Goal: Task Accomplishment & Management: Manage account settings

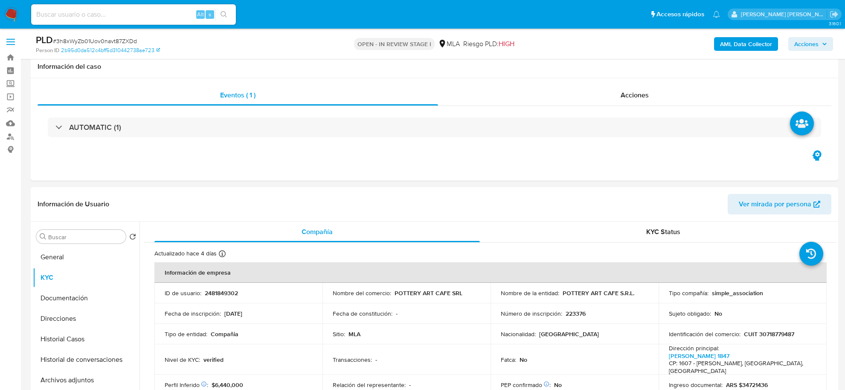
select select "10"
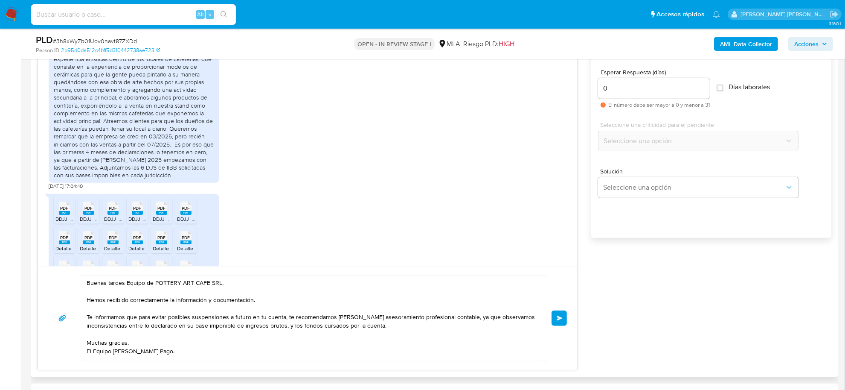
scroll to position [375, 0]
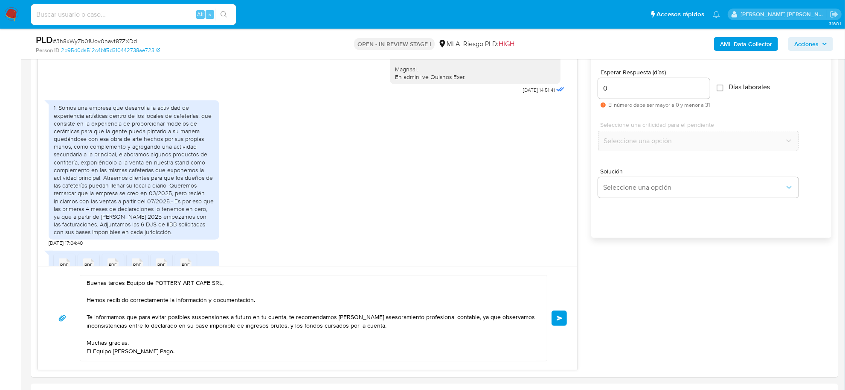
click at [121, 41] on span "# 3h8xWyZb01Uov0navt87ZXDd" at bounding box center [95, 41] width 84 height 9
copy span "3h8xWyZb01Uov0navt87ZXDd"
click at [174, 318] on textarea "Buenas tardes Equipo de POTTERY ART CAFE SRL, Hemos recibido correctamente la i…" at bounding box center [312, 317] width 450 height 85
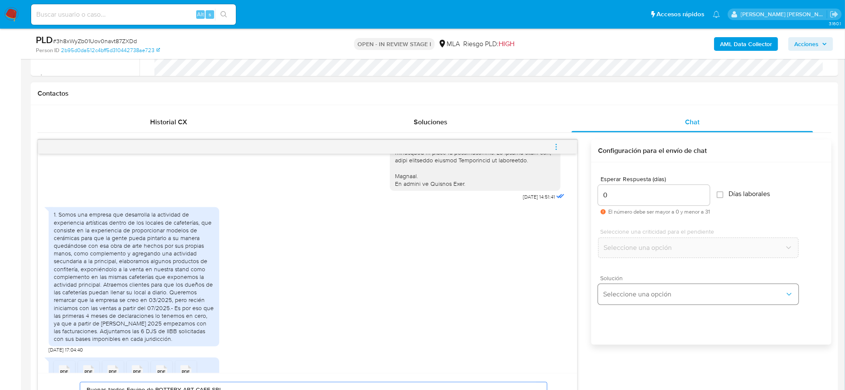
scroll to position [524, 0]
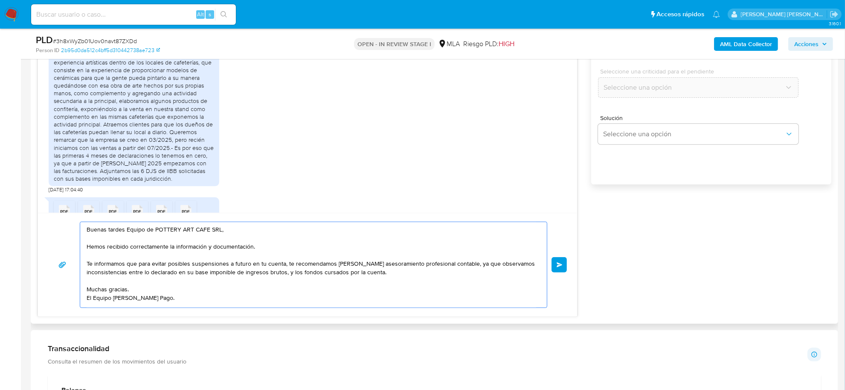
click at [562, 264] on span "Enviar" at bounding box center [560, 264] width 6 height 5
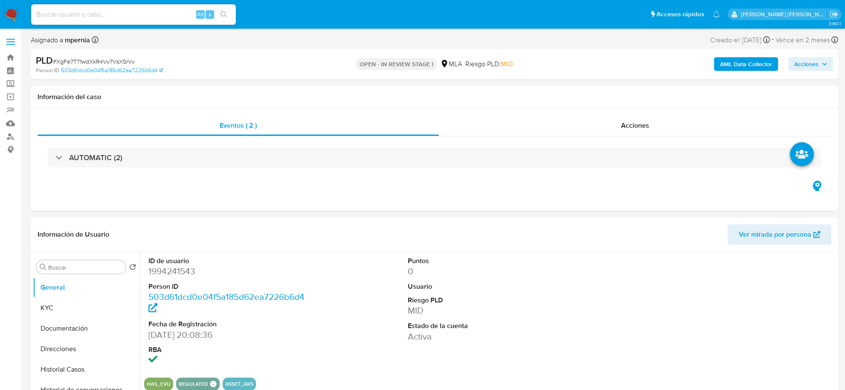
select select "10"
click at [157, 15] on input at bounding box center [133, 14] width 205 height 11
paste input "3h8xWyZb01Uov0navt87ZXDd"
type input "3h8xWyZb01Uov0navt87ZXDd"
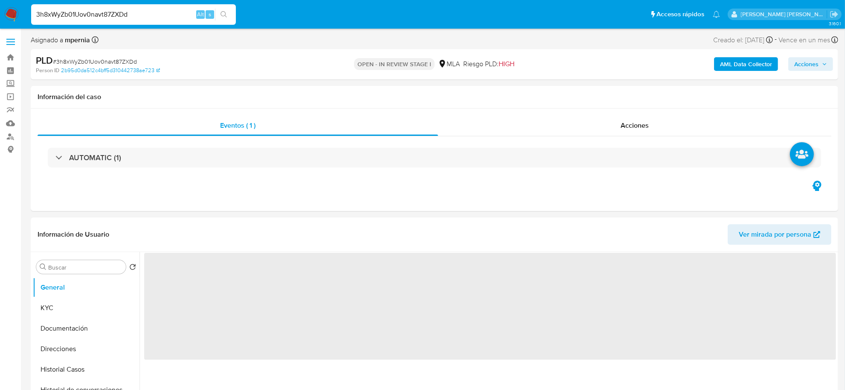
select select "10"
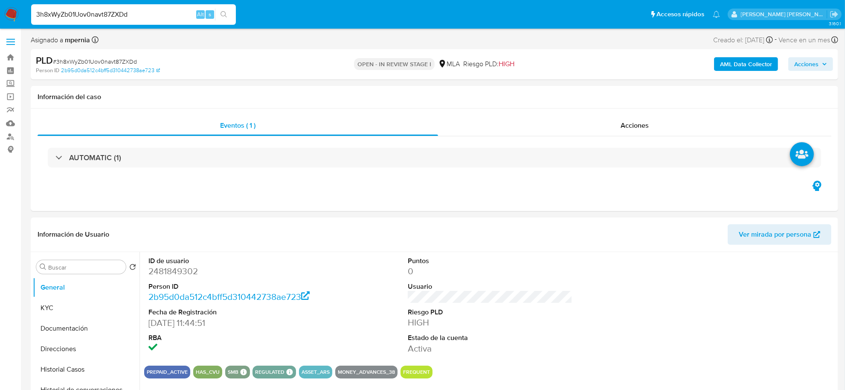
click at [84, 15] on input "3h8xWyZb01Uov0navt87ZXDd" at bounding box center [133, 14] width 205 height 11
paste input "agustintomaspandullo@hotmail.com"
type input "agustintomaspandullo@hotmail.com"
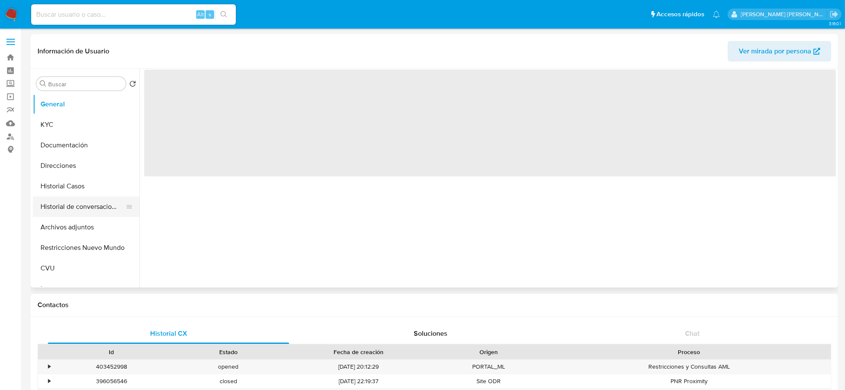
select select "10"
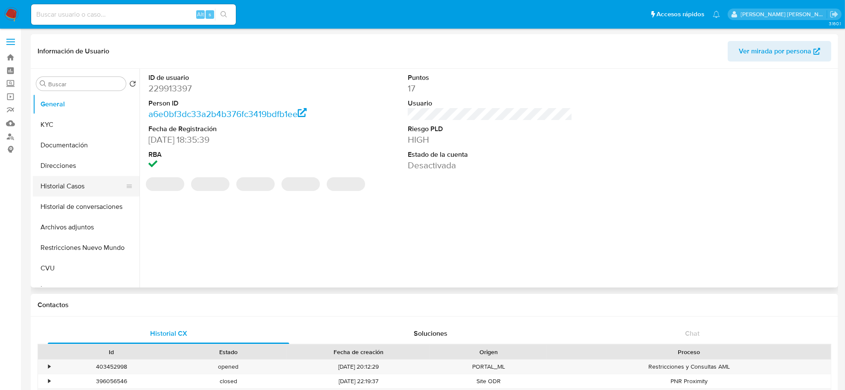
click at [75, 189] on button "Historial Casos" at bounding box center [83, 186] width 100 height 20
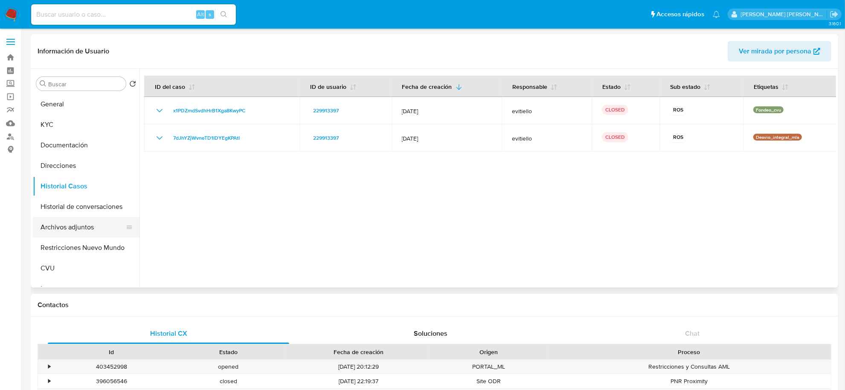
click at [76, 226] on button "Archivos adjuntos" at bounding box center [83, 227] width 100 height 20
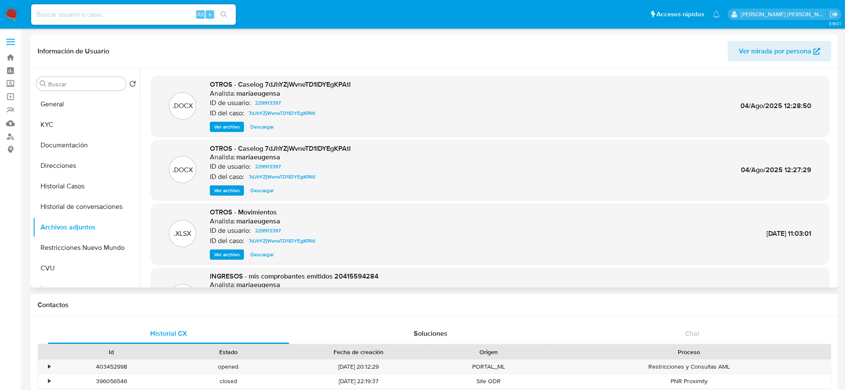
click at [230, 127] on span "Ver archivo" at bounding box center [227, 126] width 26 height 9
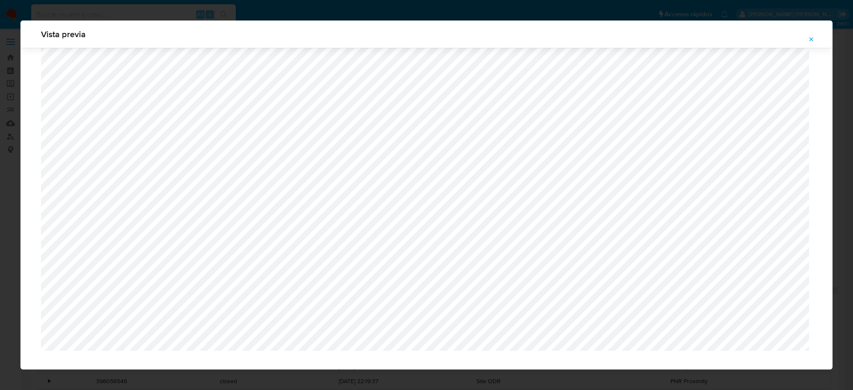
scroll to position [737, 0]
drag, startPoint x: 811, startPoint y: 39, endPoint x: 808, endPoint y: 41, distance: 4.4
click at [811, 39] on icon "Attachment preview" at bounding box center [812, 39] width 4 height 4
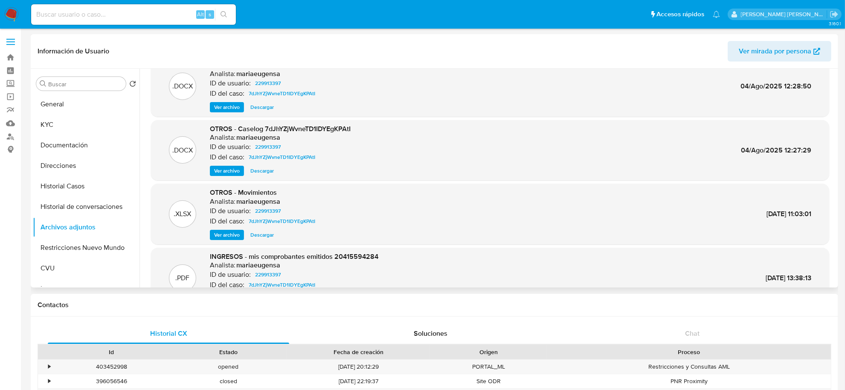
scroll to position [53, 0]
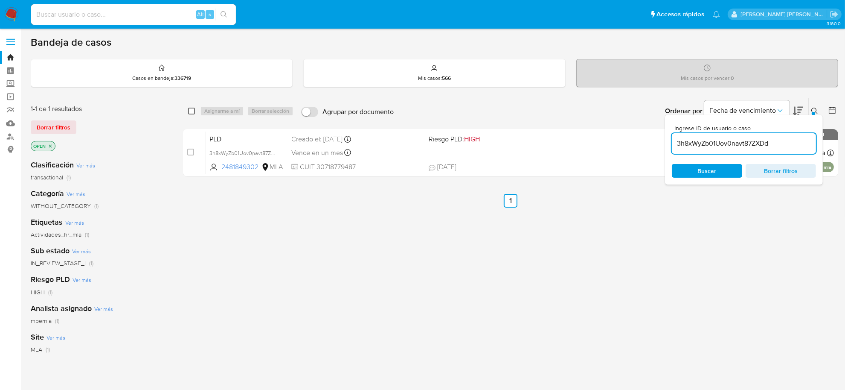
click at [191, 112] on input "checkbox" at bounding box center [191, 111] width 7 height 7
checkbox input "true"
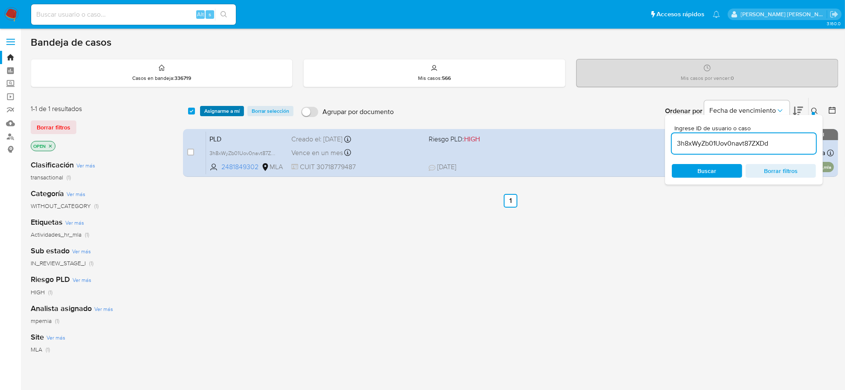
click at [225, 108] on span "Asignarme a mí" at bounding box center [221, 111] width 35 height 9
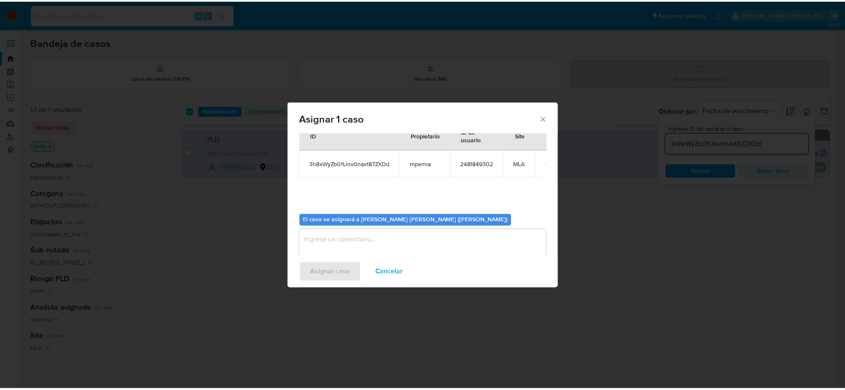
scroll to position [44, 0]
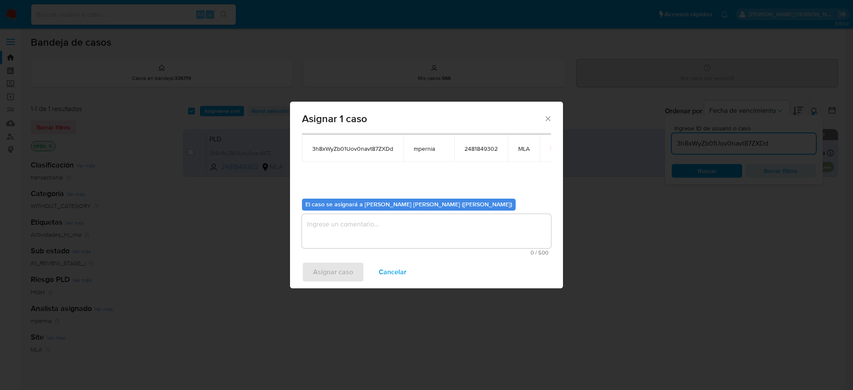
click at [437, 236] on textarea "assign-modal" at bounding box center [426, 231] width 249 height 34
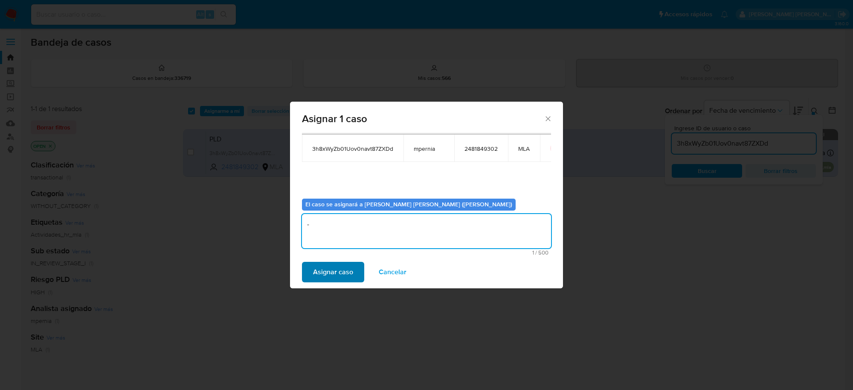
type textarea "-"
click at [336, 275] on span "Asignar caso" at bounding box center [333, 271] width 40 height 19
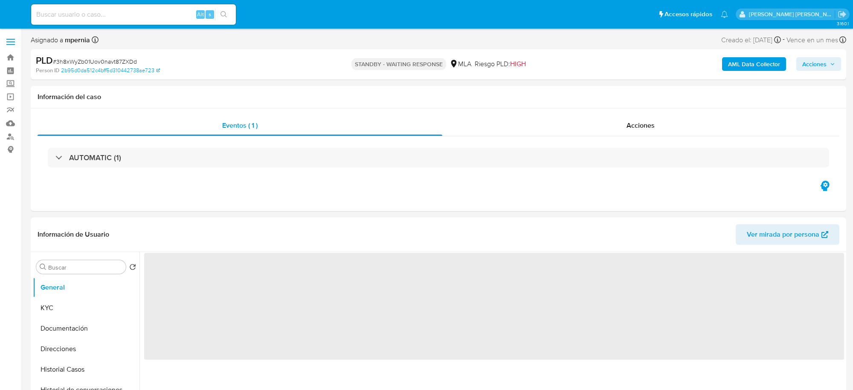
select select "10"
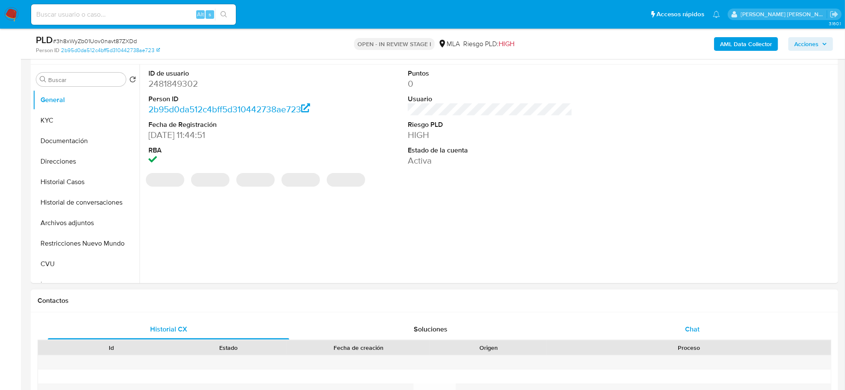
scroll to position [160, 0]
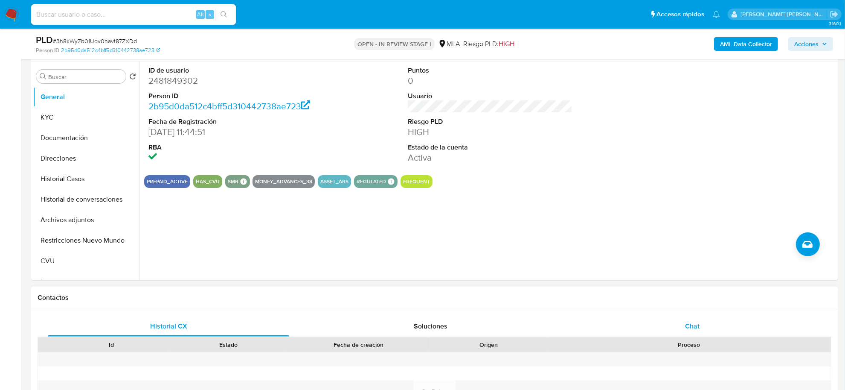
drag, startPoint x: 693, startPoint y: 329, endPoint x: 645, endPoint y: 318, distance: 49.8
click at [692, 329] on span "Chat" at bounding box center [692, 326] width 15 height 10
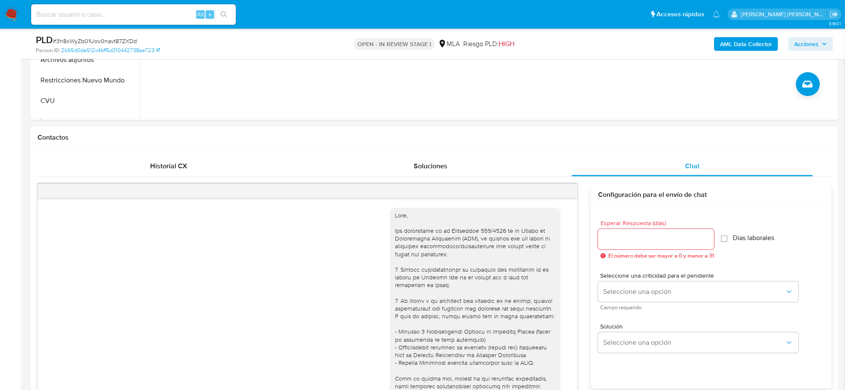
scroll to position [608, 0]
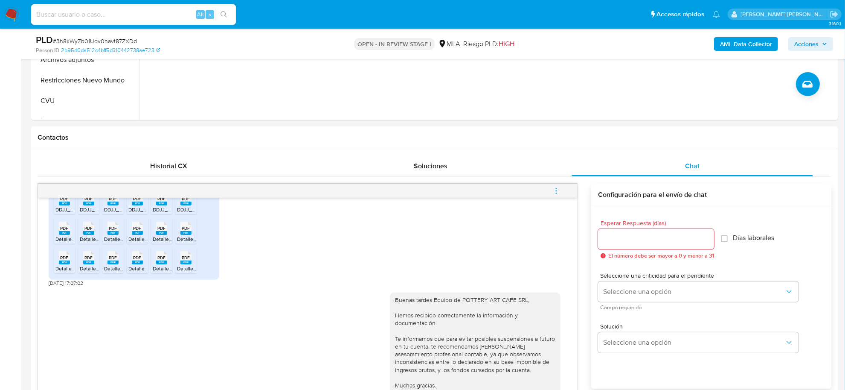
click at [558, 184] on span "menu-action" at bounding box center [556, 190] width 8 height 20
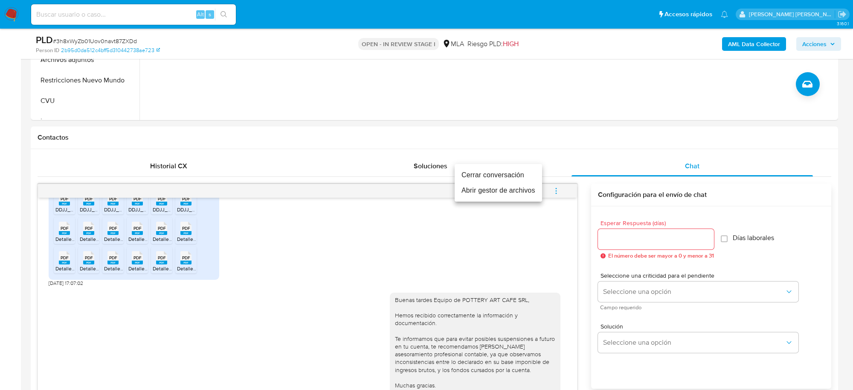
click at [520, 174] on li "Cerrar conversación" at bounding box center [498, 174] width 87 height 15
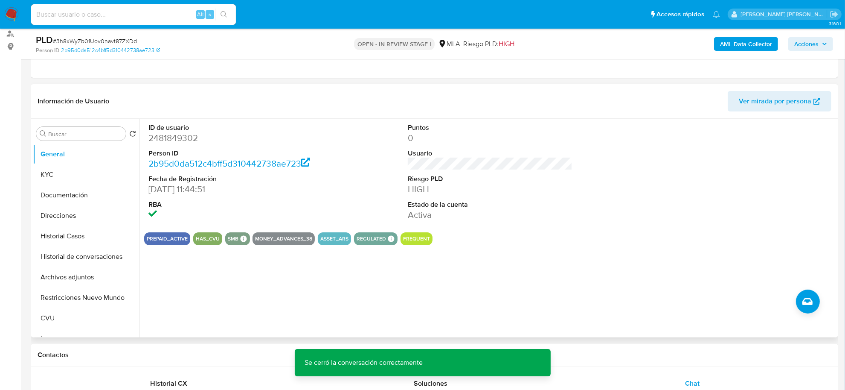
scroll to position [0, 0]
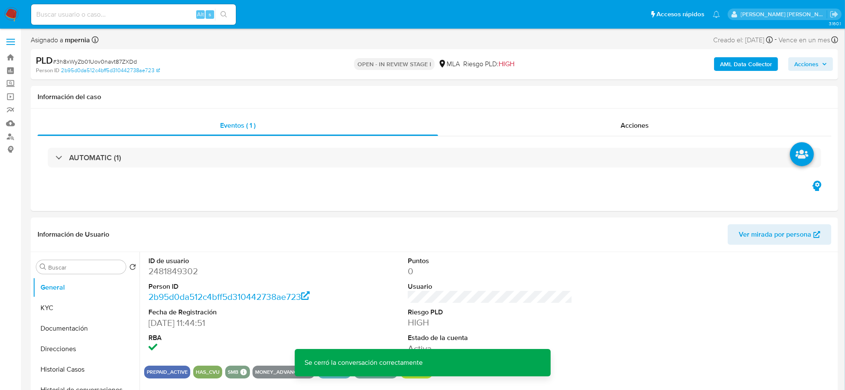
click at [818, 64] on span "Acciones" at bounding box center [806, 64] width 24 height 14
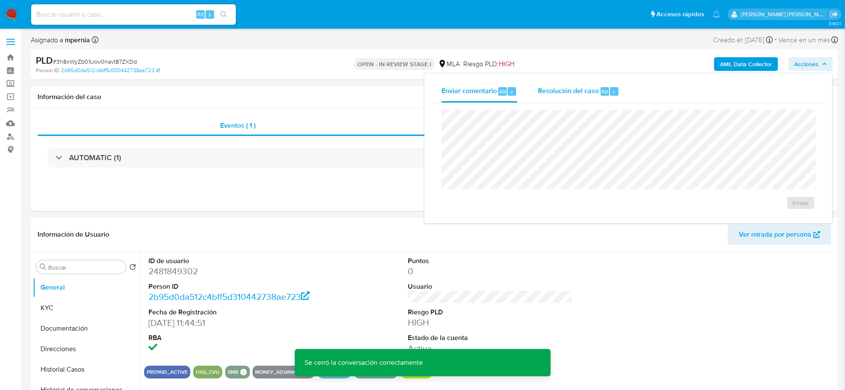
click at [590, 92] on span "Resolución del caso" at bounding box center [568, 91] width 61 height 10
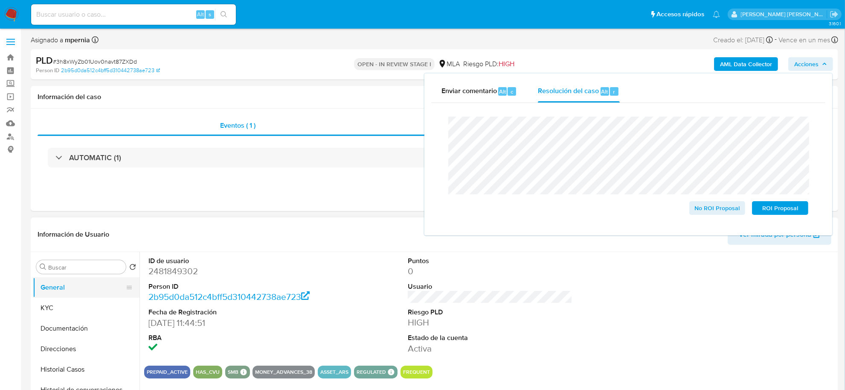
scroll to position [53, 0]
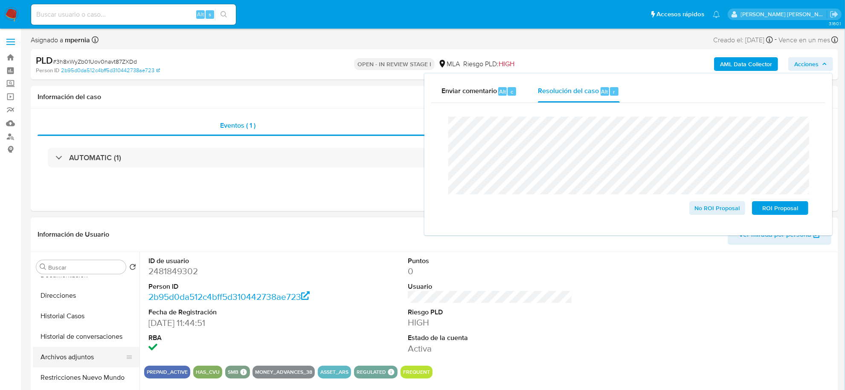
click at [86, 357] on button "Archivos adjuntos" at bounding box center [83, 356] width 100 height 20
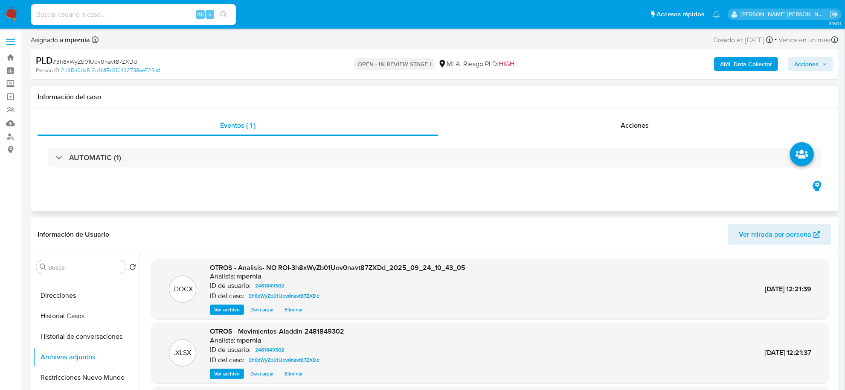
click at [265, 182] on div "Eventos ( 1 ) Acciones AUTOMATIC (1)" at bounding box center [435, 159] width 808 height 102
click at [99, 338] on button "Historial de conversaciones" at bounding box center [83, 336] width 100 height 20
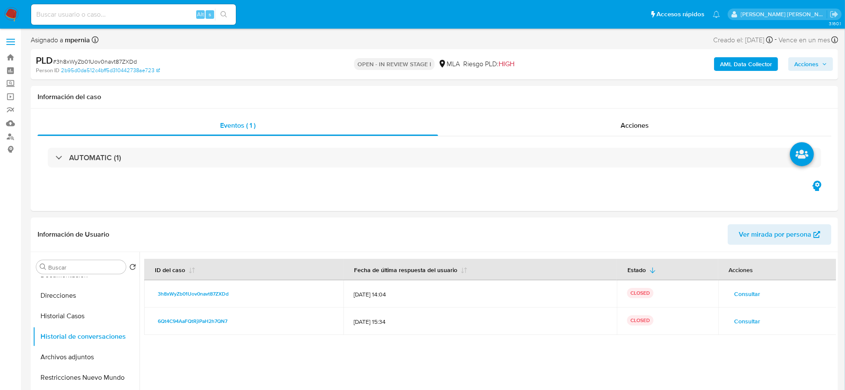
click at [813, 64] on span "Acciones" at bounding box center [806, 64] width 24 height 14
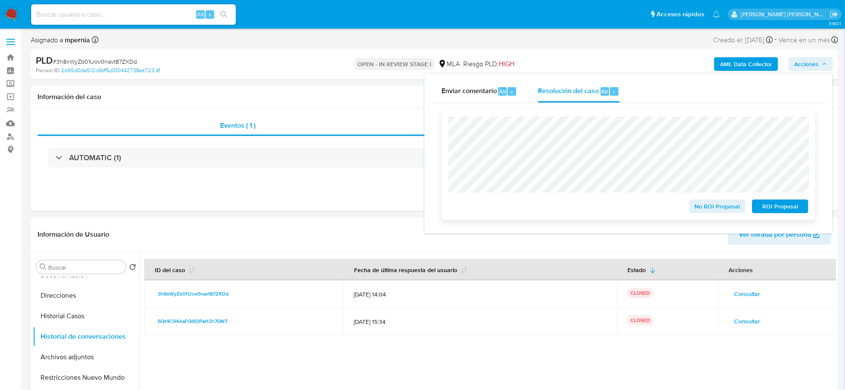
click at [702, 204] on span "No ROI Proposal" at bounding box center [717, 206] width 44 height 12
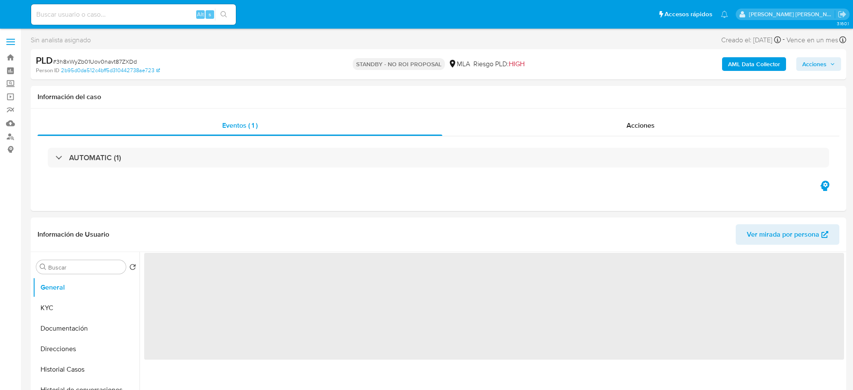
select select "10"
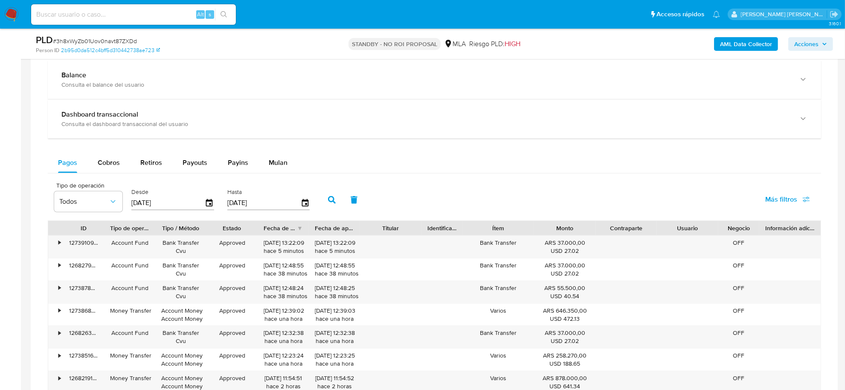
scroll to position [587, 0]
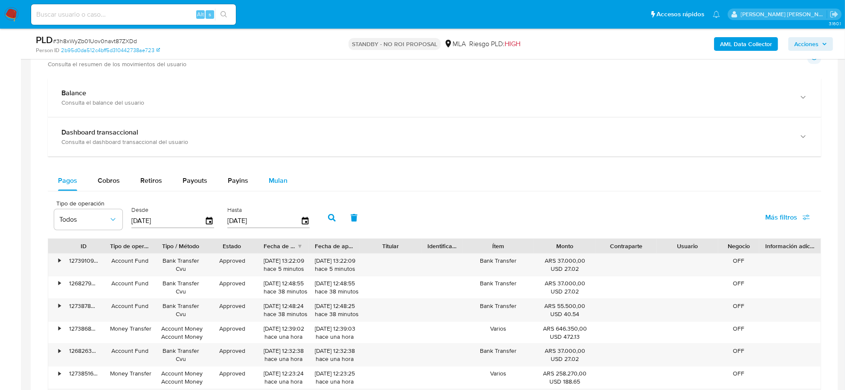
click at [287, 174] on button "Mulan" at bounding box center [278, 180] width 39 height 20
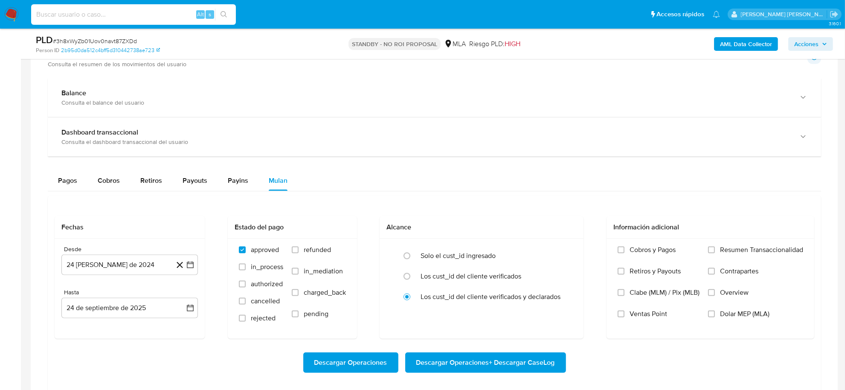
click at [100, 16] on input at bounding box center [133, 14] width 205 height 11
paste input "e2g4LM4OUW5xZVmUwc8Pcegc"
type input "e2g4LM4OUW5xZVmUwc8Pcegc"
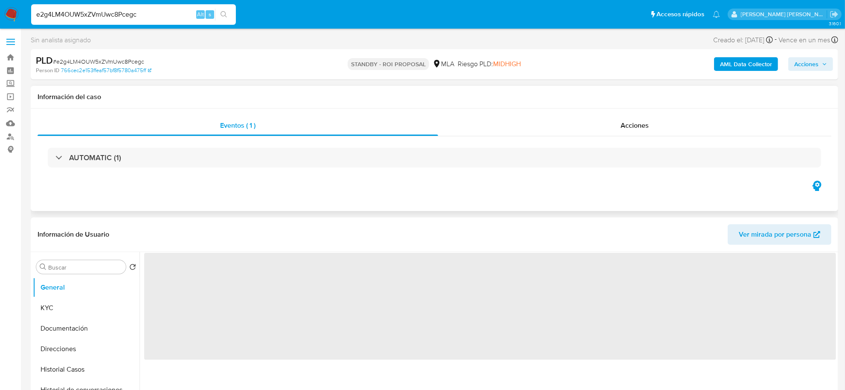
select select "10"
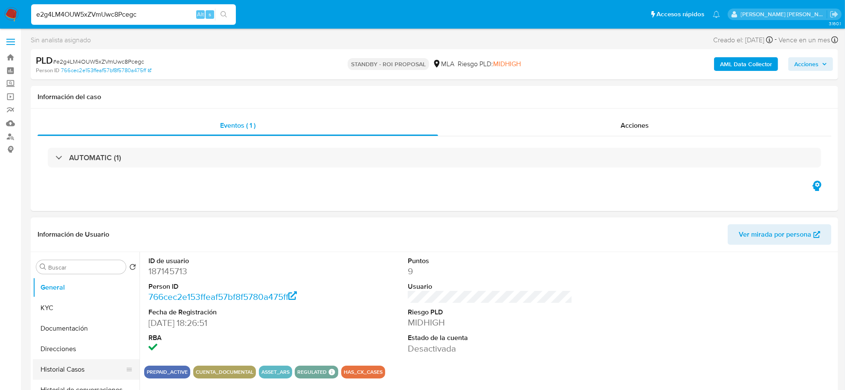
click at [56, 374] on button "Historial Casos" at bounding box center [83, 369] width 100 height 20
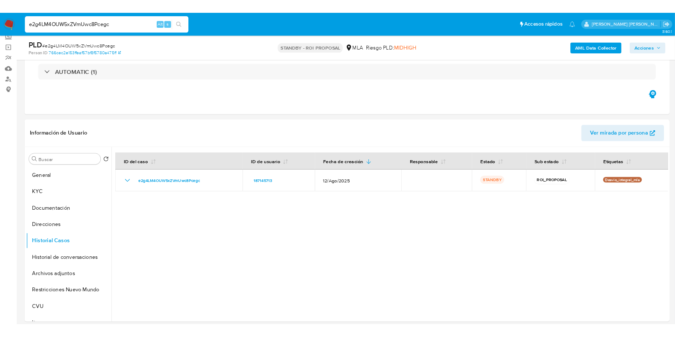
scroll to position [53, 0]
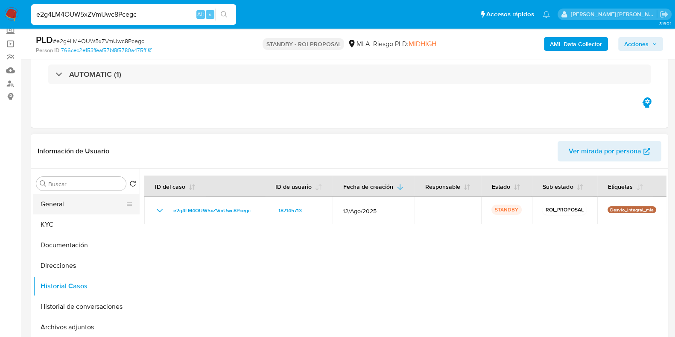
click at [71, 204] on button "General" at bounding box center [83, 204] width 100 height 20
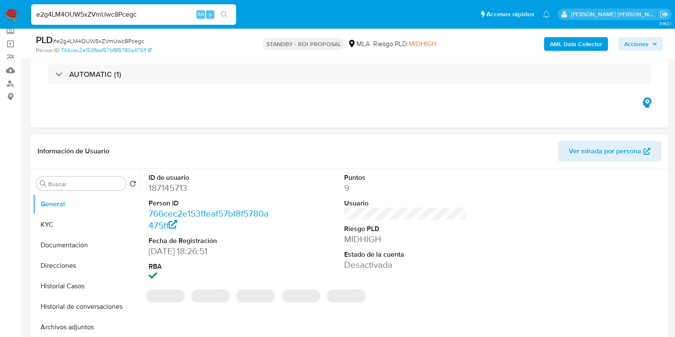
click at [178, 186] on dd "187145713" at bounding box center [209, 188] width 122 height 12
copy dd "187145713"
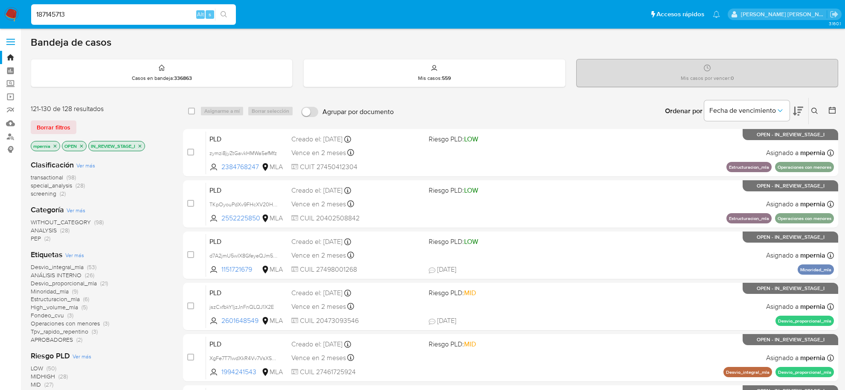
scroll to position [212, 0]
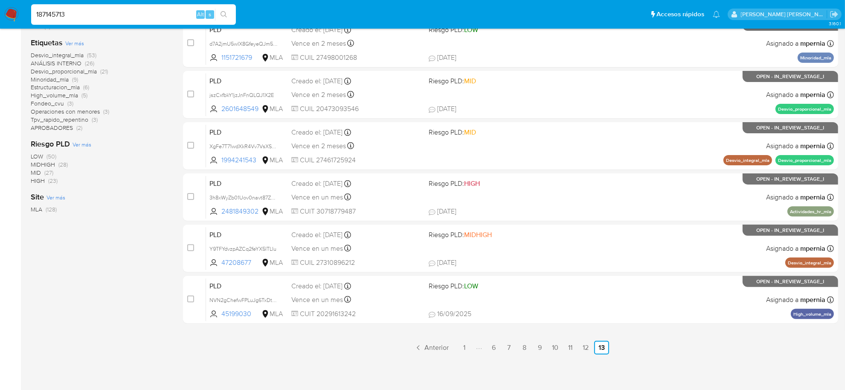
type input "187145713"
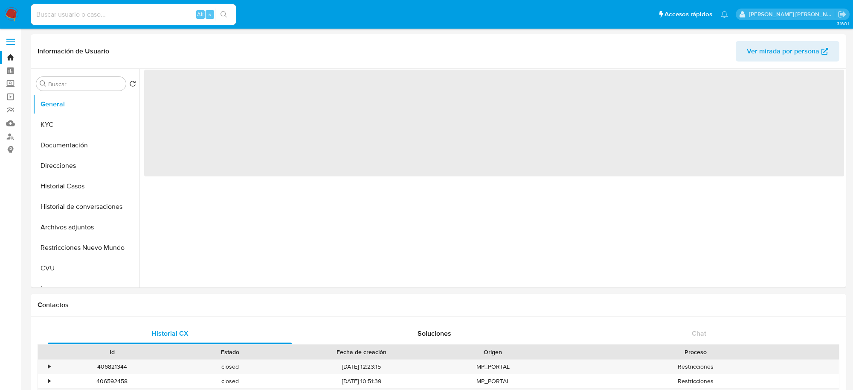
select select "10"
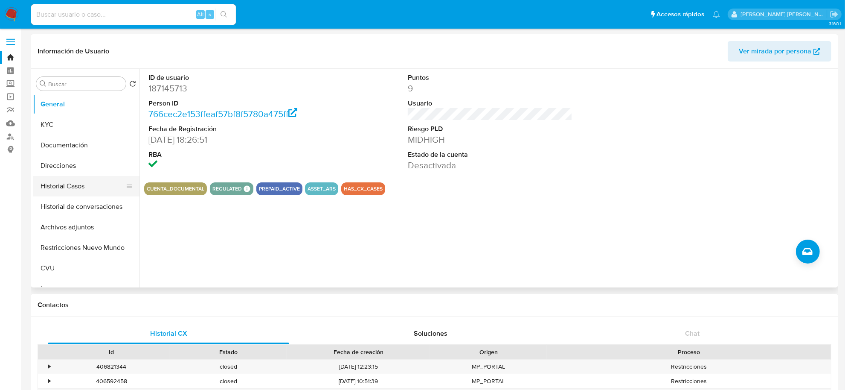
click at [69, 183] on button "Historial Casos" at bounding box center [83, 186] width 100 height 20
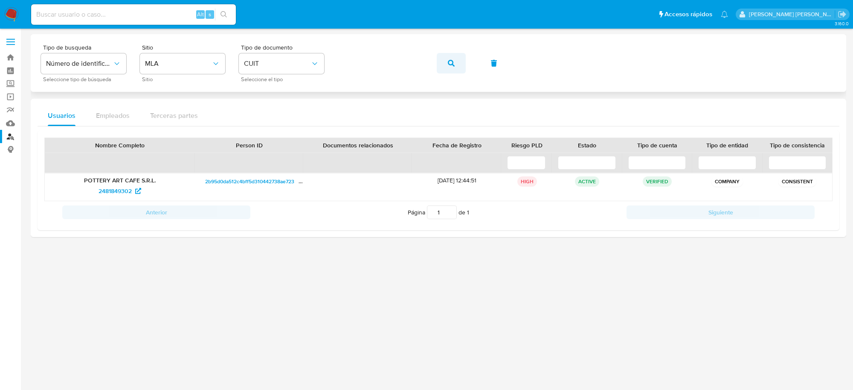
click at [451, 61] on icon "button" at bounding box center [451, 63] width 7 height 7
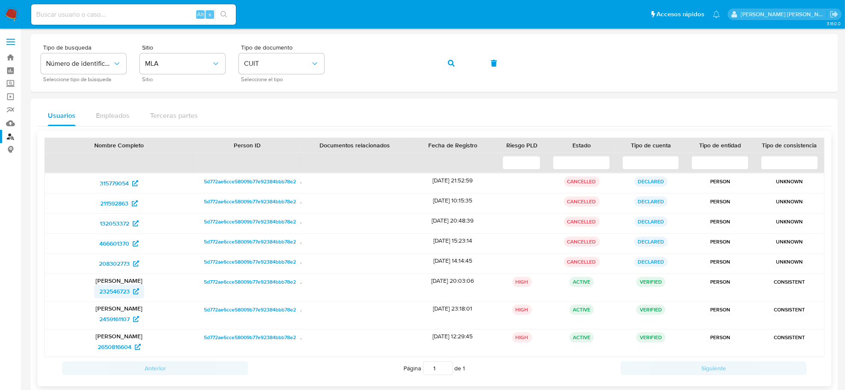
click at [116, 292] on span "232546723" at bounding box center [114, 291] width 30 height 14
click at [451, 63] on icon "button" at bounding box center [451, 63] width 7 height 7
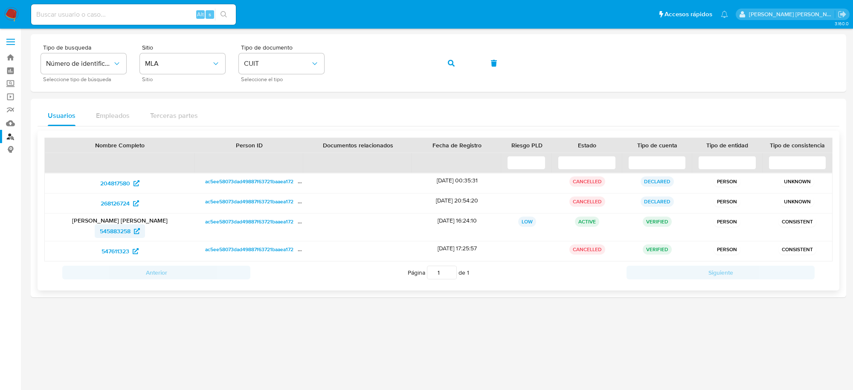
click at [125, 236] on span "545883258" at bounding box center [115, 231] width 31 height 14
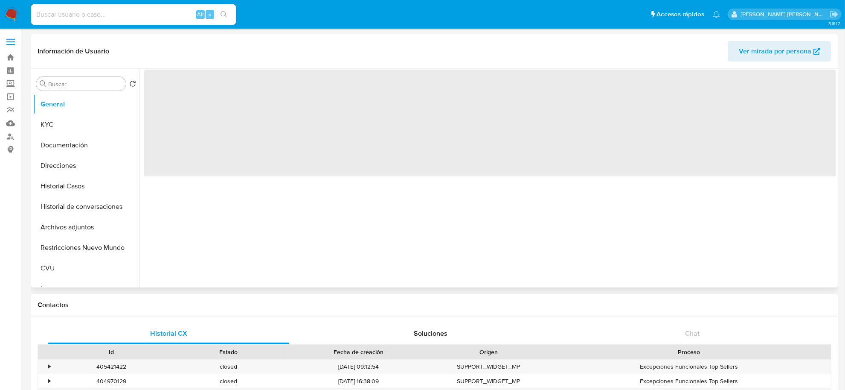
click at [784, 53] on span "Ver mirada por persona" at bounding box center [775, 51] width 73 height 20
select select "10"
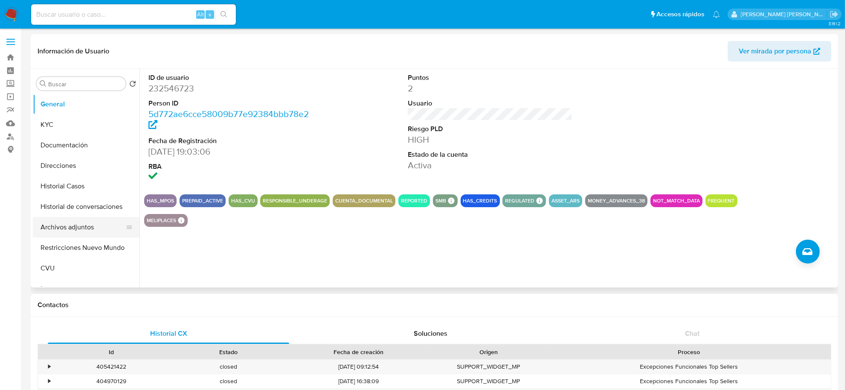
click at [77, 229] on button "Archivos adjuntos" at bounding box center [83, 227] width 100 height 20
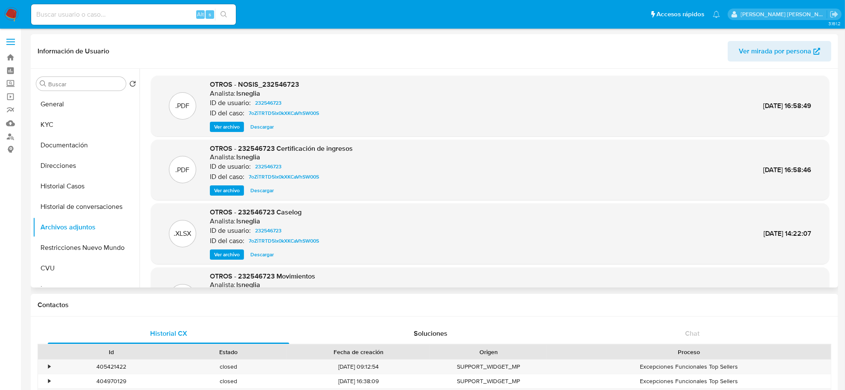
click at [237, 258] on span "Ver archivo" at bounding box center [227, 254] width 26 height 9
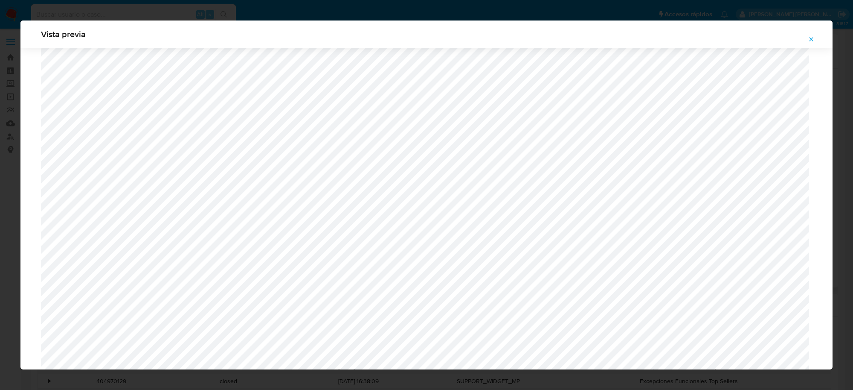
scroll to position [356, 0]
click at [815, 35] on span "Attachment preview" at bounding box center [811, 39] width 7 height 12
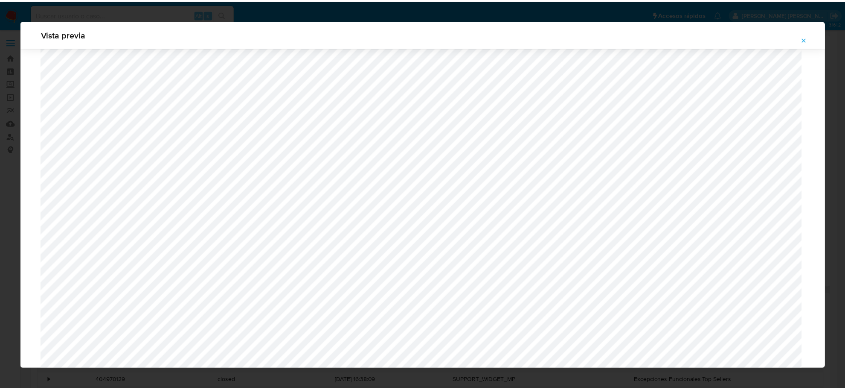
scroll to position [0, 0]
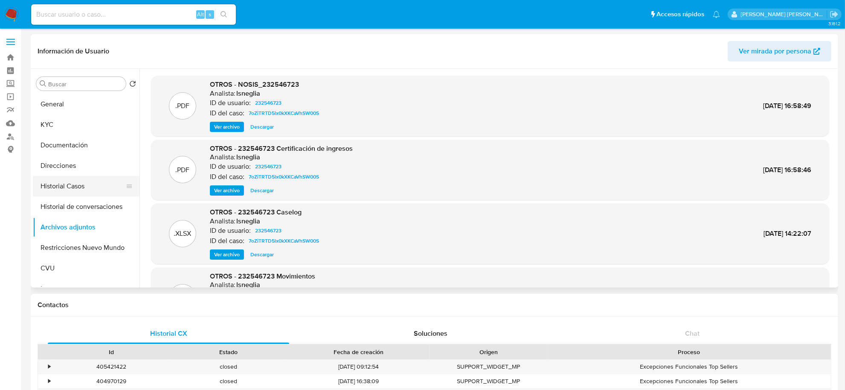
click at [79, 185] on button "Historial Casos" at bounding box center [83, 186] width 100 height 20
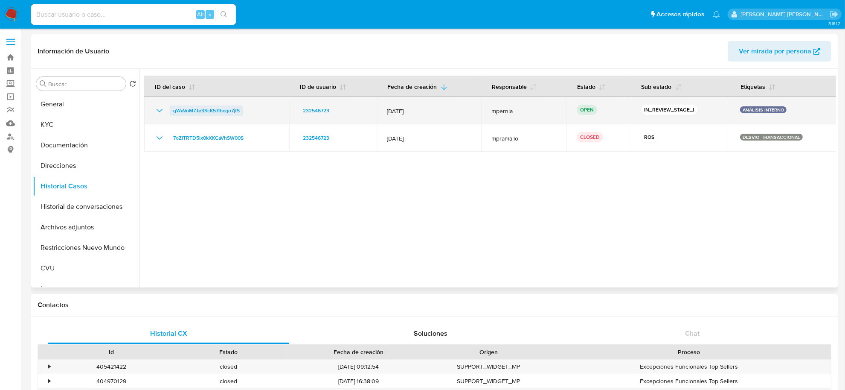
click at [207, 107] on span "gWaVoM7Je3ScK57Ibcgo7jfS" at bounding box center [206, 110] width 67 height 10
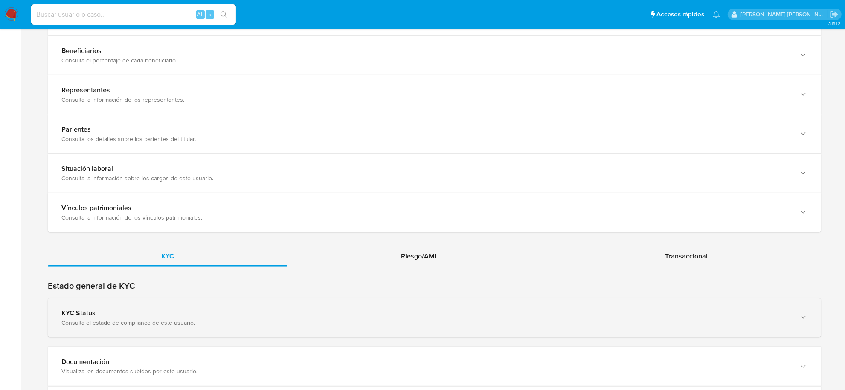
scroll to position [587, 0]
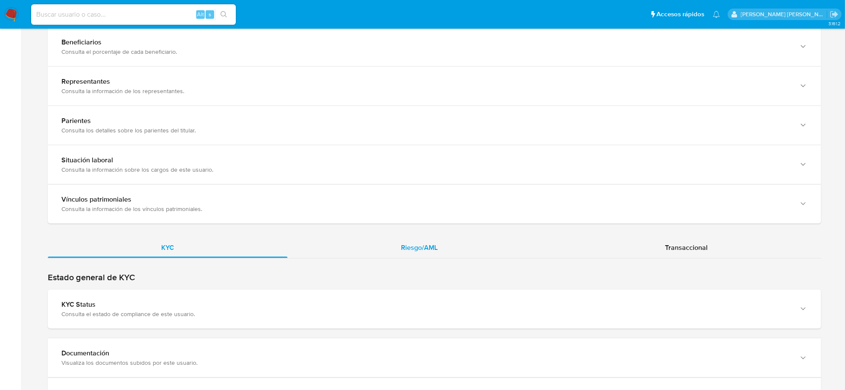
click at [410, 249] on span "Riesgo/AML" at bounding box center [419, 247] width 37 height 10
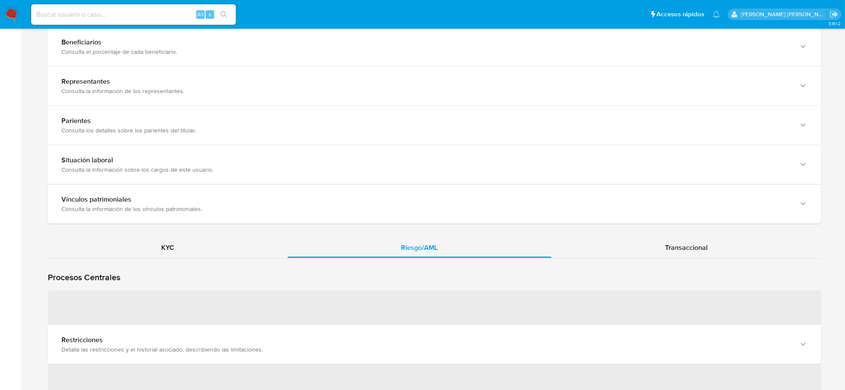
scroll to position [640, 0]
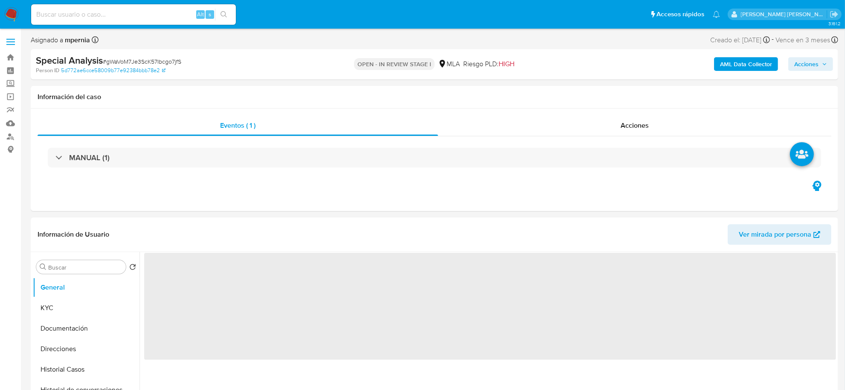
select select "10"
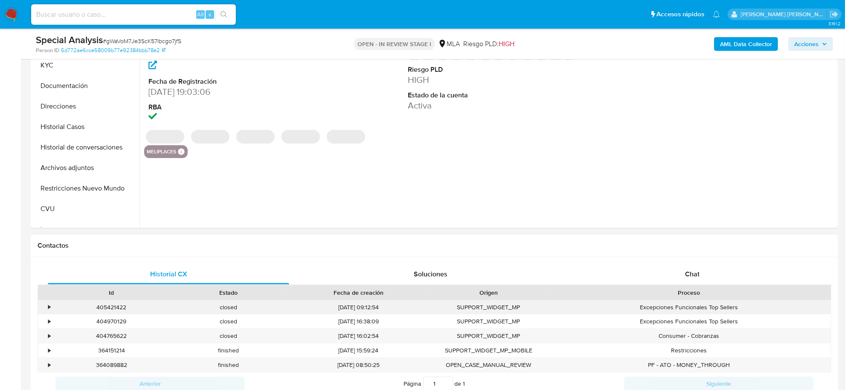
scroll to position [213, 0]
click at [695, 276] on span "Chat" at bounding box center [692, 273] width 15 height 10
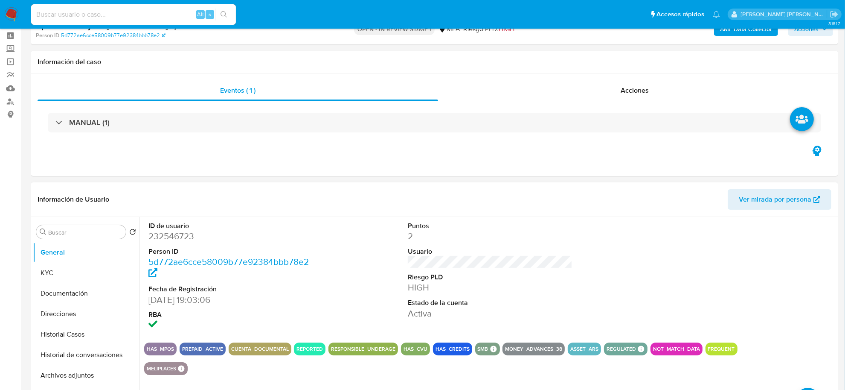
scroll to position [0, 0]
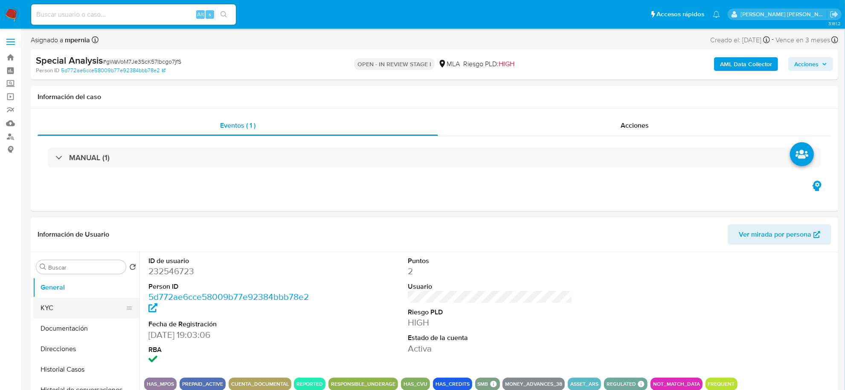
click at [83, 311] on button "KYC" at bounding box center [83, 307] width 100 height 20
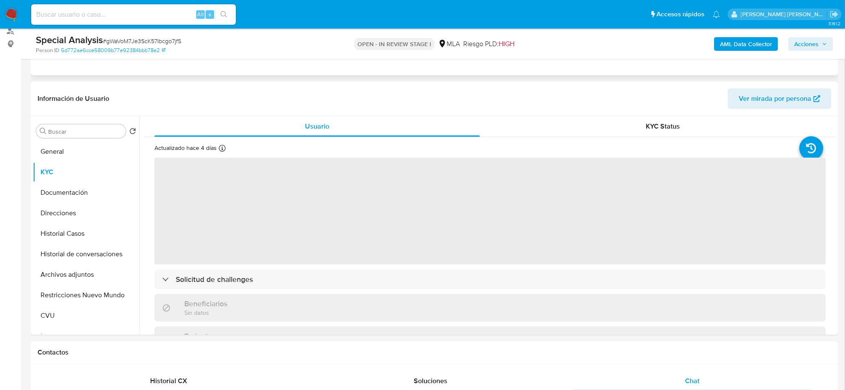
scroll to position [107, 0]
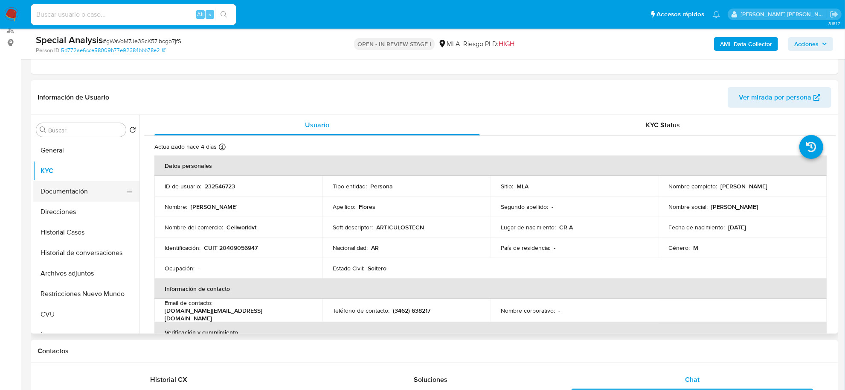
click at [69, 190] on button "Documentación" at bounding box center [83, 191] width 100 height 20
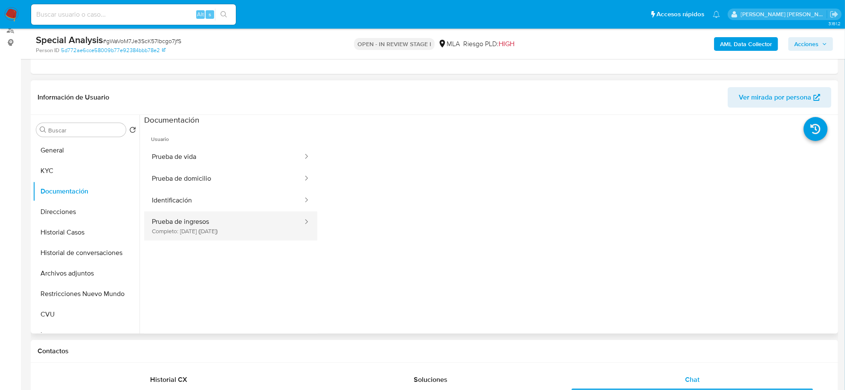
click at [265, 228] on button "Prueba de ingresos Completo: 24/07/2024 (hace un año)" at bounding box center [224, 225] width 160 height 29
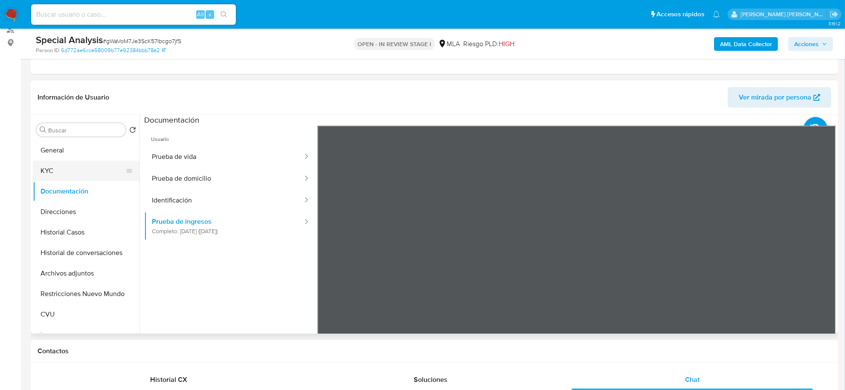
click at [49, 164] on button "KYC" at bounding box center [83, 170] width 100 height 20
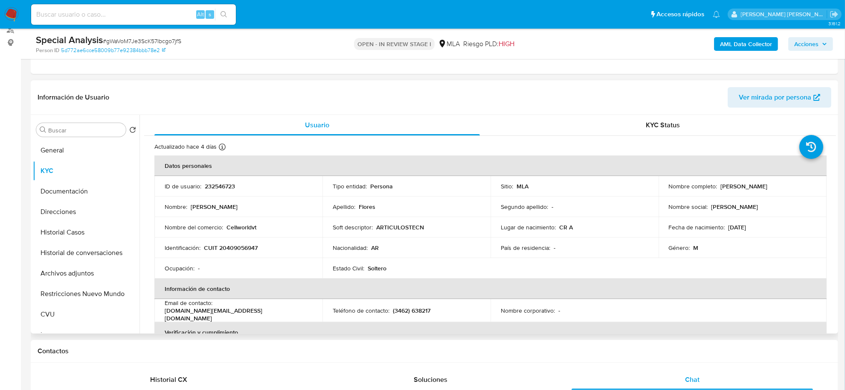
drag, startPoint x: 718, startPoint y: 186, endPoint x: 766, endPoint y: 186, distance: 48.2
click at [766, 186] on p "Ivan Adrian Flores" at bounding box center [744, 186] width 47 height 8
click at [60, 189] on button "Documentación" at bounding box center [83, 191] width 100 height 20
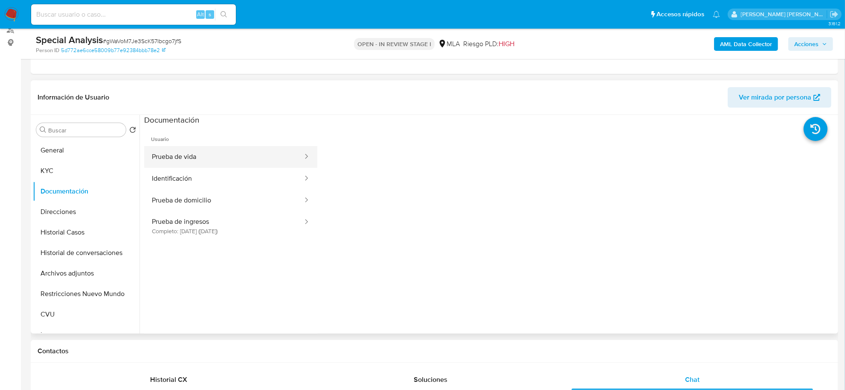
click at [207, 156] on button "Prueba de vida" at bounding box center [224, 157] width 160 height 22
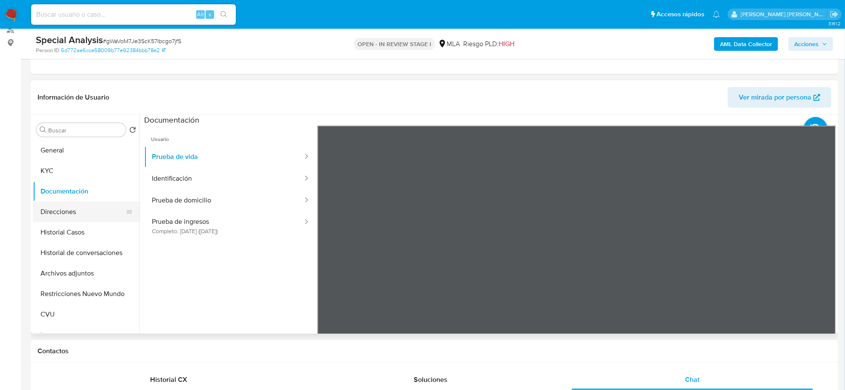
click at [66, 210] on button "Direcciones" at bounding box center [83, 211] width 100 height 20
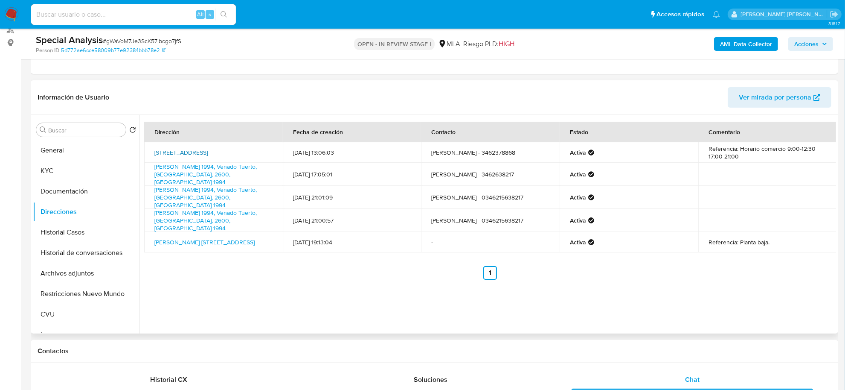
click at [207, 152] on link "Calle Colon 1159, Venado Tuerto, Santa Fe, 2600, Argentina 1159" at bounding box center [180, 152] width 53 height 9
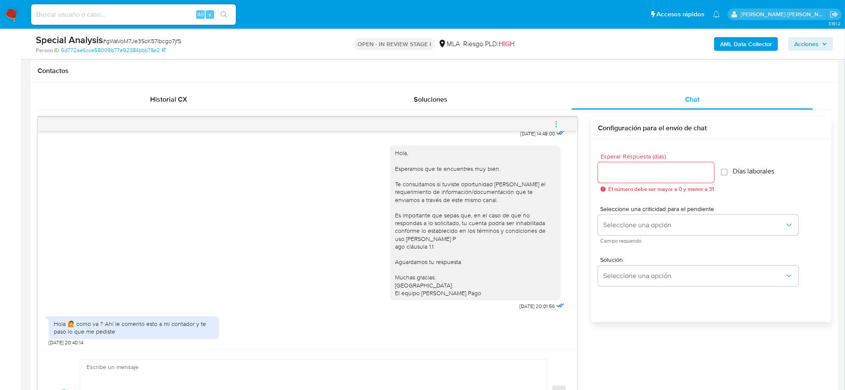
scroll to position [533, 0]
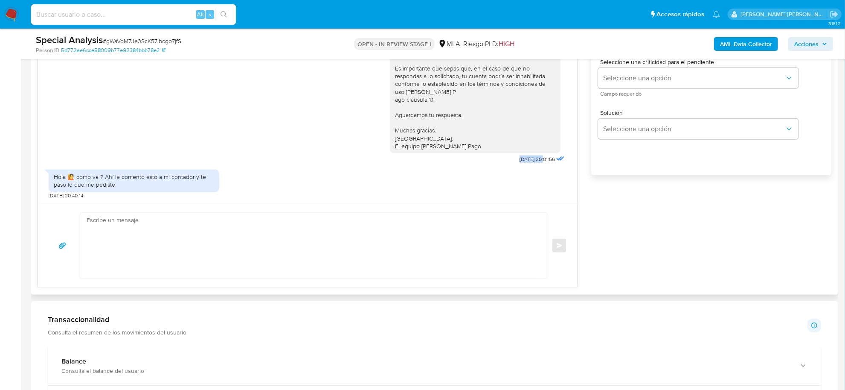
drag, startPoint x: 500, startPoint y: 160, endPoint x: 526, endPoint y: 158, distance: 26.5
click at [526, 158] on span "22/09/2025 20:01:56" at bounding box center [537, 159] width 35 height 7
copy span "22/09/2025"
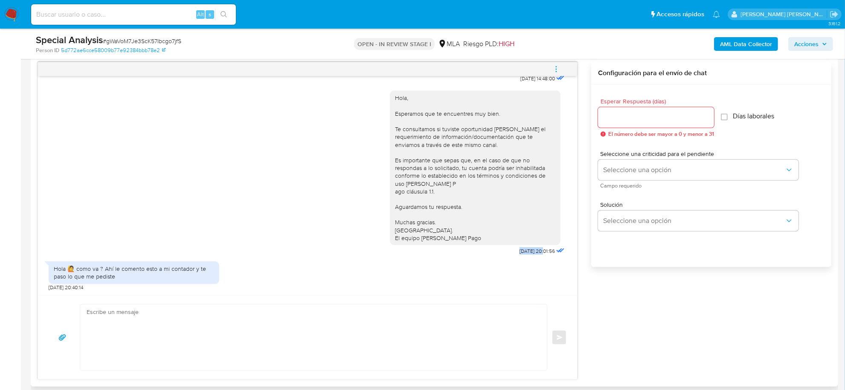
scroll to position [480, 0]
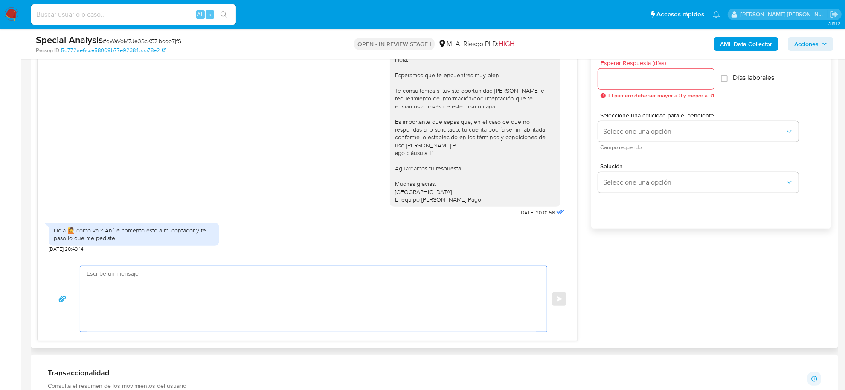
click at [158, 275] on textarea at bounding box center [312, 299] width 450 height 66
paste textarea "Hola XXX, Muchas gracias por la respuesta. Analizamos tu caso y verificamos que…"
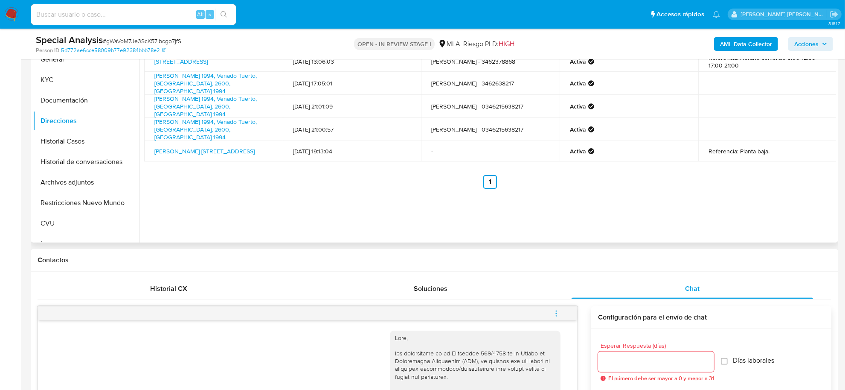
scroll to position [107, 0]
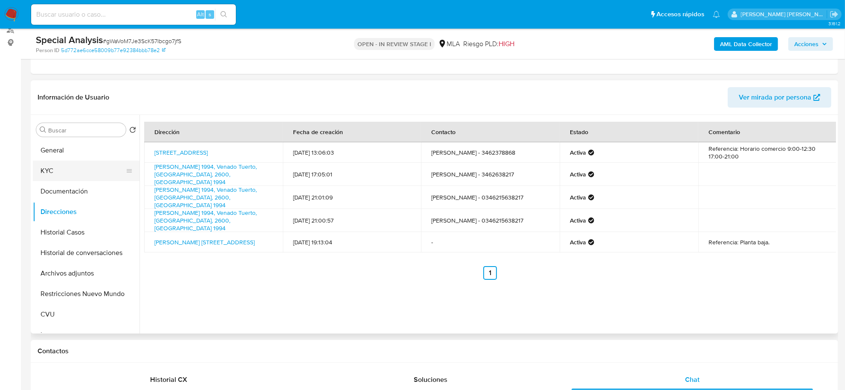
click at [63, 169] on button "KYC" at bounding box center [83, 170] width 100 height 20
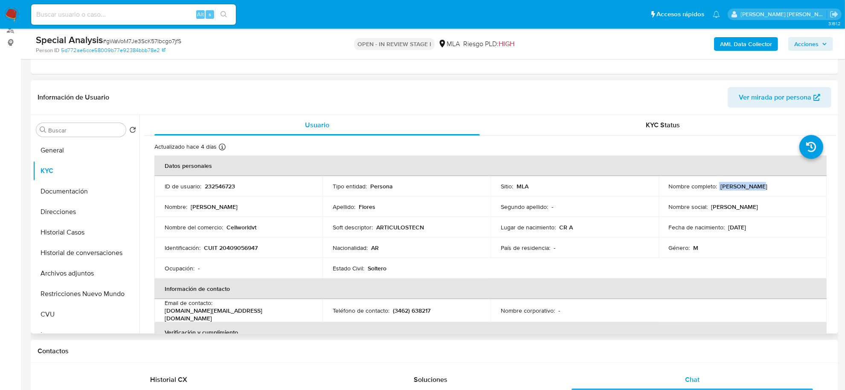
drag, startPoint x: 717, startPoint y: 186, endPoint x: 750, endPoint y: 188, distance: 32.9
click at [750, 188] on div "Nombre completo : Ivan Adrian Flores" at bounding box center [743, 186] width 148 height 8
copy div "Ivan Adrian"
click at [71, 154] on button "General" at bounding box center [83, 150] width 100 height 20
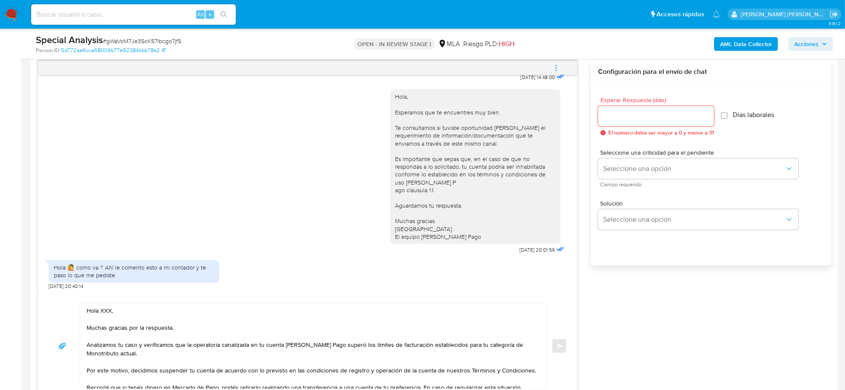
scroll to position [587, 0]
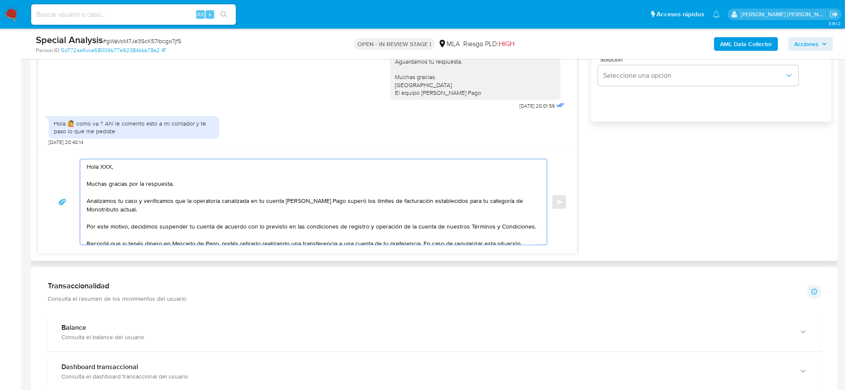
click at [111, 169] on textarea "Hola XXX, Muchas gracias por la respuesta. Analizamos tu caso y verificamos que…" at bounding box center [312, 201] width 450 height 85
click at [109, 167] on textarea "Hola XXX, Muchas gracias por la respuesta. Analizamos tu caso y verificamos que…" at bounding box center [312, 201] width 450 height 85
paste textarea "Ivan Adrian"
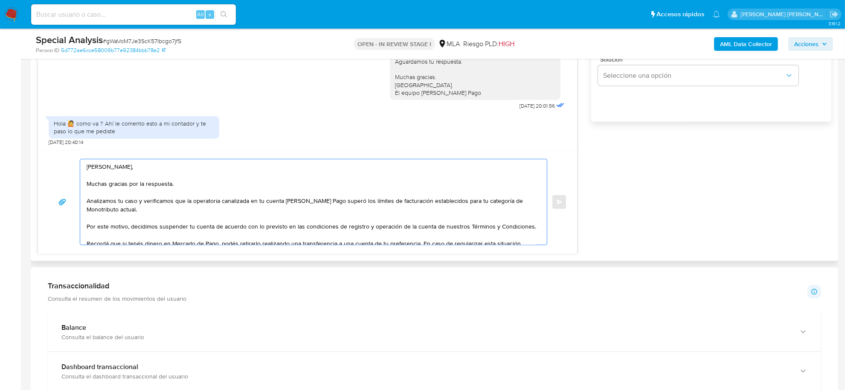
click at [155, 211] on textarea "Hola Ivan Adrian, Muchas gracias por la respuesta. Analizamos tu caso y verific…" at bounding box center [312, 201] width 450 height 85
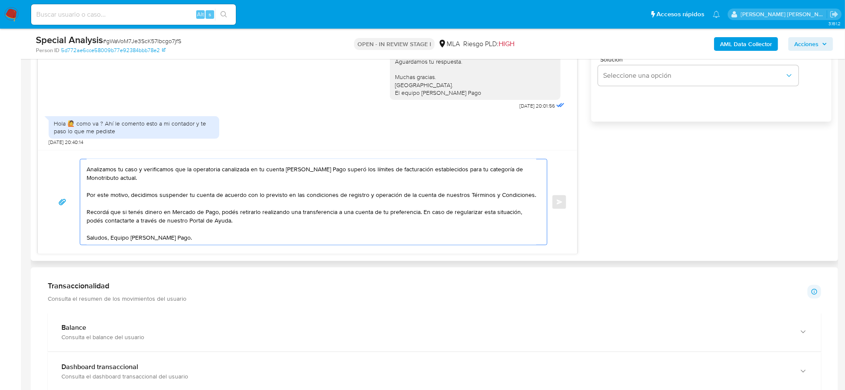
click at [419, 204] on textarea "Hola Ivan Adrian, Muchas gracias por la respuesta. Analizamos tu caso y verific…" at bounding box center [312, 201] width 450 height 85
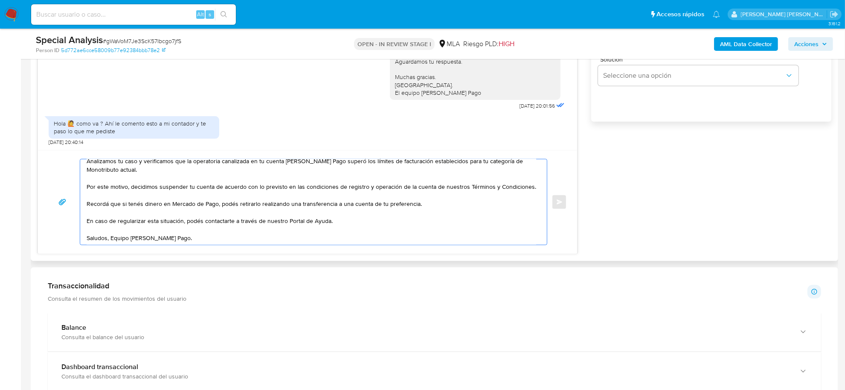
click at [336, 220] on textarea "Hola Ivan Adrian, Muchas gracias por la respuesta. Analizamos tu caso y verific…" at bounding box center [312, 201] width 450 height 85
paste textarea "- Detalla la actividad que realizas a través de tu cuenta. De corresponder a un…"
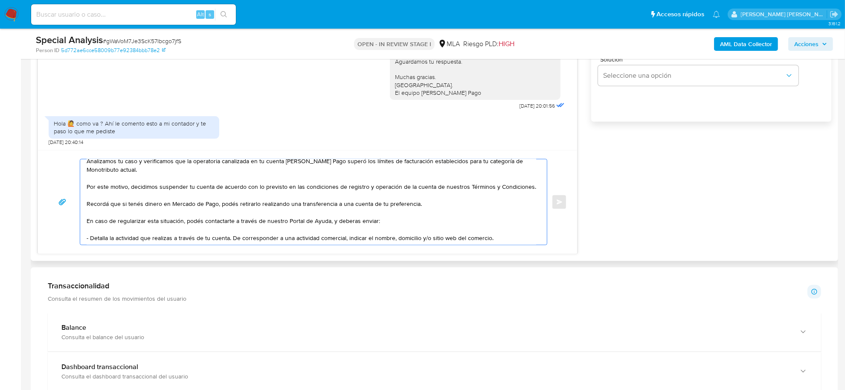
scroll to position [46, 0]
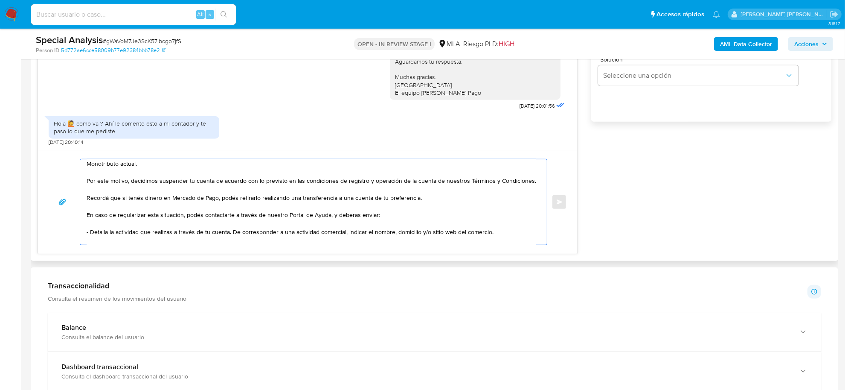
click at [87, 230] on textarea "Hola Ivan Adrian, Muchas gracias por la respuesta. Analizamos tu caso y verific…" at bounding box center [312, 201] width 450 height 85
click at [236, 236] on textarea "Hola Ivan Adrian, Muchas gracias por la respuesta. Analizamos tu caso y verific…" at bounding box center [312, 201] width 450 height 85
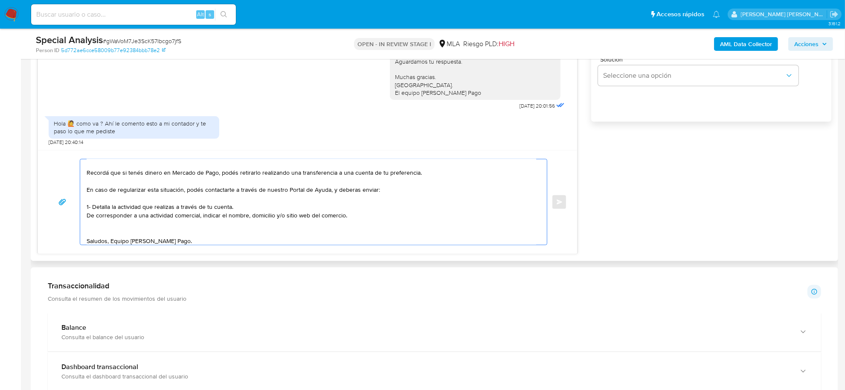
scroll to position [82, 0]
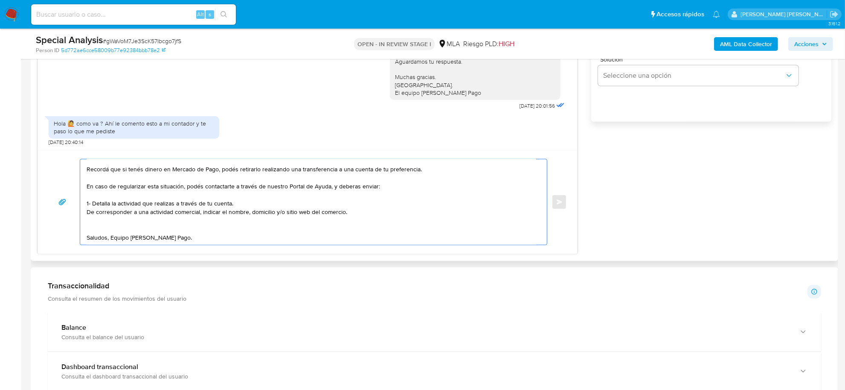
click at [94, 222] on textarea "Hola Ivan Adrian, Muchas gracias por la respuesta. Analizamos tu caso y verific…" at bounding box center [312, 201] width 450 height 85
paste textarea "2. De acuerdo a la actividad que realices en tu cuenta, adjunta la siguiente do…"
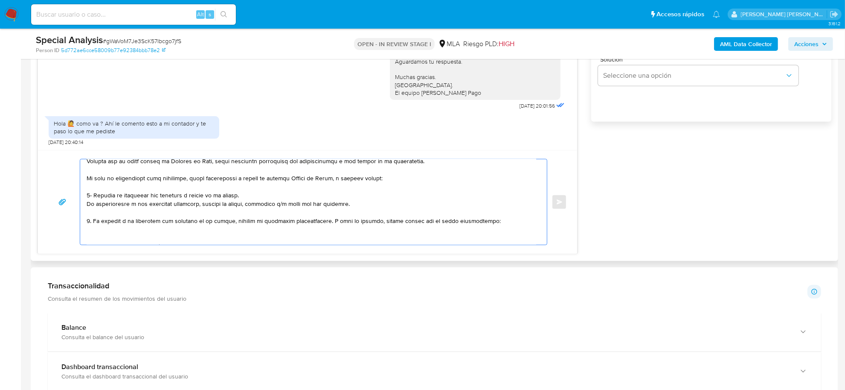
scroll to position [131, 0]
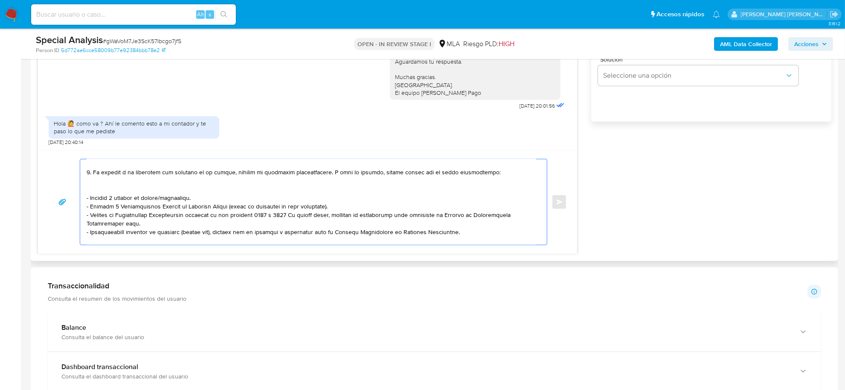
click at [93, 173] on textarea at bounding box center [312, 201] width 450 height 85
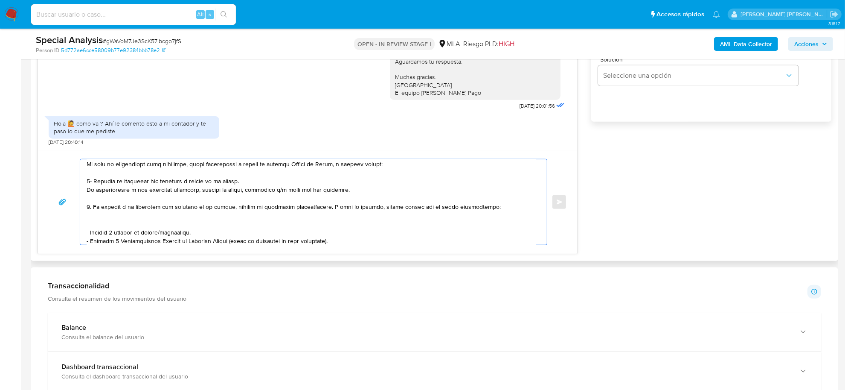
scroll to position [78, 0]
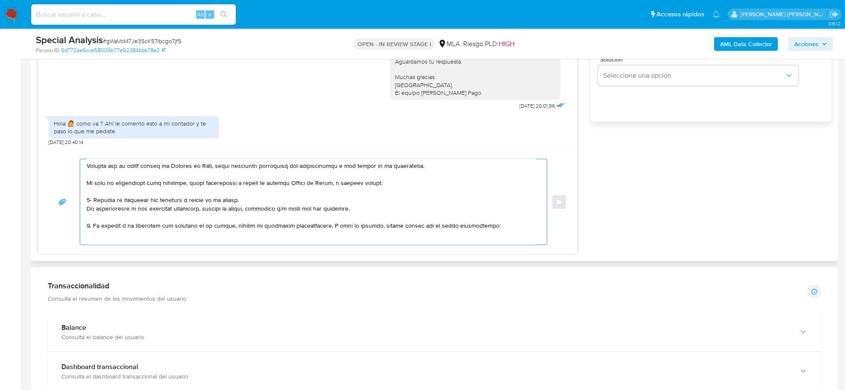
click at [91, 203] on textarea at bounding box center [312, 201] width 450 height 85
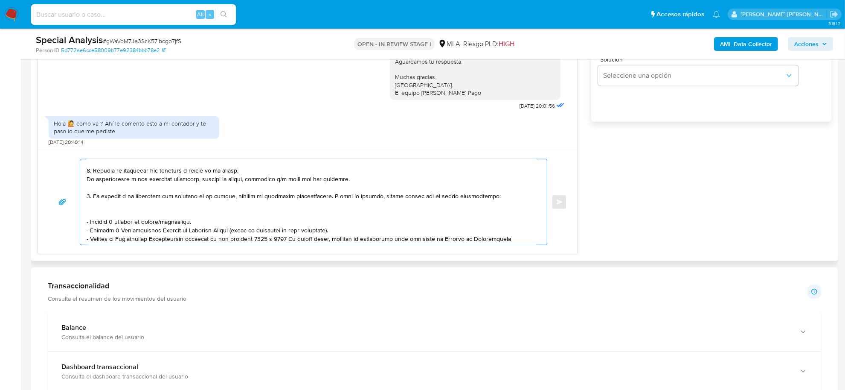
scroll to position [113, 0]
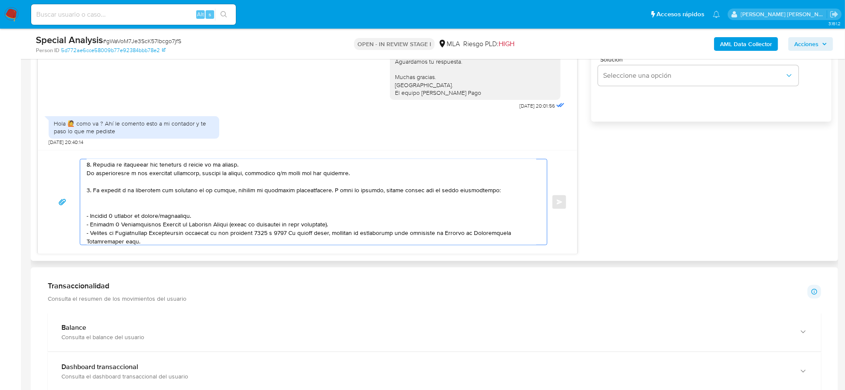
drag, startPoint x: 234, startPoint y: 173, endPoint x: 95, endPoint y: 193, distance: 140.5
click at [95, 193] on textarea at bounding box center [312, 201] width 450 height 85
click at [112, 191] on textarea at bounding box center [312, 201] width 450 height 85
click at [138, 190] on textarea at bounding box center [312, 201] width 450 height 85
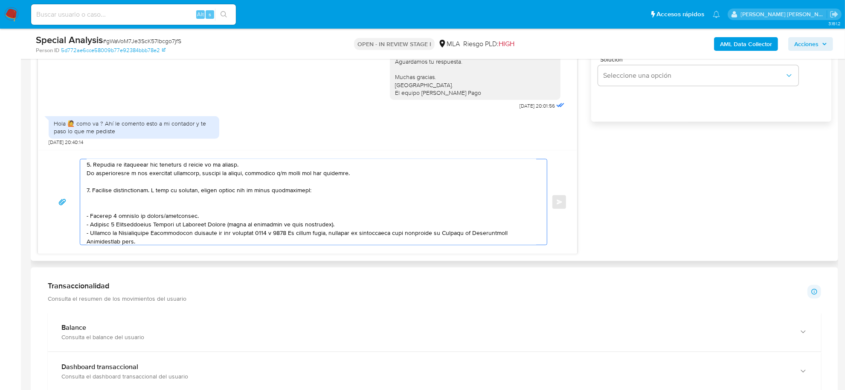
drag, startPoint x: 156, startPoint y: 193, endPoint x: 171, endPoint y: 191, distance: 14.6
click at [171, 191] on textarea at bounding box center [312, 201] width 450 height 85
click at [160, 190] on textarea at bounding box center [312, 201] width 450 height 85
click at [159, 191] on textarea at bounding box center [312, 201] width 450 height 85
drag, startPoint x: 311, startPoint y: 193, endPoint x: 425, endPoint y: 189, distance: 114.0
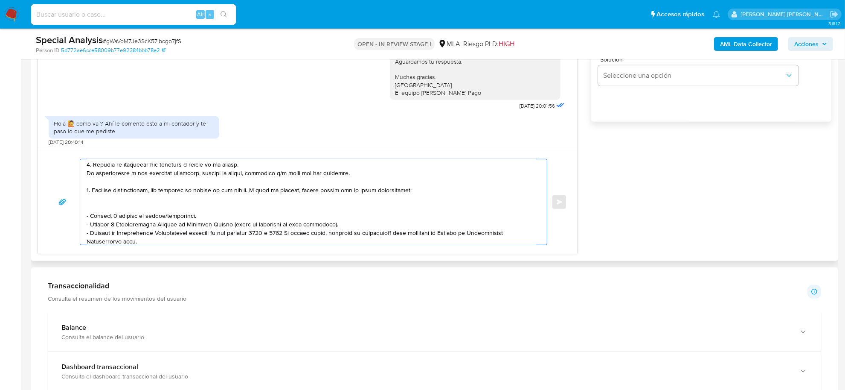
click at [425, 189] on textarea at bounding box center [312, 201] width 450 height 85
click at [129, 218] on textarea at bounding box center [312, 201] width 450 height 85
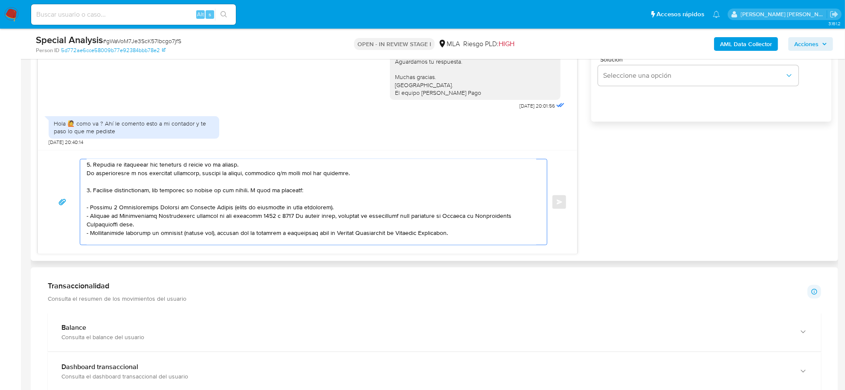
click at [300, 215] on textarea at bounding box center [312, 201] width 450 height 85
click at [363, 225] on textarea at bounding box center [312, 201] width 450 height 85
paste textarea "https://www.mercadopago.com.ar/ayuda/30181"
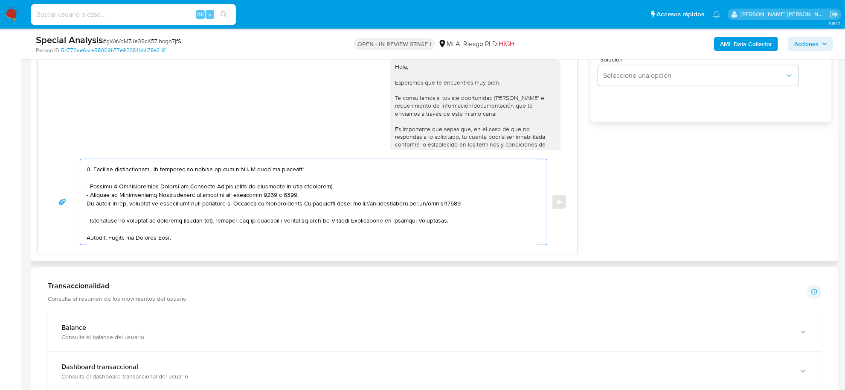
scroll to position [326, 0]
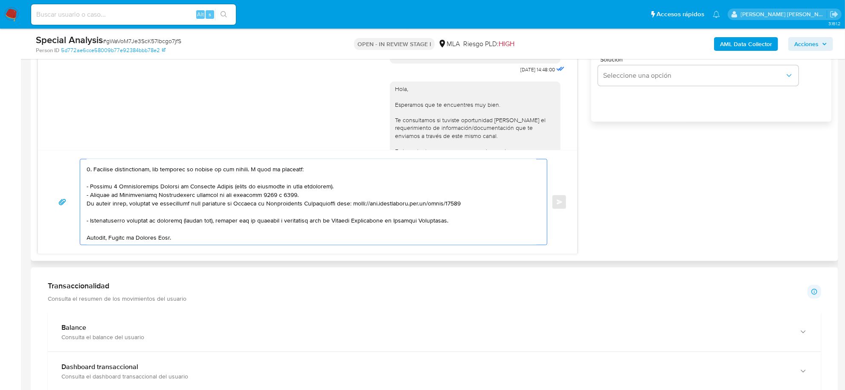
click at [112, 221] on textarea at bounding box center [312, 201] width 450 height 85
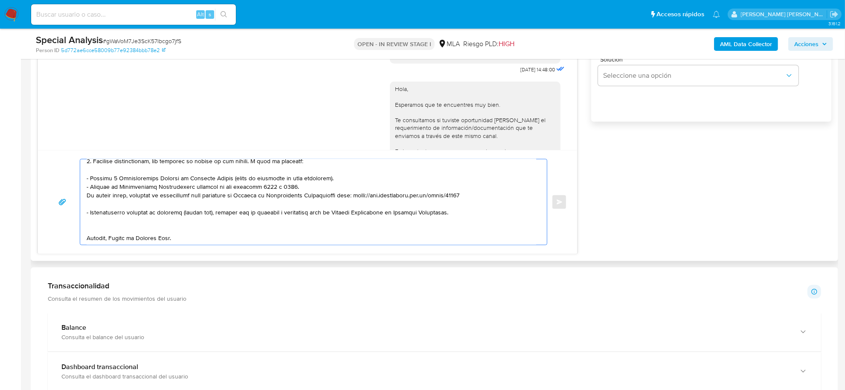
paste textarea "Tené en cuenta que, además de los ejemplos mencionados, podés adjuntar voluntar…"
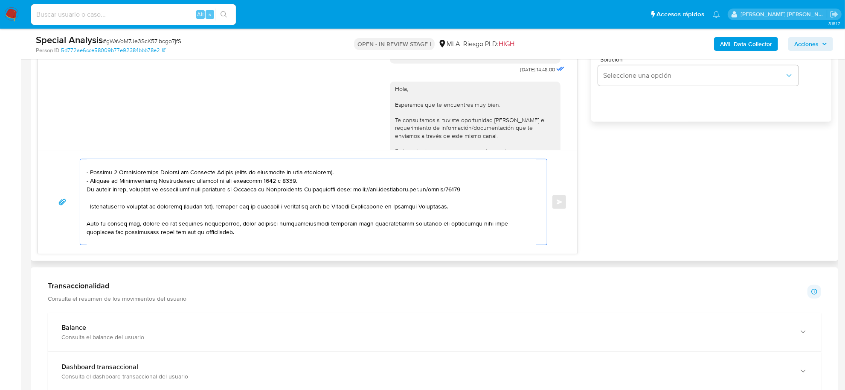
scroll to position [168, 0]
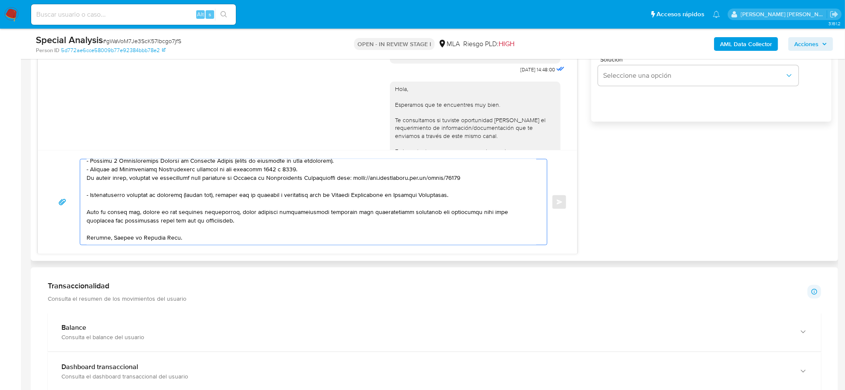
drag, startPoint x: 135, startPoint y: 233, endPoint x: 209, endPoint y: 215, distance: 77.0
click at [209, 215] on textarea at bounding box center [312, 201] width 450 height 85
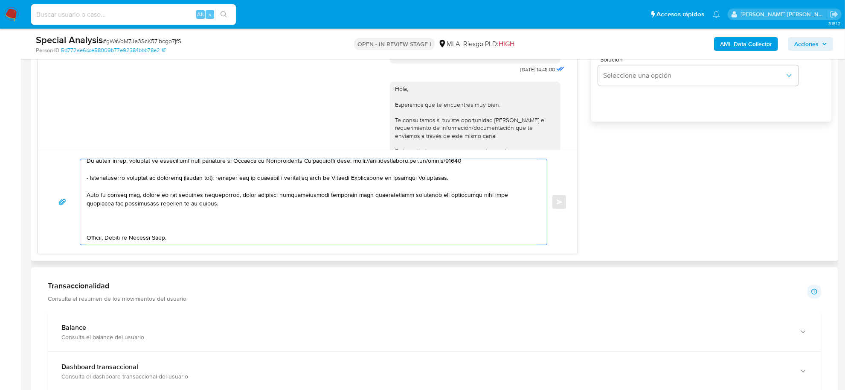
scroll to position [185, 0]
click at [110, 227] on textarea at bounding box center [312, 201] width 450 height 85
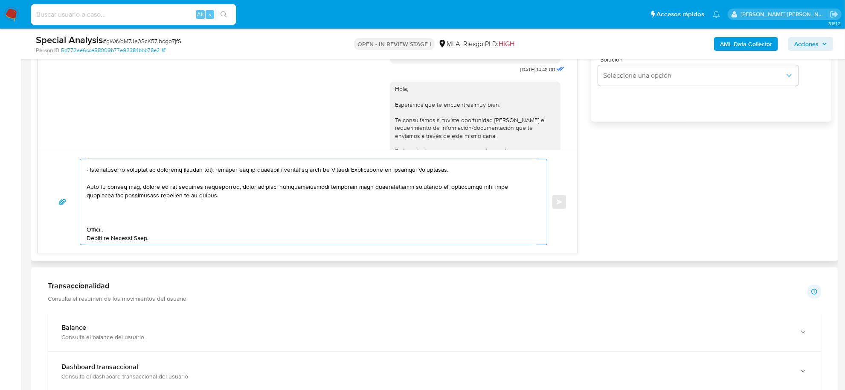
click at [92, 212] on textarea at bounding box center [312, 201] width 450 height 85
paste textarea "vínculo con las siguientes contrapartes con las que operaste, el motivo de las …"
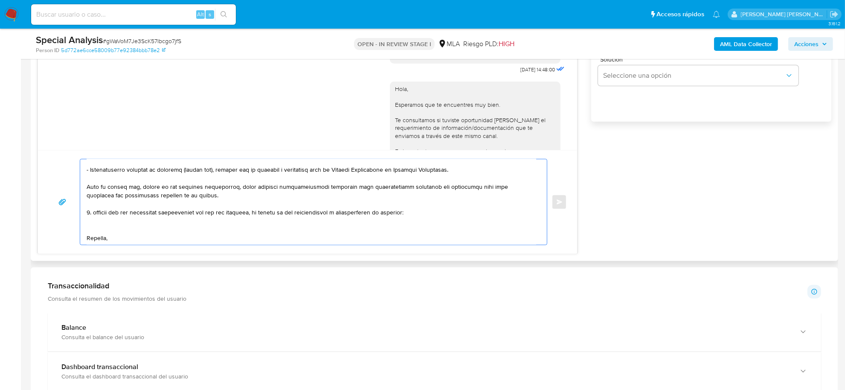
click at [95, 214] on textarea at bounding box center [312, 201] width 450 height 85
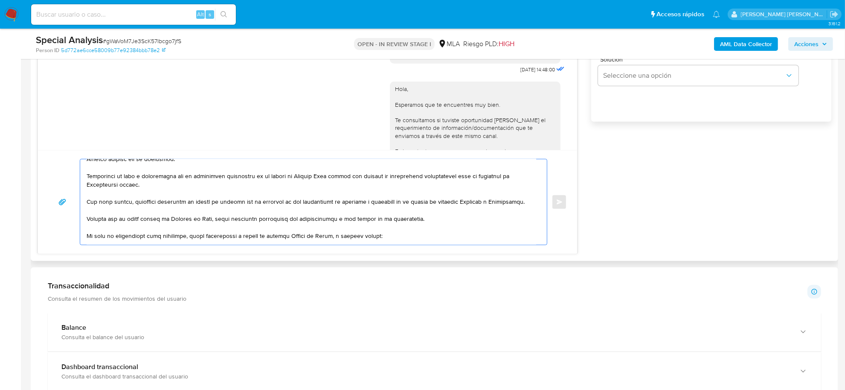
scroll to position [0, 0]
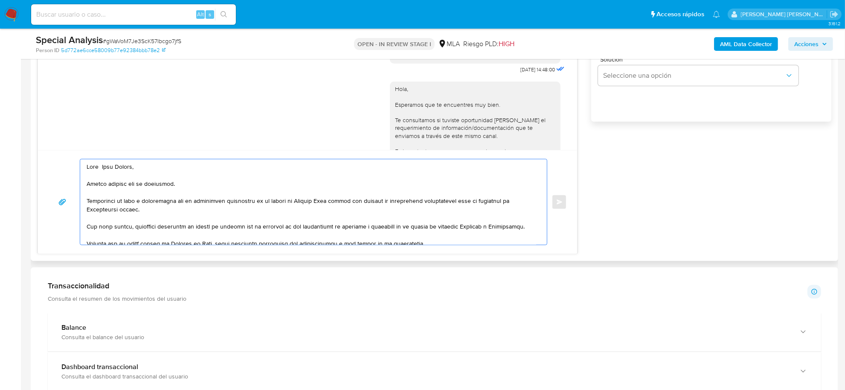
click at [92, 183] on textarea at bounding box center [312, 201] width 450 height 85
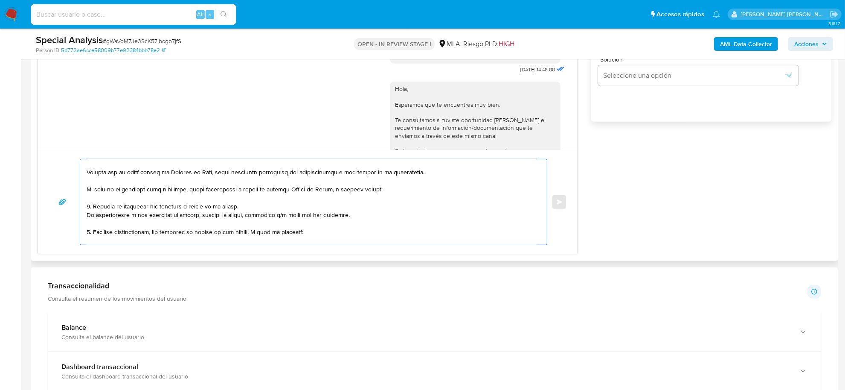
scroll to position [53, 0]
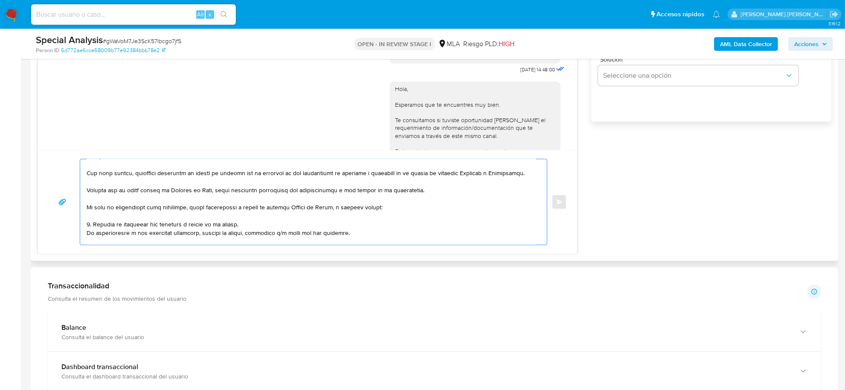
click at [344, 212] on textarea at bounding box center [312, 201] width 450 height 85
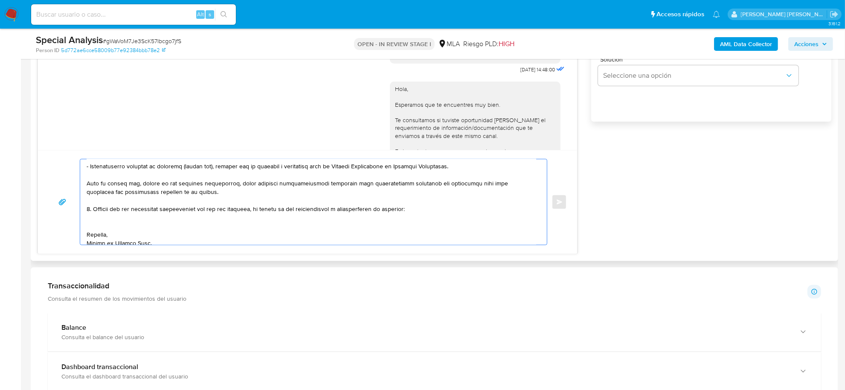
scroll to position [202, 0]
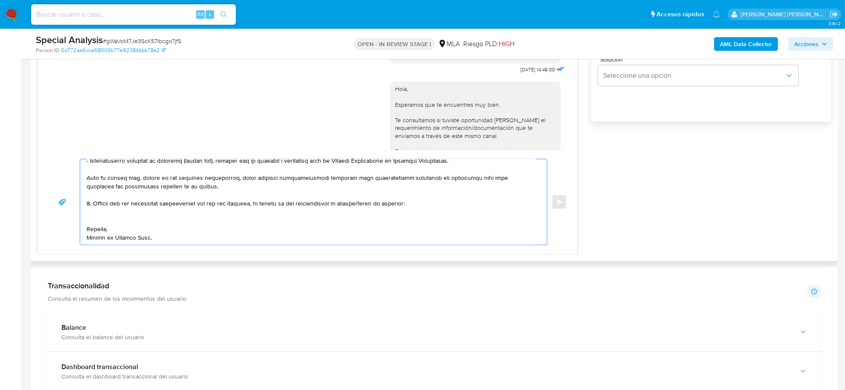
click at [122, 203] on textarea at bounding box center [312, 201] width 450 height 85
paste textarea "- Iron Sac S.R.L. CUIT 30717002004 (ACTIVIDAD: Construcción, reforma y reparaci…"
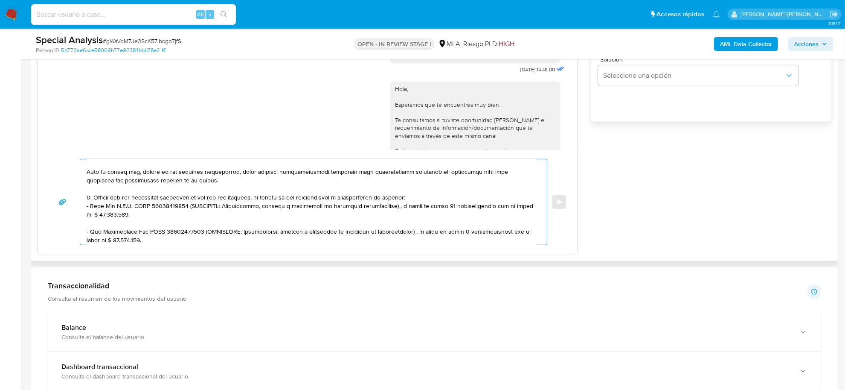
scroll to position [223, 0]
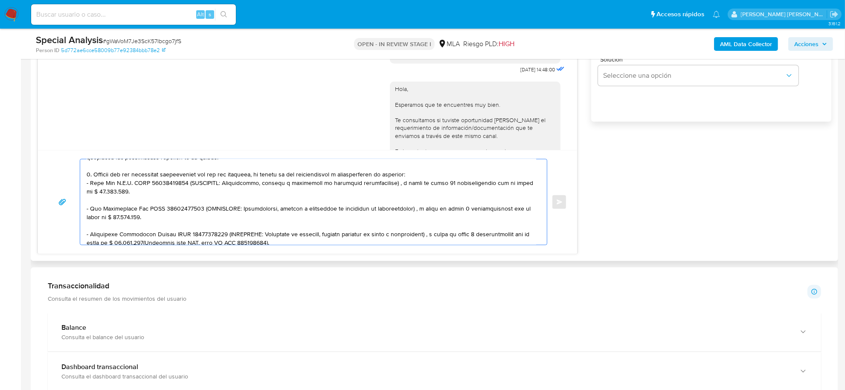
drag, startPoint x: 180, startPoint y: 182, endPoint x: 182, endPoint y: 190, distance: 7.9
click at [182, 190] on textarea at bounding box center [312, 201] width 450 height 85
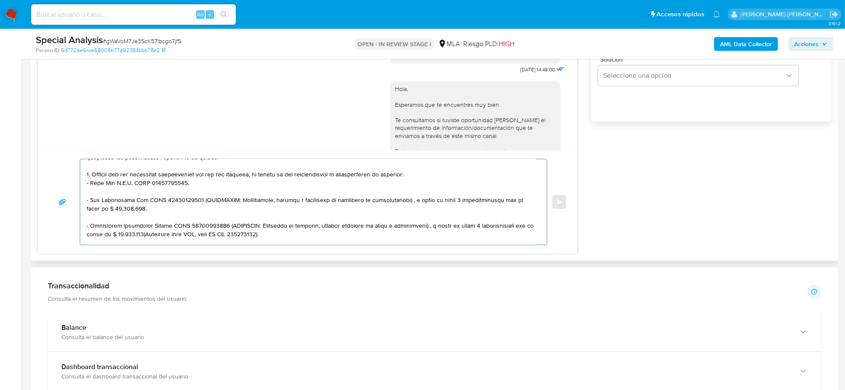
drag, startPoint x: 193, startPoint y: 198, endPoint x: 196, endPoint y: 207, distance: 9.2
click at [196, 207] on textarea at bounding box center [312, 201] width 450 height 85
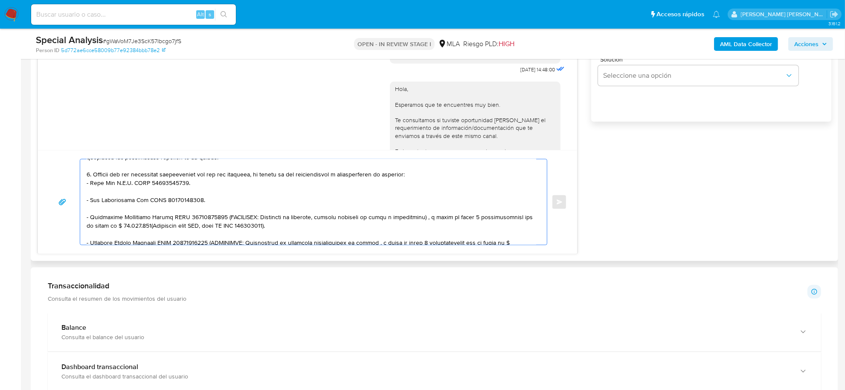
drag, startPoint x: 218, startPoint y: 218, endPoint x: 267, endPoint y: 225, distance: 48.8
click at [267, 225] on textarea at bounding box center [312, 201] width 450 height 85
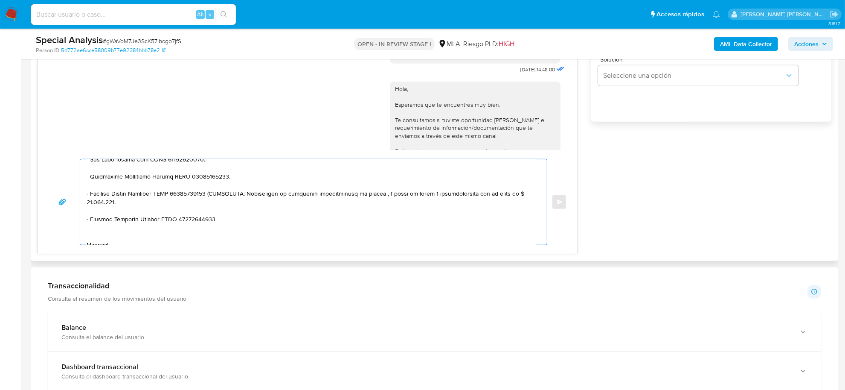
scroll to position [287, 0]
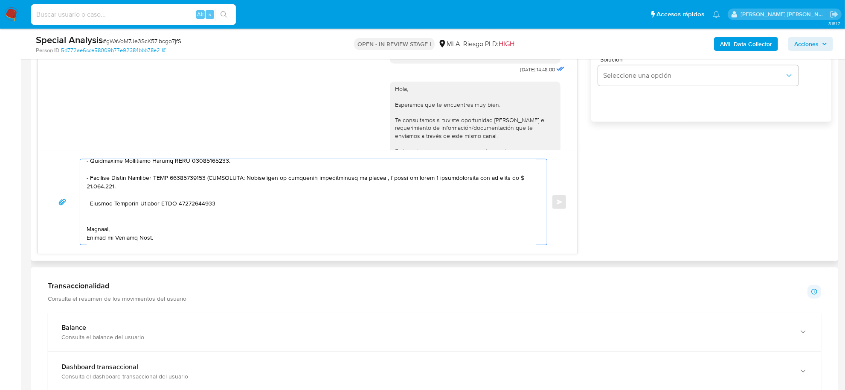
drag, startPoint x: 209, startPoint y: 234, endPoint x: 218, endPoint y: 243, distance: 12.4
click at [218, 243] on textarea at bounding box center [312, 201] width 450 height 85
click at [207, 220] on textarea at bounding box center [312, 201] width 450 height 85
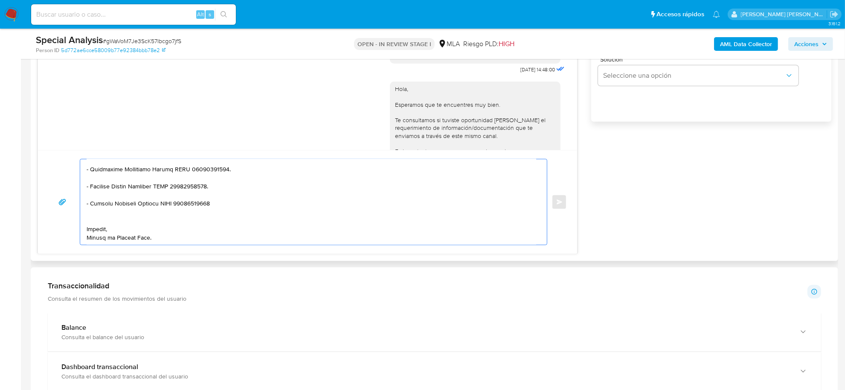
drag, startPoint x: 208, startPoint y: 169, endPoint x: 215, endPoint y: 178, distance: 11.8
click at [218, 195] on textarea at bounding box center [312, 201] width 450 height 85
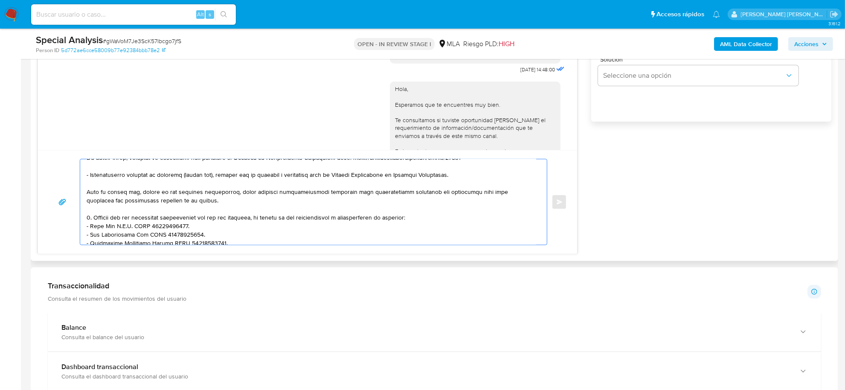
scroll to position [191, 0]
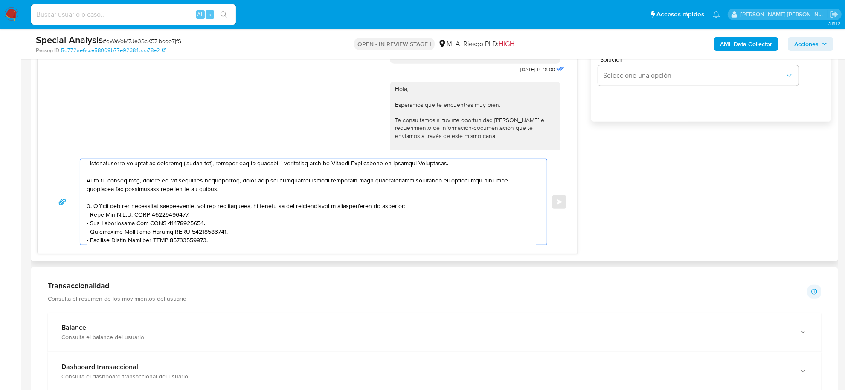
click at [426, 209] on textarea at bounding box center [312, 201] width 450 height 85
paste textarea "- Alejandro Alcides Venech CUIT 20227046350 (ACTIVIDAD: Servicios inmobiliarios…"
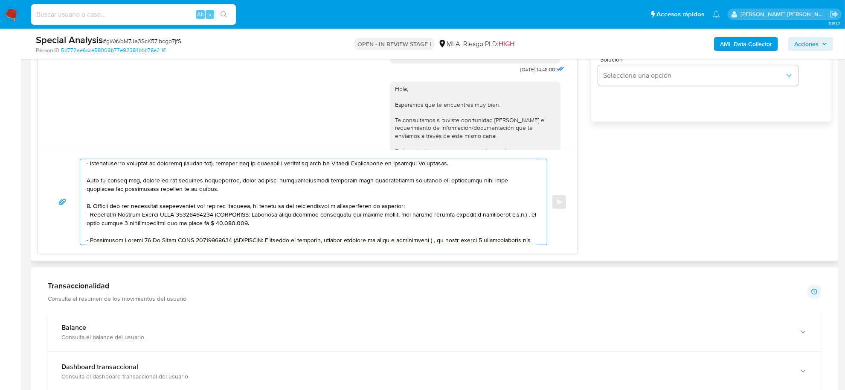
scroll to position [242, 0]
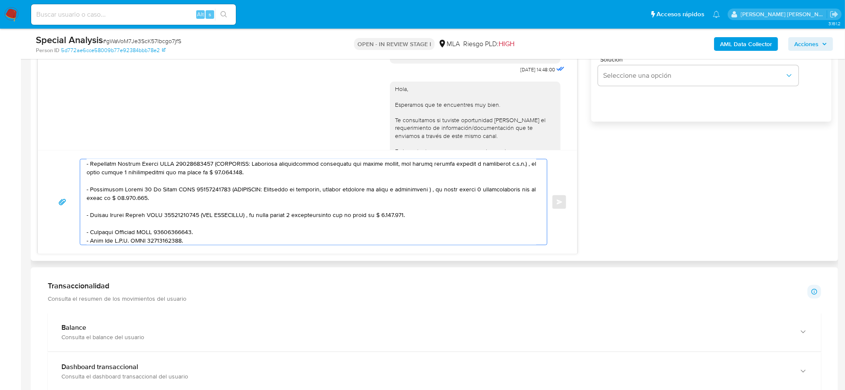
drag, startPoint x: 197, startPoint y: 215, endPoint x: 204, endPoint y: 222, distance: 10.0
click at [204, 222] on textarea at bounding box center [312, 201] width 450 height 85
drag, startPoint x: 222, startPoint y: 191, endPoint x: 225, endPoint y: 195, distance: 5.5
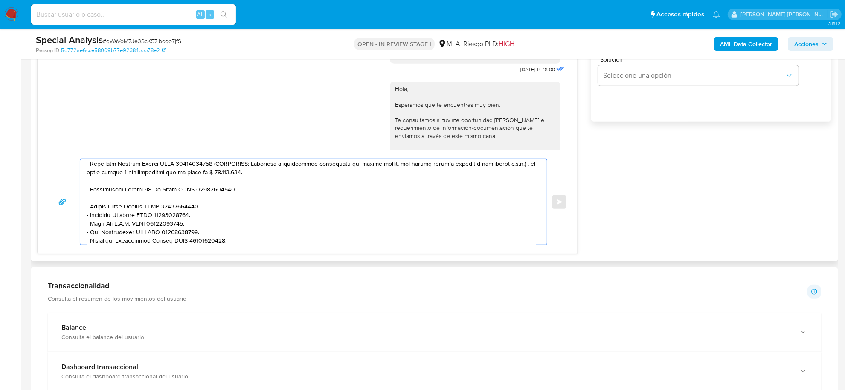
click at [203, 198] on textarea at bounding box center [312, 201] width 450 height 85
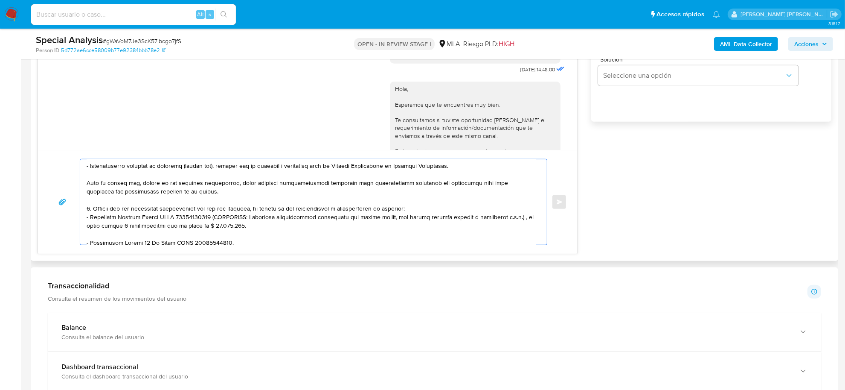
drag, startPoint x: 212, startPoint y: 216, endPoint x: 242, endPoint y: 224, distance: 31.4
click at [242, 224] on textarea at bounding box center [312, 201] width 450 height 85
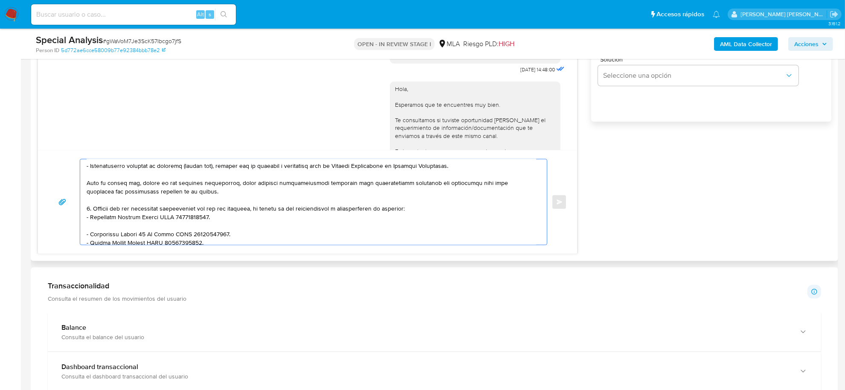
click at [177, 229] on textarea at bounding box center [312, 201] width 450 height 85
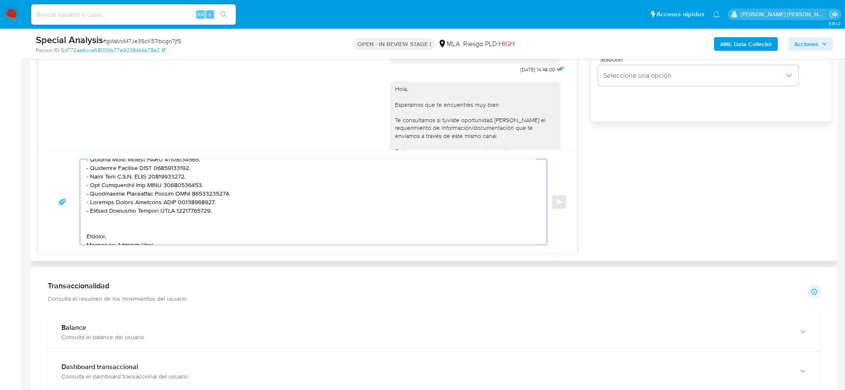
scroll to position [279, 0]
click at [160, 235] on textarea at bounding box center [312, 201] width 450 height 85
type textarea "Hola Ivan Adrian, Muchas gracias por la respuesta. Analizamos tu caso y verific…"
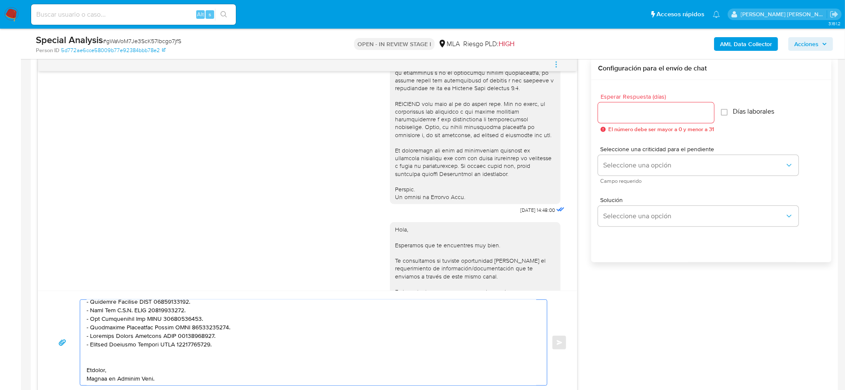
scroll to position [320, 0]
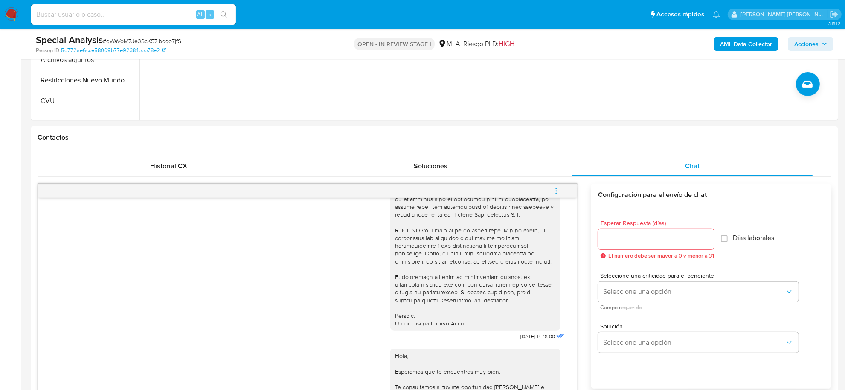
click at [726, 40] on b "AML Data Collector" at bounding box center [746, 44] width 52 height 14
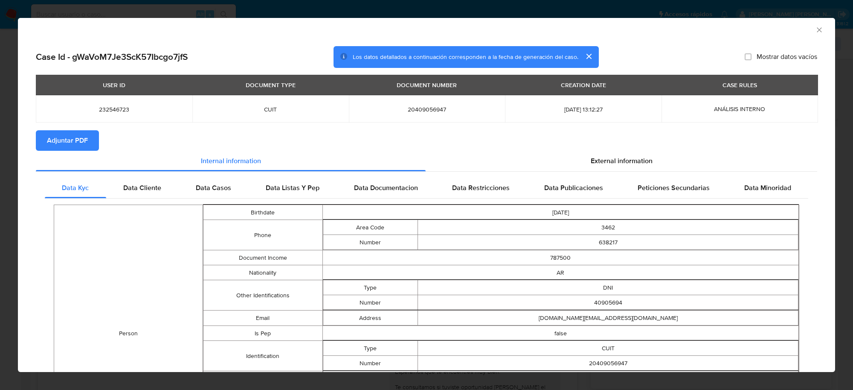
click at [80, 139] on span "Adjuntar PDF" at bounding box center [67, 140] width 41 height 19
drag, startPoint x: 801, startPoint y: 28, endPoint x: 811, endPoint y: 34, distance: 11.5
click at [803, 31] on div "AML Data Collector" at bounding box center [419, 28] width 791 height 9
click at [811, 34] on div "AML Data Collector" at bounding box center [426, 28] width 817 height 21
click at [815, 30] on icon "Cerrar ventana" at bounding box center [819, 30] width 9 height 9
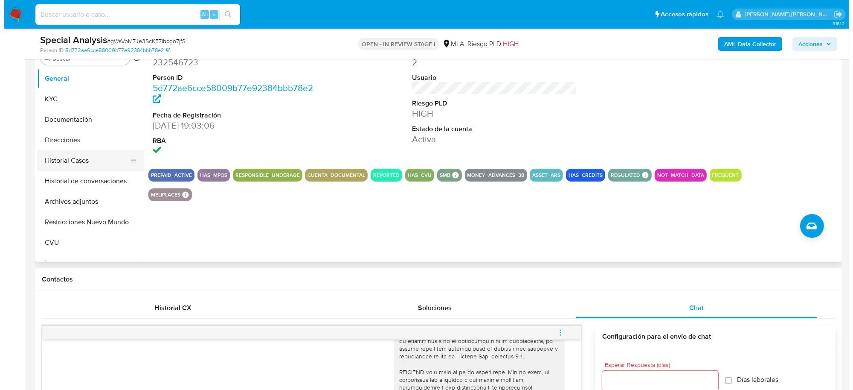
scroll to position [160, 0]
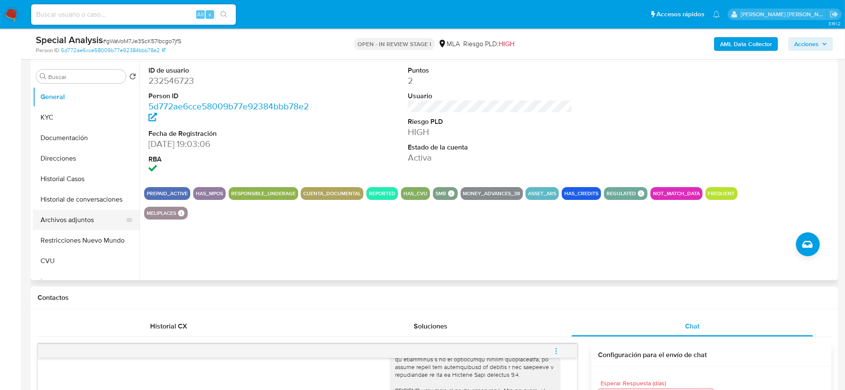
click at [74, 221] on button "Archivos adjuntos" at bounding box center [83, 219] width 100 height 20
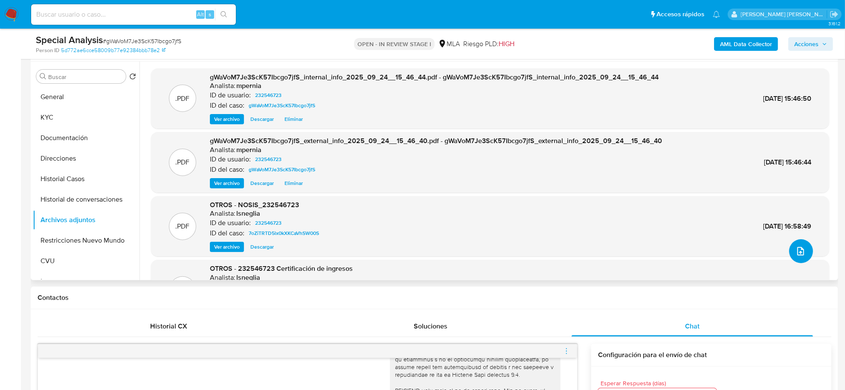
click at [791, 247] on button "upload-file" at bounding box center [801, 251] width 24 height 24
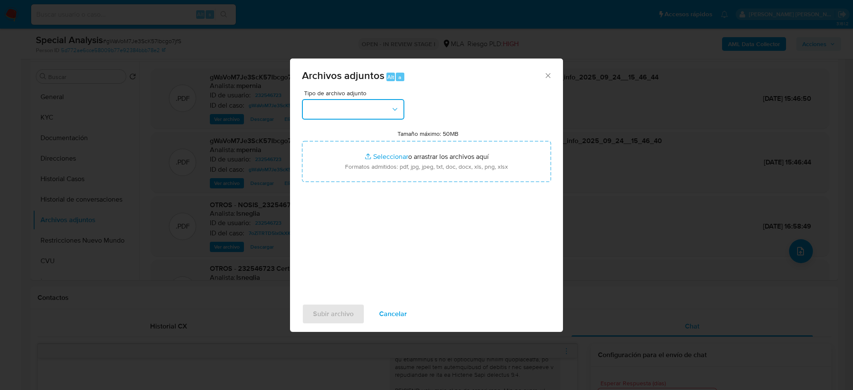
click at [389, 106] on button "button" at bounding box center [353, 109] width 102 height 20
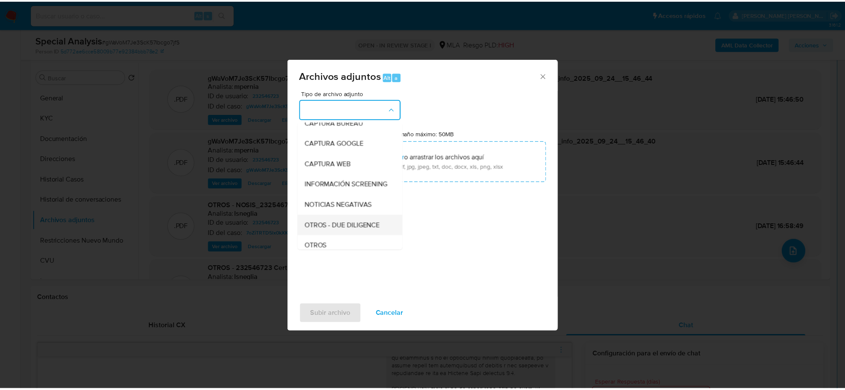
scroll to position [107, 0]
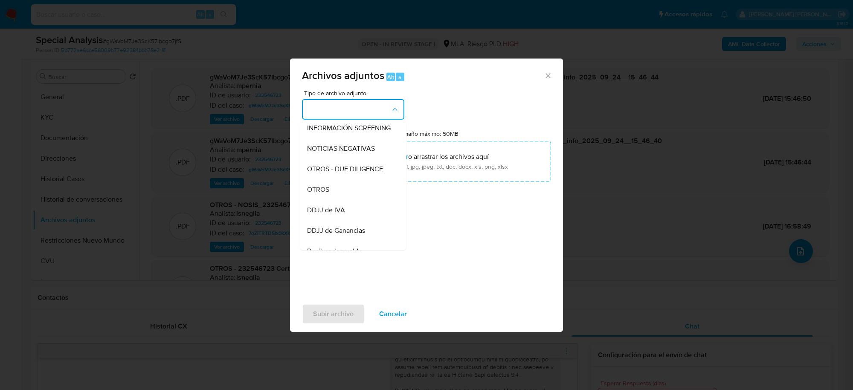
drag, startPoint x: 358, startPoint y: 195, endPoint x: 247, endPoint y: 195, distance: 110.1
click at [357, 195] on div "OTROS" at bounding box center [350, 189] width 87 height 20
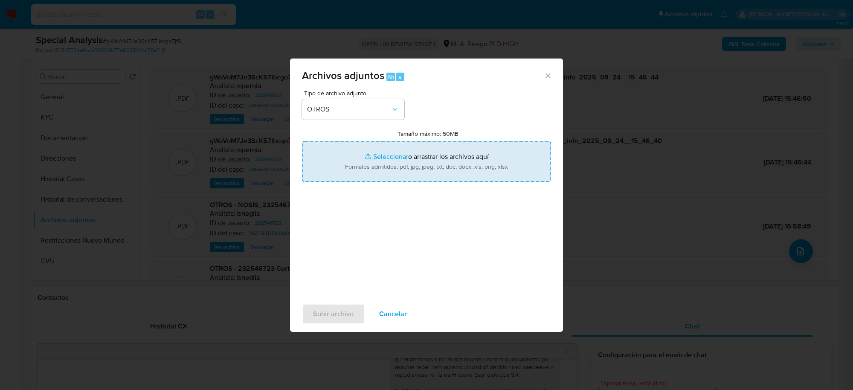
type input "C:\fakepath\Movimientos-Aladdin-232546723.xlsx"
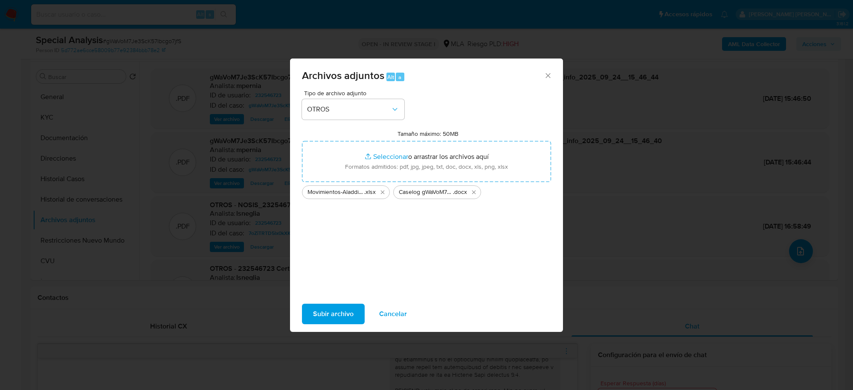
click at [318, 310] on span "Subir archivo" at bounding box center [333, 313] width 41 height 19
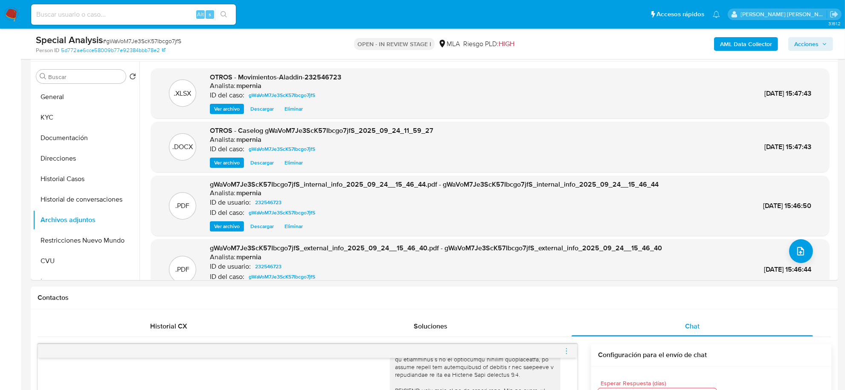
click at [133, 39] on span "# gWaVoM7Je3ScK57Ibcgo7jfS" at bounding box center [142, 41] width 79 height 9
copy span "gWaVoM7Je3ScK57Ibcgo7jfS"
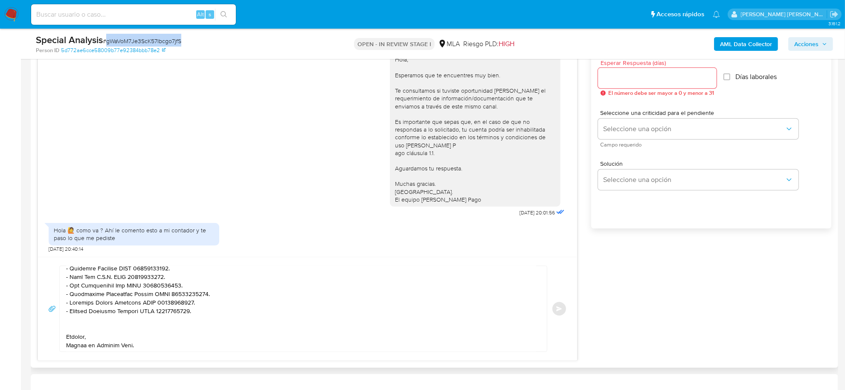
scroll to position [270, 0]
click at [672, 82] on input "Esperar Respuesta (días)" at bounding box center [657, 78] width 119 height 11
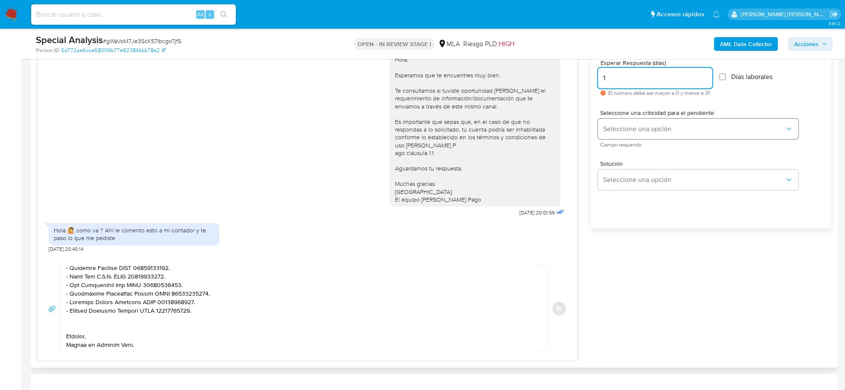
type input "1"
click at [676, 123] on button "Seleccione una opción" at bounding box center [698, 129] width 201 height 20
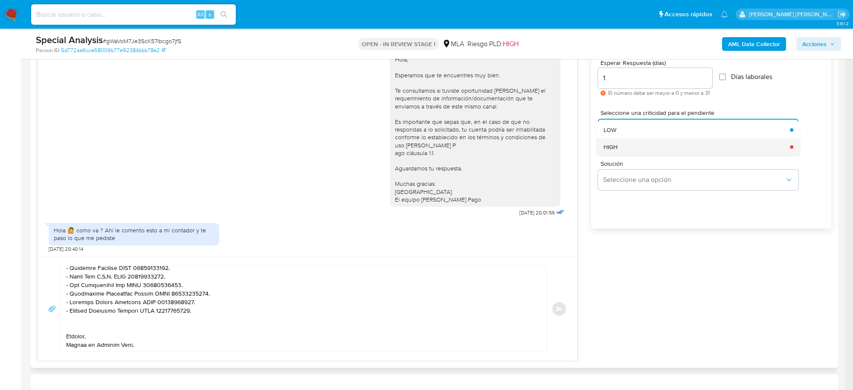
click at [656, 155] on div "HIGH" at bounding box center [695, 146] width 182 height 17
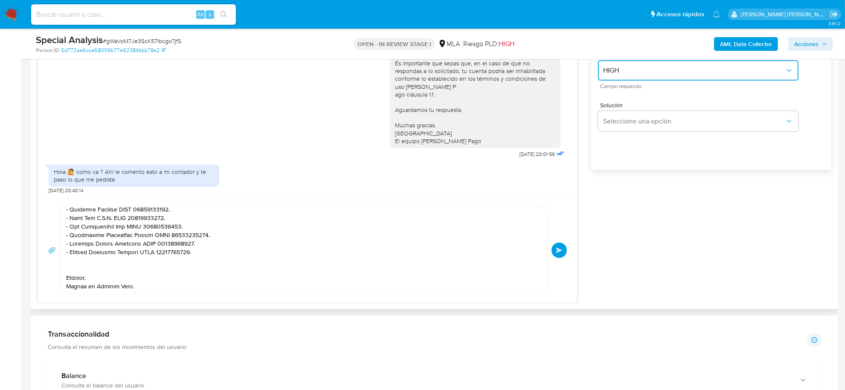
scroll to position [640, 0]
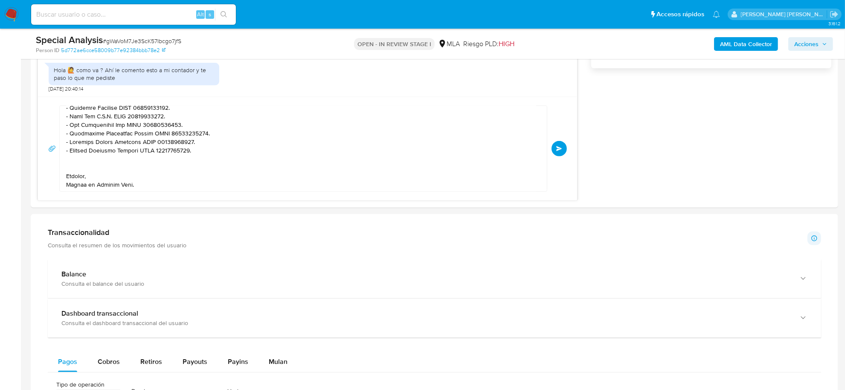
click at [564, 152] on button "Enviar" at bounding box center [559, 148] width 15 height 15
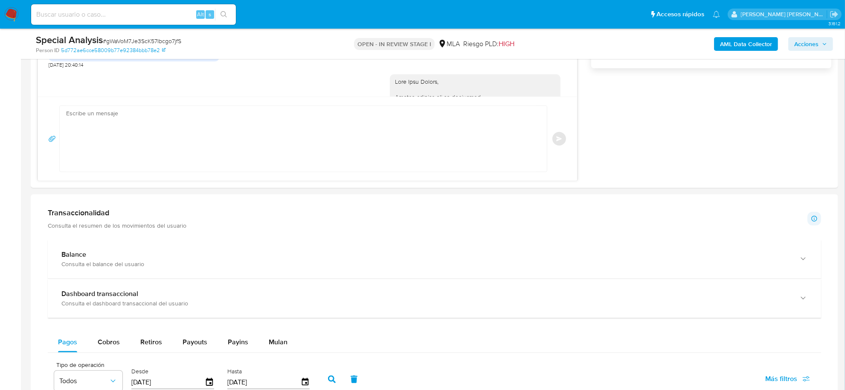
scroll to position [977, 0]
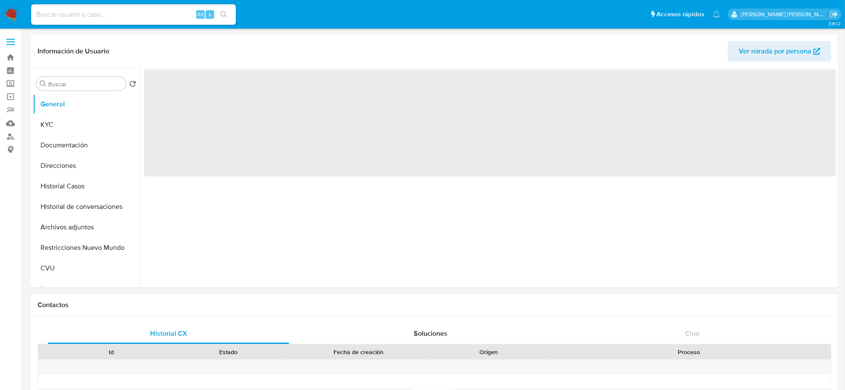
select select "10"
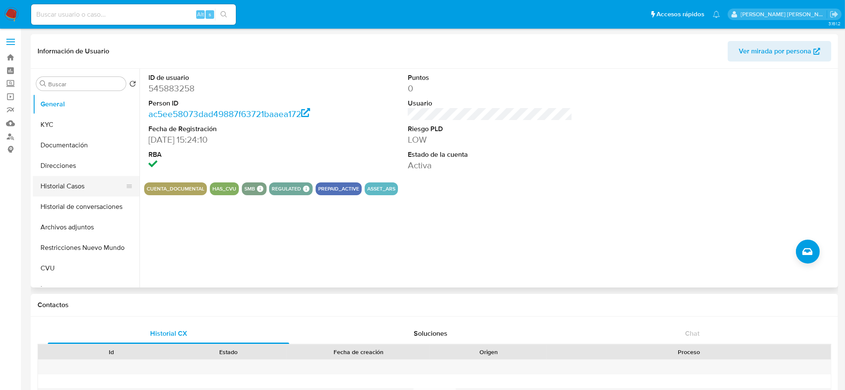
click at [75, 188] on button "Historial Casos" at bounding box center [83, 186] width 100 height 20
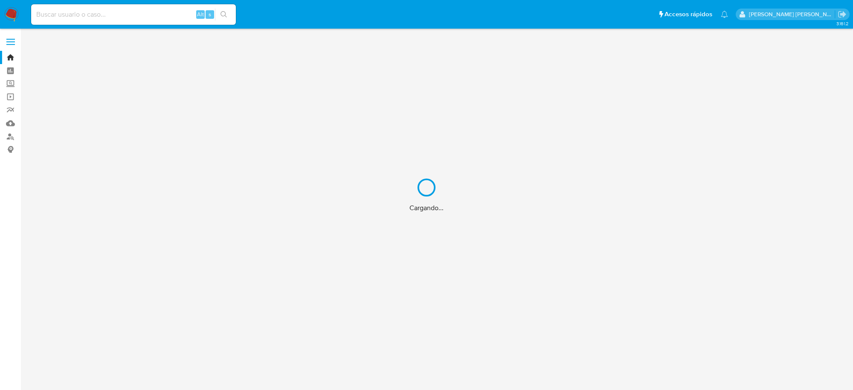
click at [111, 12] on div "Cargando..." at bounding box center [426, 195] width 853 height 390
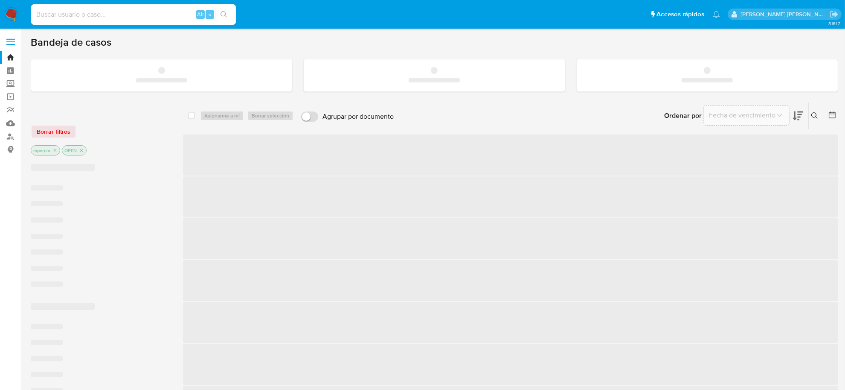
click at [90, 13] on input at bounding box center [133, 14] width 205 height 11
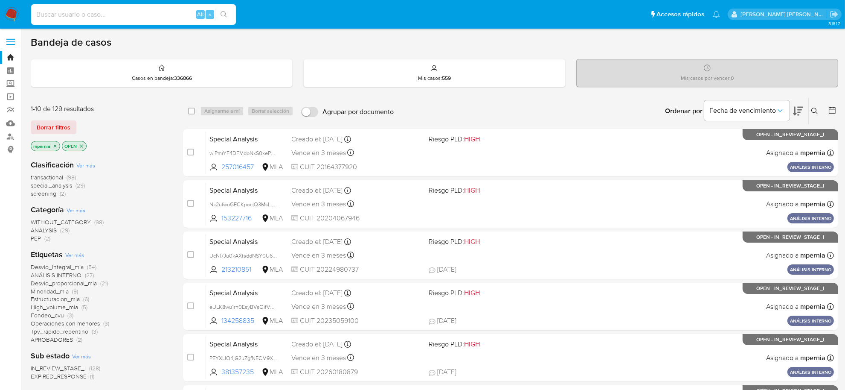
paste input "ChTz85JUhpdc7QD8zesDIMJ8"
type input "ChTz85JUhpdc7QD8zesDIMJ8"
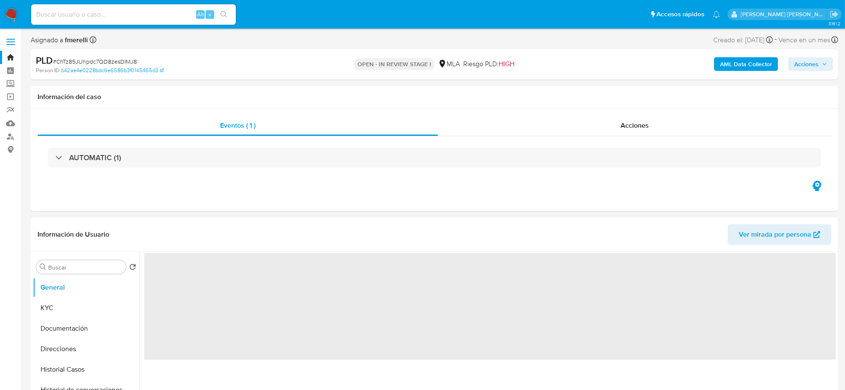
select select "10"
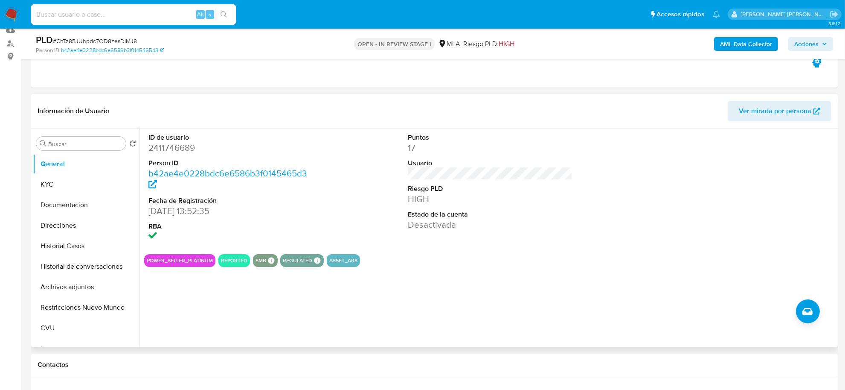
scroll to position [107, 0]
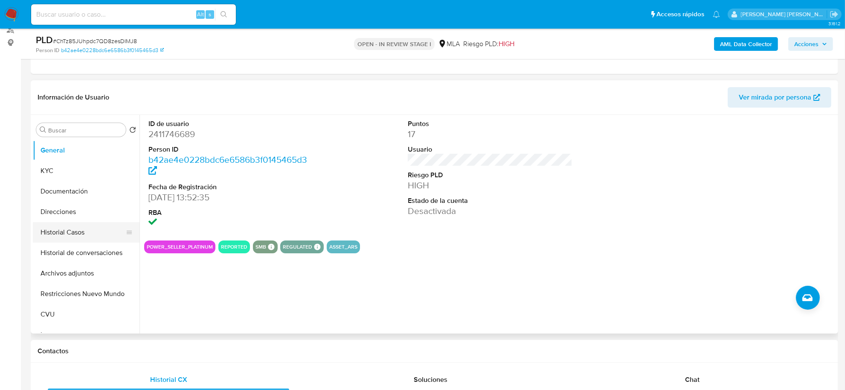
click at [73, 227] on button "Historial Casos" at bounding box center [83, 232] width 100 height 20
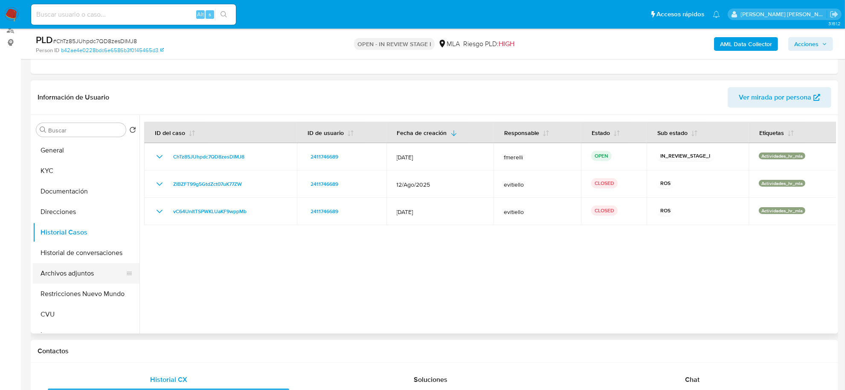
click at [73, 272] on button "Archivos adjuntos" at bounding box center [83, 273] width 100 height 20
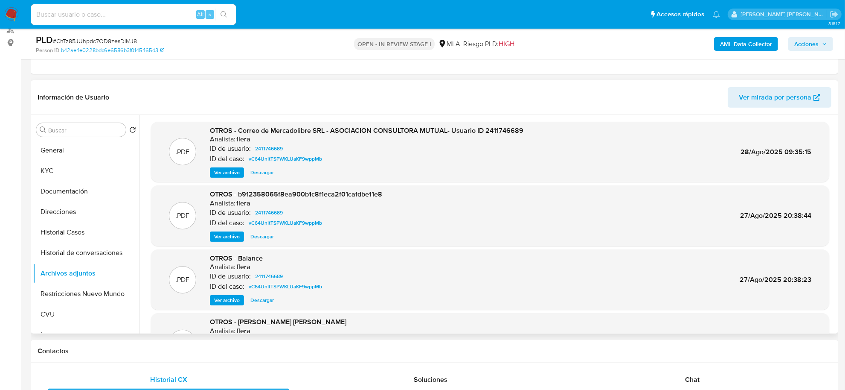
click at [233, 172] on span "Ver archivo" at bounding box center [227, 172] width 26 height 9
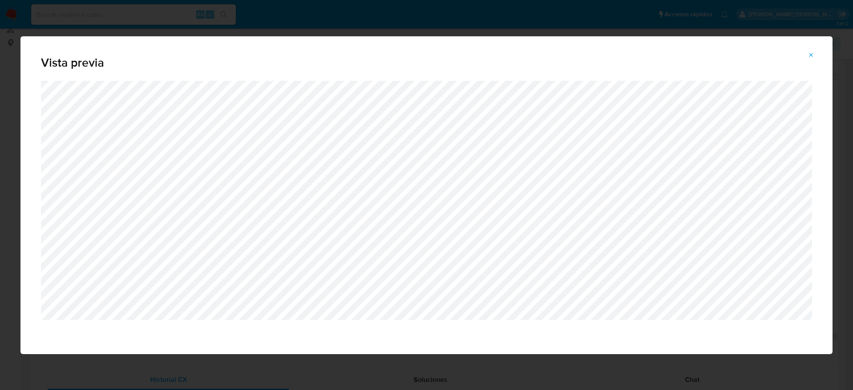
click at [808, 60] on span "Attachment preview" at bounding box center [811, 55] width 7 height 12
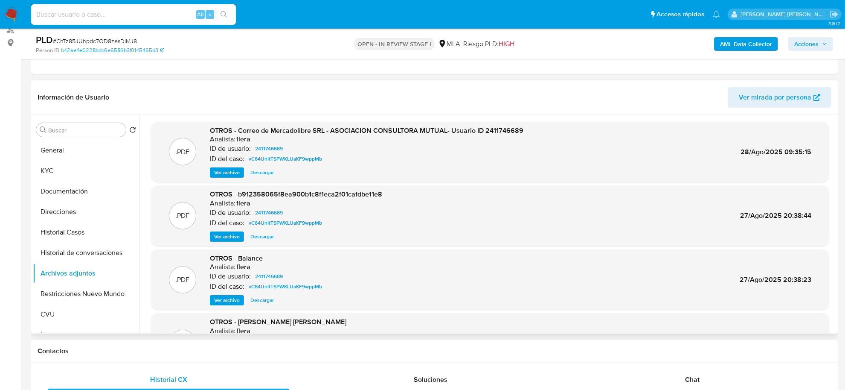
click at [225, 236] on span "Ver archivo" at bounding box center [227, 236] width 26 height 9
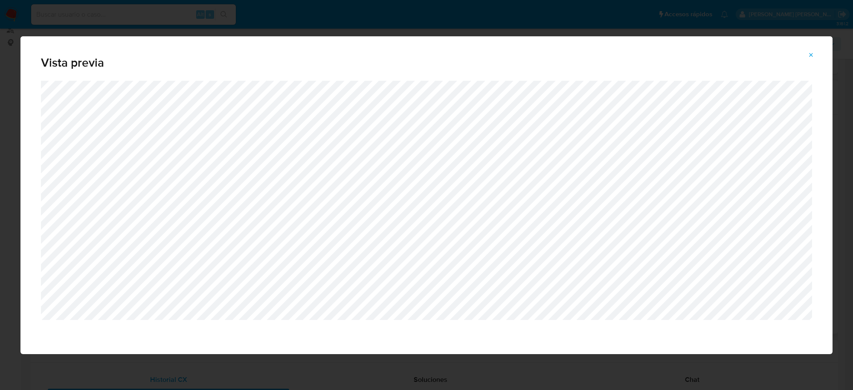
click at [805, 56] on button "Attachment preview" at bounding box center [811, 55] width 19 height 14
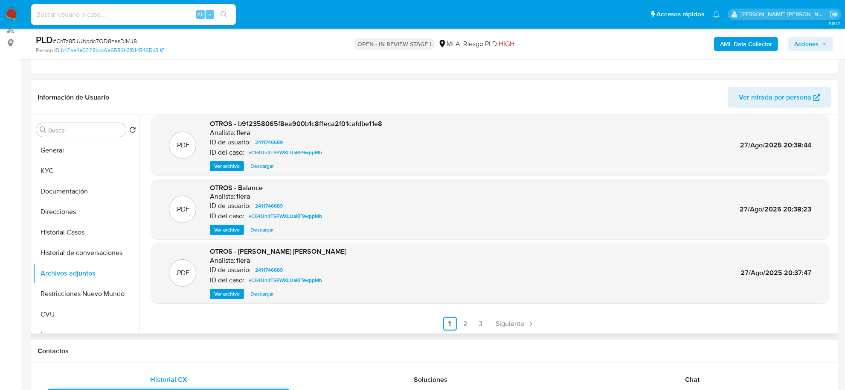
scroll to position [71, 0]
click at [465, 320] on link "2" at bounding box center [466, 323] width 14 height 14
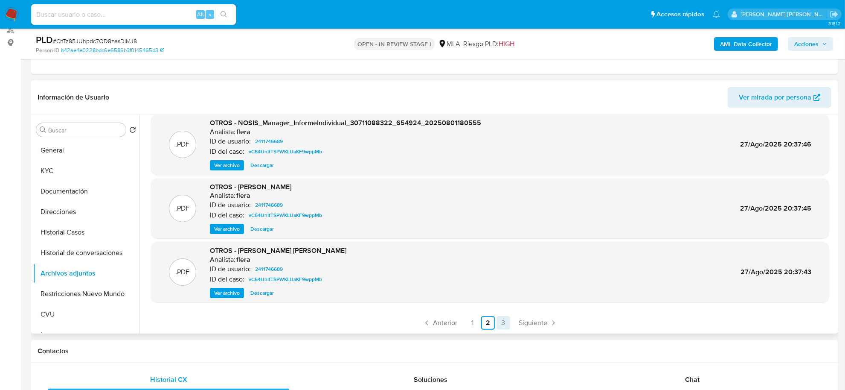
click at [500, 323] on link "3" at bounding box center [504, 323] width 14 height 14
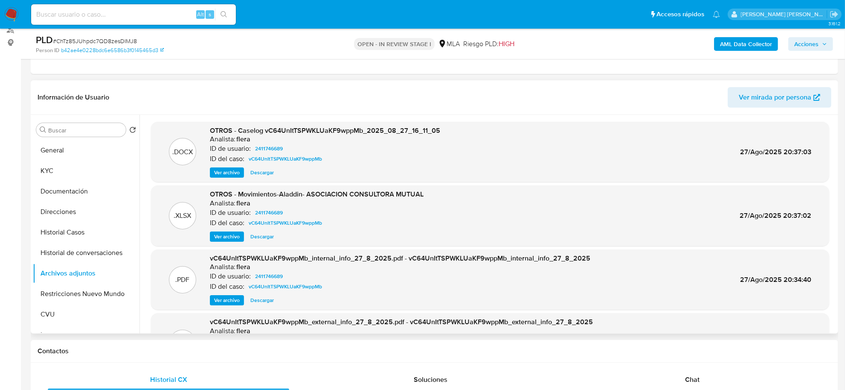
click at [227, 174] on span "Ver archivo" at bounding box center [227, 172] width 26 height 9
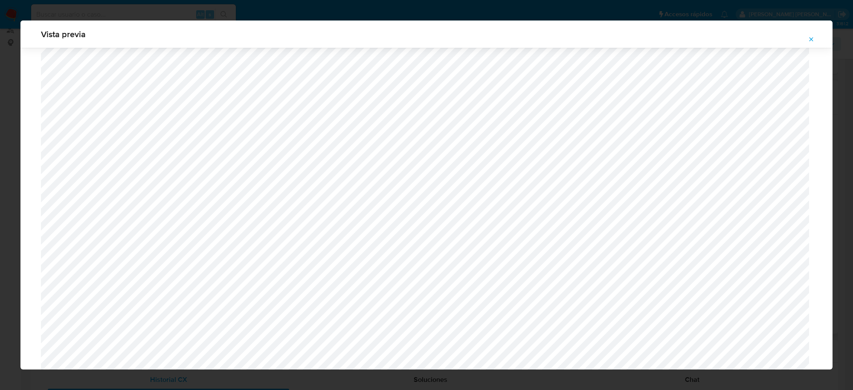
scroll to position [836, 0]
click at [809, 39] on icon "Attachment preview" at bounding box center [811, 39] width 7 height 7
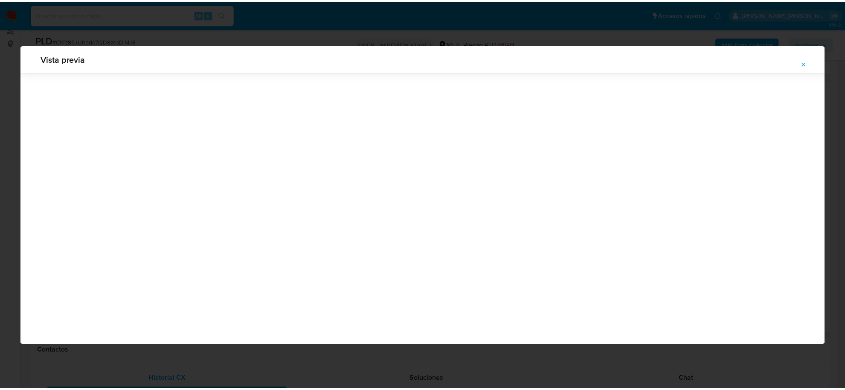
scroll to position [0, 0]
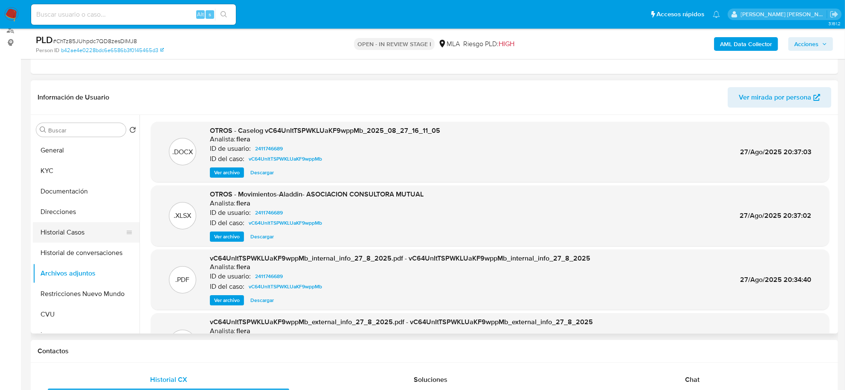
click at [60, 230] on button "Historial Casos" at bounding box center [83, 232] width 100 height 20
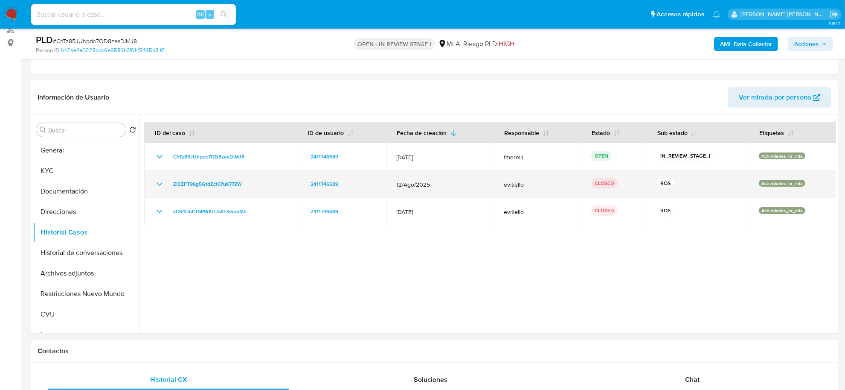
click at [159, 183] on icon "Mostrar/Ocultar" at bounding box center [159, 184] width 10 height 10
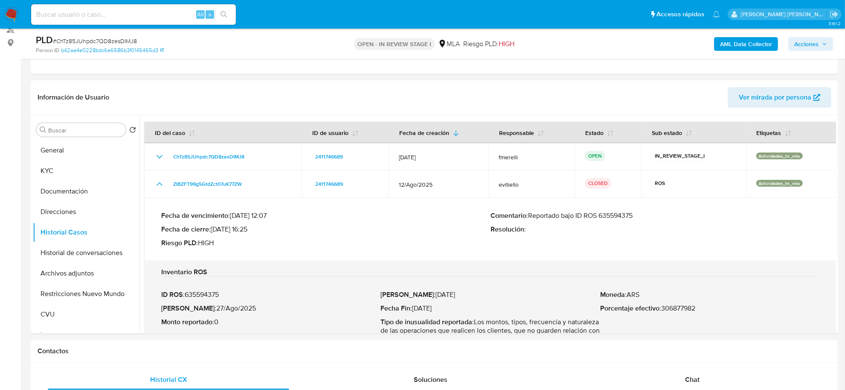
drag, startPoint x: 530, startPoint y: 215, endPoint x: 638, endPoint y: 215, distance: 108.4
click at [638, 215] on p "Comentario : Reportado bajo ID ROS 635594375" at bounding box center [655, 215] width 329 height 9
click at [75, 169] on button "KYC" at bounding box center [83, 170] width 100 height 20
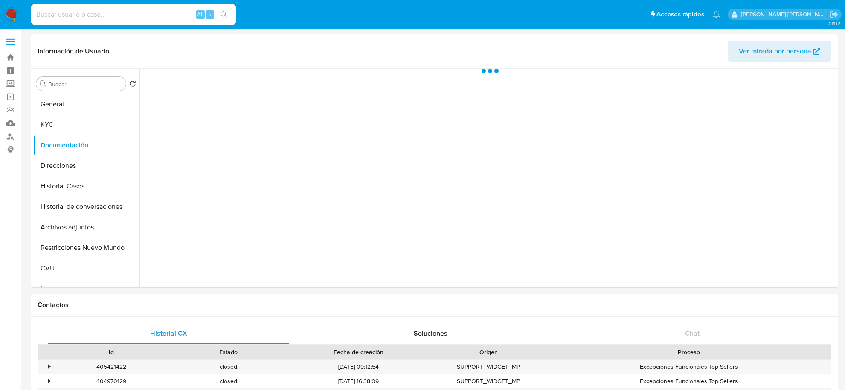
select select "10"
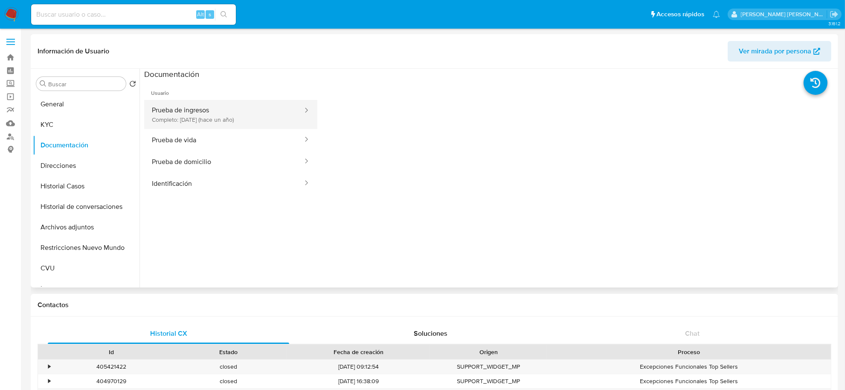
click at [199, 116] on button "Prueba de ingresos Completo: 24/07/2024 (hace un año)" at bounding box center [224, 114] width 160 height 29
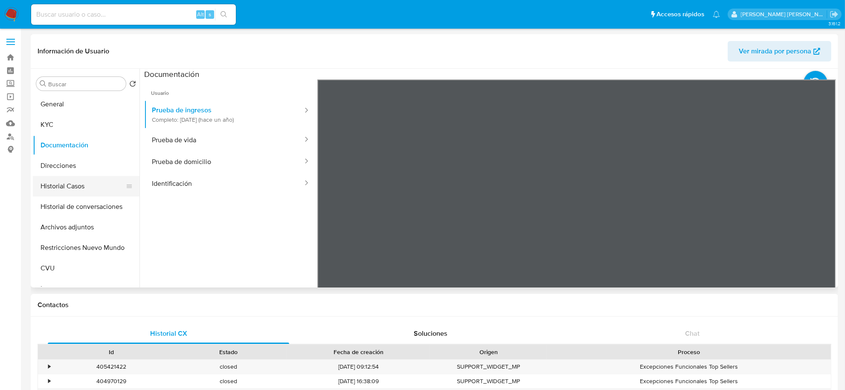
click at [67, 184] on button "Historial Casos" at bounding box center [83, 186] width 100 height 20
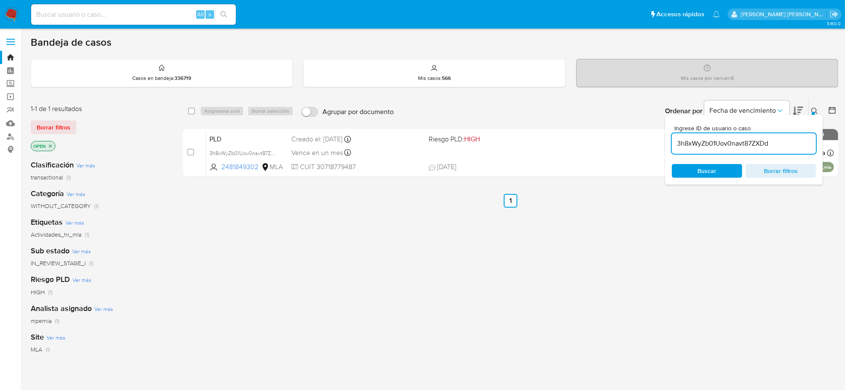
click at [714, 144] on input "3h8xWyZb01Uov0navt87ZXDd" at bounding box center [744, 143] width 144 height 11
paste input "gWaVoM7Je3ScK57Ibcgo7jfS"
type input "gWaVoM7Je3ScK57Ibcgo7jfS"
click at [190, 114] on div "select-all-cases-checkbox" at bounding box center [191, 111] width 7 height 9
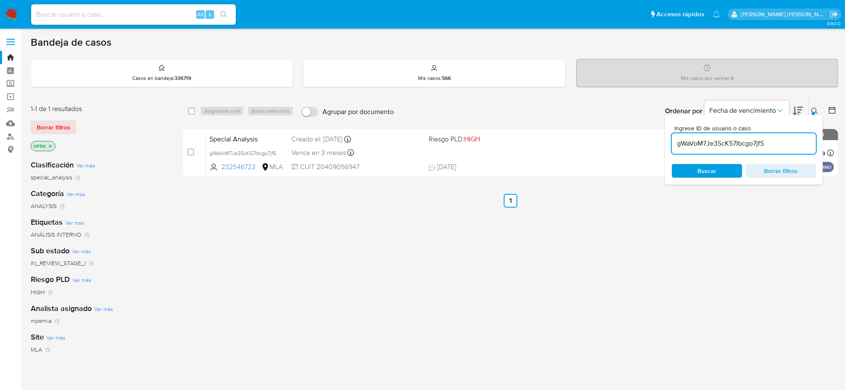
click at [216, 107] on div "Asignarme a mí Borrar selección" at bounding box center [248, 111] width 97 height 10
click at [193, 110] on input "checkbox" at bounding box center [191, 111] width 7 height 7
checkbox input "true"
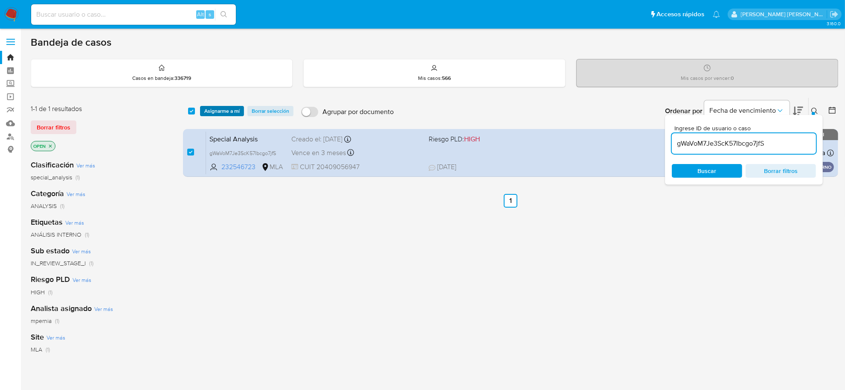
click at [216, 107] on span "Asignarme a mí" at bounding box center [221, 111] width 35 height 9
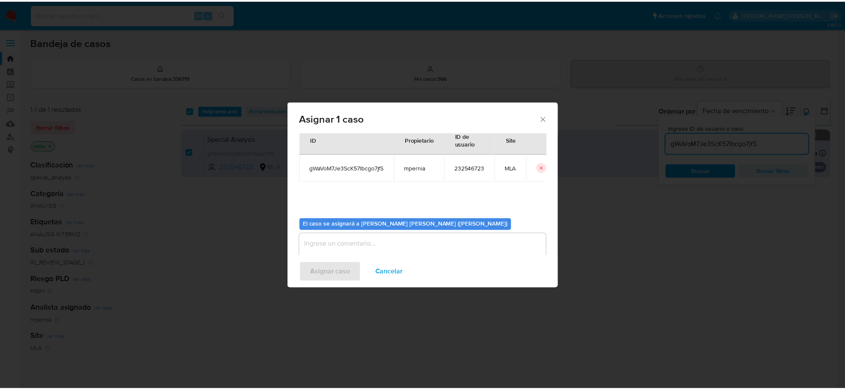
scroll to position [44, 0]
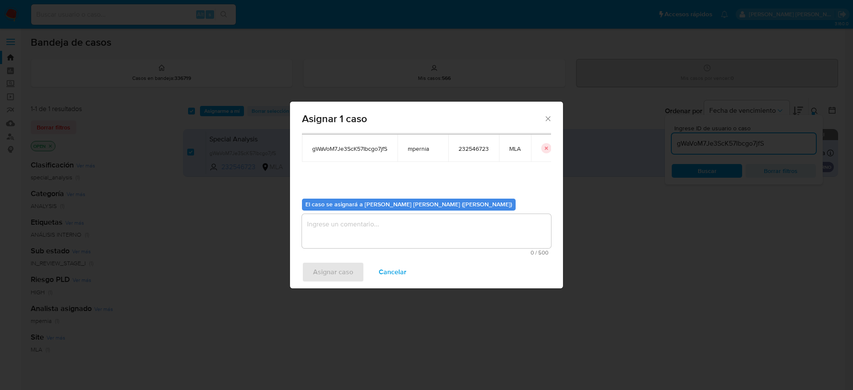
click at [348, 229] on textarea "assign-modal" at bounding box center [426, 231] width 249 height 34
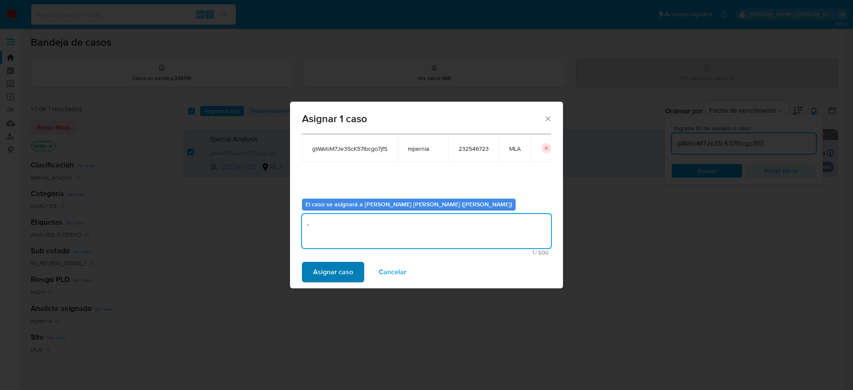
type textarea "-"
click at [336, 266] on span "Asignar caso" at bounding box center [333, 271] width 40 height 19
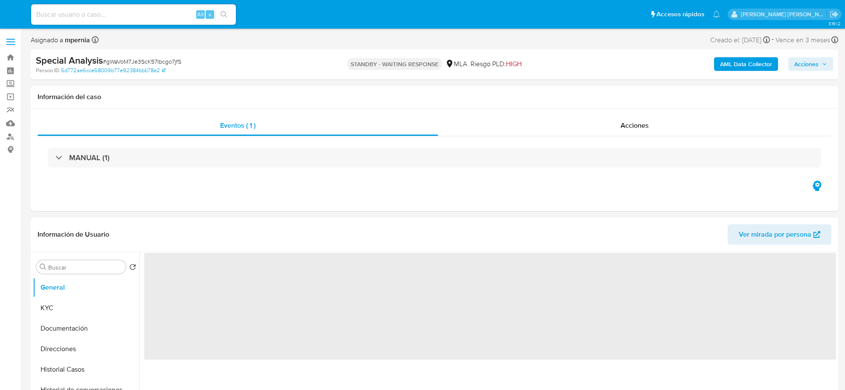
select select "10"
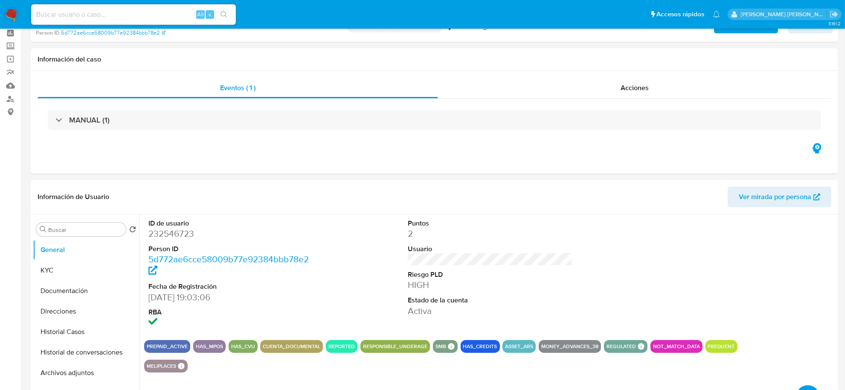
scroll to position [160, 0]
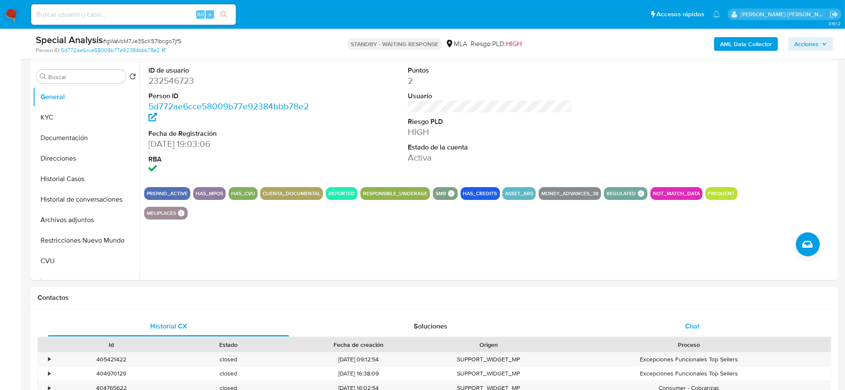
click at [687, 323] on span "Chat" at bounding box center [692, 326] width 15 height 10
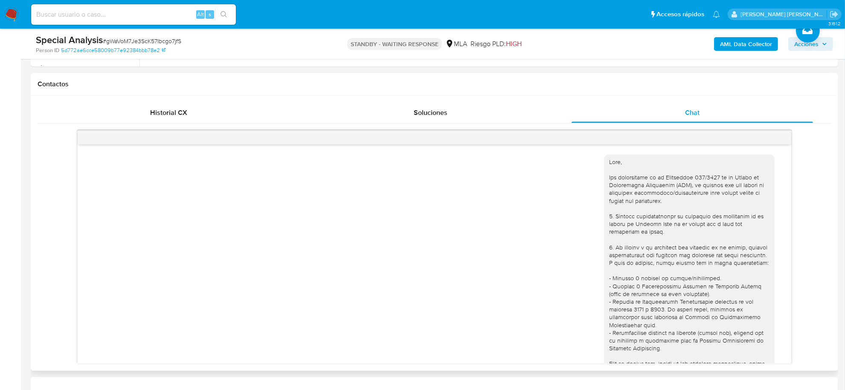
scroll to position [977, 0]
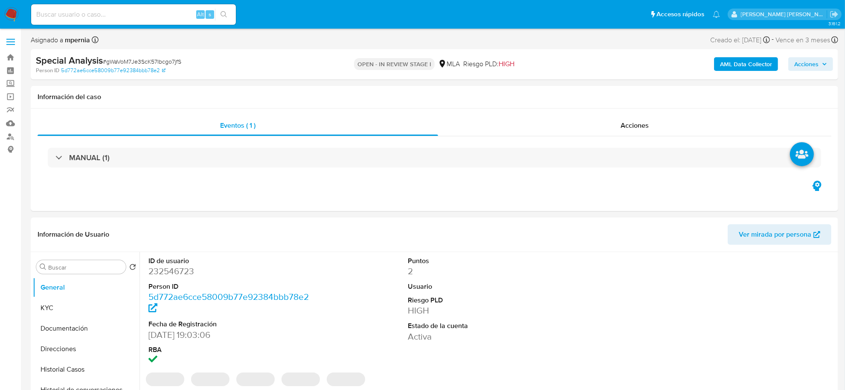
select select "10"
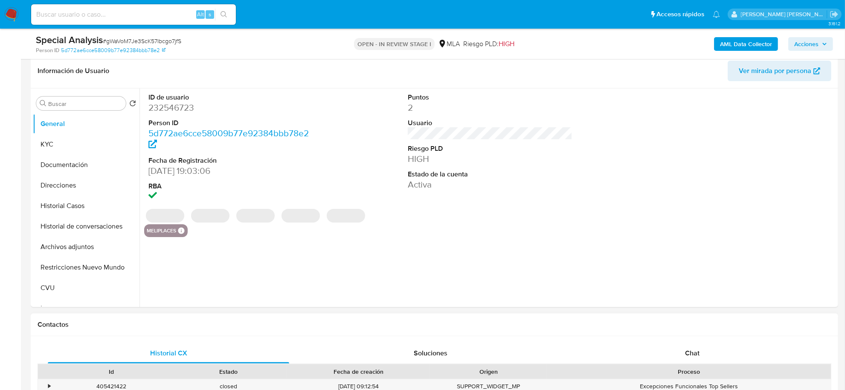
scroll to position [160, 0]
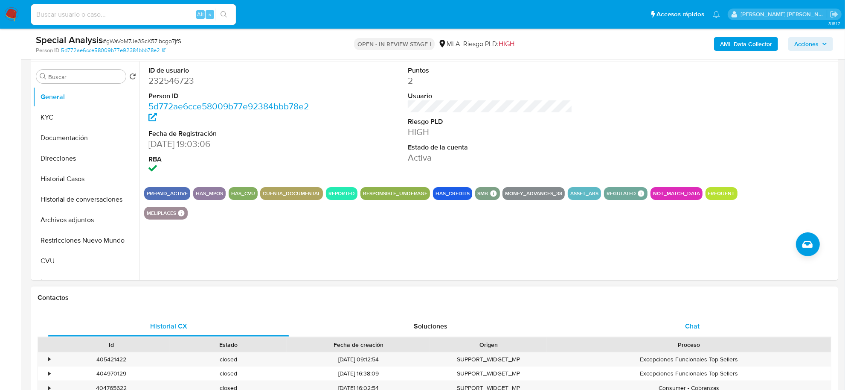
click at [701, 328] on div "Chat" at bounding box center [692, 326] width 241 height 20
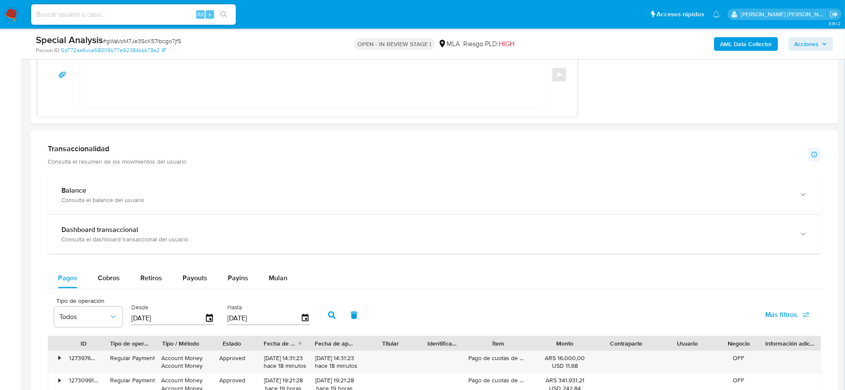
scroll to position [640, 0]
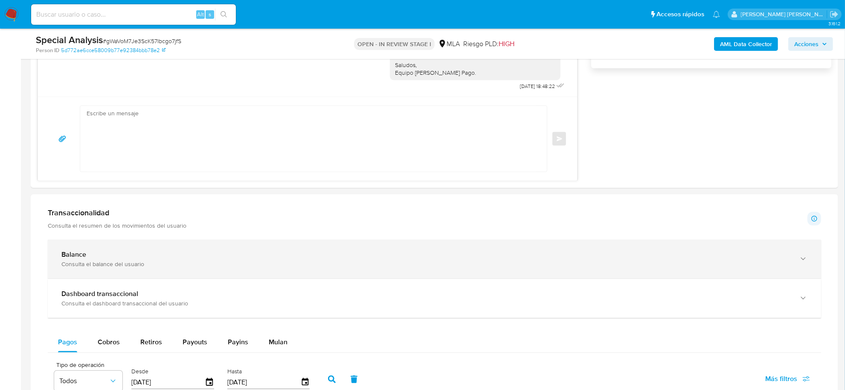
click at [182, 268] on div "Consulta el balance del usuario" at bounding box center [425, 264] width 729 height 8
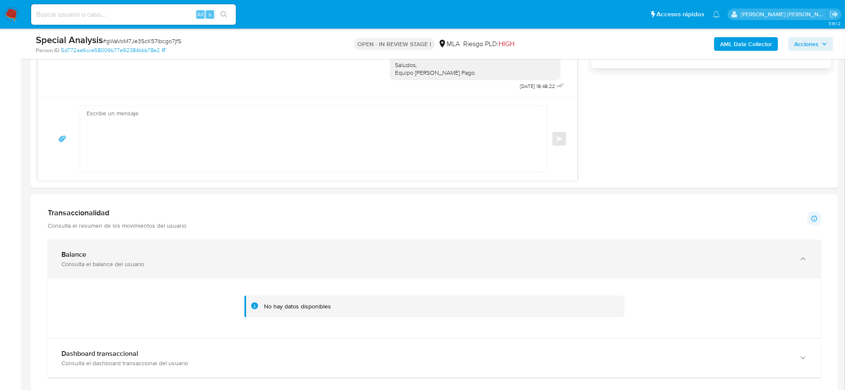
click at [151, 255] on div "Balance" at bounding box center [425, 254] width 729 height 9
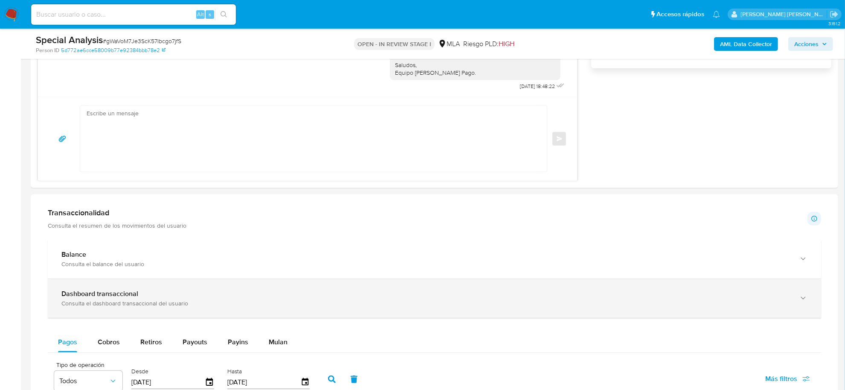
click at [133, 305] on div "Consulta el dashboard transaccional del usuario" at bounding box center [425, 303] width 729 height 8
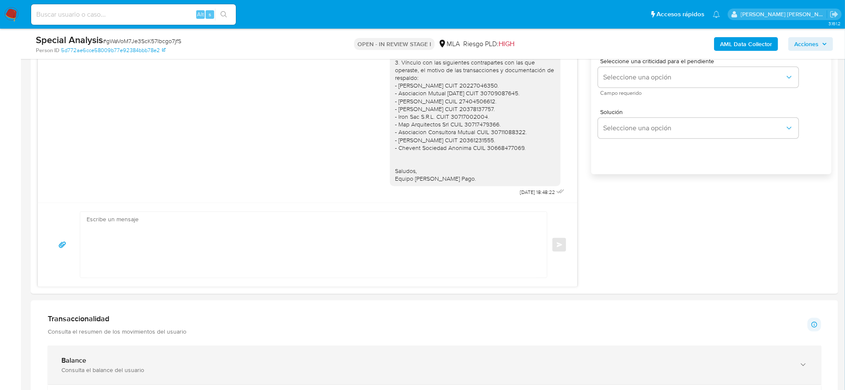
scroll to position [533, 0]
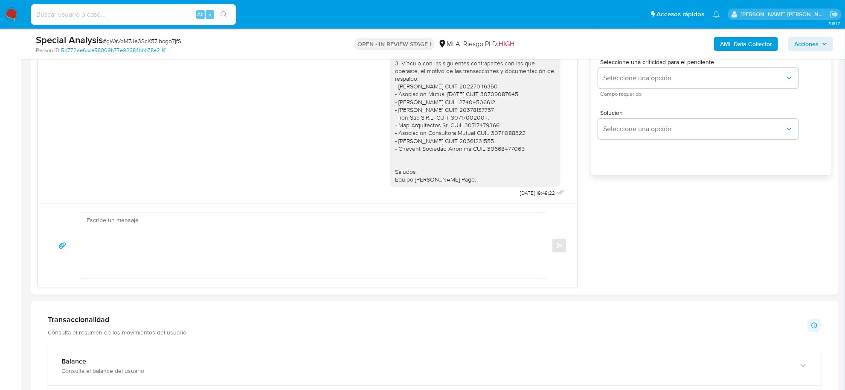
click at [116, 319] on h1 "Transaccionalidad" at bounding box center [117, 318] width 139 height 9
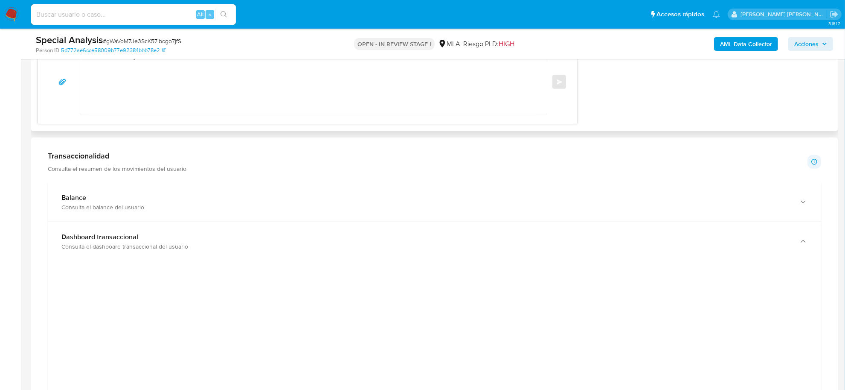
scroll to position [853, 0]
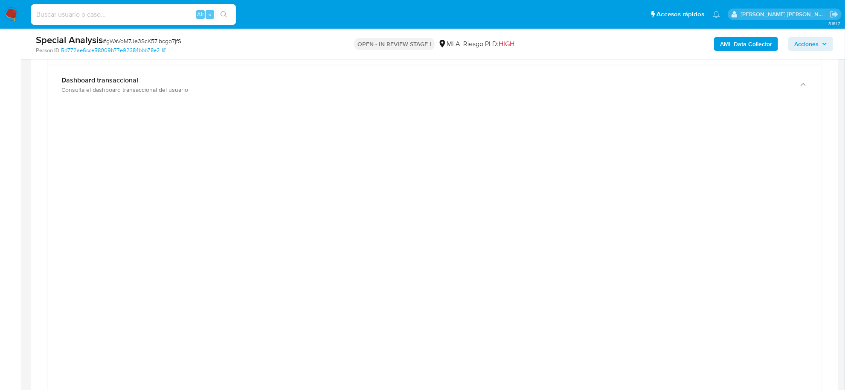
click at [124, 274] on div at bounding box center [435, 303] width 760 height 384
click at [717, 233] on div at bounding box center [435, 303] width 760 height 384
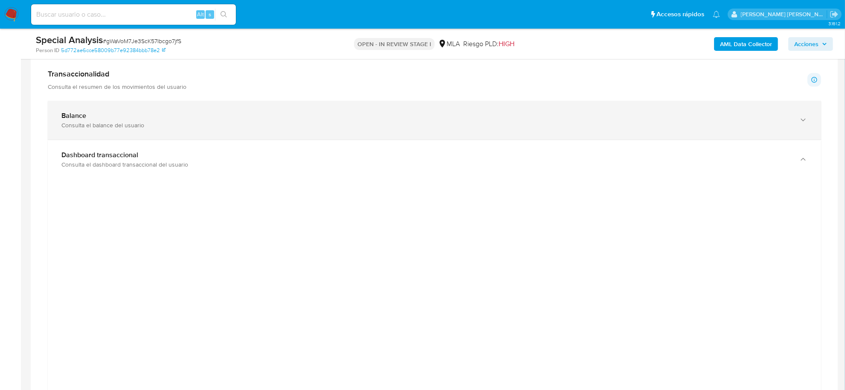
scroll to position [747, 0]
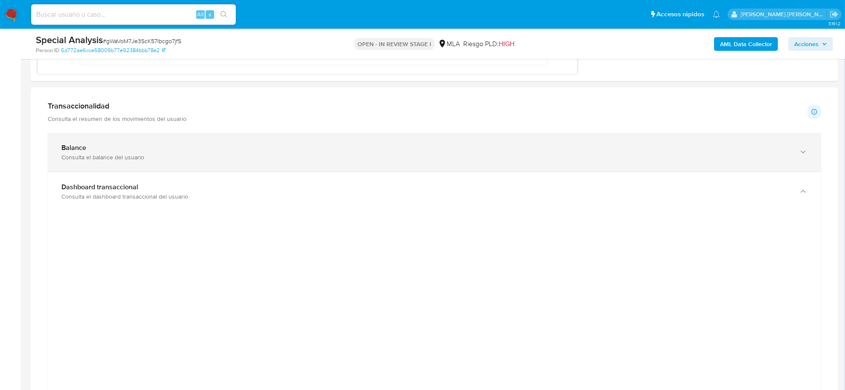
click at [105, 150] on div "Balance" at bounding box center [425, 147] width 729 height 9
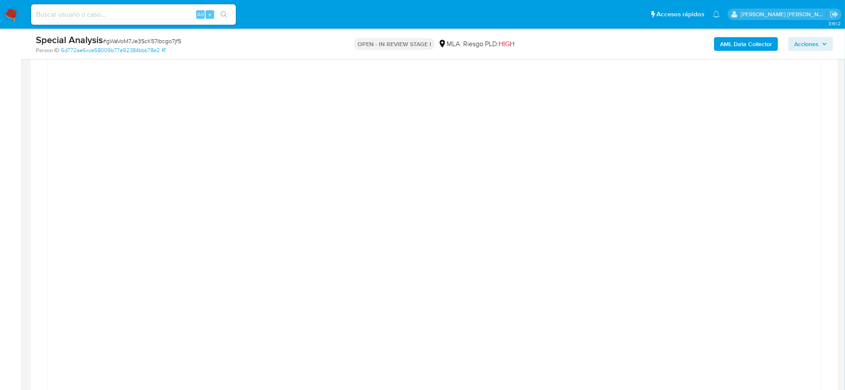
scroll to position [960, 0]
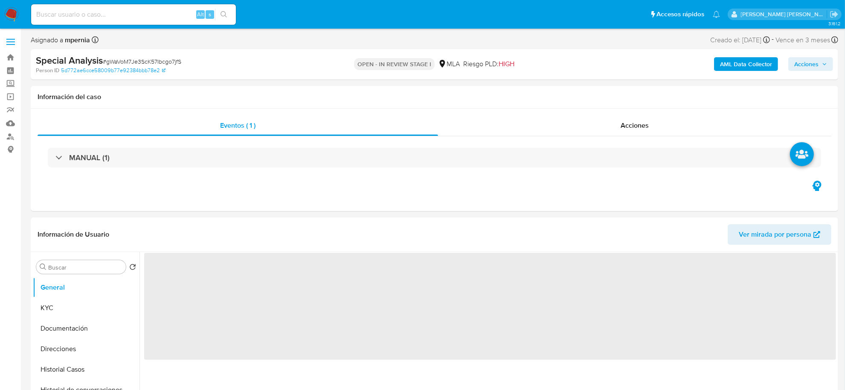
select select "10"
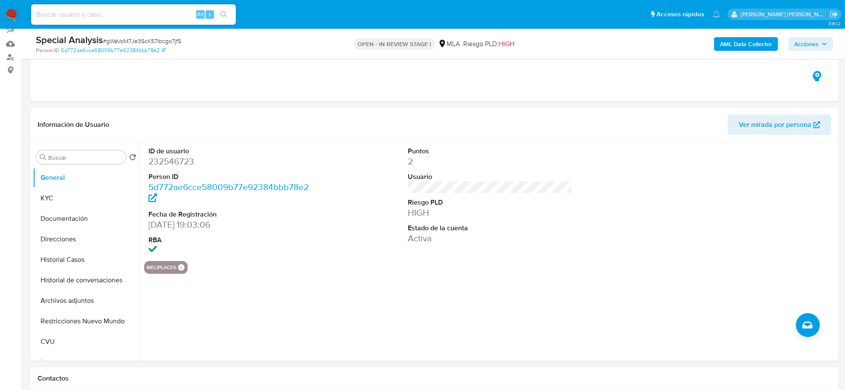
scroll to position [160, 0]
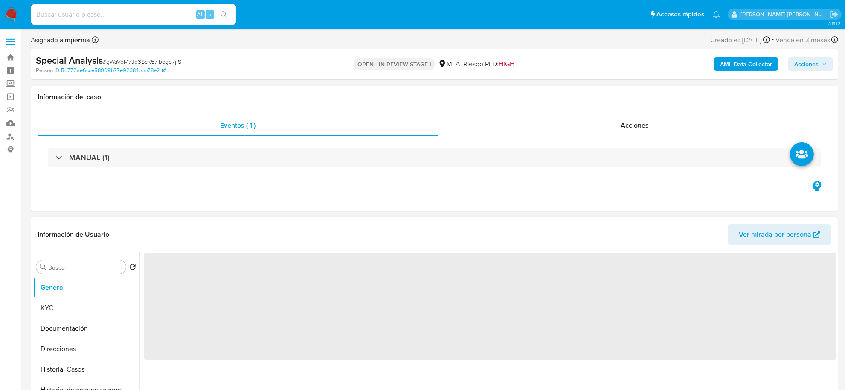
select select "10"
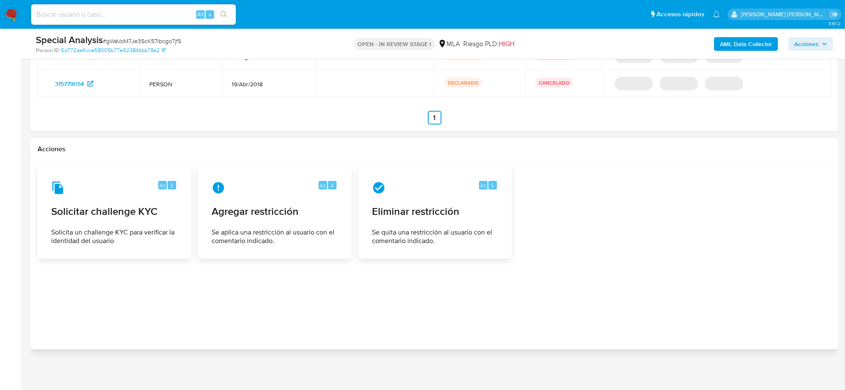
scroll to position [1308, 0]
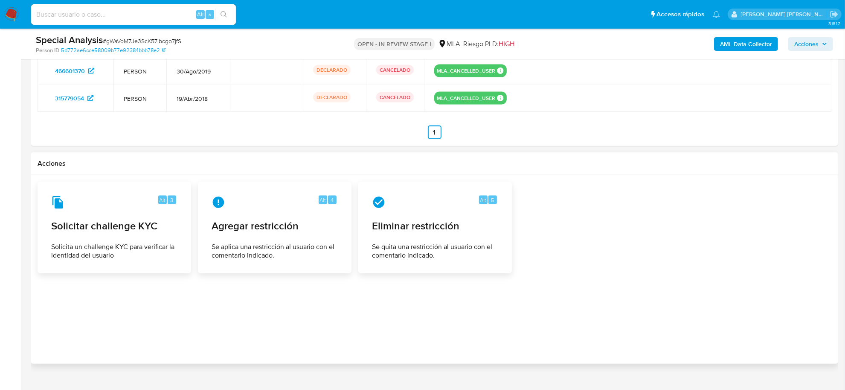
click at [351, 287] on div at bounding box center [435, 269] width 794 height 175
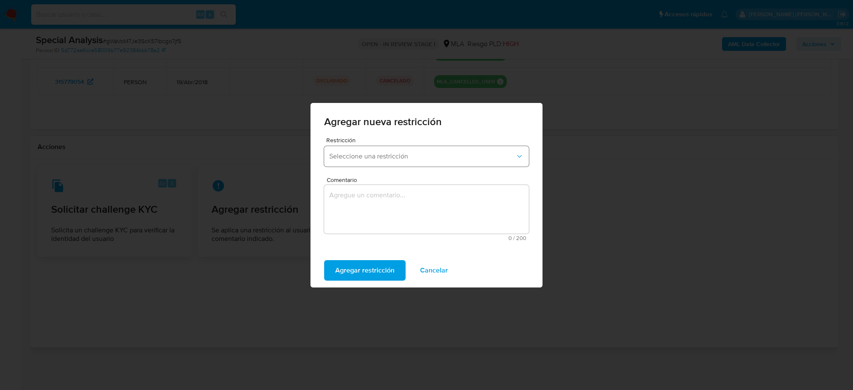
click at [453, 148] on button "Seleccione una restricción" at bounding box center [426, 156] width 205 height 20
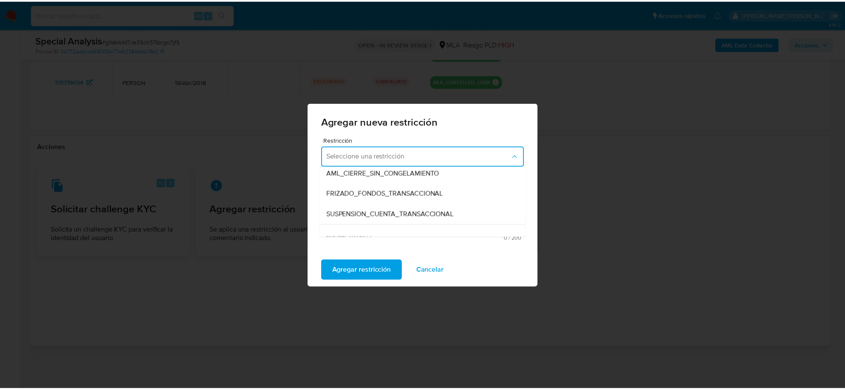
scroll to position [107, 0]
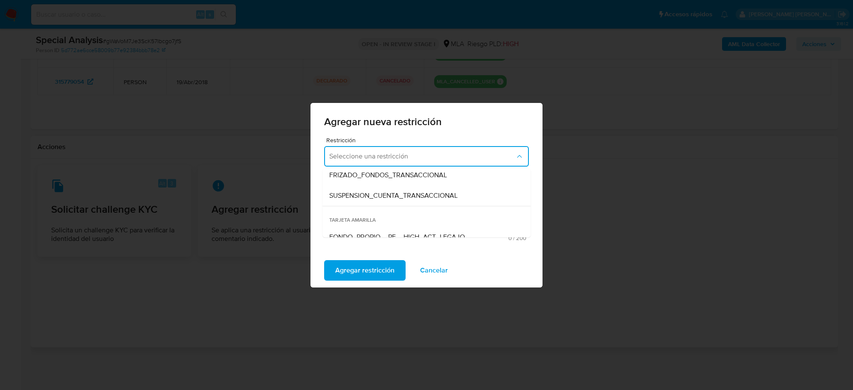
click at [477, 201] on div "SUSPENSION_CUENTA_TRANSACCIONAL" at bounding box center [423, 195] width 189 height 20
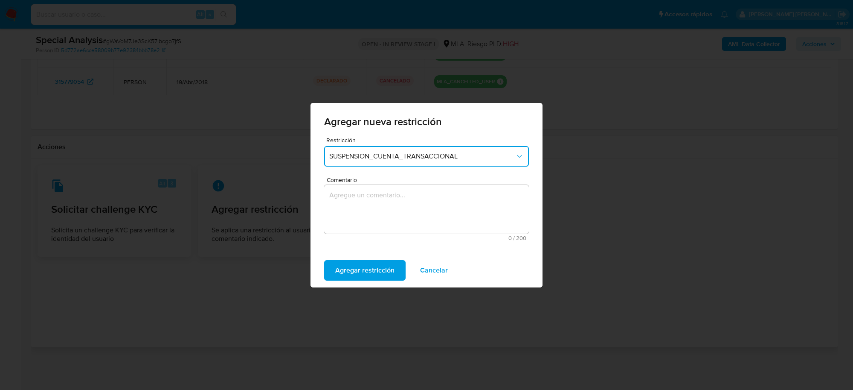
click at [335, 197] on textarea "Comentario" at bounding box center [426, 209] width 205 height 49
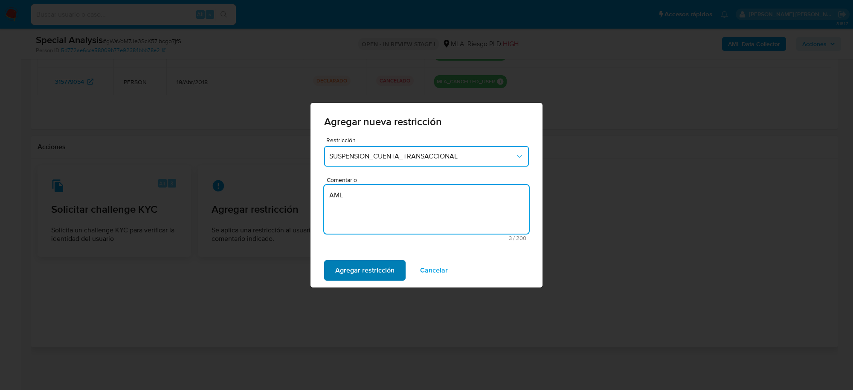
type textarea "AML"
click at [375, 273] on span "Agregar restricción" at bounding box center [364, 270] width 59 height 19
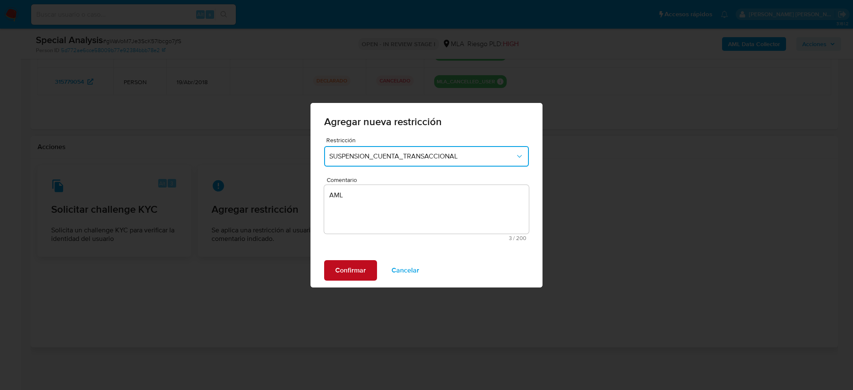
click at [352, 272] on span "Confirmar" at bounding box center [350, 270] width 31 height 19
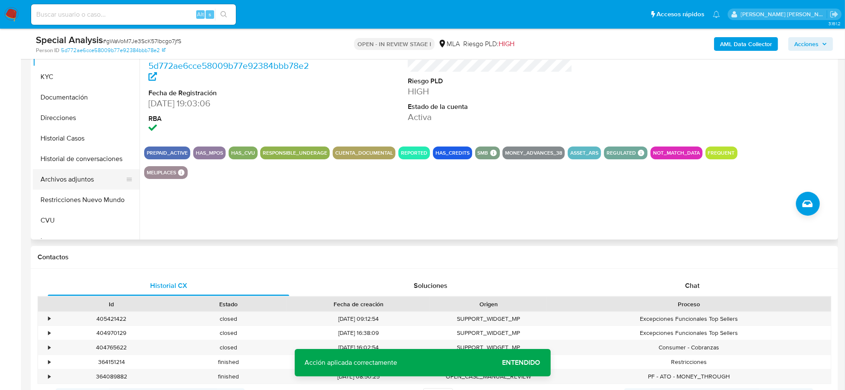
scroll to position [154, 0]
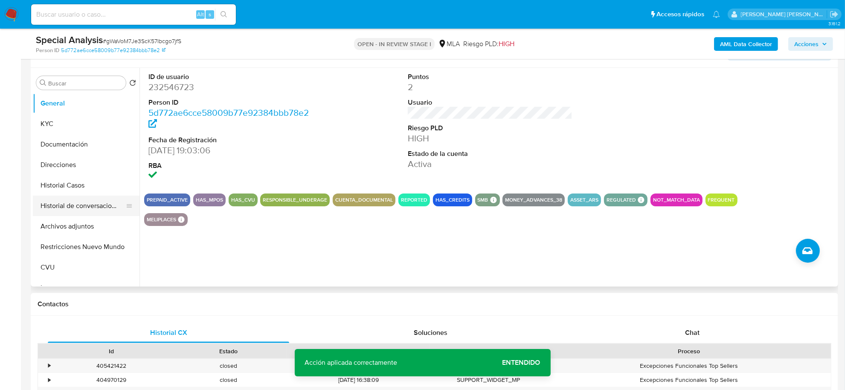
click at [58, 206] on button "Historial de conversaciones" at bounding box center [83, 205] width 100 height 20
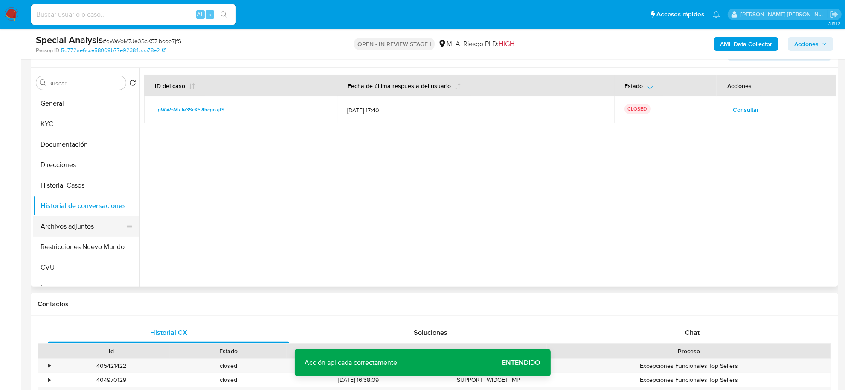
click at [57, 224] on button "Archivos adjuntos" at bounding box center [83, 226] width 100 height 20
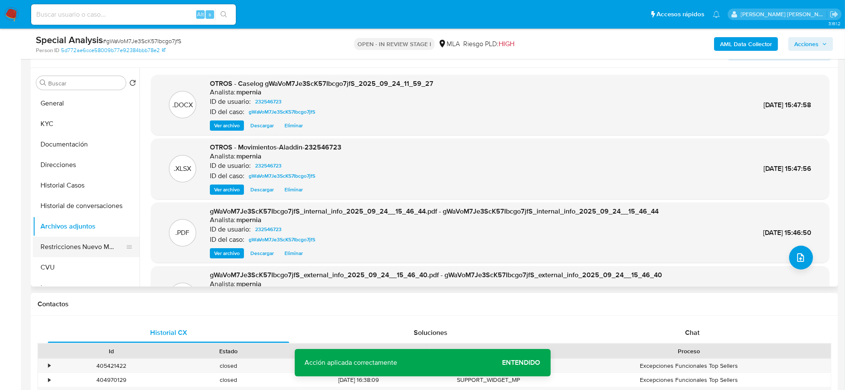
click at [66, 246] on button "Restricciones Nuevo Mundo" at bounding box center [83, 246] width 100 height 20
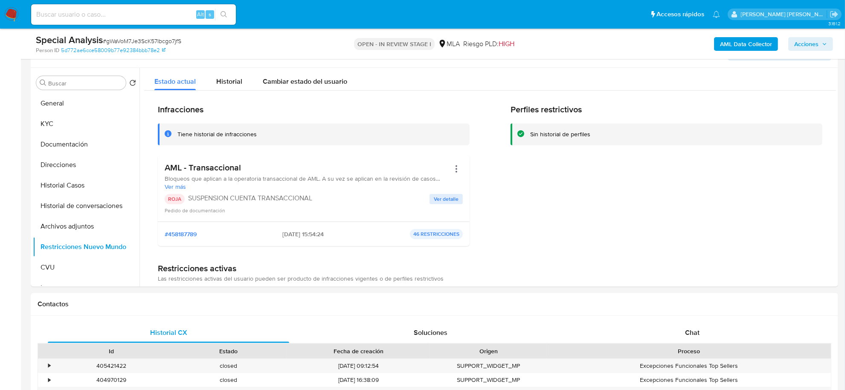
click at [800, 39] on span "Acciones" at bounding box center [806, 44] width 24 height 14
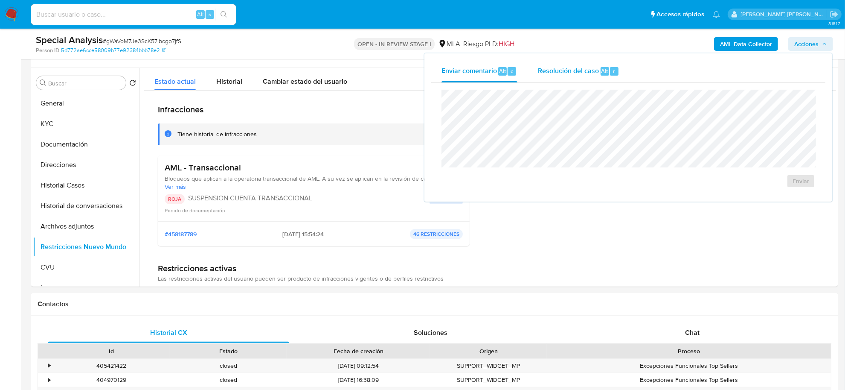
click at [602, 68] on span "Alt" at bounding box center [605, 71] width 7 height 8
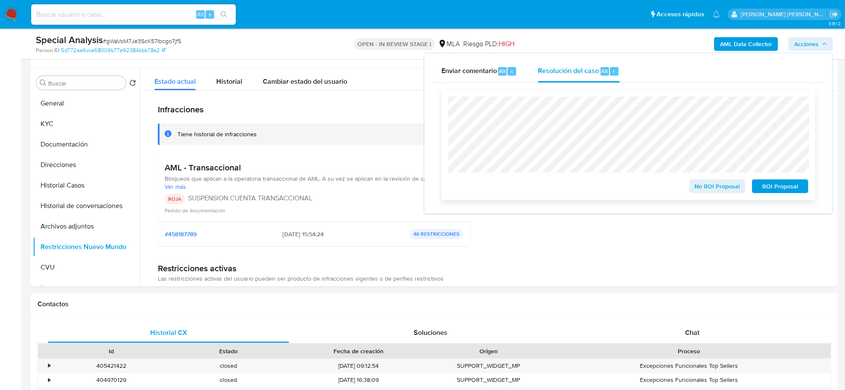
click at [770, 186] on span "ROI Proposal" at bounding box center [780, 186] width 44 height 12
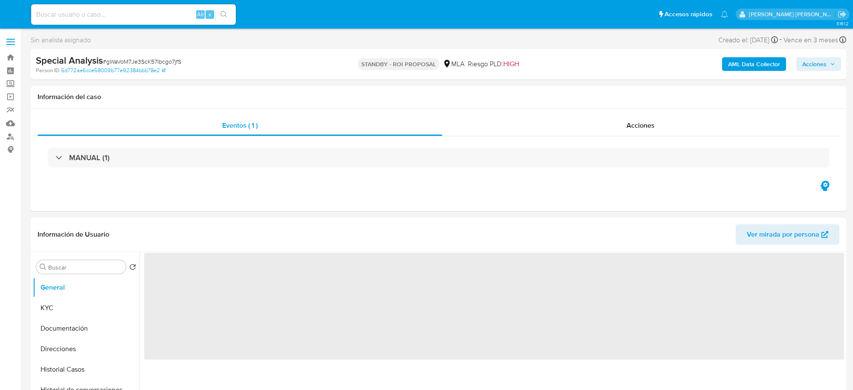
select select "10"
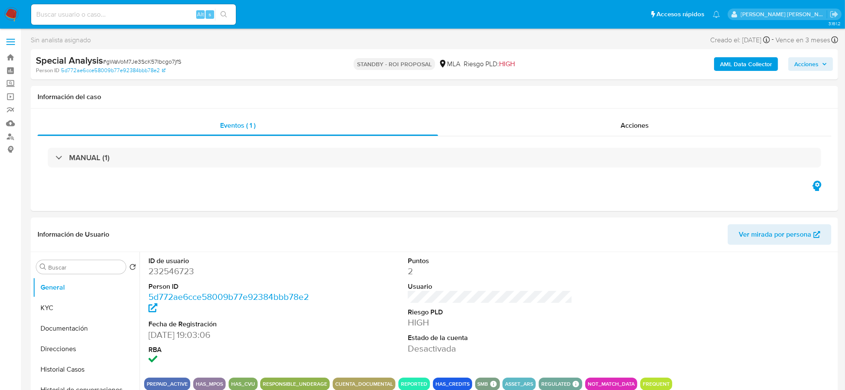
click at [134, 15] on input at bounding box center [133, 14] width 205 height 11
paste input "20224980737"
type input "20224980737"
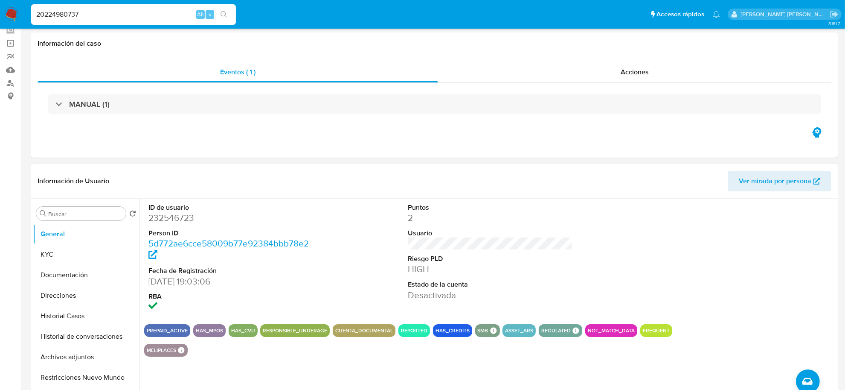
scroll to position [160, 0]
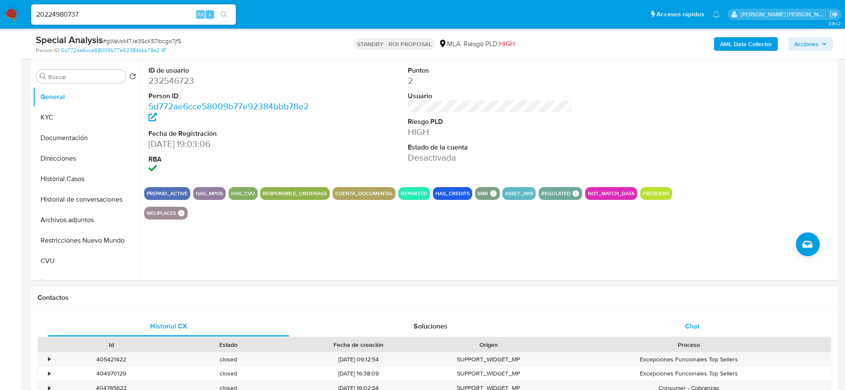
click at [676, 320] on div "Chat" at bounding box center [692, 326] width 241 height 20
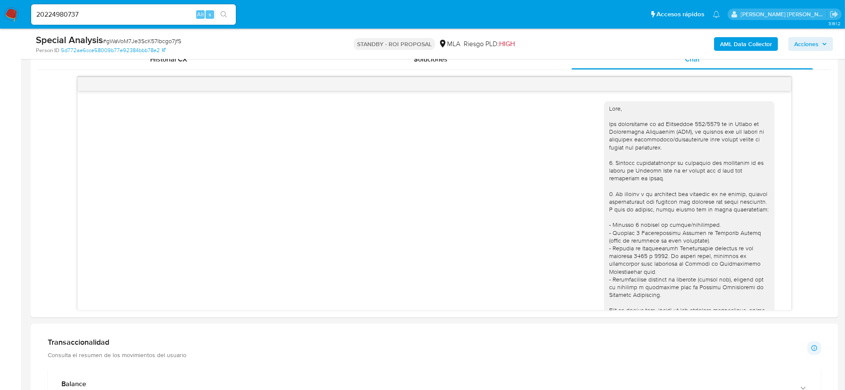
scroll to position [320, 0]
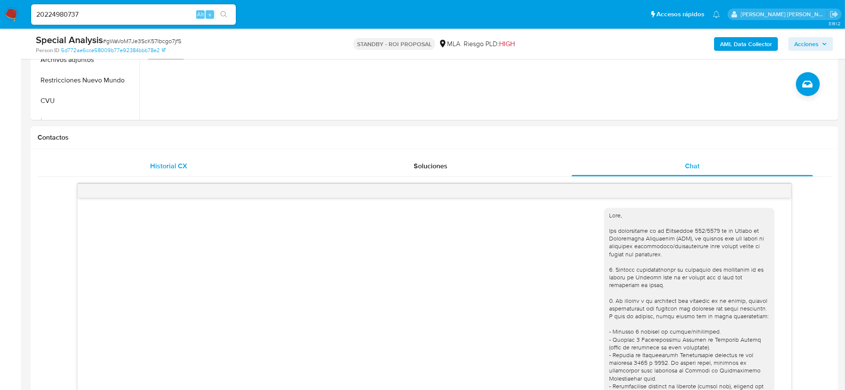
click at [165, 166] on span "Historial CX" at bounding box center [168, 166] width 37 height 10
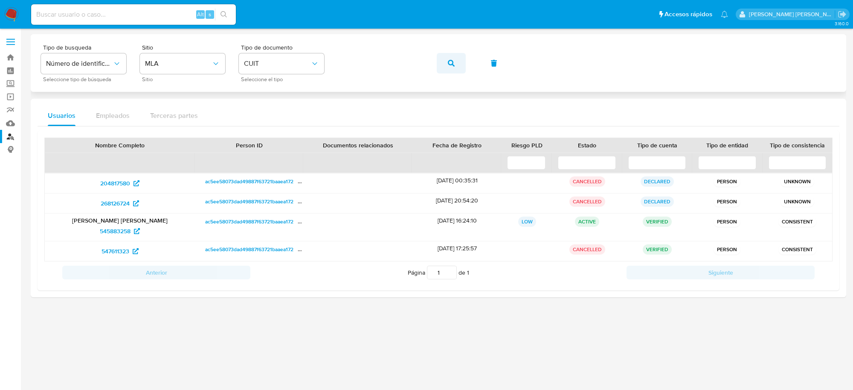
click at [448, 65] on icon "button" at bounding box center [451, 63] width 7 height 7
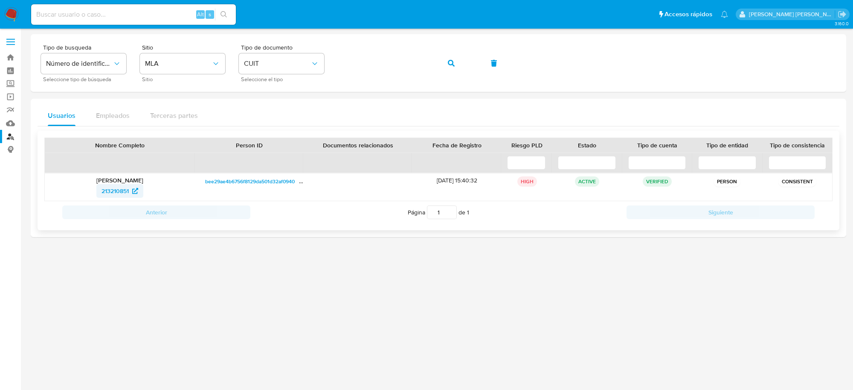
click at [118, 187] on span "213210851" at bounding box center [115, 191] width 27 height 14
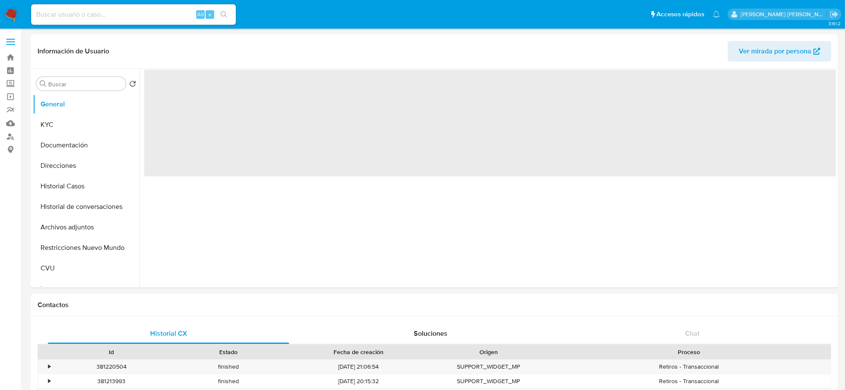
select select "10"
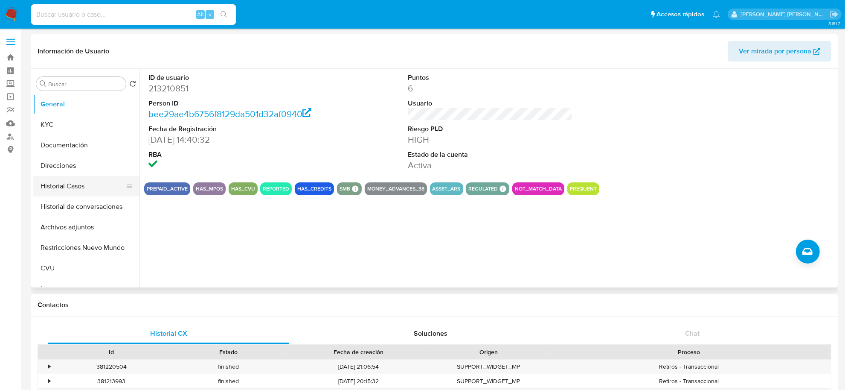
click at [82, 187] on button "Historial Casos" at bounding box center [83, 186] width 100 height 20
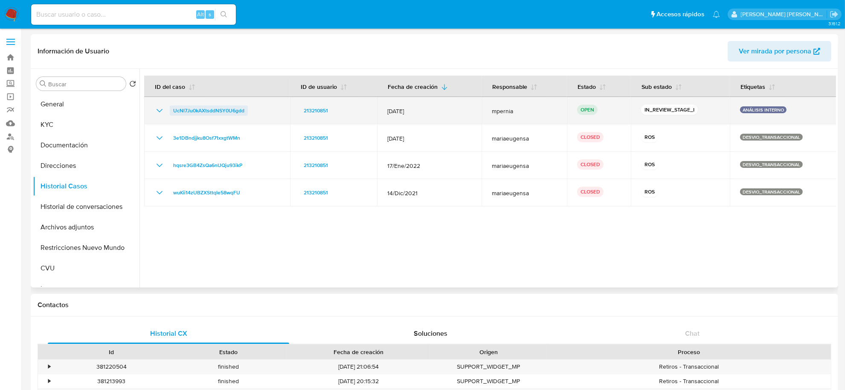
click at [213, 105] on span "UcNl7Ju0kAXtsddNSY0U6gdd" at bounding box center [208, 110] width 71 height 10
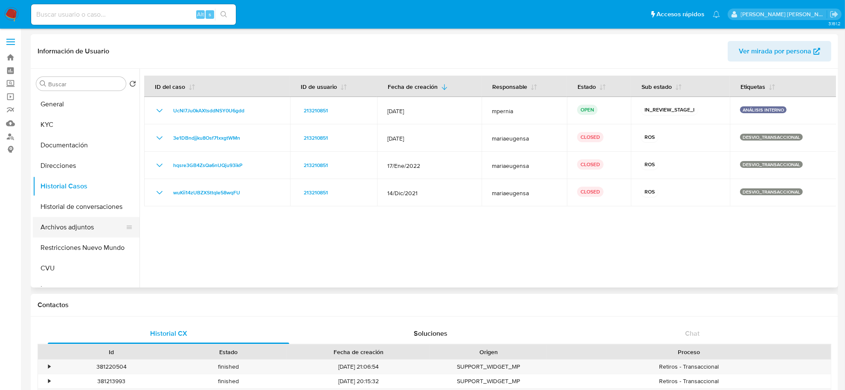
click at [67, 226] on button "Archivos adjuntos" at bounding box center [83, 227] width 100 height 20
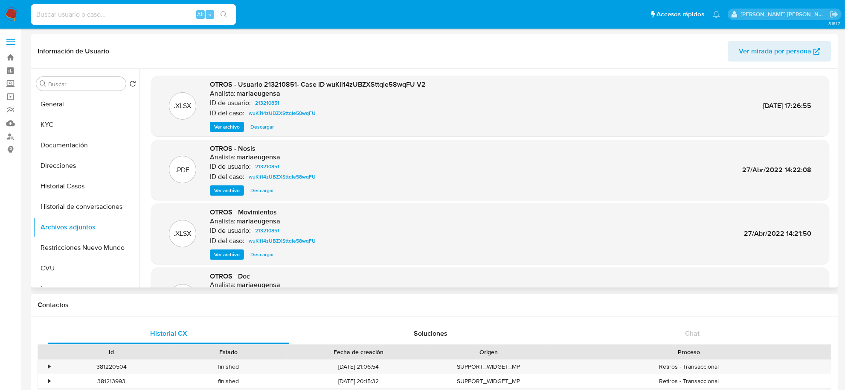
click at [232, 126] on span "Ver archivo" at bounding box center [227, 126] width 26 height 9
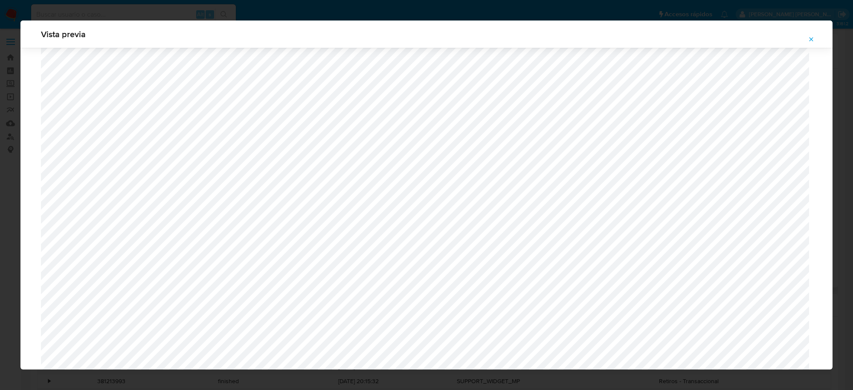
scroll to position [356, 0]
click at [816, 40] on button "Attachment preview" at bounding box center [811, 39] width 19 height 14
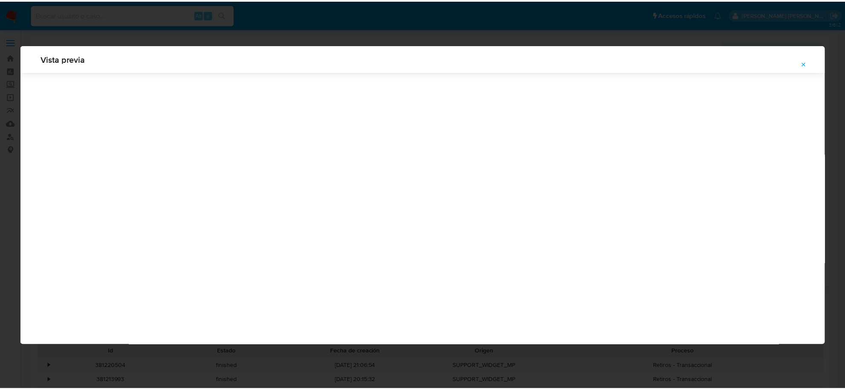
scroll to position [0, 0]
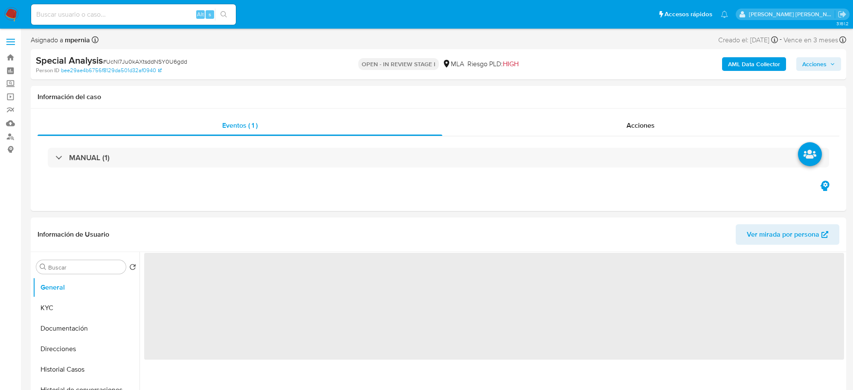
select select "10"
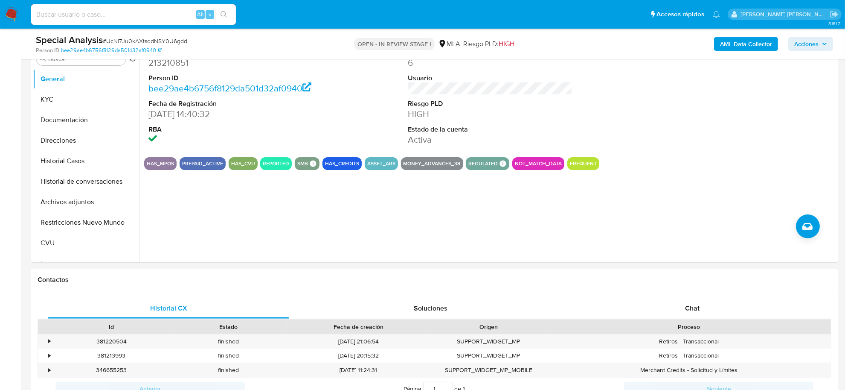
scroll to position [373, 0]
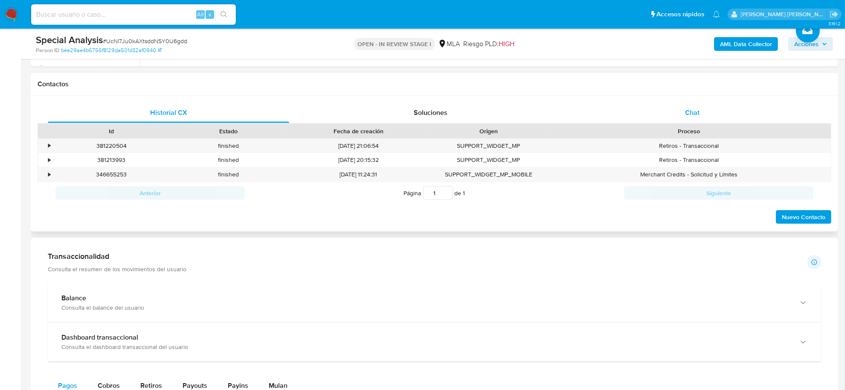
click at [695, 114] on span "Chat" at bounding box center [692, 113] width 15 height 10
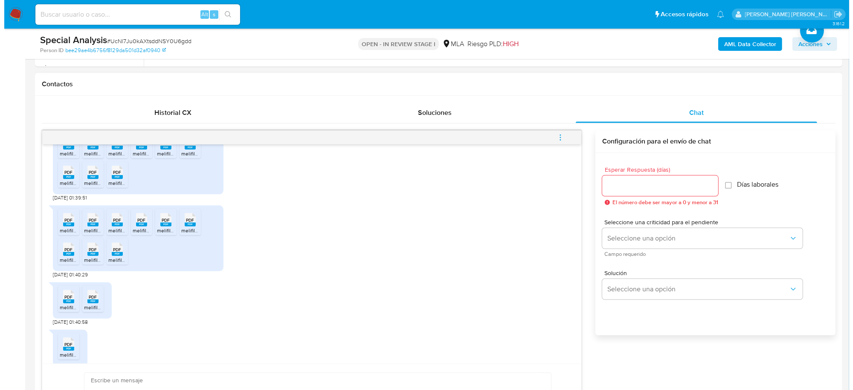
scroll to position [440, 0]
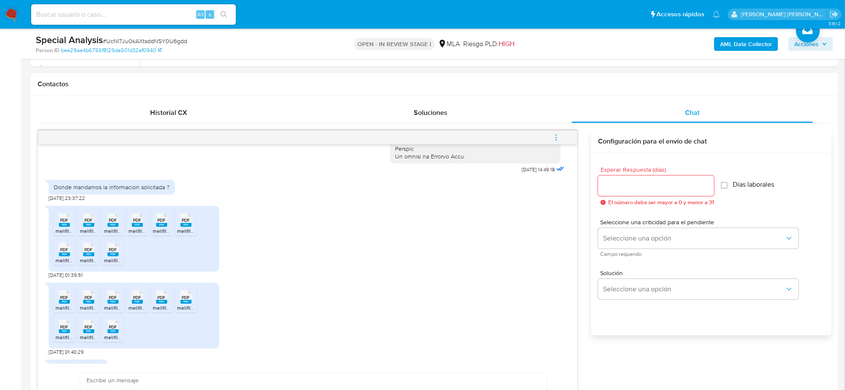
click at [555, 139] on icon "menu-action" at bounding box center [556, 138] width 8 height 8
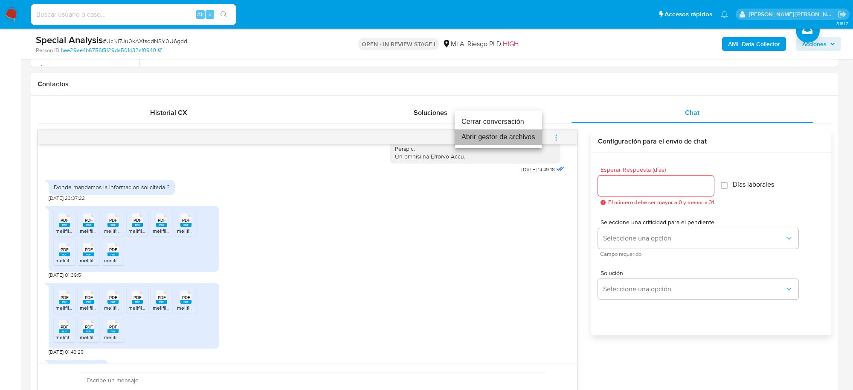
click at [494, 142] on li "Abrir gestor de archivos" at bounding box center [498, 136] width 87 height 15
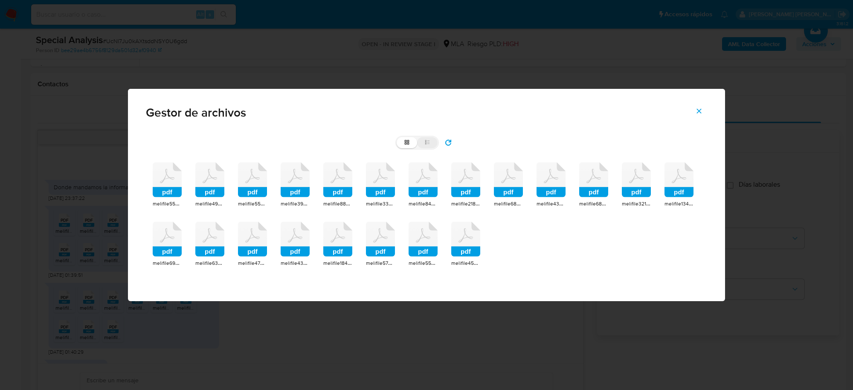
click at [431, 146] on label "list" at bounding box center [427, 142] width 20 height 11
click at [397, 137] on input "list" at bounding box center [397, 137] width 0 height 0
radio input "true"
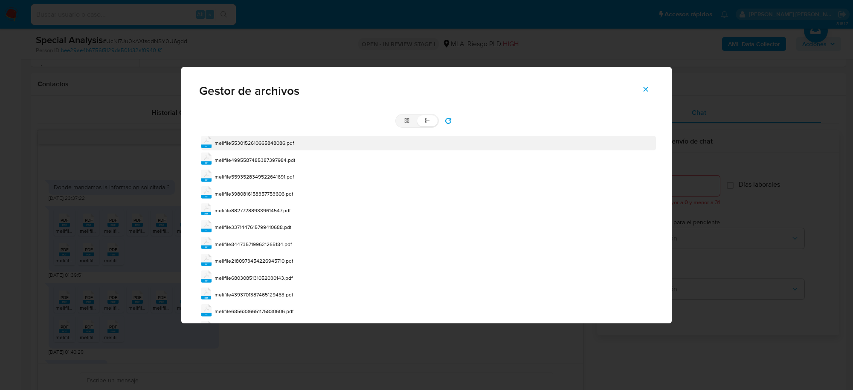
click at [254, 142] on span "melifile5530152610665848086.pdf" at bounding box center [254, 142] width 79 height 7
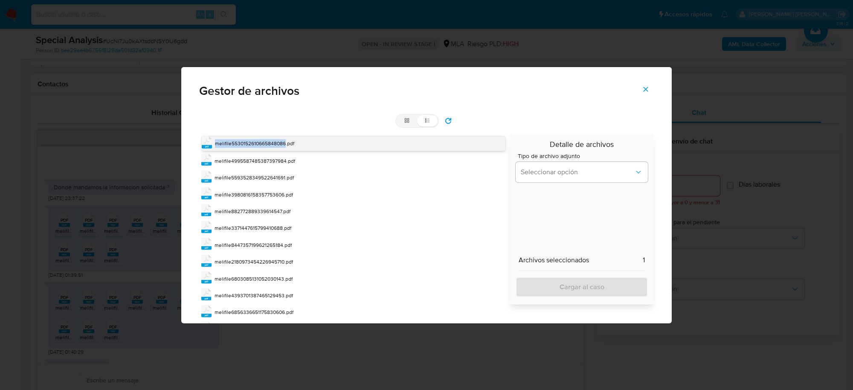
click at [254, 142] on span "melifile5530152610665848086.pdf" at bounding box center [254, 143] width 79 height 7
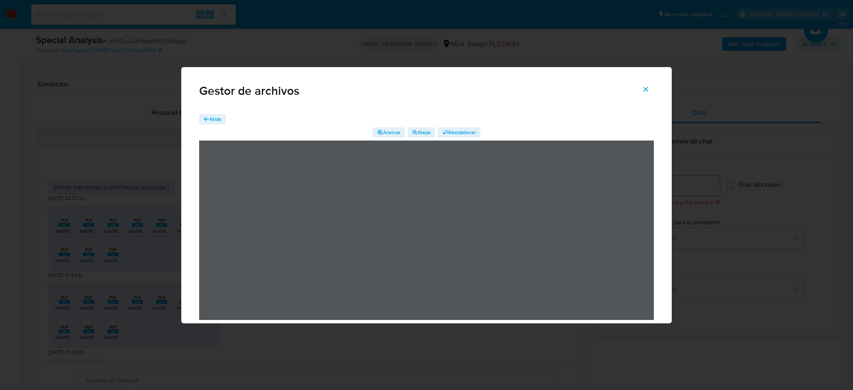
click at [215, 119] on span "Atrás" at bounding box center [215, 119] width 12 height 10
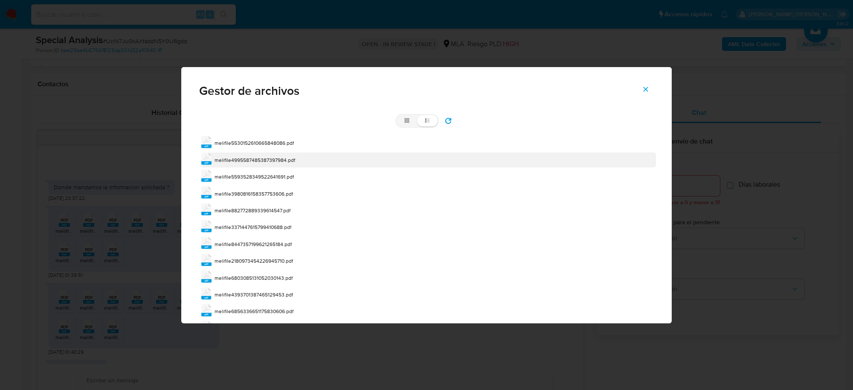
click at [239, 163] on div "melifile4995587485387397984.pdf" at bounding box center [255, 160] width 81 height 9
click at [239, 163] on span "melifile4995587485387397984.pdf" at bounding box center [255, 159] width 81 height 7
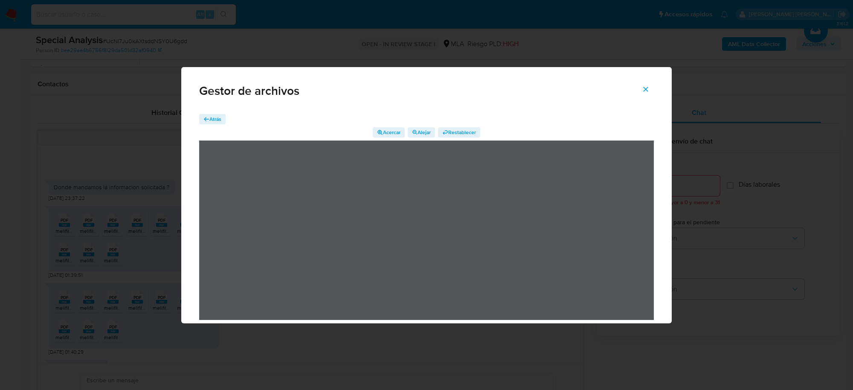
click at [209, 122] on span "Atrás" at bounding box center [215, 119] width 12 height 10
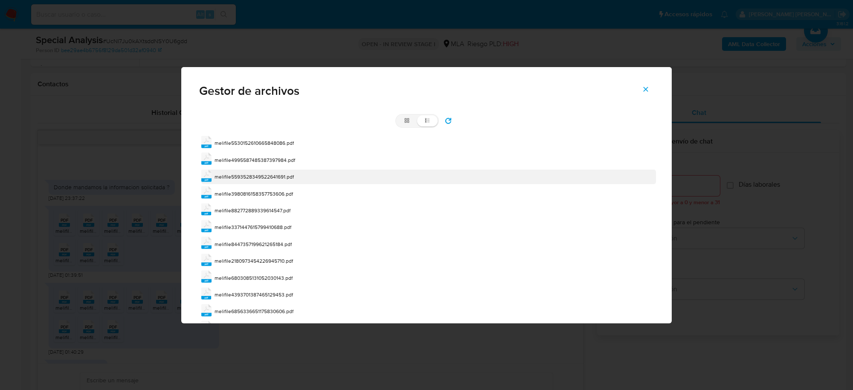
click at [233, 180] on span "melifile5593528349522641691.pdf" at bounding box center [254, 176] width 79 height 7
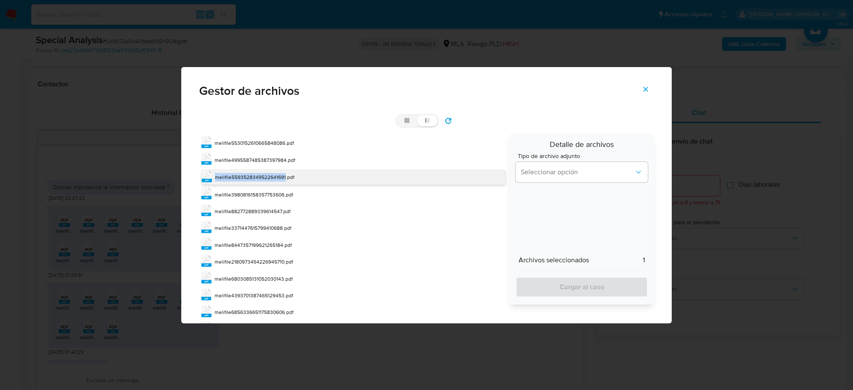
click at [233, 180] on span "melifile5593528349522641691.pdf" at bounding box center [254, 176] width 79 height 7
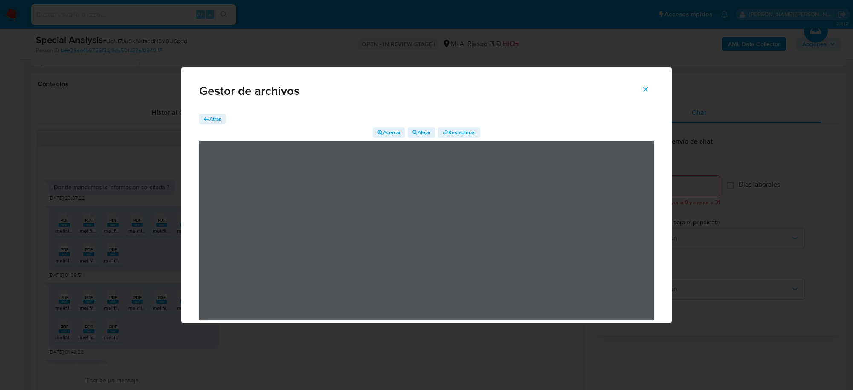
click at [209, 119] on span "Atrás" at bounding box center [215, 119] width 12 height 10
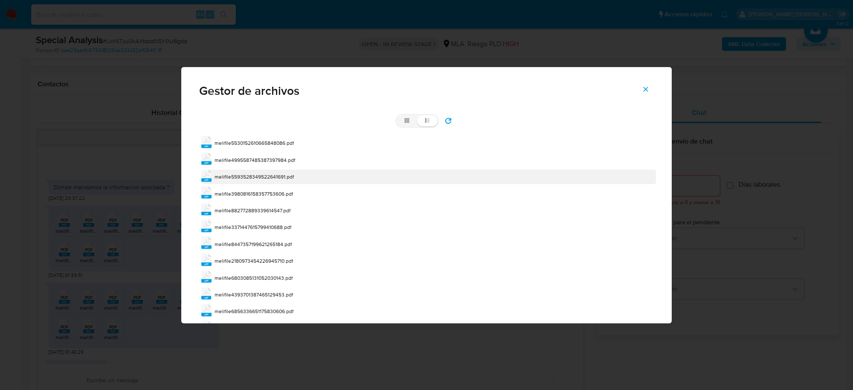
click at [227, 179] on span "melifile5593528349522641691.pdf" at bounding box center [254, 176] width 79 height 7
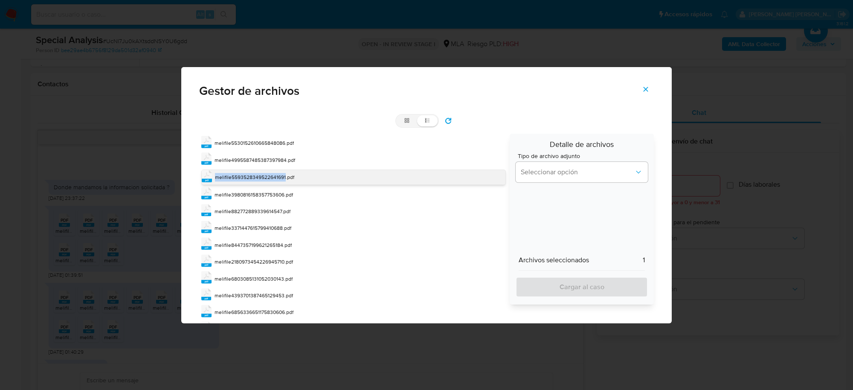
click at [227, 178] on span "melifile5593528349522641691.pdf" at bounding box center [254, 176] width 79 height 7
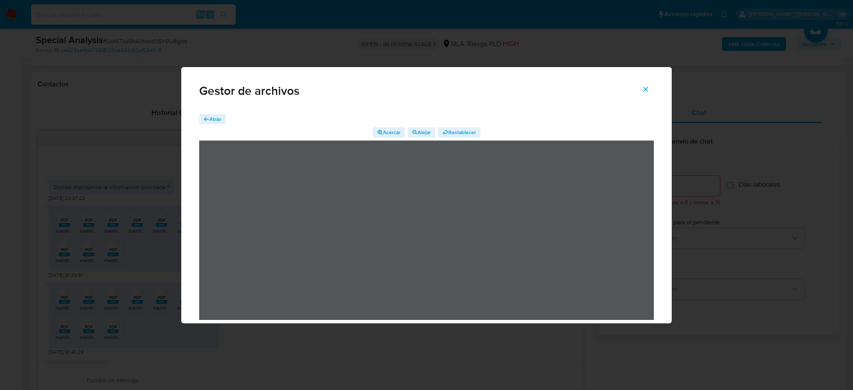
click at [210, 118] on span "Atrás" at bounding box center [215, 119] width 12 height 10
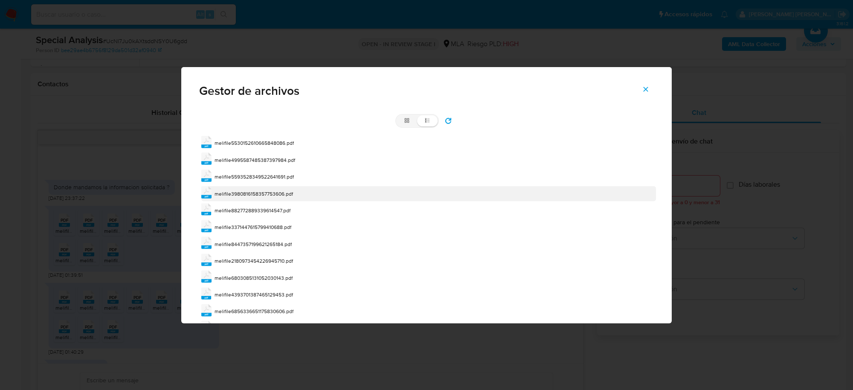
click at [227, 197] on div "melifile3980816158357753606.pdf" at bounding box center [254, 193] width 79 height 9
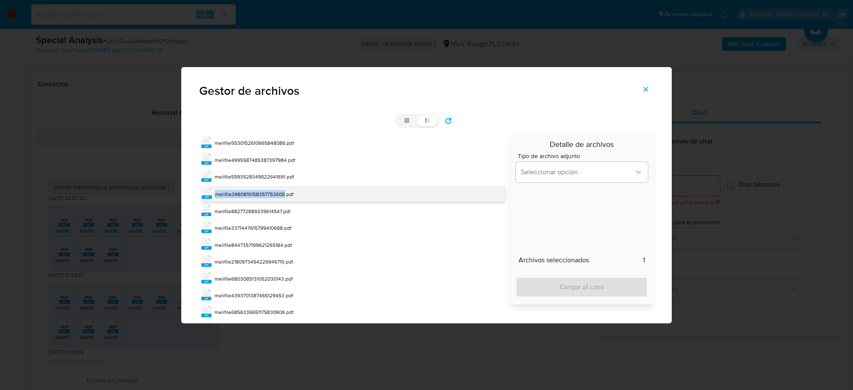
click at [227, 197] on span "melifile3980816158357753606.pdf" at bounding box center [254, 193] width 79 height 7
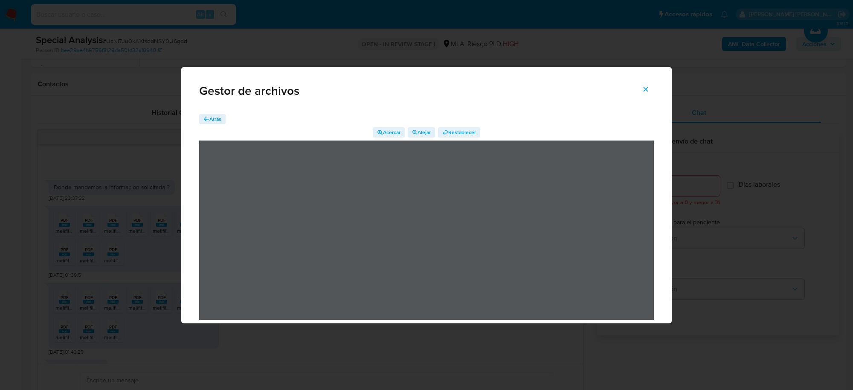
click at [210, 115] on span "Atrás" at bounding box center [215, 119] width 12 height 10
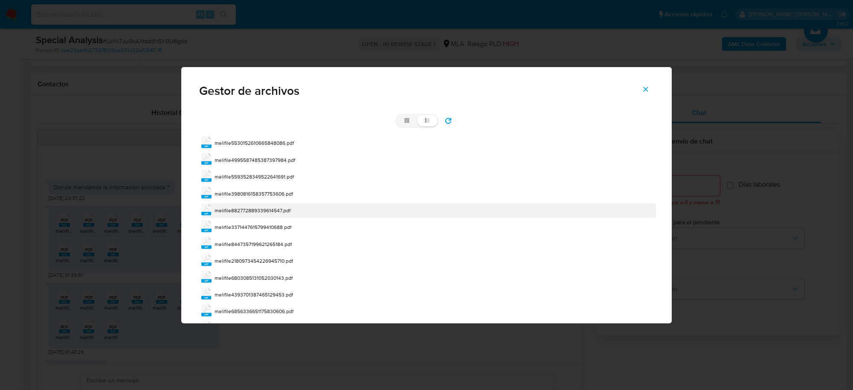
click at [223, 207] on span "melifile882772889339614547.pdf" at bounding box center [253, 209] width 76 height 7
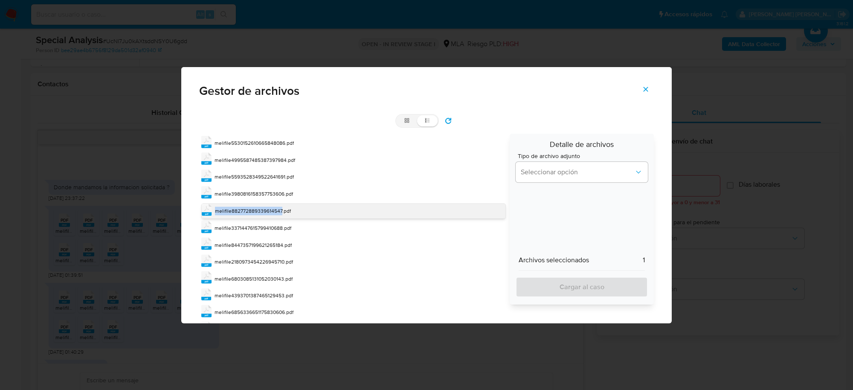
click at [223, 207] on span "melifile882772889339614547.pdf" at bounding box center [253, 210] width 76 height 7
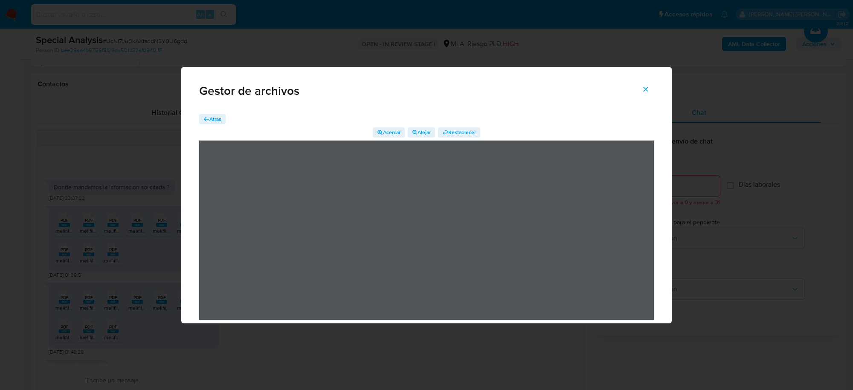
click at [212, 114] on span "Atrás" at bounding box center [215, 119] width 12 height 10
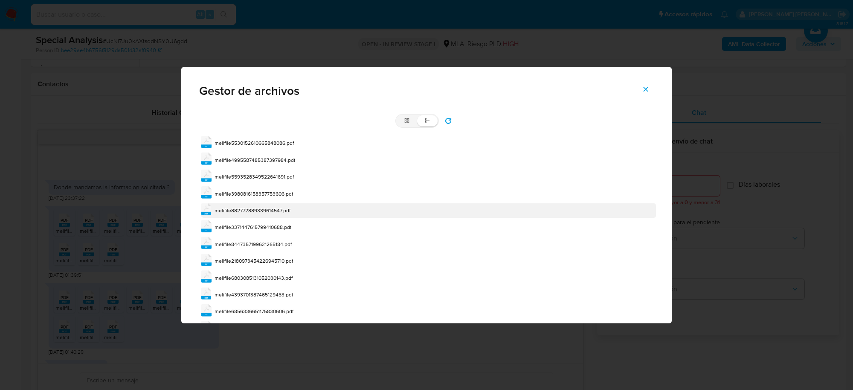
click at [251, 209] on span "melifile882772889339614547.pdf" at bounding box center [253, 209] width 76 height 7
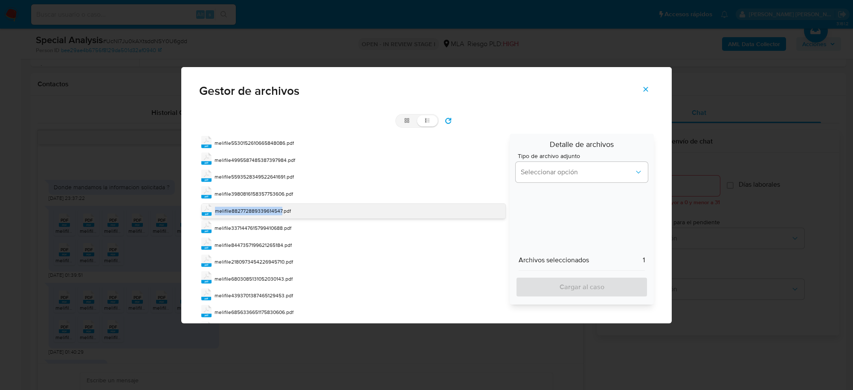
click at [251, 209] on span "melifile882772889339614547.pdf" at bounding box center [253, 210] width 76 height 7
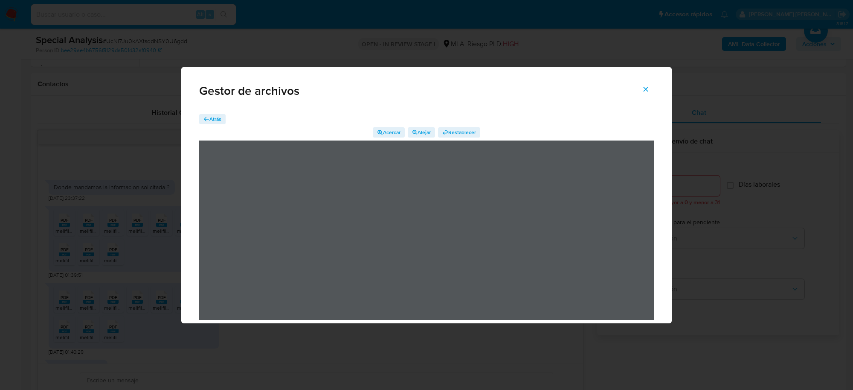
click at [221, 119] on span "Atrás" at bounding box center [215, 119] width 12 height 10
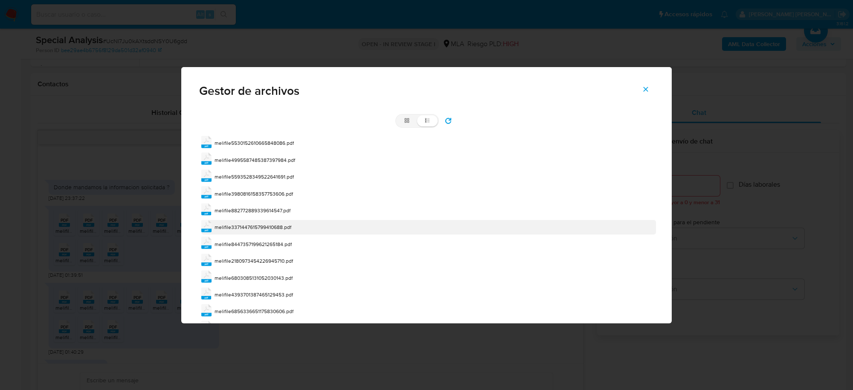
click at [269, 226] on span "melifile3371447615799410688.pdf" at bounding box center [253, 226] width 77 height 7
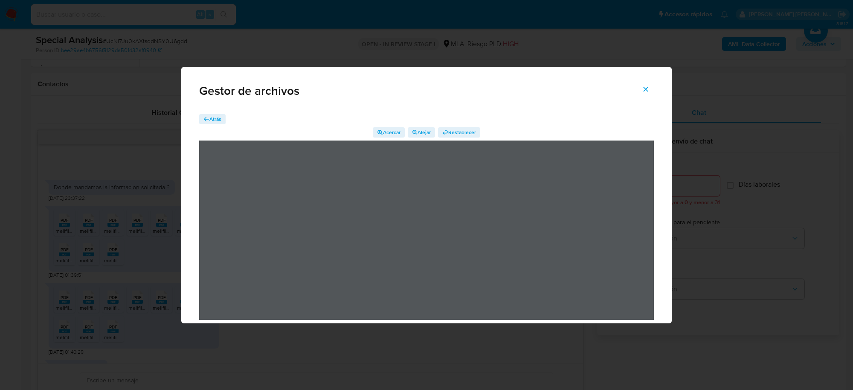
click at [216, 115] on span "Atrás" at bounding box center [215, 119] width 12 height 10
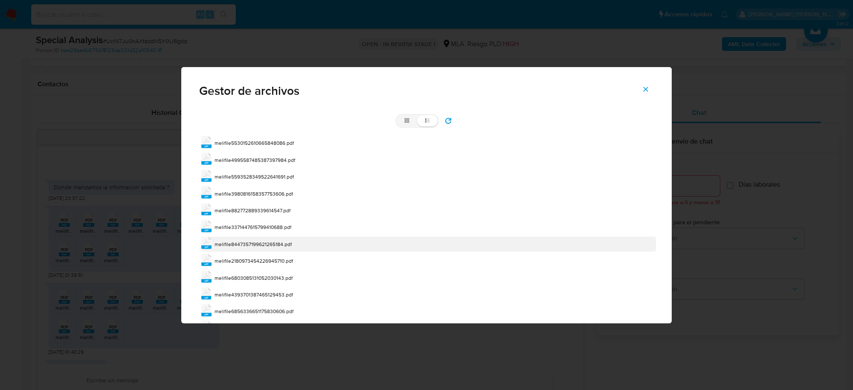
click at [267, 246] on span "melifile8447357199621265184.pdf" at bounding box center [253, 243] width 77 height 7
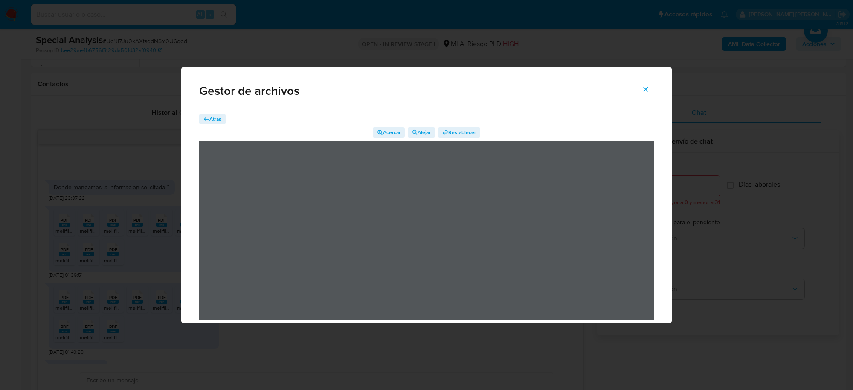
click at [220, 116] on span "Atrás" at bounding box center [215, 119] width 12 height 10
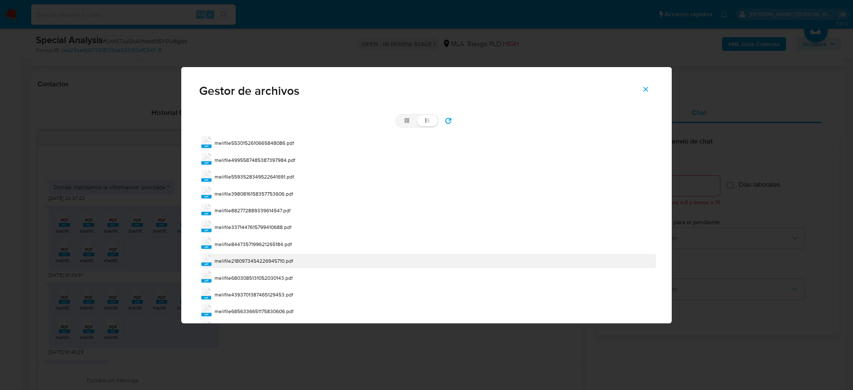
click at [282, 259] on span "melifile2180973454226945710.pdf" at bounding box center [254, 260] width 79 height 7
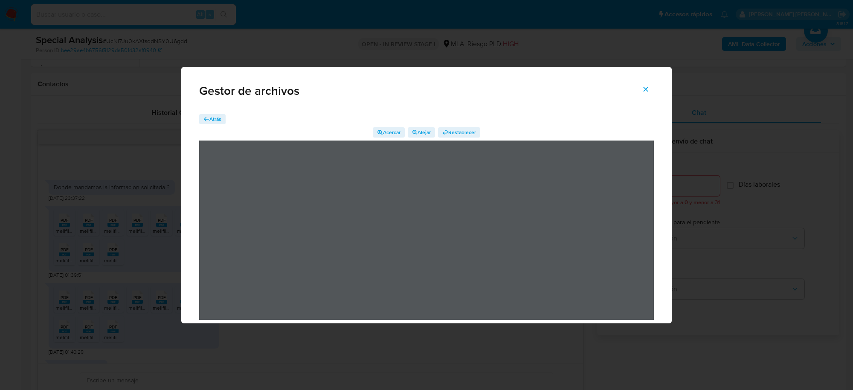
click at [217, 116] on span "Atrás" at bounding box center [215, 119] width 12 height 10
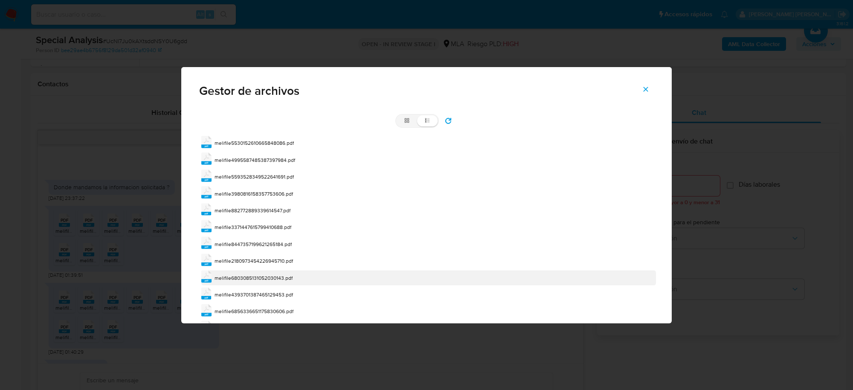
click at [282, 280] on span "melifile6803085131052030143.pdf" at bounding box center [254, 277] width 78 height 7
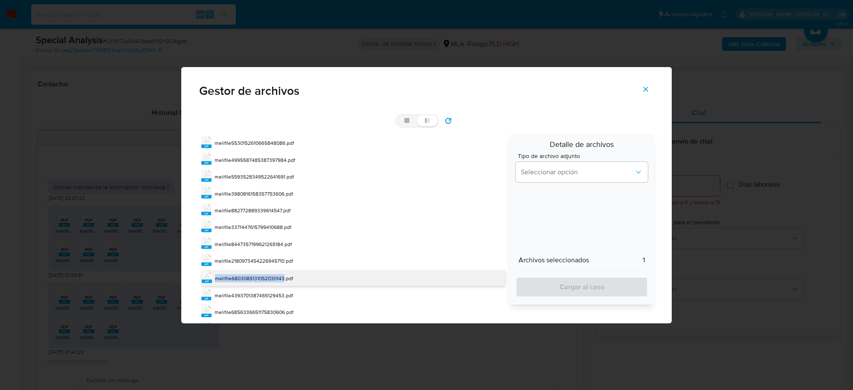
click at [282, 280] on span "melifile6803085131052030143.pdf" at bounding box center [254, 277] width 78 height 7
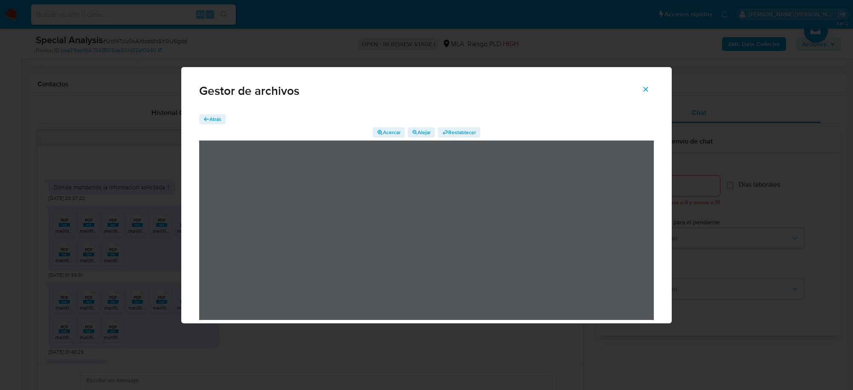
click at [218, 120] on span "Atrás" at bounding box center [215, 119] width 12 height 10
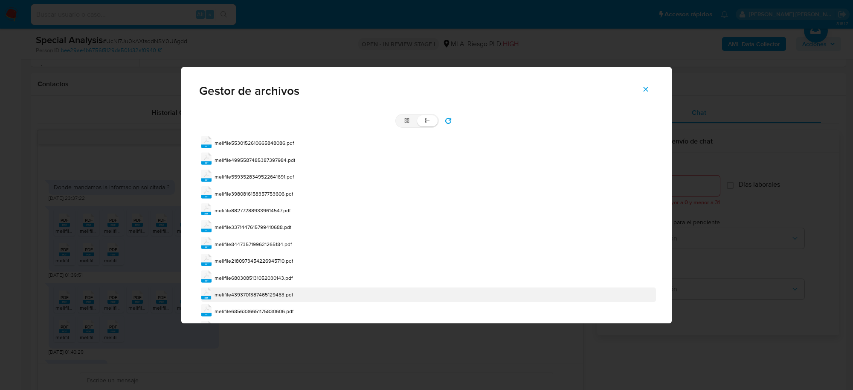
click at [280, 294] on span "melifile4393701387465129453.pdf" at bounding box center [254, 294] width 79 height 7
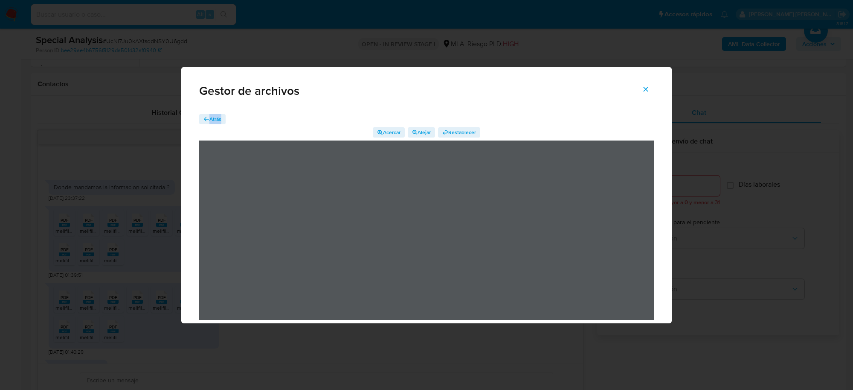
click at [208, 111] on div "Atrás Acercar Alejar Restablecer" at bounding box center [426, 222] width 491 height 230
click at [210, 115] on span "Atrás" at bounding box center [215, 119] width 12 height 10
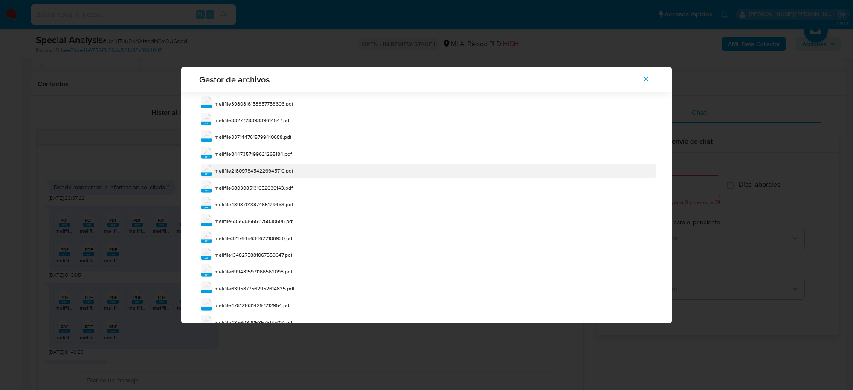
scroll to position [92, 0]
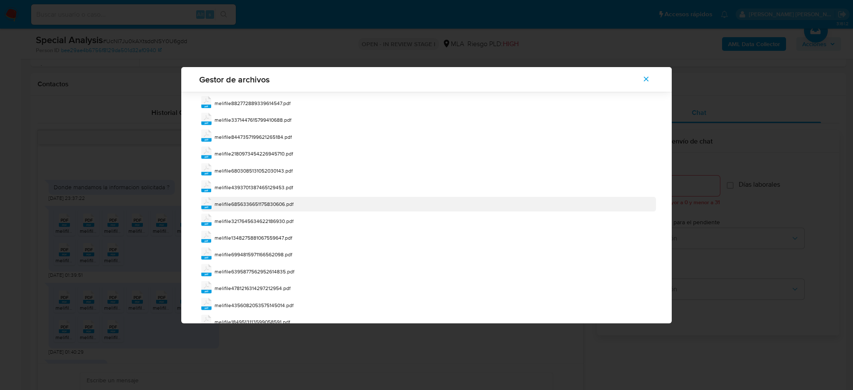
click at [273, 203] on span "melifile6856336651175830606.pdf" at bounding box center [254, 203] width 79 height 7
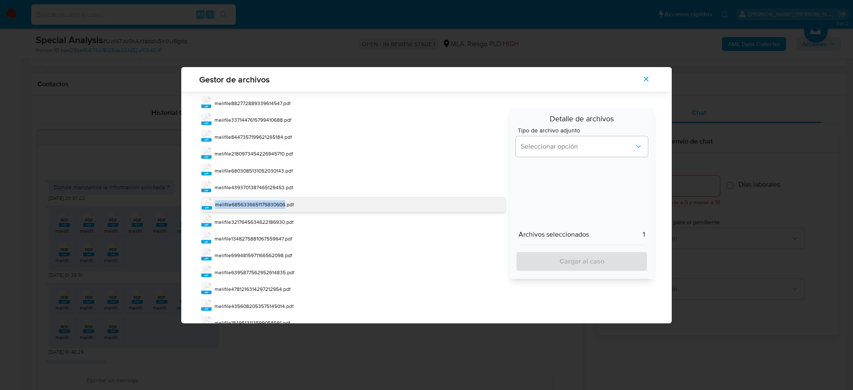
click at [273, 203] on span "melifile6856336651175830606.pdf" at bounding box center [254, 204] width 79 height 7
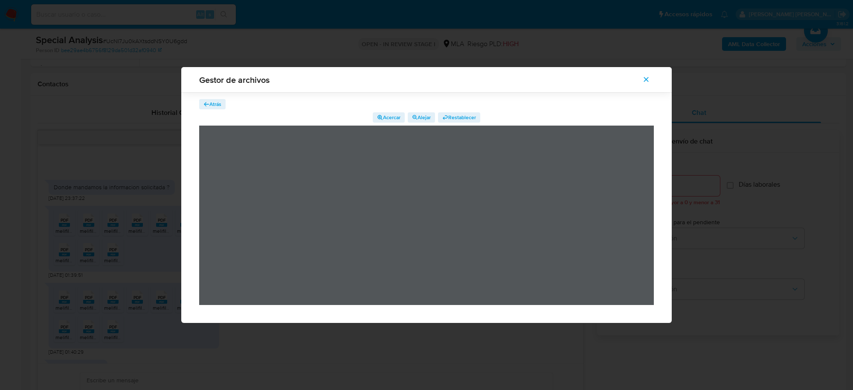
click at [214, 105] on span "Atrás" at bounding box center [215, 104] width 12 height 10
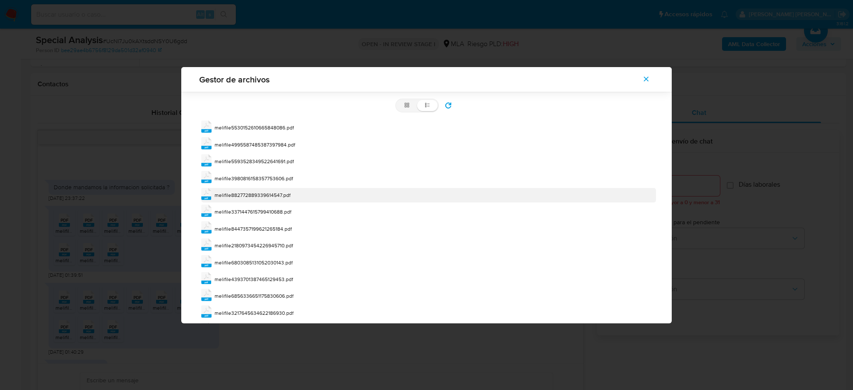
click at [268, 195] on span "melifile882772889339614547.pdf" at bounding box center [253, 194] width 76 height 7
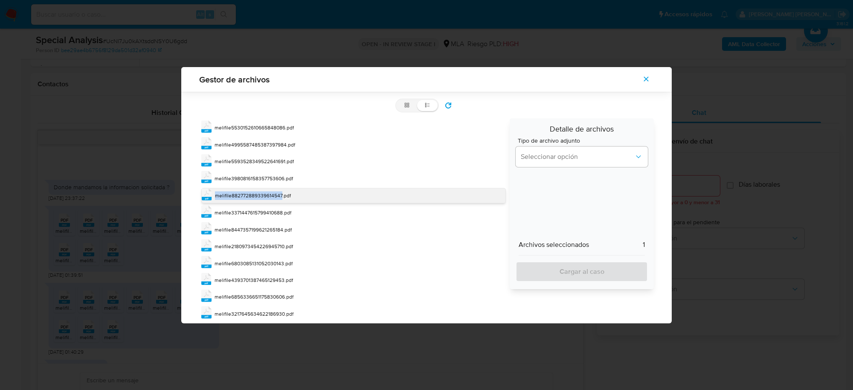
click at [268, 195] on span "melifile882772889339614547.pdf" at bounding box center [253, 195] width 76 height 7
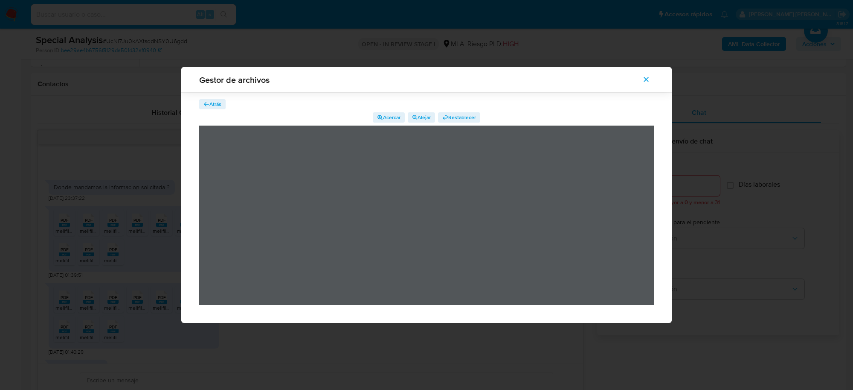
click at [207, 102] on icon "button" at bounding box center [207, 104] width 6 height 6
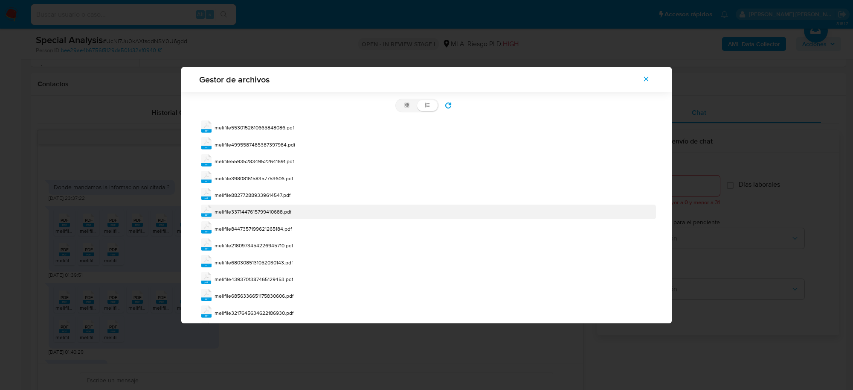
click at [271, 215] on span "melifile3371447615799410688.pdf" at bounding box center [253, 211] width 77 height 7
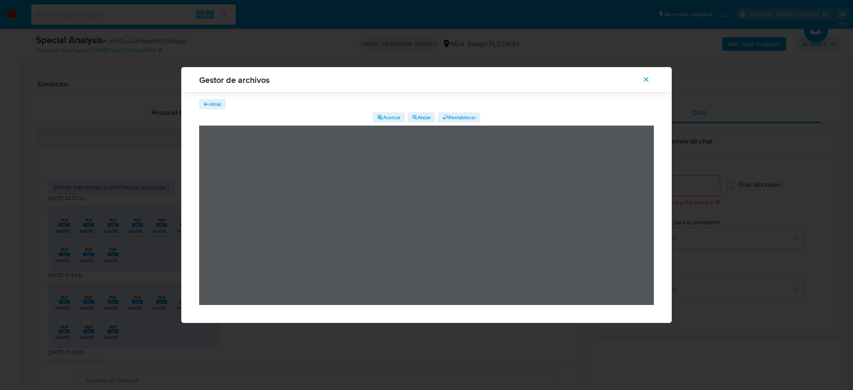
click at [207, 102] on icon "button" at bounding box center [207, 104] width 6 height 6
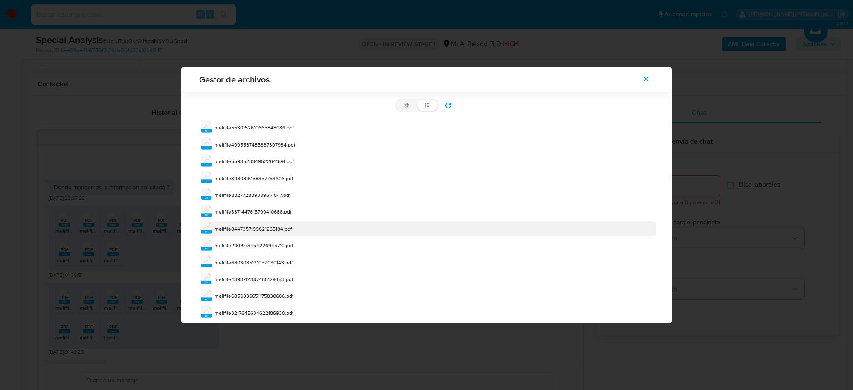
click at [273, 228] on span "melifile8447357199621265184.pdf" at bounding box center [253, 228] width 77 height 7
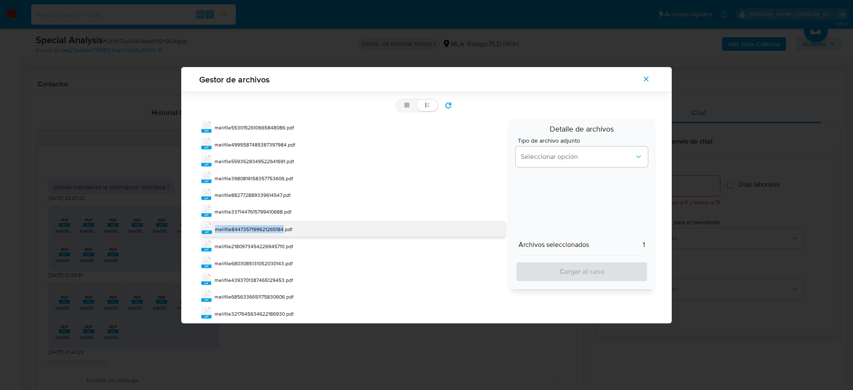
click at [273, 228] on span "melifile8447357199621265184.pdf" at bounding box center [253, 228] width 77 height 7
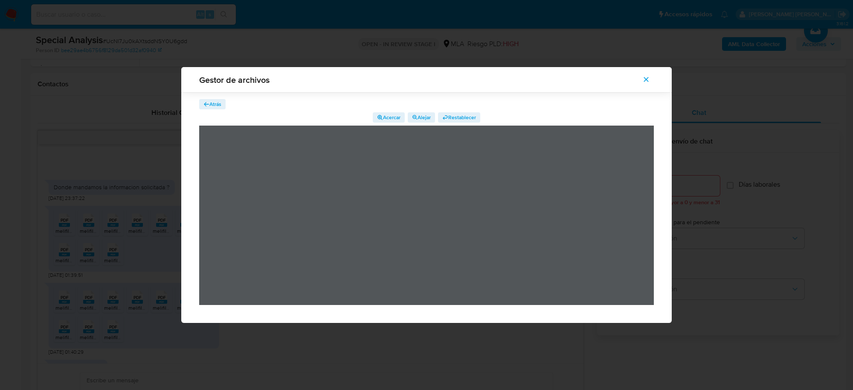
click at [214, 99] on span "Atrás" at bounding box center [215, 104] width 12 height 10
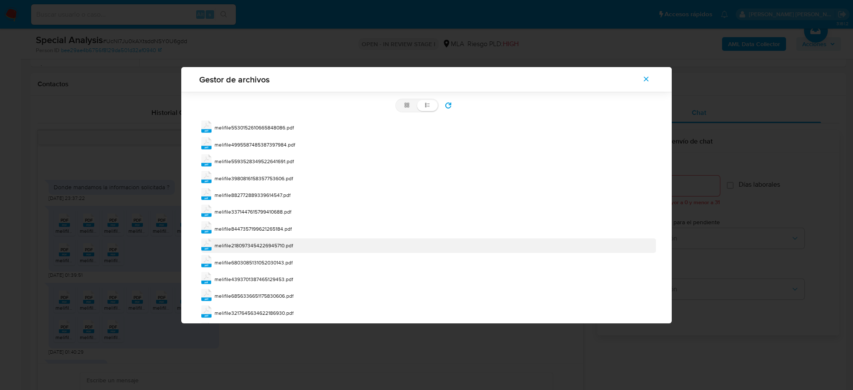
click at [276, 243] on span "melifile2180973454226945710.pdf" at bounding box center [254, 244] width 79 height 7
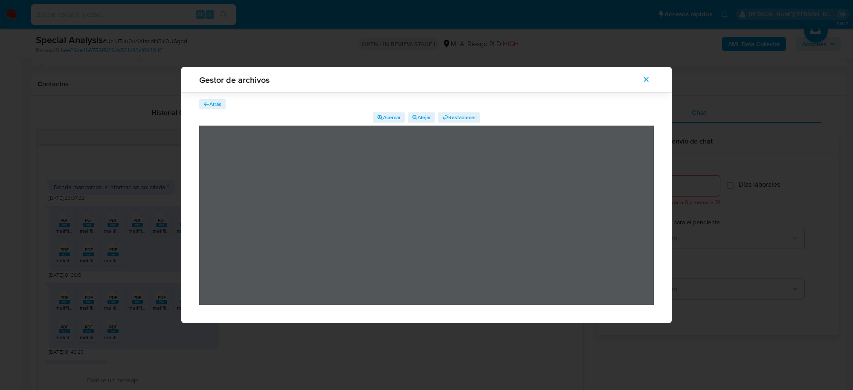
click at [213, 106] on span "Atrás" at bounding box center [215, 104] width 12 height 10
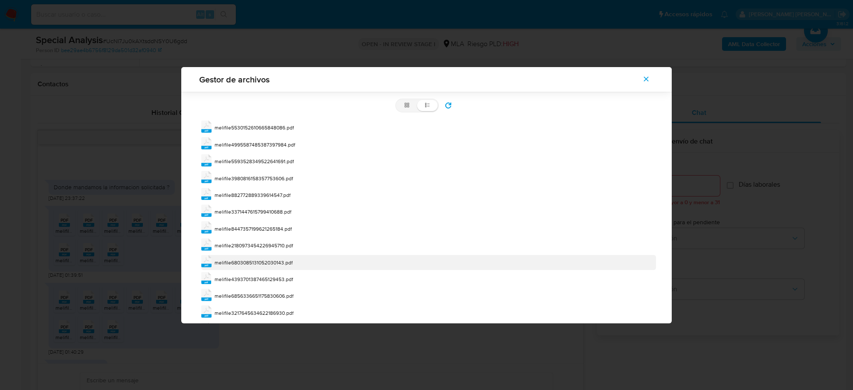
click at [285, 264] on span "melifile6803085131052030143.pdf" at bounding box center [254, 262] width 78 height 7
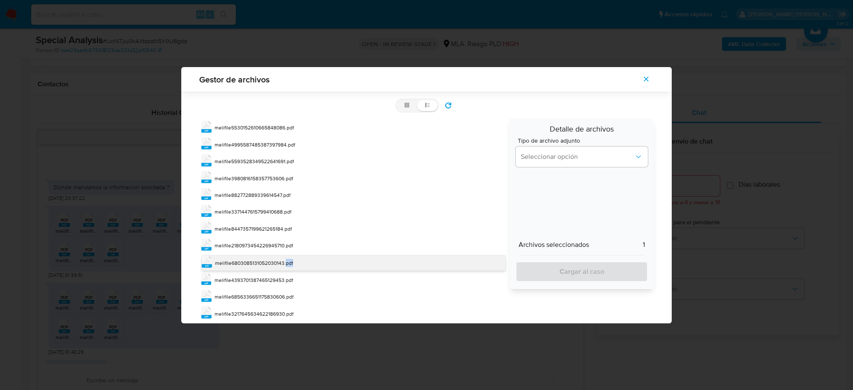
click at [285, 264] on span "melifile6803085131052030143.pdf" at bounding box center [254, 262] width 78 height 7
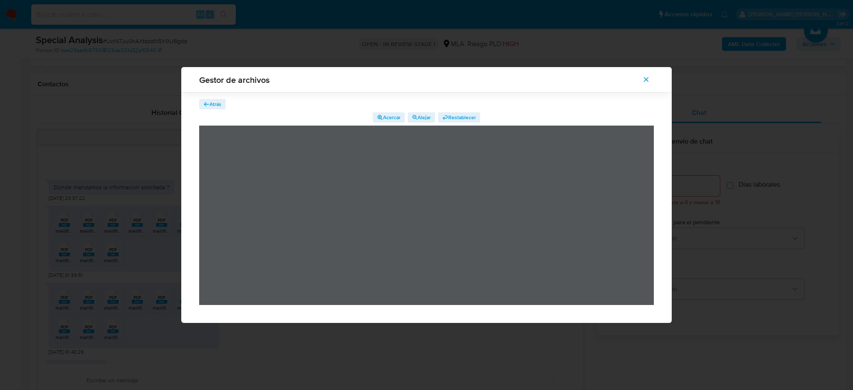
click at [205, 104] on icon "button" at bounding box center [206, 104] width 5 height 4
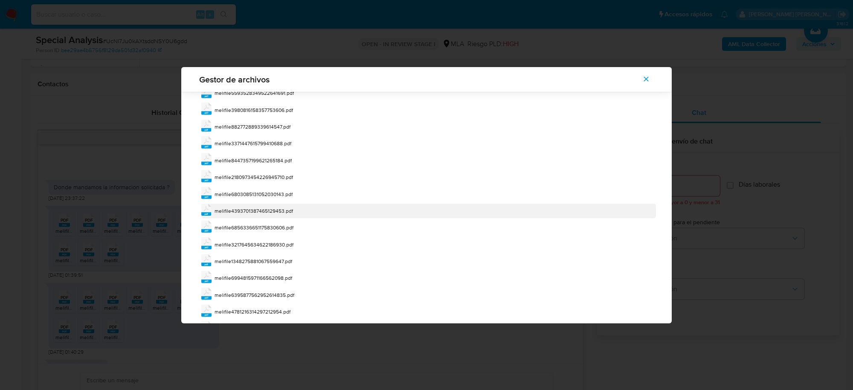
scroll to position [92, 0]
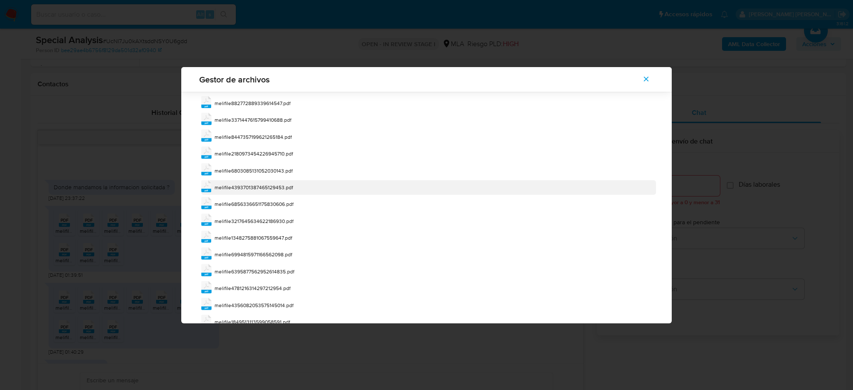
click at [282, 191] on span "melifile4393701387465129453.pdf" at bounding box center [254, 186] width 79 height 7
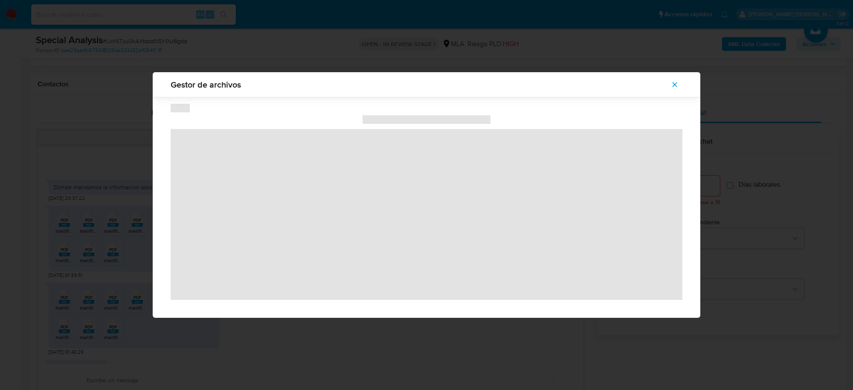
scroll to position [0, 0]
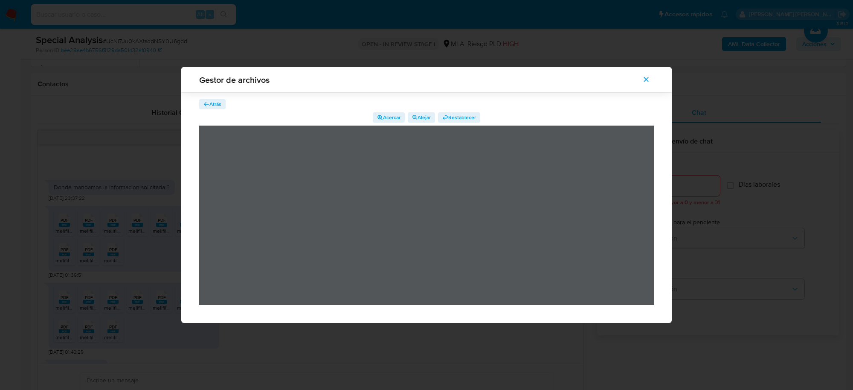
click at [207, 102] on icon "button" at bounding box center [207, 104] width 6 height 6
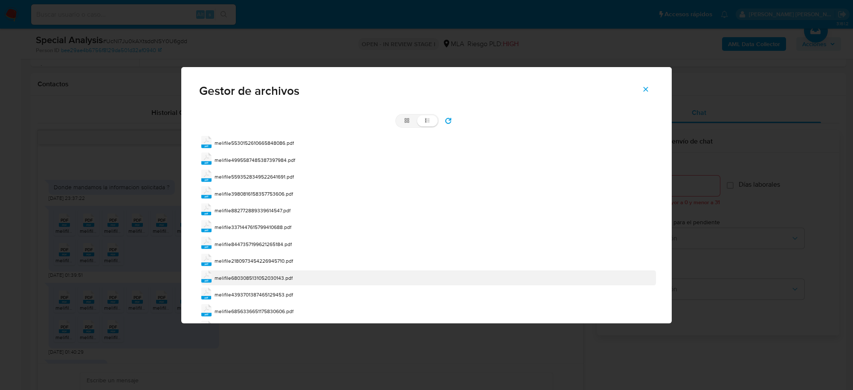
scroll to position [38, 0]
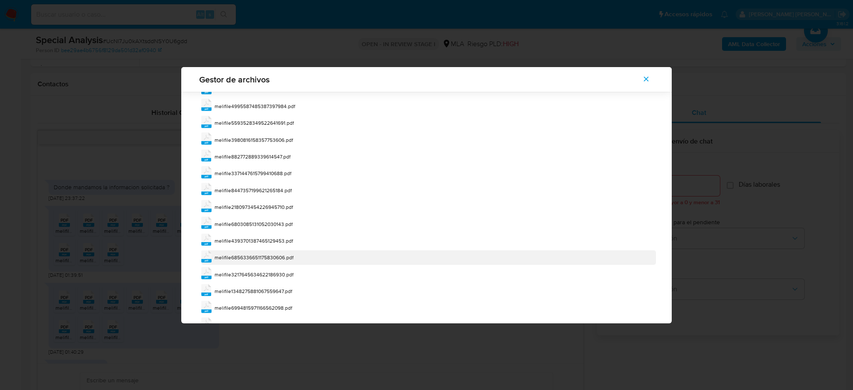
click at [288, 258] on span "melifile6856336651175830606.pdf" at bounding box center [254, 256] width 79 height 7
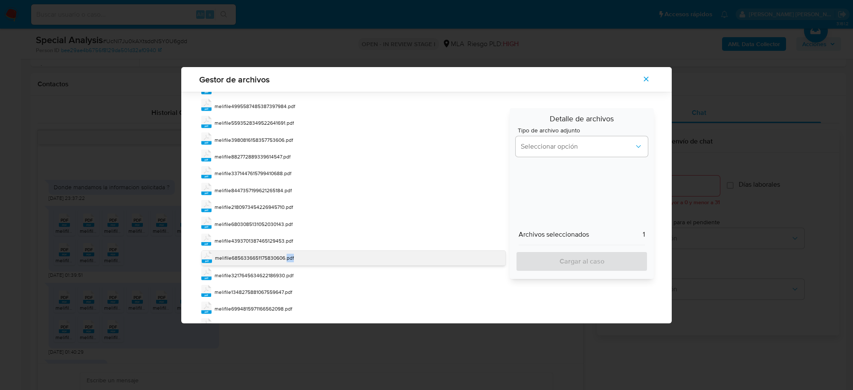
click at [288, 258] on span "melifile6856336651175830606.pdf" at bounding box center [254, 257] width 79 height 7
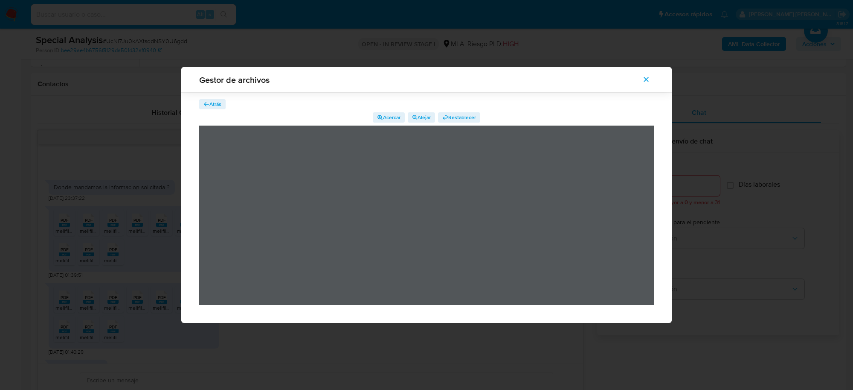
click at [210, 107] on span "Atrás" at bounding box center [215, 104] width 12 height 10
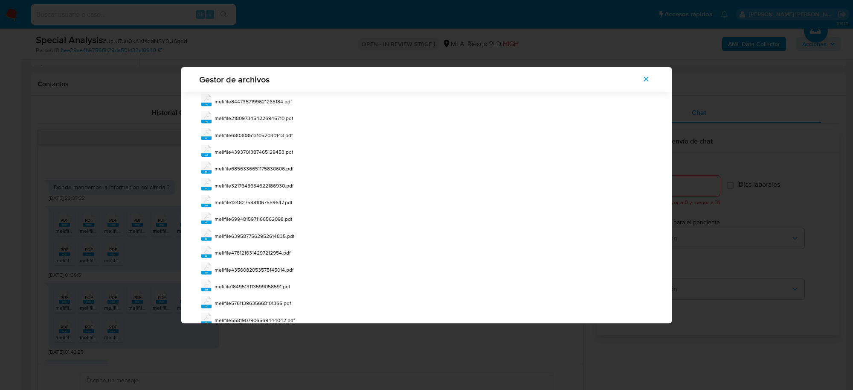
scroll to position [144, 0]
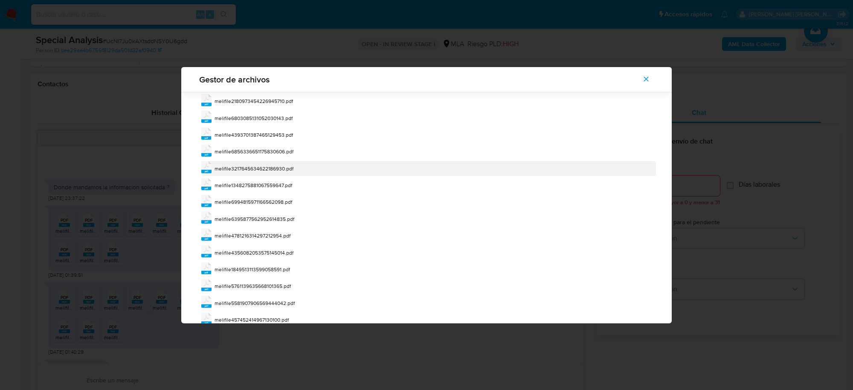
click at [278, 167] on span "melifile3217645634622186930.pdf" at bounding box center [254, 168] width 79 height 7
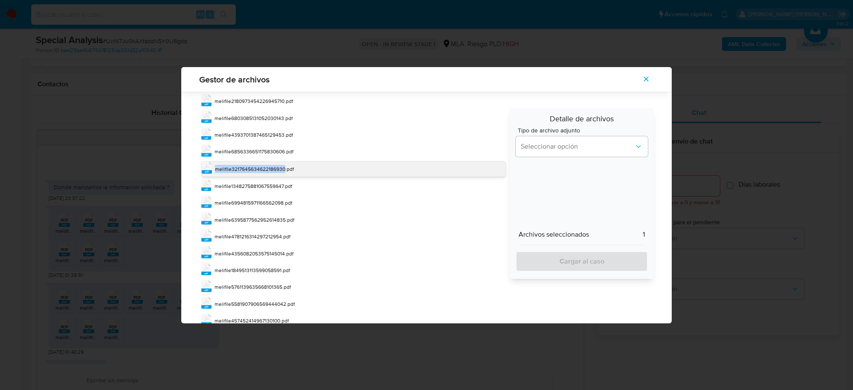
click at [278, 167] on span "melifile3217645634622186930.pdf" at bounding box center [254, 168] width 79 height 7
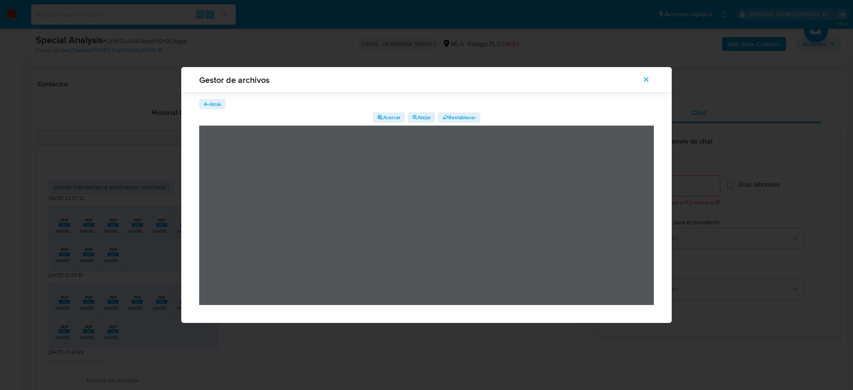
click at [207, 102] on icon "button" at bounding box center [207, 104] width 6 height 6
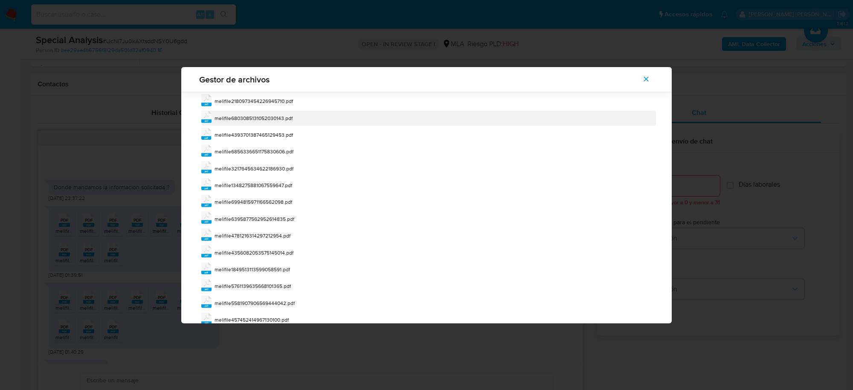
scroll to position [145, 0]
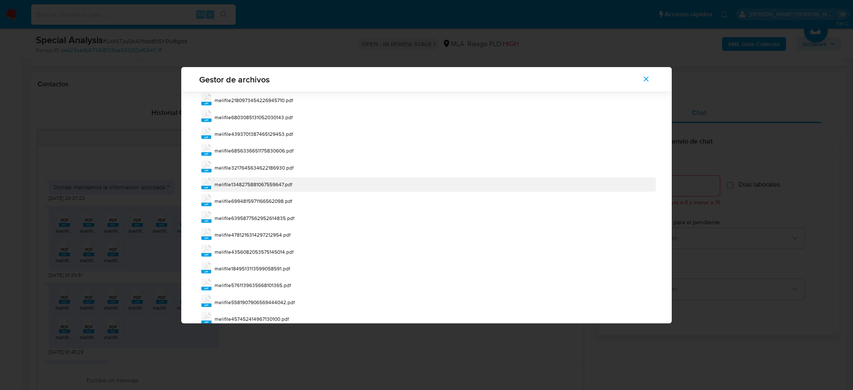
click at [276, 186] on span "melifile1348275881067559647.pdf" at bounding box center [254, 183] width 78 height 7
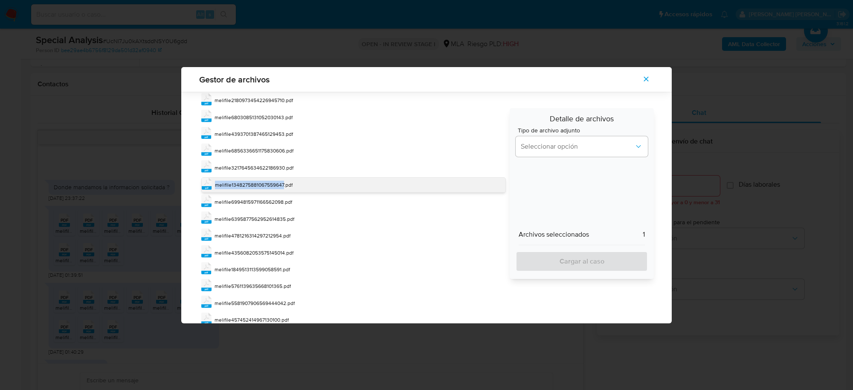
click at [276, 186] on span "melifile1348275881067559647.pdf" at bounding box center [254, 184] width 78 height 7
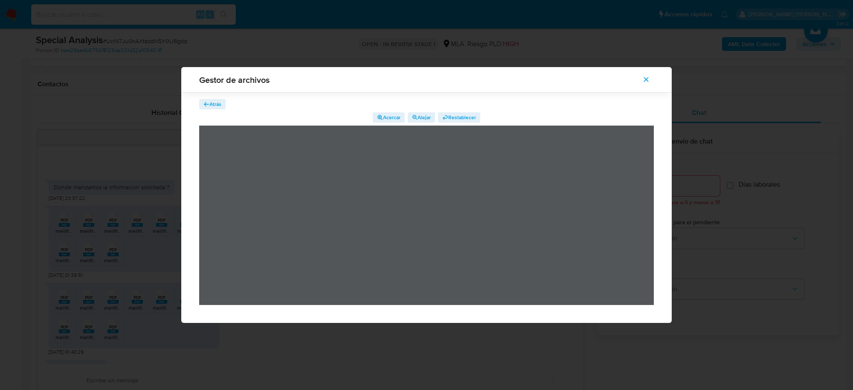
click at [217, 109] on span "Atrás" at bounding box center [215, 104] width 12 height 10
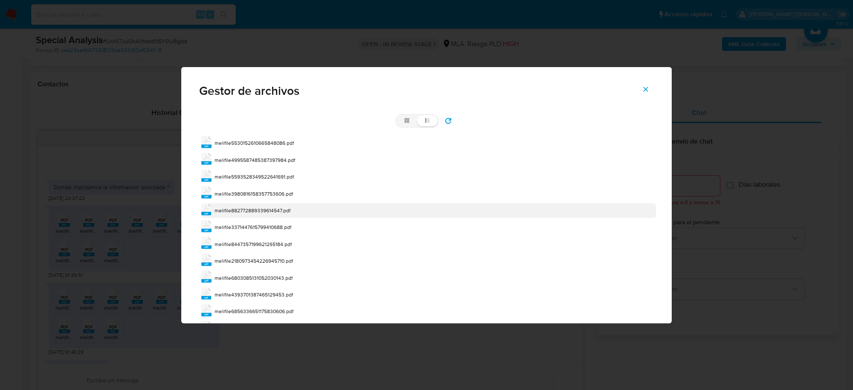
scroll to position [170, 0]
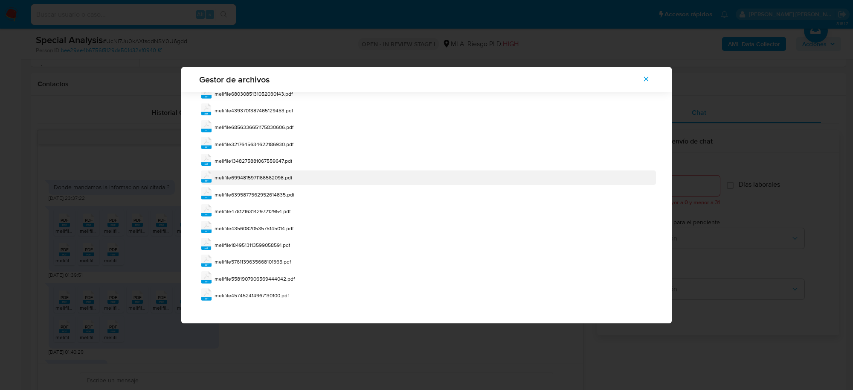
click at [279, 179] on span "melifile6994815971166562098.pdf" at bounding box center [254, 177] width 78 height 7
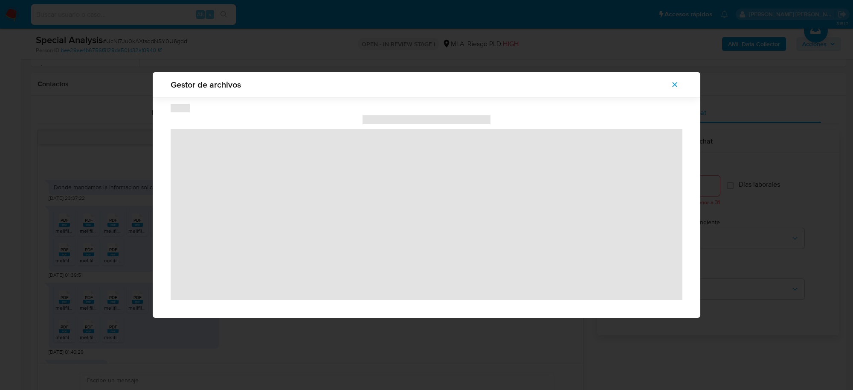
scroll to position [0, 0]
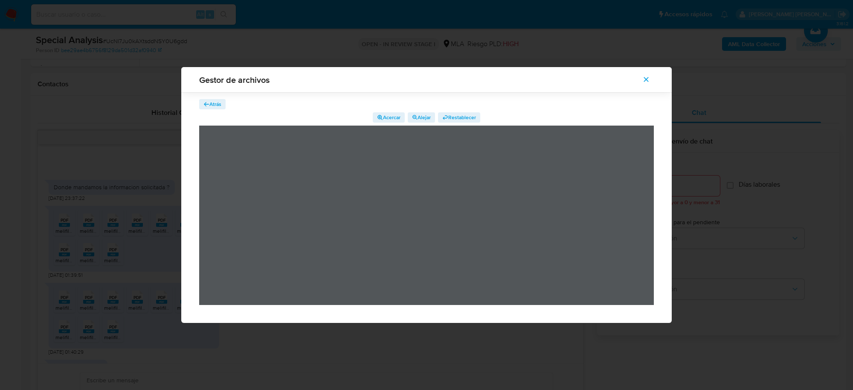
click at [215, 102] on span "Atrás" at bounding box center [215, 104] width 12 height 10
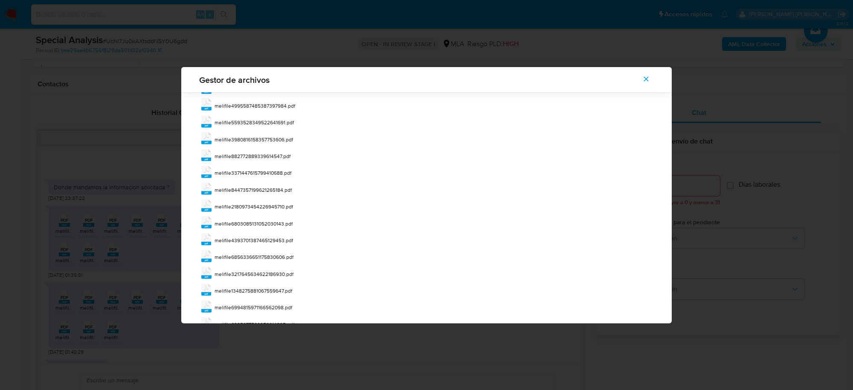
scroll to position [170, 0]
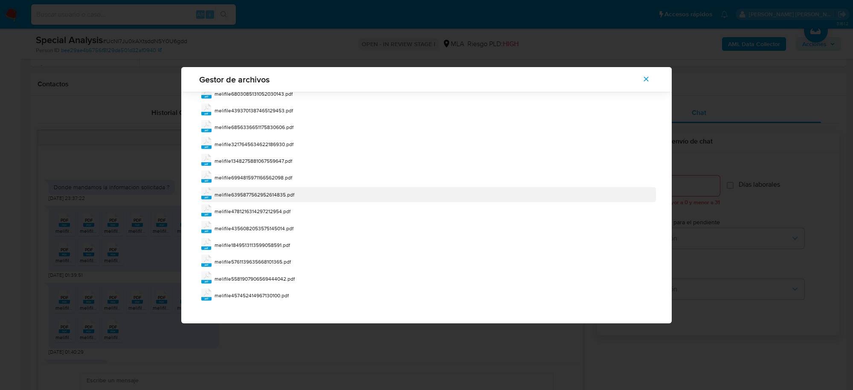
click at [281, 192] on span "melifile6395877562952614835.pdf" at bounding box center [255, 194] width 80 height 7
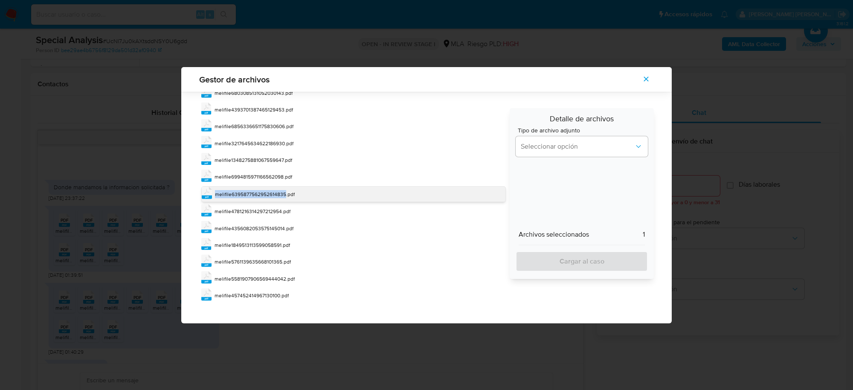
click at [281, 192] on span "melifile6395877562952614835.pdf" at bounding box center [255, 193] width 80 height 7
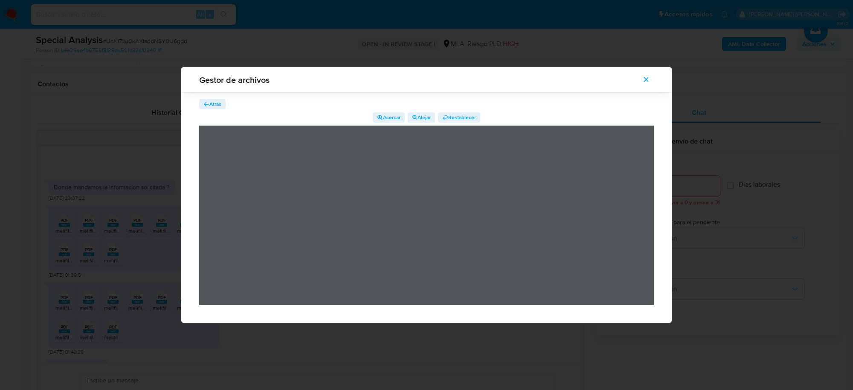
click at [212, 96] on div "Atrás Acercar Alejar Restablecer" at bounding box center [426, 207] width 491 height 230
click at [214, 101] on span "Atrás" at bounding box center [215, 104] width 12 height 10
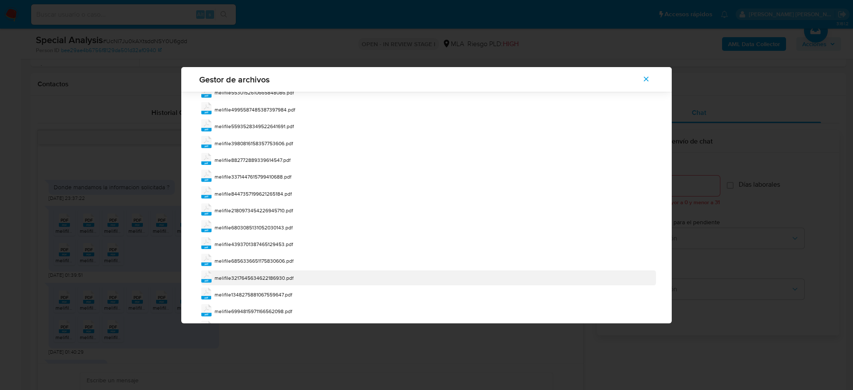
scroll to position [91, 0]
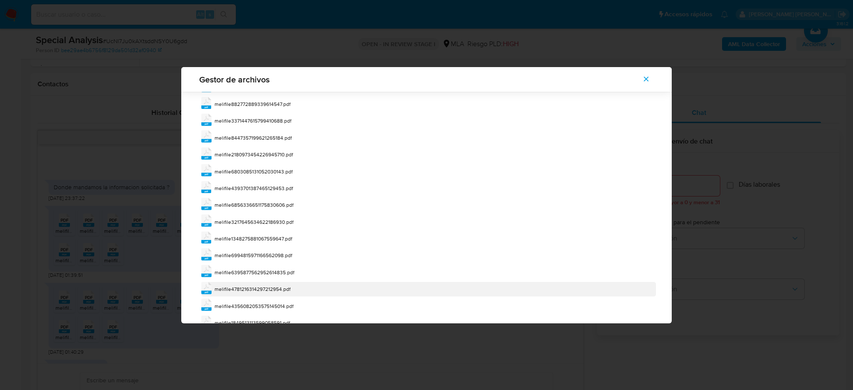
click at [276, 290] on span "melifile4781216314297212954.pdf" at bounding box center [253, 288] width 76 height 7
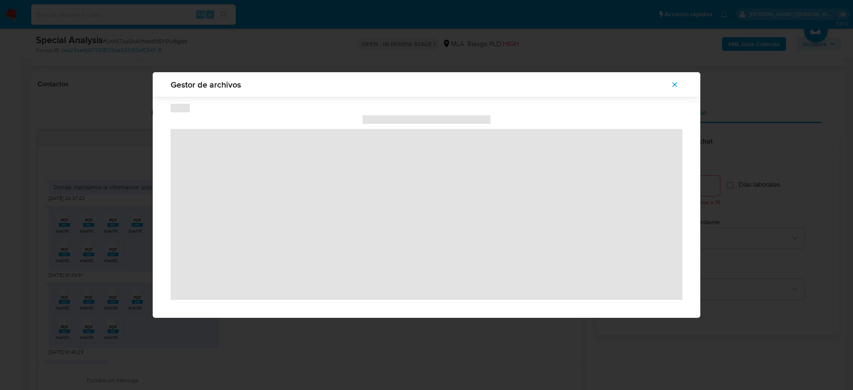
scroll to position [0, 0]
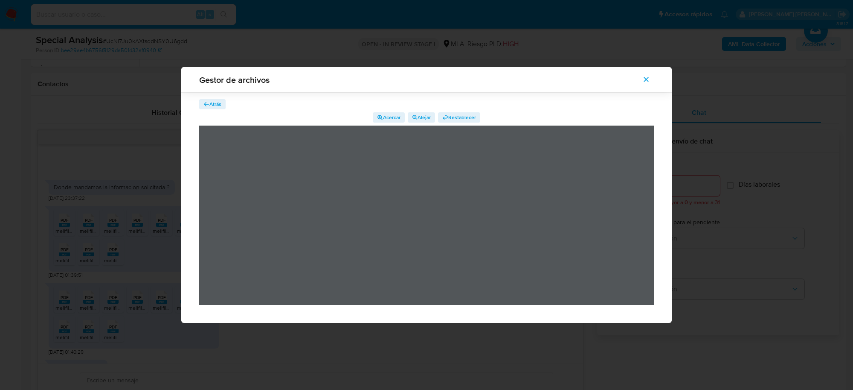
click at [210, 104] on span "Atrás" at bounding box center [215, 104] width 12 height 10
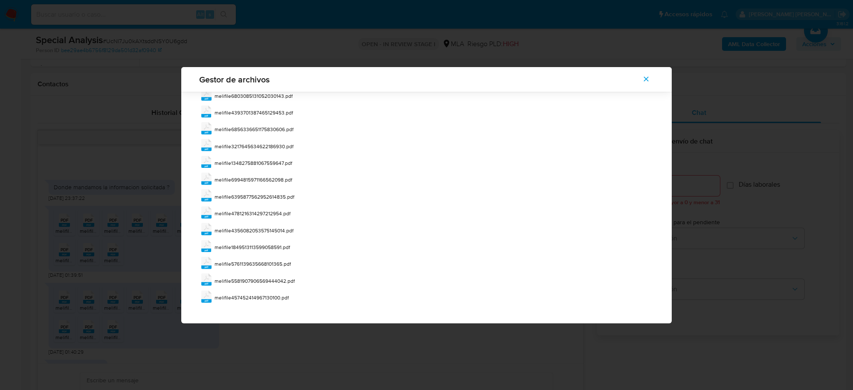
scroll to position [170, 0]
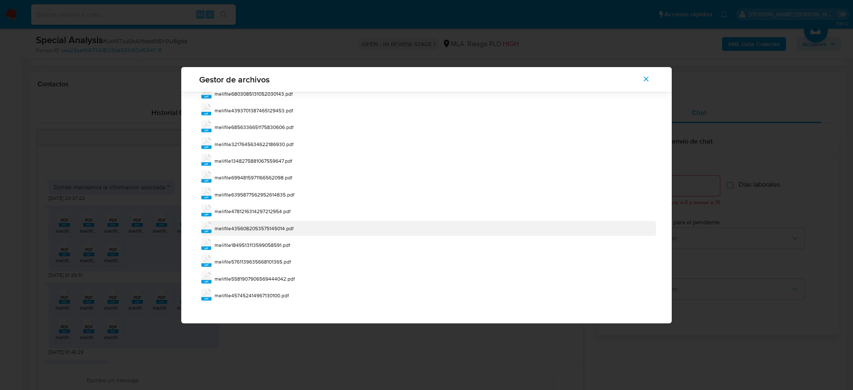
click at [286, 229] on span "melifile4356082053575145014.pdf" at bounding box center [254, 227] width 79 height 7
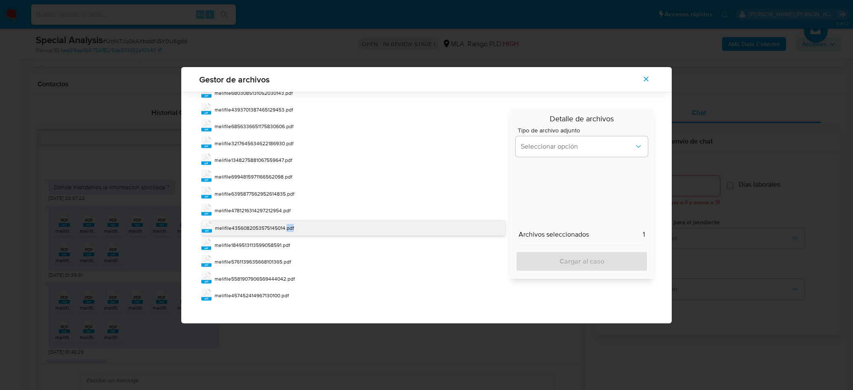
click at [286, 229] on span "melifile4356082053575145014.pdf" at bounding box center [254, 227] width 79 height 7
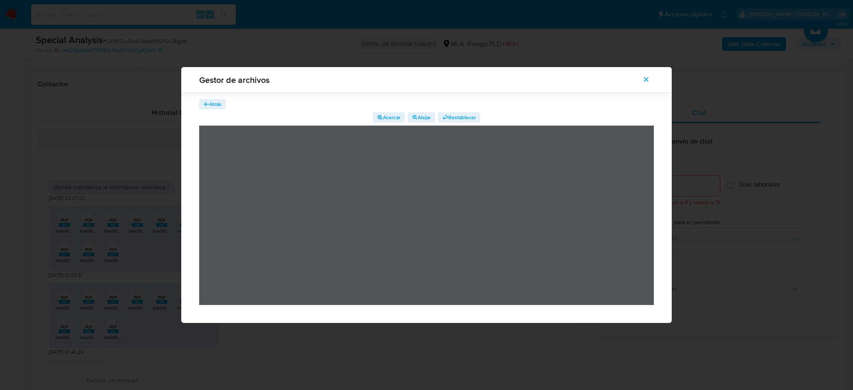
click at [218, 100] on span "Atrás" at bounding box center [215, 104] width 12 height 10
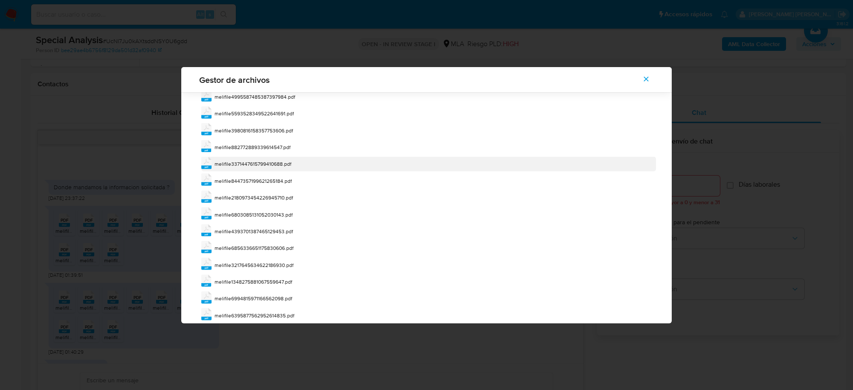
scroll to position [170, 0]
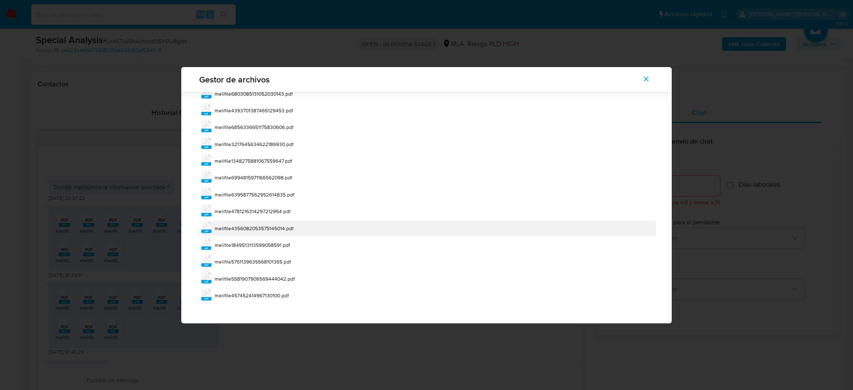
click at [279, 229] on span "melifile4356082053575145014.pdf" at bounding box center [254, 227] width 79 height 7
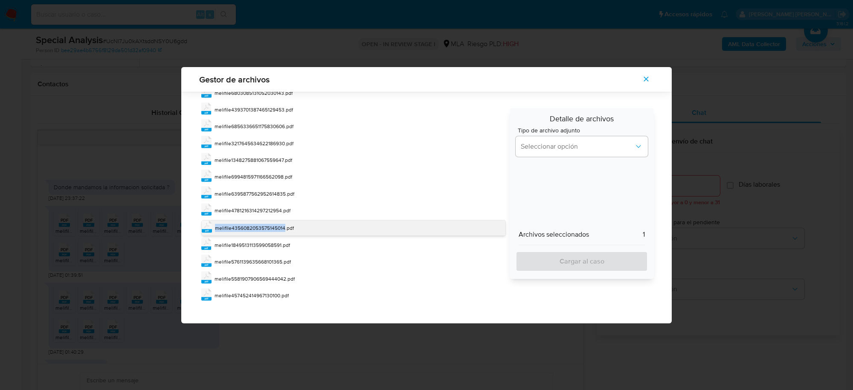
click at [279, 229] on span "melifile4356082053575145014.pdf" at bounding box center [254, 227] width 79 height 7
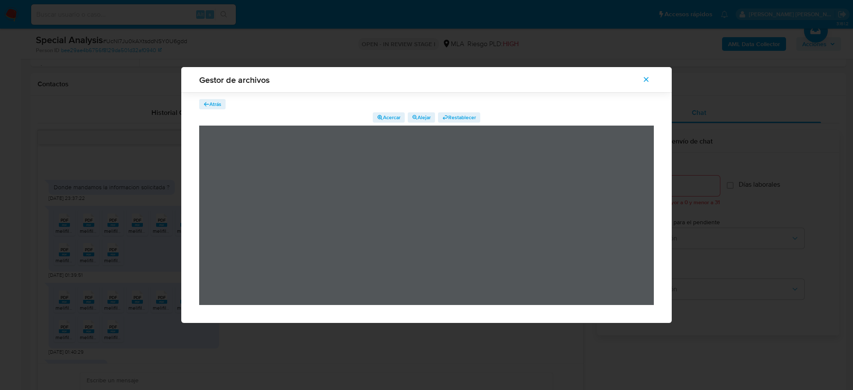
click at [215, 105] on span "Atrás" at bounding box center [215, 104] width 12 height 10
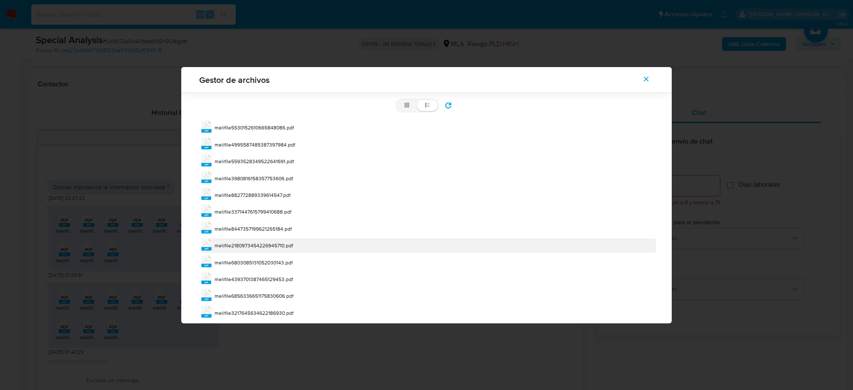
scroll to position [170, 0]
click at [278, 244] on span "melifile1849513113599058591.pdf" at bounding box center [253, 244] width 76 height 7
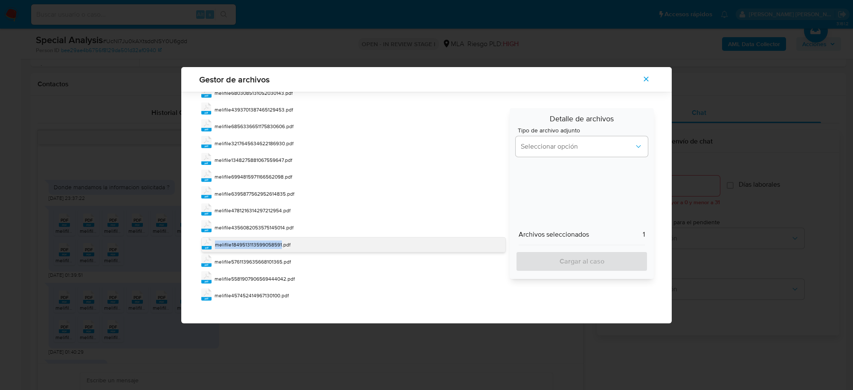
click at [278, 244] on span "melifile1849513113599058591.pdf" at bounding box center [253, 244] width 76 height 7
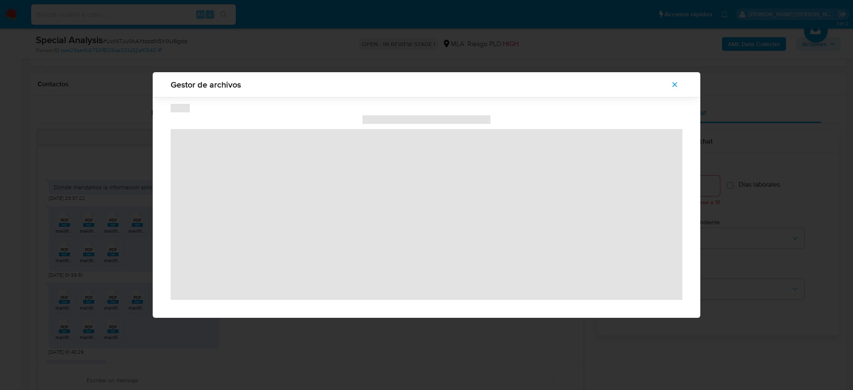
scroll to position [0, 0]
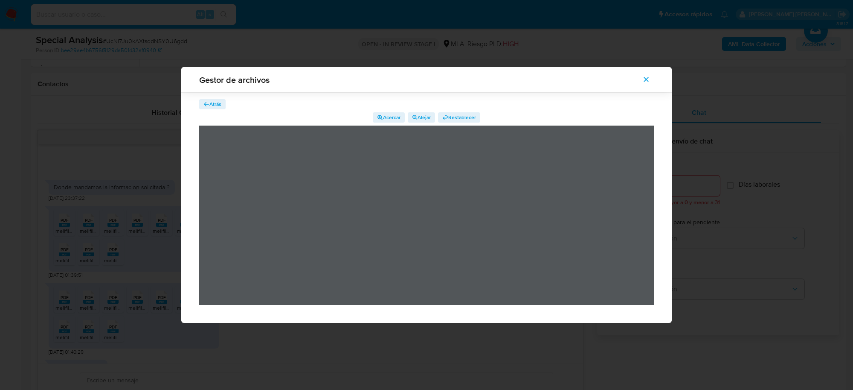
click at [215, 105] on span "Atrás" at bounding box center [215, 104] width 12 height 10
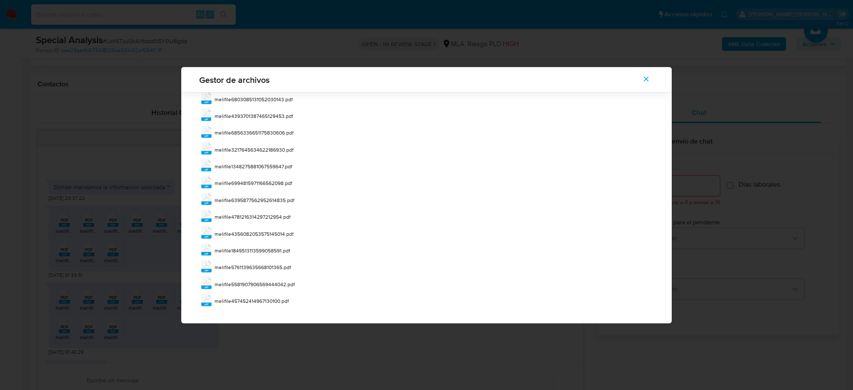
scroll to position [170, 0]
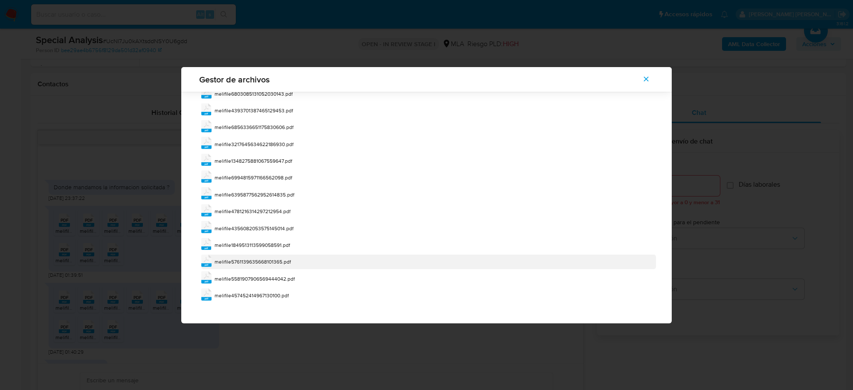
click at [268, 262] on span "melifile5761139635668101365.pdf" at bounding box center [253, 261] width 76 height 7
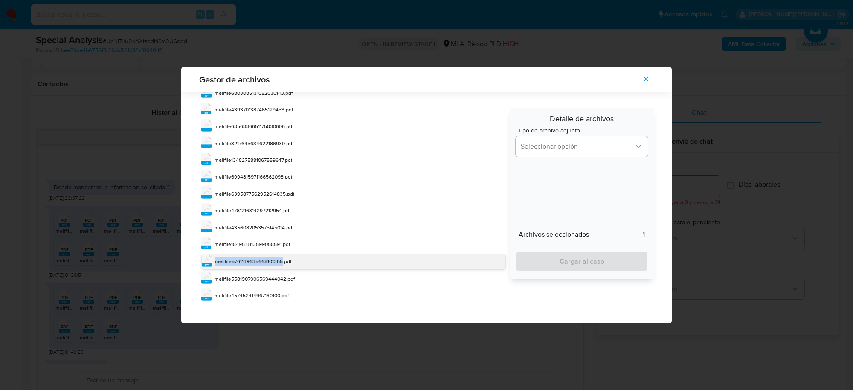
click at [268, 262] on span "melifile5761139635668101365.pdf" at bounding box center [253, 260] width 76 height 7
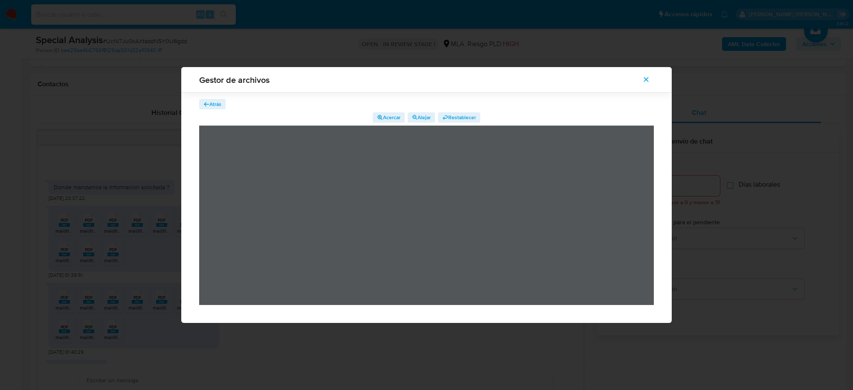
click at [209, 102] on span "Atrás" at bounding box center [215, 104] width 12 height 10
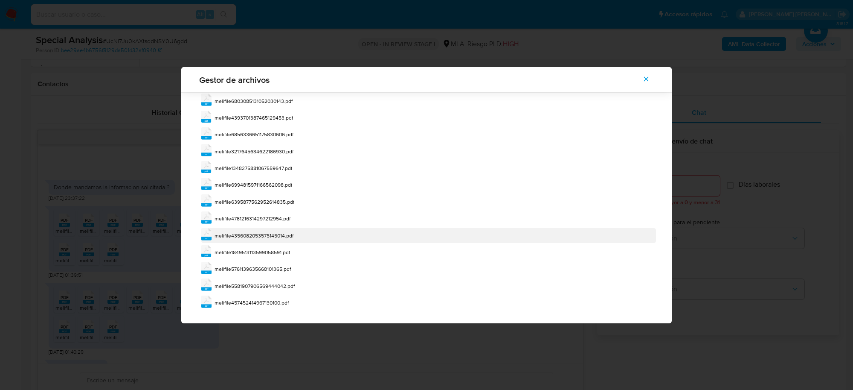
scroll to position [170, 0]
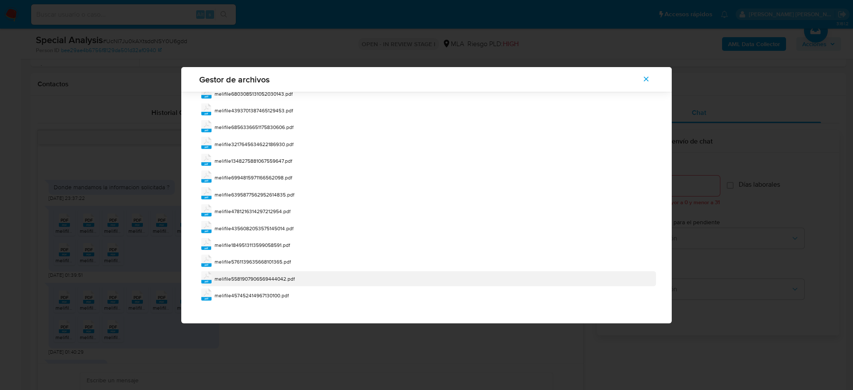
click at [280, 280] on span "melifile5581907906569444042.pdf" at bounding box center [255, 278] width 80 height 7
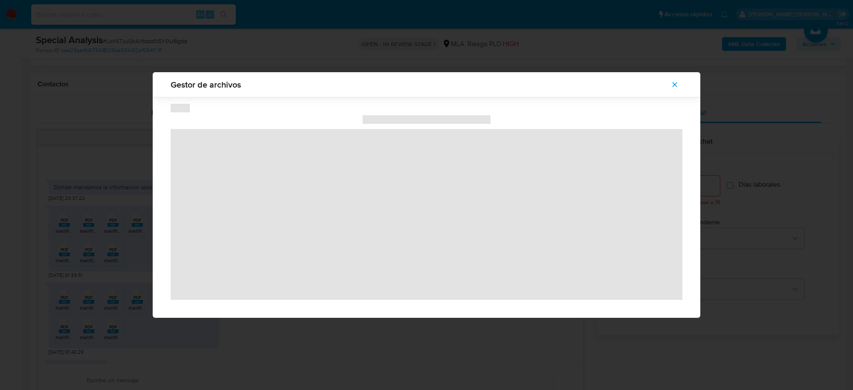
scroll to position [0, 0]
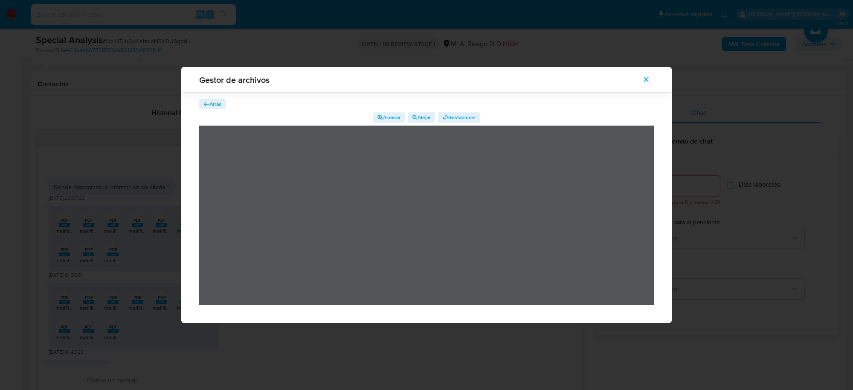
click at [218, 104] on span "Atrás" at bounding box center [215, 104] width 12 height 10
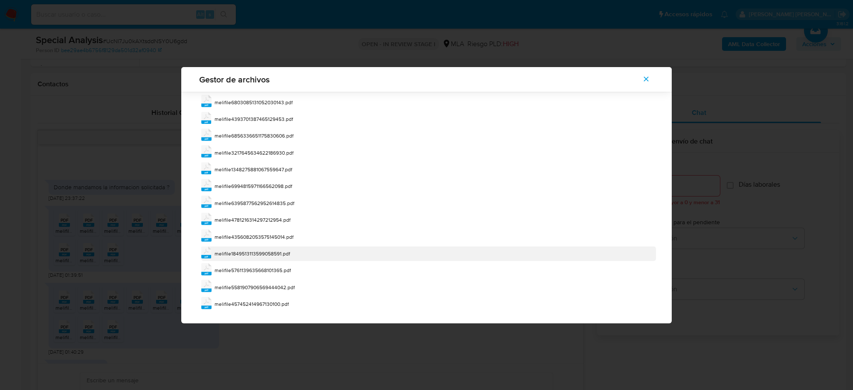
scroll to position [170, 0]
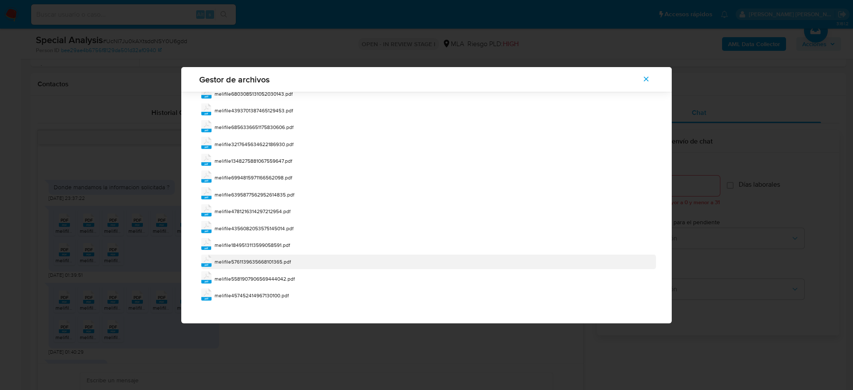
click at [270, 263] on span "melifile5761139635668101365.pdf" at bounding box center [253, 261] width 76 height 7
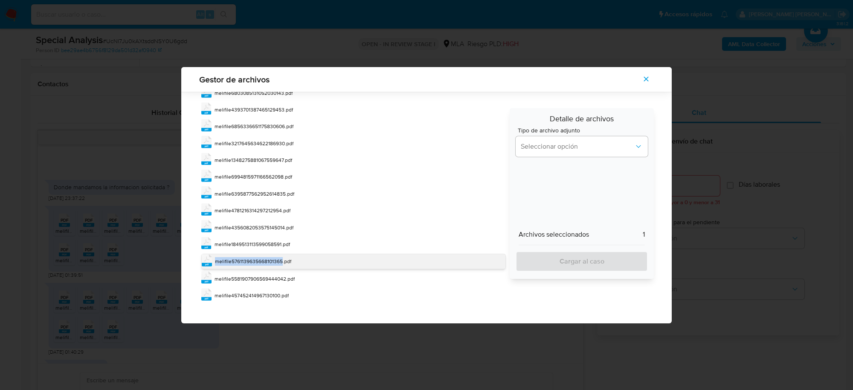
click at [270, 263] on span "melifile5761139635668101365.pdf" at bounding box center [253, 260] width 76 height 7
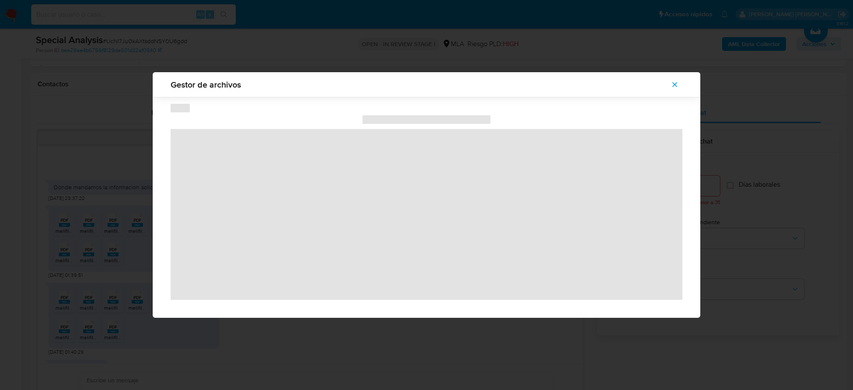
scroll to position [0, 0]
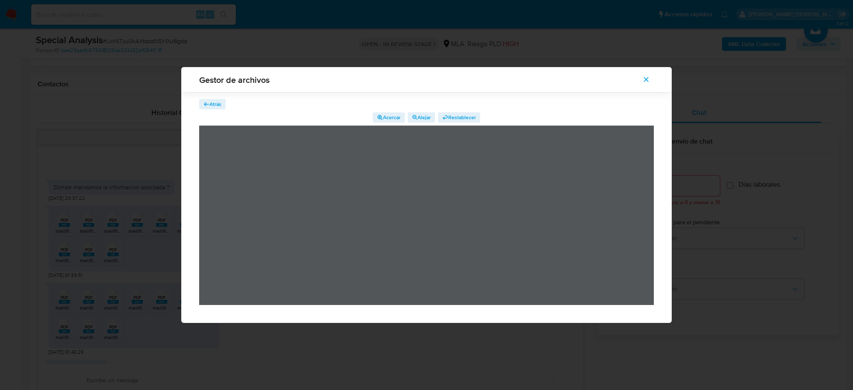
click at [211, 102] on span "Atrás" at bounding box center [215, 104] width 12 height 10
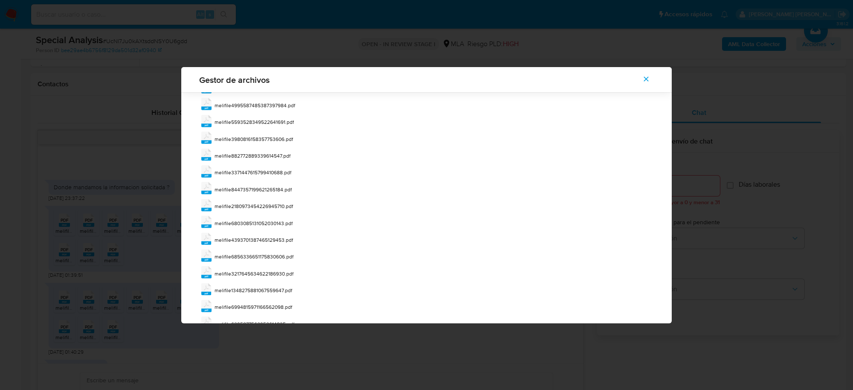
scroll to position [170, 0]
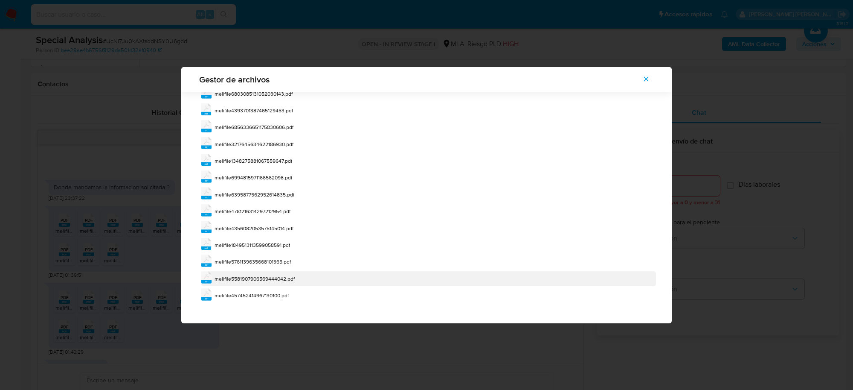
click at [272, 280] on span "melifile5581907906569444042.pdf" at bounding box center [255, 278] width 80 height 7
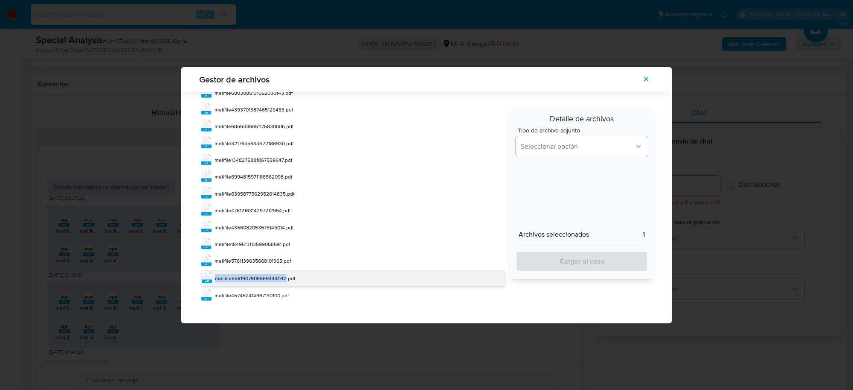
click at [272, 280] on span "melifile5581907906569444042.pdf" at bounding box center [255, 277] width 80 height 7
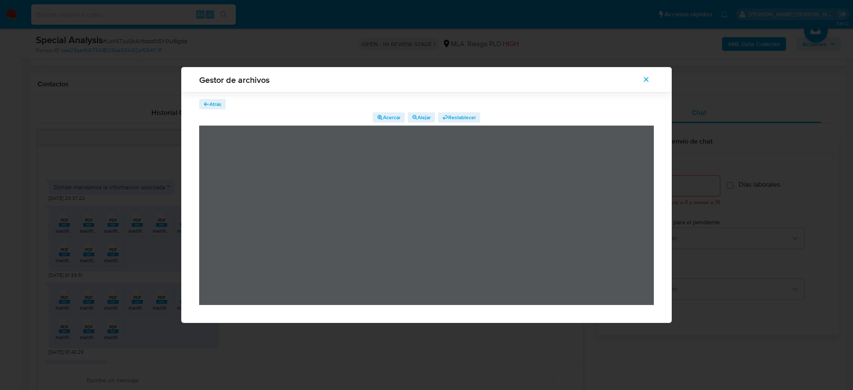
click at [215, 103] on span "Atrás" at bounding box center [215, 104] width 12 height 10
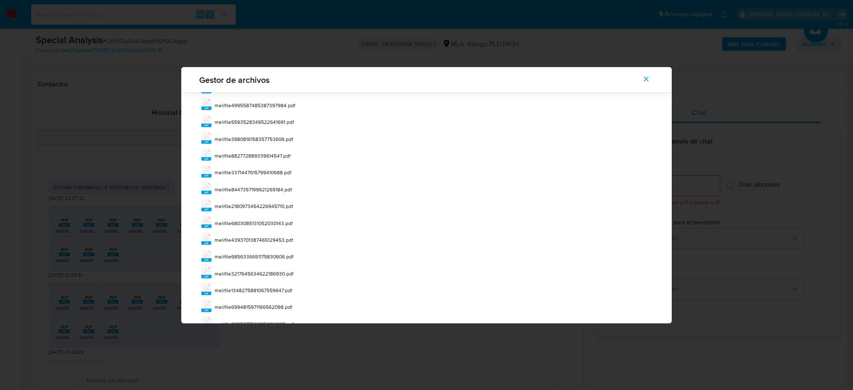
scroll to position [170, 0]
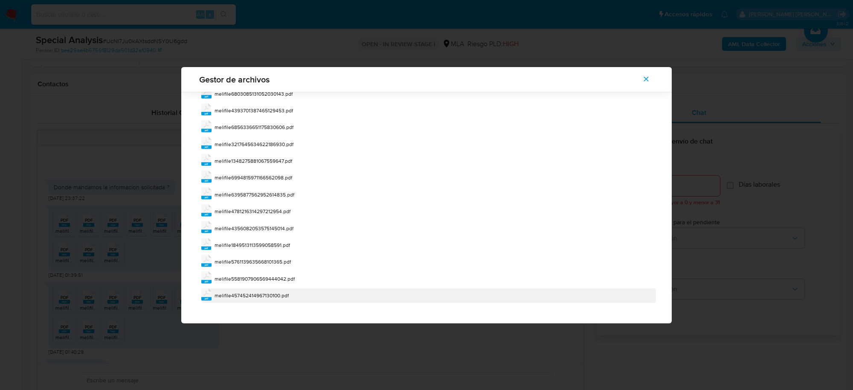
click at [269, 289] on div "pdf melifile457452414967130100.pdf" at bounding box center [428, 295] width 455 height 15
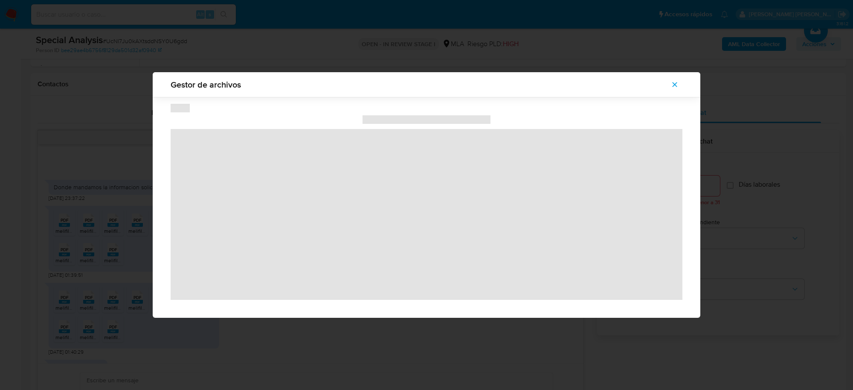
scroll to position [0, 0]
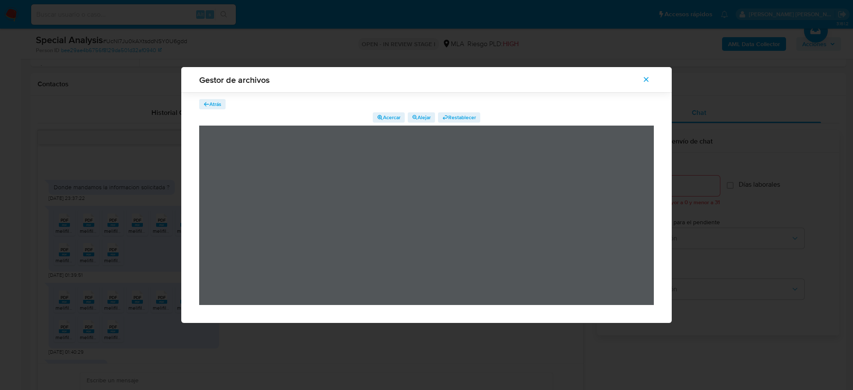
click at [214, 103] on span "Atrás" at bounding box center [215, 104] width 12 height 10
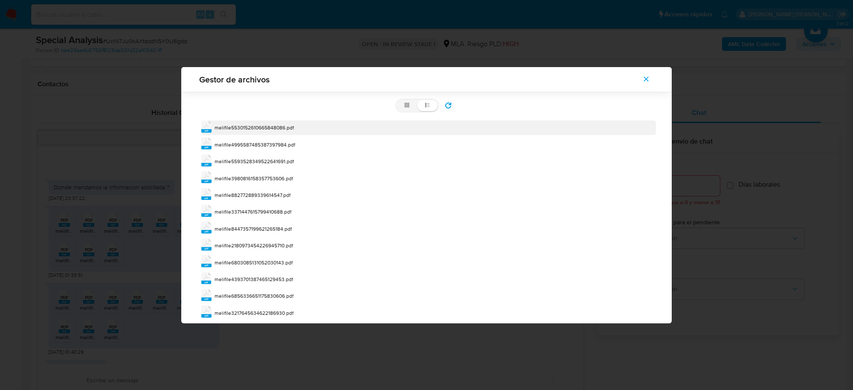
click at [285, 127] on span "melifile5530152610665848086.pdf" at bounding box center [254, 127] width 79 height 7
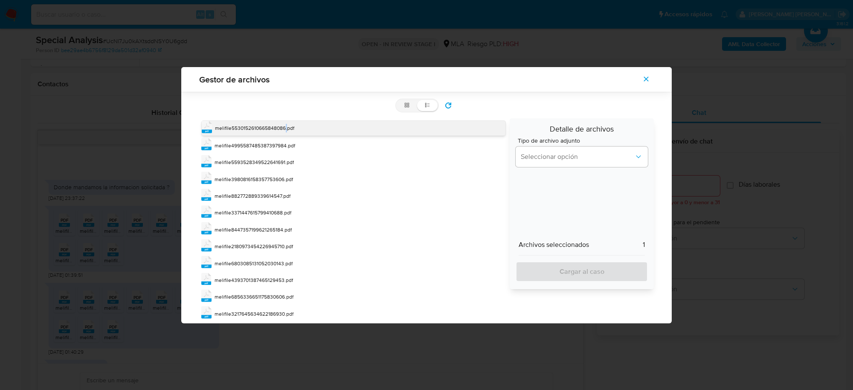
click at [285, 127] on span "melifile5530152610665848086.pdf" at bounding box center [254, 127] width 79 height 7
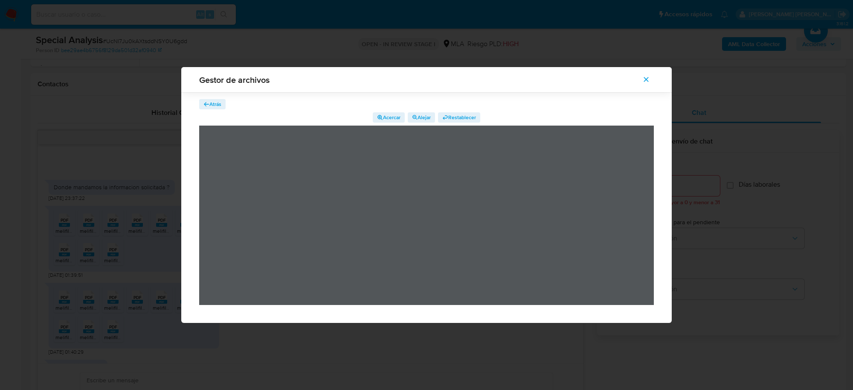
click at [209, 103] on span "Atrás" at bounding box center [215, 104] width 12 height 10
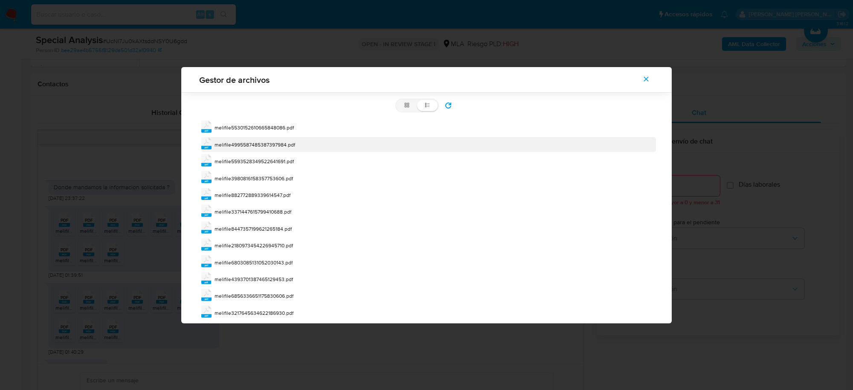
click at [256, 141] on span "melifile4995587485387397984.pdf" at bounding box center [255, 144] width 81 height 7
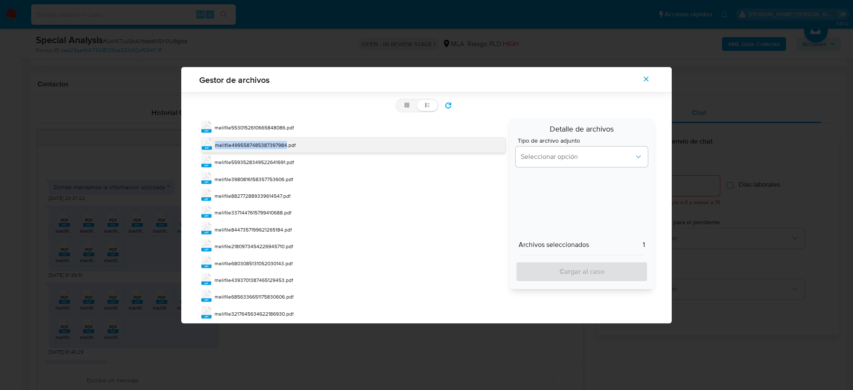
click at [256, 141] on span "melifile4995587485387397984.pdf" at bounding box center [255, 144] width 81 height 7
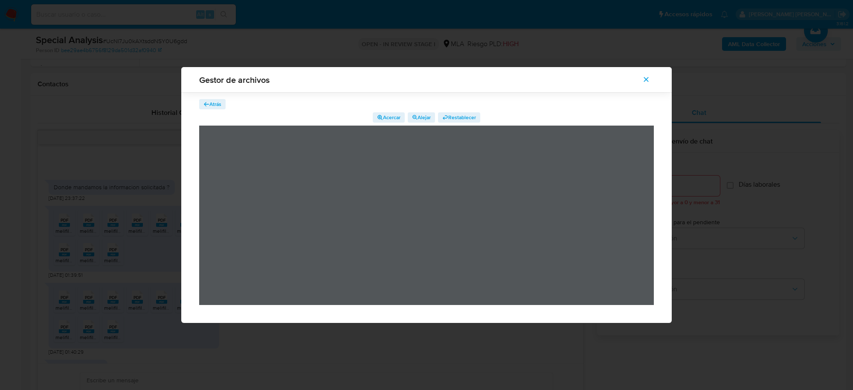
click at [214, 103] on span "Atrás" at bounding box center [215, 104] width 12 height 10
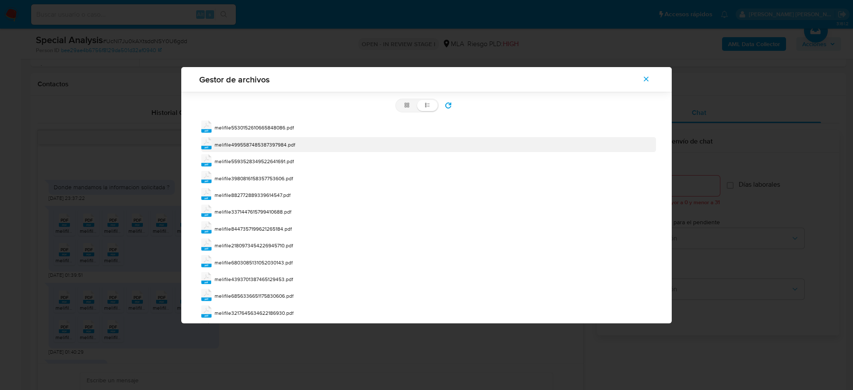
click at [272, 144] on span "melifile4995587485387397984.pdf" at bounding box center [255, 144] width 81 height 7
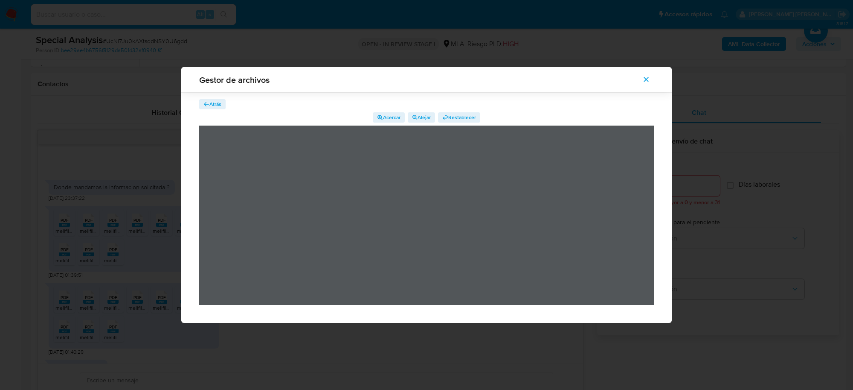
click at [206, 107] on icon "button" at bounding box center [207, 104] width 6 height 6
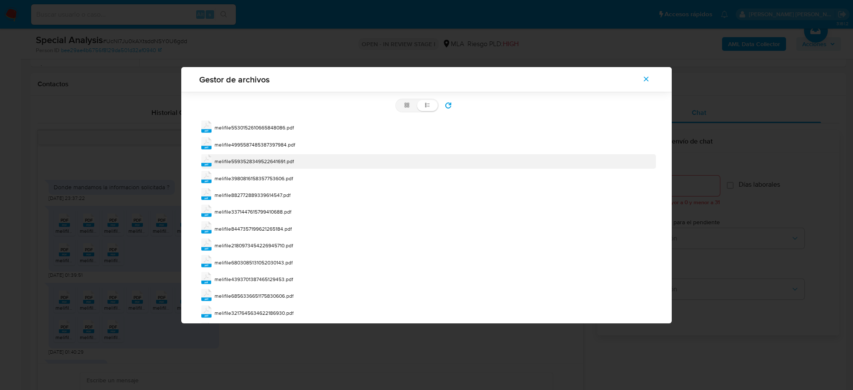
click at [263, 162] on span "melifile5593528349522641691.pdf" at bounding box center [254, 160] width 79 height 7
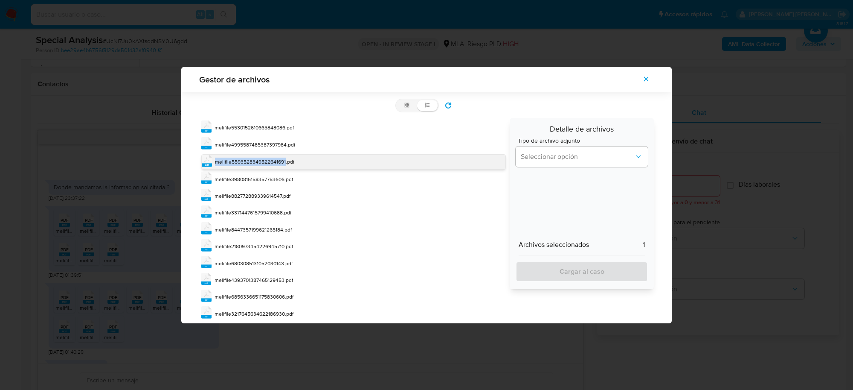
click at [263, 162] on span "melifile5593528349522641691.pdf" at bounding box center [254, 161] width 79 height 7
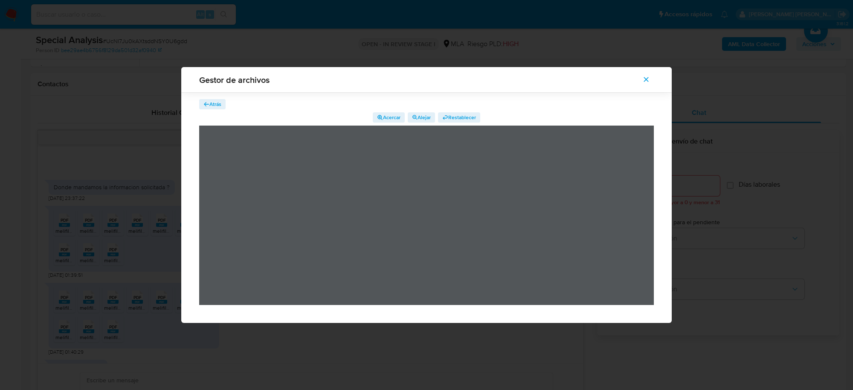
click at [212, 102] on span "Atrás" at bounding box center [215, 104] width 12 height 10
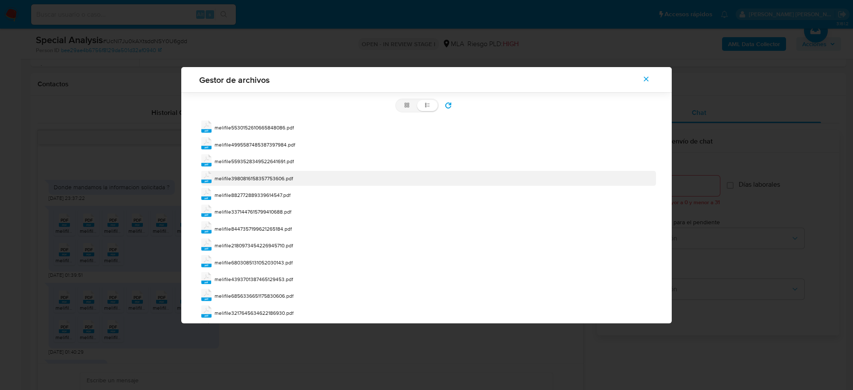
click at [268, 177] on span "melifile3980816158357753606.pdf" at bounding box center [254, 177] width 79 height 7
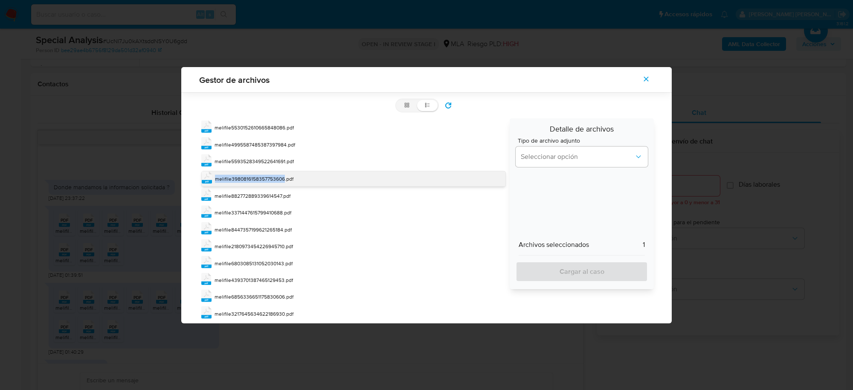
click at [268, 177] on span "melifile3980816158357753606.pdf" at bounding box center [254, 178] width 79 height 7
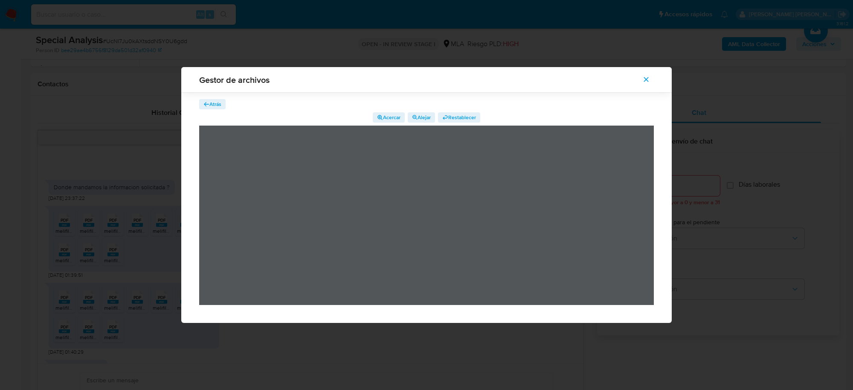
click at [216, 105] on span "Atrás" at bounding box center [215, 104] width 12 height 10
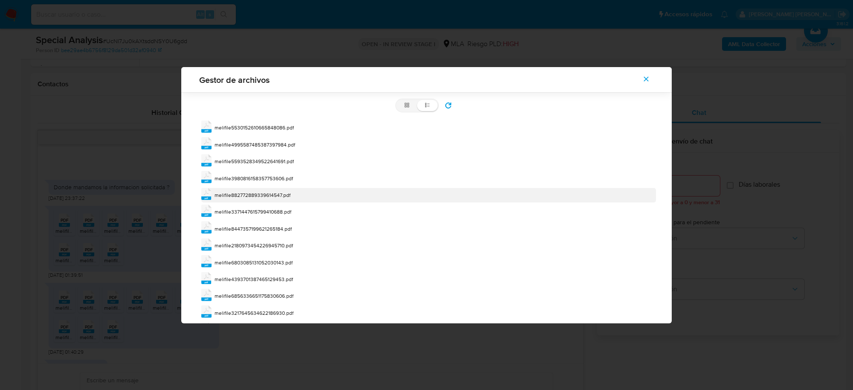
click at [286, 193] on span "melifile882772889339614547.pdf" at bounding box center [253, 194] width 76 height 7
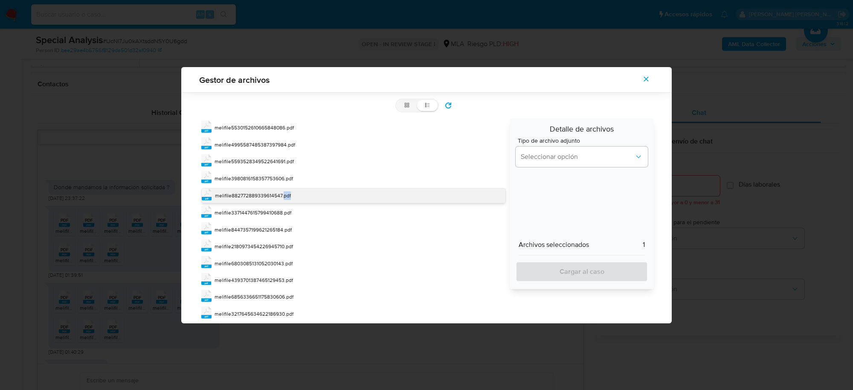
click at [286, 193] on span "melifile882772889339614547.pdf" at bounding box center [253, 195] width 76 height 7
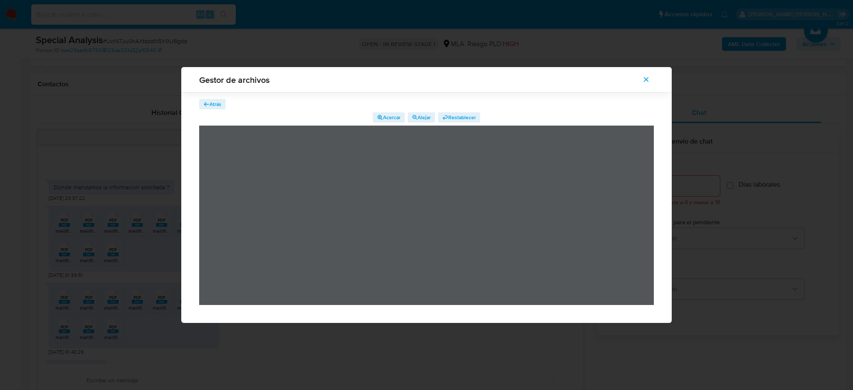
click at [209, 99] on span "Atrás" at bounding box center [215, 104] width 12 height 10
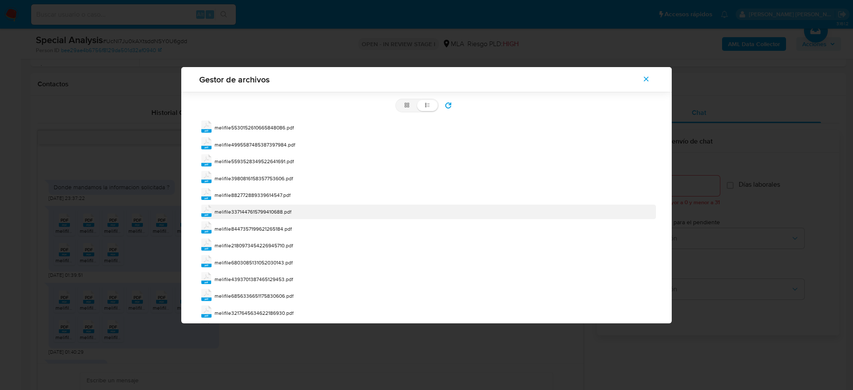
click at [289, 210] on span "melifile3371447615799410688.pdf" at bounding box center [253, 211] width 77 height 7
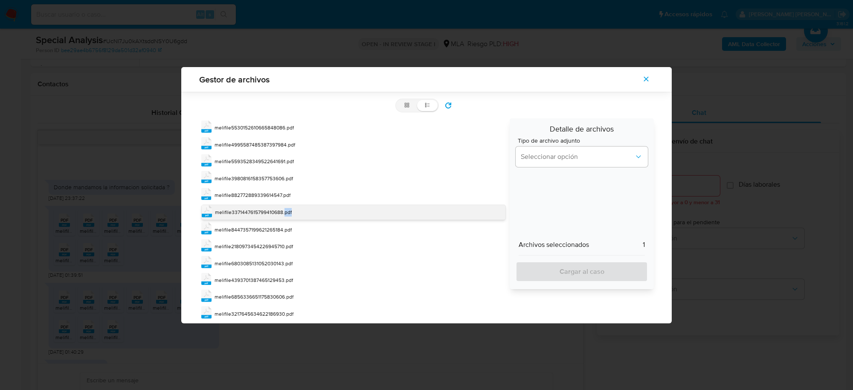
click at [289, 210] on span "melifile3371447615799410688.pdf" at bounding box center [253, 211] width 77 height 7
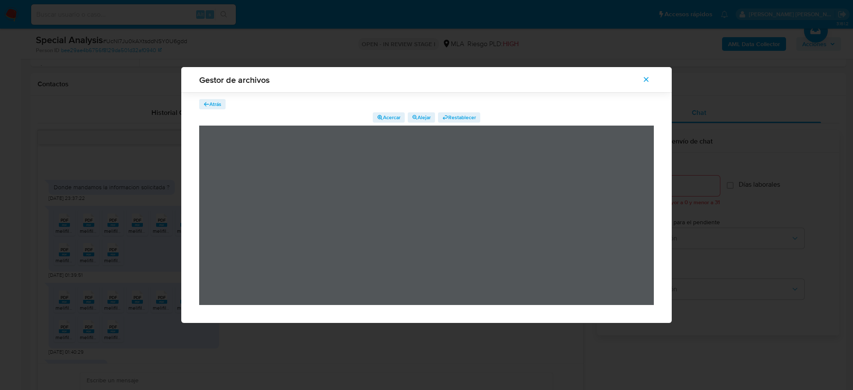
click at [215, 104] on span "Atrás" at bounding box center [215, 104] width 12 height 10
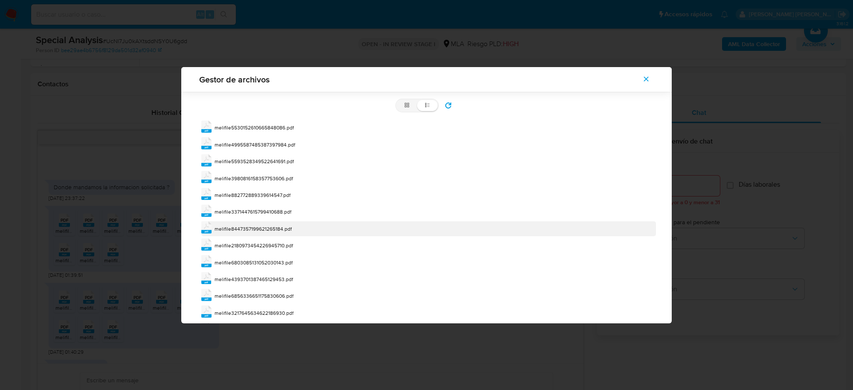
click at [284, 230] on span "melifile8447357199621265184.pdf" at bounding box center [253, 228] width 77 height 7
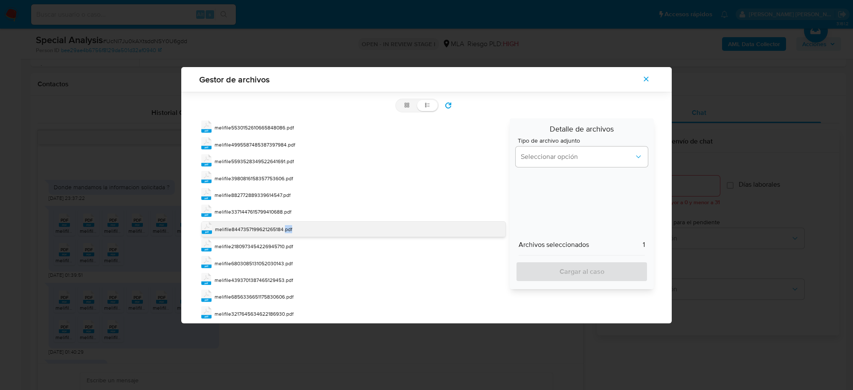
click at [284, 230] on span "melifile8447357199621265184.pdf" at bounding box center [253, 228] width 77 height 7
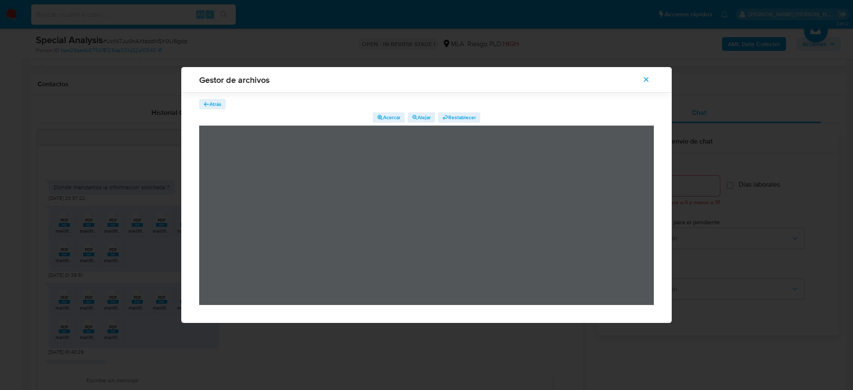
click at [212, 106] on span "Atrás" at bounding box center [215, 104] width 12 height 10
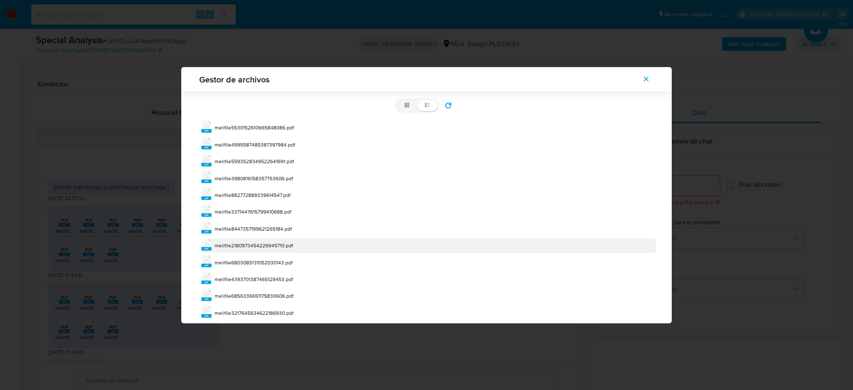
click at [284, 247] on span "melifile2180973454226945710.pdf" at bounding box center [254, 244] width 79 height 7
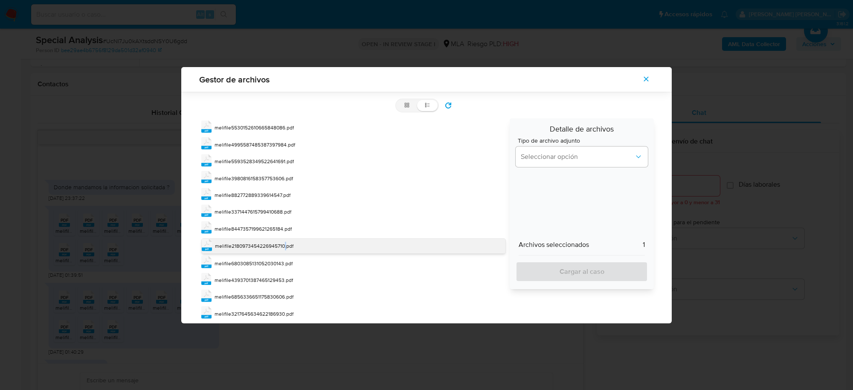
click at [284, 247] on span "melifile2180973454226945710.pdf" at bounding box center [254, 245] width 79 height 7
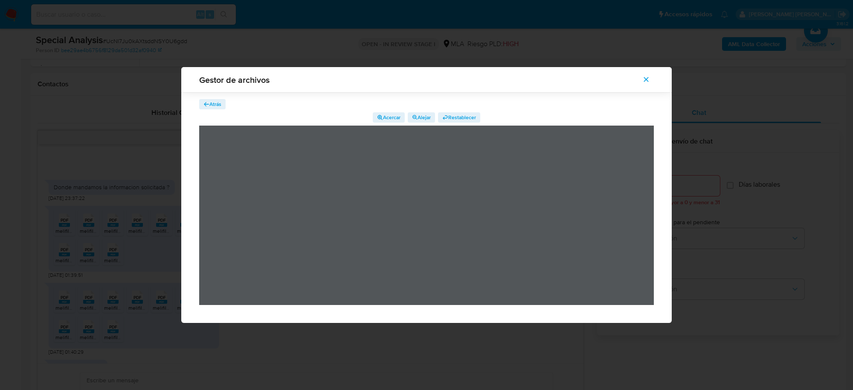
click at [211, 103] on span "Atrás" at bounding box center [215, 104] width 12 height 10
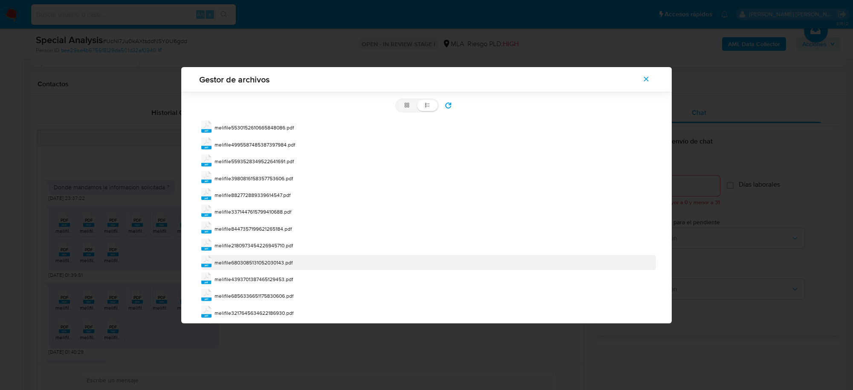
click at [279, 261] on span "melifile6803085131052030143.pdf" at bounding box center [254, 262] width 78 height 7
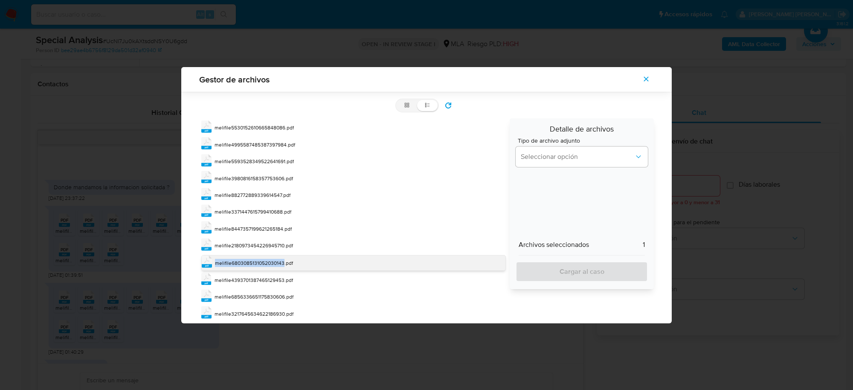
click at [279, 261] on span "melifile6803085131052030143.pdf" at bounding box center [254, 262] width 78 height 7
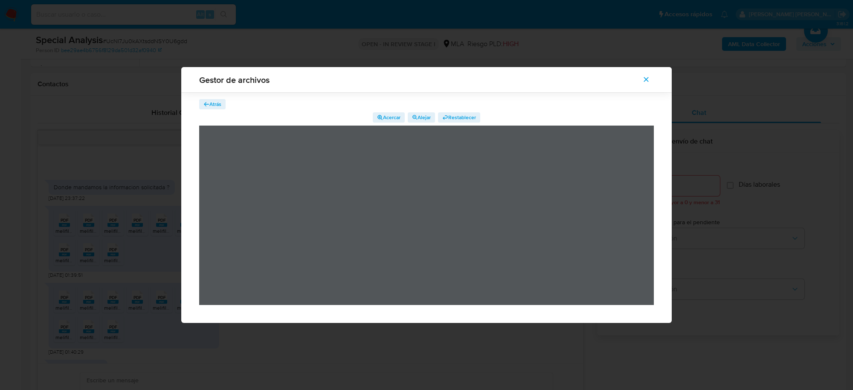
drag, startPoint x: 212, startPoint y: 107, endPoint x: 216, endPoint y: 114, distance: 9.0
click at [213, 110] on div "Atrás Acercar Alejar Restablecer" at bounding box center [426, 202] width 455 height 206
click at [218, 102] on span "Atrás" at bounding box center [215, 104] width 12 height 10
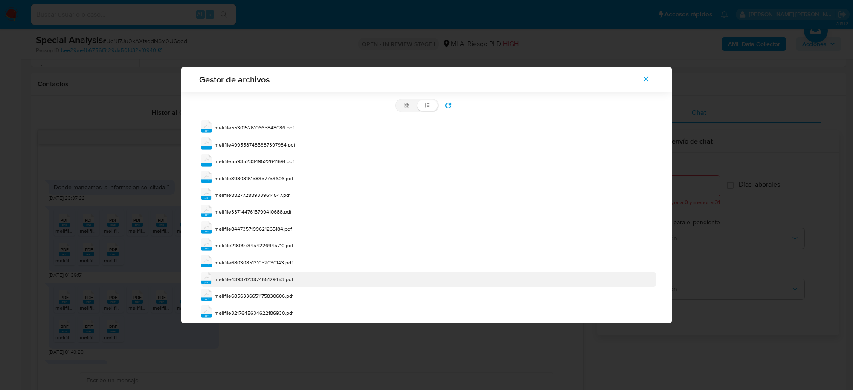
click at [285, 281] on span "melifile4393701387465129453.pdf" at bounding box center [254, 278] width 79 height 7
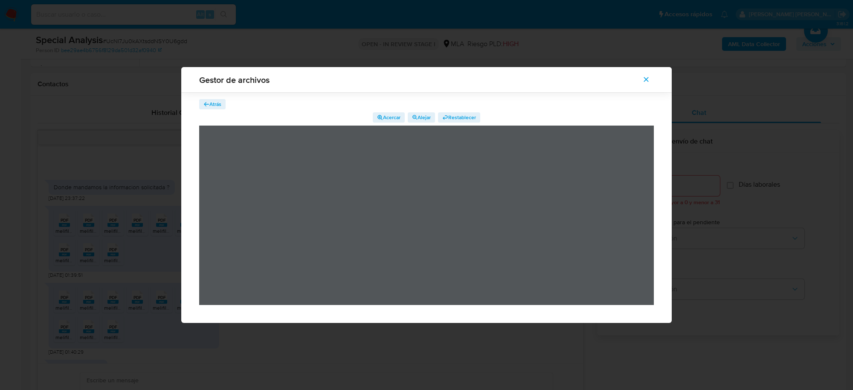
click at [214, 102] on span "Atrás" at bounding box center [215, 104] width 12 height 10
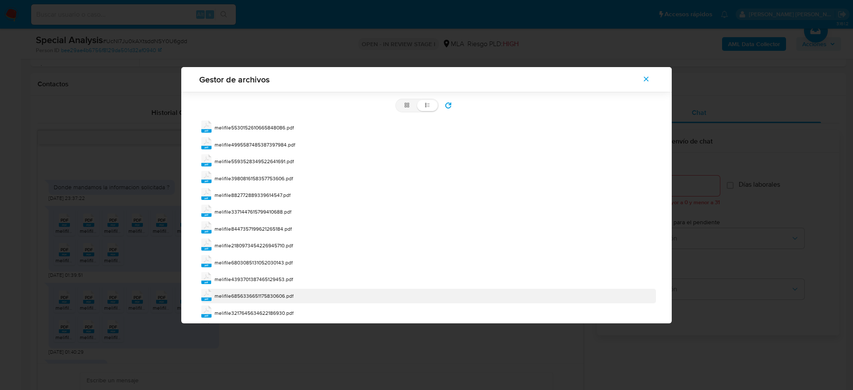
click at [284, 297] on span "melifile6856336651175830606.pdf" at bounding box center [254, 295] width 79 height 7
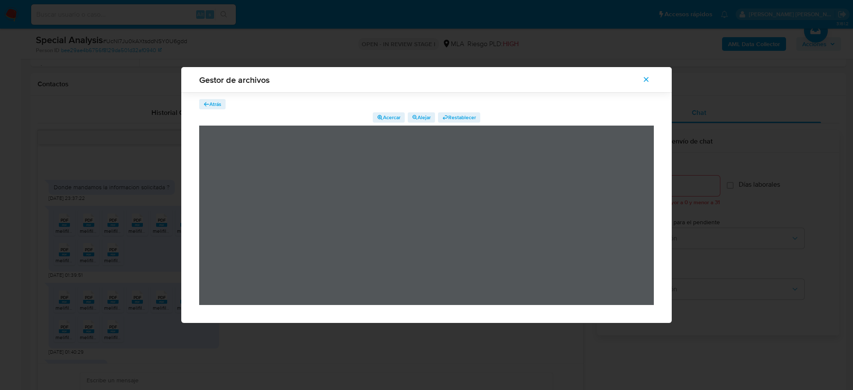
click at [220, 102] on span "Atrás" at bounding box center [215, 104] width 12 height 10
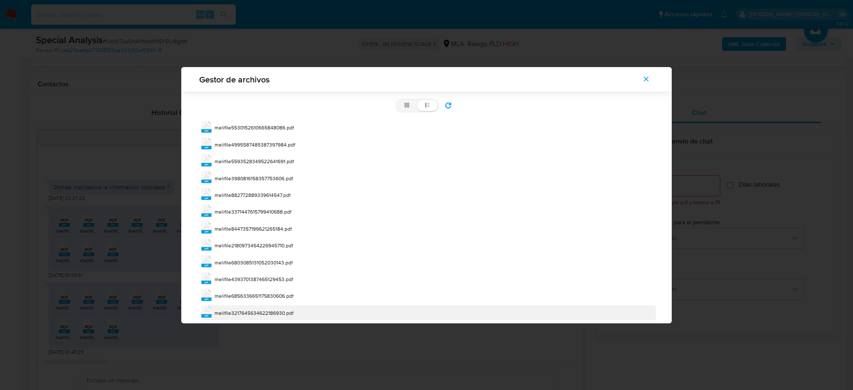
click at [286, 314] on span "melifile3217645634622186930.pdf" at bounding box center [254, 312] width 79 height 7
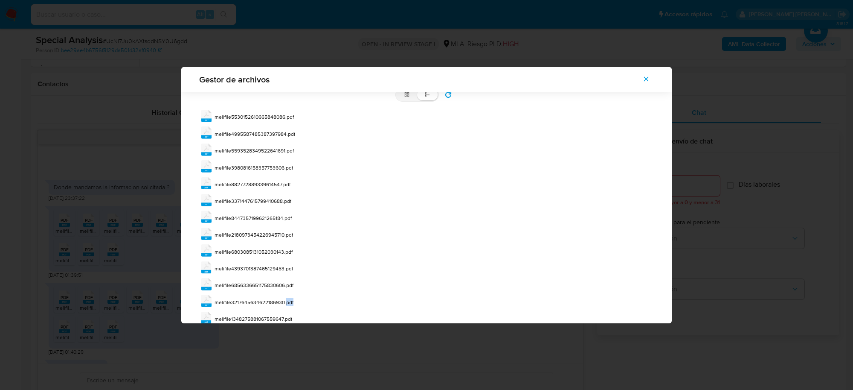
click at [286, 309] on div "pdf melifile3217645634622186930.pdf" at bounding box center [428, 301] width 455 height 15
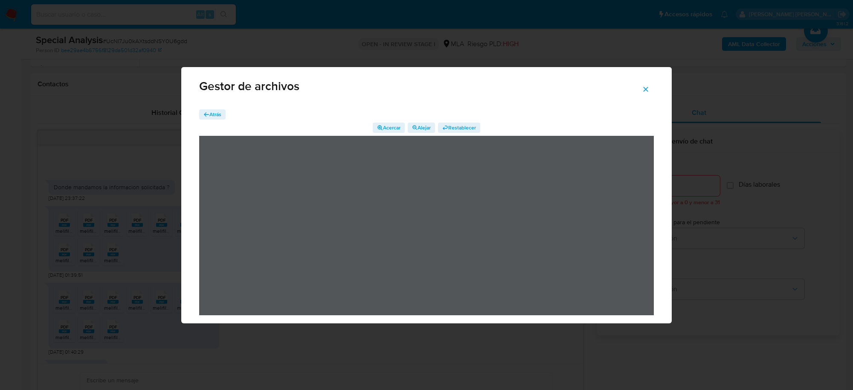
scroll to position [11, 0]
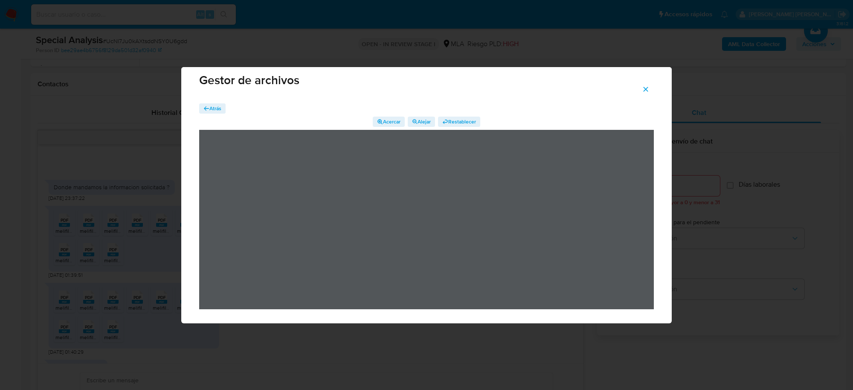
click at [217, 107] on span "Atrás" at bounding box center [215, 108] width 12 height 10
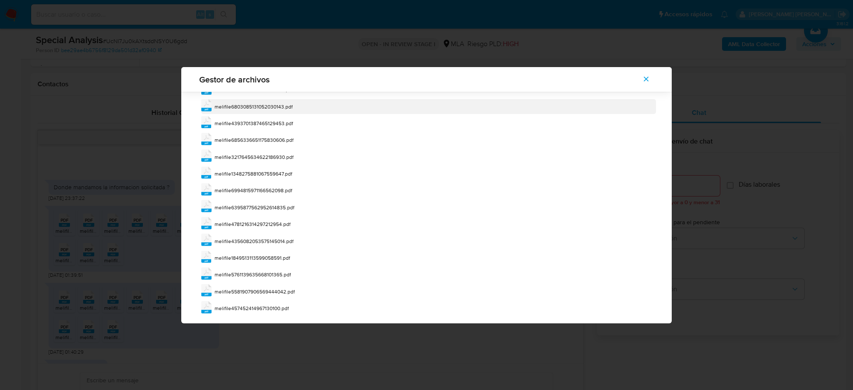
scroll to position [170, 0]
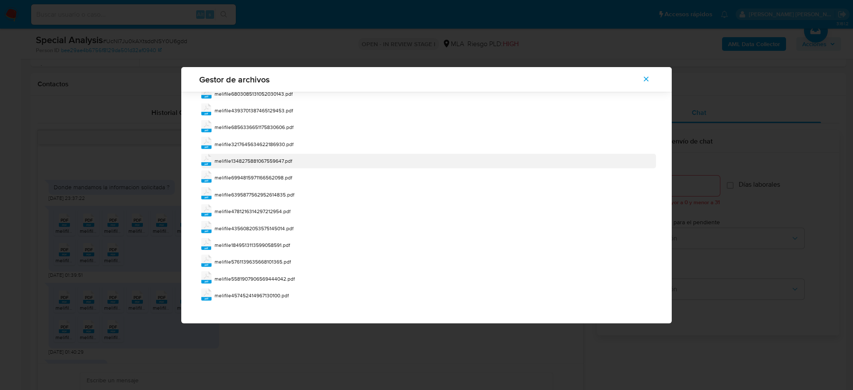
click at [280, 160] on span "melifile1348275881067559647.pdf" at bounding box center [254, 160] width 78 height 7
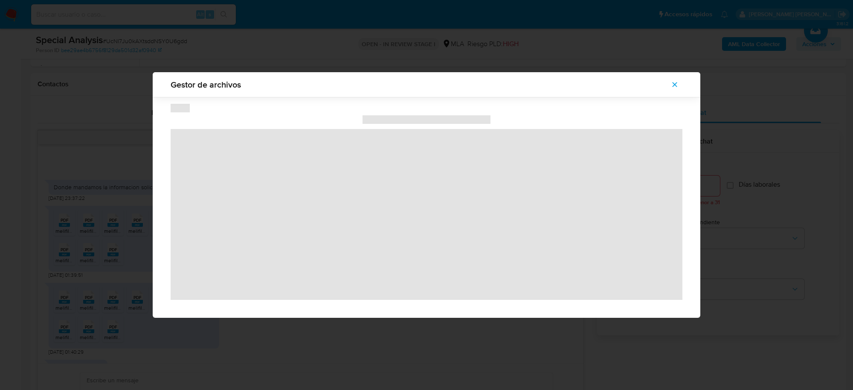
scroll to position [0, 0]
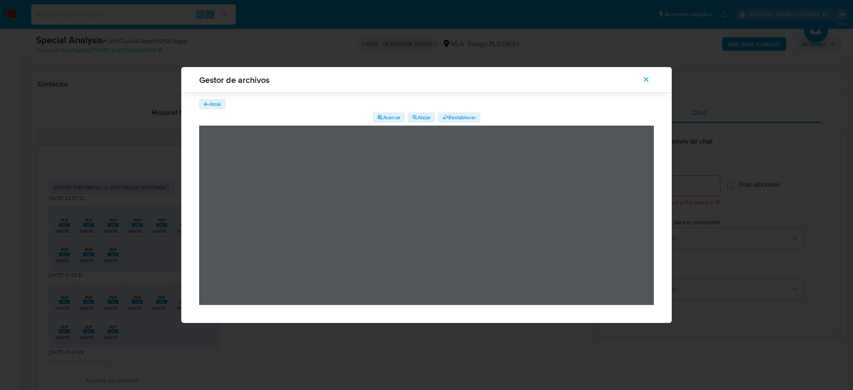
click at [217, 104] on span "Atrás" at bounding box center [215, 104] width 12 height 10
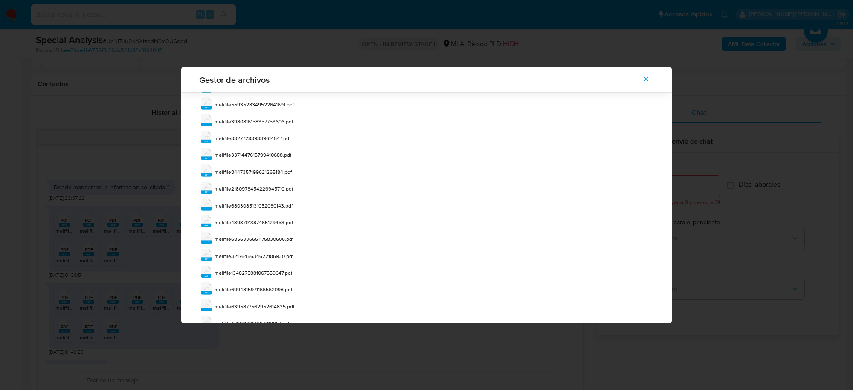
scroll to position [170, 0]
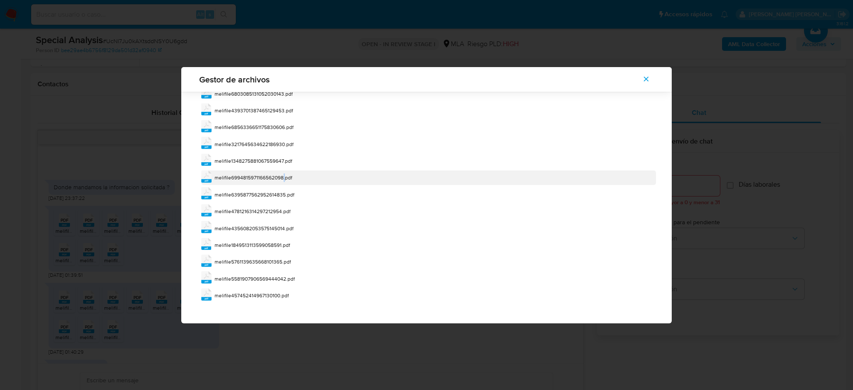
click at [283, 177] on span "melifile6994815971166562098.pdf" at bounding box center [254, 177] width 78 height 7
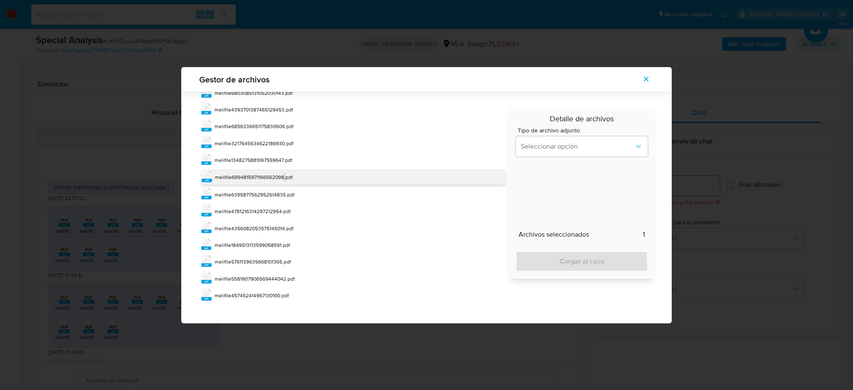
click at [283, 177] on span "melifile6994815971166562098.pdf" at bounding box center [254, 176] width 78 height 7
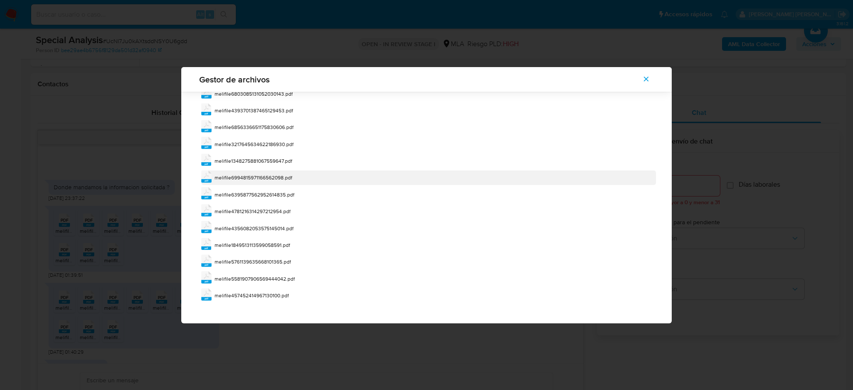
click at [283, 177] on span "melifile6994815971166562098.pdf" at bounding box center [254, 177] width 78 height 7
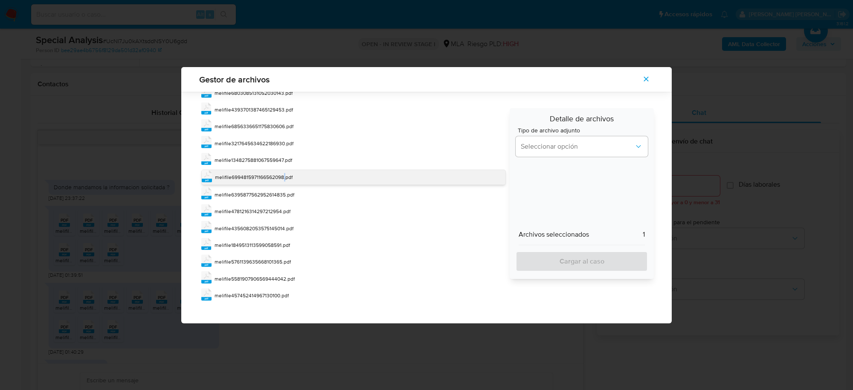
click at [283, 177] on span "melifile6994815971166562098.pdf" at bounding box center [254, 176] width 78 height 7
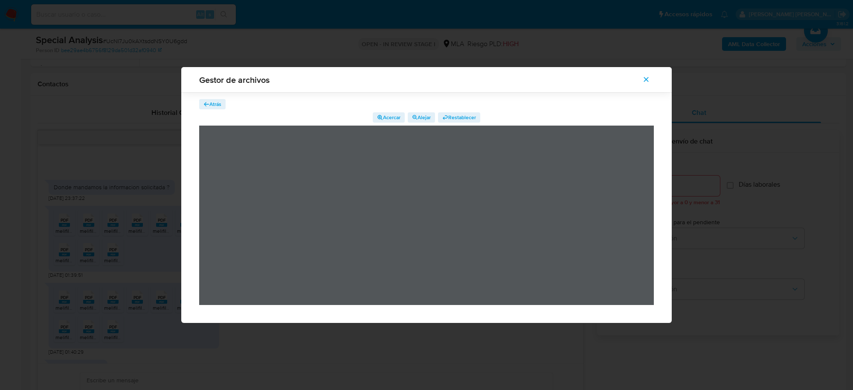
click at [210, 105] on span "Atrás" at bounding box center [215, 104] width 12 height 10
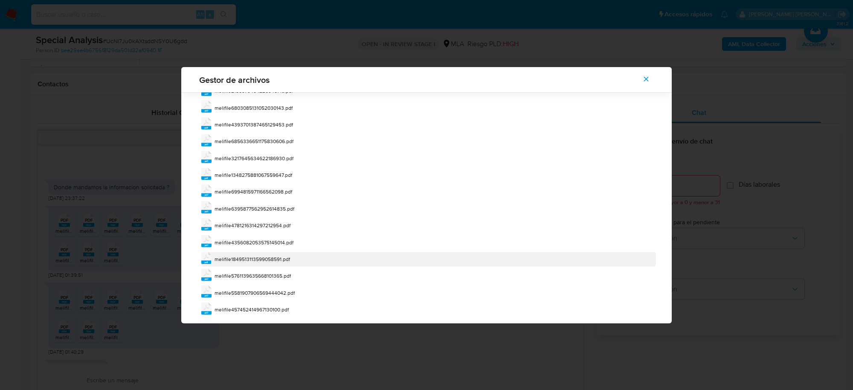
scroll to position [170, 0]
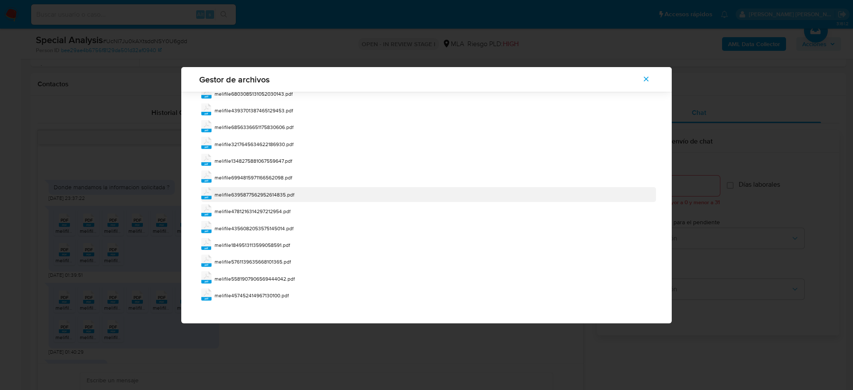
click at [282, 193] on span "melifile6395877562952614835.pdf" at bounding box center [255, 194] width 80 height 7
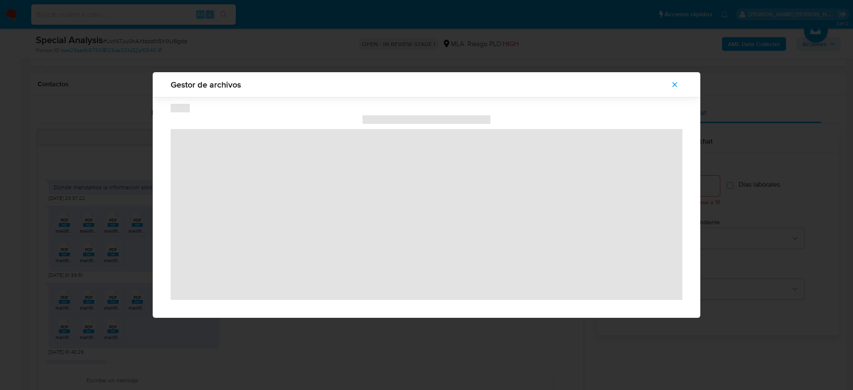
scroll to position [0, 0]
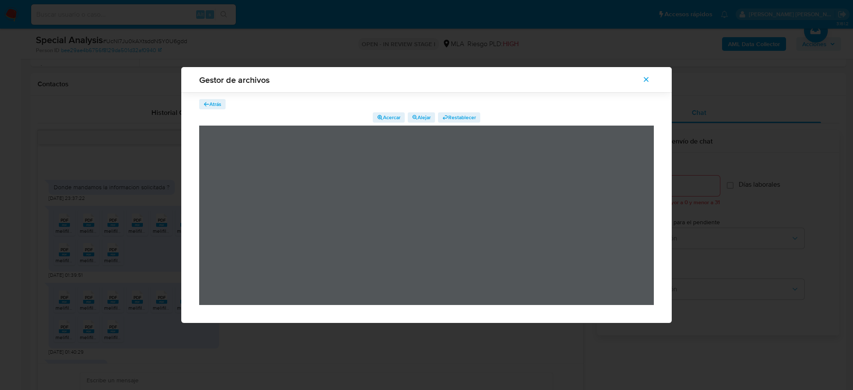
click at [220, 105] on span "Atrás" at bounding box center [215, 104] width 12 height 10
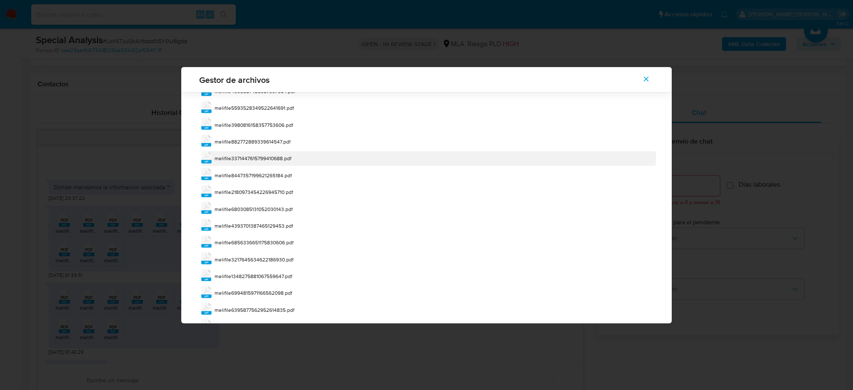
scroll to position [170, 0]
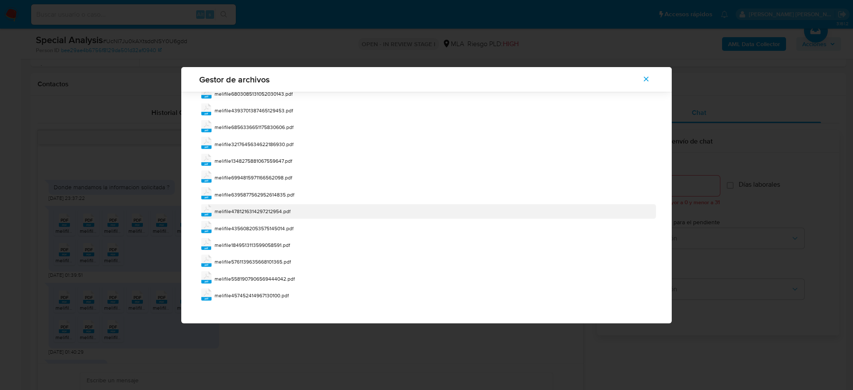
click at [281, 209] on span "melifile4781216314297212954.pdf" at bounding box center [253, 210] width 76 height 7
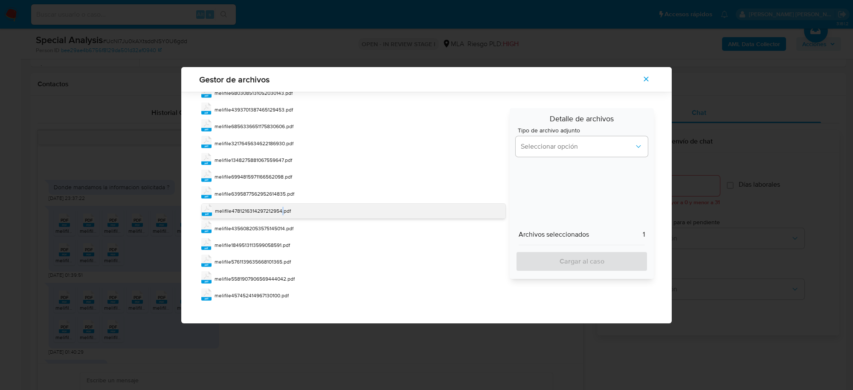
click at [281, 209] on span "melifile4781216314297212954.pdf" at bounding box center [253, 210] width 76 height 7
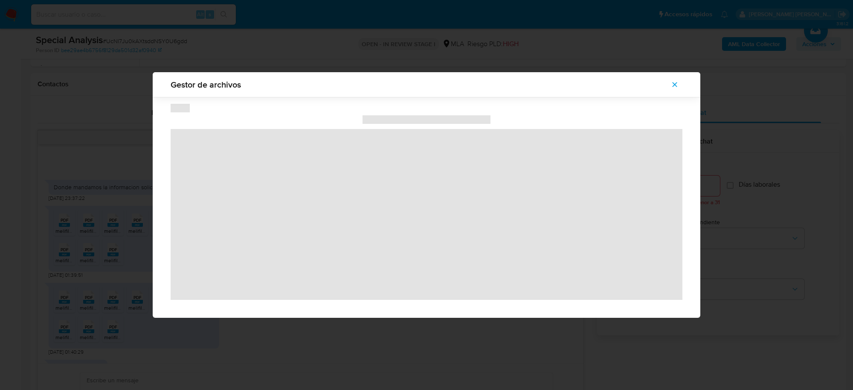
scroll to position [0, 0]
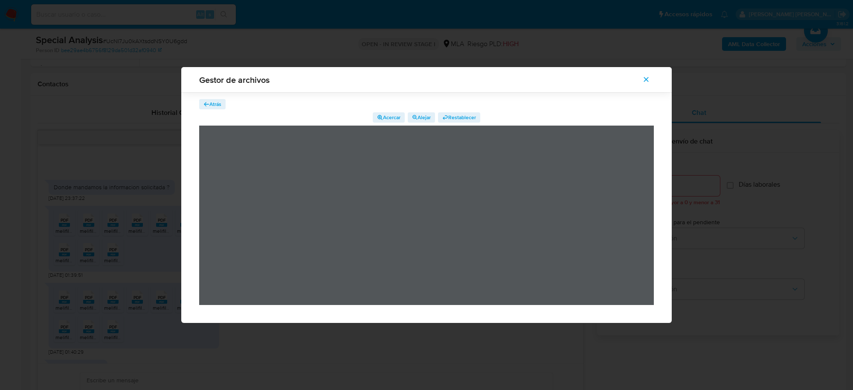
click at [207, 107] on icon "button" at bounding box center [207, 104] width 6 height 6
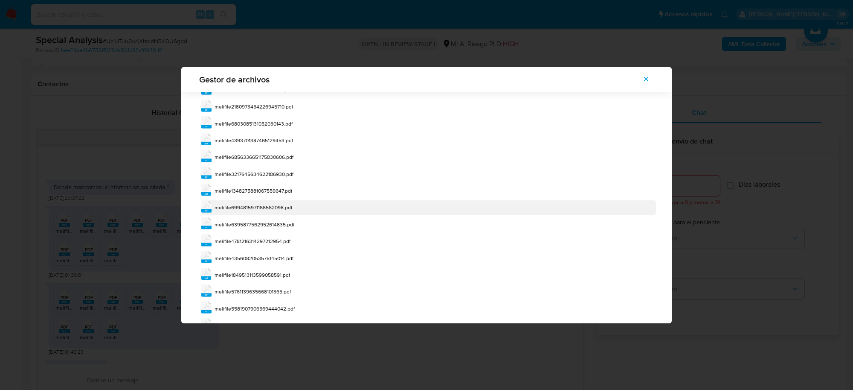
scroll to position [170, 0]
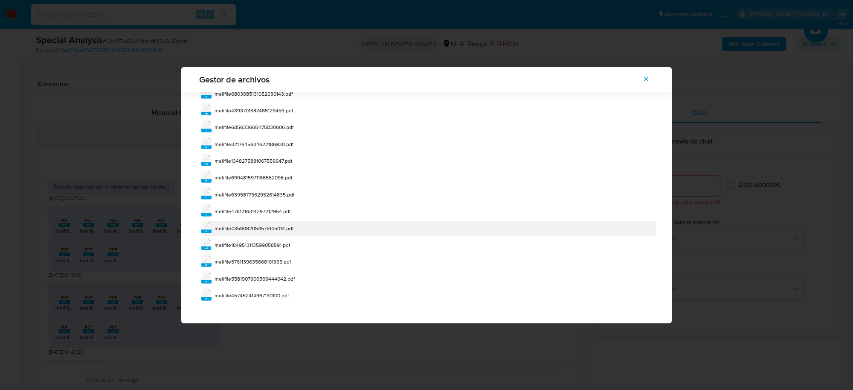
click at [282, 230] on span "melifile4356082053575145014.pdf" at bounding box center [254, 227] width 79 height 7
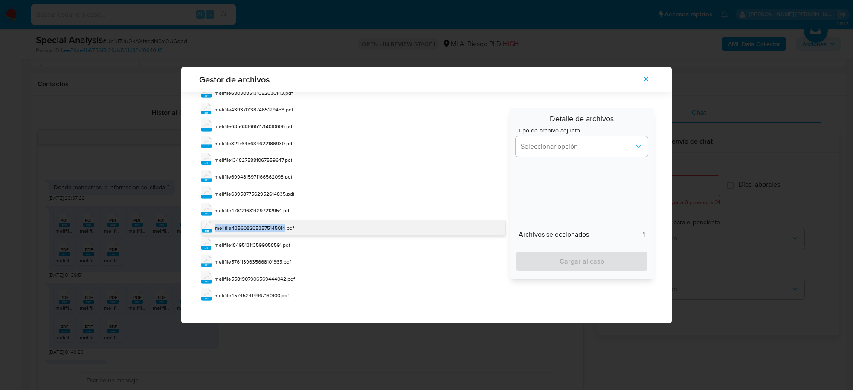
click at [282, 230] on span "melifile4356082053575145014.pdf" at bounding box center [254, 227] width 79 height 7
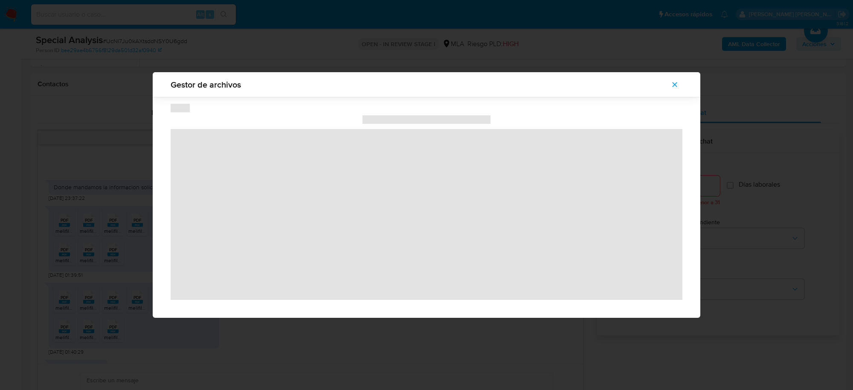
scroll to position [0, 0]
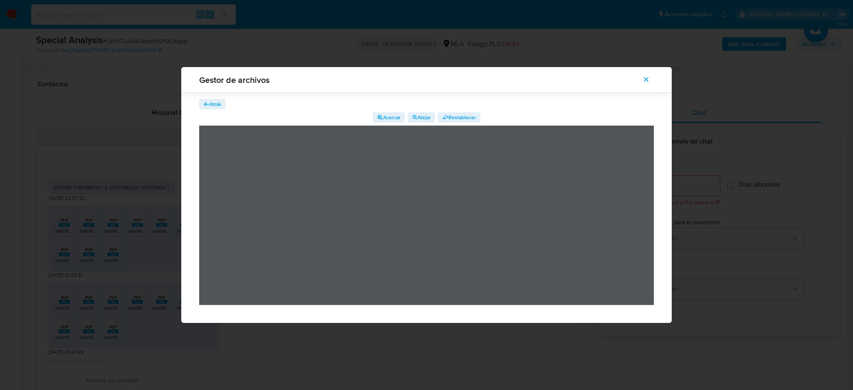
click at [212, 106] on span "Atrás" at bounding box center [215, 104] width 12 height 10
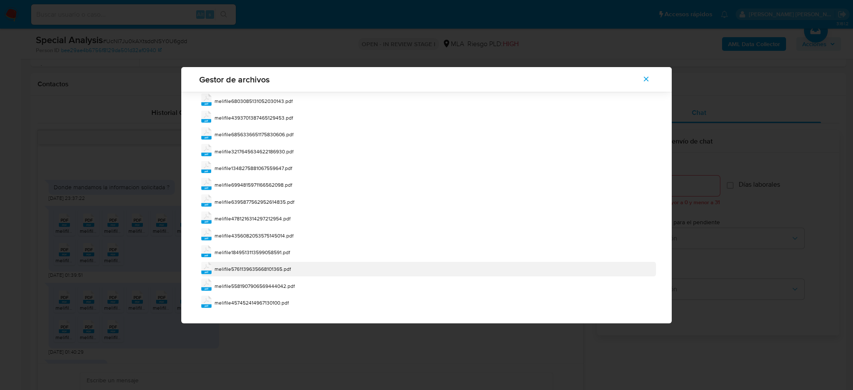
scroll to position [170, 0]
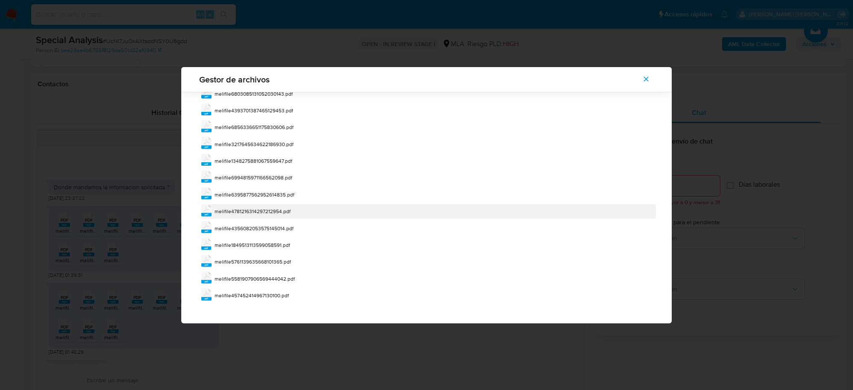
click at [274, 210] on span "melifile4781216314297212954.pdf" at bounding box center [253, 210] width 76 height 7
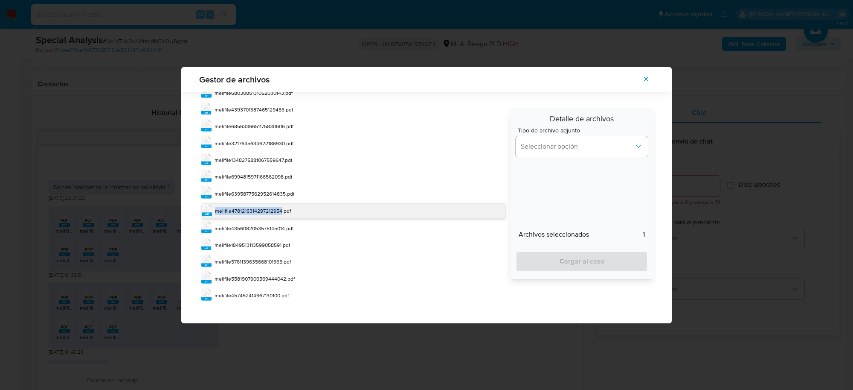
click at [274, 210] on span "melifile4781216314297212954.pdf" at bounding box center [253, 210] width 76 height 7
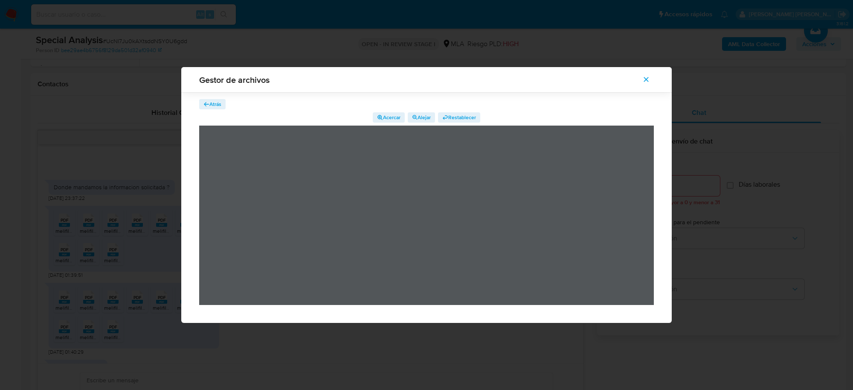
click at [212, 100] on span "Atrás" at bounding box center [215, 104] width 12 height 10
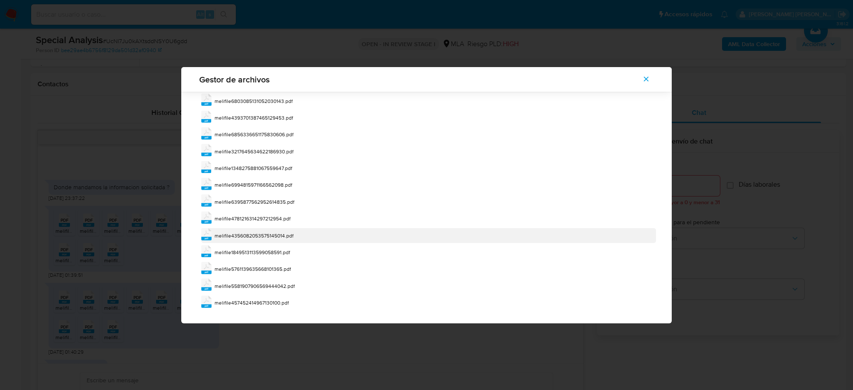
scroll to position [170, 0]
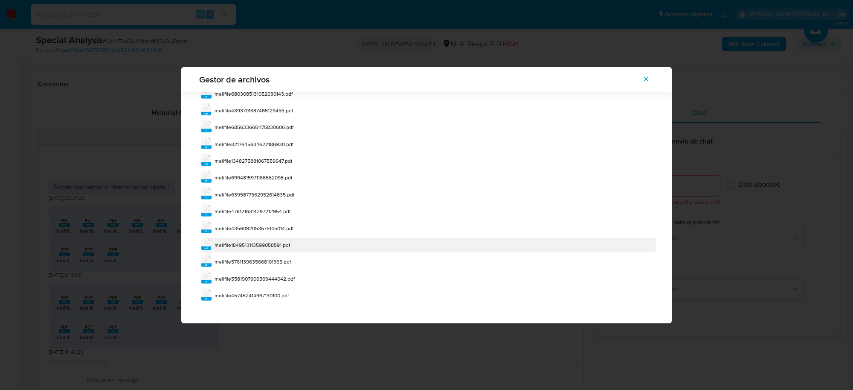
click at [279, 246] on span "melifile1849513113599058591.pdf" at bounding box center [253, 244] width 76 height 7
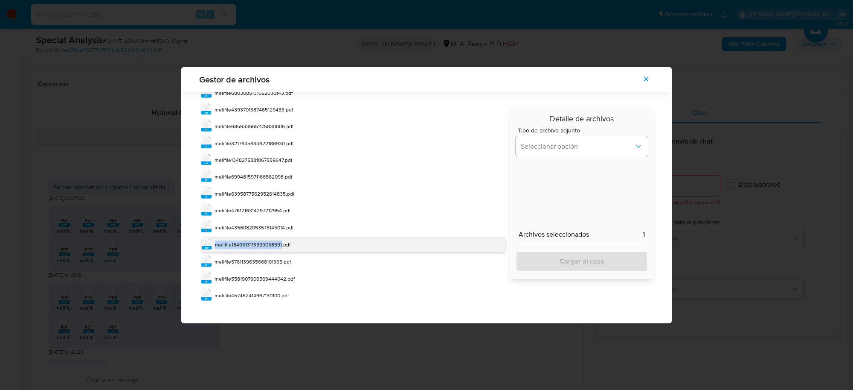
click at [279, 246] on span "melifile1849513113599058591.pdf" at bounding box center [253, 244] width 76 height 7
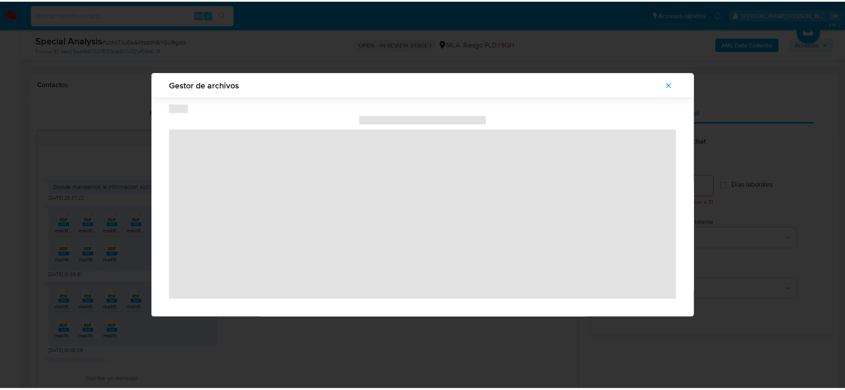
scroll to position [0, 0]
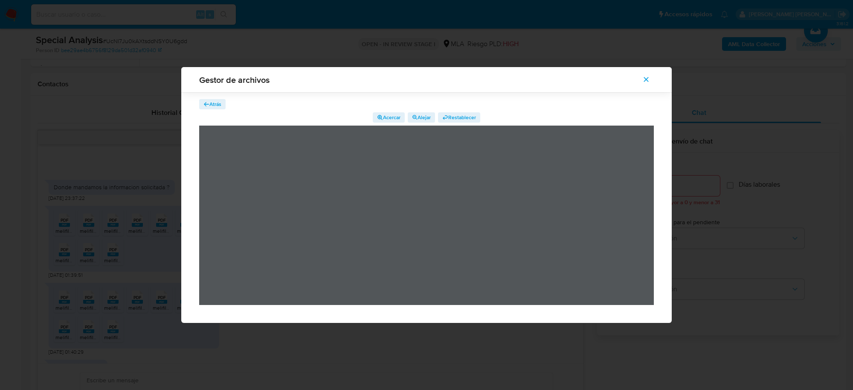
click at [651, 80] on button "Cerrar" at bounding box center [646, 79] width 30 height 20
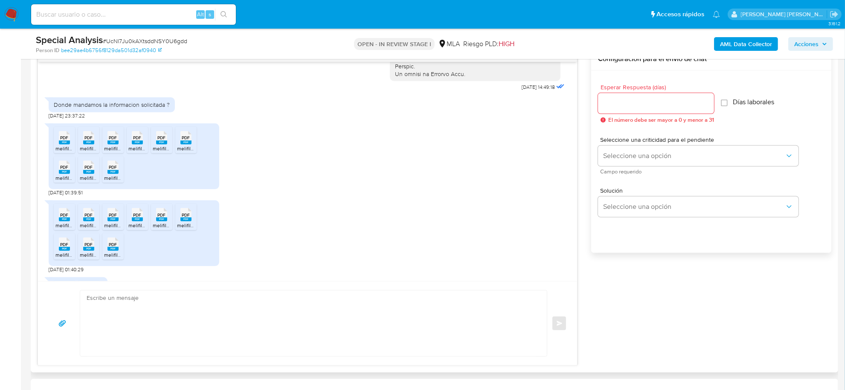
scroll to position [373, 0]
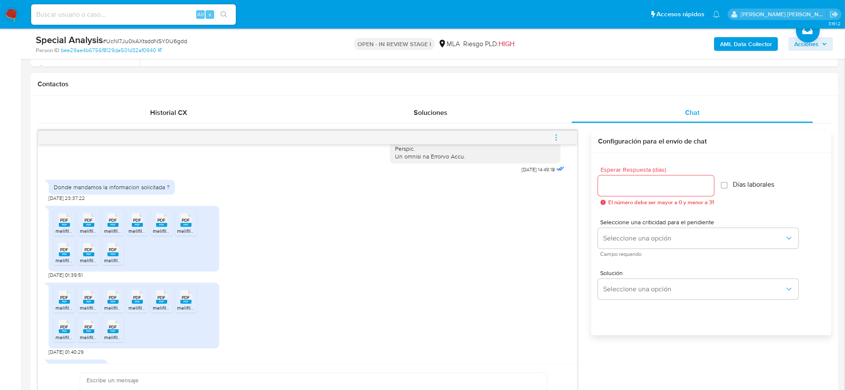
click at [551, 137] on button "menu-action" at bounding box center [556, 137] width 28 height 20
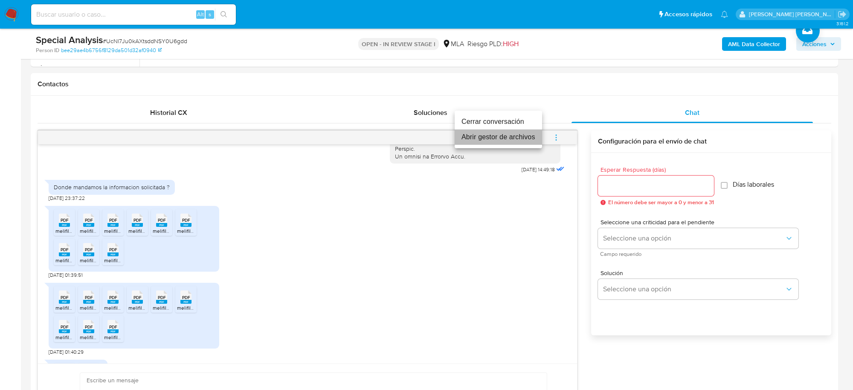
click at [482, 136] on li "Abrir gestor de archivos" at bounding box center [498, 136] width 87 height 15
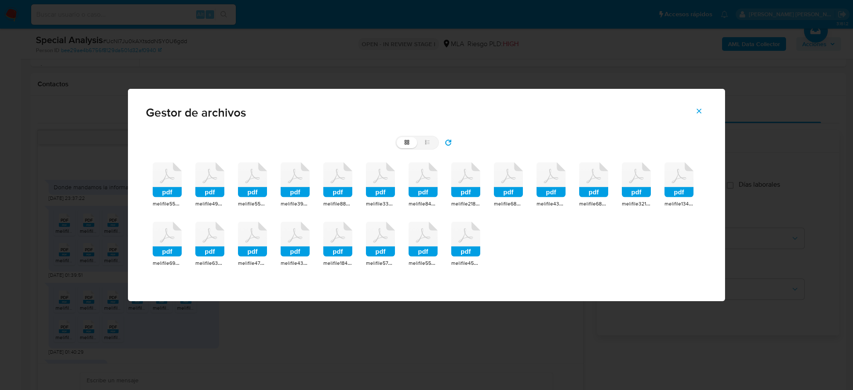
click at [171, 197] on div "pdf" at bounding box center [167, 180] width 29 height 37
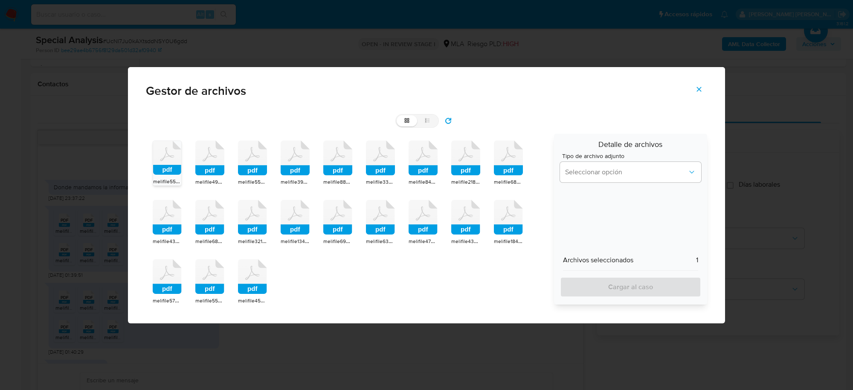
click at [168, 176] on div "pdf" at bounding box center [167, 159] width 28 height 36
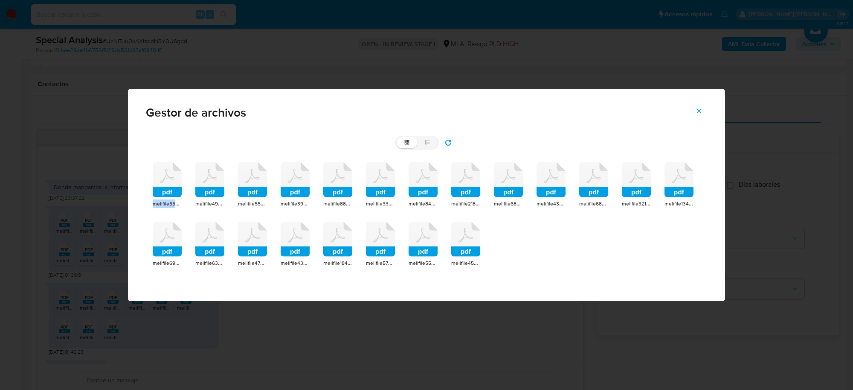
click at [168, 176] on icon at bounding box center [167, 176] width 15 height 14
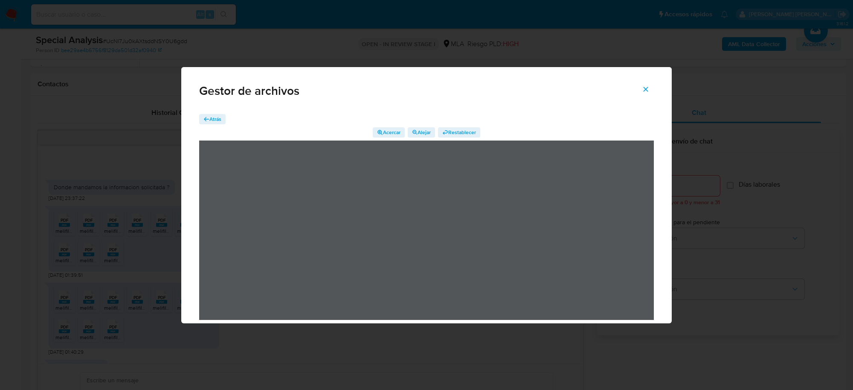
click at [647, 87] on icon "Cerrar" at bounding box center [646, 89] width 8 height 8
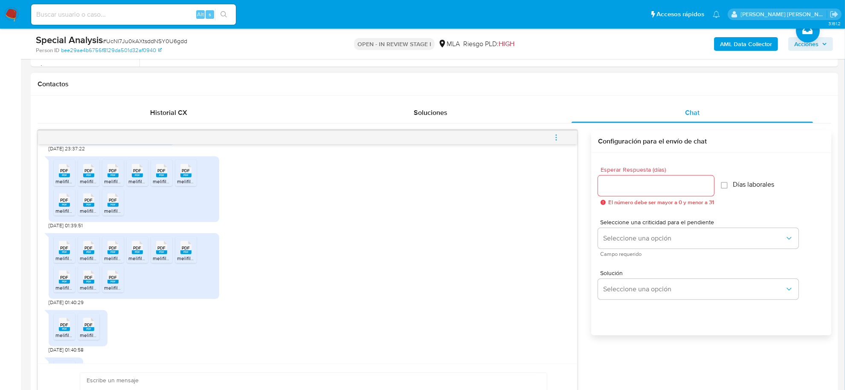
scroll to position [494, 0]
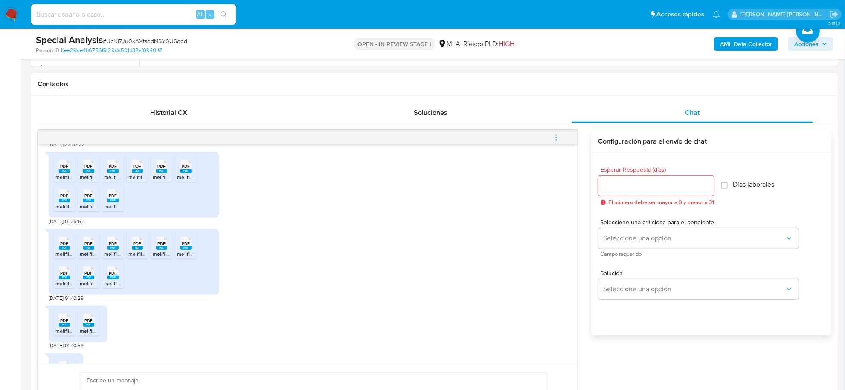
click at [64, 169] on span "PDF" at bounding box center [65, 166] width 8 height 6
click at [87, 173] on rect at bounding box center [88, 171] width 11 height 4
click at [114, 169] on span "PDF" at bounding box center [113, 166] width 8 height 6
click at [141, 169] on span "PDF" at bounding box center [138, 166] width 8 height 6
click at [159, 173] on rect at bounding box center [161, 171] width 11 height 4
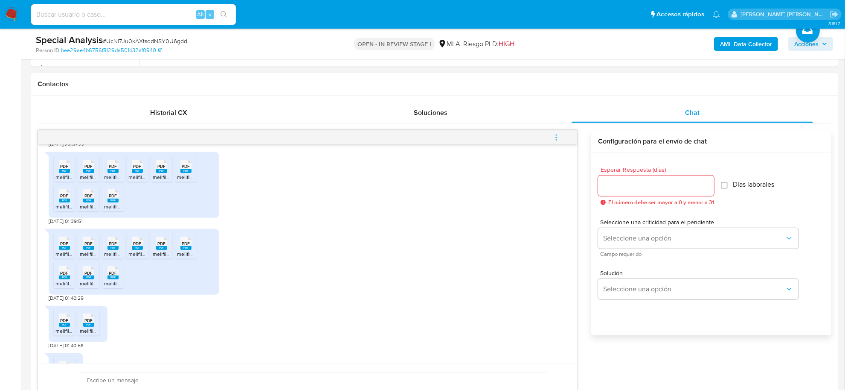
click at [189, 173] on rect at bounding box center [185, 171] width 11 height 4
drag, startPoint x: 64, startPoint y: 216, endPoint x: 79, endPoint y: 220, distance: 15.4
click at [64, 202] on rect at bounding box center [64, 200] width 11 height 4
click at [87, 202] on rect at bounding box center [88, 200] width 11 height 4
click at [115, 198] on span "PDF" at bounding box center [113, 196] width 8 height 6
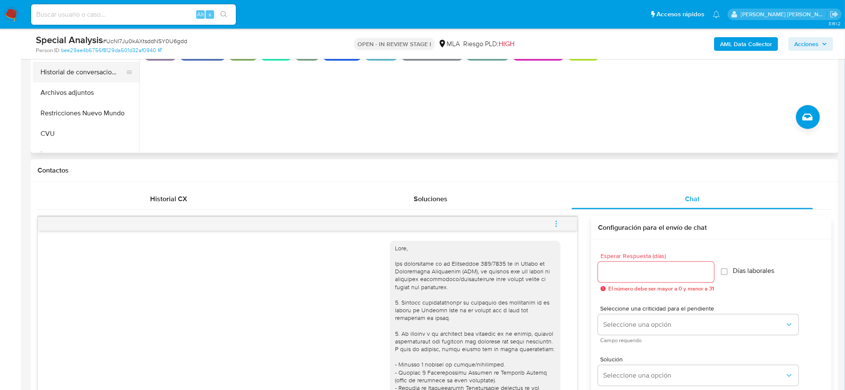
scroll to position [160, 0]
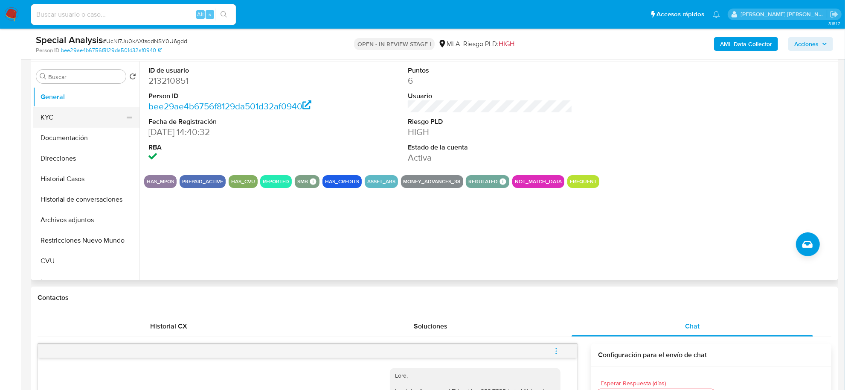
drag, startPoint x: 67, startPoint y: 122, endPoint x: 131, endPoint y: 124, distance: 64.0
click at [67, 122] on button "KYC" at bounding box center [83, 117] width 100 height 20
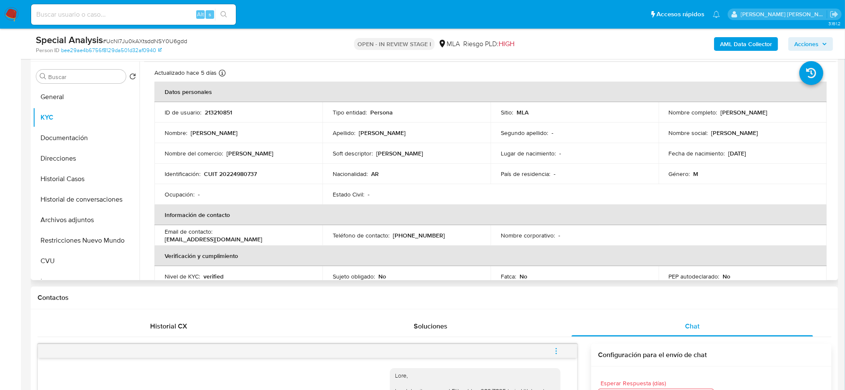
scroll to position [0, 0]
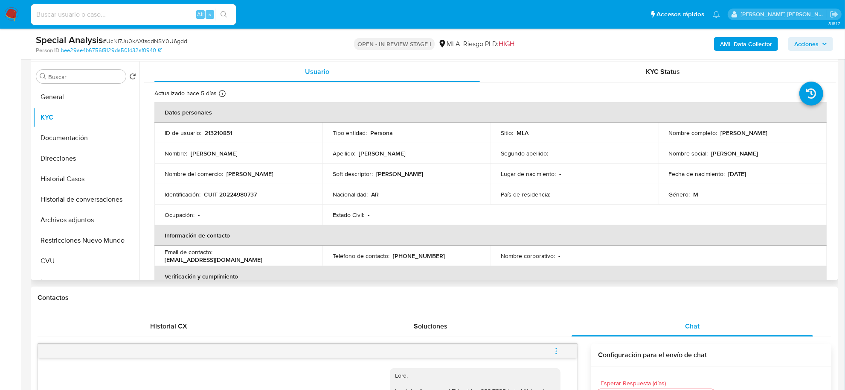
drag, startPoint x: 718, startPoint y: 133, endPoint x: 775, endPoint y: 131, distance: 57.2
click at [768, 131] on p "Marcelo Fabian Otero" at bounding box center [744, 133] width 47 height 8
click at [62, 156] on button "Direcciones" at bounding box center [83, 158] width 100 height 20
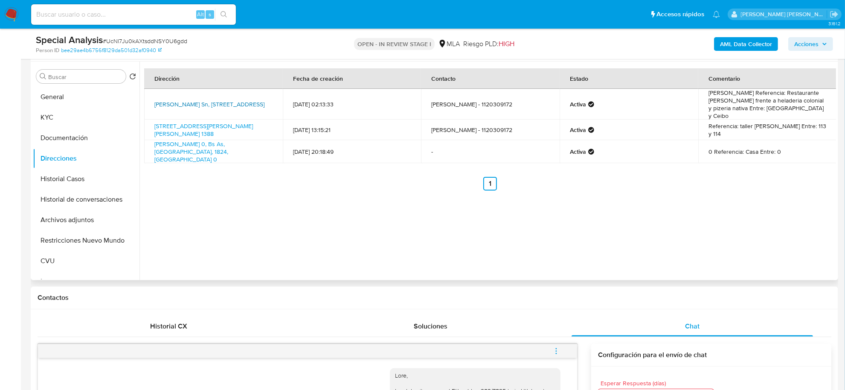
click at [195, 101] on link "Troya Sn, Mar De Las Pampas, Buenos Aires, 7165, Argentina SN" at bounding box center [209, 104] width 110 height 9
click at [74, 140] on button "Documentación" at bounding box center [83, 138] width 100 height 20
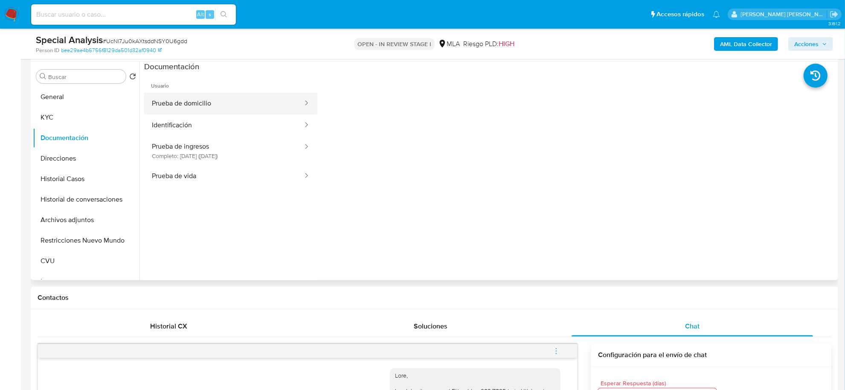
click at [188, 104] on button "Prueba de domicilio" at bounding box center [224, 104] width 160 height 22
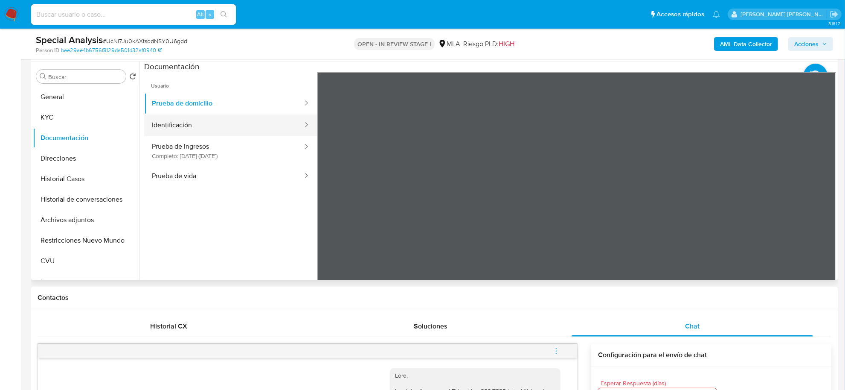
click at [230, 131] on button "Identificación" at bounding box center [224, 125] width 160 height 22
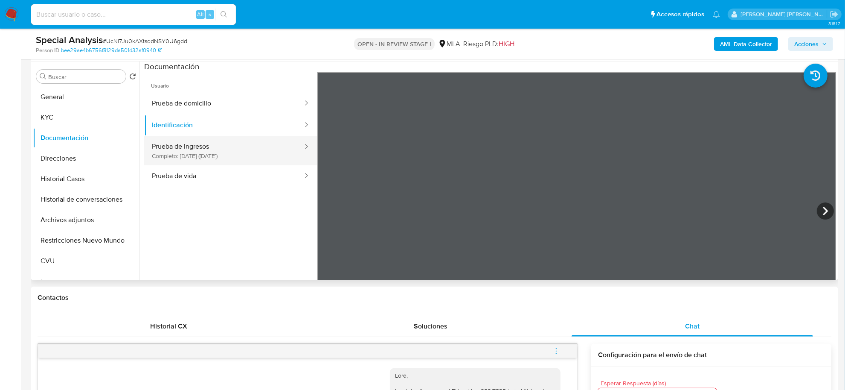
click at [233, 146] on button "Prueba de ingresos Completo: 22/07/2024 (hace un año)" at bounding box center [224, 150] width 160 height 29
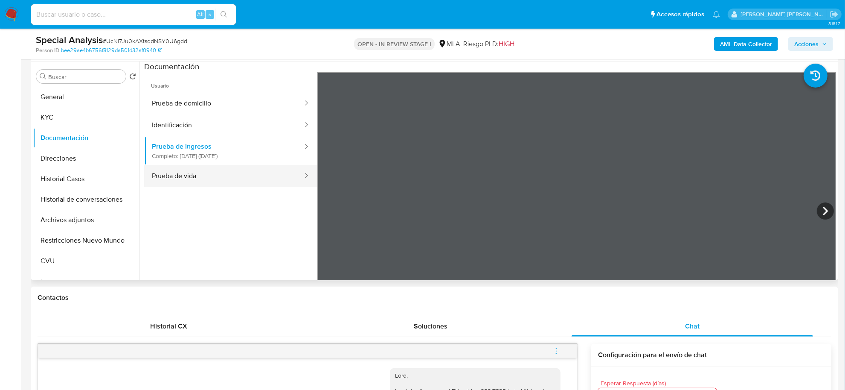
click at [180, 178] on button "Prueba de vida" at bounding box center [224, 176] width 160 height 22
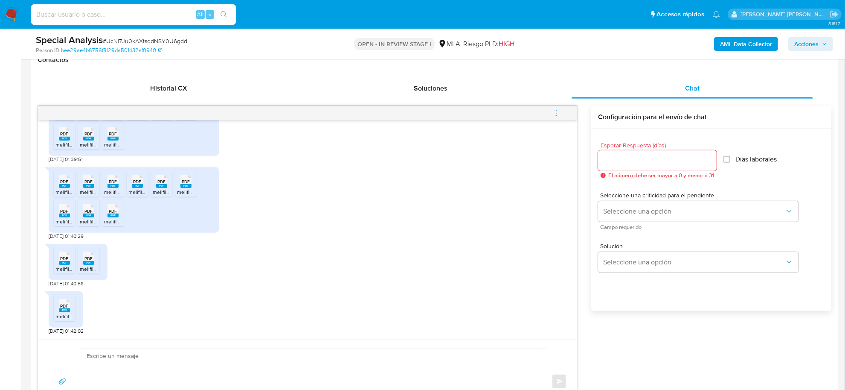
scroll to position [427, 0]
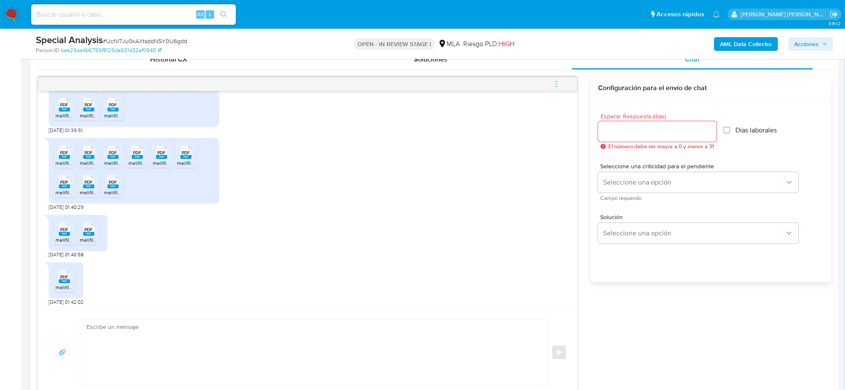
click at [62, 158] on rect at bounding box center [64, 157] width 11 height 4
click at [87, 159] on rect at bounding box center [88, 157] width 11 height 4
click at [113, 159] on rect at bounding box center [113, 157] width 11 height 4
click at [138, 158] on rect at bounding box center [137, 157] width 11 height 4
click at [162, 158] on rect at bounding box center [161, 157] width 11 height 4
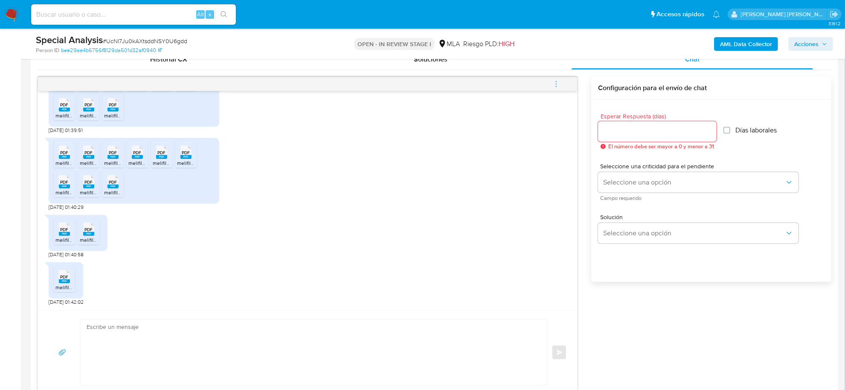
click at [186, 157] on rect at bounding box center [185, 157] width 11 height 4
click at [66, 187] on rect at bounding box center [64, 186] width 11 height 4
click at [90, 188] on rect at bounding box center [88, 186] width 11 height 4
click at [116, 185] on span "PDF" at bounding box center [113, 182] width 8 height 6
click at [67, 236] on rect at bounding box center [64, 234] width 11 height 4
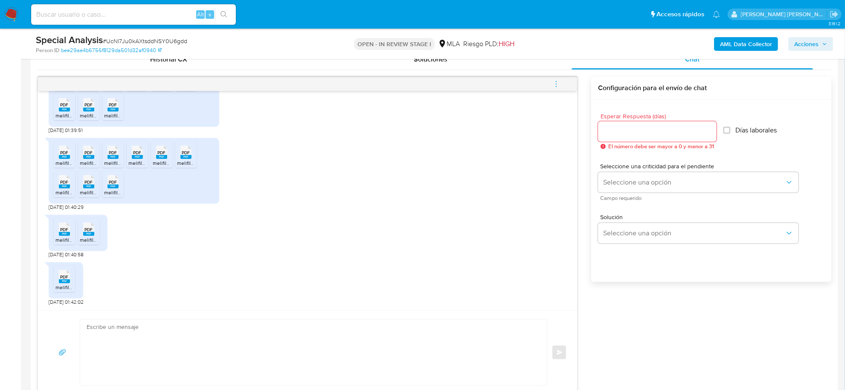
click at [87, 233] on rect at bounding box center [88, 234] width 11 height 4
click at [70, 280] on div "PDF PDF" at bounding box center [64, 275] width 18 height 17
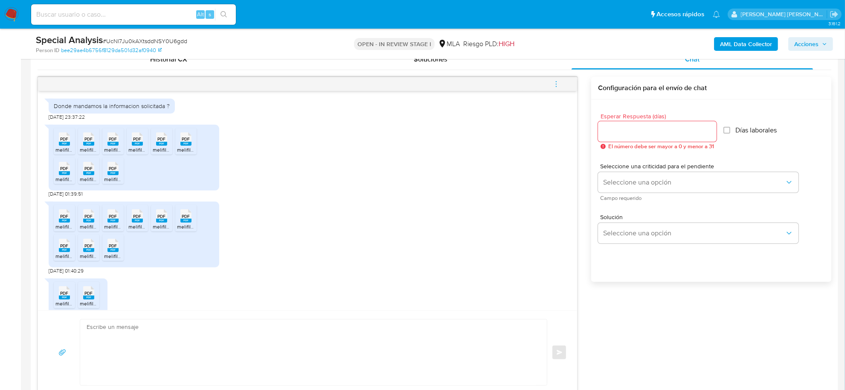
scroll to position [333, 0]
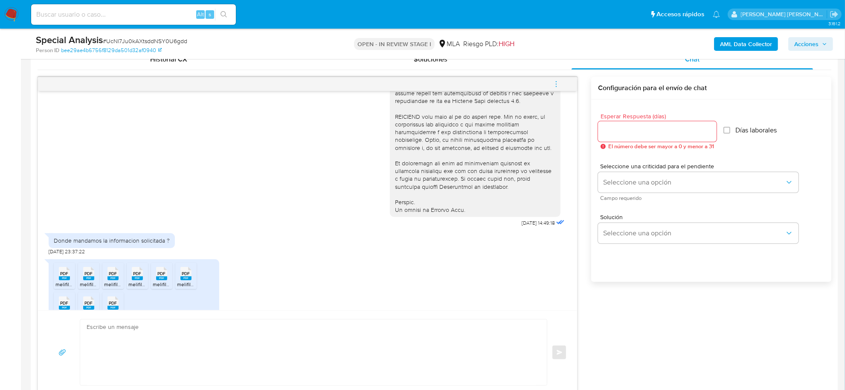
click at [551, 84] on button "menu-action" at bounding box center [556, 84] width 28 height 20
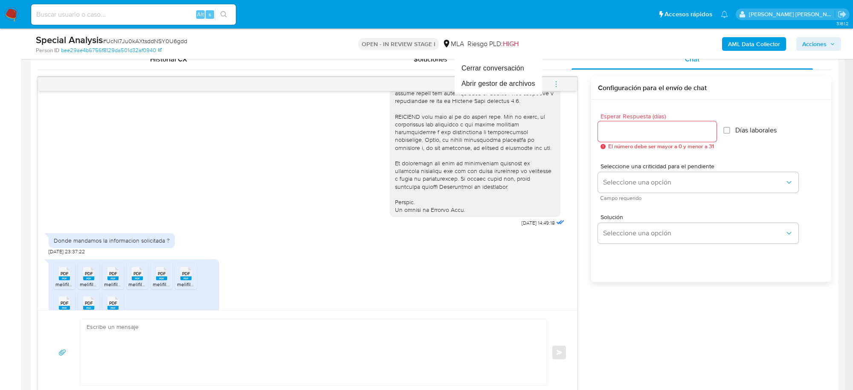
click at [19, 188] on div at bounding box center [426, 195] width 853 height 390
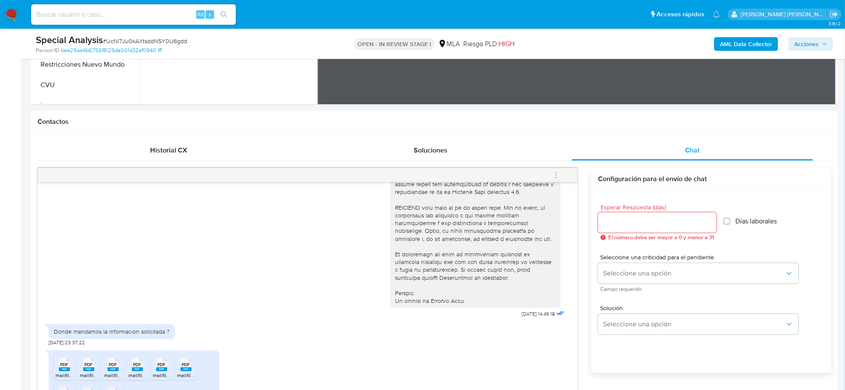
scroll to position [213, 0]
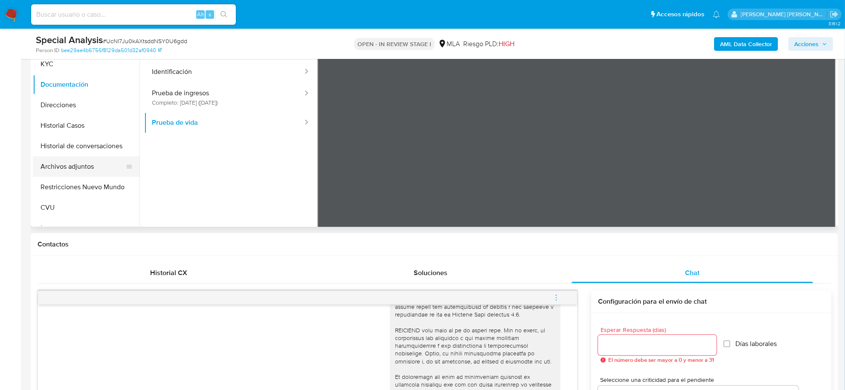
drag, startPoint x: 66, startPoint y: 163, endPoint x: 84, endPoint y: 167, distance: 18.9
click at [67, 163] on button "Archivos adjuntos" at bounding box center [83, 166] width 100 height 20
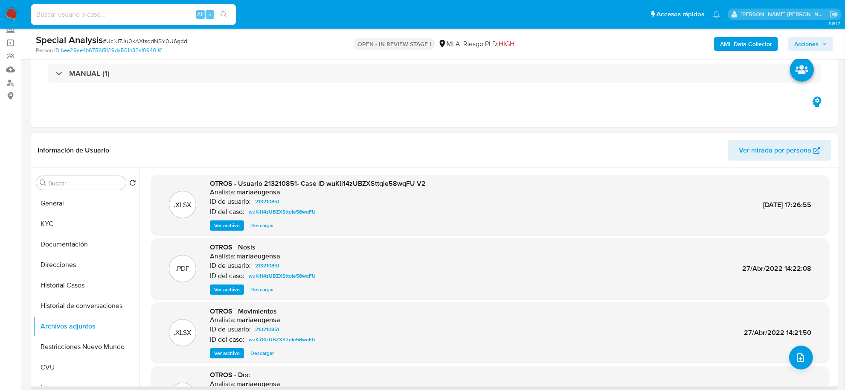
scroll to position [53, 0]
click at [733, 43] on b "AML Data Collector" at bounding box center [746, 44] width 52 height 14
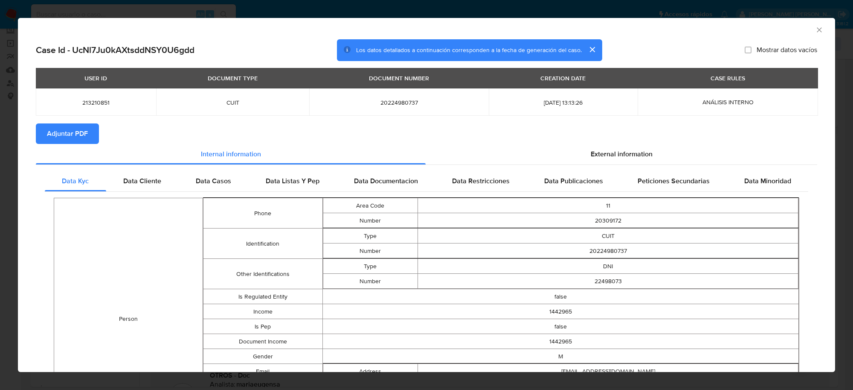
click at [75, 133] on span "Adjuntar PDF" at bounding box center [67, 133] width 41 height 19
click at [806, 26] on div "AML Data Collector" at bounding box center [419, 28] width 791 height 9
click at [815, 31] on icon "Cerrar ventana" at bounding box center [819, 30] width 9 height 9
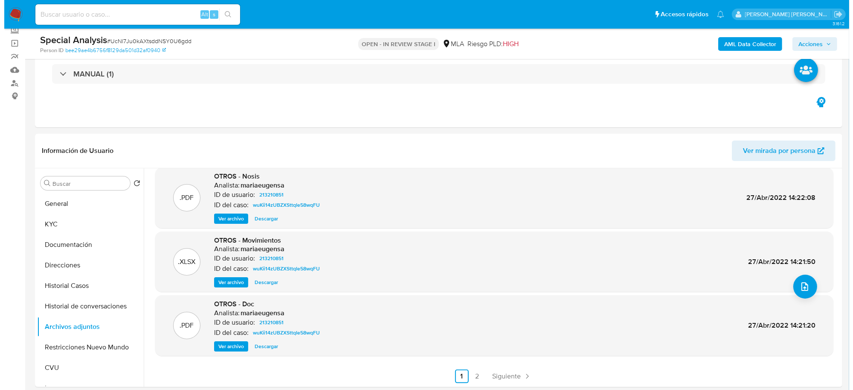
scroll to position [267, 0]
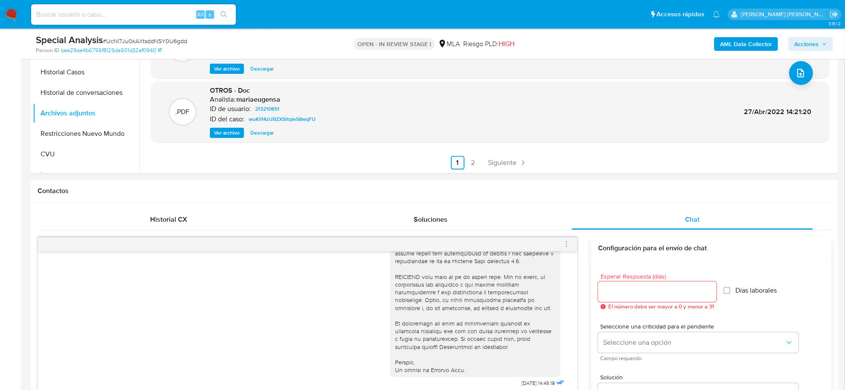
click at [568, 248] on icon "menu-action" at bounding box center [567, 244] width 8 height 8
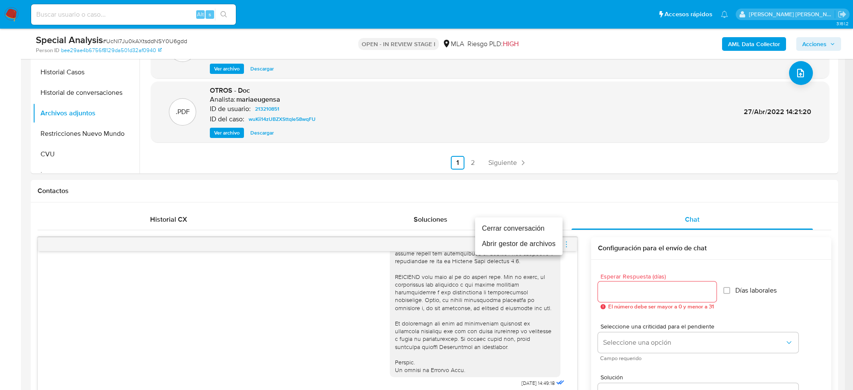
click at [536, 242] on li "Abrir gestor de archivos" at bounding box center [518, 243] width 87 height 15
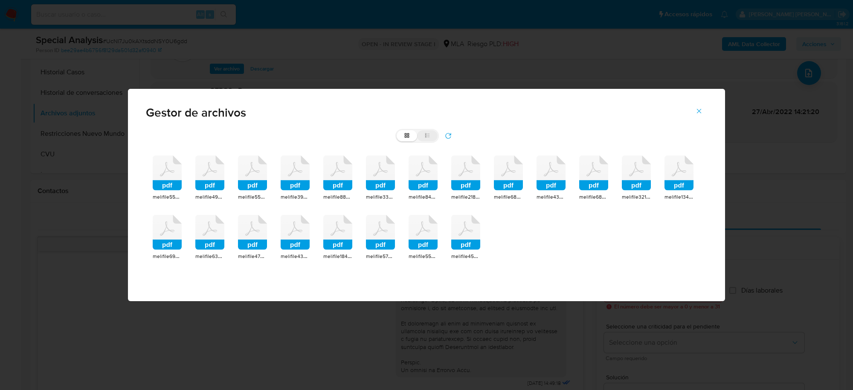
click at [425, 131] on label "list" at bounding box center [427, 135] width 20 height 11
click at [397, 131] on input "list" at bounding box center [397, 130] width 0 height 0
radio input "true"
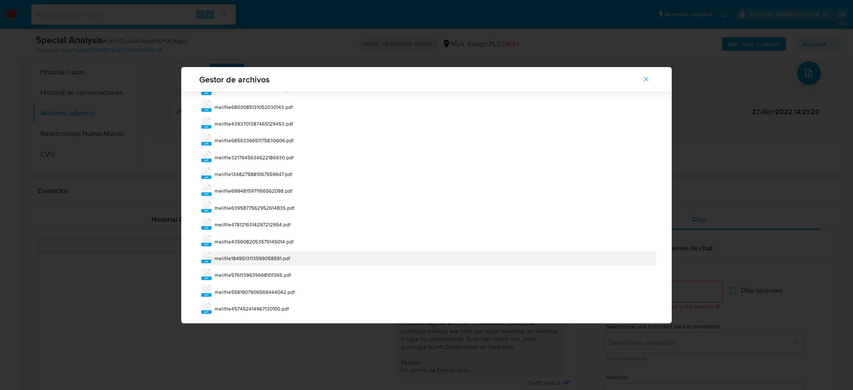
scroll to position [163, 0]
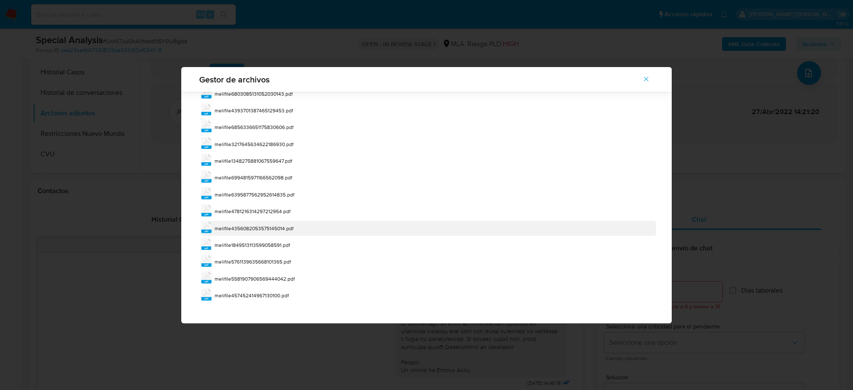
click at [282, 229] on span "melifile4356082053575145014.pdf" at bounding box center [254, 227] width 79 height 7
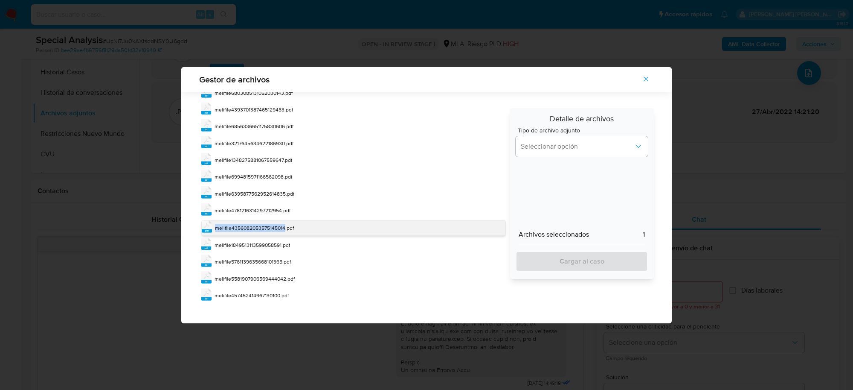
click at [282, 229] on span "melifile4356082053575145014.pdf" at bounding box center [254, 227] width 79 height 7
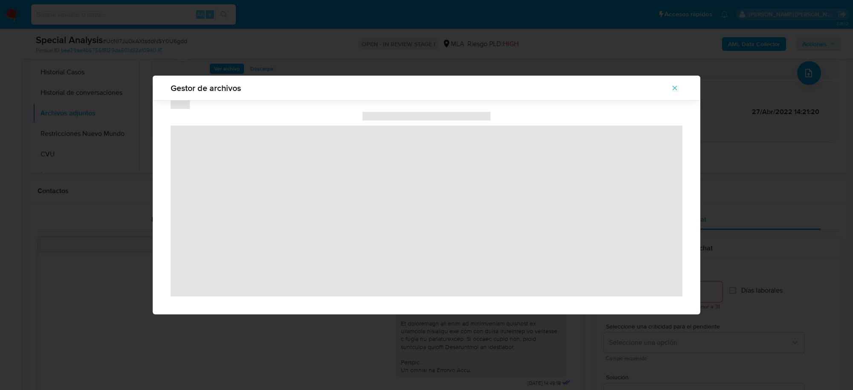
scroll to position [0, 0]
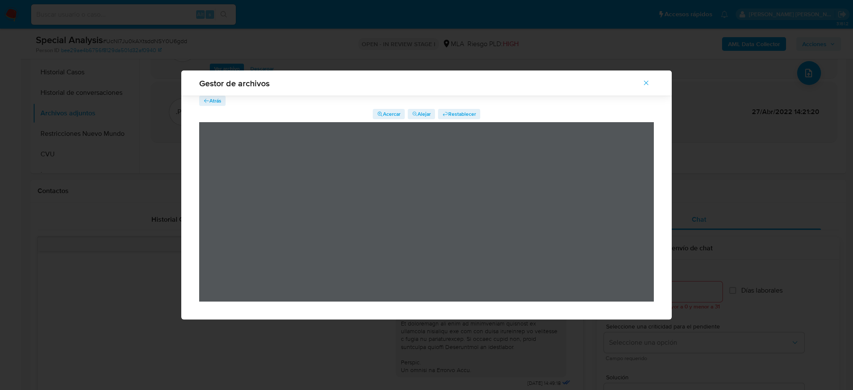
drag, startPoint x: 646, startPoint y: 80, endPoint x: 640, endPoint y: 90, distance: 12.0
click at [646, 81] on icon "Cerrar" at bounding box center [647, 83] width 8 height 8
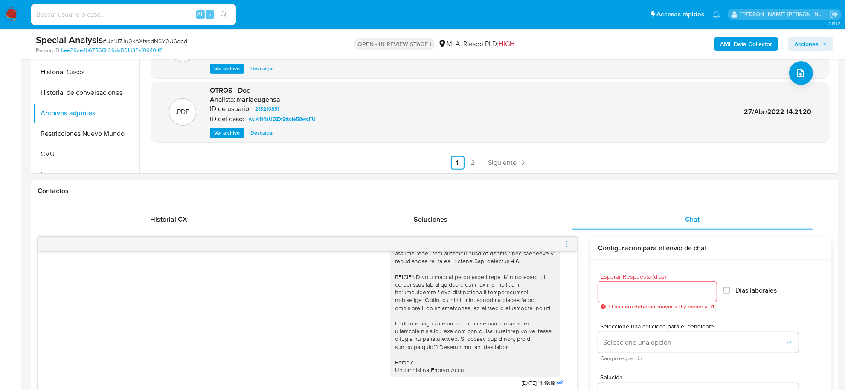
click at [568, 242] on icon "menu-action" at bounding box center [567, 244] width 8 height 8
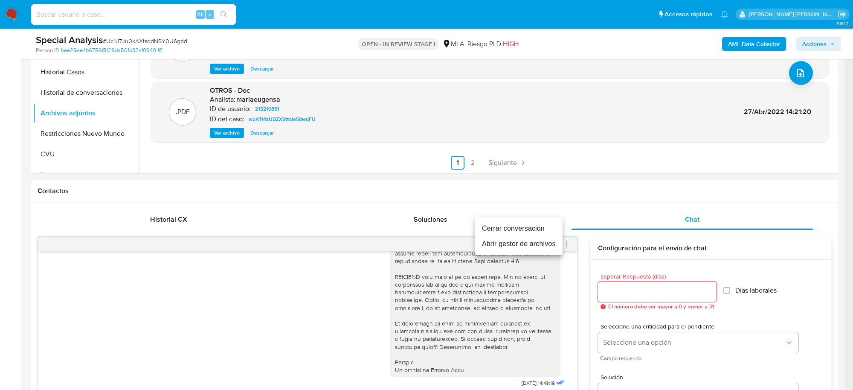
click at [496, 245] on li "Abrir gestor de archivos" at bounding box center [518, 243] width 87 height 15
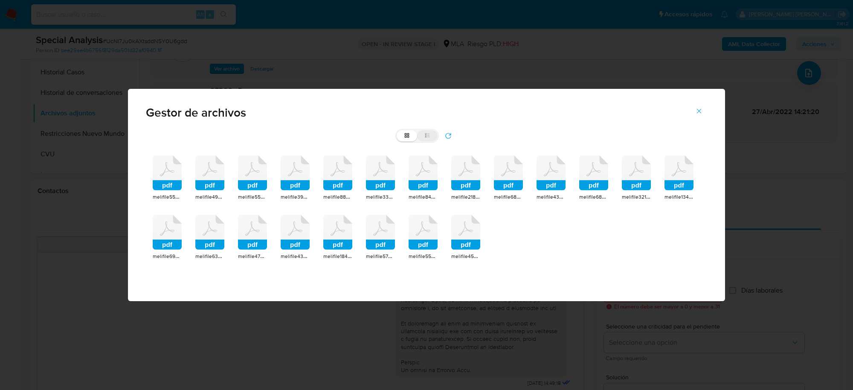
click at [429, 133] on icon at bounding box center [428, 135] width 6 height 6
click at [397, 131] on input "list" at bounding box center [397, 130] width 0 height 0
radio input "true"
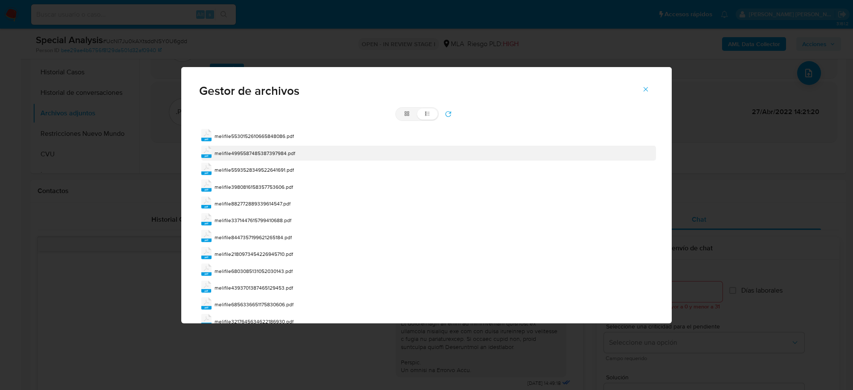
click at [282, 155] on span "melifile4995587485387397984.pdf" at bounding box center [255, 152] width 81 height 7
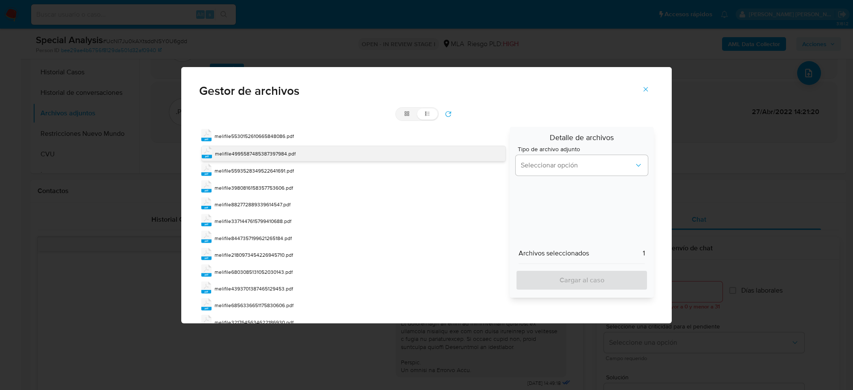
click at [282, 155] on span "melifile4995587485387397984.pdf" at bounding box center [255, 153] width 81 height 7
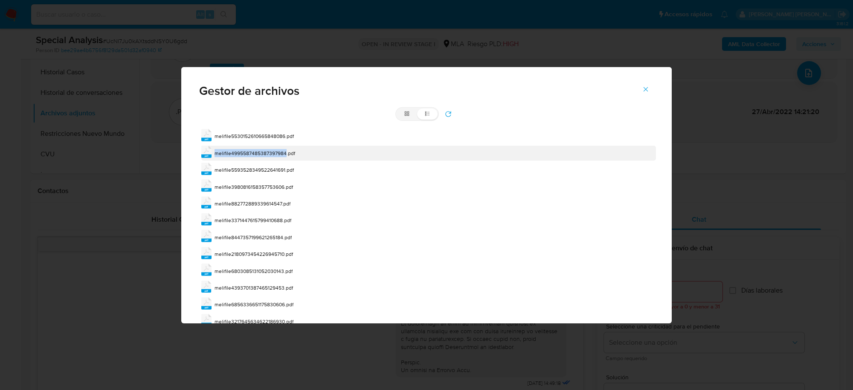
click at [282, 155] on span "melifile4995587485387397984.pdf" at bounding box center [255, 152] width 81 height 7
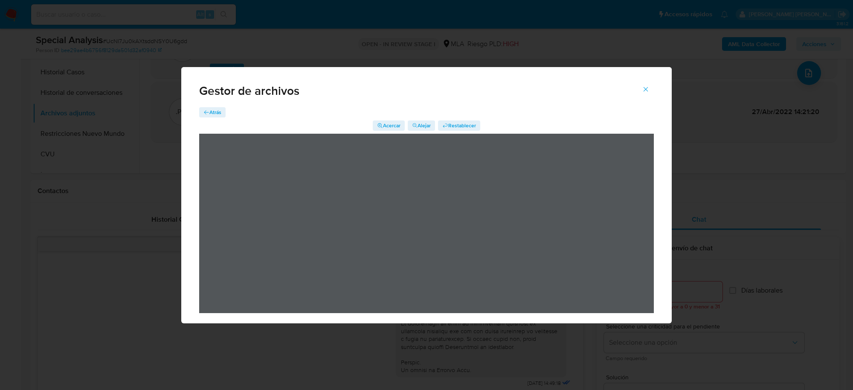
click at [219, 113] on span "Atrás" at bounding box center [215, 112] width 12 height 10
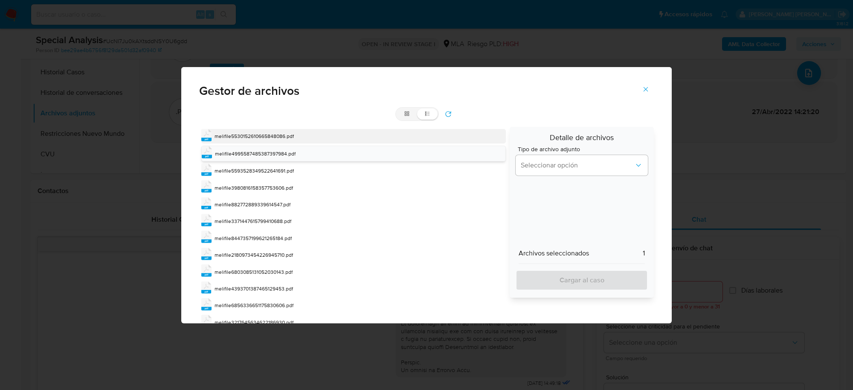
click at [248, 137] on span "melifile5530152610665848086.pdf" at bounding box center [254, 135] width 79 height 7
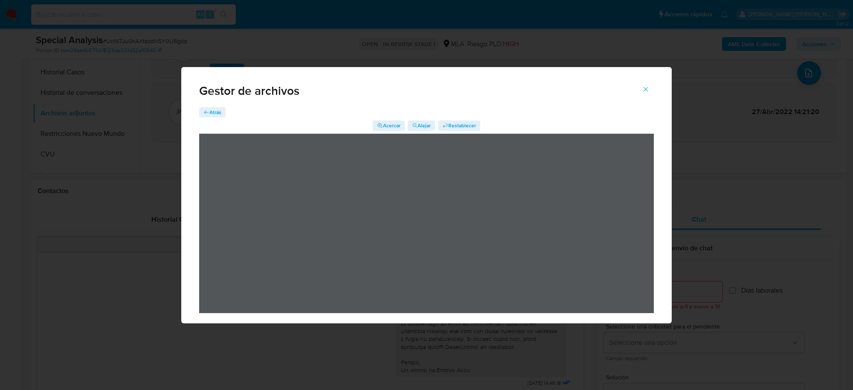
click at [210, 112] on span "Atrás" at bounding box center [215, 112] width 12 height 10
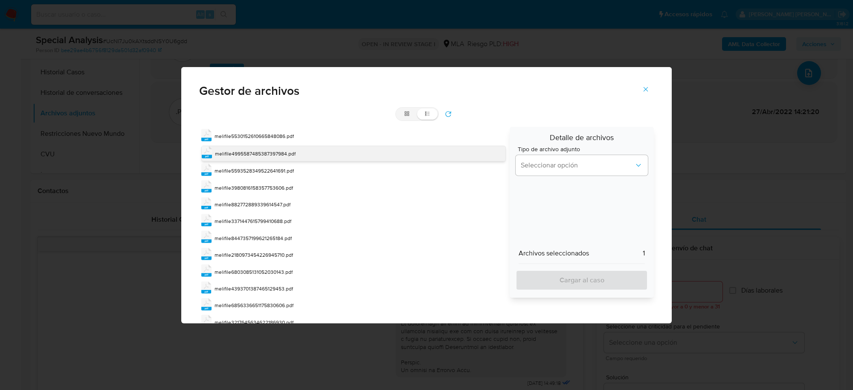
click at [279, 151] on span "melifile4995587485387397984.pdf" at bounding box center [255, 153] width 81 height 7
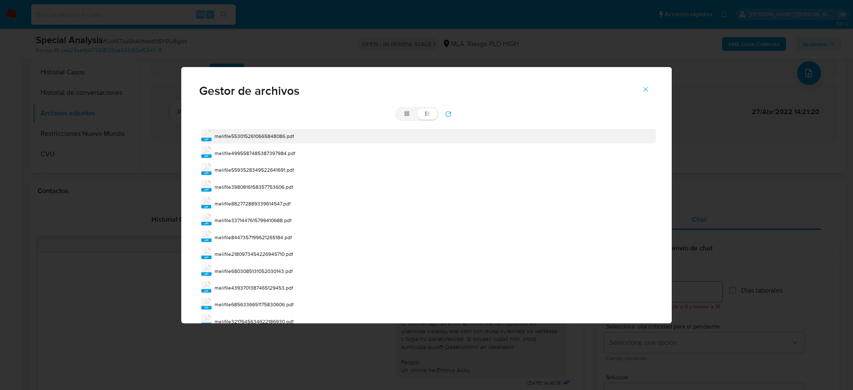
click at [275, 138] on span "melifile5530152610665848086.pdf" at bounding box center [254, 135] width 79 height 7
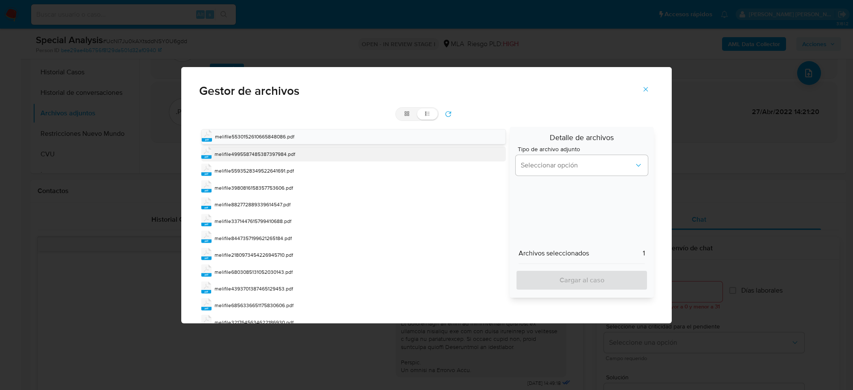
click at [279, 157] on span "melifile4995587485387397984.pdf" at bounding box center [255, 153] width 81 height 7
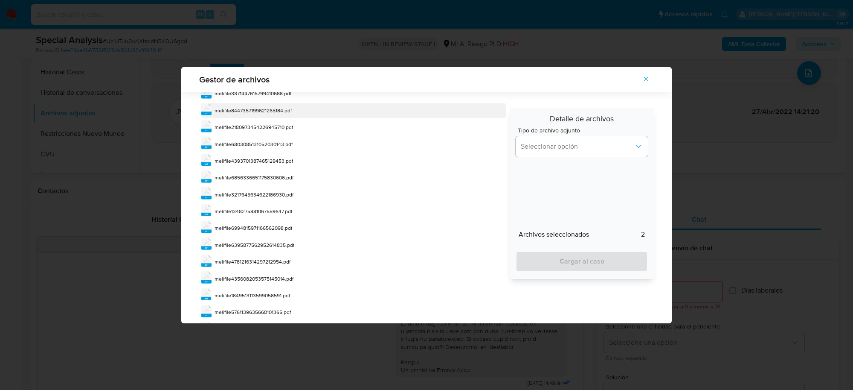
scroll to position [144, 0]
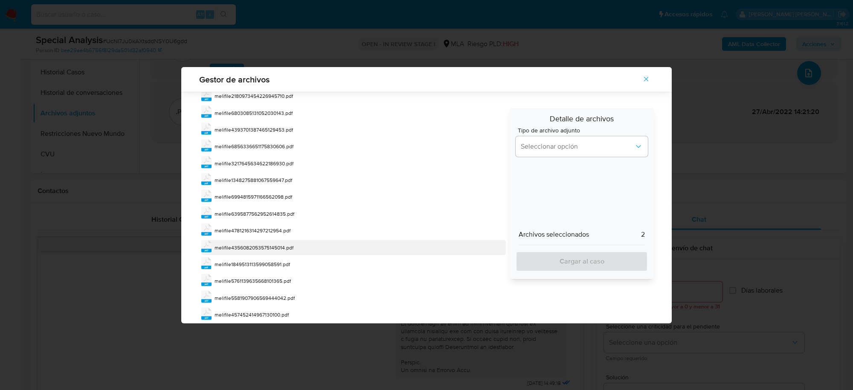
click at [291, 246] on span "melifile4356082053575145014.pdf" at bounding box center [254, 247] width 79 height 7
click at [292, 264] on div "pdf melifile1849513113599058591.pdf" at bounding box center [353, 265] width 305 height 15
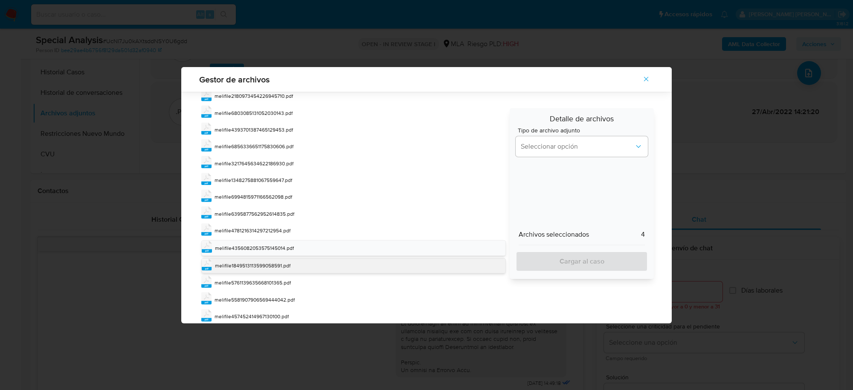
scroll to position [167, 0]
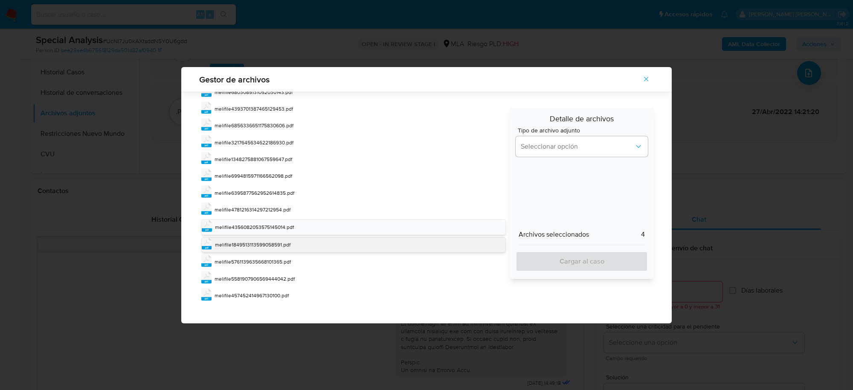
click at [292, 264] on div "pdf melifile5761139635668101365.pdf" at bounding box center [353, 261] width 305 height 15
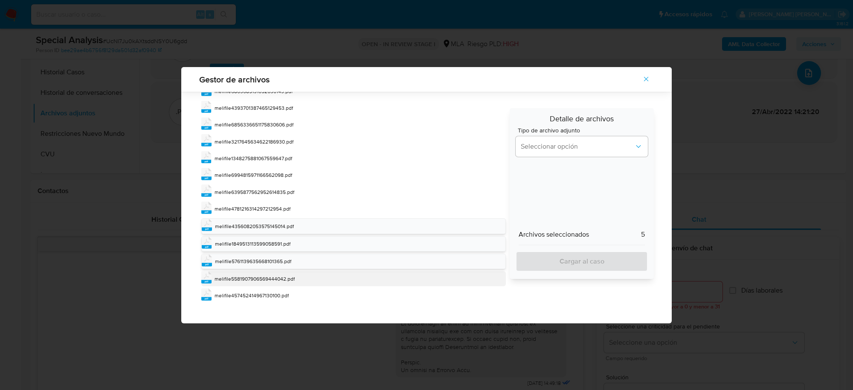
click at [288, 280] on span "melifile5581907906569444042.pdf" at bounding box center [255, 278] width 80 height 7
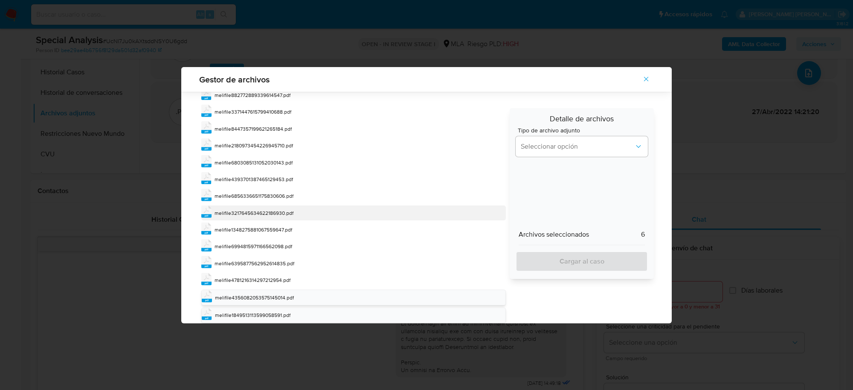
scroll to position [0, 0]
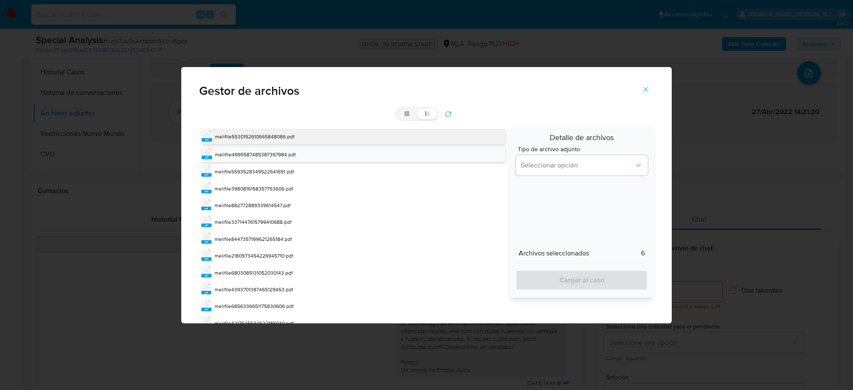
click at [247, 137] on span "melifile5530152610665848086.pdf" at bounding box center [254, 136] width 79 height 7
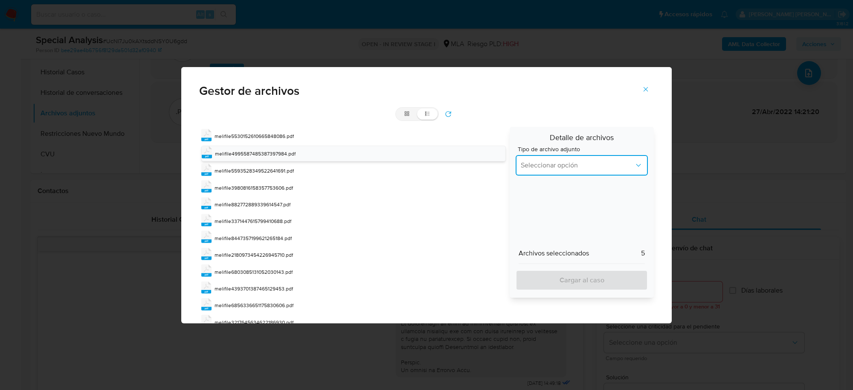
click at [547, 169] on span "Seleccionar opción" at bounding box center [577, 165] width 113 height 9
click at [559, 191] on span "DDJJ de Ingresos Brutos" at bounding box center [557, 187] width 73 height 9
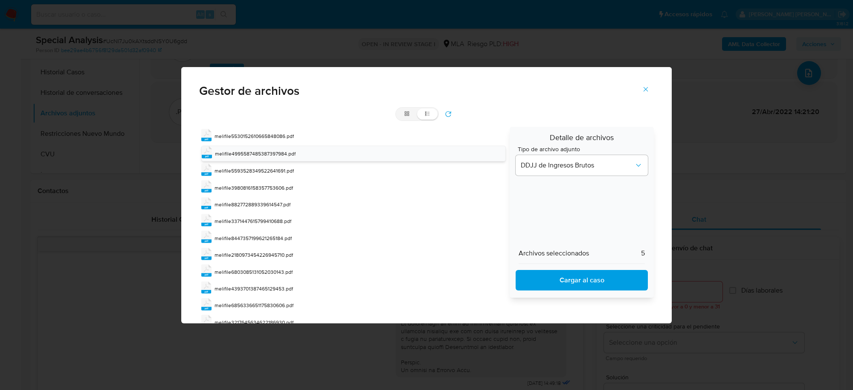
click at [577, 279] on span "Cargar al caso" at bounding box center [582, 279] width 110 height 19
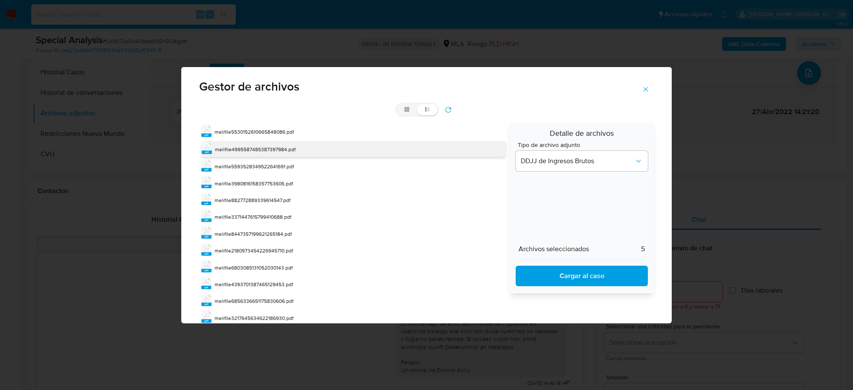
scroll to position [0, 0]
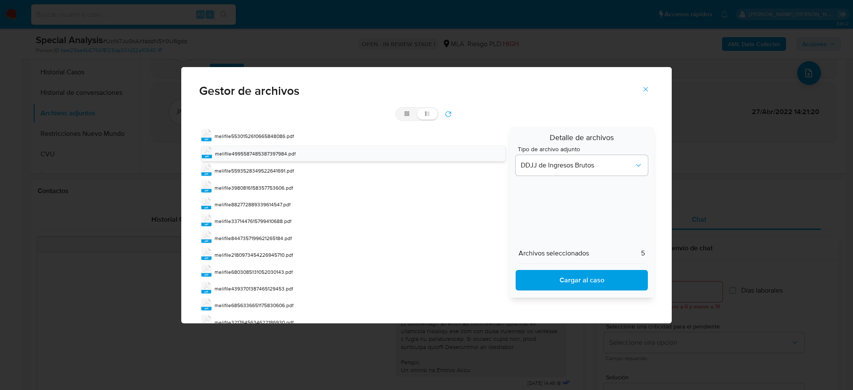
click at [445, 110] on icon "refresh" at bounding box center [448, 113] width 7 height 7
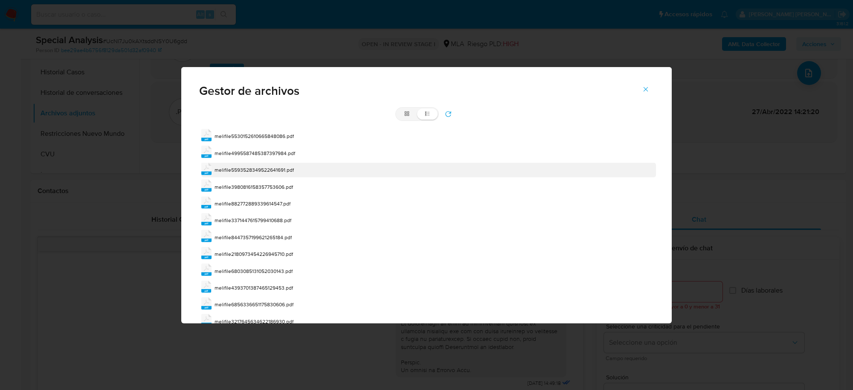
click at [288, 171] on span "melifile5593528349522641691.pdf" at bounding box center [254, 169] width 79 height 7
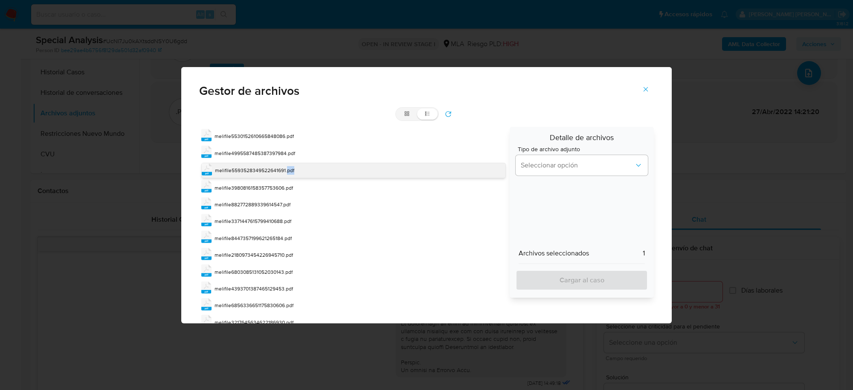
click at [288, 171] on span "melifile5593528349522641691.pdf" at bounding box center [254, 169] width 79 height 7
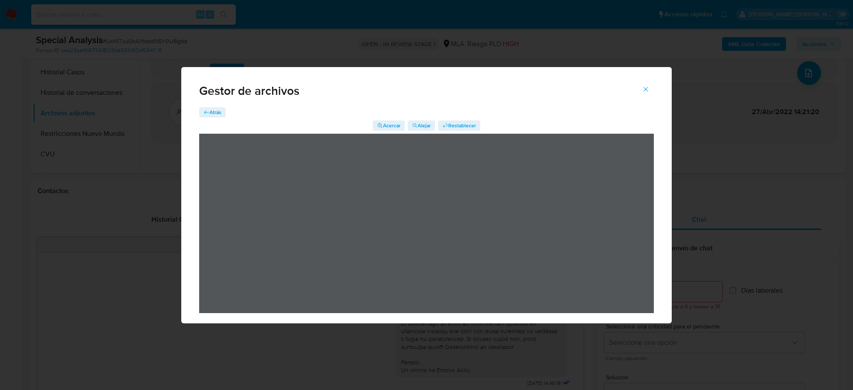
click at [216, 112] on span "Atrás" at bounding box center [215, 112] width 12 height 10
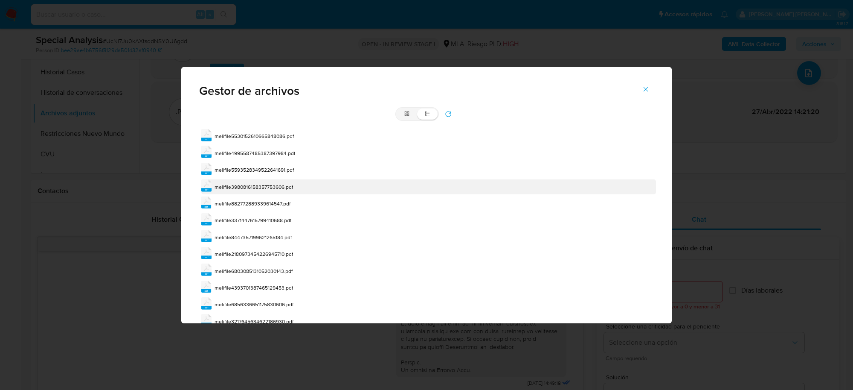
click at [286, 186] on span "melifile3980816158357753606.pdf" at bounding box center [254, 186] width 79 height 7
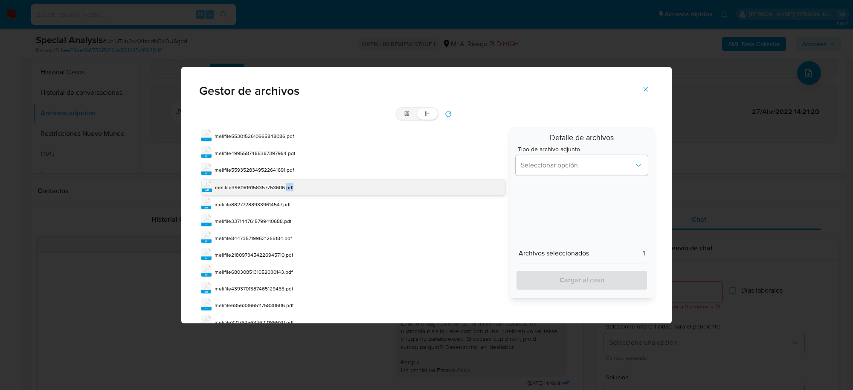
click at [286, 186] on span "melifile3980816158357753606.pdf" at bounding box center [254, 186] width 79 height 7
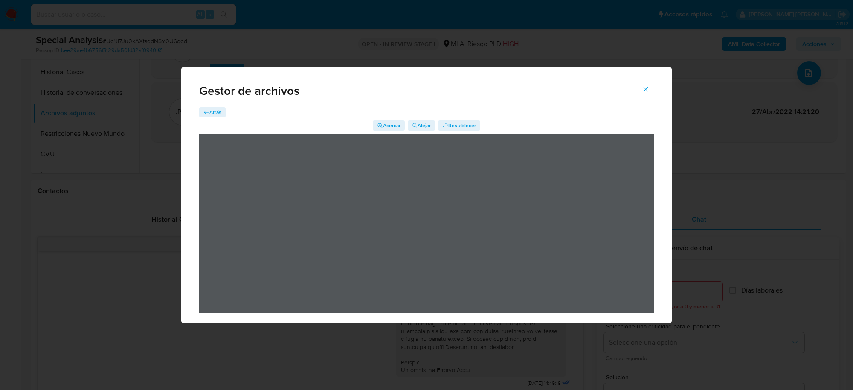
click at [222, 113] on button "Atrás" at bounding box center [212, 112] width 26 height 10
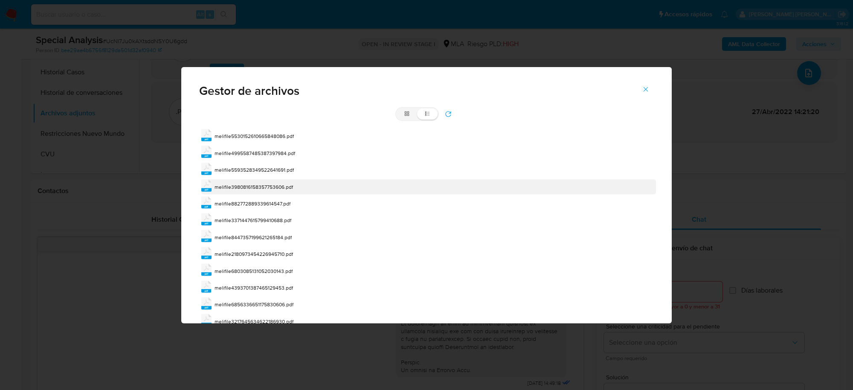
click at [282, 190] on div "melifile3980816158357753606.pdf" at bounding box center [254, 187] width 79 height 9
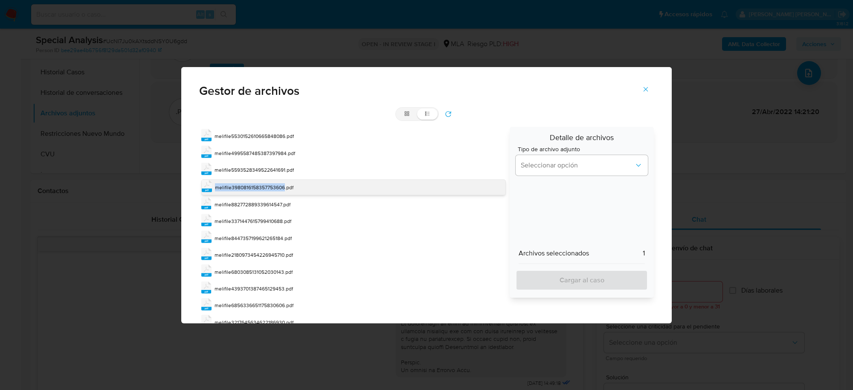
click at [282, 190] on span "melifile3980816158357753606.pdf" at bounding box center [254, 186] width 79 height 7
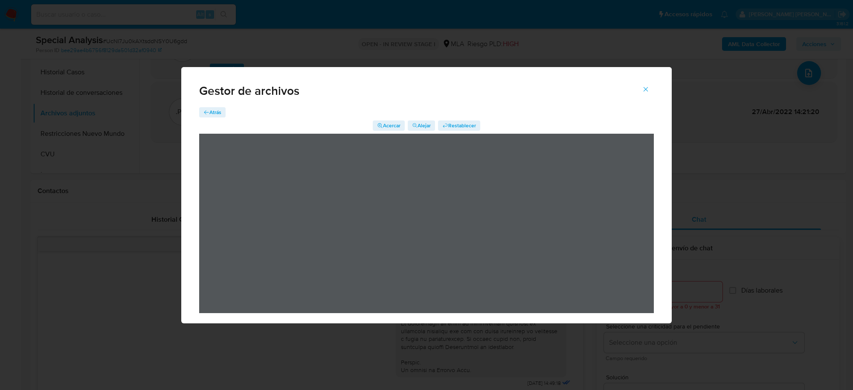
click at [220, 111] on span "Atrás" at bounding box center [215, 112] width 12 height 10
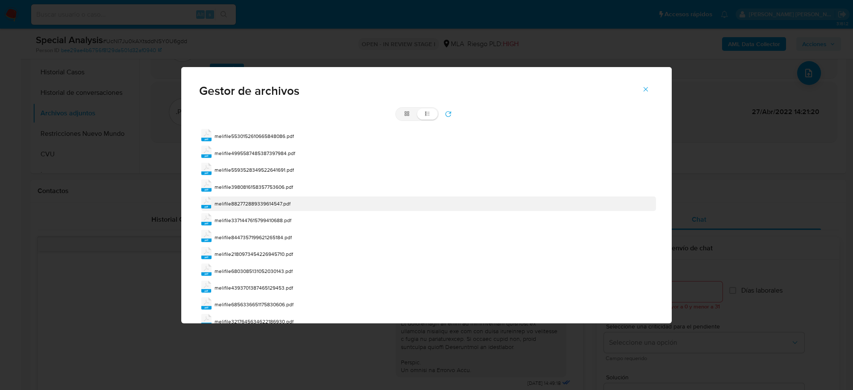
click at [291, 202] on div "pdf melifile882772889339614547.pdf" at bounding box center [428, 203] width 455 height 15
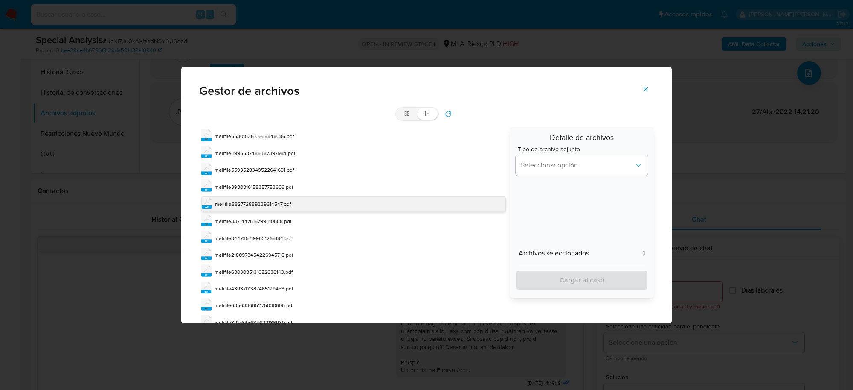
click at [291, 202] on div "pdf melifile882772889339614547.pdf" at bounding box center [353, 203] width 305 height 15
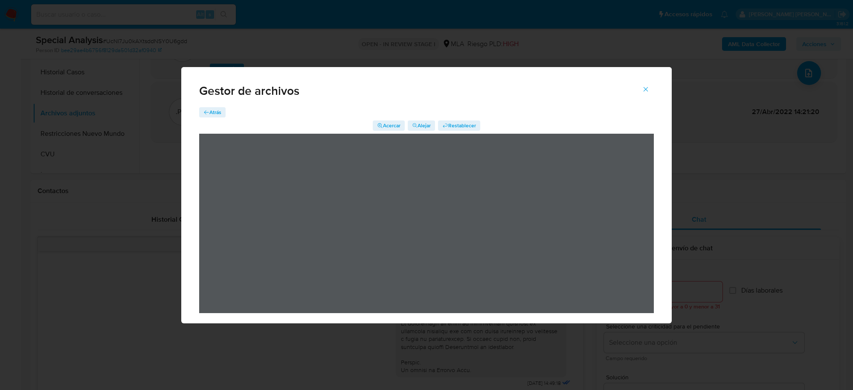
click at [219, 110] on span "Atrás" at bounding box center [215, 112] width 12 height 10
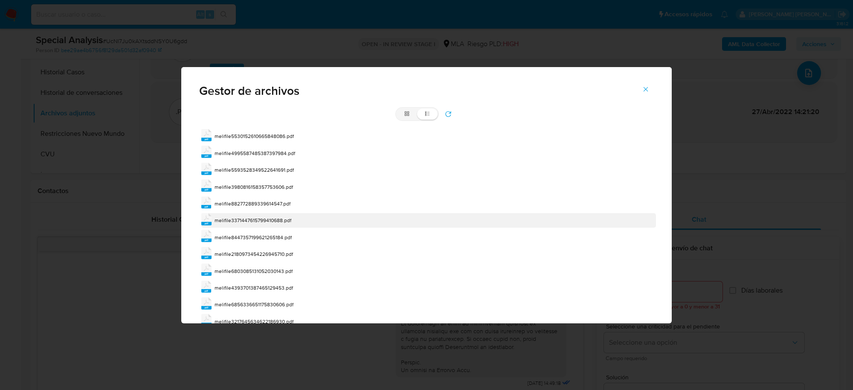
click at [287, 218] on span "melifile3371447615799410688.pdf" at bounding box center [253, 219] width 77 height 7
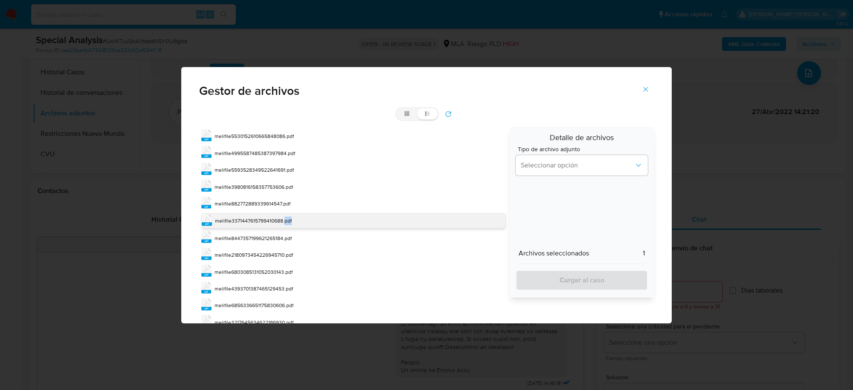
click at [287, 218] on span "melifile3371447615799410688.pdf" at bounding box center [253, 220] width 77 height 7
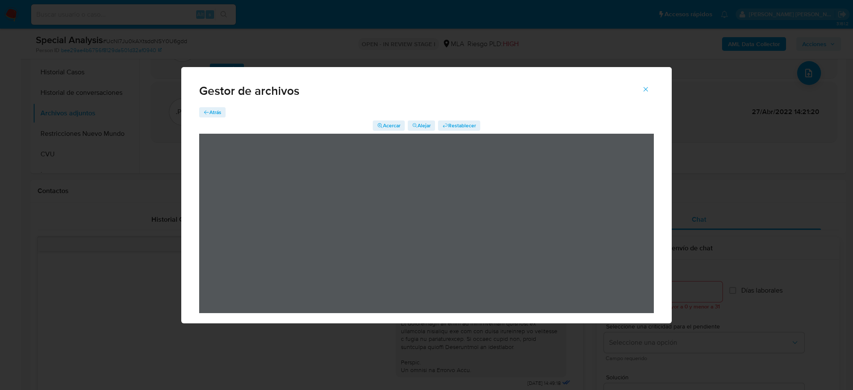
click at [214, 111] on span "Atrás" at bounding box center [215, 112] width 12 height 10
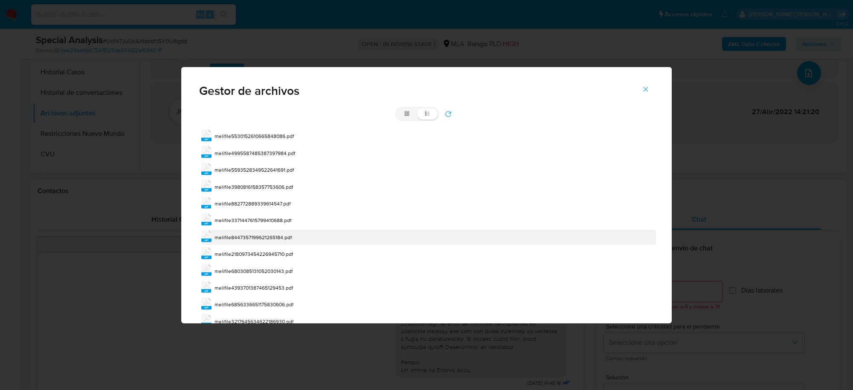
click at [288, 241] on div "melifile8447357199621265184.pdf" at bounding box center [253, 237] width 77 height 9
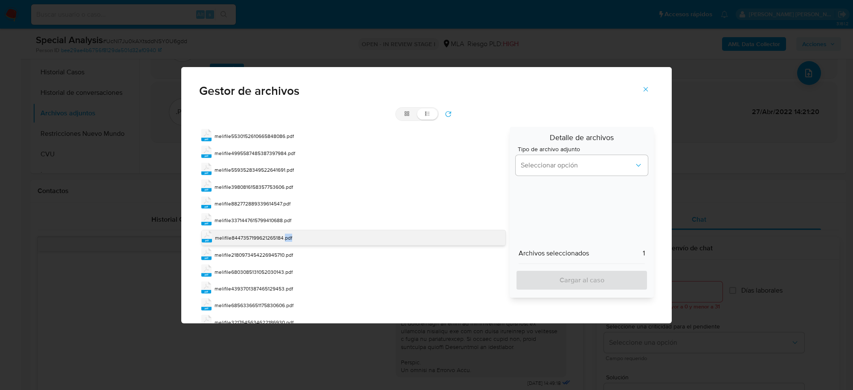
click at [288, 241] on span "melifile8447357199621265184.pdf" at bounding box center [253, 237] width 77 height 7
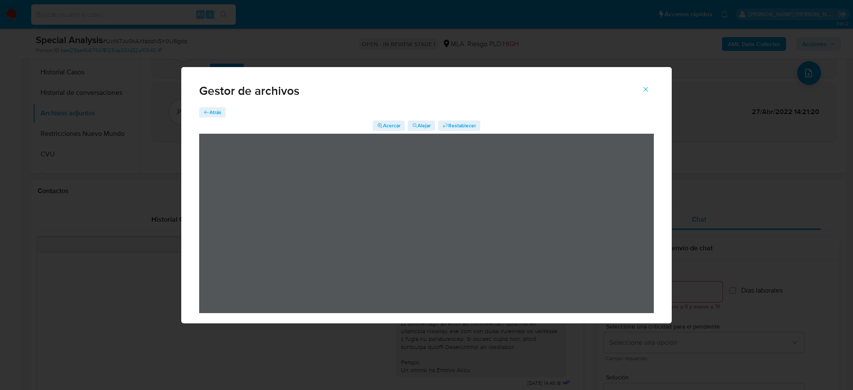
click at [215, 110] on span "Atrás" at bounding box center [215, 112] width 12 height 10
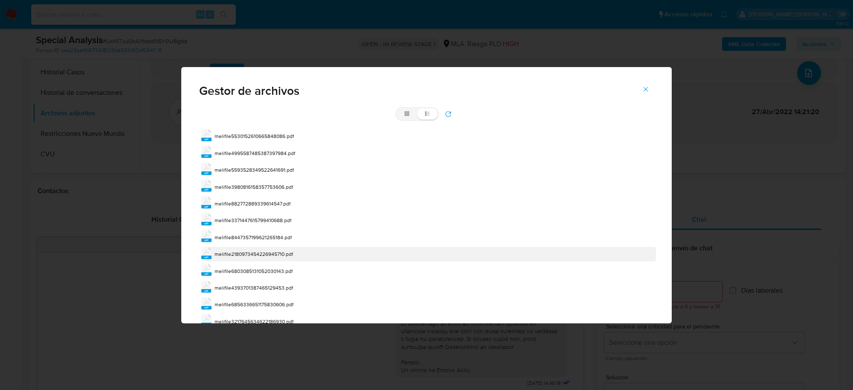
click at [284, 255] on span "melifile2180973454226945710.pdf" at bounding box center [254, 253] width 79 height 7
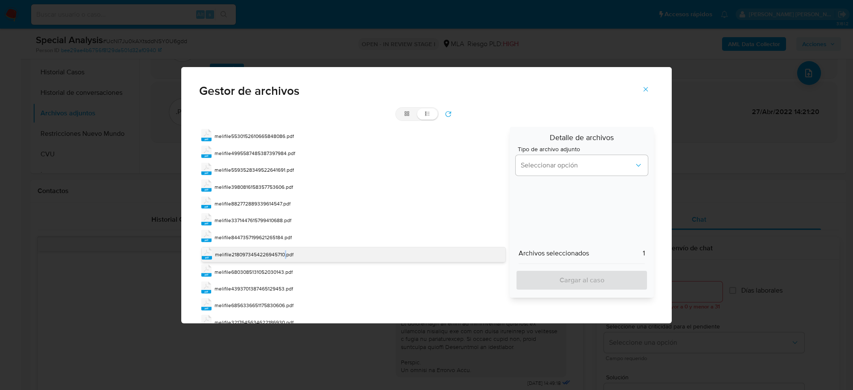
click at [284, 255] on span "melifile2180973454226945710.pdf" at bounding box center [254, 253] width 79 height 7
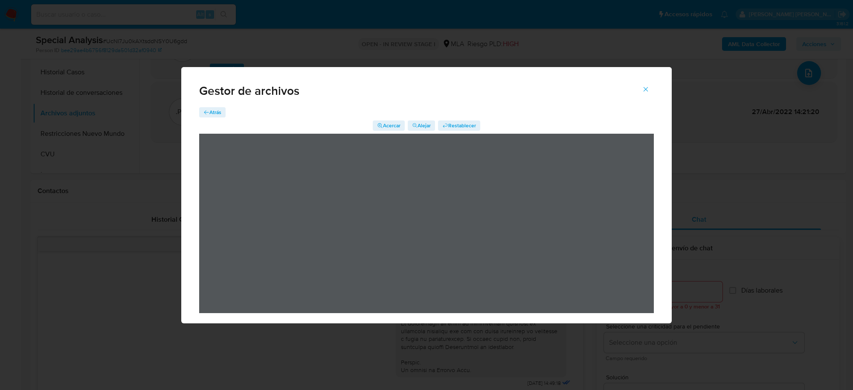
click at [218, 111] on span "Atrás" at bounding box center [215, 112] width 12 height 10
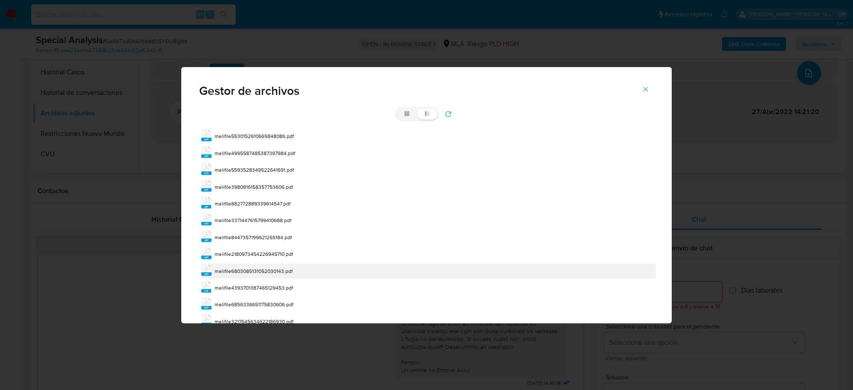
click at [285, 272] on span "melifile6803085131052030143.pdf" at bounding box center [254, 270] width 78 height 7
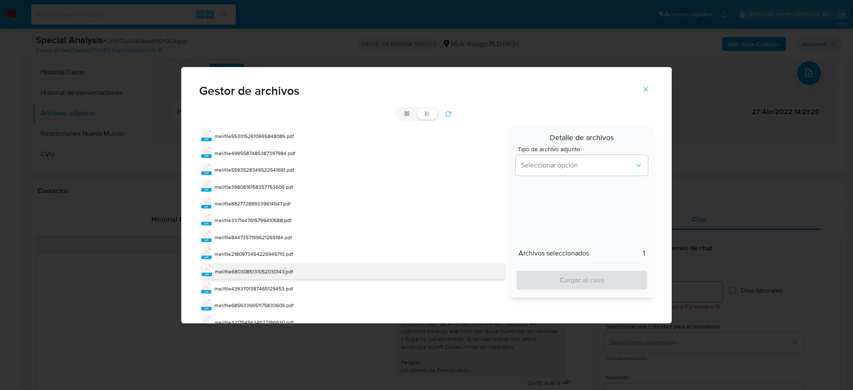
click at [285, 272] on span "melifile6803085131052030143.pdf" at bounding box center [254, 271] width 78 height 7
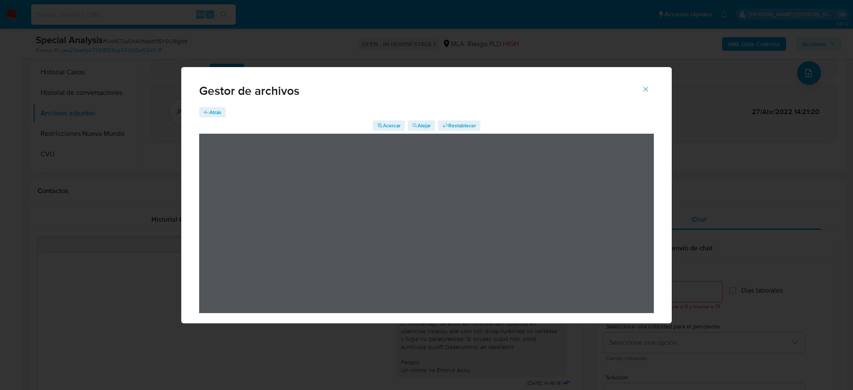
click at [216, 110] on span "Atrás" at bounding box center [215, 112] width 12 height 10
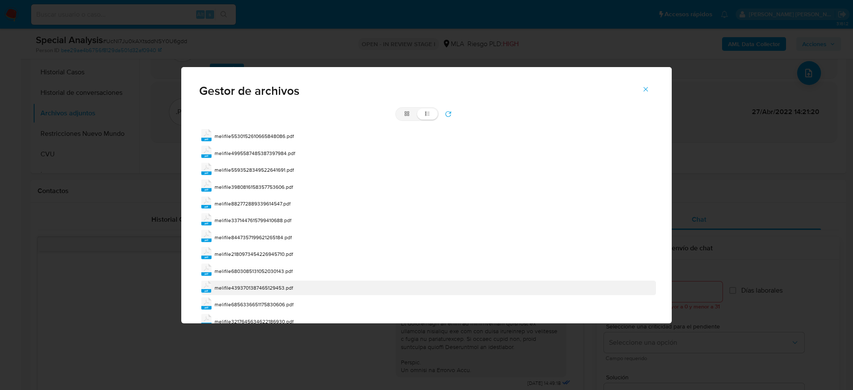
click at [284, 285] on span "melifile4393701387465129453.pdf" at bounding box center [254, 287] width 79 height 7
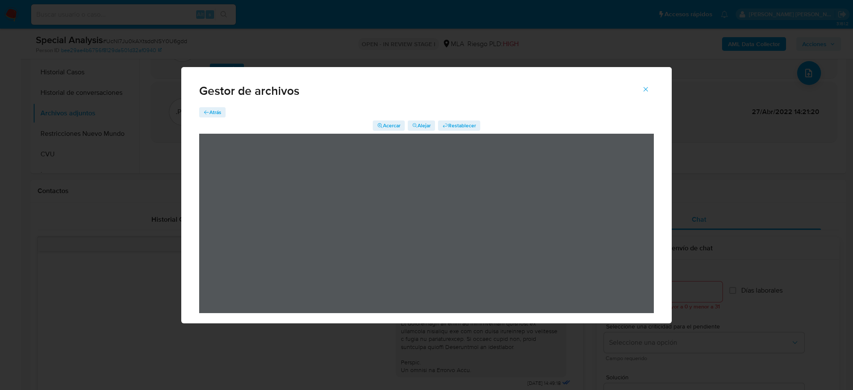
click at [221, 116] on span "Atrás" at bounding box center [215, 112] width 12 height 10
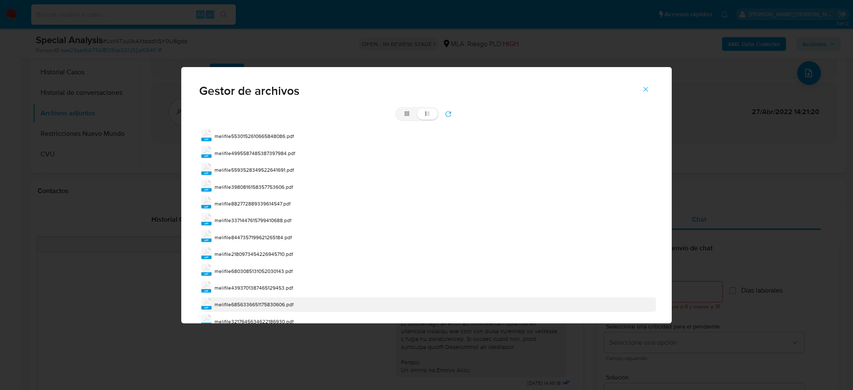
click at [278, 305] on span "melifile6856336651175830606.pdf" at bounding box center [254, 303] width 79 height 7
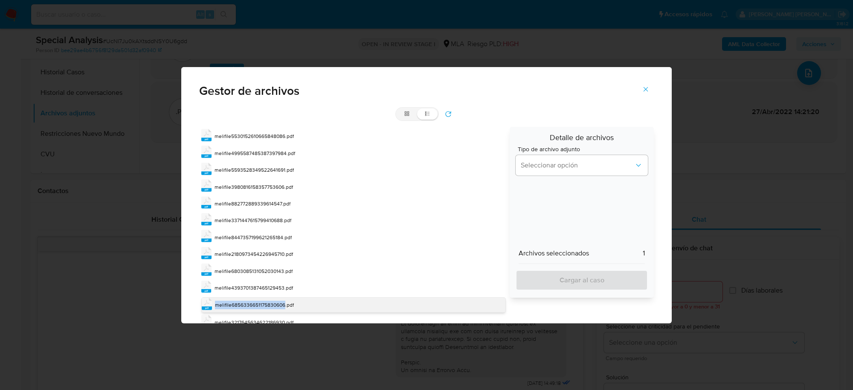
click at [278, 306] on span "melifile6856336651175830606.pdf" at bounding box center [254, 304] width 79 height 7
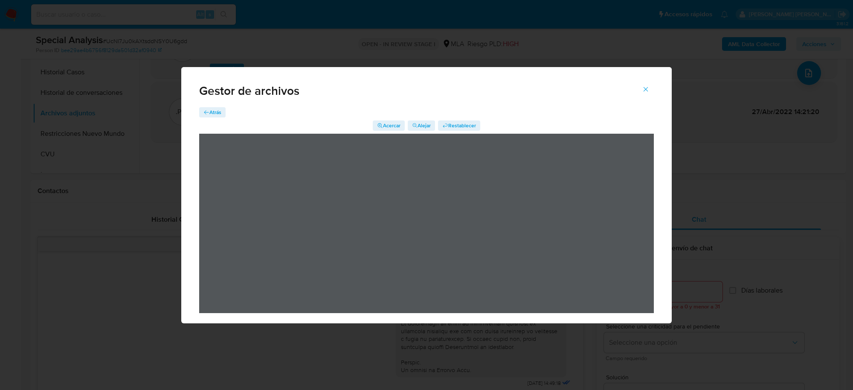
click at [214, 116] on span "Atrás" at bounding box center [215, 112] width 12 height 10
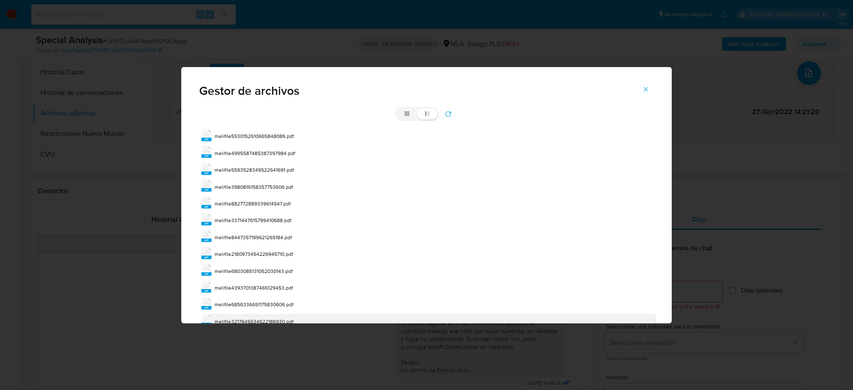
click at [288, 318] on span "melifile3217645634622186930.pdf" at bounding box center [254, 320] width 79 height 7
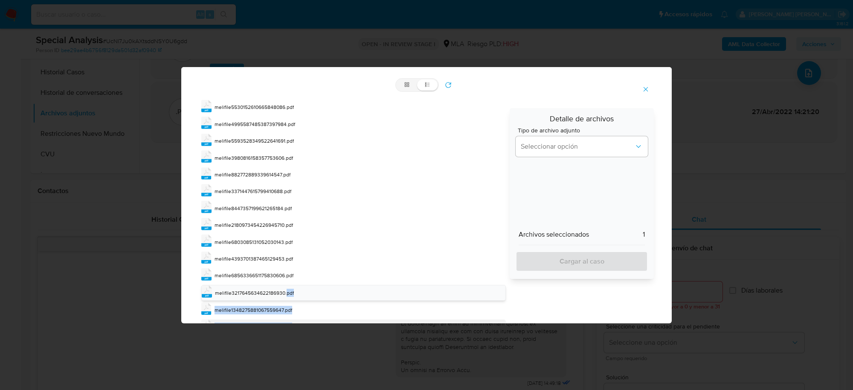
click at [288, 319] on div "pdf melifile5530152610665848086.pdf pdf melifile4995587485387397984.pdf pdf mel…" at bounding box center [351, 276] width 305 height 356
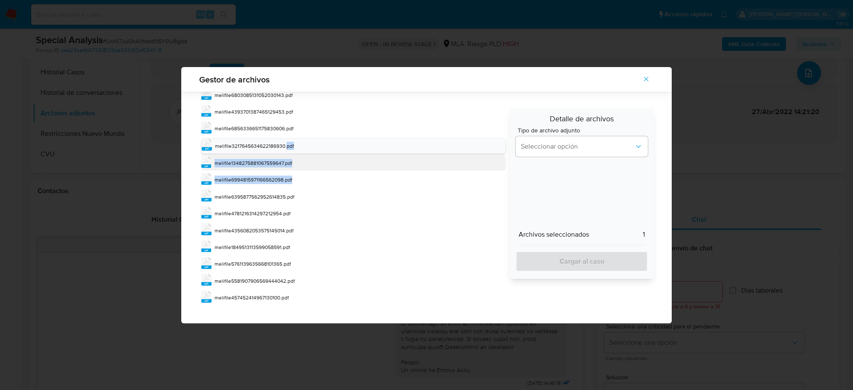
scroll to position [164, 0]
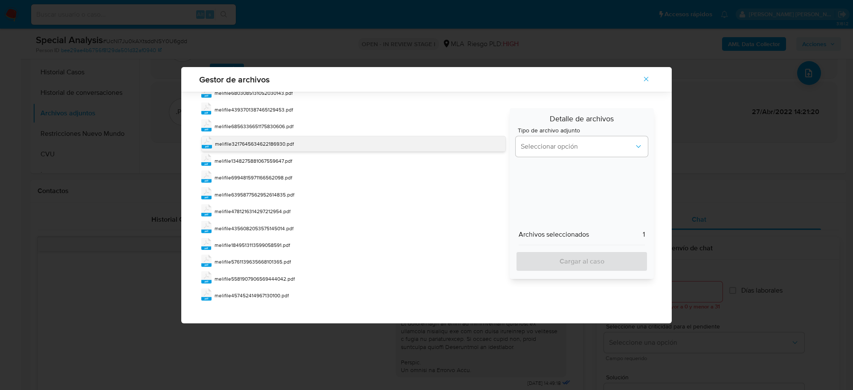
click at [274, 142] on span "melifile3217645634622186930.pdf" at bounding box center [254, 143] width 79 height 7
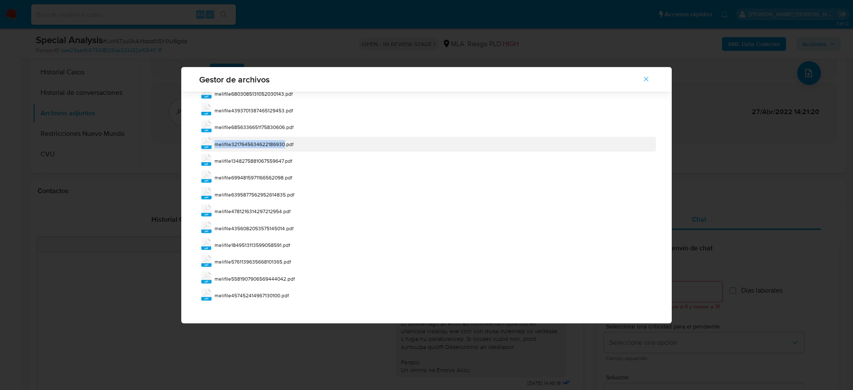
click at [274, 142] on span "melifile3217645634622186930.pdf" at bounding box center [254, 143] width 79 height 7
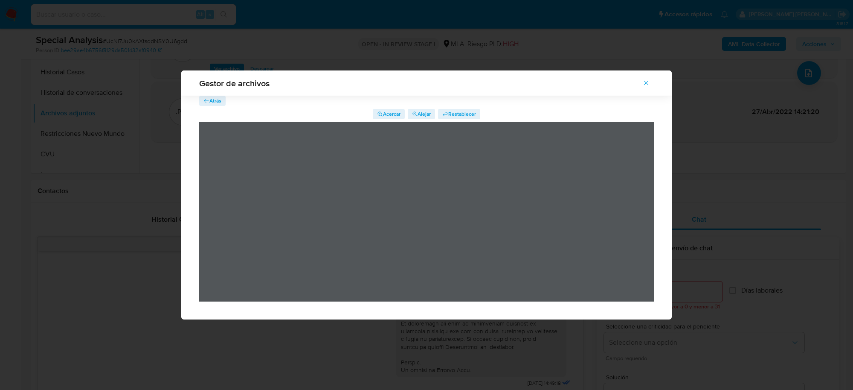
click at [204, 91] on div "Gestor de archivos" at bounding box center [426, 82] width 491 height 25
click at [209, 100] on span "Atrás" at bounding box center [215, 101] width 12 height 10
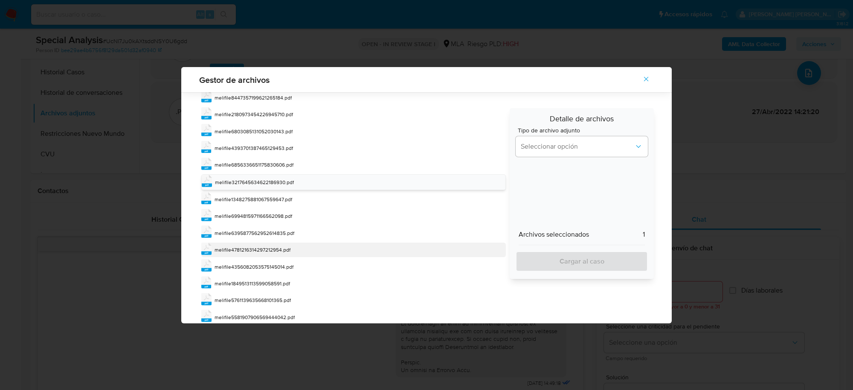
scroll to position [164, 0]
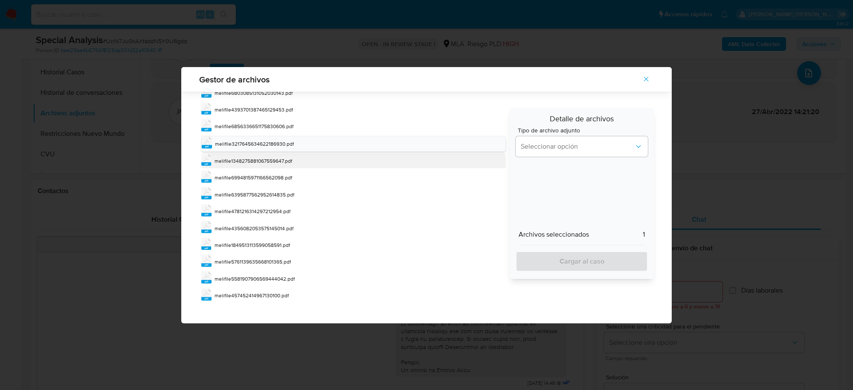
click at [291, 159] on span "melifile1348275881067559647.pdf" at bounding box center [254, 160] width 78 height 7
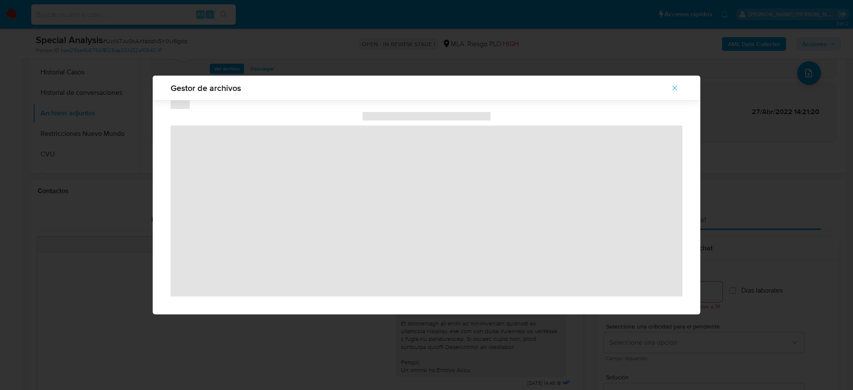
scroll to position [0, 0]
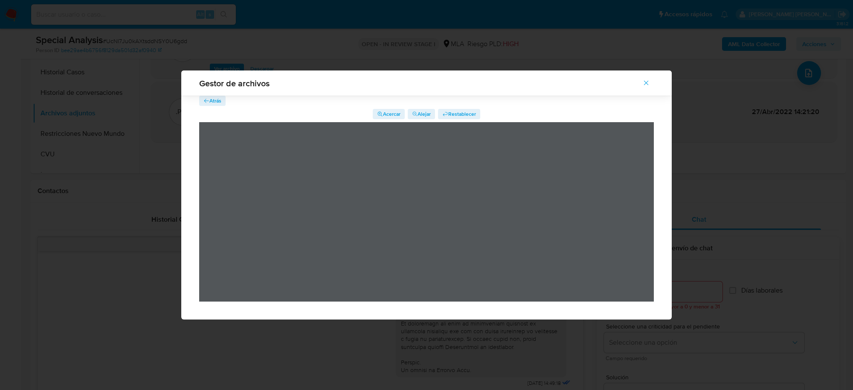
click at [216, 99] on span "Atrás" at bounding box center [215, 101] width 12 height 10
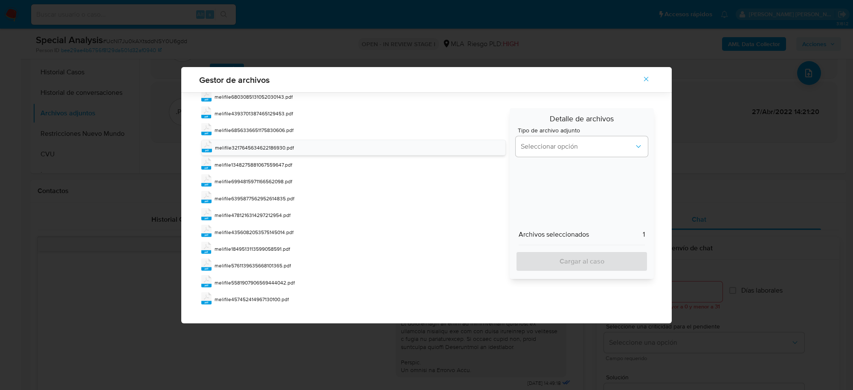
scroll to position [164, 0]
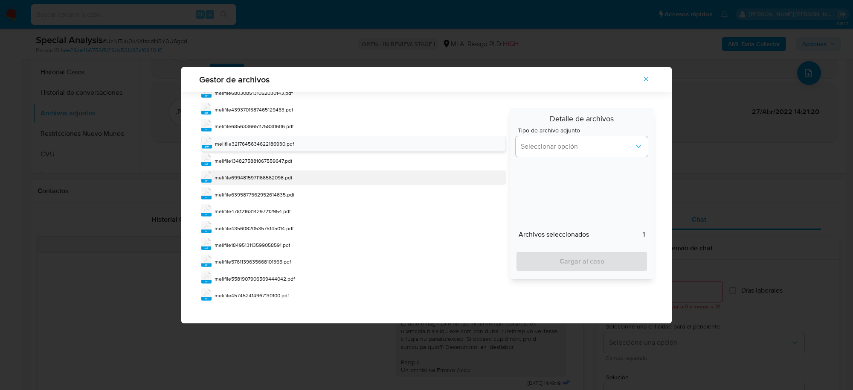
click at [289, 179] on span "melifile6994815971166562098.pdf" at bounding box center [254, 177] width 78 height 7
click at [289, 179] on span "melifile6994815971166562098.pdf" at bounding box center [254, 176] width 78 height 7
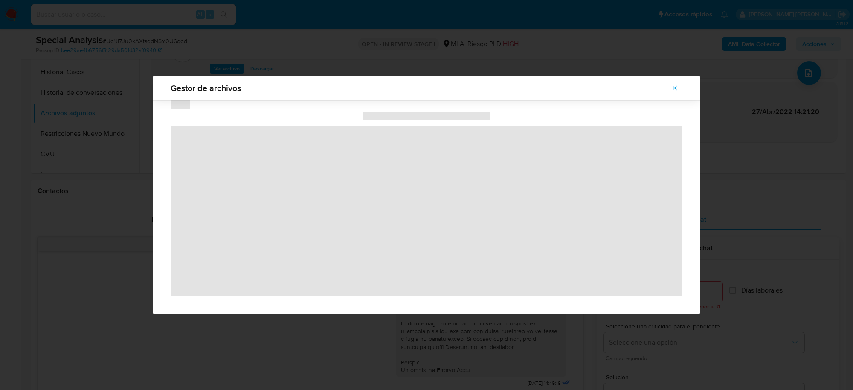
scroll to position [0, 0]
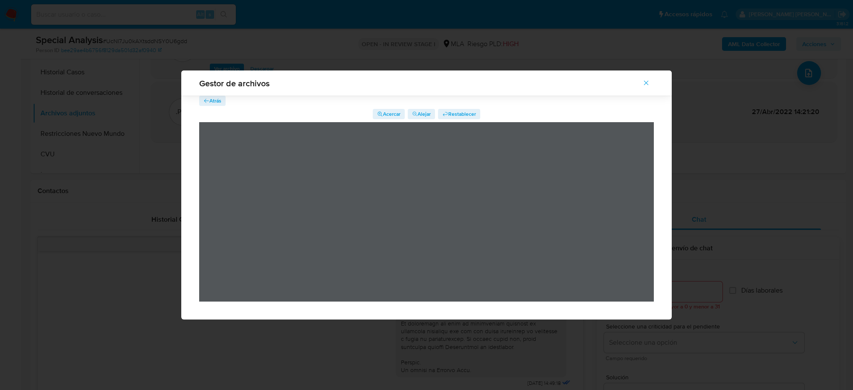
click at [220, 102] on span "Atrás" at bounding box center [215, 101] width 12 height 10
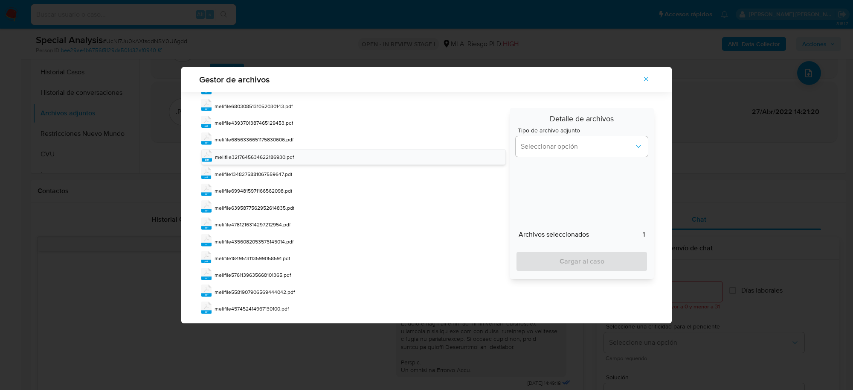
scroll to position [164, 0]
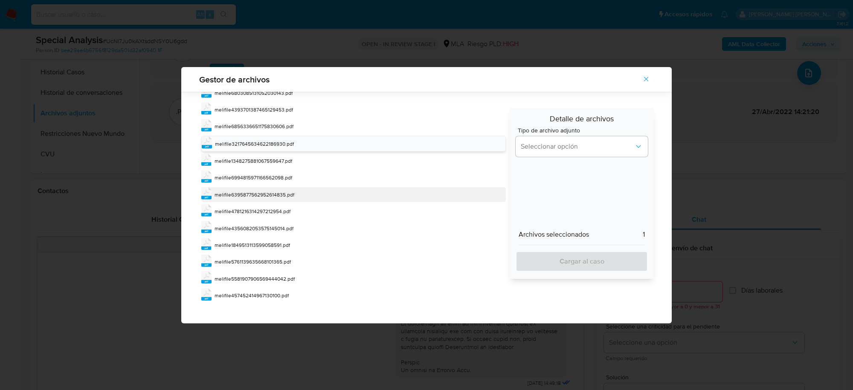
click at [282, 195] on span "melifile6395877562952614835.pdf" at bounding box center [255, 194] width 80 height 7
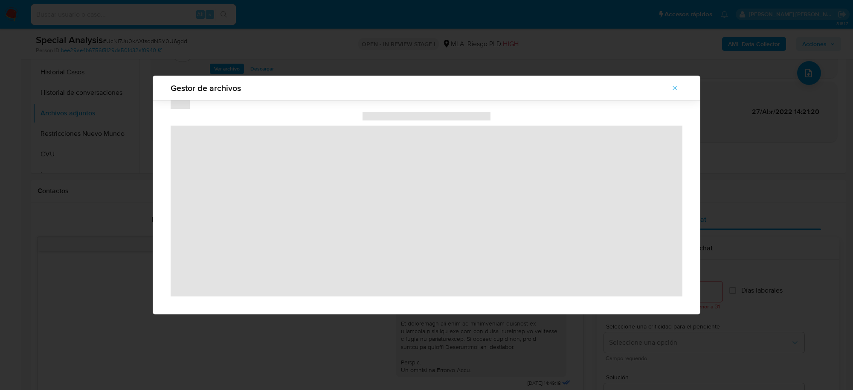
scroll to position [0, 0]
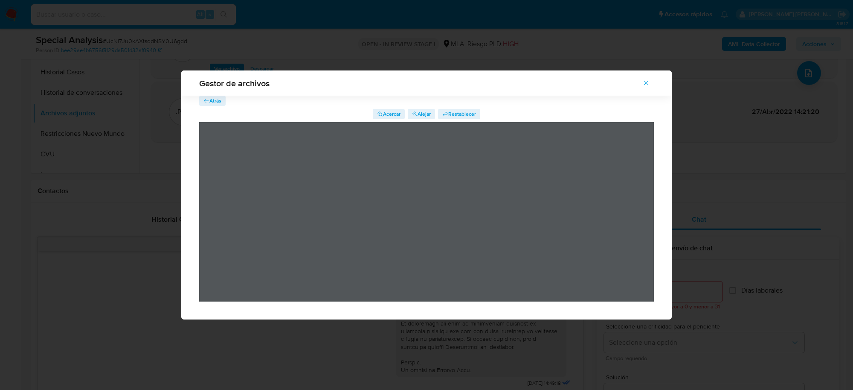
click at [211, 97] on span "Atrás" at bounding box center [215, 101] width 12 height 10
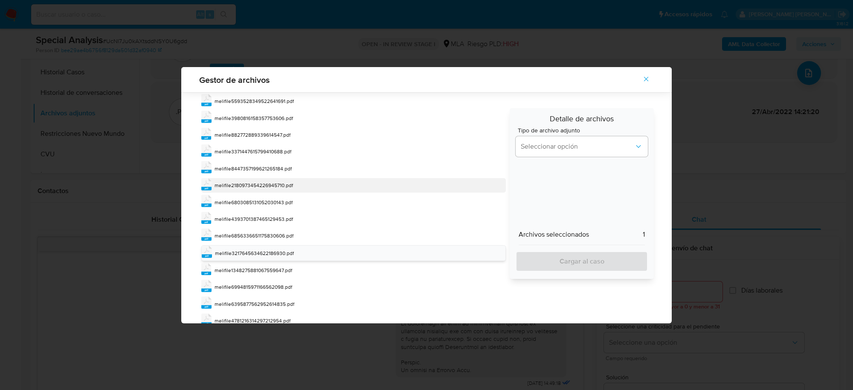
scroll to position [164, 0]
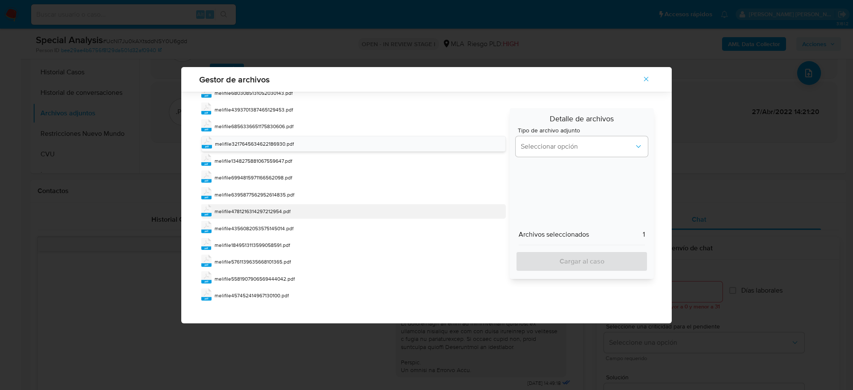
click at [282, 212] on span "melifile4781216314297212954.pdf" at bounding box center [253, 210] width 76 height 7
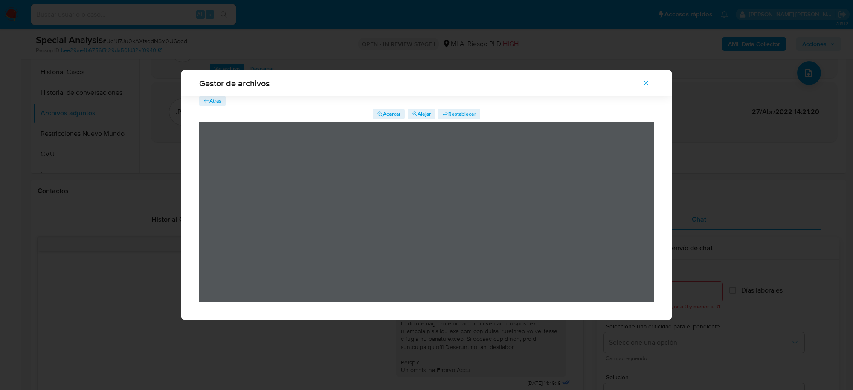
click at [214, 97] on span "Atrás" at bounding box center [215, 101] width 12 height 10
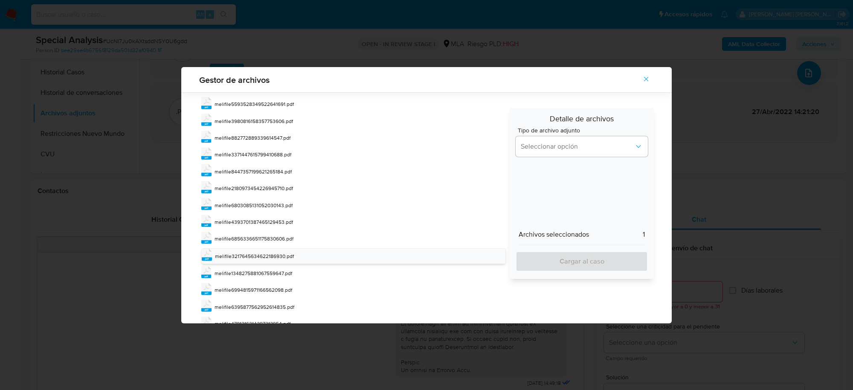
scroll to position [164, 0]
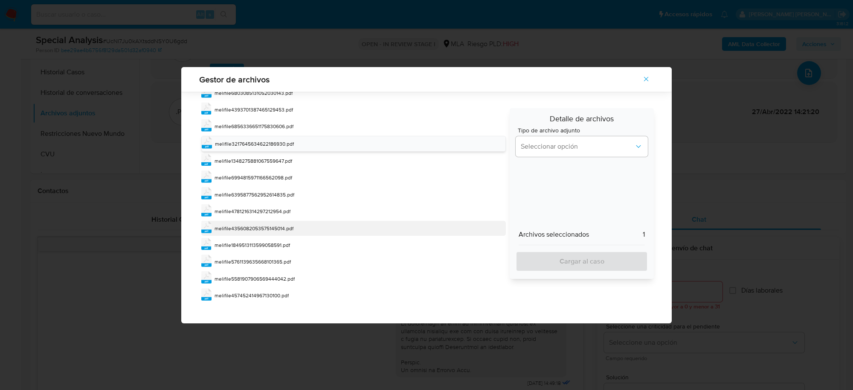
click at [285, 229] on span "melifile4356082053575145014.pdf" at bounding box center [254, 227] width 79 height 7
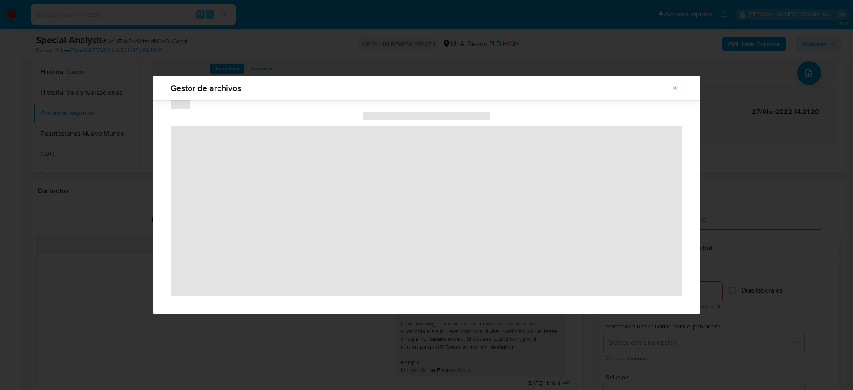
scroll to position [0, 0]
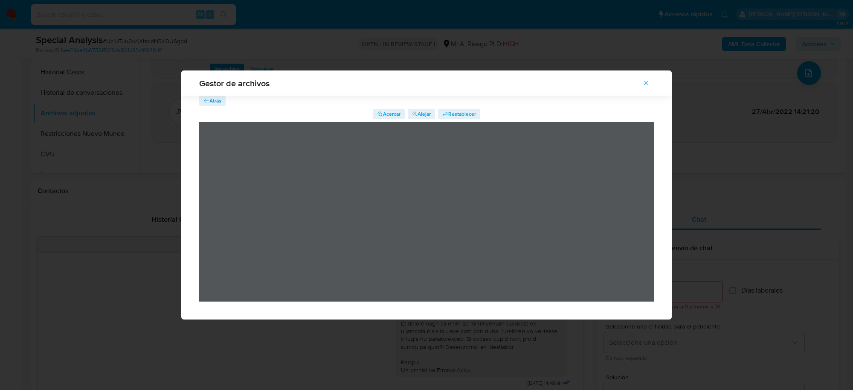
click at [212, 99] on span "Atrás" at bounding box center [215, 101] width 12 height 10
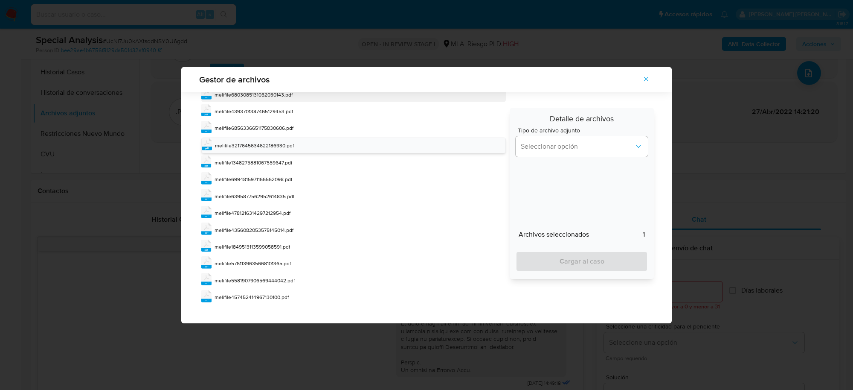
scroll to position [164, 0]
click at [272, 293] on span "melifile457452414967130100.pdf" at bounding box center [252, 294] width 74 height 7
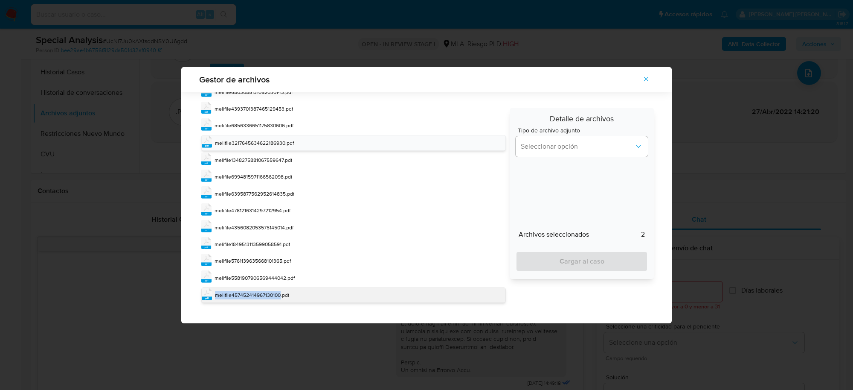
click at [272, 293] on span "melifile457452414967130100.pdf" at bounding box center [252, 294] width 74 height 7
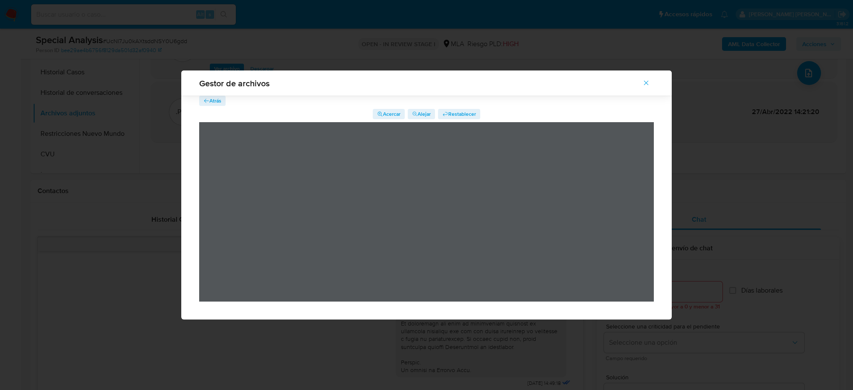
click at [643, 82] on icon "Cerrar" at bounding box center [647, 83] width 8 height 8
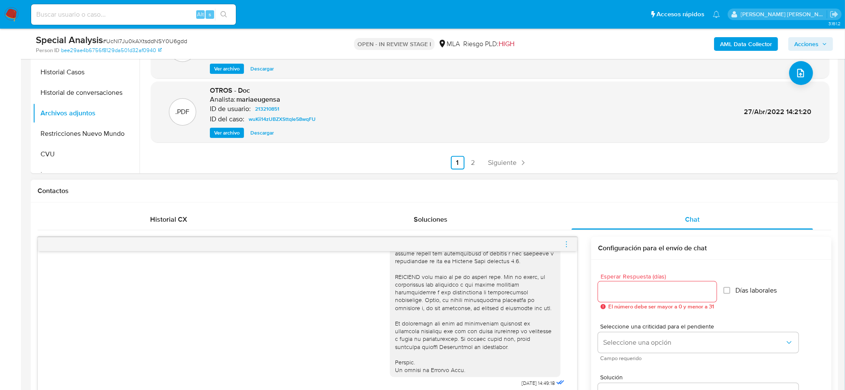
click at [560, 241] on div at bounding box center [307, 244] width 539 height 14
click at [564, 239] on span "menu-action" at bounding box center [567, 244] width 8 height 20
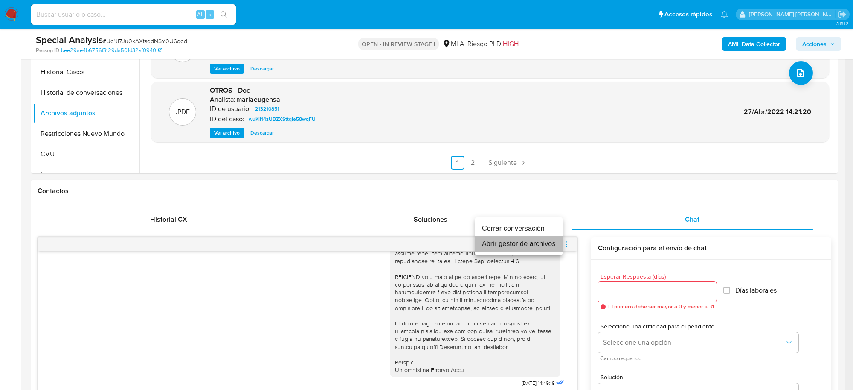
click at [508, 242] on li "Abrir gestor de archivos" at bounding box center [518, 243] width 87 height 15
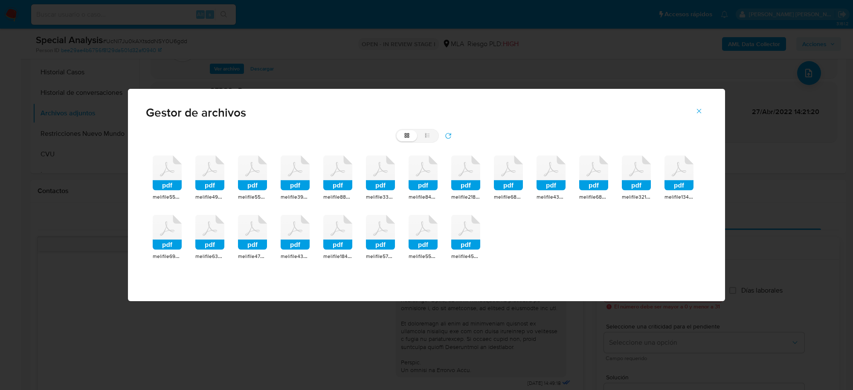
click at [447, 137] on icon "refresh" at bounding box center [448, 135] width 7 height 7
click at [427, 138] on icon at bounding box center [428, 135] width 6 height 6
click at [397, 131] on input "list" at bounding box center [397, 130] width 0 height 0
radio input "true"
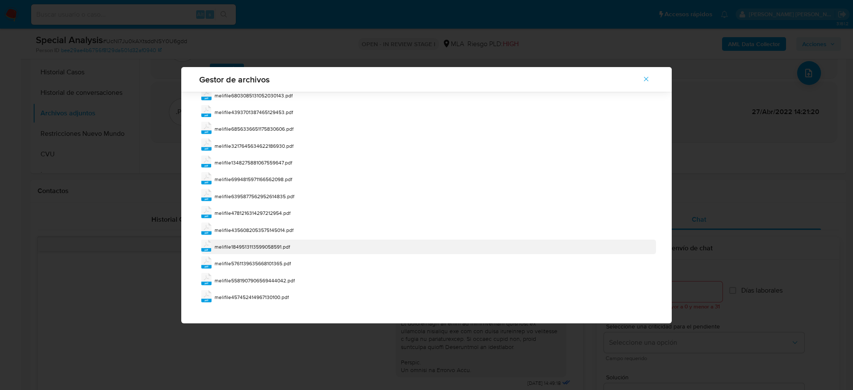
scroll to position [163, 0]
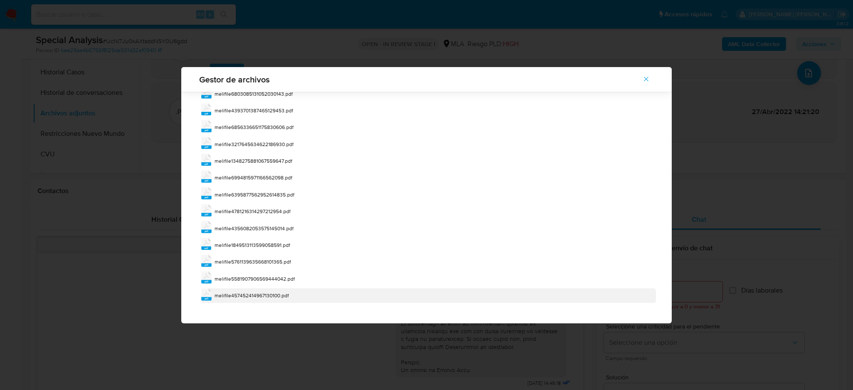
click at [279, 291] on span "melifile457452414967130100.pdf" at bounding box center [252, 294] width 74 height 7
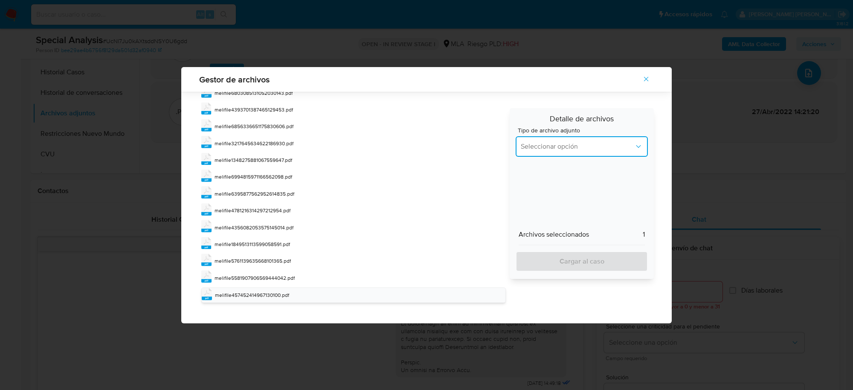
click at [596, 146] on span "Seleccionar opción" at bounding box center [577, 146] width 113 height 9
drag, startPoint x: 589, startPoint y: 221, endPoint x: 592, endPoint y: 229, distance: 8.8
click at [588, 221] on div "DDJJ de Ingresos Brutos" at bounding box center [579, 222] width 116 height 20
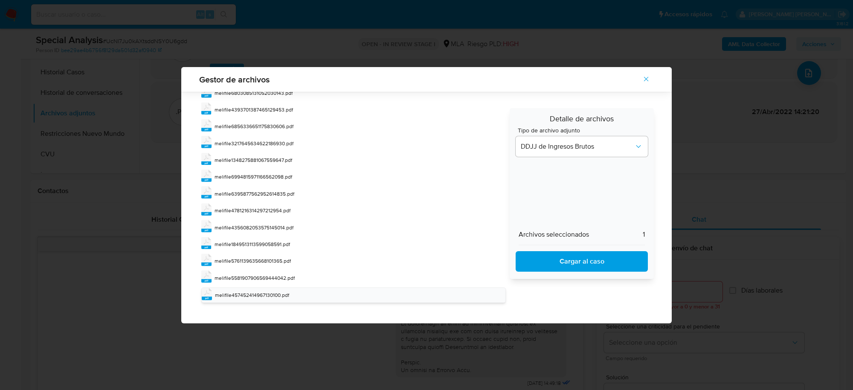
click at [604, 254] on span "Cargar al caso" at bounding box center [582, 261] width 110 height 19
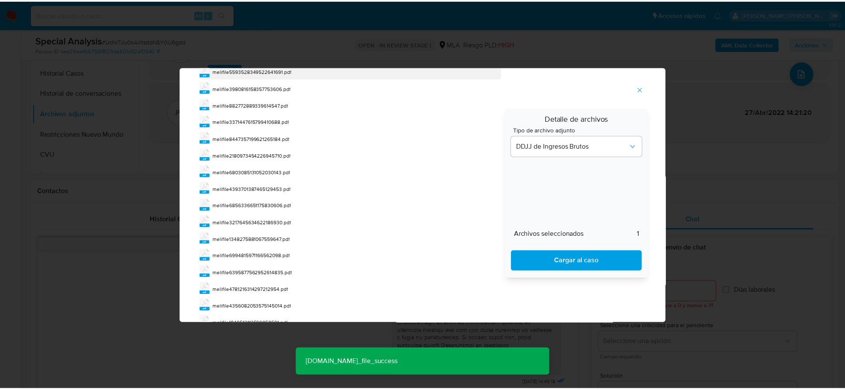
scroll to position [0, 0]
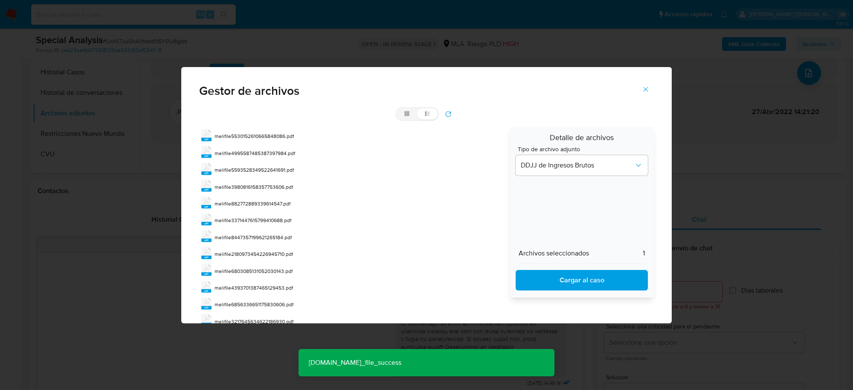
click at [445, 116] on icon "refresh" at bounding box center [448, 113] width 7 height 7
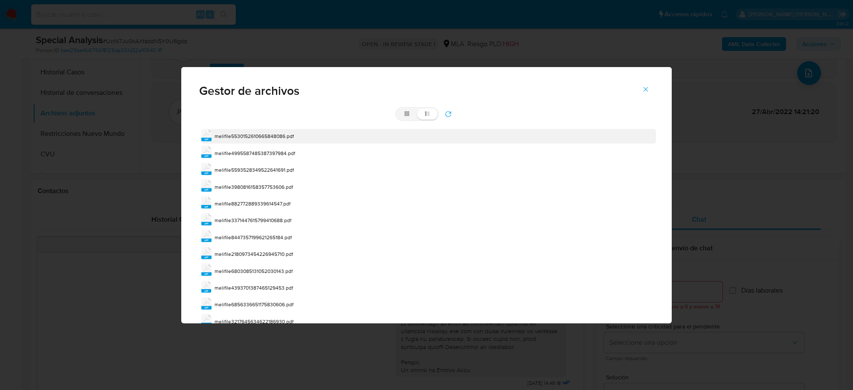
click at [246, 135] on span "melifile5530152610665848086.pdf" at bounding box center [254, 135] width 79 height 7
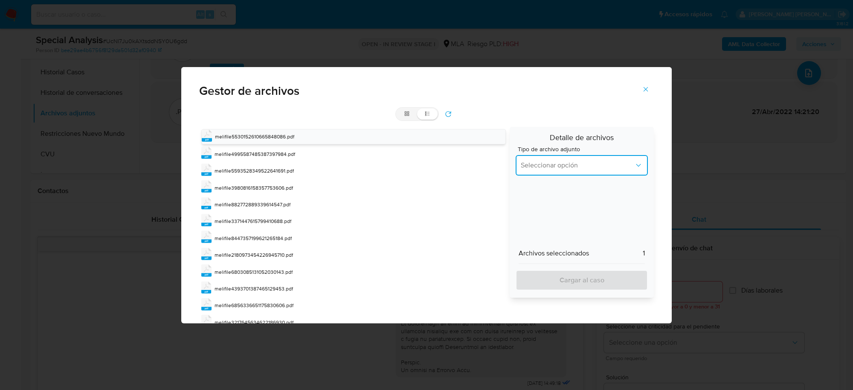
click at [536, 161] on span "Seleccionar opción" at bounding box center [577, 165] width 113 height 9
click at [544, 206] on span "INGRESOS" at bounding box center [537, 208] width 32 height 9
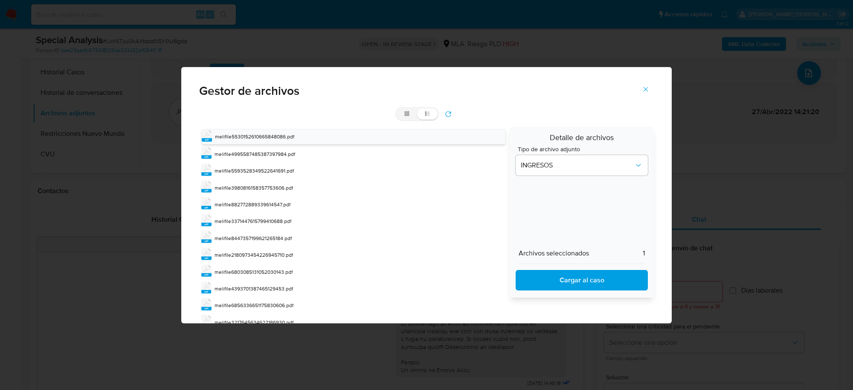
click at [566, 278] on span "Cargar al caso" at bounding box center [582, 279] width 110 height 19
click at [645, 92] on icon "Cerrar" at bounding box center [646, 89] width 8 height 8
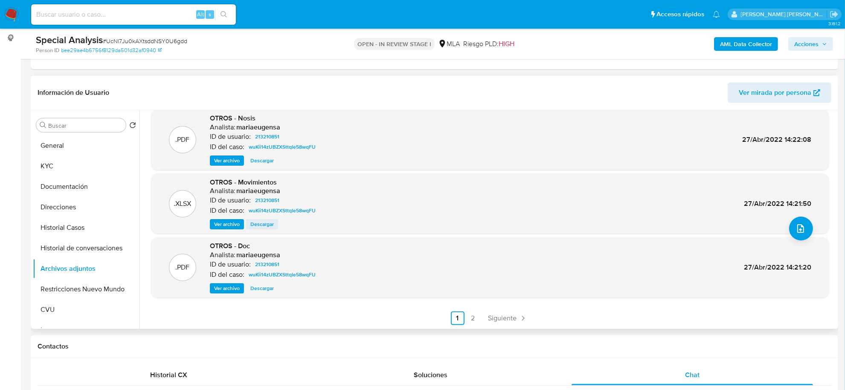
scroll to position [107, 0]
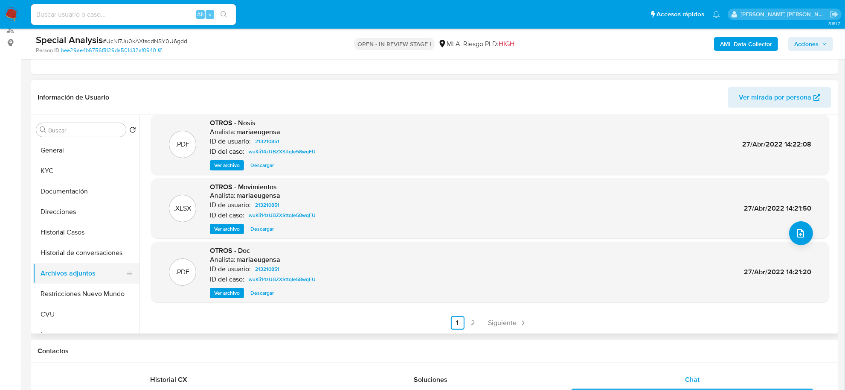
click at [56, 270] on button "Archivos adjuntos" at bounding box center [83, 273] width 100 height 20
click at [70, 251] on button "Historial de conversaciones" at bounding box center [83, 252] width 100 height 20
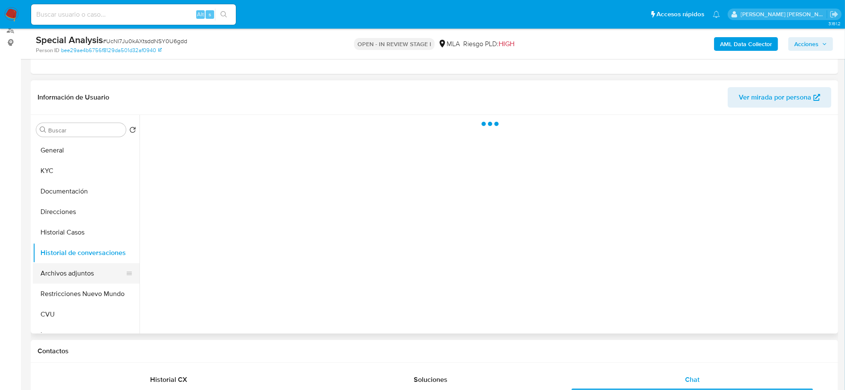
scroll to position [0, 0]
click at [71, 269] on button "Archivos adjuntos" at bounding box center [83, 273] width 100 height 20
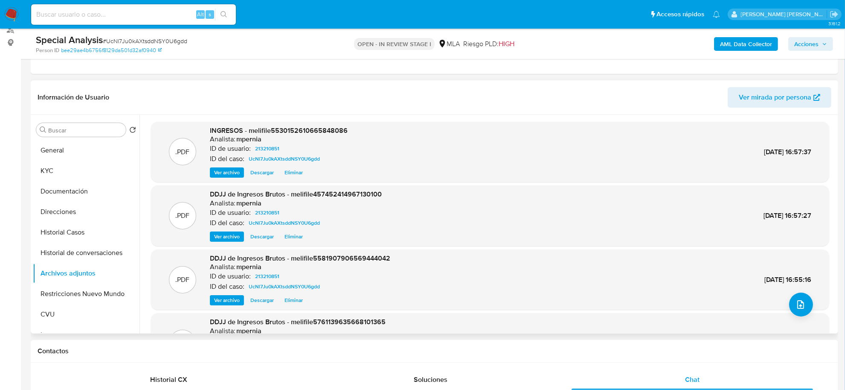
click at [229, 174] on span "Ver archivo" at bounding box center [227, 172] width 26 height 9
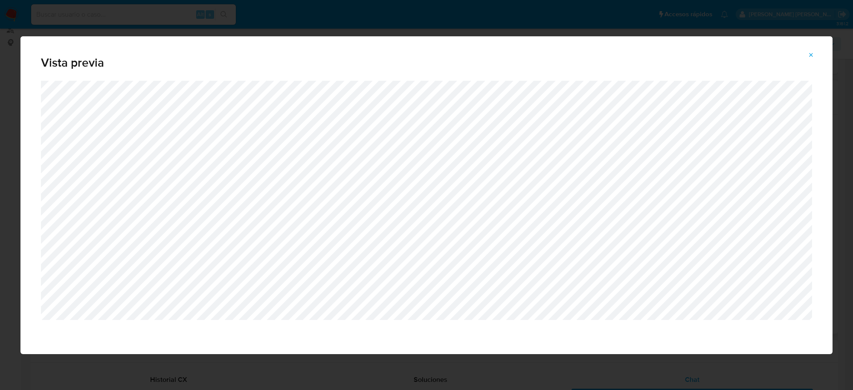
click at [814, 56] on icon "Attachment preview" at bounding box center [811, 55] width 7 height 7
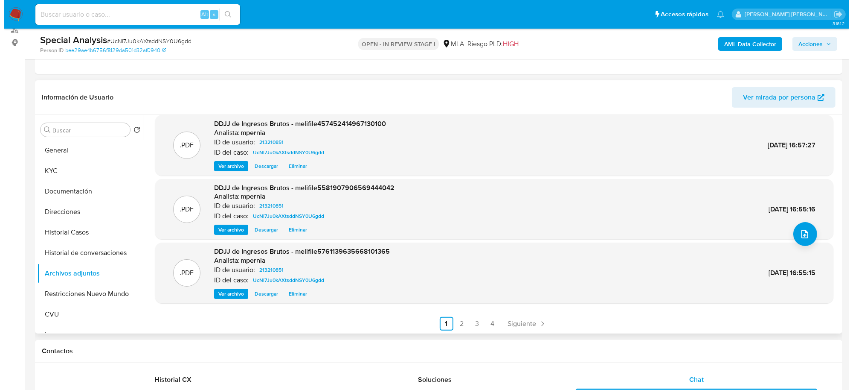
scroll to position [71, 0]
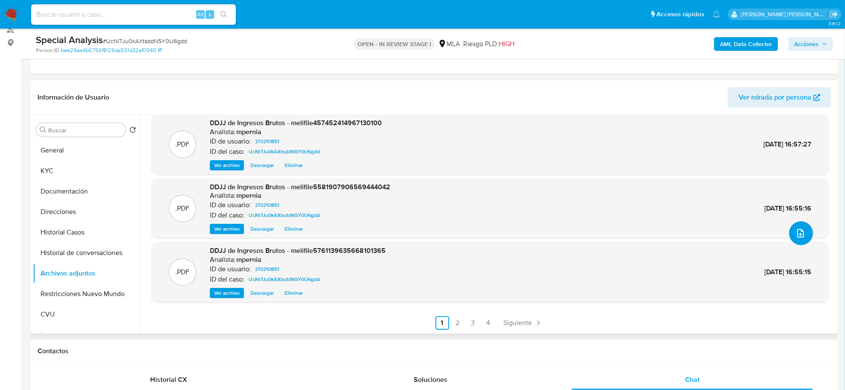
click at [796, 233] on icon "upload-file" at bounding box center [801, 233] width 10 height 10
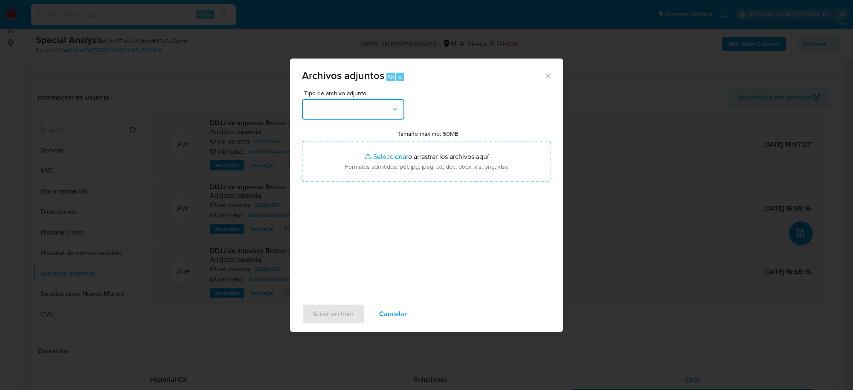
click at [385, 119] on button "button" at bounding box center [353, 109] width 102 height 20
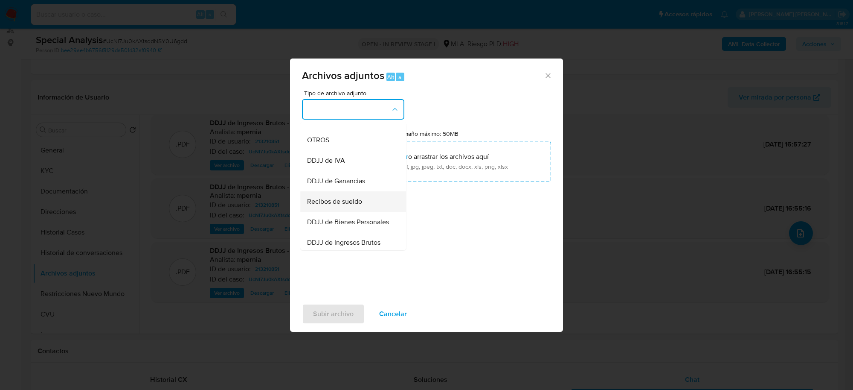
scroll to position [160, 0]
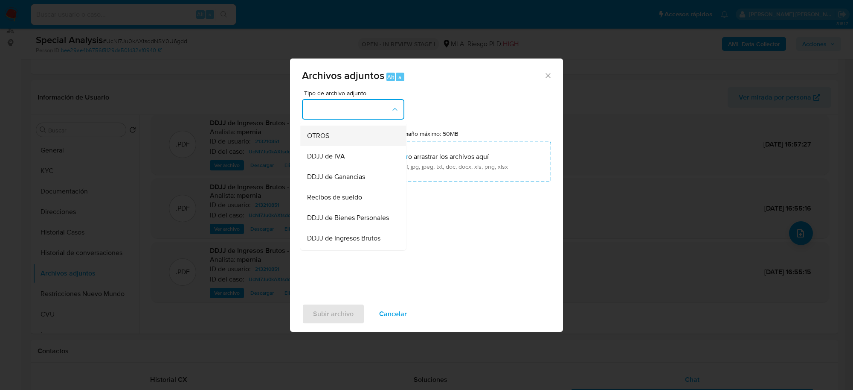
click at [324, 138] on div "OTROS" at bounding box center [350, 136] width 87 height 20
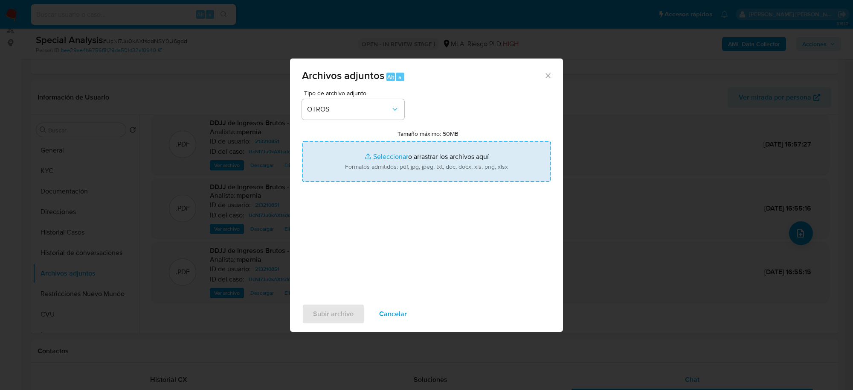
type input "C:\fakepath\Movimientos-Aladdin-213210851.xlsx"
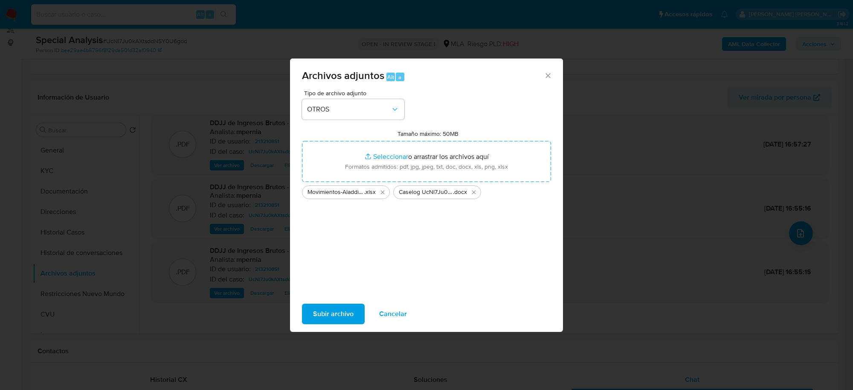
click at [354, 319] on button "Subir archivo" at bounding box center [333, 313] width 63 height 20
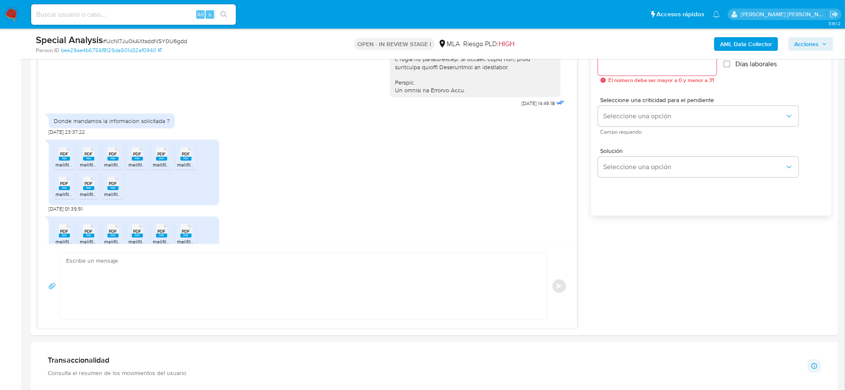
scroll to position [640, 0]
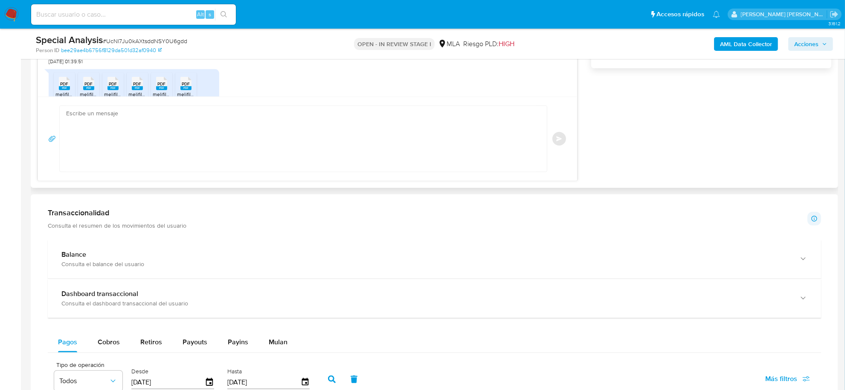
click at [120, 113] on textarea at bounding box center [301, 139] width 470 height 66
paste textarea "Hola, Muchas gracias por la respuesta. Analizamos tu caso y notamos que la info…"
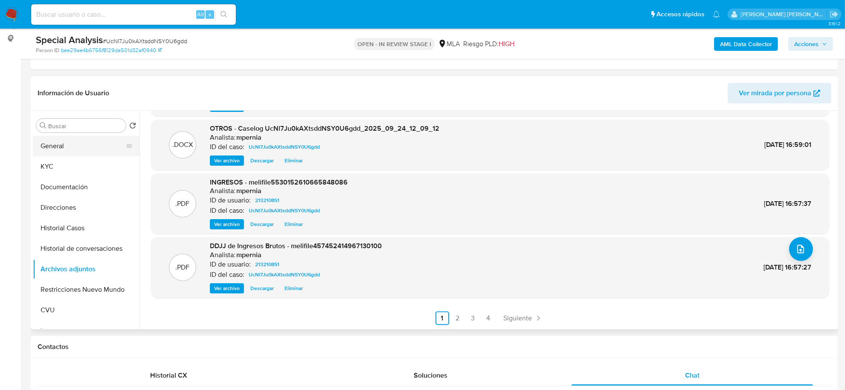
scroll to position [107, 0]
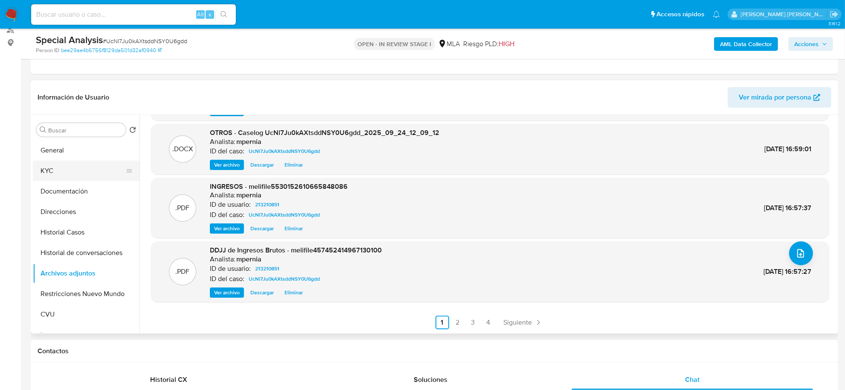
click at [58, 167] on button "KYC" at bounding box center [83, 170] width 100 height 20
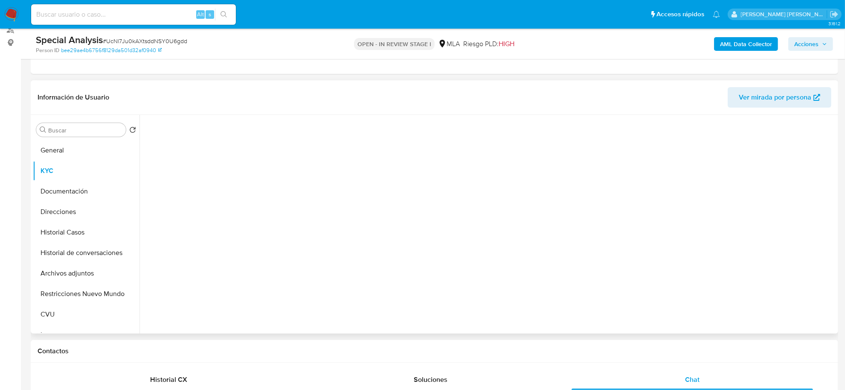
scroll to position [0, 0]
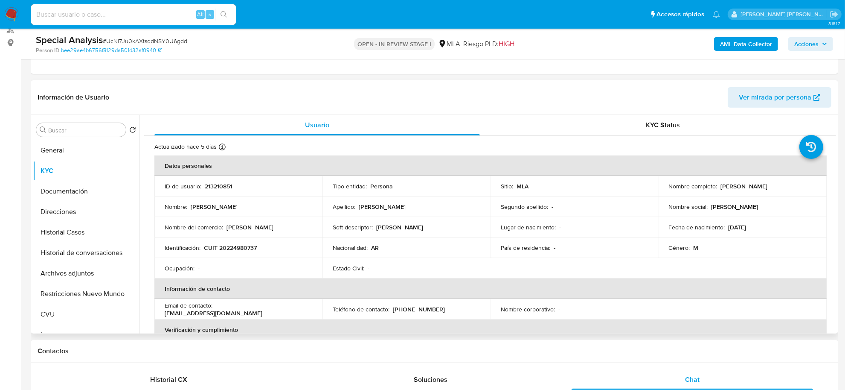
drag, startPoint x: 717, startPoint y: 186, endPoint x: 759, endPoint y: 184, distance: 42.3
click at [759, 184] on div "Nombre completo : Marcelo Fabian Otero" at bounding box center [743, 186] width 148 height 8
copy div "Marcelo Fabian"
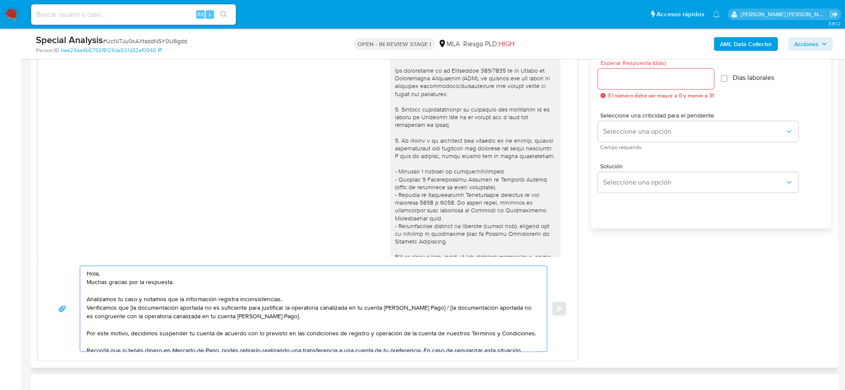
click at [99, 274] on textarea "Hola, Muchas gracias por la respuesta. Analizamos tu caso y notamos que la info…" at bounding box center [312, 308] width 450 height 85
paste textarea "Marcelo Fabian"
click at [153, 274] on textarea "Hola Marcelo Fabian, Muchas gracias por la respuesta. Analizamos tu caso y nota…" at bounding box center [312, 308] width 450 height 85
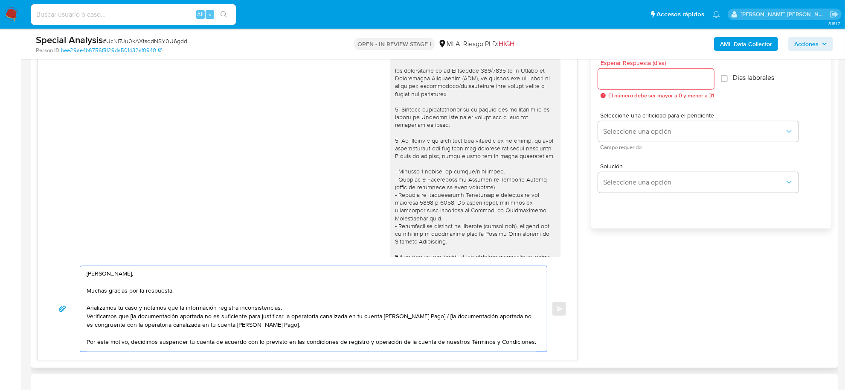
click at [141, 301] on textarea "Hola Marcelo Fabian, Muchas gracias por la respuesta. Analizamos tu caso y nota…" at bounding box center [312, 308] width 450 height 85
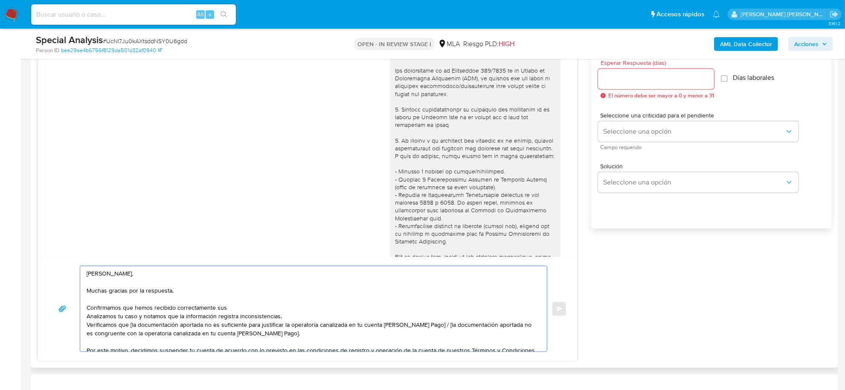
paste textarea "Declaraciones Juradas de Ingresos Brutos"
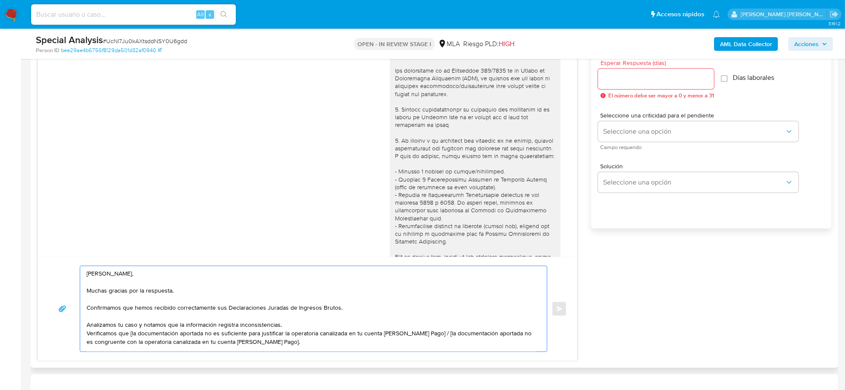
drag, startPoint x: 143, startPoint y: 327, endPoint x: 87, endPoint y: 326, distance: 56.3
click at [87, 326] on textarea "Hola Marcelo Fabian, Muchas gracias por la respuesta. Confirmamos que hemos rec…" at bounding box center [312, 308] width 450 height 85
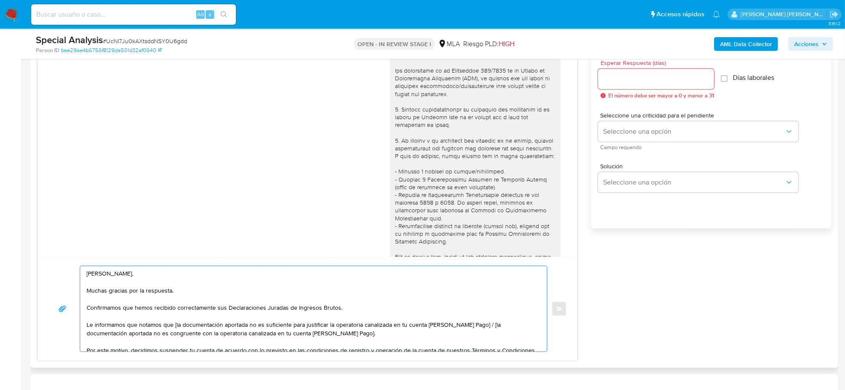
drag, startPoint x: 119, startPoint y: 334, endPoint x: 161, endPoint y: 325, distance: 42.8
click at [175, 326] on textarea "Hola Marcelo Fabian, Muchas gracias por la respuesta. Confirmamos que hemos rec…" at bounding box center [312, 308] width 450 height 85
drag, startPoint x: 471, startPoint y: 325, endPoint x: 473, endPoint y: 340, distance: 15.8
click at [473, 340] on textarea "Hola Marcelo Fabian, Muchas gracias por la respuesta. Confirmamos que hemos rec…" at bounding box center [312, 308] width 450 height 85
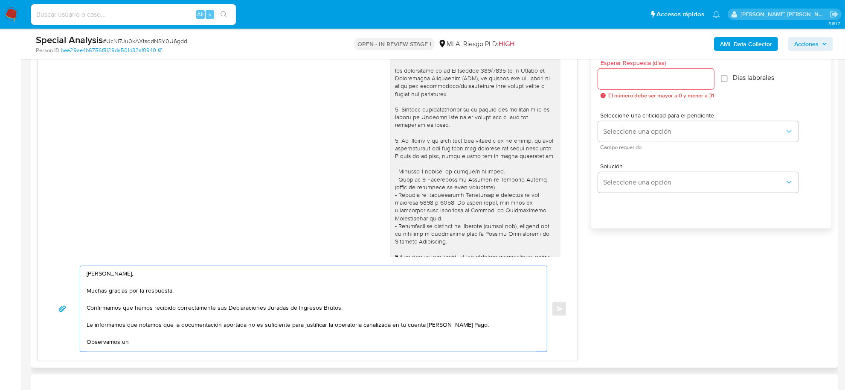
paste textarea "un desvío significativo entre lo declarado ante ARCA y los fondos canalizado po…"
click at [134, 343] on textarea "Hola Marcelo Fabian, Muchas gracias por la respuesta. Confirmamos que hemos rec…" at bounding box center [312, 308] width 450 height 85
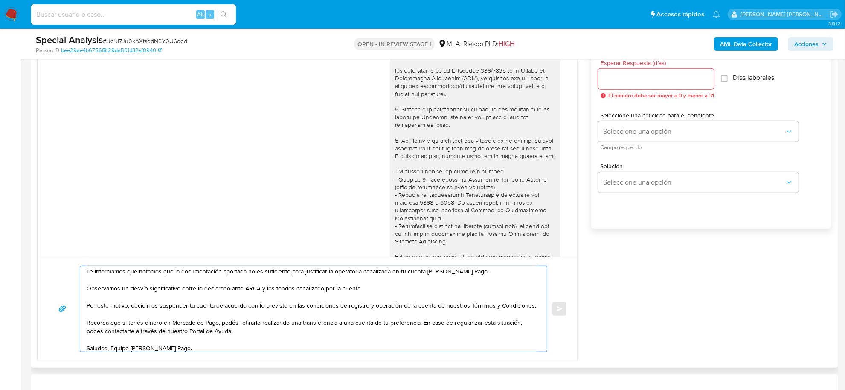
click at [361, 289] on textarea "Hola Marcelo Fabian, Muchas gracias por la respuesta. Confirmamos que hemos rec…" at bounding box center [312, 308] width 450 height 85
click at [419, 324] on textarea "Hola Marcelo Fabian, Muchas gracias por la respuesta. Confirmamos que hemos rec…" at bounding box center [312, 308] width 450 height 85
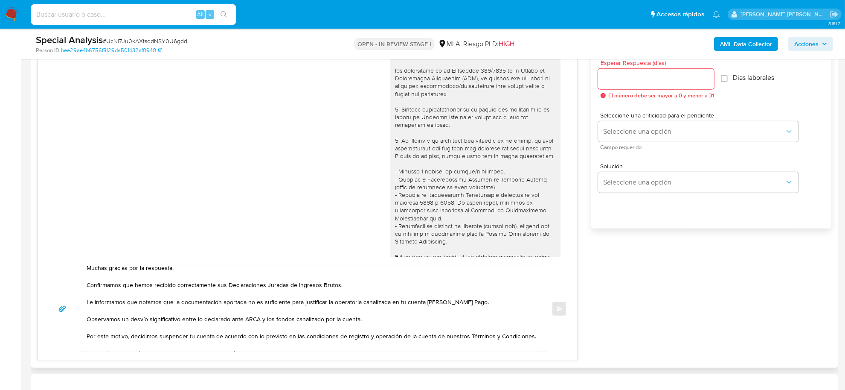
scroll to position [0, 0]
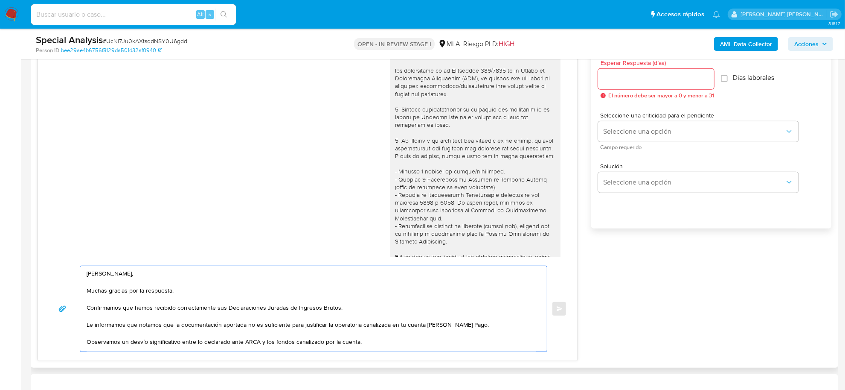
drag, startPoint x: 246, startPoint y: 325, endPoint x: 137, endPoint y: 326, distance: 108.4
click at [137, 326] on textarea "Hola Marcelo Fabian, Muchas gracias por la respuesta. Confirmamos que hemos rec…" at bounding box center [312, 308] width 450 height 85
drag, startPoint x: 183, startPoint y: 326, endPoint x: 175, endPoint y: 326, distance: 8.6
click at [175, 326] on textarea "Hola Marcelo Fabian, Muchas gracias por la respuesta. Confirmamos que hemos rec…" at bounding box center [312, 308] width 450 height 85
click at [137, 326] on textarea "Hola Marcelo Fabian, Muchas gracias por la respuesta. Confirmamos que hemos rec…" at bounding box center [312, 308] width 450 height 85
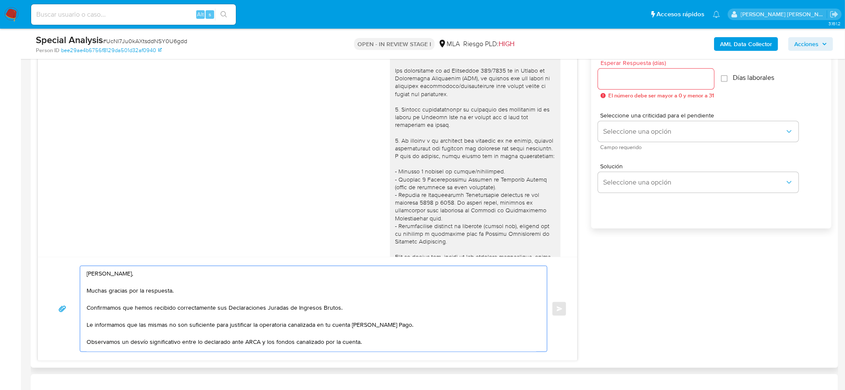
drag, startPoint x: 126, startPoint y: 326, endPoint x: 83, endPoint y: 323, distance: 43.1
click at [83, 323] on div "Hola Marcelo Fabian, Muchas gracias por la respuesta. Confirmamos que hemos rec…" at bounding box center [311, 308] width 462 height 85
paste textarea "Analizamos tu caso"
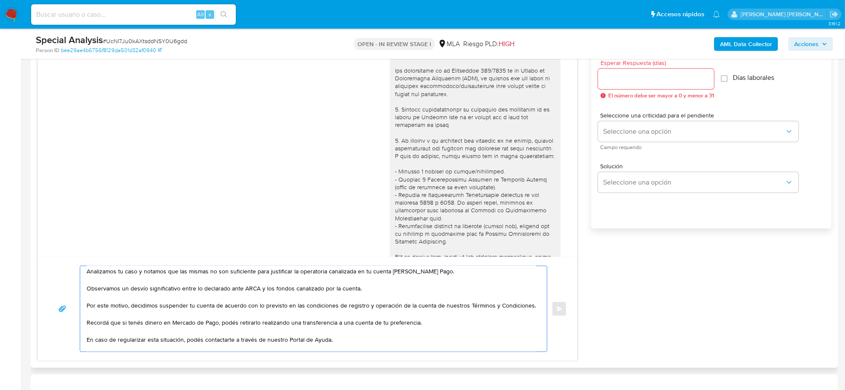
click at [88, 288] on textarea "Hola Marcelo Fabian, Muchas gracias por la respuesta. Confirmamos que hemos rec…" at bounding box center [312, 308] width 450 height 85
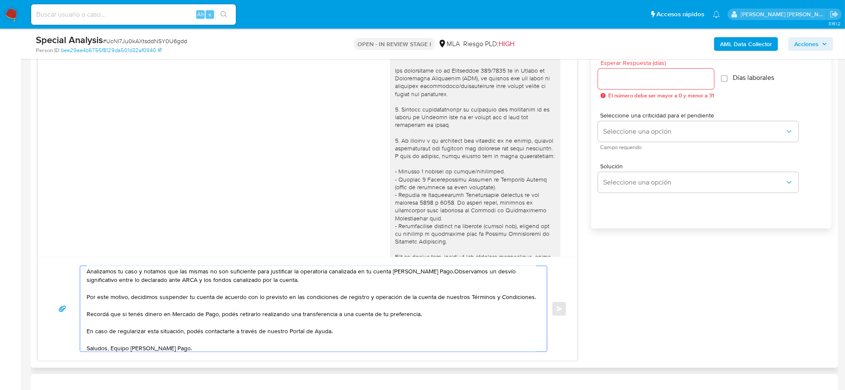
scroll to position [45, 0]
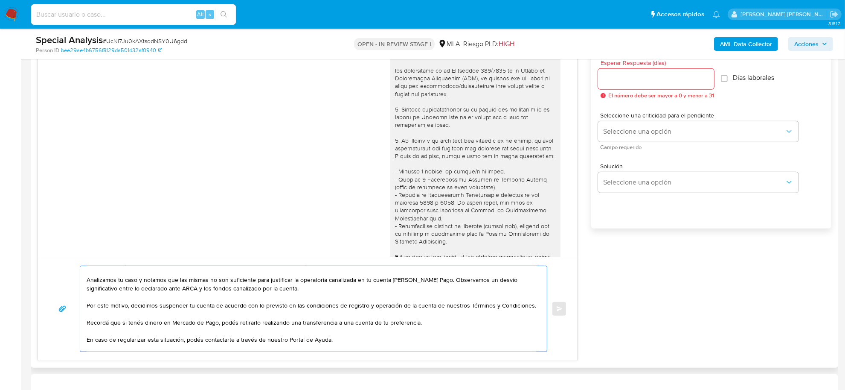
drag, startPoint x: 472, startPoint y: 282, endPoint x: 461, endPoint y: 282, distance: 11.5
click at [461, 282] on textarea "Hola Marcelo Fabian, Muchas gracias por la respuesta. Confirmamos que hemos rec…" at bounding box center [312, 308] width 450 height 85
click at [156, 293] on textarea "Hola Marcelo Fabian, Muchas gracias por la respuesta. Confirmamos que hemos rec…" at bounding box center [312, 308] width 450 height 85
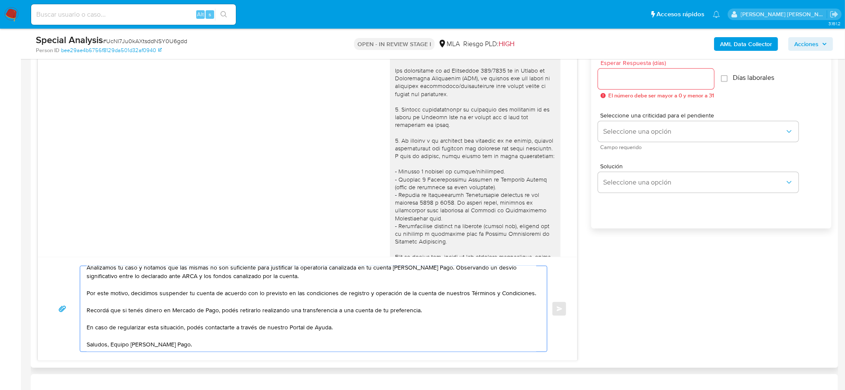
click at [343, 320] on textarea "Hola Marcelo Fabian, Muchas gracias por la respuesta. Confirmamos que hemos rec…" at bounding box center [312, 308] width 450 height 85
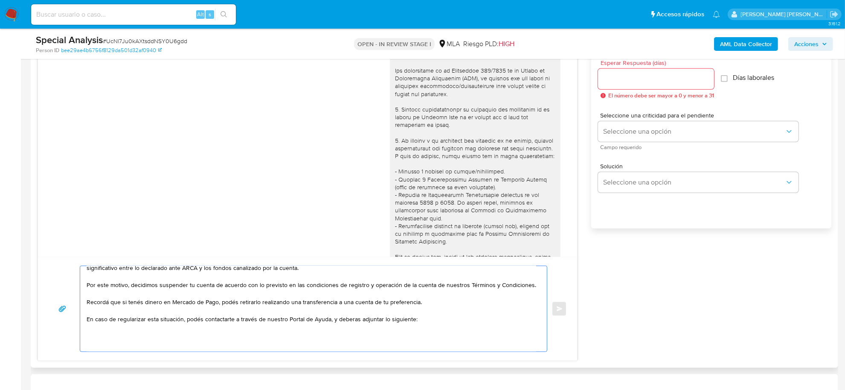
paste textarea "vínculo con las siguientes contrapartes con las que operaste, el motivo de las …"
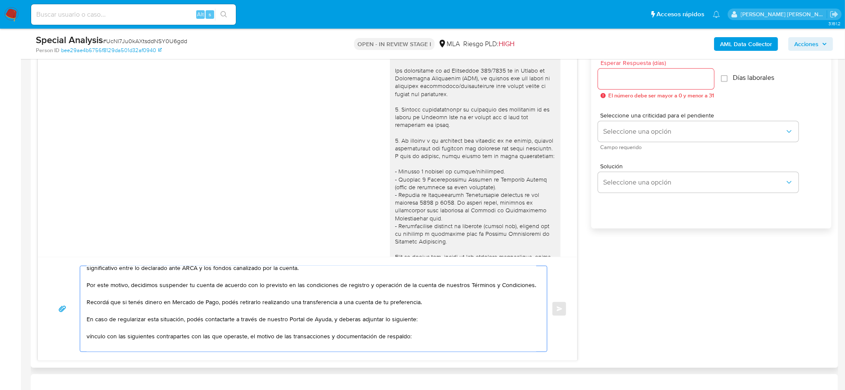
paste textarea "- Marta Gabriela Ciro CUIT 27169118766, a quien le envía 59 transferencias por …"
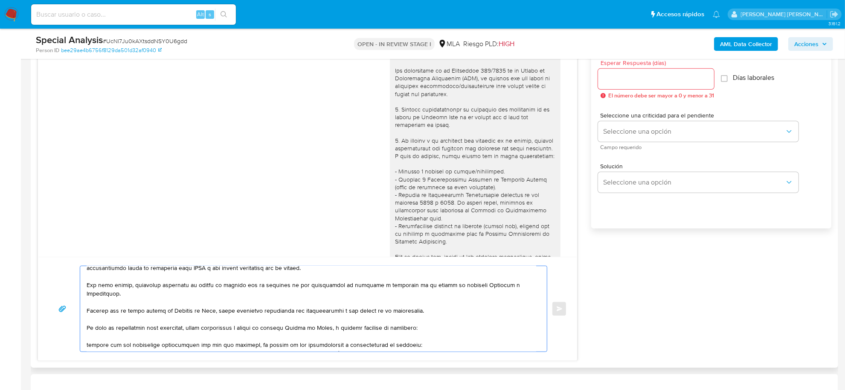
scroll to position [131, 0]
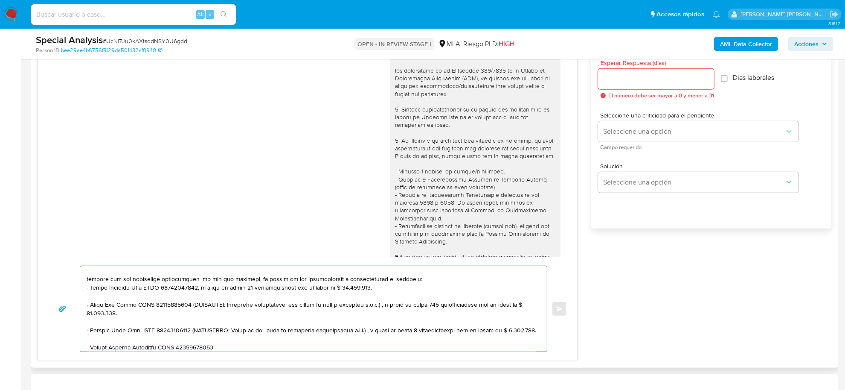
drag, startPoint x: 190, startPoint y: 279, endPoint x: 195, endPoint y: 287, distance: 10.0
click at [195, 287] on textarea at bounding box center [312, 308] width 450 height 85
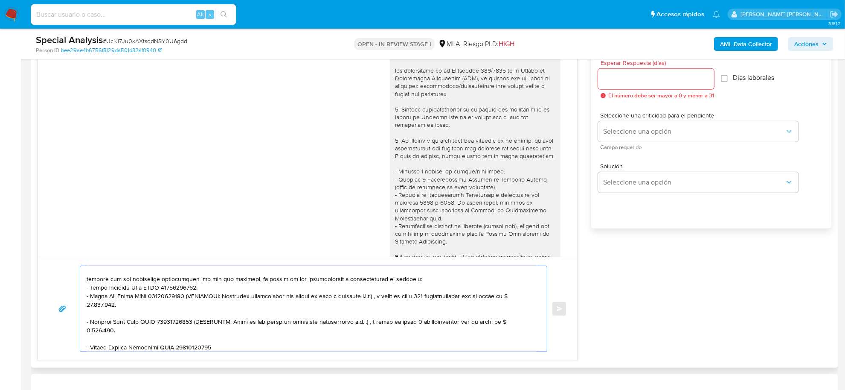
drag, startPoint x: 186, startPoint y: 288, endPoint x: 189, endPoint y: 297, distance: 9.6
click at [189, 297] on textarea at bounding box center [312, 308] width 450 height 85
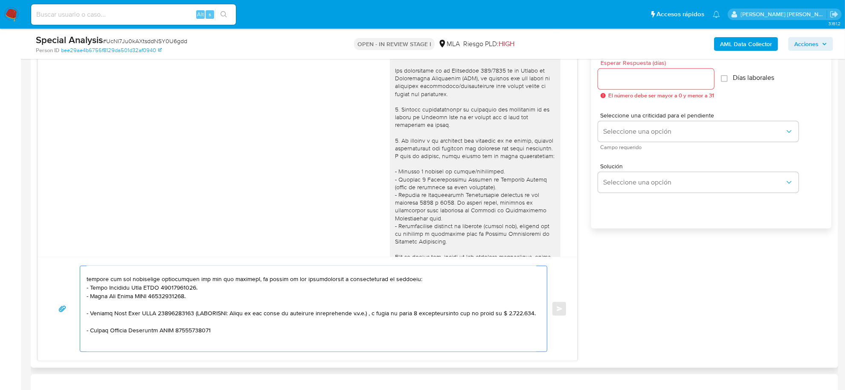
drag, startPoint x: 191, startPoint y: 304, endPoint x: 196, endPoint y: 311, distance: 8.5
click at [196, 311] on textarea at bounding box center [312, 308] width 450 height 85
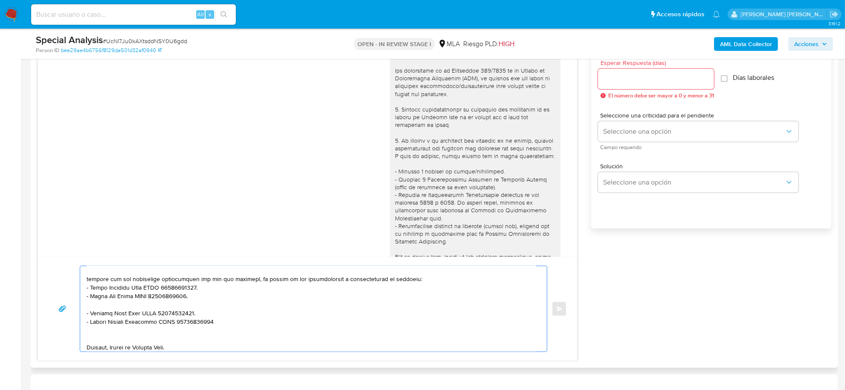
click at [214, 315] on textarea at bounding box center [312, 308] width 450 height 85
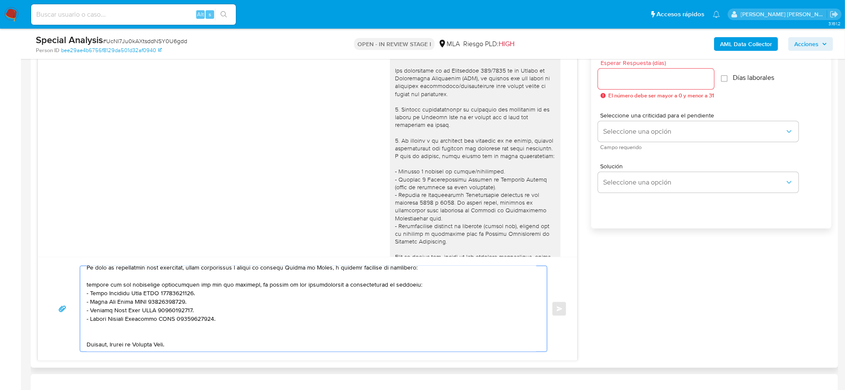
scroll to position [125, 0]
click at [90, 278] on textarea at bounding box center [312, 308] width 450 height 85
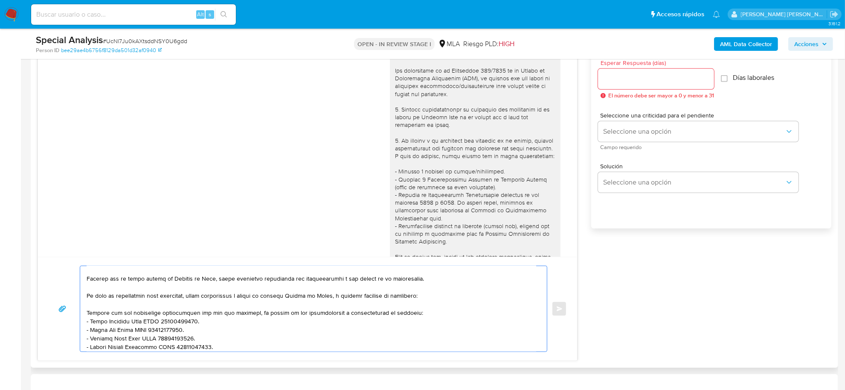
scroll to position [72, 0]
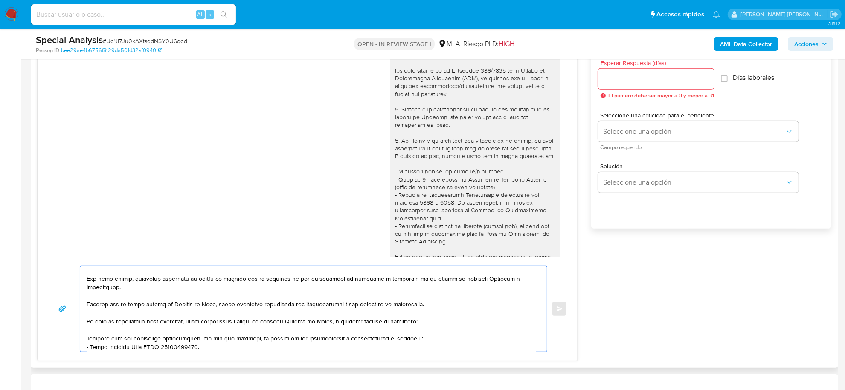
click at [123, 325] on textarea at bounding box center [312, 308] width 450 height 85
paste textarea "Tené en cuenta que, además de los ejemplos mencionados, podés adjuntar voluntar…"
click at [346, 311] on textarea at bounding box center [312, 308] width 450 height 85
click at [93, 325] on textarea at bounding box center [312, 308] width 450 height 85
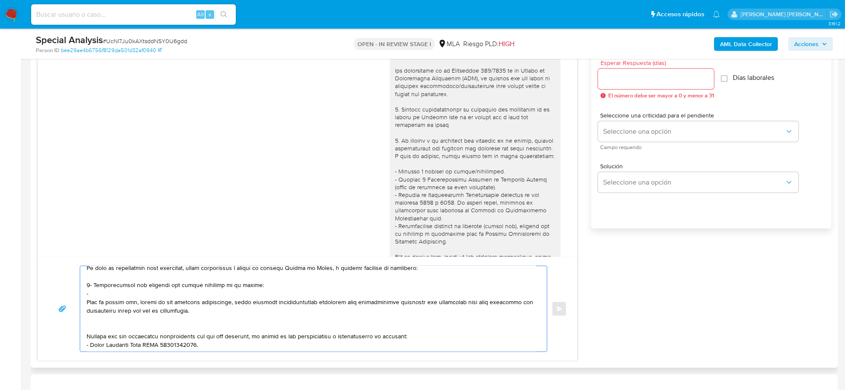
drag, startPoint x: 248, startPoint y: 295, endPoint x: 90, endPoint y: 288, distance: 158.9
click at [90, 288] on textarea at bounding box center [312, 308] width 450 height 85
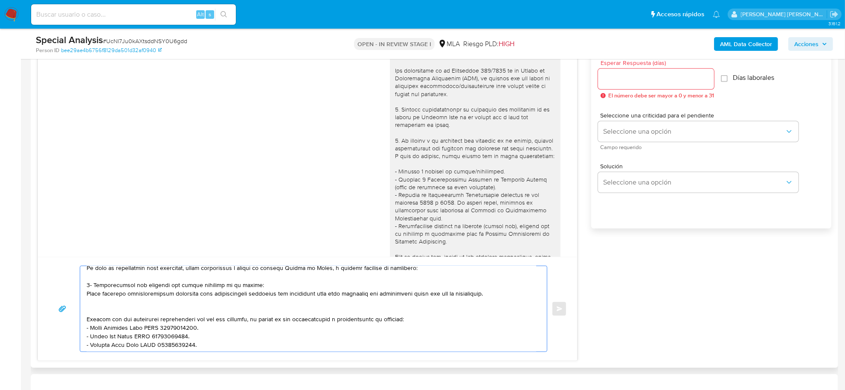
drag, startPoint x: 408, startPoint y: 287, endPoint x: 492, endPoint y: 287, distance: 83.6
click at [492, 287] on textarea at bounding box center [312, 308] width 450 height 85
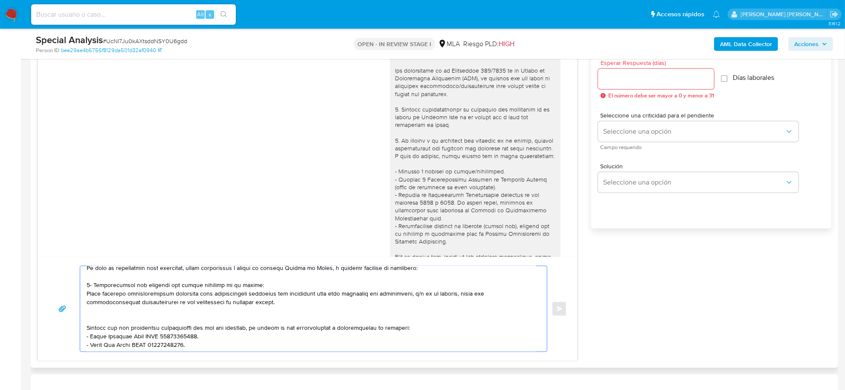
drag, startPoint x: 421, startPoint y: 286, endPoint x: 459, endPoint y: 285, distance: 38.4
click at [459, 285] on textarea at bounding box center [312, 308] width 450 height 85
click at [87, 286] on textarea at bounding box center [312, 308] width 450 height 85
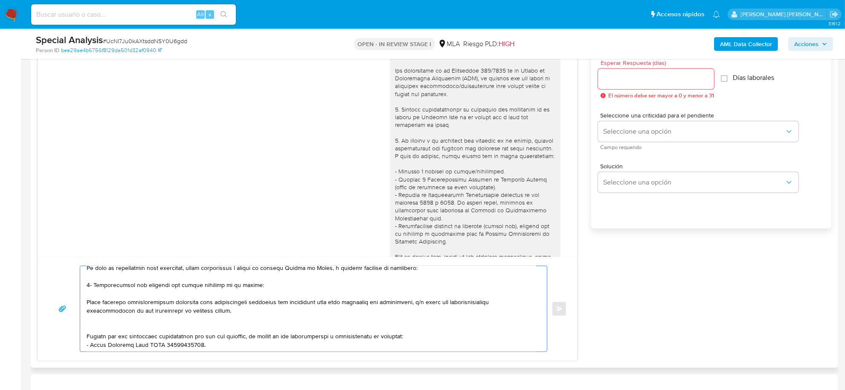
click at [124, 303] on textarea at bounding box center [312, 308] width 450 height 85
click at [195, 304] on textarea at bounding box center [312, 308] width 450 height 85
click at [108, 278] on textarea at bounding box center [312, 308] width 450 height 85
click at [277, 296] on textarea at bounding box center [312, 308] width 450 height 85
click at [107, 314] on textarea at bounding box center [312, 308] width 450 height 85
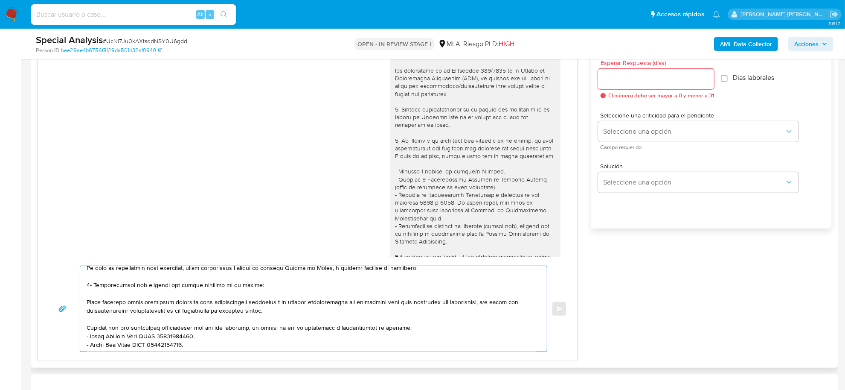
click at [87, 322] on textarea at bounding box center [312, 308] width 450 height 85
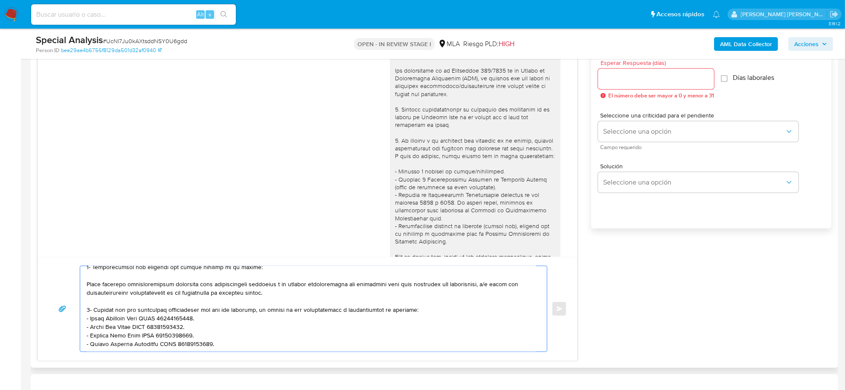
scroll to position [168, 0]
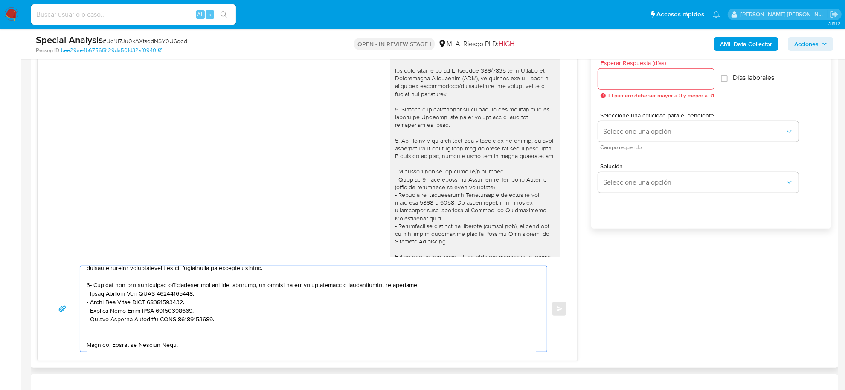
click at [112, 337] on textarea at bounding box center [312, 308] width 450 height 85
type textarea "Hola Marcelo Fabian, Muchas gracias por la respuesta. Confirmamos que hemos rec…"
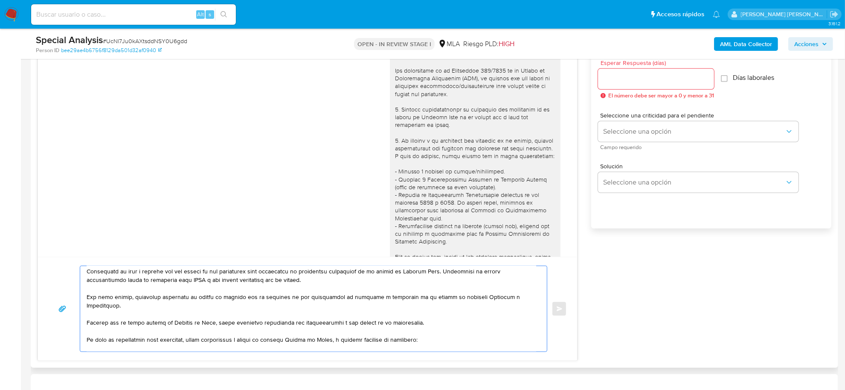
scroll to position [107, 0]
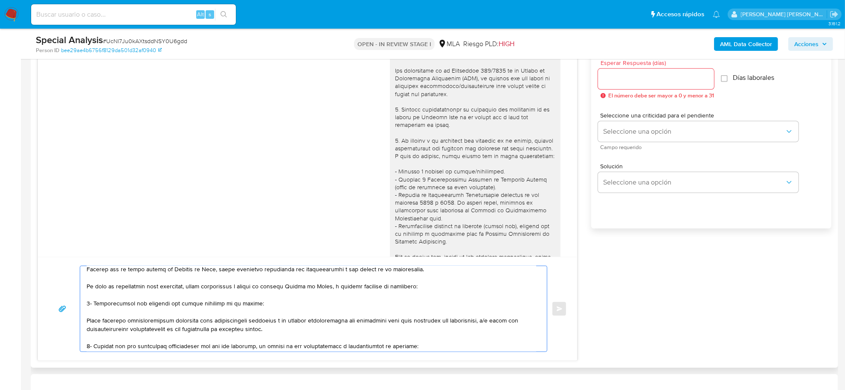
click at [619, 82] on input "Esperar Respuesta (días)" at bounding box center [656, 78] width 116 height 11
type input "1"
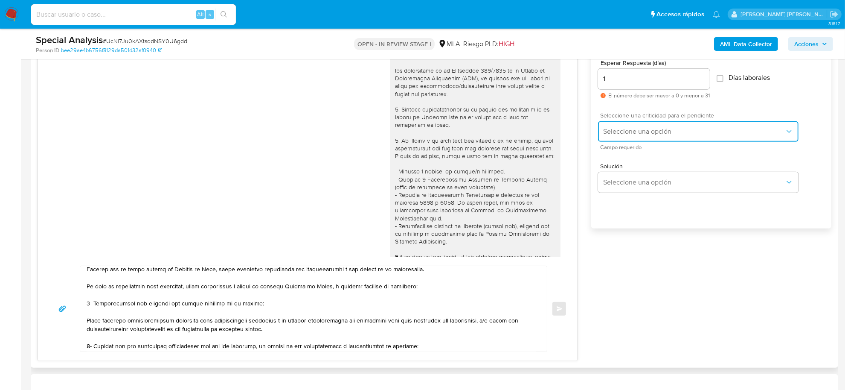
click at [628, 140] on button "Seleccione una opción" at bounding box center [698, 131] width 201 height 20
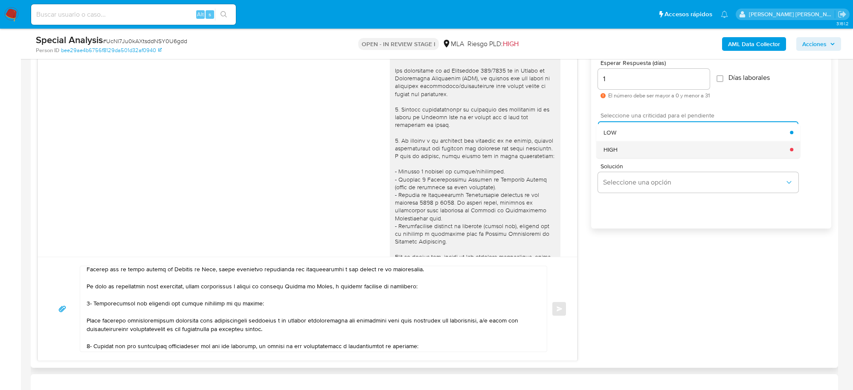
click at [622, 144] on div "HIGH" at bounding box center [697, 149] width 187 height 17
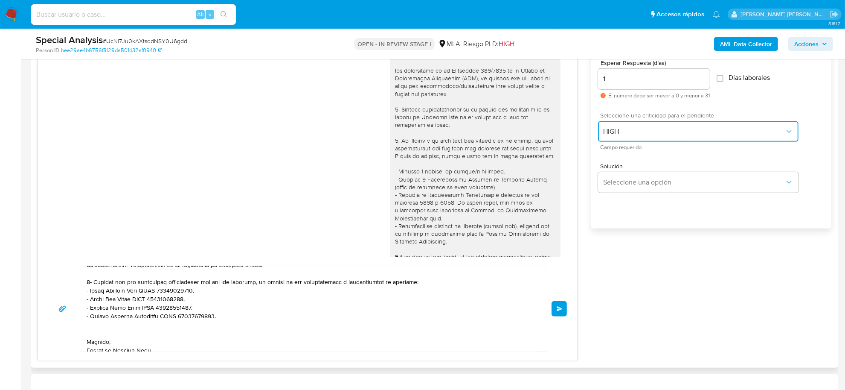
scroll to position [176, 0]
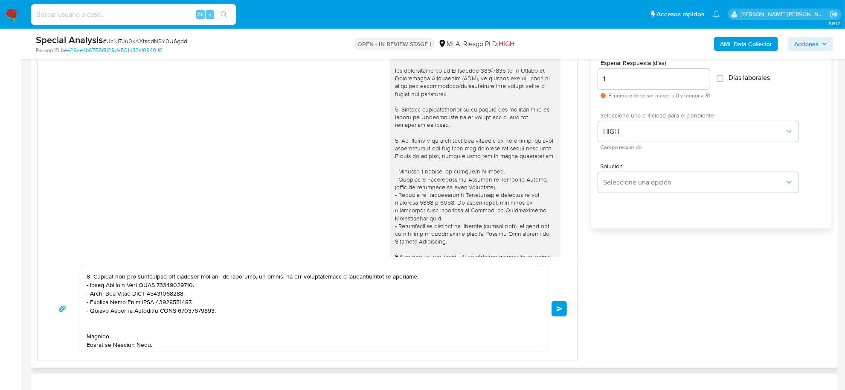
click at [570, 314] on div "Enviar" at bounding box center [307, 308] width 539 height 104
click at [557, 310] on span "Enviar" at bounding box center [560, 308] width 6 height 5
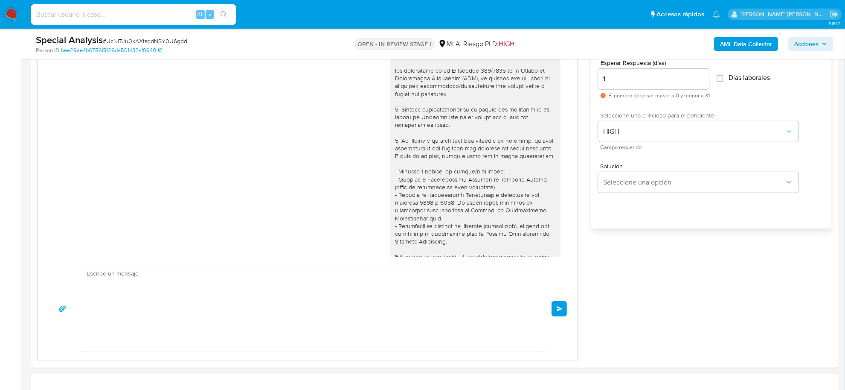
scroll to position [906, 0]
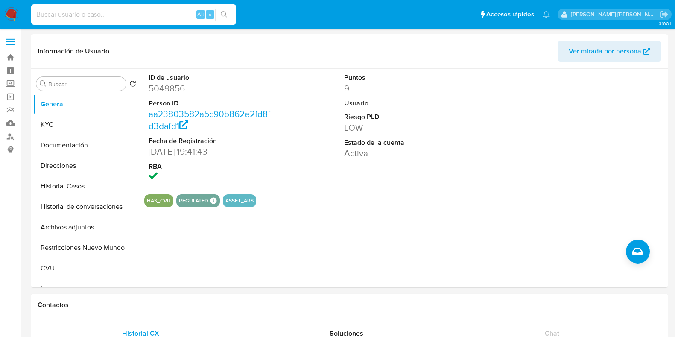
select select "10"
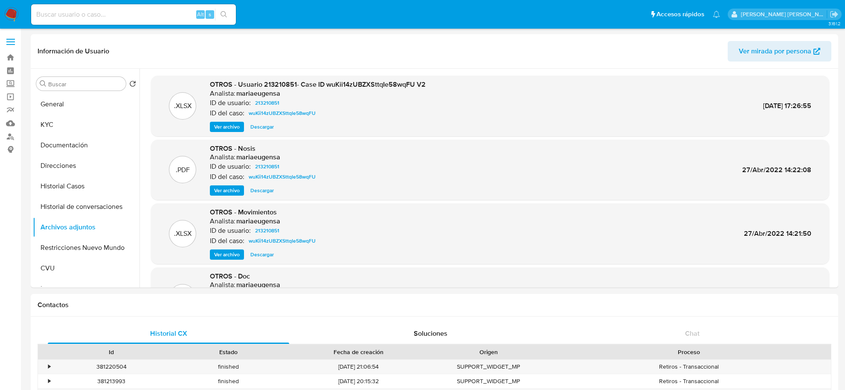
select select "10"
click at [78, 180] on button "Historial Casos" at bounding box center [83, 186] width 100 height 20
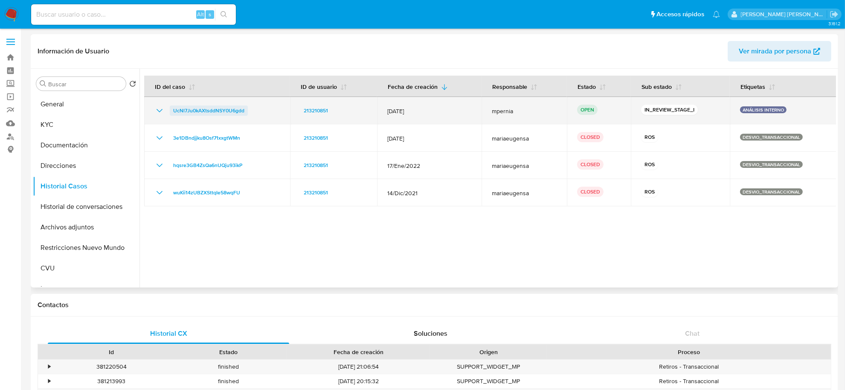
drag, startPoint x: 253, startPoint y: 107, endPoint x: 173, endPoint y: 108, distance: 79.4
click at [173, 108] on div "UcNl7Ju0kAXtsddNSY0U6gdd" at bounding box center [216, 110] width 125 height 10
click at [266, 122] on td "UcNl7Ju0kAXtsddNSY0U6gdd" at bounding box center [217, 110] width 146 height 27
drag, startPoint x: 255, startPoint y: 109, endPoint x: 180, endPoint y: 103, distance: 75.8
click at [180, 103] on td "UcNl7Ju0kAXtsddNSY0U6gdd" at bounding box center [217, 110] width 146 height 27
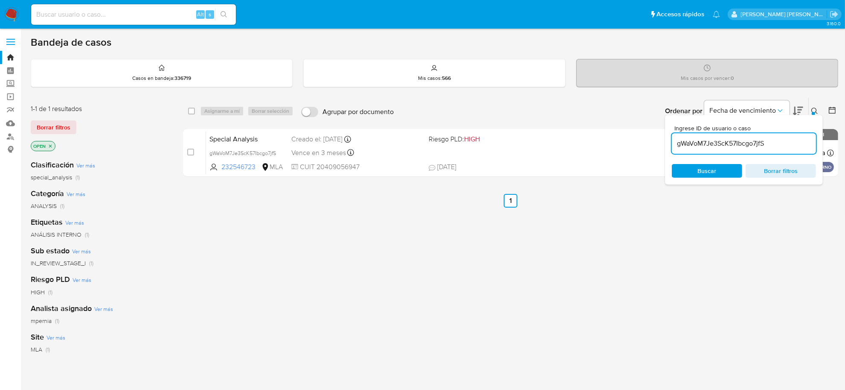
click at [707, 146] on input "gWaVoM7Je3ScK57Ibcgo7jfS" at bounding box center [744, 143] width 144 height 11
paste input "De acuerdo a la muestra tomada de los movimientos del usuario, se observa que l…"
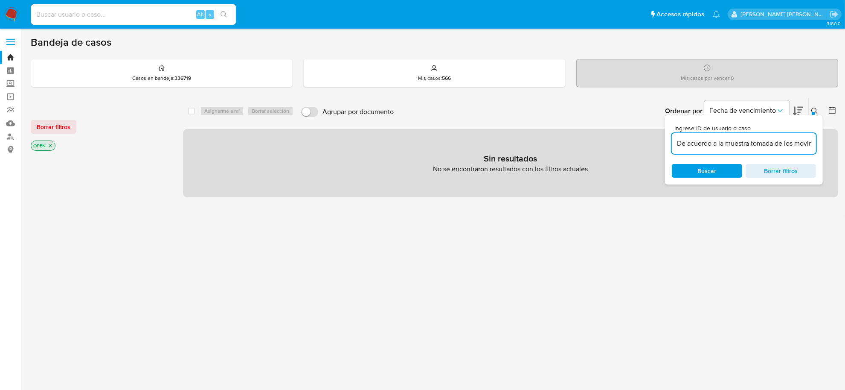
click at [698, 141] on input "De acuerdo a la muestra tomada de los movimientos del usuario, se observa que l…" at bounding box center [744, 143] width 144 height 11
paste input "UcNl7Ju0kAXtsddNSY0U6gdd"
type input "UcNl7Ju0kAXtsddNSY0U6gdd"
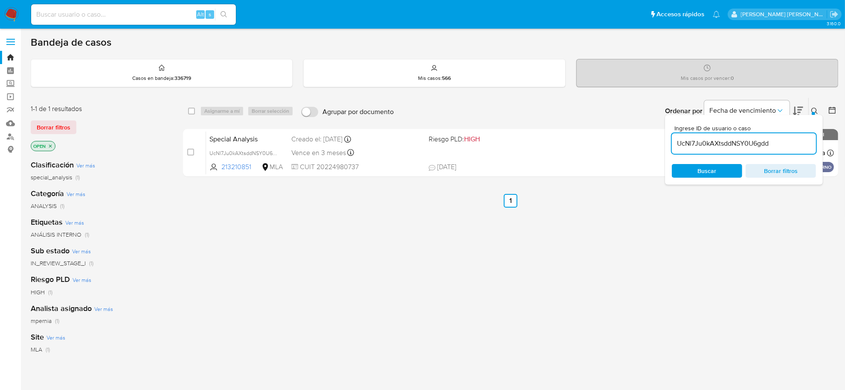
click at [195, 107] on div "select-all-cases-checkbox" at bounding box center [191, 111] width 7 height 9
click at [191, 109] on input "checkbox" at bounding box center [191, 111] width 7 height 7
checkbox input "true"
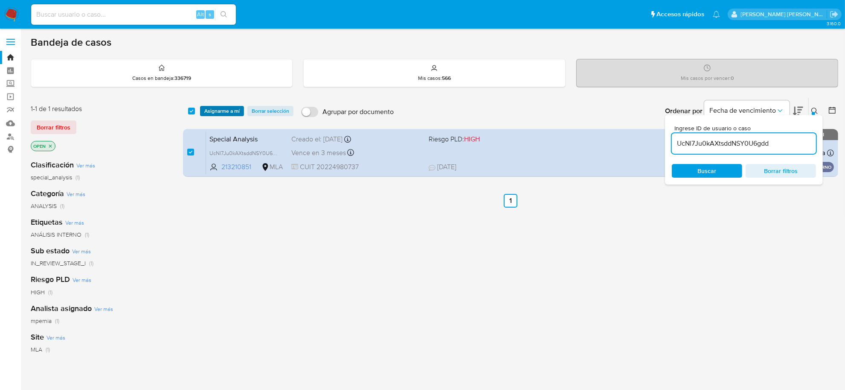
click at [213, 108] on span "Asignarme a mí" at bounding box center [221, 111] width 35 height 9
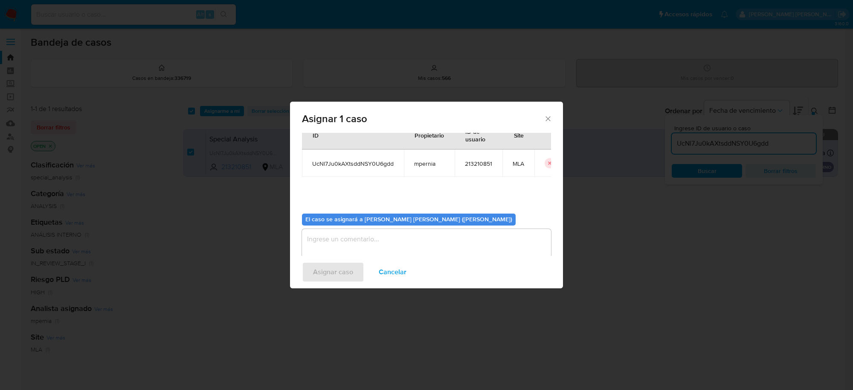
scroll to position [44, 0]
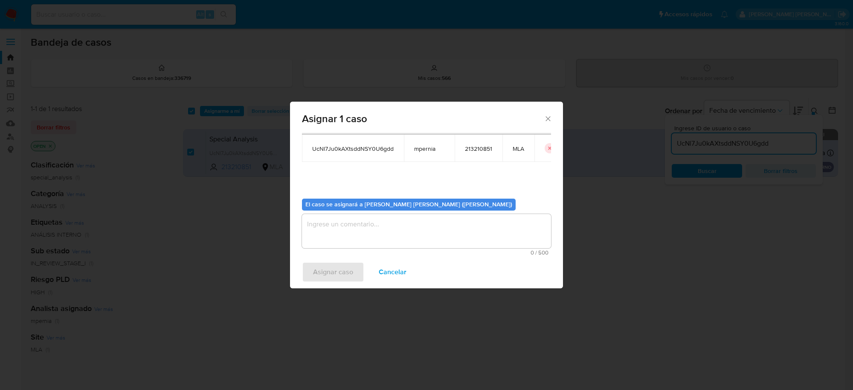
click at [419, 232] on textarea "assign-modal" at bounding box center [426, 231] width 249 height 34
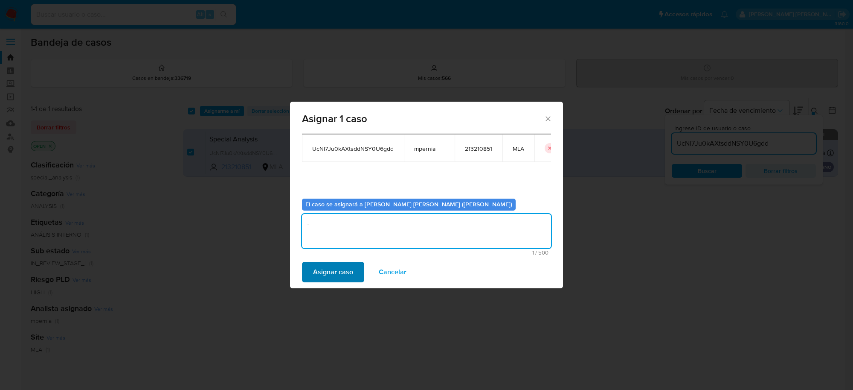
type textarea "-"
click at [330, 272] on span "Asignar caso" at bounding box center [333, 271] width 40 height 19
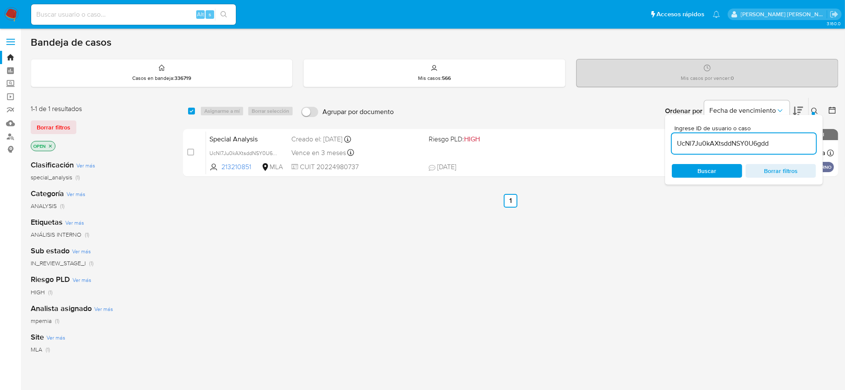
click at [765, 144] on input "UcNl7Ju0kAXtsddNSY0U6gdd" at bounding box center [744, 143] width 144 height 11
paste input "6PEaAOygv43F3L2Ggb0Y1hIc"
type input "6PEaAOygv43F3L2Ggb0Y1hIc"
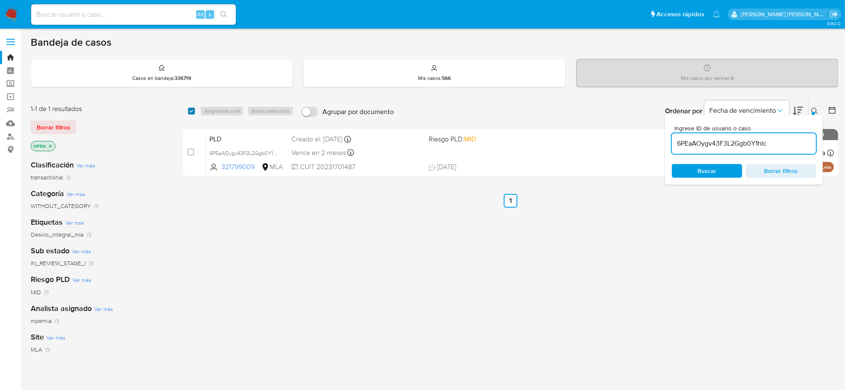
click at [193, 110] on input "checkbox" at bounding box center [191, 111] width 7 height 7
checkbox input "true"
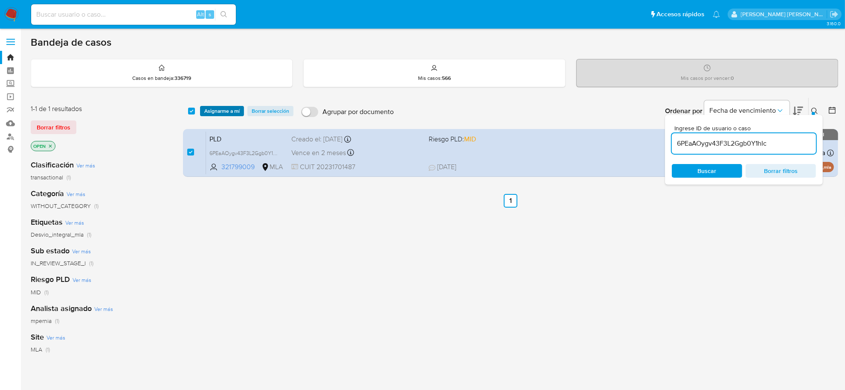
click at [203, 112] on button "Asignarme a mí" at bounding box center [222, 111] width 44 height 10
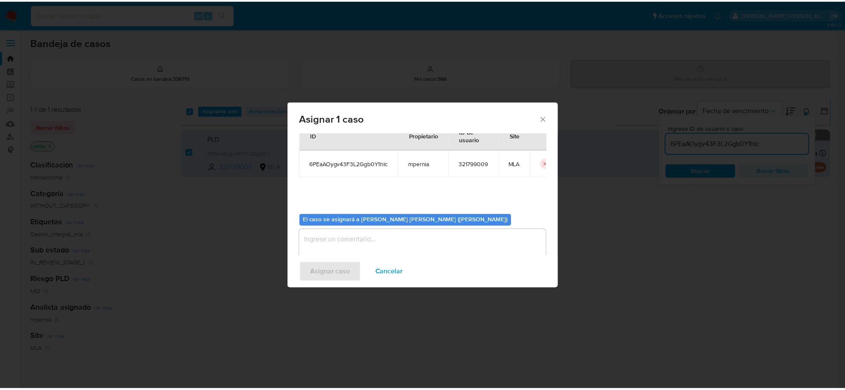
scroll to position [44, 0]
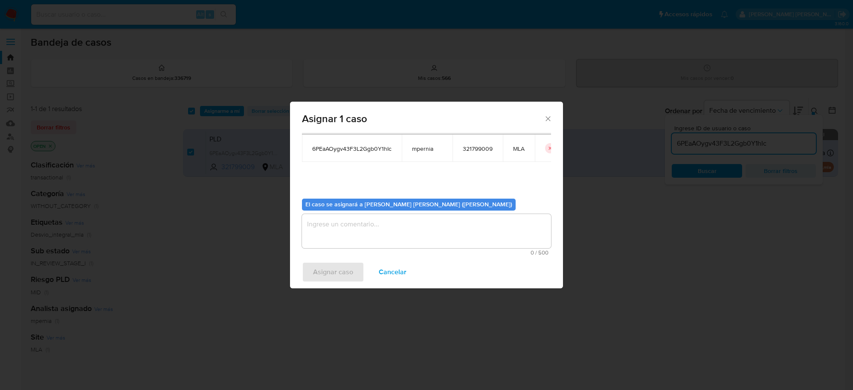
click at [391, 230] on textarea "assign-modal" at bounding box center [426, 231] width 249 height 34
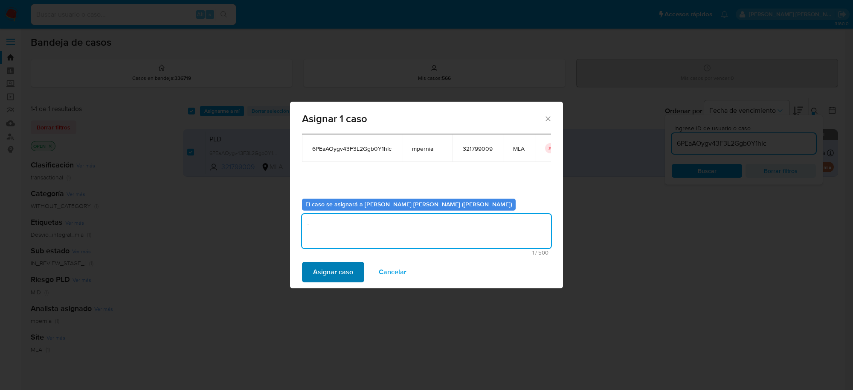
type textarea "-"
click at [333, 271] on span "Asignar caso" at bounding box center [333, 271] width 40 height 19
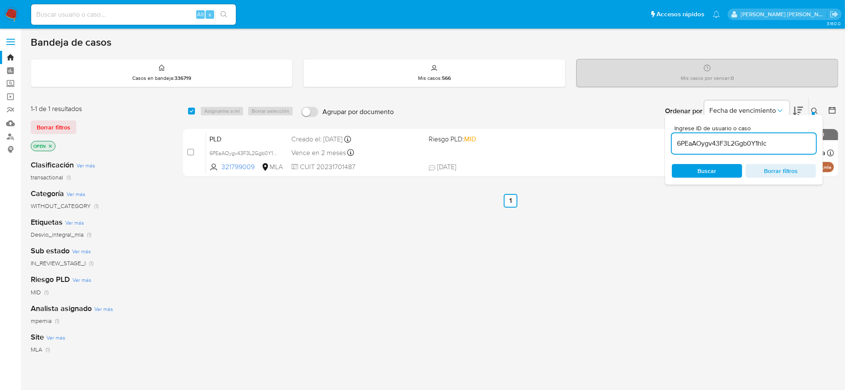
click at [704, 143] on input "6PEaAOygv43F3L2Ggb0Y1hIc" at bounding box center [744, 143] width 144 height 11
paste input "Período: AÑO Mes ENERO FEBRERO MARZO ABRIL MAYO JUNIO $ 1.145.567,62 2025 JULIO…"
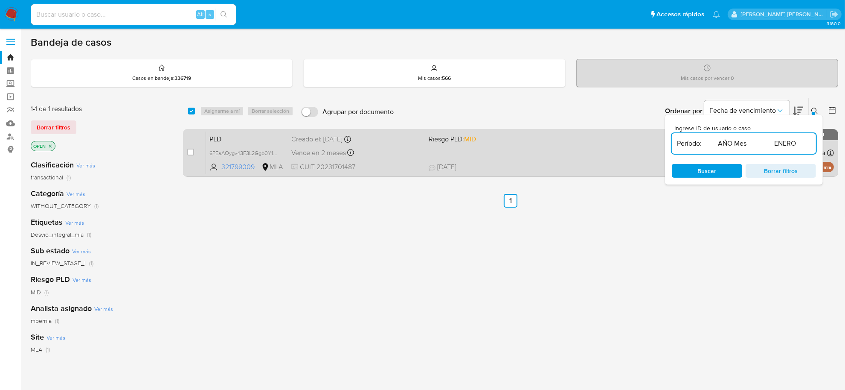
scroll to position [0, 391]
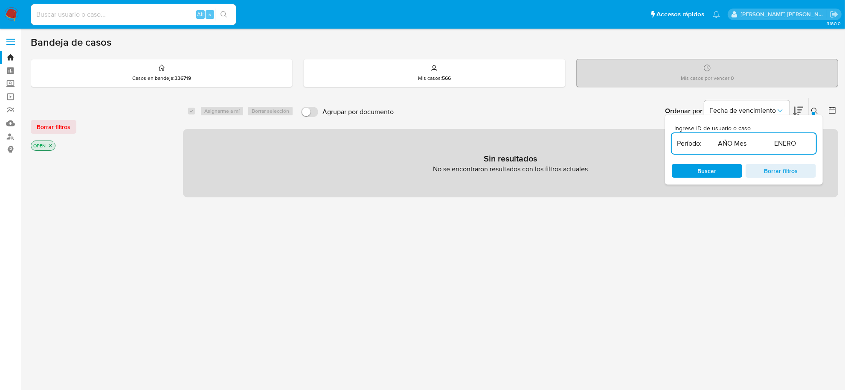
click at [728, 143] on input "Período: AÑO Mes ENERO FEBRERO MARZO ABRIL MAYO JUNIO $ 1.145.567,62 2025 JULIO…" at bounding box center [744, 143] width 144 height 11
paste input "eoTefu20dtVeroqq09TUxBKj"
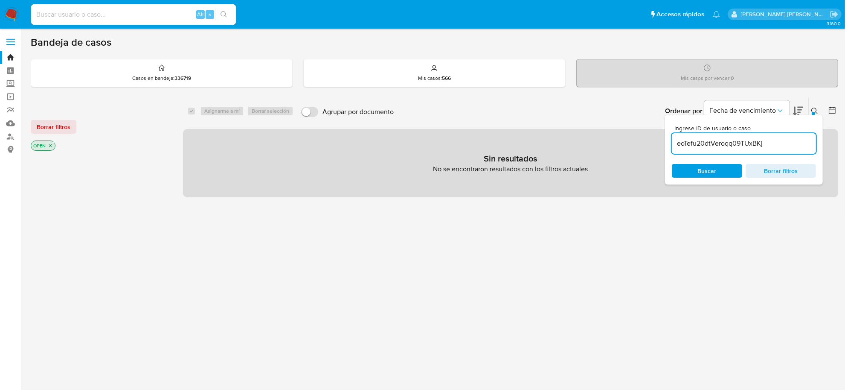
type input "eoTefu20dtVeroqq09TUxBKj"
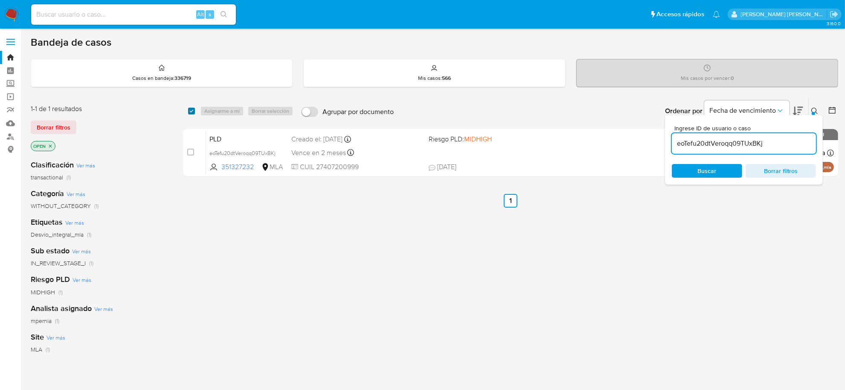
click at [191, 110] on input "checkbox" at bounding box center [191, 111] width 7 height 7
checkbox input "true"
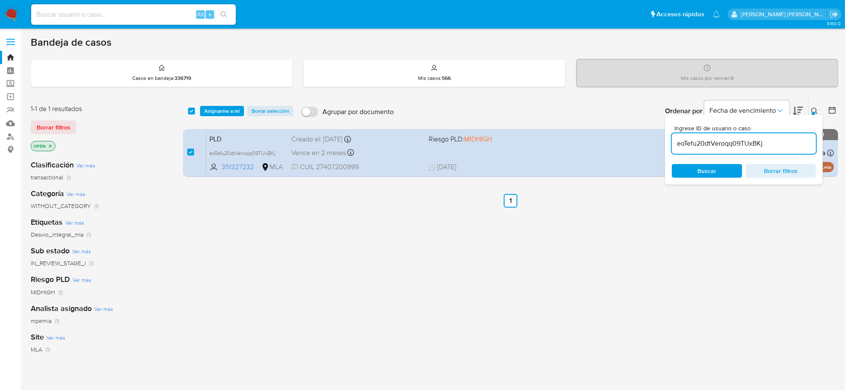
click at [223, 105] on div "select-all-cases-checkbox Asignarme a mí Borrar selección Agrupar por documento…" at bounding box center [510, 111] width 655 height 26
click at [225, 111] on span "Asignarme a mí" at bounding box center [221, 111] width 35 height 9
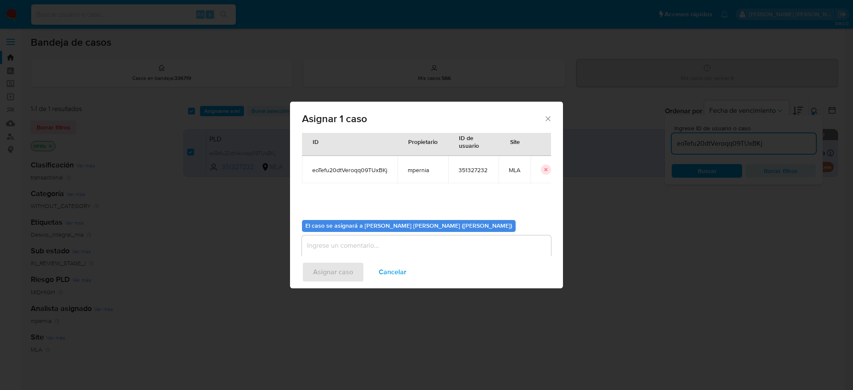
scroll to position [44, 0]
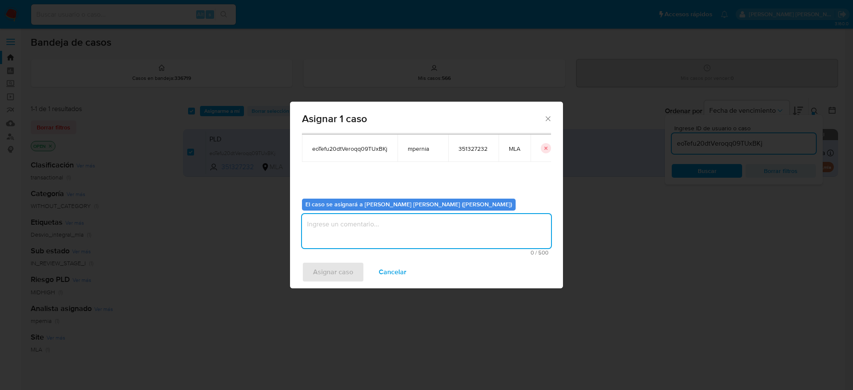
click at [389, 237] on textarea "assign-modal" at bounding box center [426, 231] width 249 height 34
type textarea "-"
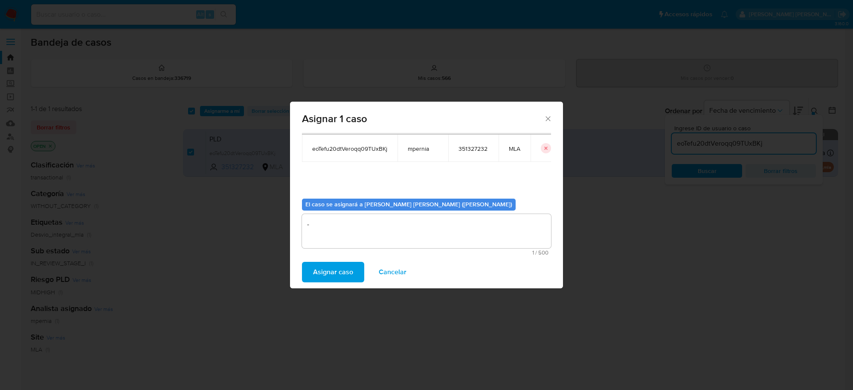
click at [321, 273] on span "Asignar caso" at bounding box center [333, 271] width 40 height 19
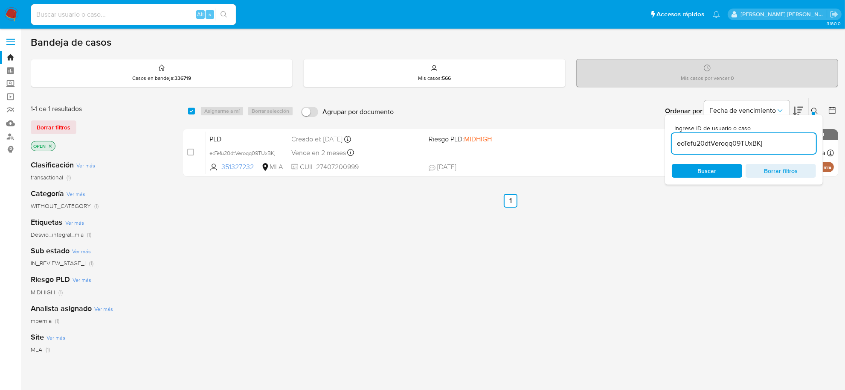
click at [698, 143] on input "eoTefu20dtVeroqq09TUxBKj" at bounding box center [744, 143] width 144 height 11
paste input "IANFbDpbnXT0KZNeQXxDtfZ5"
type input "IANFbDpbnXT0KZNeQXxDtfZ5"
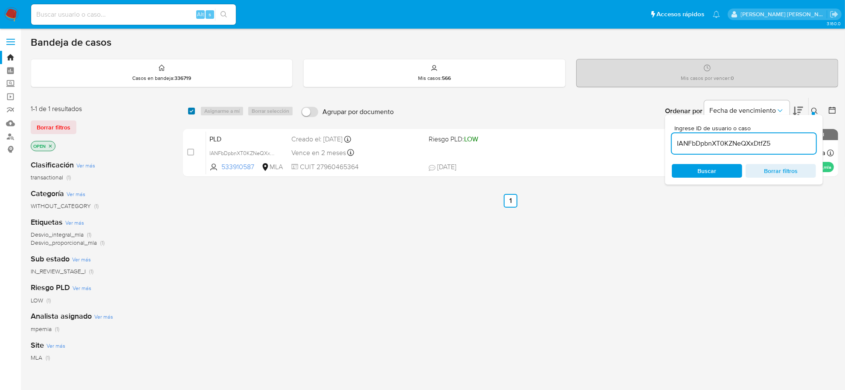
drag, startPoint x: 189, startPoint y: 109, endPoint x: 193, endPoint y: 109, distance: 4.3
click at [189, 108] on input "checkbox" at bounding box center [191, 111] width 7 height 7
checkbox input "true"
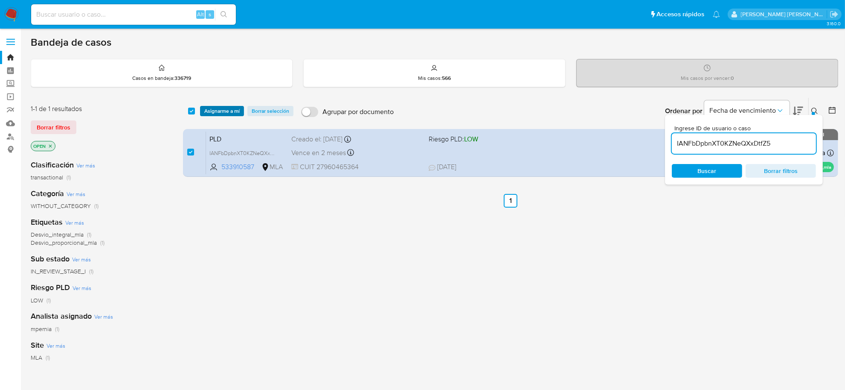
click at [211, 108] on span "Asignarme a mí" at bounding box center [221, 111] width 35 height 9
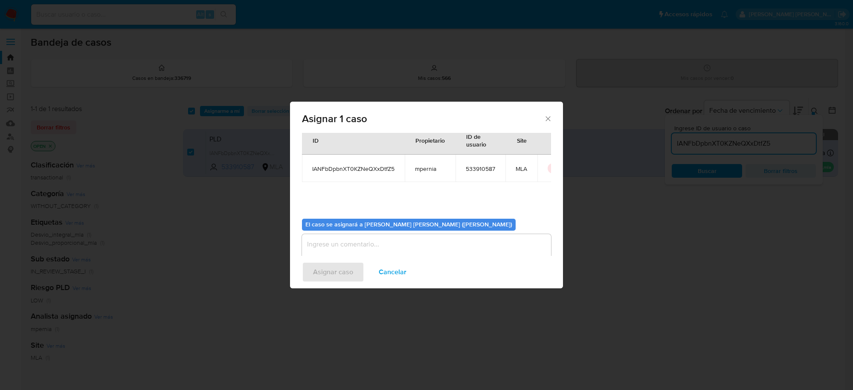
scroll to position [44, 0]
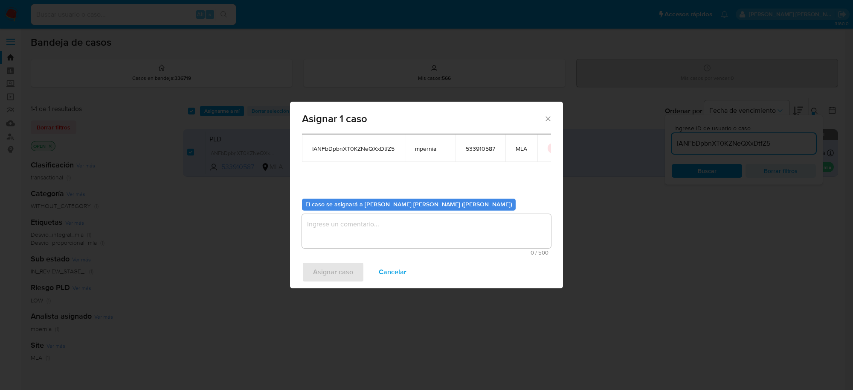
drag, startPoint x: 347, startPoint y: 229, endPoint x: 348, endPoint y: 224, distance: 4.4
click at [347, 228] on textarea "assign-modal" at bounding box center [426, 231] width 249 height 34
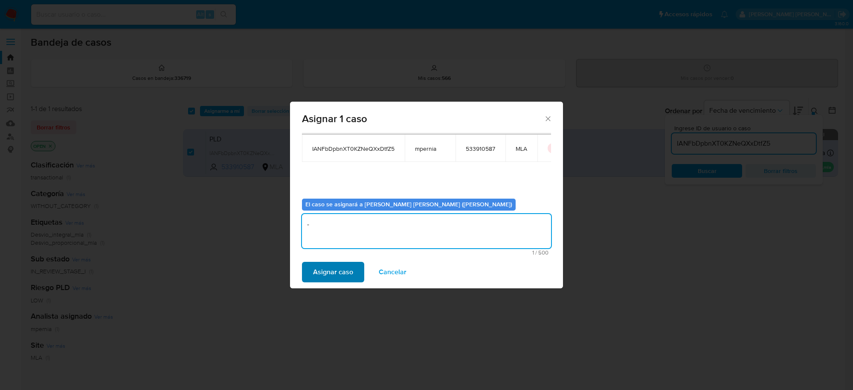
type textarea "-"
click at [348, 270] on span "Asignar caso" at bounding box center [333, 271] width 40 height 19
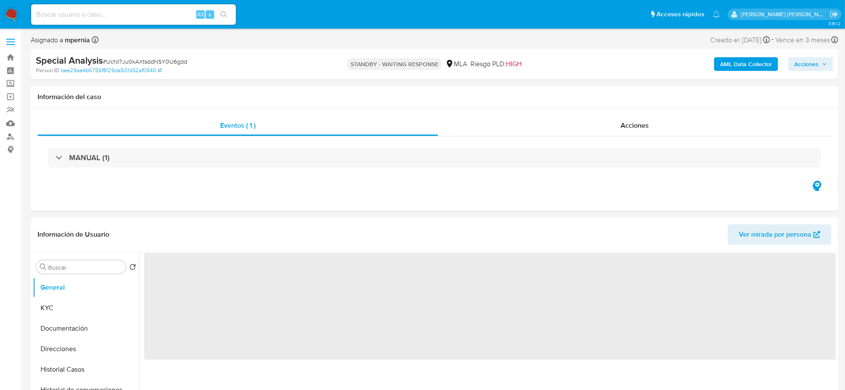
select select "10"
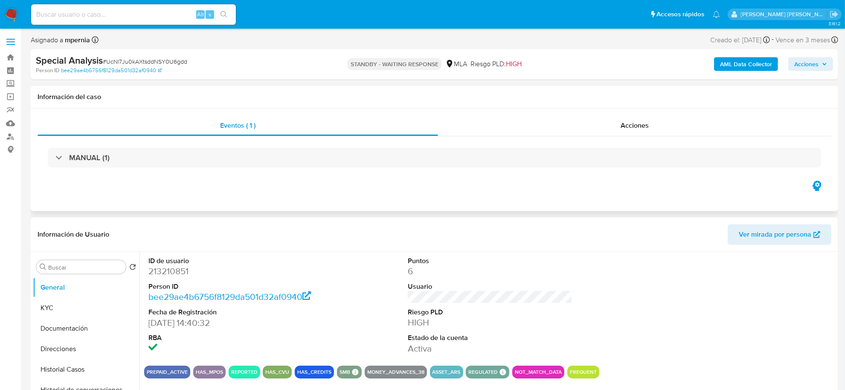
click at [414, 171] on div "MANUAL (1)" at bounding box center [435, 157] width 794 height 43
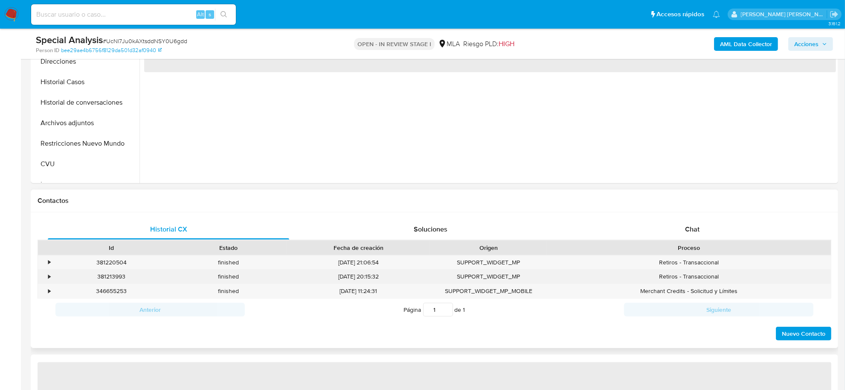
scroll to position [267, 0]
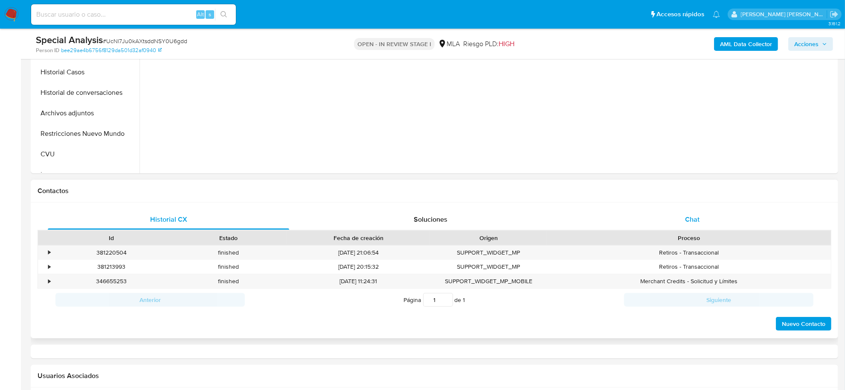
click at [685, 221] on span "Chat" at bounding box center [692, 219] width 15 height 10
select select "10"
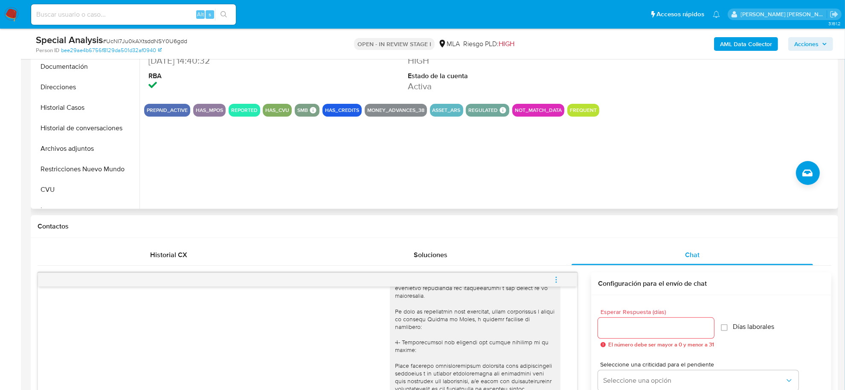
scroll to position [213, 0]
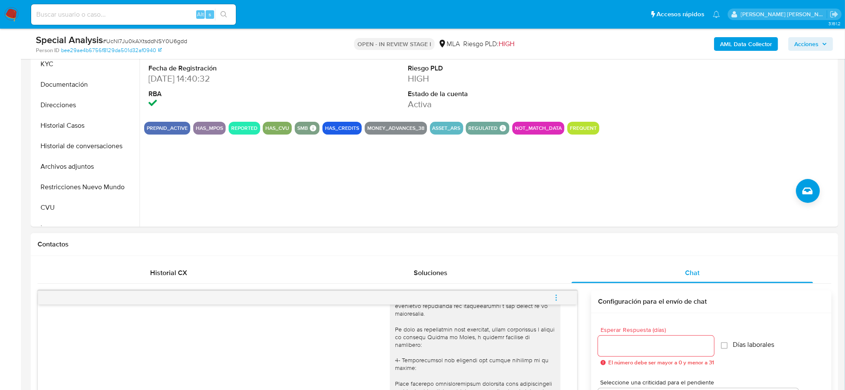
click at [558, 297] on icon "menu-action" at bounding box center [556, 298] width 8 height 8
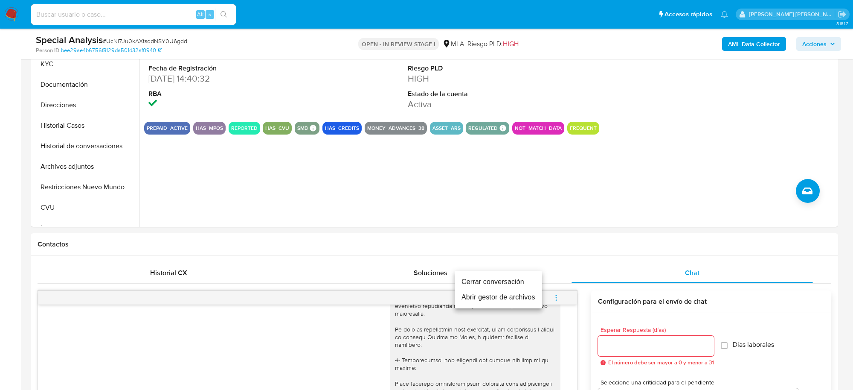
click at [515, 280] on li "Cerrar conversación" at bounding box center [498, 281] width 87 height 15
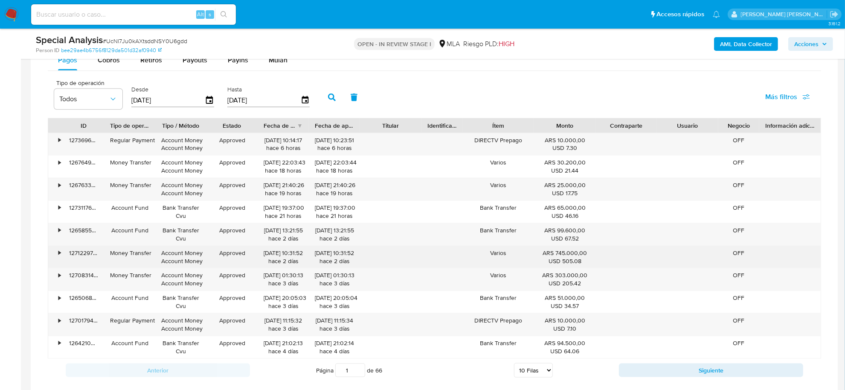
scroll to position [960, 0]
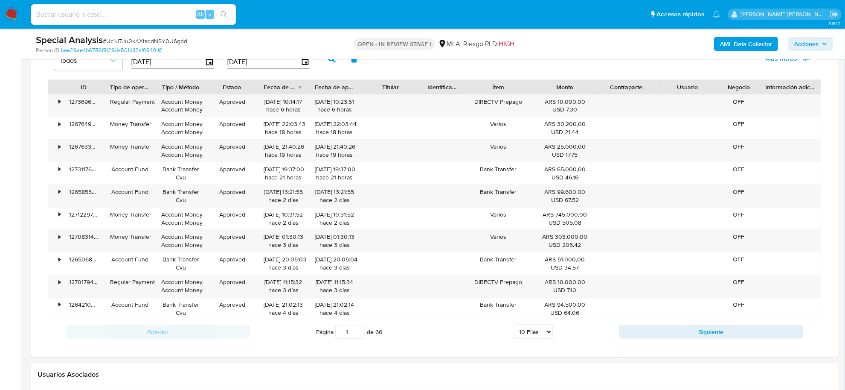
click at [255, 343] on div "Anterior Página 1 de 66 5 [PERSON_NAME] 10 [PERSON_NAME] 20 [PERSON_NAME] 25 [P…" at bounding box center [434, 331] width 773 height 23
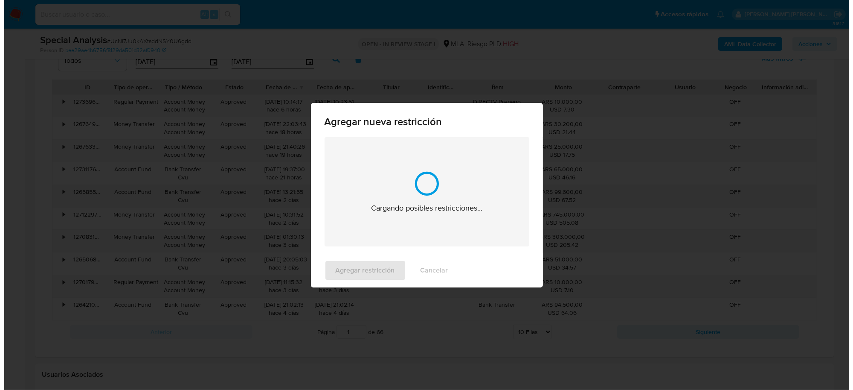
scroll to position [1325, 0]
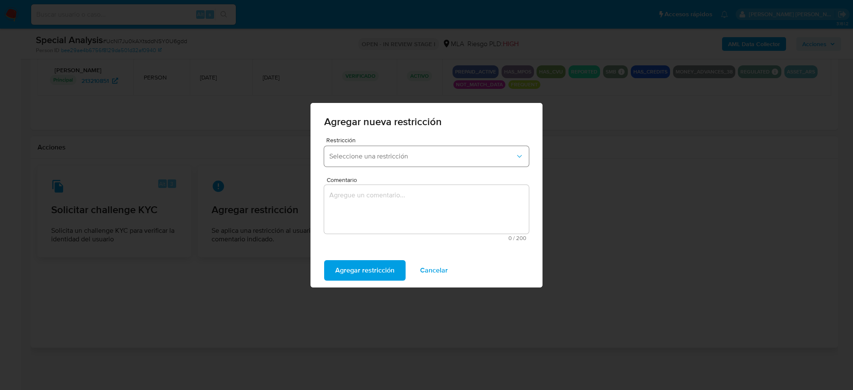
click at [408, 157] on span "Seleccione una restricción" at bounding box center [422, 156] width 186 height 9
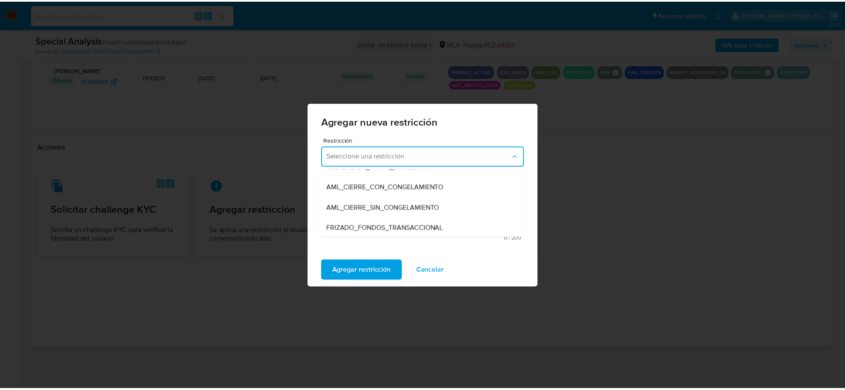
scroll to position [107, 0]
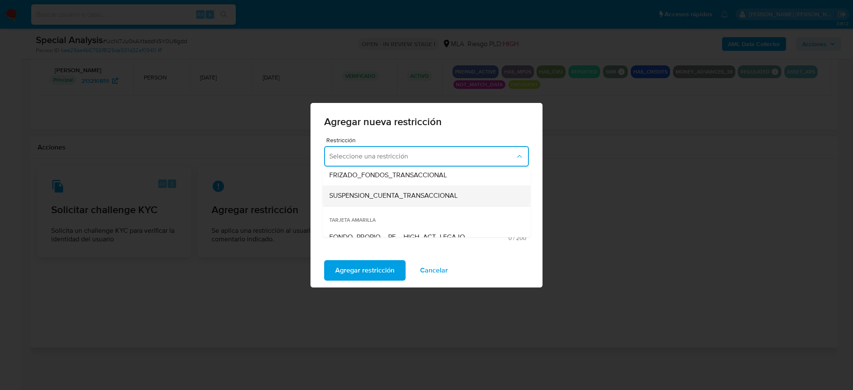
click at [389, 196] on span "SUSPENSION_CUENTA_TRANSACCIONAL" at bounding box center [393, 195] width 128 height 9
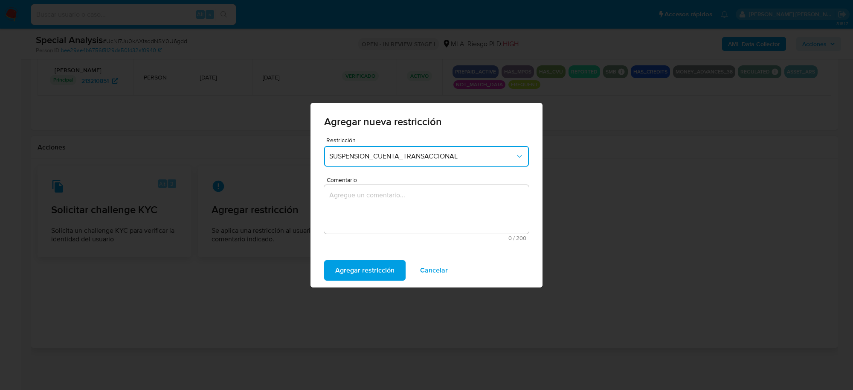
click at [370, 218] on textarea "Comentario" at bounding box center [426, 209] width 205 height 49
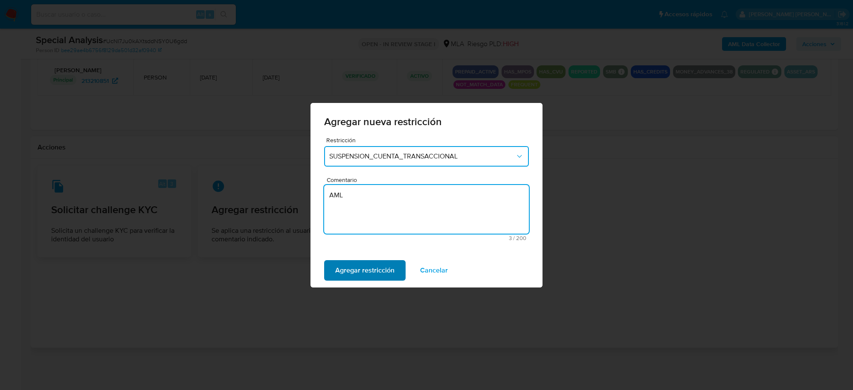
type textarea "AML"
click at [362, 269] on span "Agregar restricción" at bounding box center [364, 270] width 59 height 19
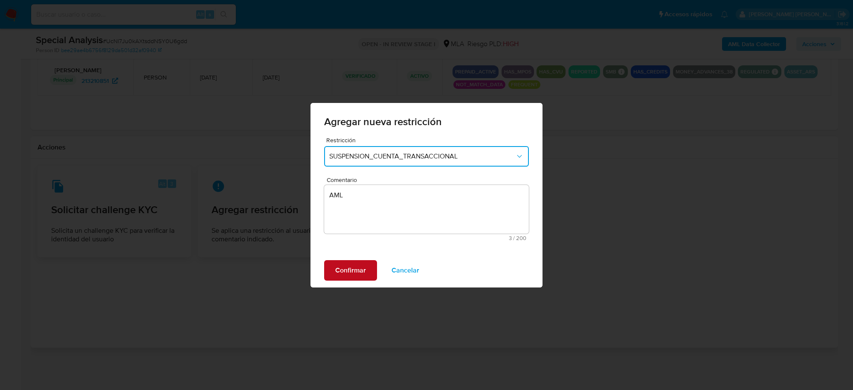
click at [362, 269] on span "Confirmar" at bounding box center [350, 270] width 31 height 19
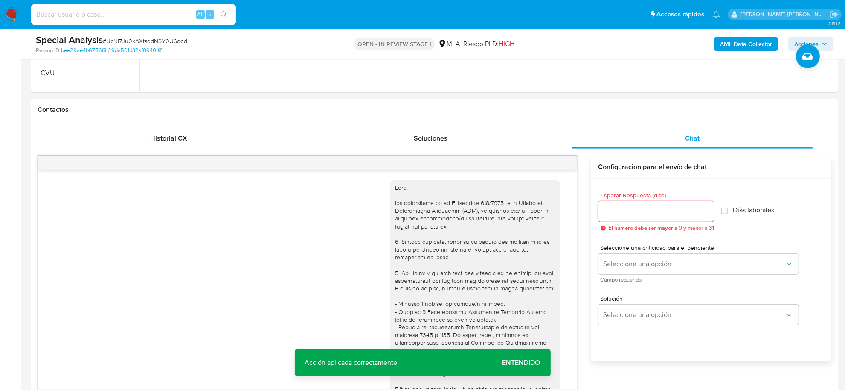
scroll to position [205, 0]
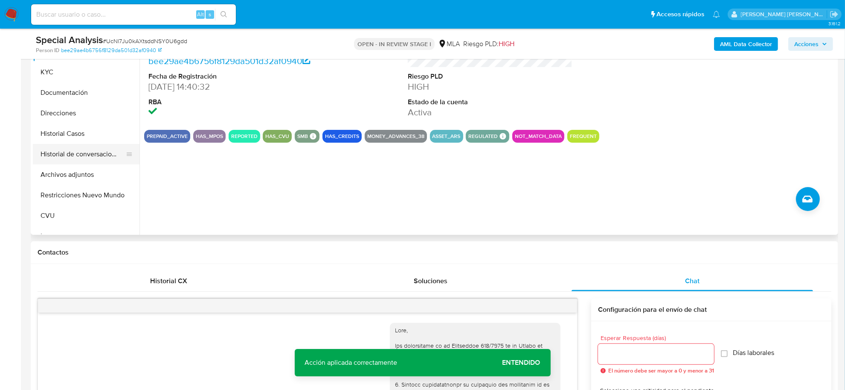
click at [67, 159] on button "Historial de conversaciones" at bounding box center [83, 154] width 100 height 20
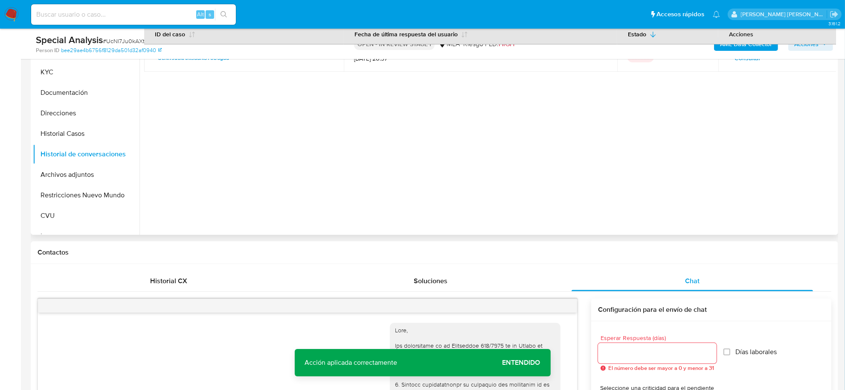
scroll to position [152, 0]
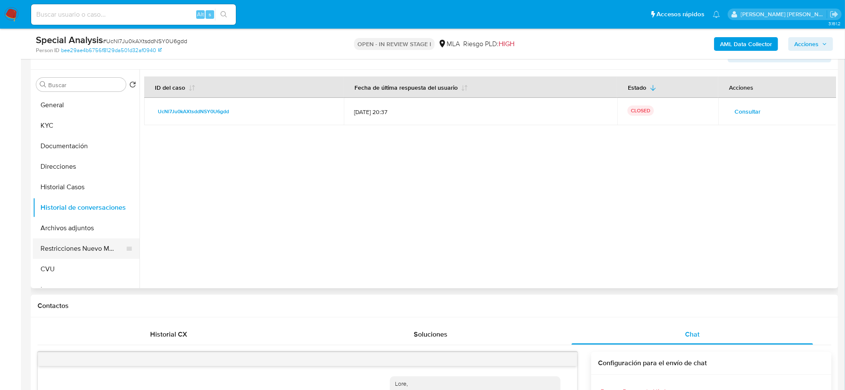
click at [87, 244] on button "Restricciones Nuevo Mundo" at bounding box center [83, 248] width 100 height 20
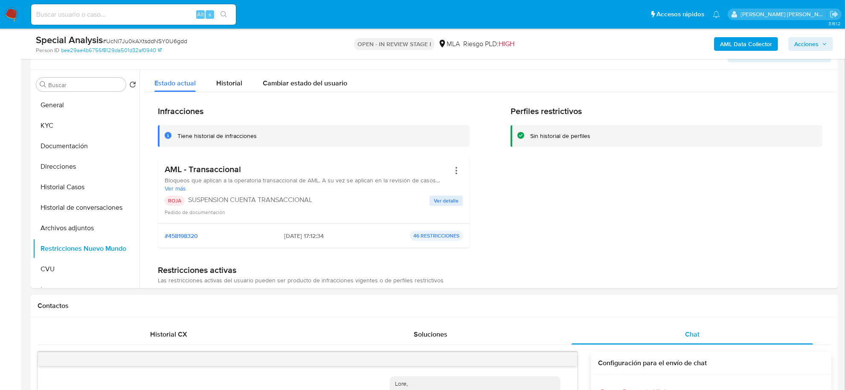
click at [819, 40] on span "Acciones" at bounding box center [806, 44] width 24 height 14
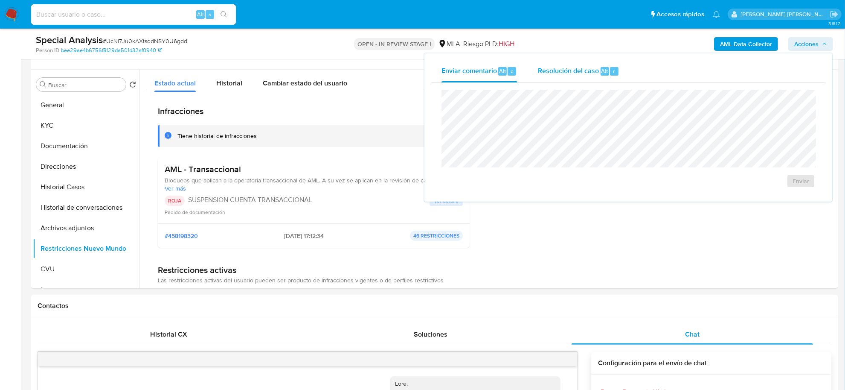
drag, startPoint x: 608, startPoint y: 67, endPoint x: 606, endPoint y: 78, distance: 11.7
click at [610, 67] on div "r" at bounding box center [614, 71] width 9 height 9
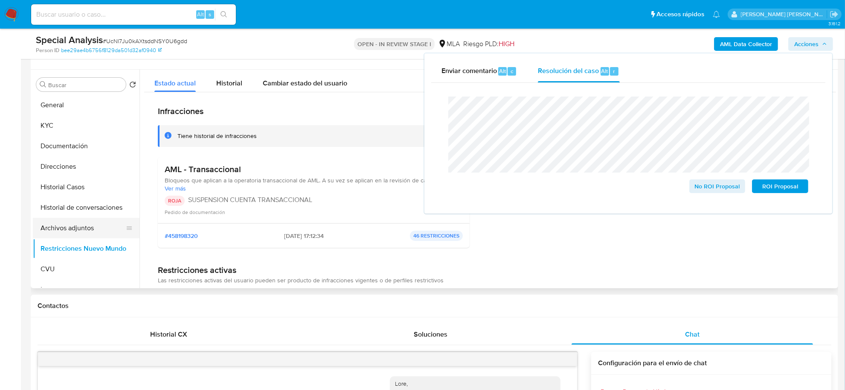
click at [56, 235] on button "Archivos adjuntos" at bounding box center [83, 228] width 100 height 20
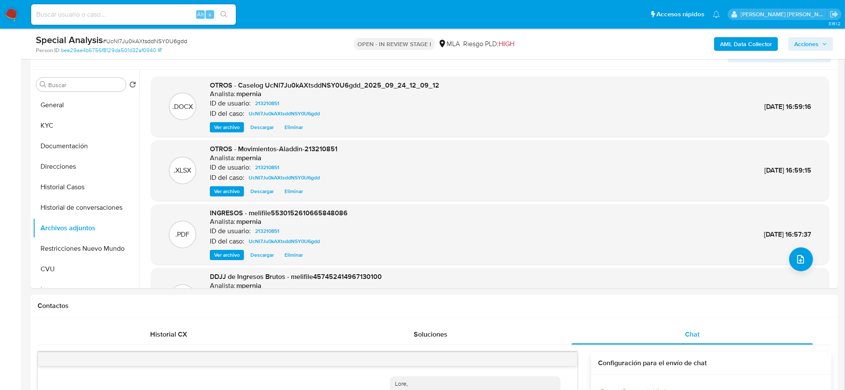
click at [811, 46] on span "Acciones" at bounding box center [806, 44] width 24 height 14
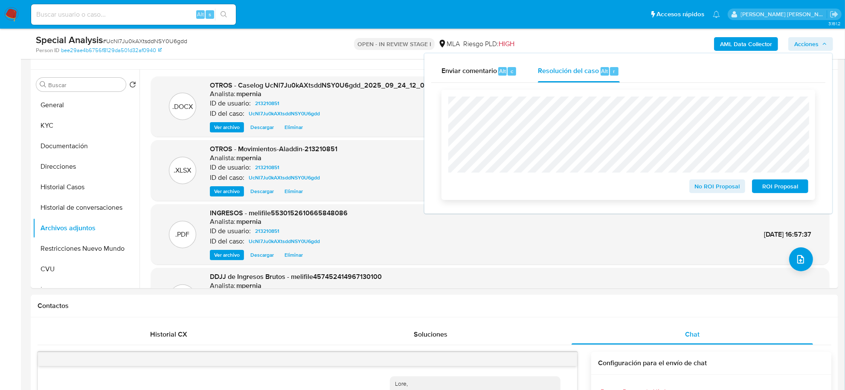
click at [763, 188] on span "ROI Proposal" at bounding box center [780, 186] width 44 height 12
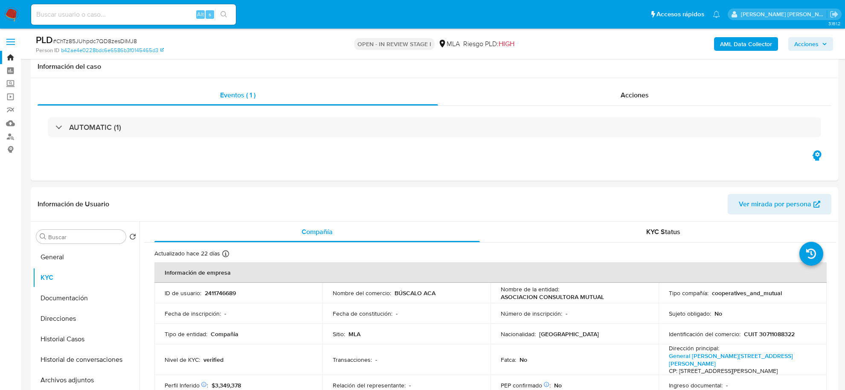
select select "10"
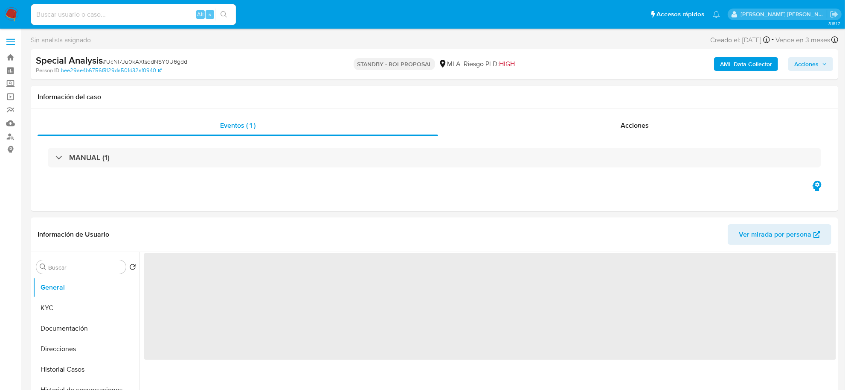
select select "10"
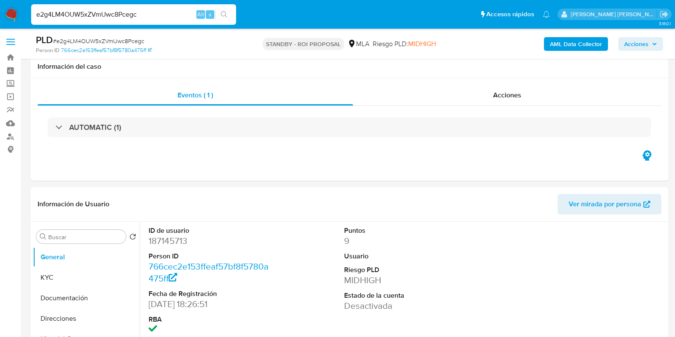
select select "10"
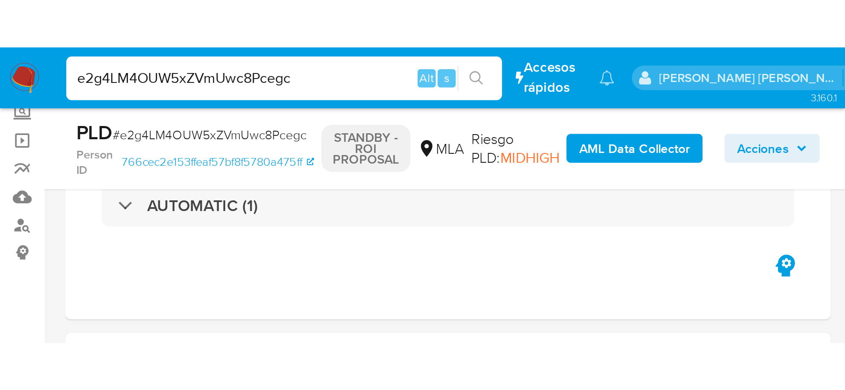
scroll to position [53, 0]
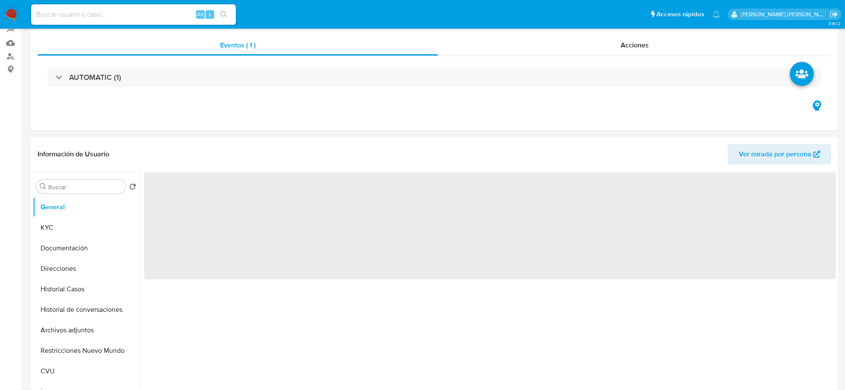
scroll to position [213, 0]
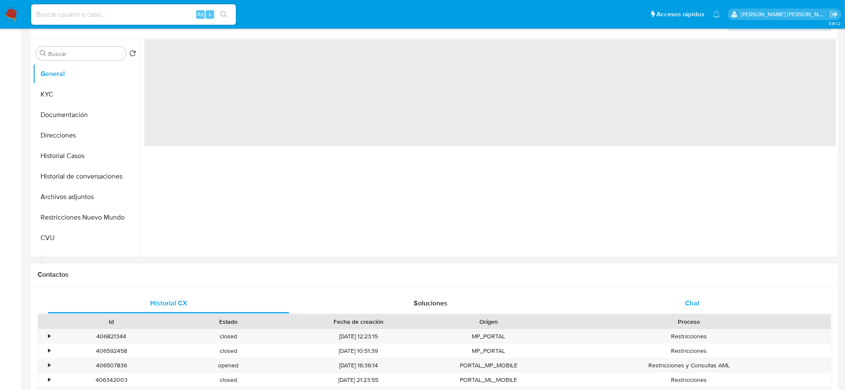
select select "10"
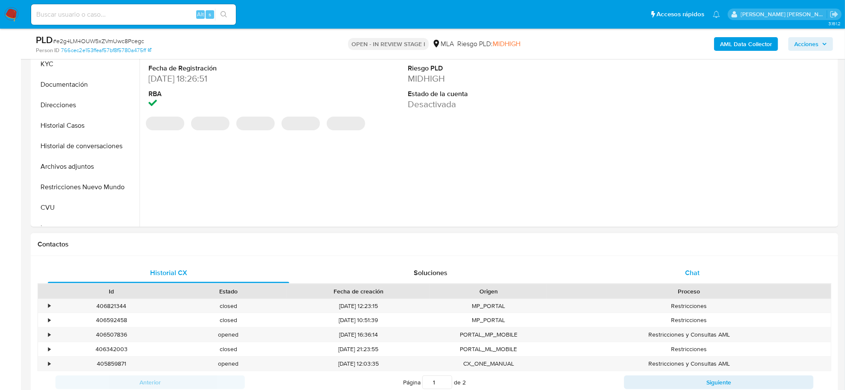
click at [697, 265] on div "Chat" at bounding box center [692, 272] width 241 height 20
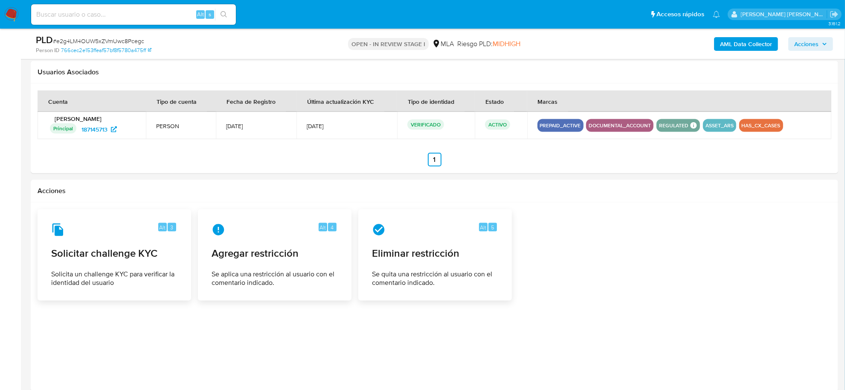
scroll to position [1308, 0]
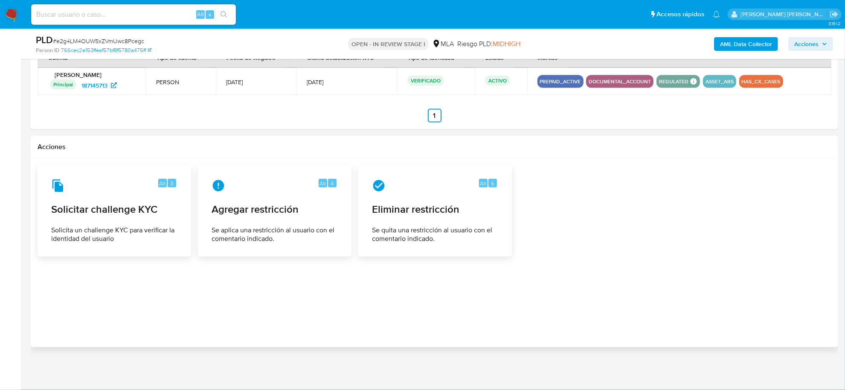
click at [316, 305] on div at bounding box center [435, 252] width 794 height 175
click at [335, 288] on div at bounding box center [435, 252] width 794 height 175
click at [426, 317] on div at bounding box center [435, 252] width 794 height 175
click at [563, 237] on div "Alt 3 Solicitar challenge KYC Solicita un challenge KYC para verificar la ident…" at bounding box center [435, 210] width 794 height 91
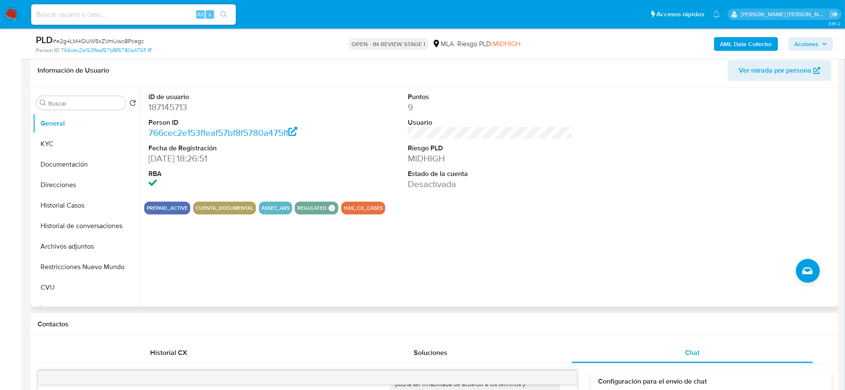
scroll to position [81, 0]
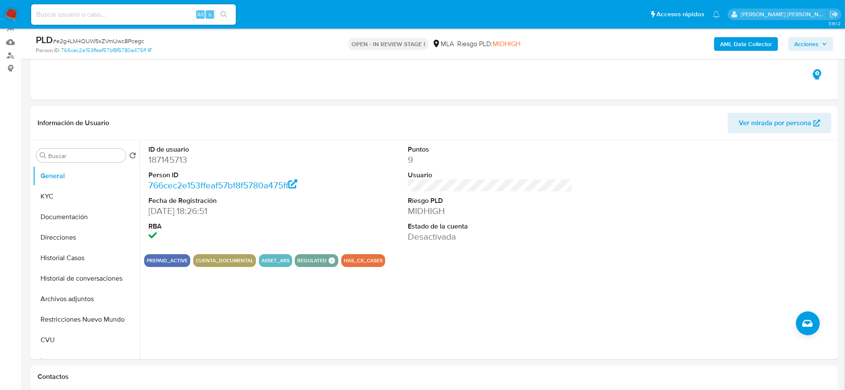
click at [813, 39] on span "Acciones" at bounding box center [806, 44] width 24 height 14
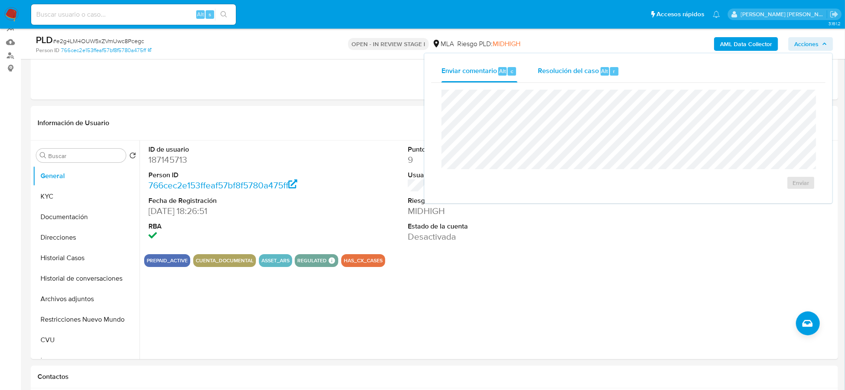
click at [570, 71] on span "Resolución del caso" at bounding box center [568, 71] width 61 height 10
click at [696, 343] on div "ID de usuario 187145713 Person ID 766cec2e153ffeaf57bf8f5780a475ff Fecha de Reg…" at bounding box center [488, 249] width 697 height 218
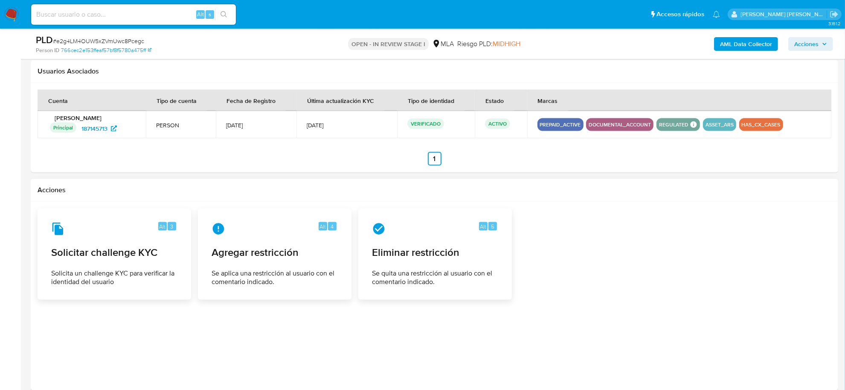
scroll to position [1308, 0]
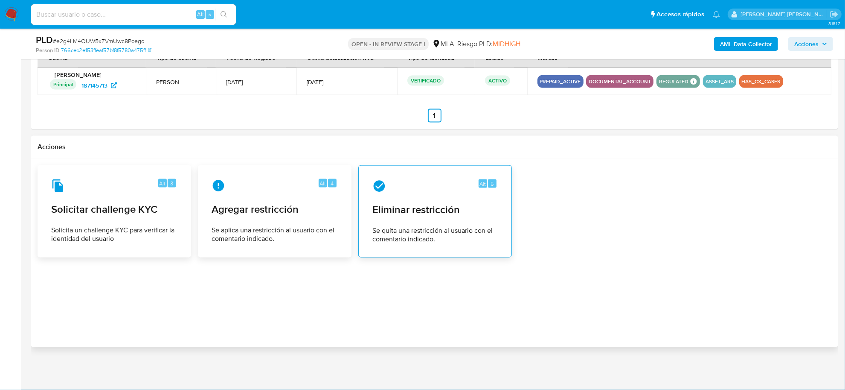
click at [438, 195] on div "Alt 5 Eliminar restricción Se quita una restricción al usuario con el comentari…" at bounding box center [435, 211] width 139 height 78
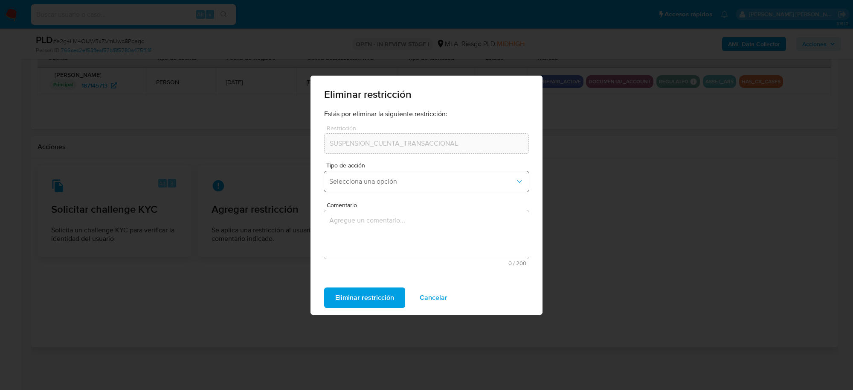
click at [397, 186] on button "Selecciona una opción" at bounding box center [426, 181] width 205 height 20
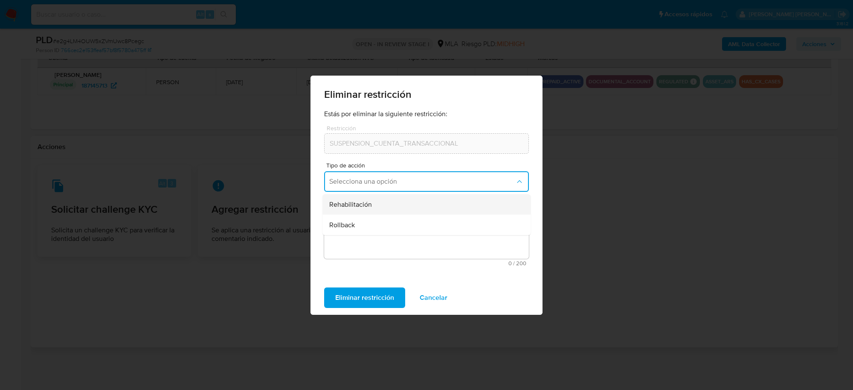
click at [384, 201] on div "Rehabilitación" at bounding box center [423, 204] width 189 height 20
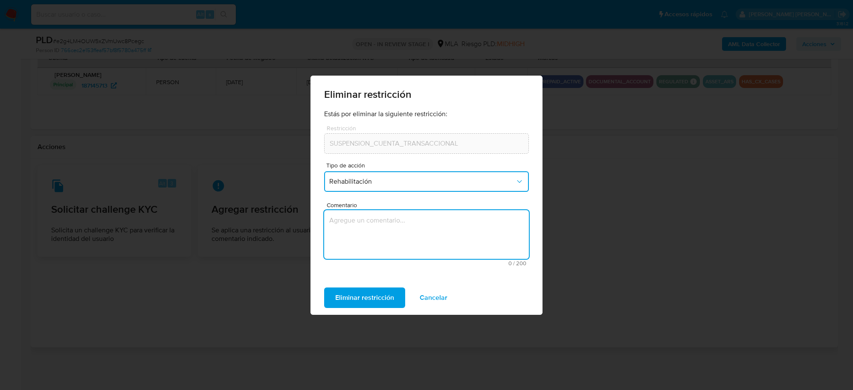
click at [366, 226] on textarea "Comentario" at bounding box center [426, 234] width 205 height 49
type textarea "AML"
click at [370, 294] on span "Eliminar restricción" at bounding box center [364, 297] width 59 height 19
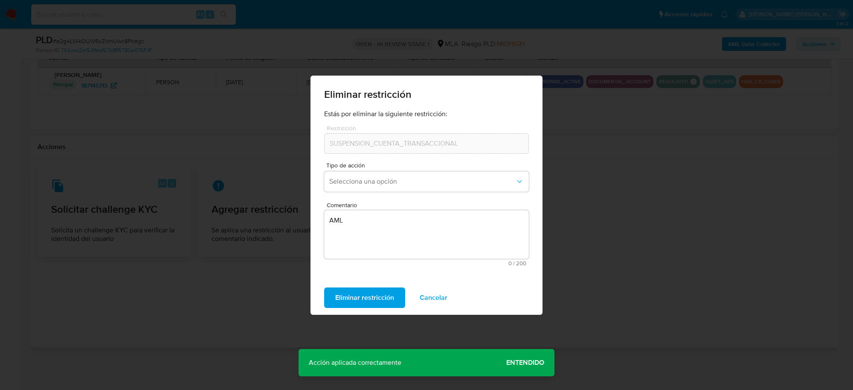
click at [536, 362] on span "Entendido" at bounding box center [525, 362] width 38 height 0
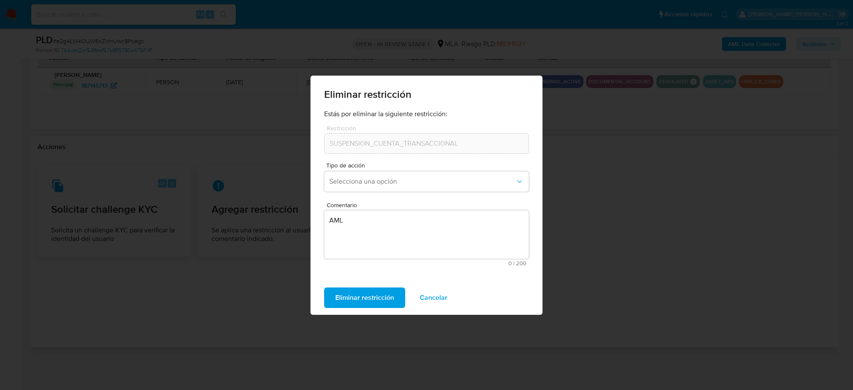
click at [429, 295] on span "Cancelar" at bounding box center [434, 297] width 28 height 19
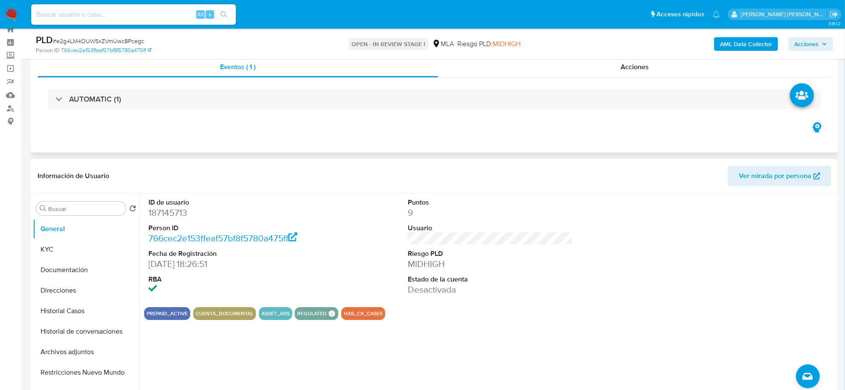
scroll to position [28, 0]
click at [70, 344] on button "Archivos adjuntos" at bounding box center [83, 352] width 100 height 20
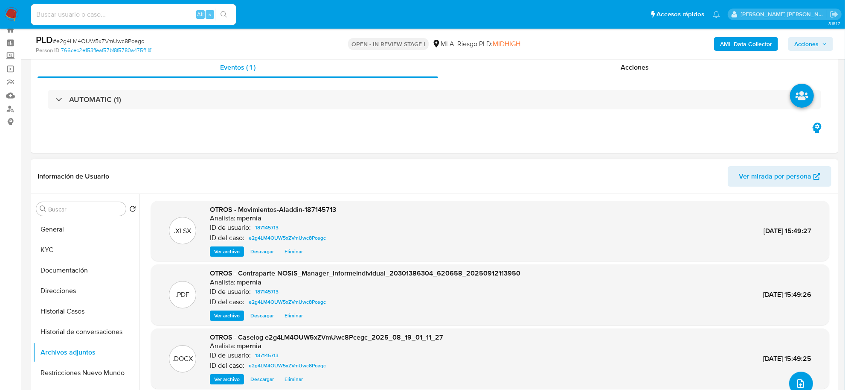
click at [796, 380] on icon "upload-file" at bounding box center [801, 383] width 10 height 10
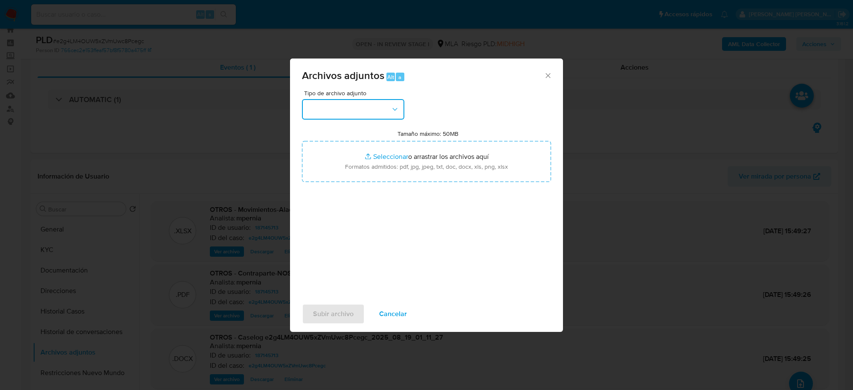
click at [391, 119] on button "button" at bounding box center [353, 109] width 102 height 20
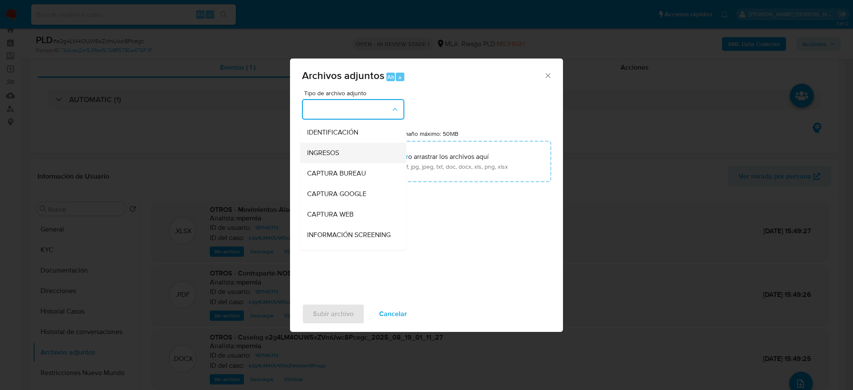
click at [331, 154] on span "INGRESOS" at bounding box center [323, 152] width 32 height 9
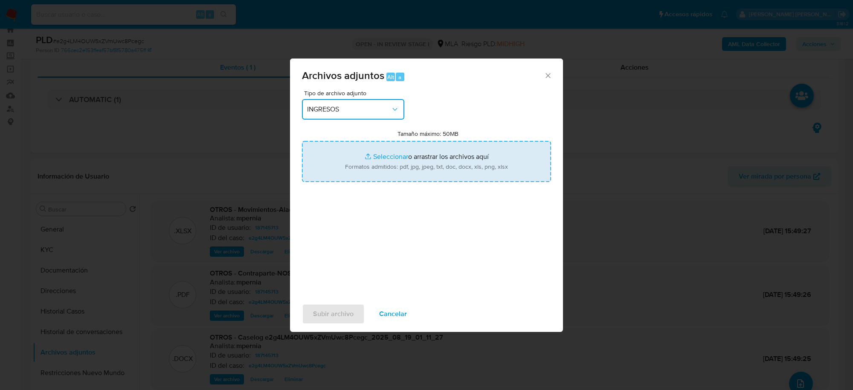
type input "C:\fakepath\Aviso de transferencia de DOMINIO AD588AV..png"
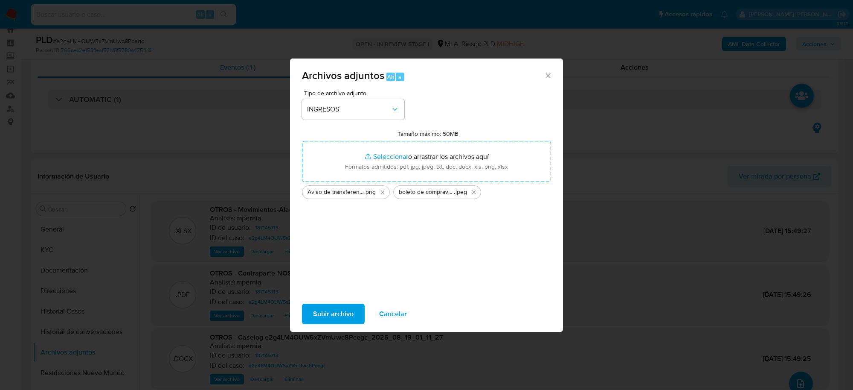
click at [339, 312] on span "Subir archivo" at bounding box center [333, 313] width 41 height 19
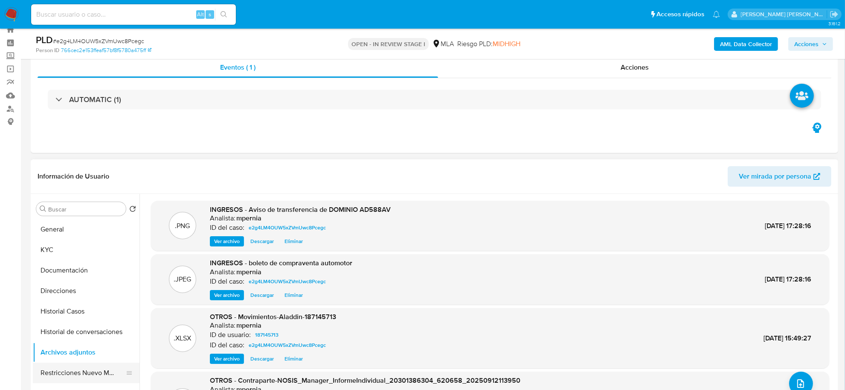
click at [103, 370] on button "Restricciones Nuevo Mundo" at bounding box center [83, 372] width 100 height 20
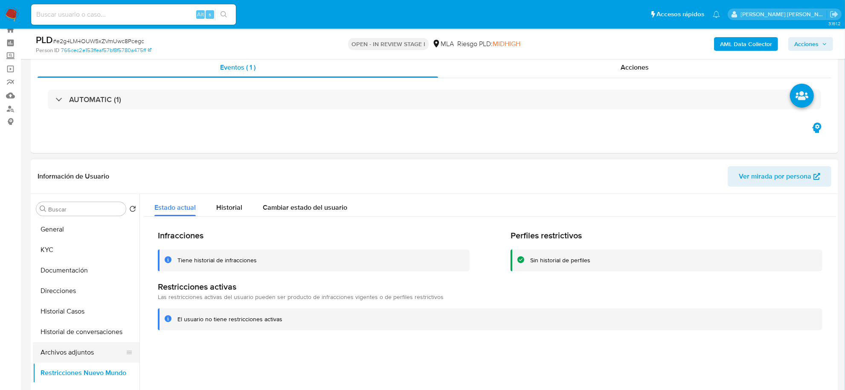
click at [58, 347] on button "Archivos adjuntos" at bounding box center [83, 352] width 100 height 20
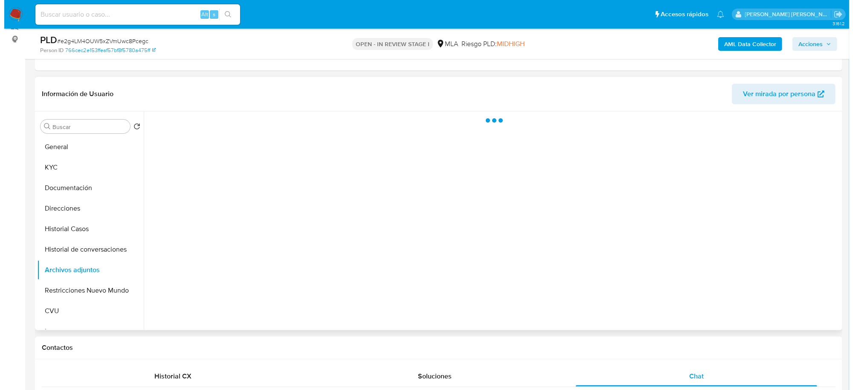
scroll to position [134, 0]
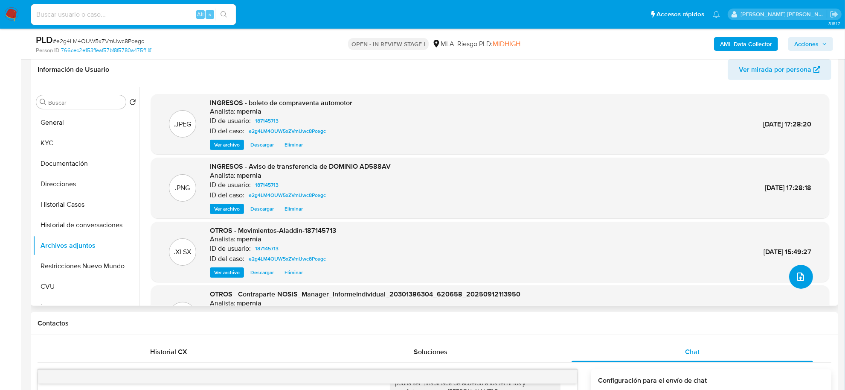
click at [800, 272] on icon "upload-file" at bounding box center [801, 276] width 10 height 10
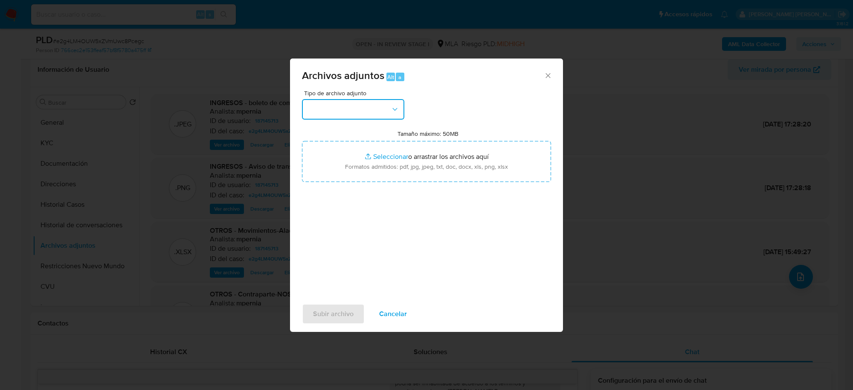
drag, startPoint x: 353, startPoint y: 108, endPoint x: 350, endPoint y: 116, distance: 8.2
click at [353, 108] on button "button" at bounding box center [353, 109] width 102 height 20
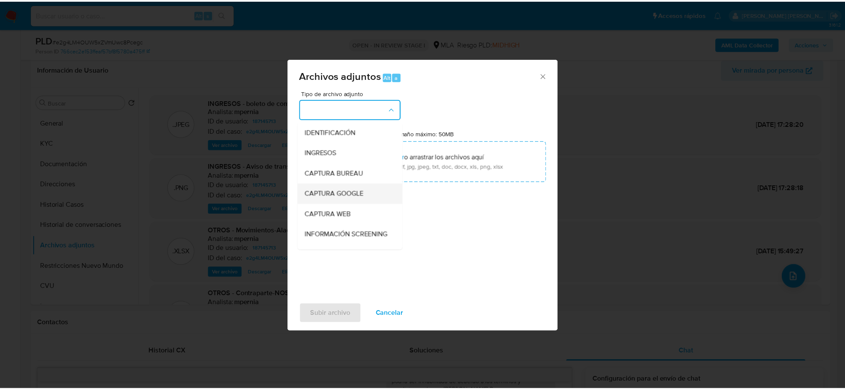
scroll to position [107, 0]
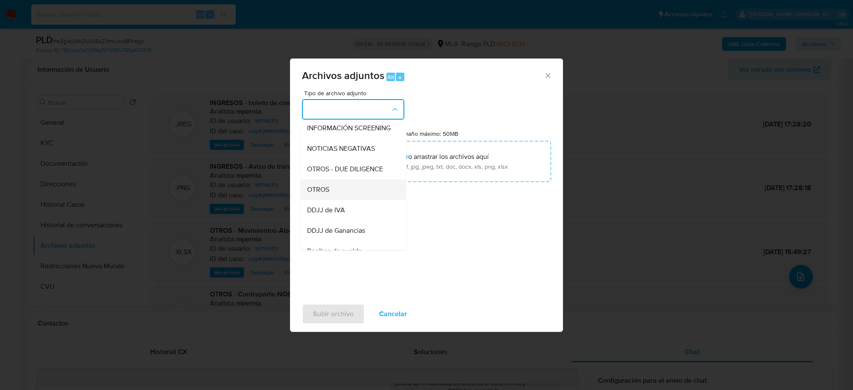
click at [329, 194] on span "OTROS" at bounding box center [318, 189] width 22 height 9
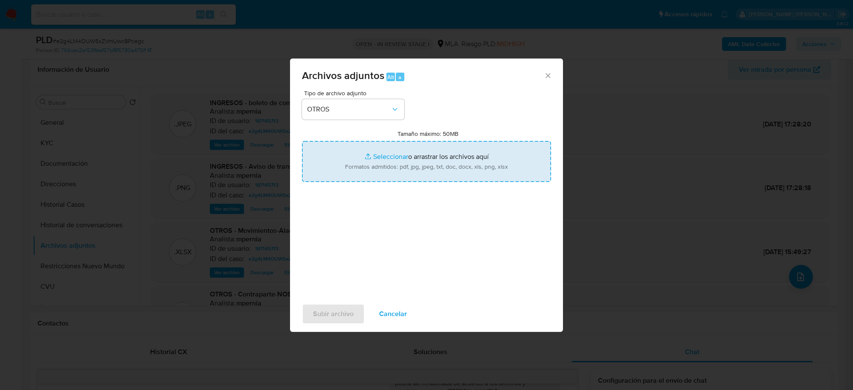
type input "C:\fakepath\Analisis- NO ROI-e2g4LM4OUW5xZVmUwc8Pcegc_2025_08_19_01_11_27.docx"
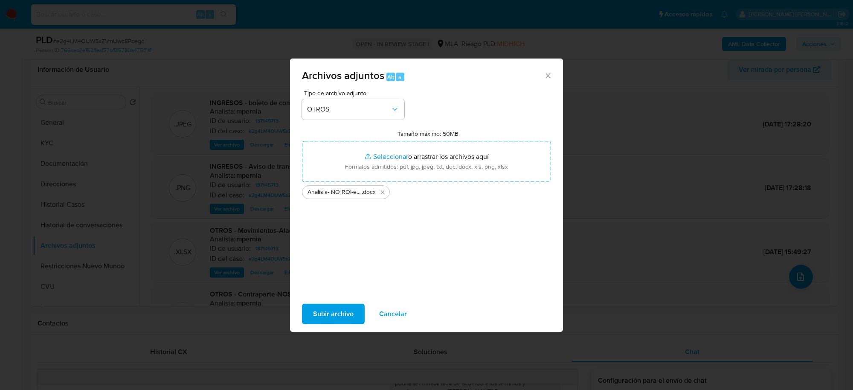
click at [335, 310] on span "Subir archivo" at bounding box center [333, 313] width 41 height 19
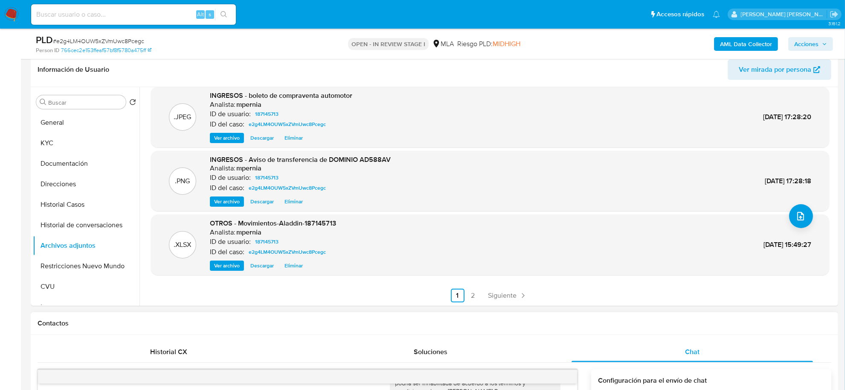
scroll to position [61, 0]
click at [180, 344] on div "Historial CX" at bounding box center [168, 351] width 241 height 20
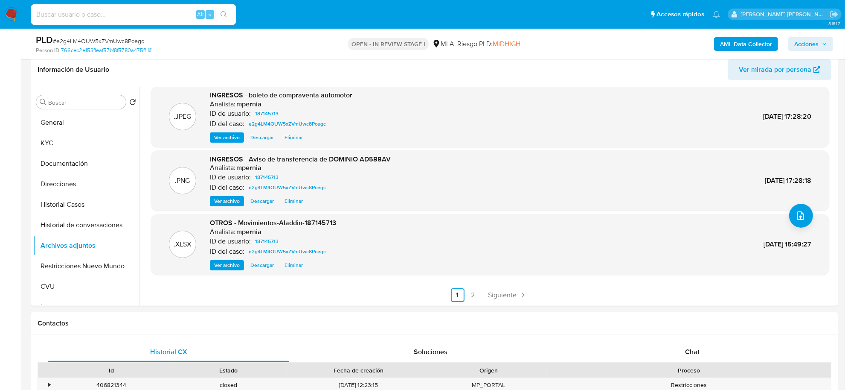
click at [817, 40] on span "Acciones" at bounding box center [806, 44] width 24 height 14
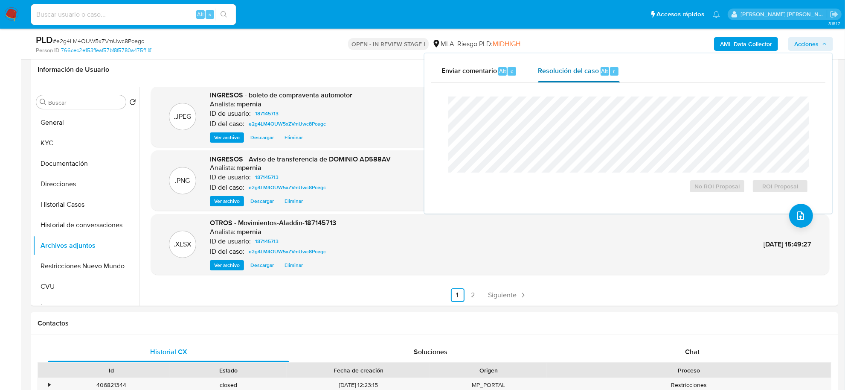
click at [580, 74] on span "Resolución del caso" at bounding box center [568, 71] width 61 height 10
click at [711, 186] on span "No ROI Proposal" at bounding box center [717, 186] width 44 height 12
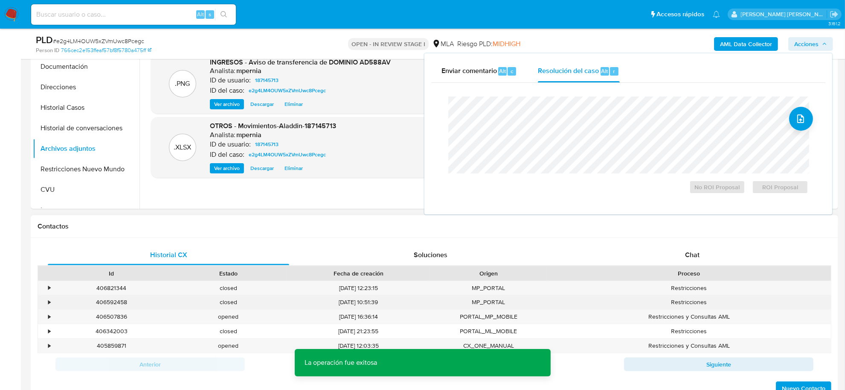
scroll to position [241, 0]
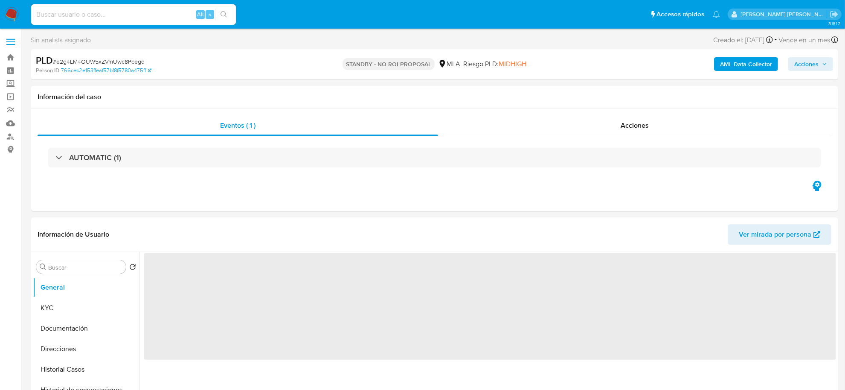
select select "10"
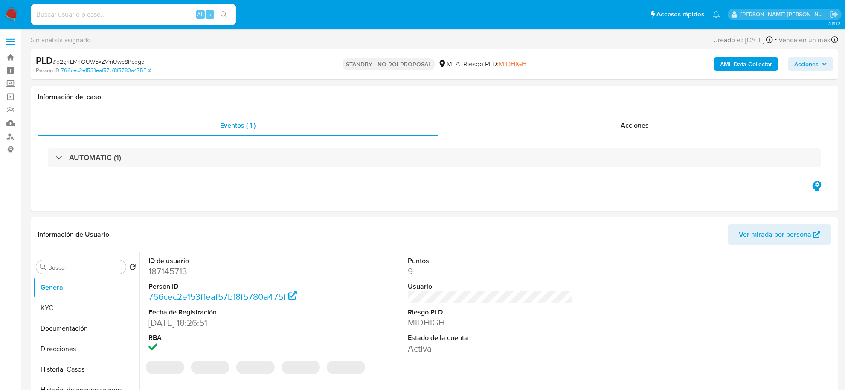
select select "10"
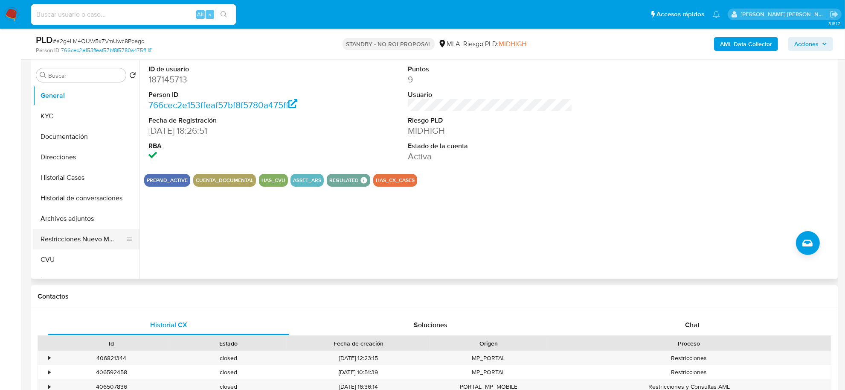
scroll to position [160, 0]
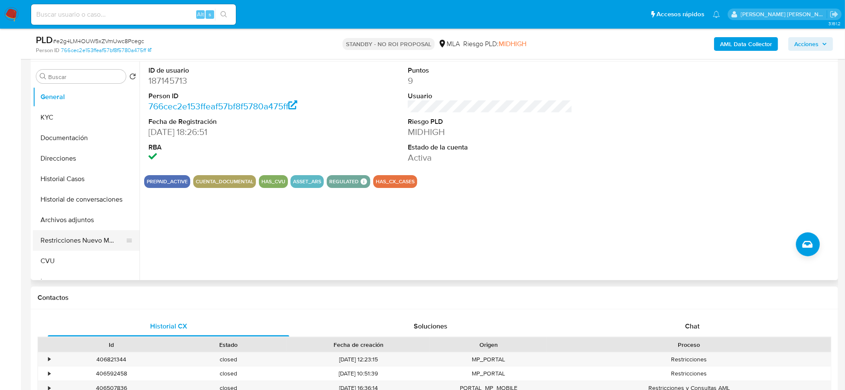
click at [81, 241] on button "Restricciones Nuevo Mundo" at bounding box center [83, 240] width 100 height 20
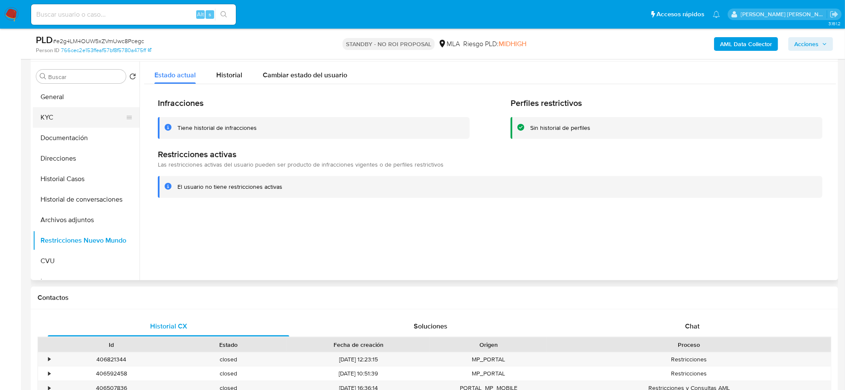
click at [58, 119] on button "KYC" at bounding box center [83, 117] width 100 height 20
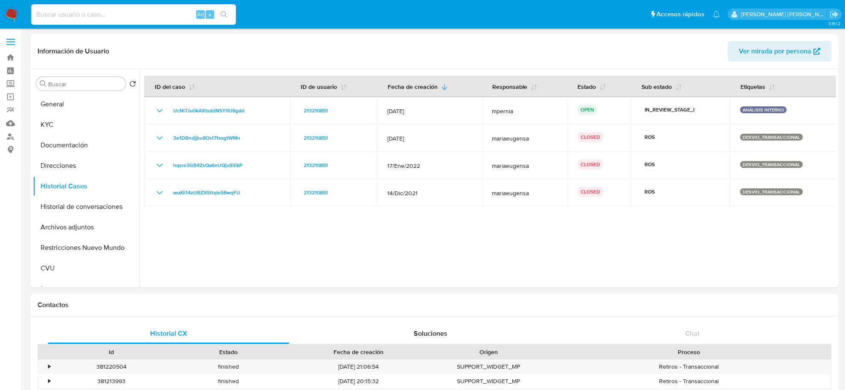
select select "10"
click at [134, 17] on input at bounding box center [133, 14] width 205 height 11
type input "321799009"
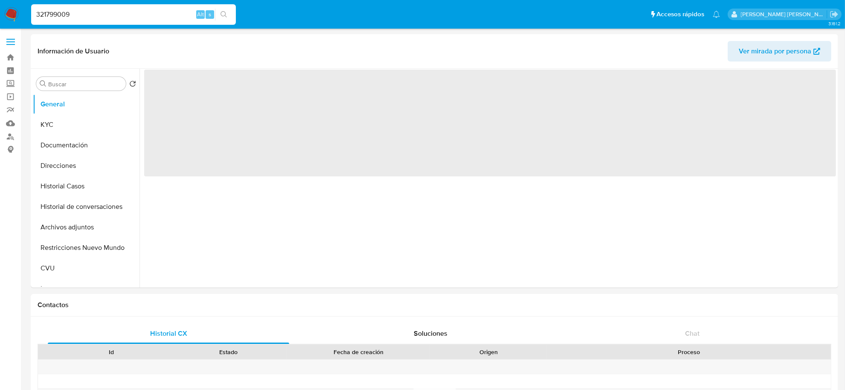
select select "10"
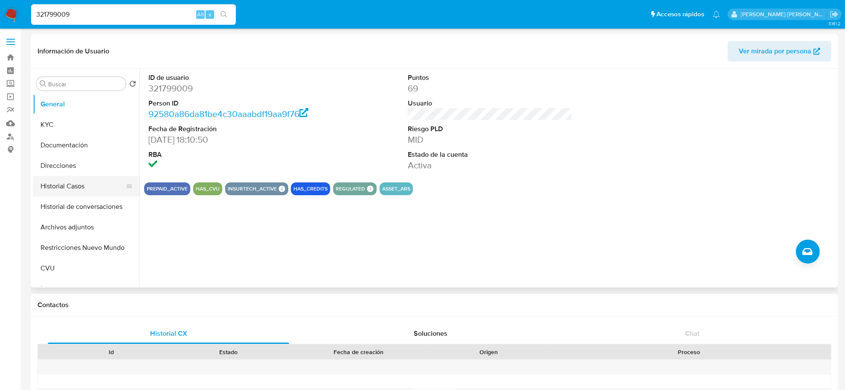
click at [60, 182] on button "Historial Casos" at bounding box center [83, 186] width 100 height 20
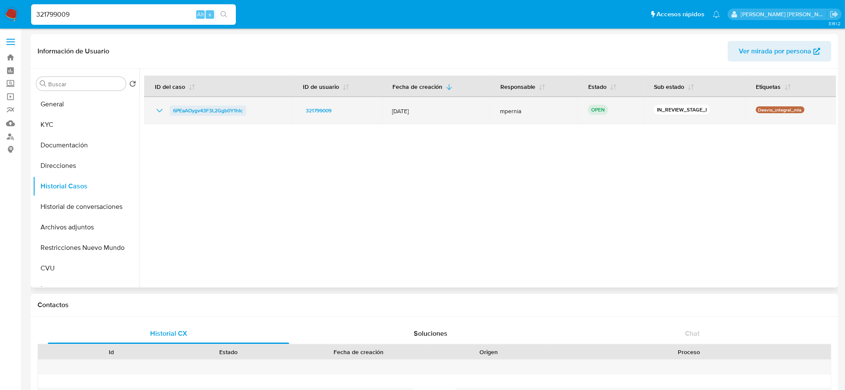
click at [224, 111] on span "6PEaAOygv43F3L2Ggb0Y1hIc" at bounding box center [208, 110] width 70 height 10
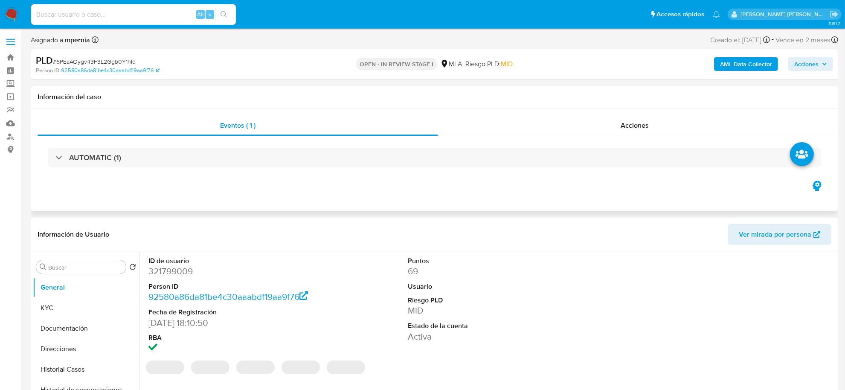
select select "10"
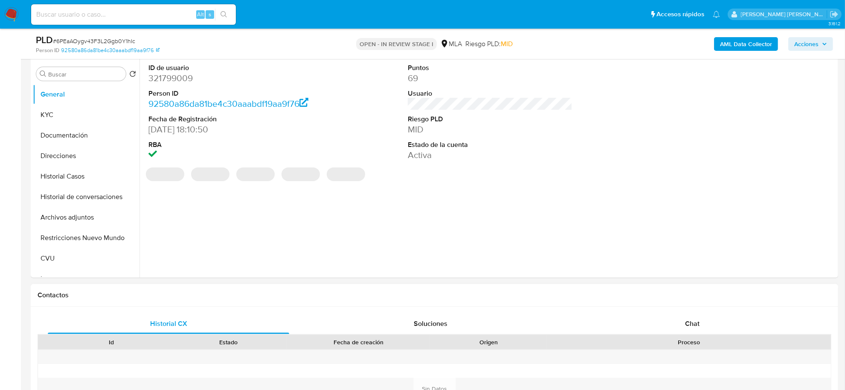
scroll to position [267, 0]
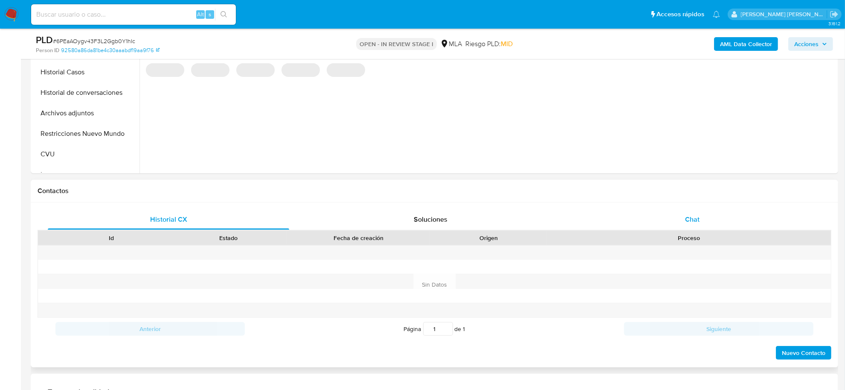
click at [687, 220] on span "Chat" at bounding box center [692, 219] width 15 height 10
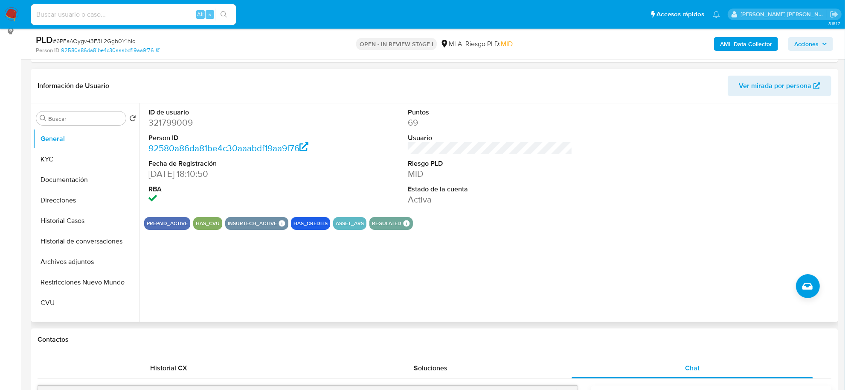
scroll to position [107, 0]
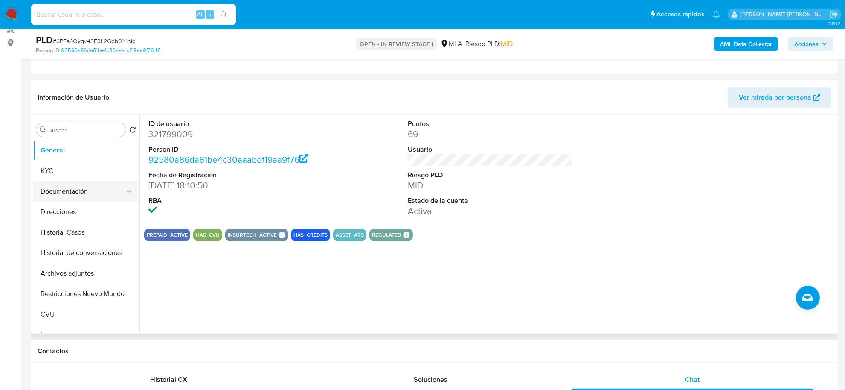
click at [73, 194] on button "Documentación" at bounding box center [83, 191] width 100 height 20
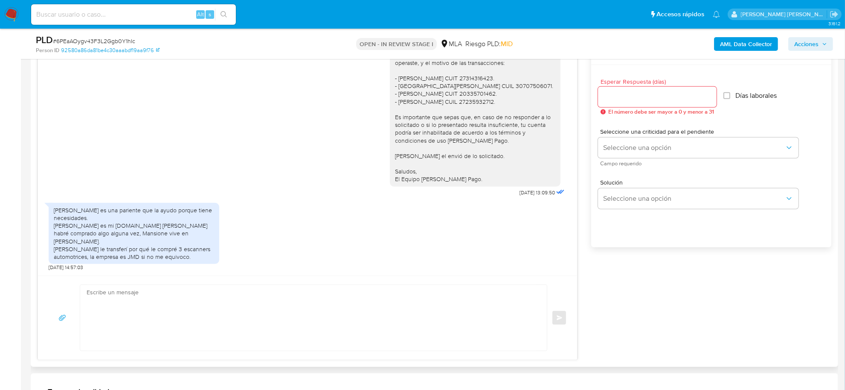
scroll to position [480, 0]
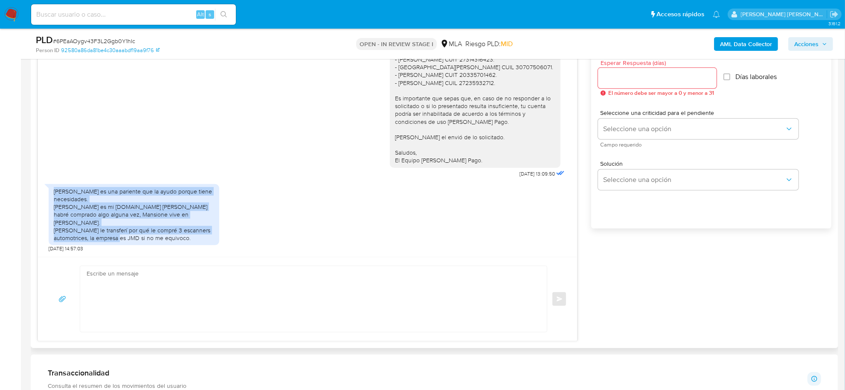
drag, startPoint x: 54, startPoint y: 191, endPoint x: 116, endPoint y: 233, distance: 74.8
click at [116, 233] on div "[PERSON_NAME] es una pariente que la ayudo porque tiene necesidades. [PERSON_NA…" at bounding box center [134, 214] width 160 height 54
copy div "[PERSON_NAME] es una pariente que la ayudo porque tiene necesidades. [PERSON_NA…"
click at [224, 213] on div "[PERSON_NAME] es una pariente que la ayudo porque tiene necesidades. [PERSON_NA…" at bounding box center [308, 216] width 518 height 73
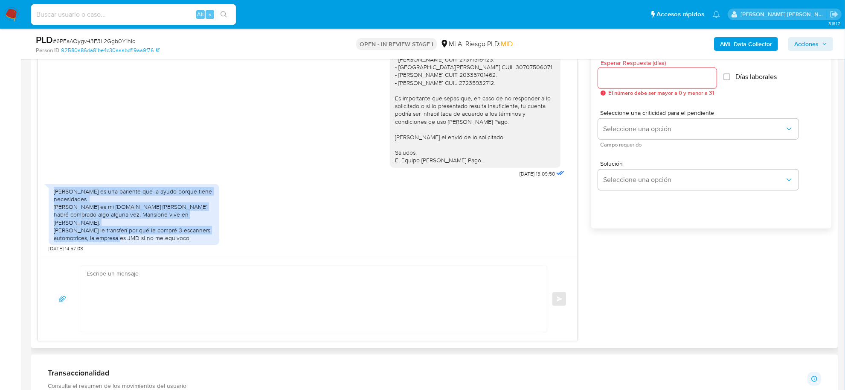
drag, startPoint x: 54, startPoint y: 191, endPoint x: 114, endPoint y: 231, distance: 72.5
click at [114, 231] on div "[PERSON_NAME] es una pariente que la ayudo porque tiene necesidades. [PERSON_NA…" at bounding box center [134, 214] width 160 height 54
copy div "[PERSON_NAME] es una pariente que la ayudo porque tiene necesidades. [PERSON_NA…"
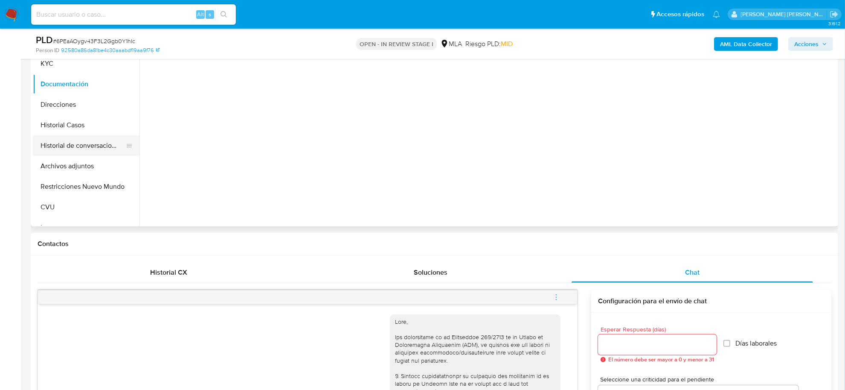
scroll to position [213, 0]
click at [61, 161] on button "Archivos adjuntos" at bounding box center [83, 166] width 100 height 20
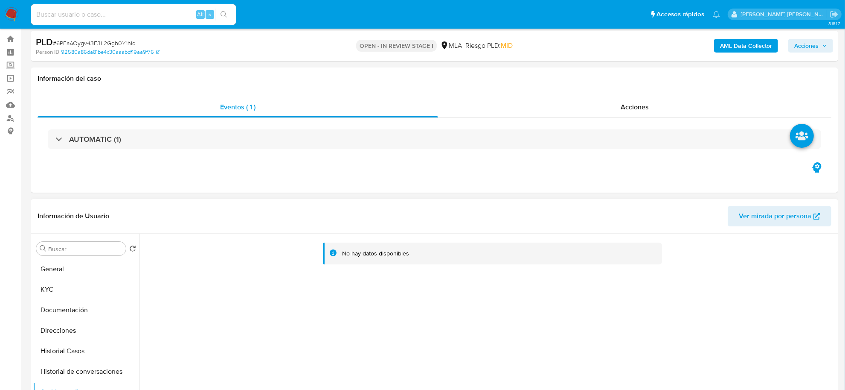
scroll to position [0, 0]
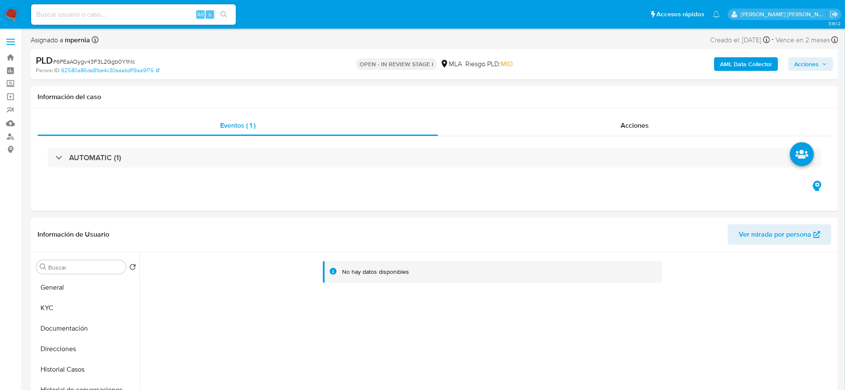
click at [735, 65] on b "AML Data Collector" at bounding box center [746, 64] width 52 height 14
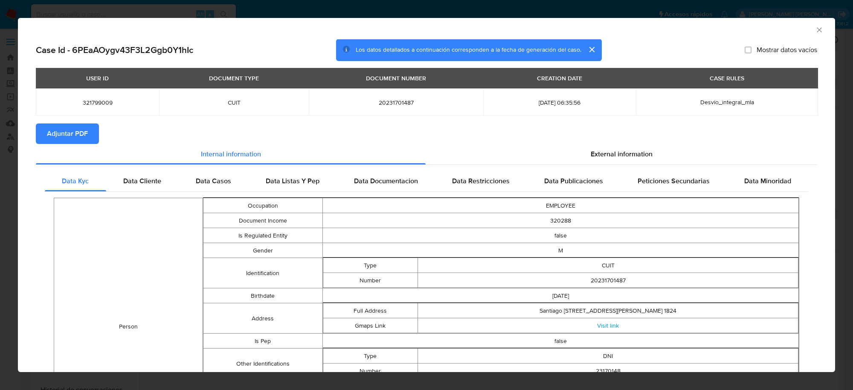
click at [89, 138] on button "Adjuntar PDF" at bounding box center [67, 133] width 63 height 20
click at [815, 27] on icon "Cerrar ventana" at bounding box center [819, 30] width 9 height 9
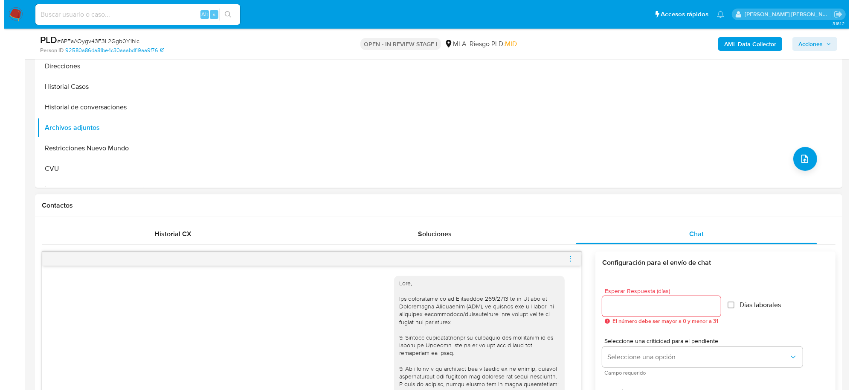
scroll to position [267, 0]
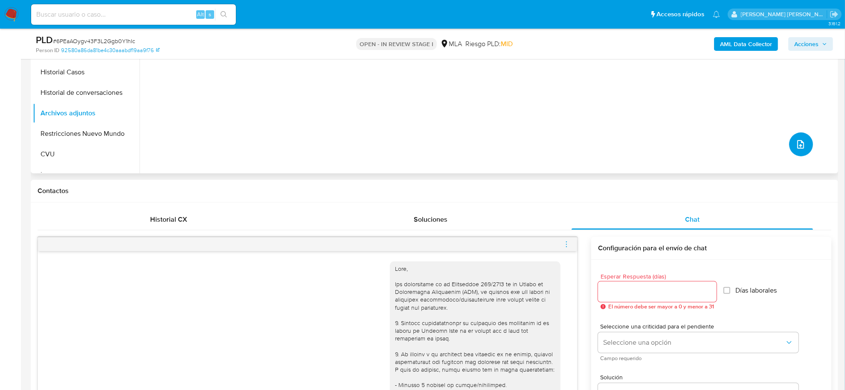
click at [800, 145] on icon "upload-file" at bounding box center [800, 144] width 7 height 9
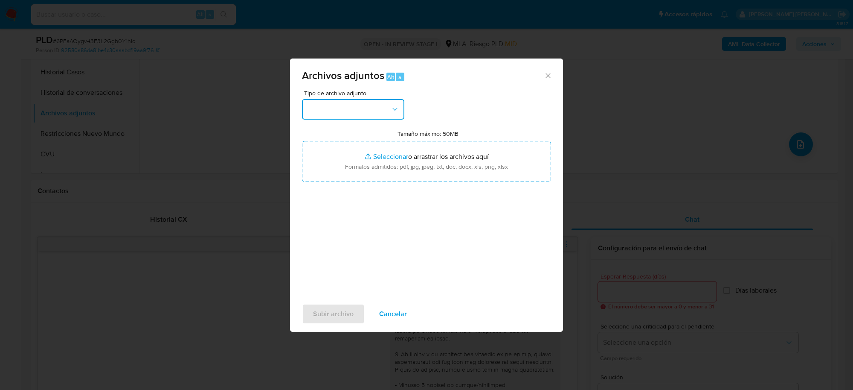
click at [378, 103] on button "button" at bounding box center [353, 109] width 102 height 20
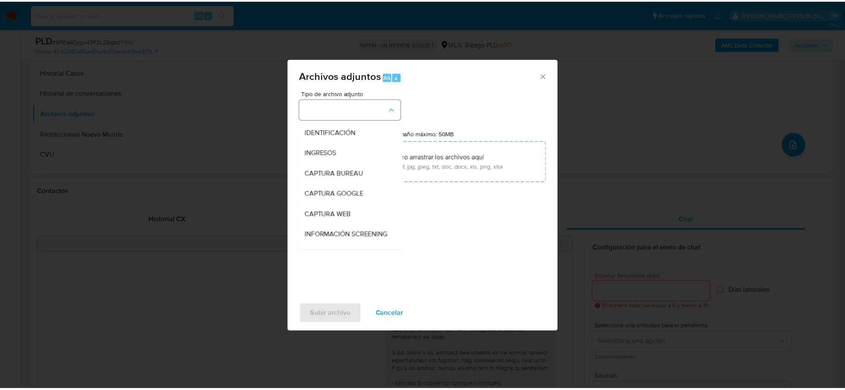
scroll to position [107, 0]
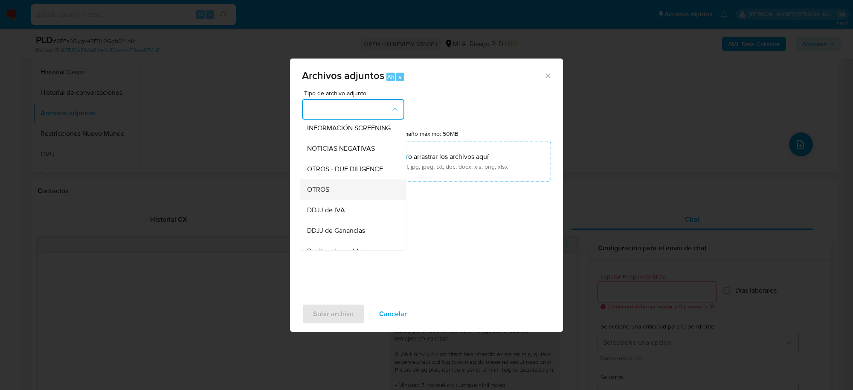
click at [335, 192] on div "OTROS" at bounding box center [350, 189] width 87 height 20
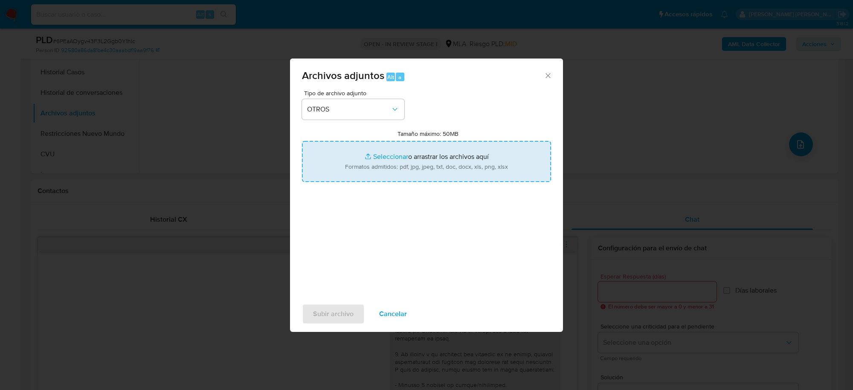
type input "C:\fakepath\Movimientos-Aladdin-321799009.xlsx"
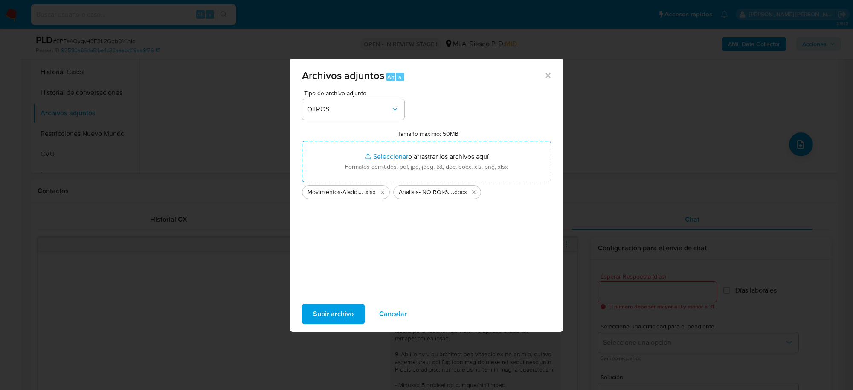
click at [336, 310] on span "Subir archivo" at bounding box center [333, 313] width 41 height 19
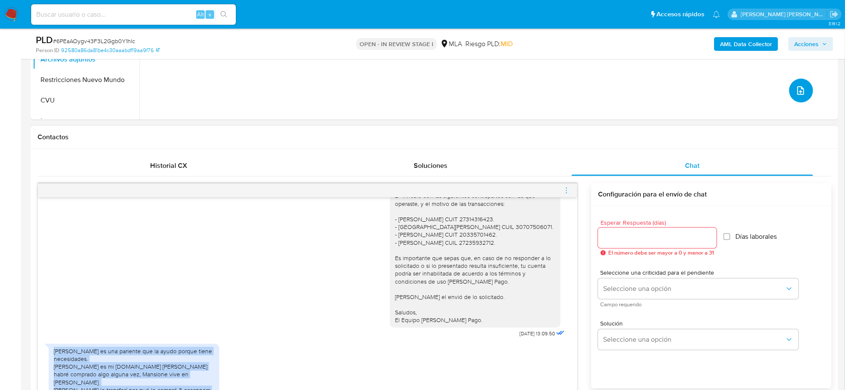
scroll to position [480, 0]
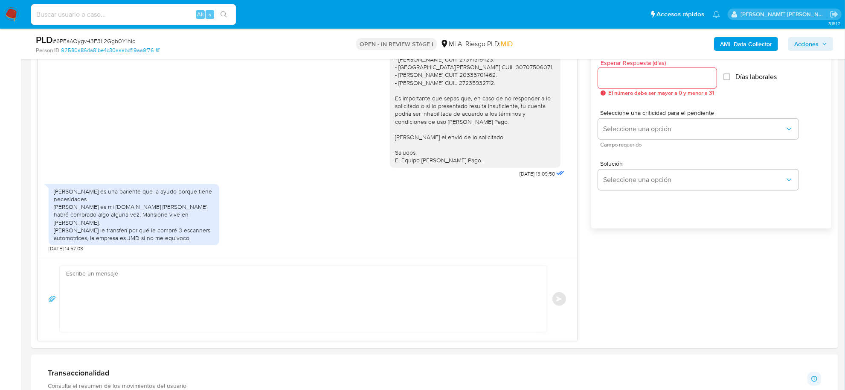
click at [99, 41] on span "# 6PEaAOygv43F3L2Ggb0Y1hIc" at bounding box center [94, 41] width 82 height 9
copy span "6PEaAOygv43F3L2Ggb0Y1hIc"
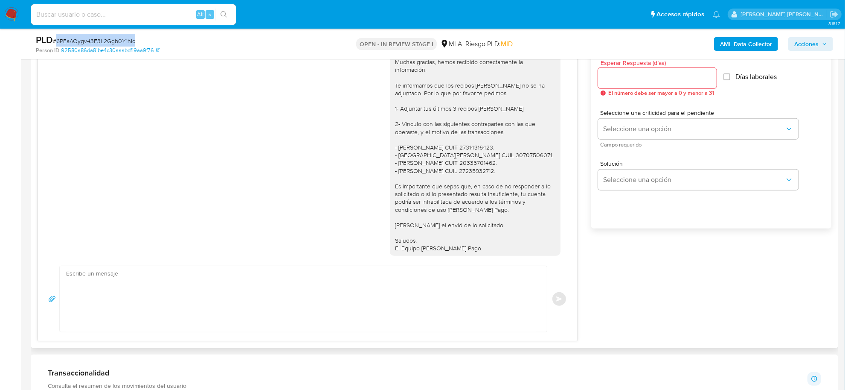
scroll to position [477, 0]
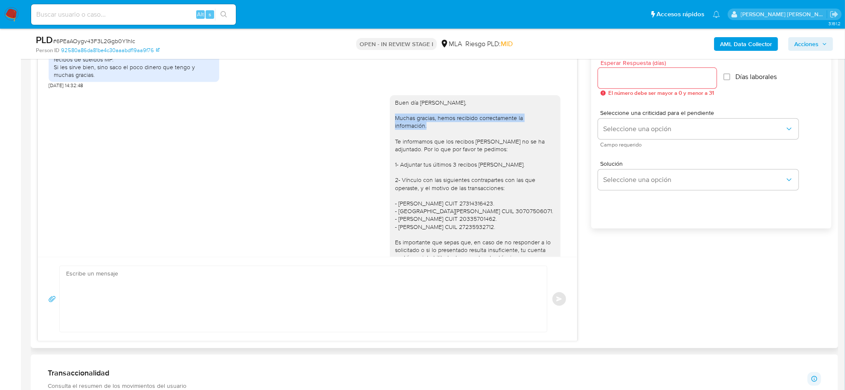
drag, startPoint x: 387, startPoint y: 134, endPoint x: 422, endPoint y: 144, distance: 36.2
click at [422, 144] on div "Buen día [PERSON_NAME], Muchas gracias, hemos recibido correctamente la informa…" at bounding box center [475, 203] width 160 height 209
copy div "Muchas gracias, hemos recibido correctamente la información."
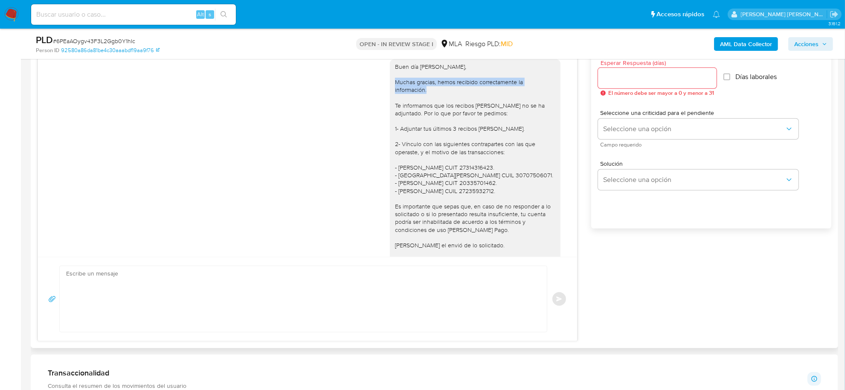
scroll to position [530, 0]
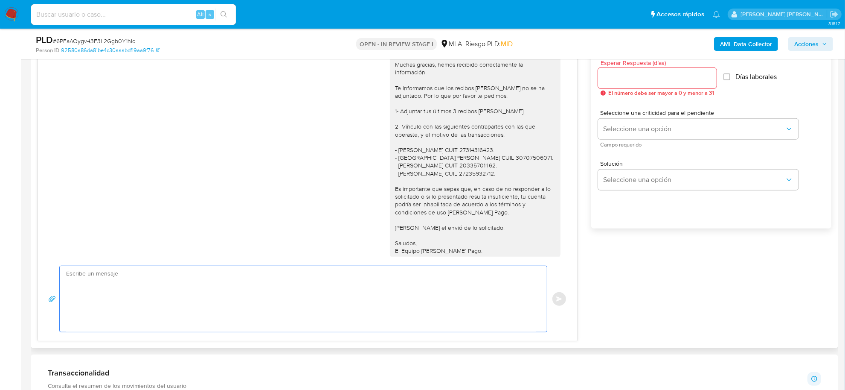
click at [150, 297] on textarea at bounding box center [301, 299] width 470 height 66
paste textarea "Muchas gracias, hemos recibido correctamente la información."
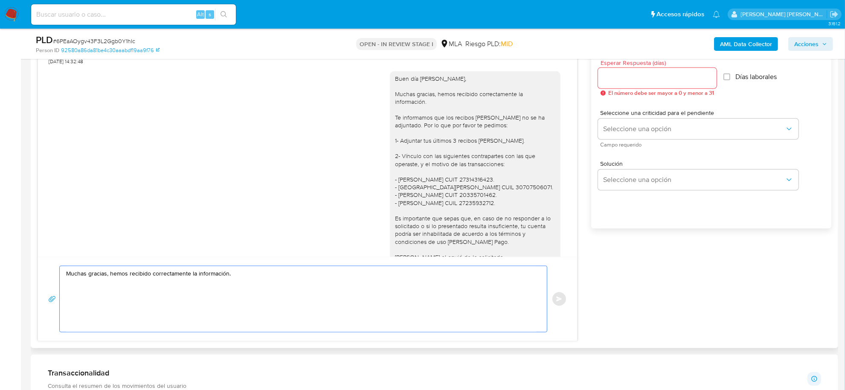
scroll to position [477, 0]
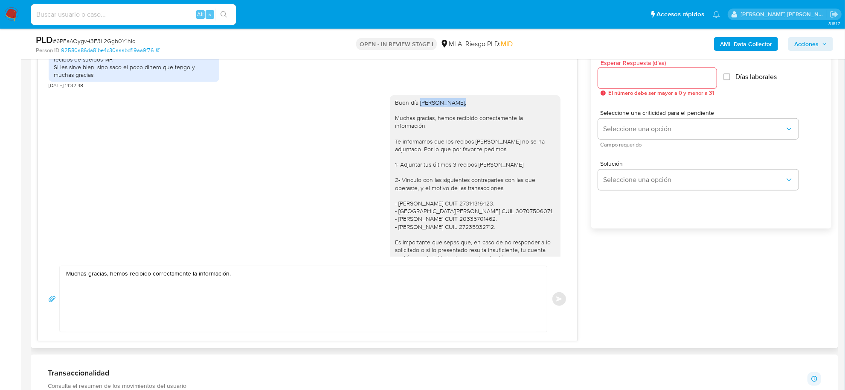
drag, startPoint x: 457, startPoint y: 116, endPoint x: 411, endPoint y: 116, distance: 45.7
click at [411, 116] on div "Buen día [PERSON_NAME], Muchas gracias, hemos recibido correctamente la informa…" at bounding box center [475, 203] width 160 height 209
copy div "[PERSON_NAME],"
drag, startPoint x: 71, startPoint y: 272, endPoint x: 63, endPoint y: 273, distance: 8.2
click at [63, 273] on div "Muchas gracias, hemos recibido correctamente la información." at bounding box center [301, 299] width 483 height 66
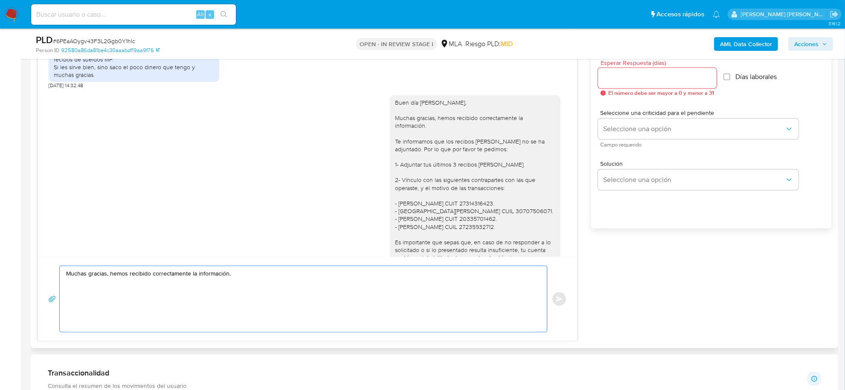
paste textarea "[PERSON_NAME],"
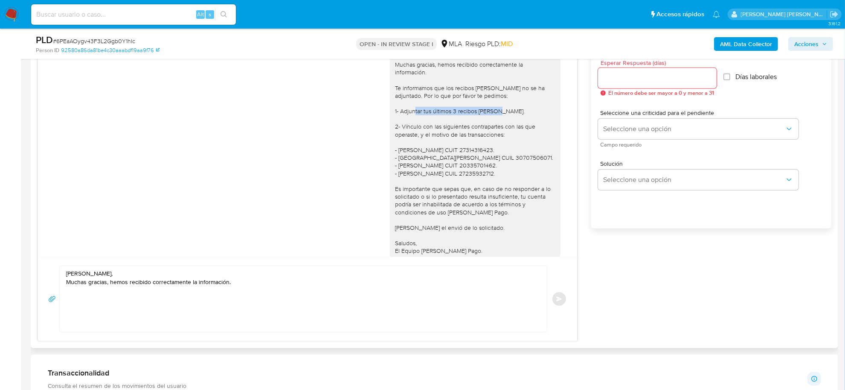
drag, startPoint x: 415, startPoint y: 129, endPoint x: 500, endPoint y: 131, distance: 85.8
click at [500, 131] on div "Buen día [PERSON_NAME], Muchas gracias, hemos recibido correctamente la informa…" at bounding box center [475, 149] width 160 height 209
copy div "tus últimos 3 recibos [PERSON_NAME]."
click at [95, 306] on textarea "[PERSON_NAME], Muchas gracias, hemos recibido correctamente la información." at bounding box center [301, 299] width 470 height 66
paste textarea "tus últimos 3 recibos [PERSON_NAME]."
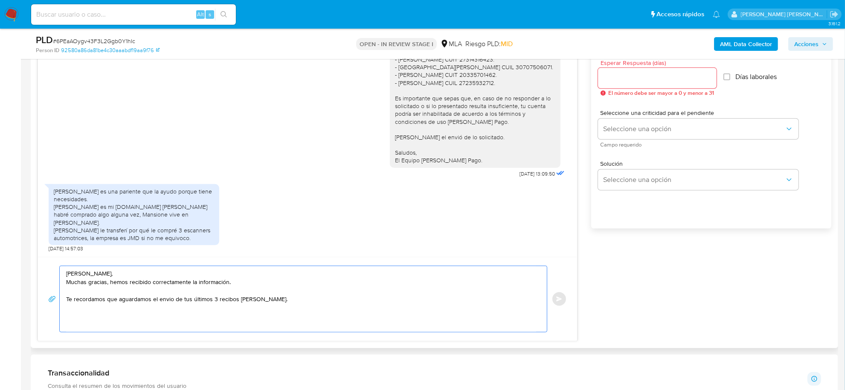
scroll to position [637, 0]
drag, startPoint x: 387, startPoint y: 156, endPoint x: 470, endPoint y: 172, distance: 84.8
click at [470, 172] on div "Buen día [PERSON_NAME], Muchas gracias, hemos recibido correctamente la informa…" at bounding box center [478, 62] width 177 height 234
copy div "Saludos, El Equipo [PERSON_NAME] Pago."
click at [93, 318] on textarea "[PERSON_NAME], Muchas gracias, hemos recibido correctamente la información. Te …" at bounding box center [301, 299] width 470 height 66
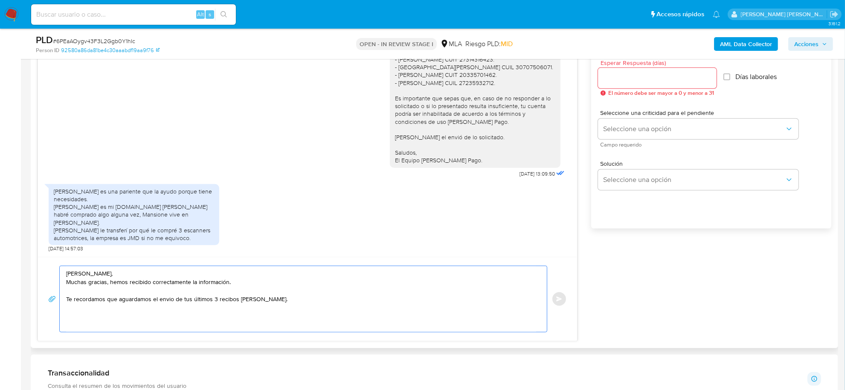
click at [77, 318] on textarea "[PERSON_NAME], Muchas gracias, hemos recibido correctamente la información. Te …" at bounding box center [301, 299] width 470 height 66
click at [311, 302] on textarea "[PERSON_NAME], Muchas gracias, hemos recibido correctamente la información. Te …" at bounding box center [301, 299] width 470 height 66
paste textarea "Saludos, El Equipo [PERSON_NAME] Pago."
click at [67, 285] on textarea "[PERSON_NAME], Muchas gracias, hemos recibido correctamente la información. Te …" at bounding box center [301, 299] width 470 height 66
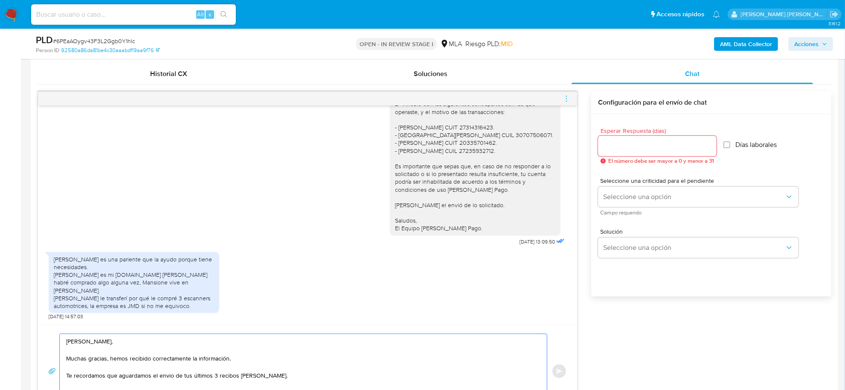
scroll to position [373, 0]
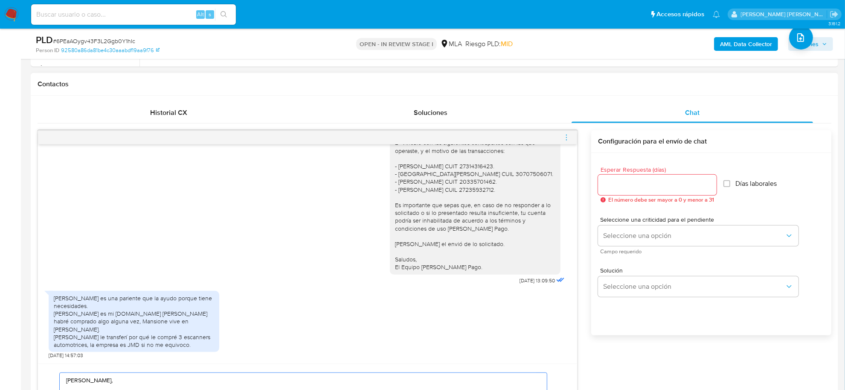
type textarea "[PERSON_NAME], Muchas gracias, hemos recibido correctamente la información. Te …"
click at [643, 182] on input "Esperar Respuesta (días)" at bounding box center [657, 184] width 119 height 11
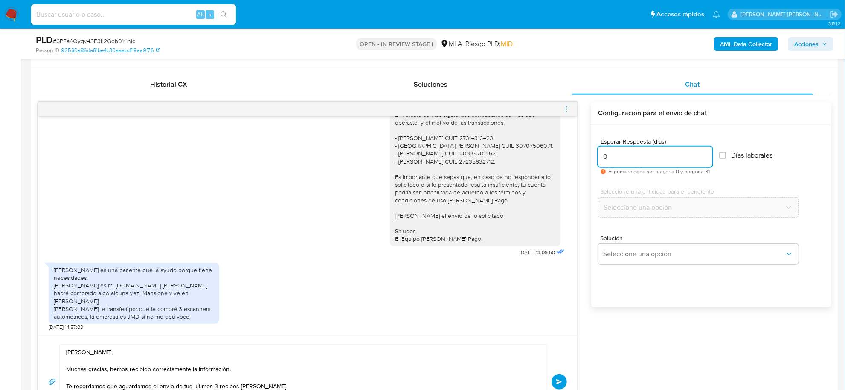
scroll to position [480, 0]
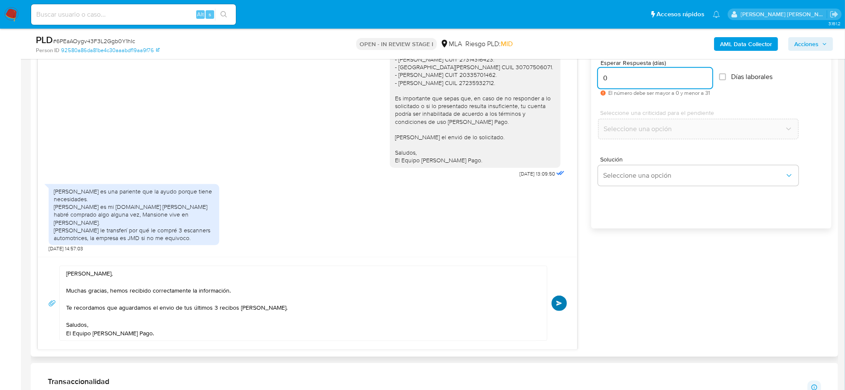
type input "0"
click at [558, 302] on span "Enviar" at bounding box center [559, 302] width 6 height 5
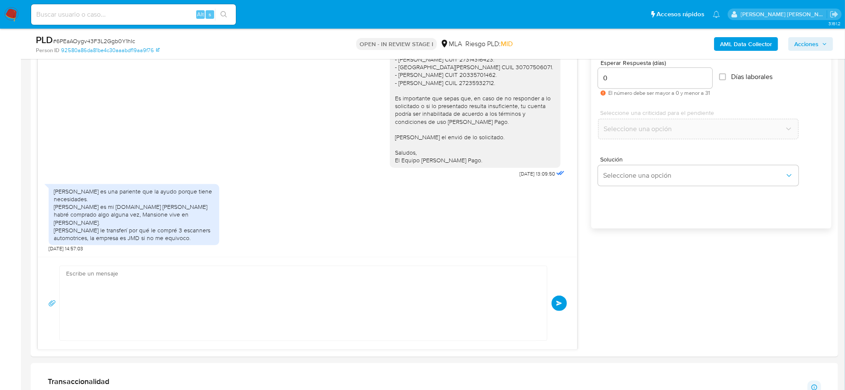
scroll to position [739, 0]
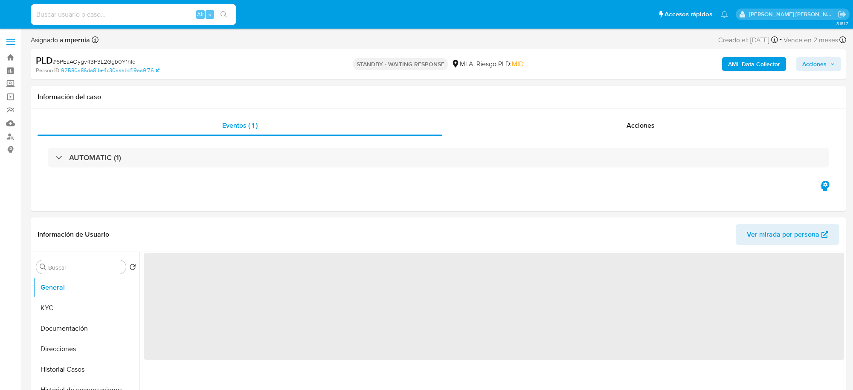
select select "10"
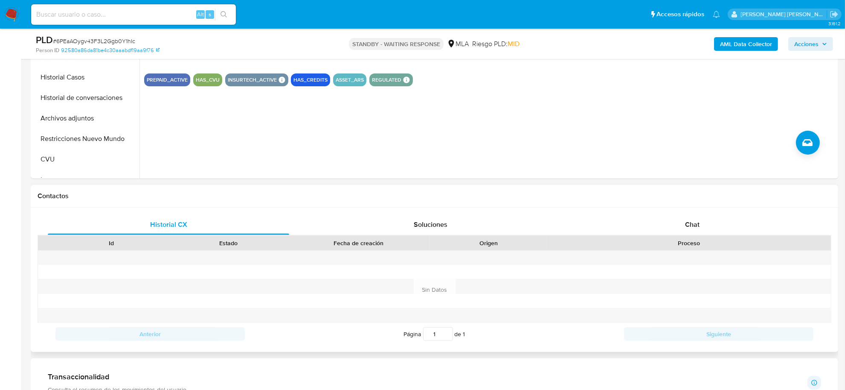
scroll to position [267, 0]
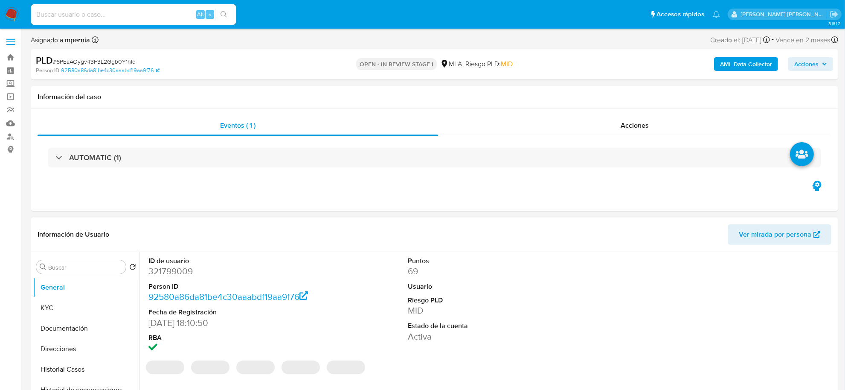
select select "10"
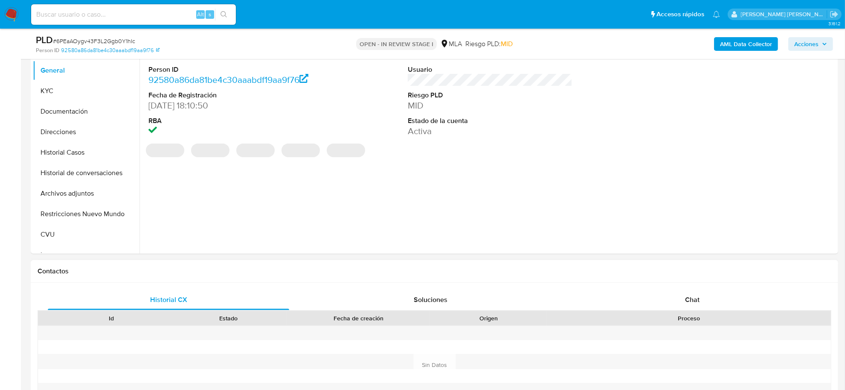
scroll to position [213, 0]
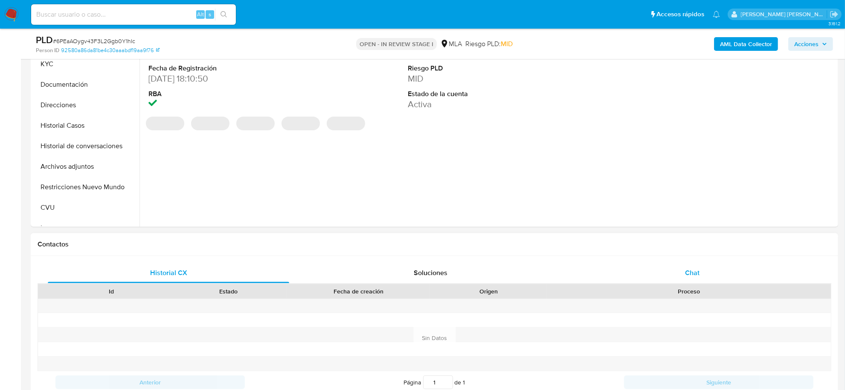
click at [695, 273] on span "Chat" at bounding box center [692, 273] width 15 height 10
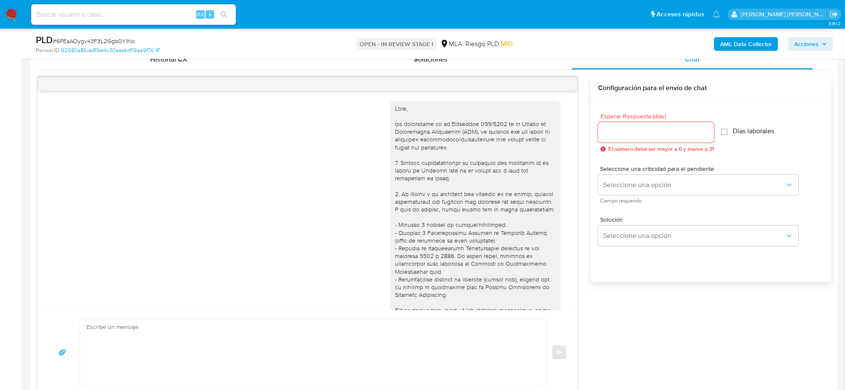
scroll to position [739, 0]
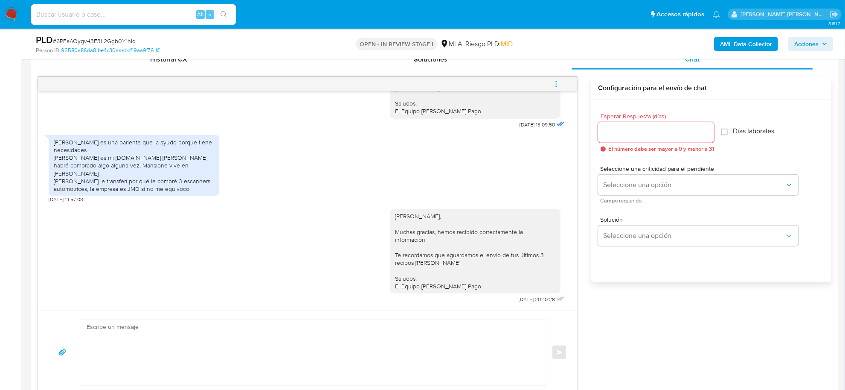
click at [556, 76] on span "menu-action" at bounding box center [556, 84] width 8 height 20
drag, startPoint x: 522, startPoint y: 70, endPoint x: 520, endPoint y: 78, distance: 7.4
click at [522, 70] on li "Cerrar conversación" at bounding box center [498, 68] width 87 height 15
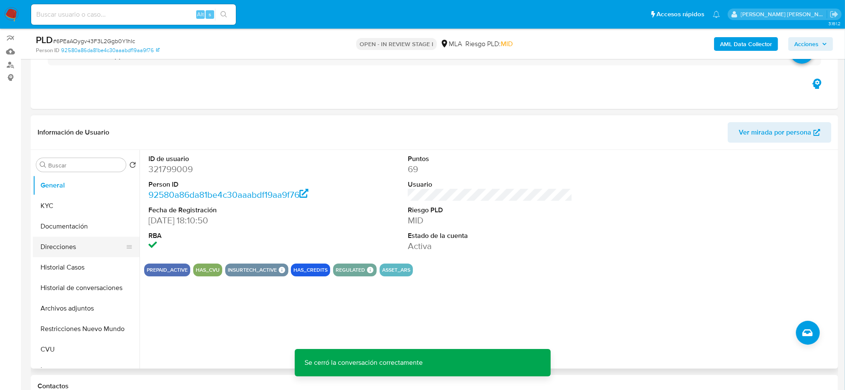
scroll to position [53, 0]
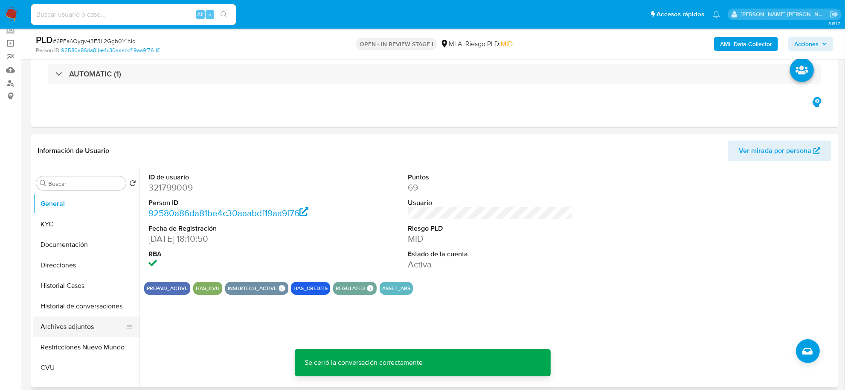
click at [79, 326] on button "Archivos adjuntos" at bounding box center [83, 326] width 100 height 20
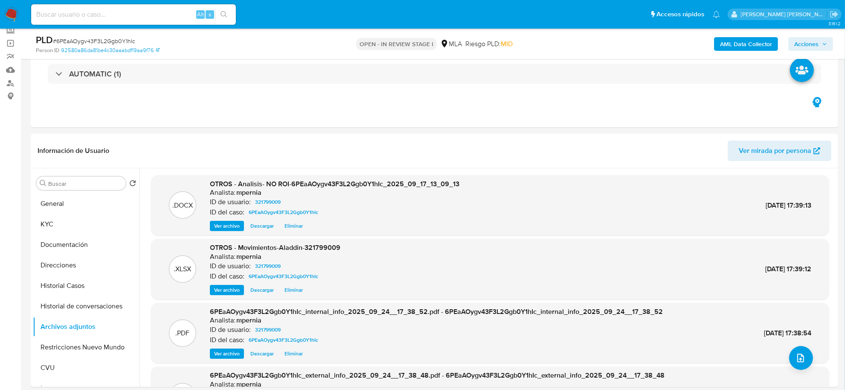
click at [809, 42] on span "Acciones" at bounding box center [806, 44] width 24 height 14
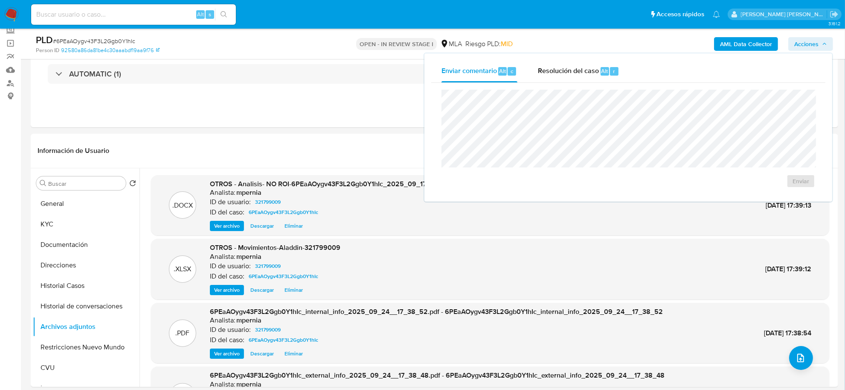
drag, startPoint x: 596, startPoint y: 67, endPoint x: 596, endPoint y: 83, distance: 16.2
click at [596, 67] on span "Resolución del caso" at bounding box center [568, 71] width 61 height 10
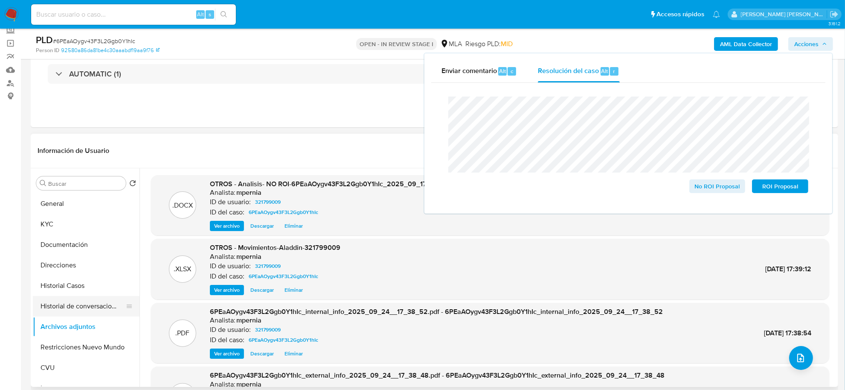
click at [73, 308] on button "Historial de conversaciones" at bounding box center [83, 306] width 100 height 20
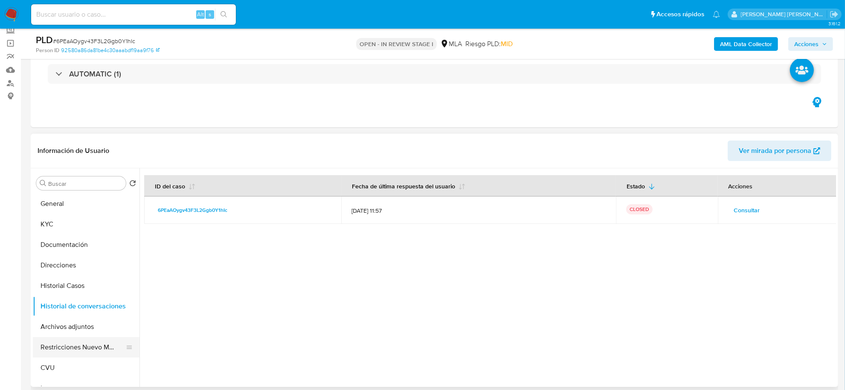
click at [69, 349] on button "Restricciones Nuevo Mundo" at bounding box center [83, 347] width 100 height 20
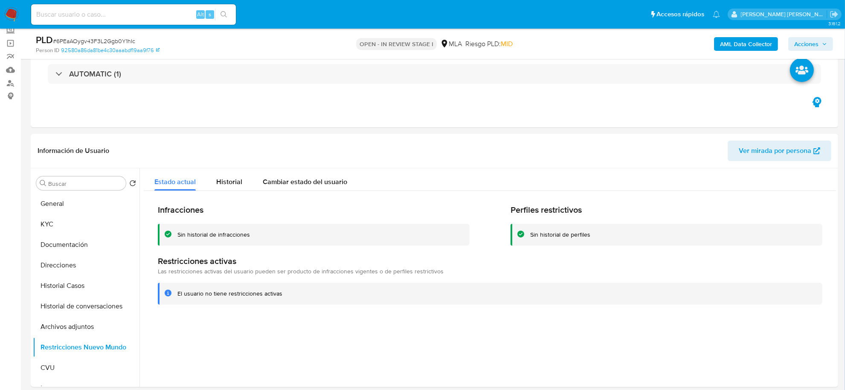
click at [805, 45] on span "Acciones" at bounding box center [806, 44] width 24 height 14
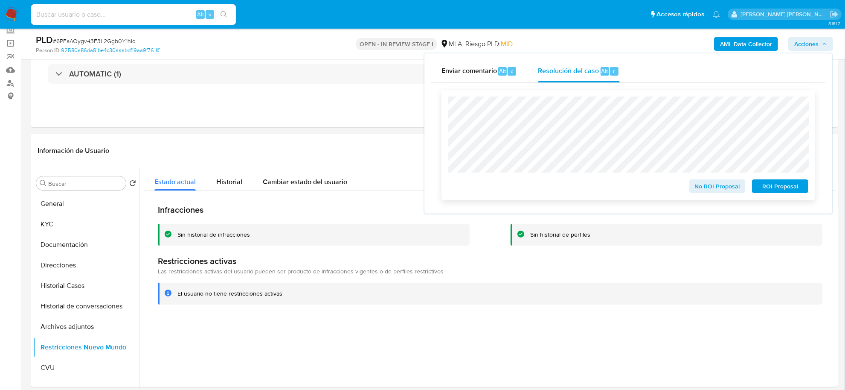
click at [695, 185] on button "No ROI Proposal" at bounding box center [717, 186] width 56 height 14
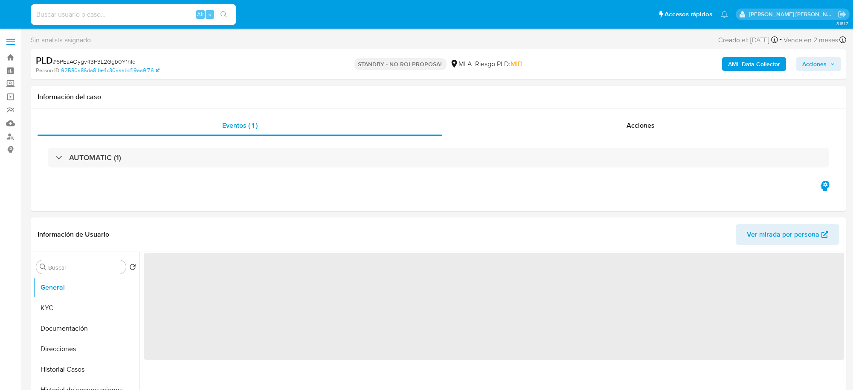
select select "10"
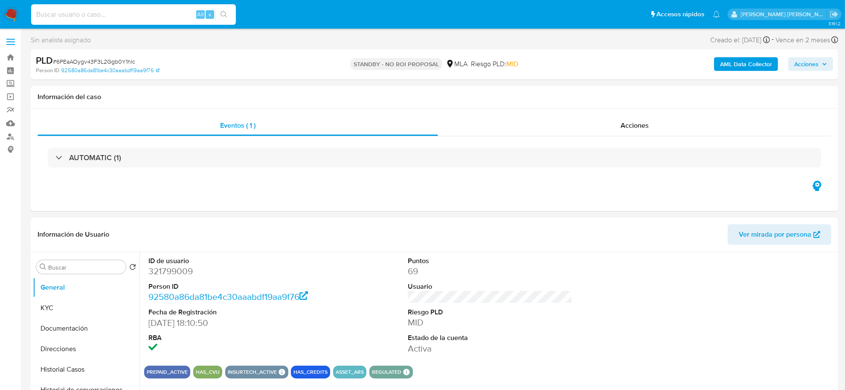
click at [139, 10] on input at bounding box center [133, 14] width 205 height 11
paste input "351327232"
type input "351327232"
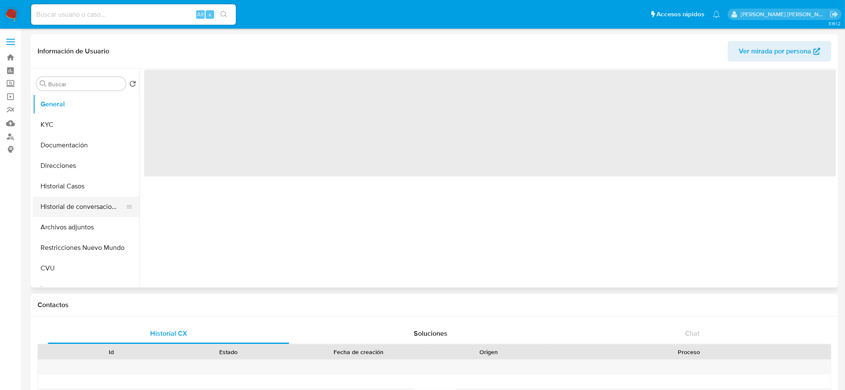
select select "10"
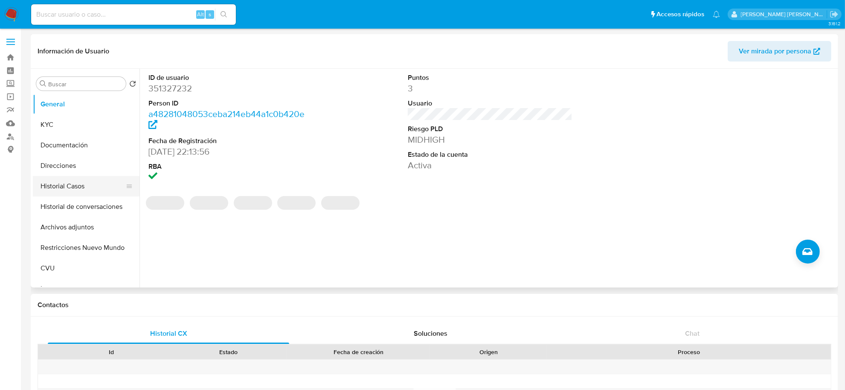
click at [71, 188] on button "Historial Casos" at bounding box center [83, 186] width 100 height 20
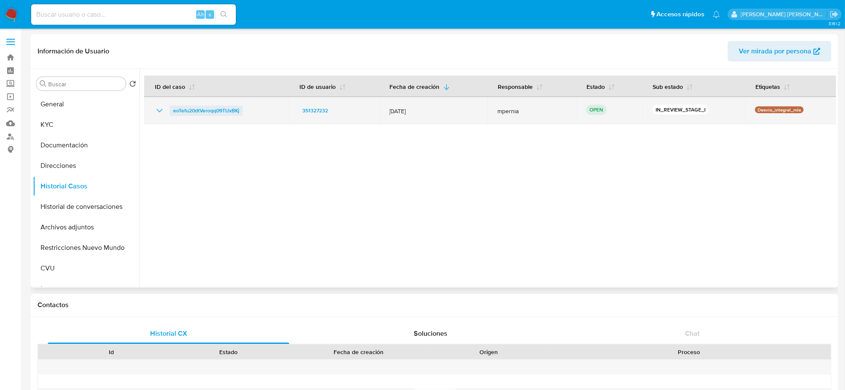
click at [205, 110] on span "eoTefu20dtVeroqq09TUxBKj" at bounding box center [206, 110] width 66 height 10
drag, startPoint x: 246, startPoint y: 111, endPoint x: 169, endPoint y: 105, distance: 77.5
click at [169, 105] on td "eoTefu20dtVeroqq09TUxBKj" at bounding box center [216, 110] width 145 height 27
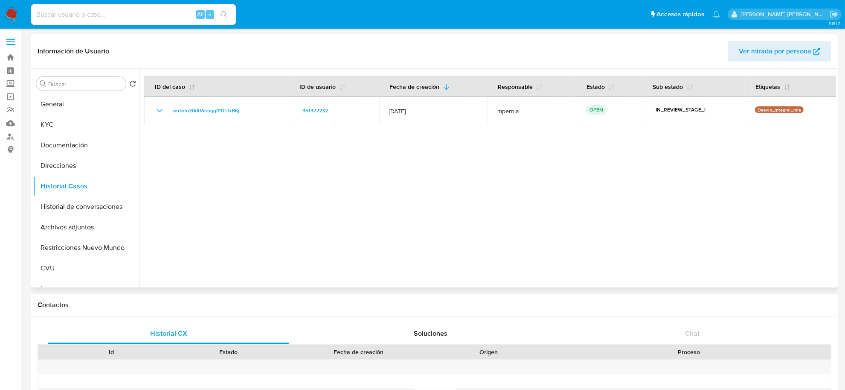
click at [272, 199] on div at bounding box center [488, 178] width 697 height 218
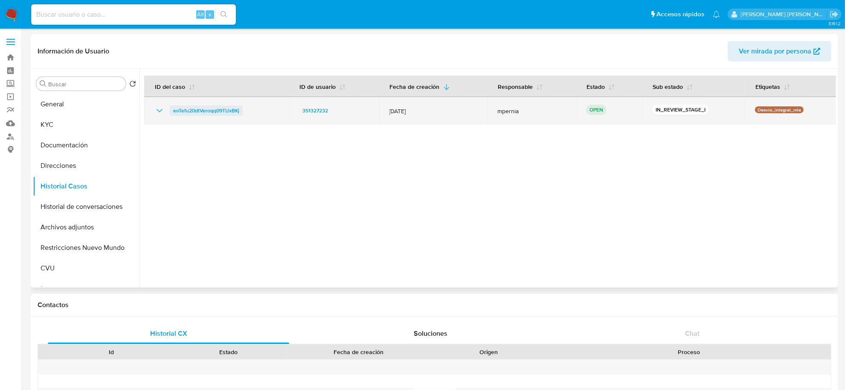
drag, startPoint x: 250, startPoint y: 109, endPoint x: 173, endPoint y: 113, distance: 77.3
click at [173, 113] on div "eoTefu20dtVeroqq09TUxBKj" at bounding box center [216, 110] width 124 height 10
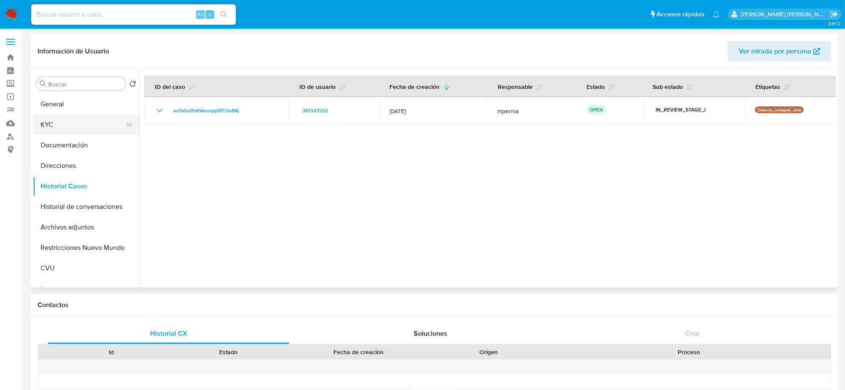
click at [54, 118] on button "KYC" at bounding box center [83, 124] width 100 height 20
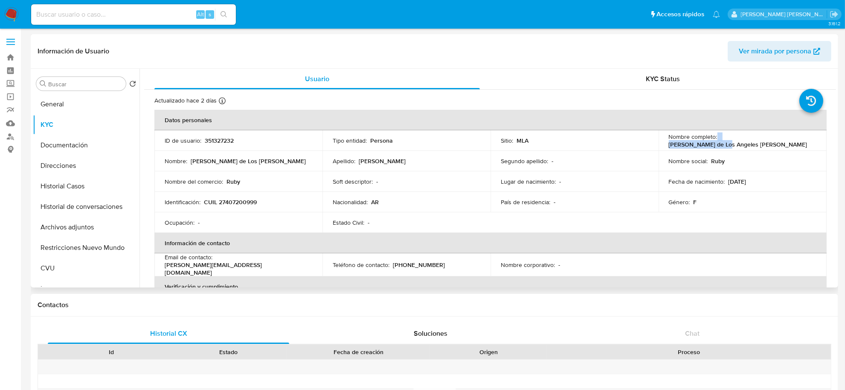
drag, startPoint x: 715, startPoint y: 137, endPoint x: 775, endPoint y: 143, distance: 60.4
click at [775, 143] on div "Nombre completo : Amy de Los Angeles Rubi Aranda" at bounding box center [743, 140] width 148 height 15
copy div "[PERSON_NAME] de [GEOGRAPHIC_DATA]"
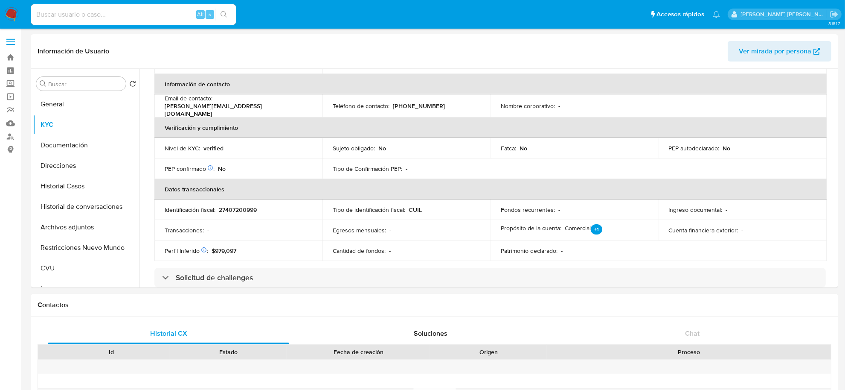
scroll to position [267, 0]
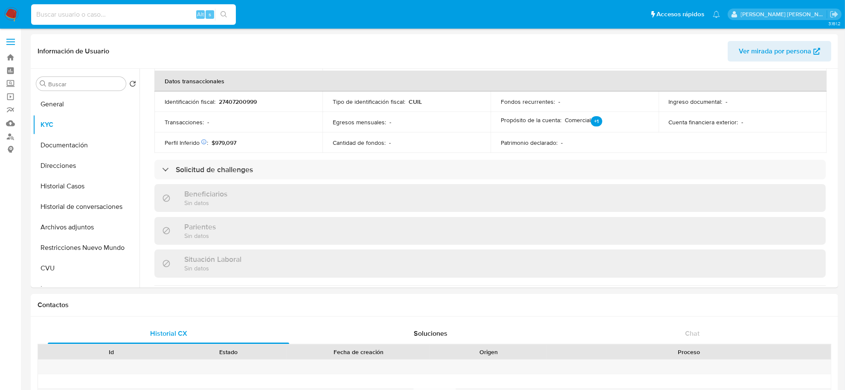
click at [131, 16] on input at bounding box center [133, 14] width 205 height 11
paste input "533910587"
type input "533910587"
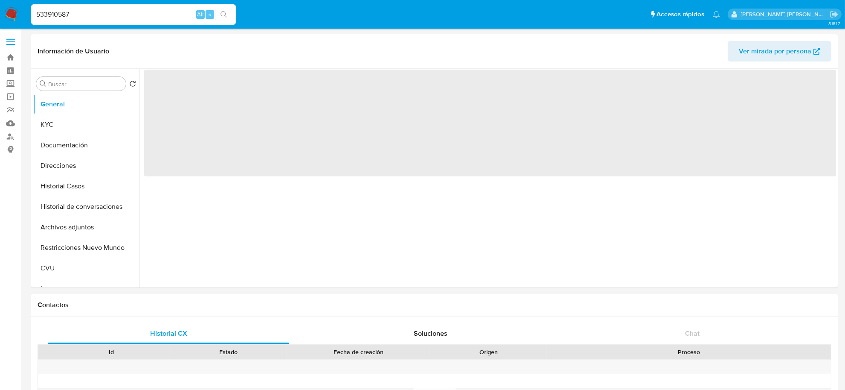
select select "10"
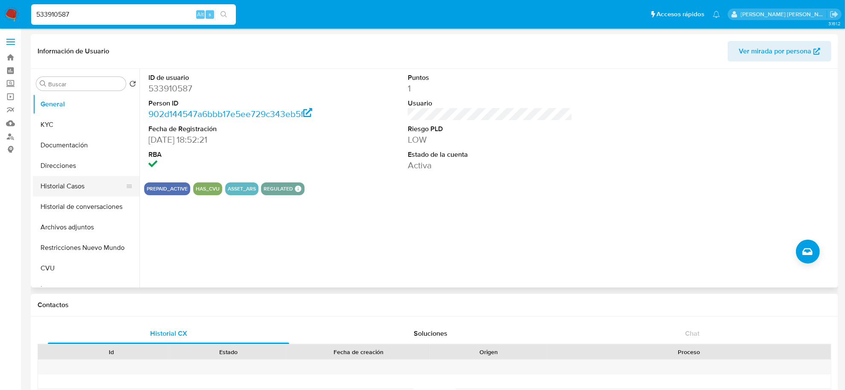
click at [73, 190] on button "Historial Casos" at bounding box center [83, 186] width 100 height 20
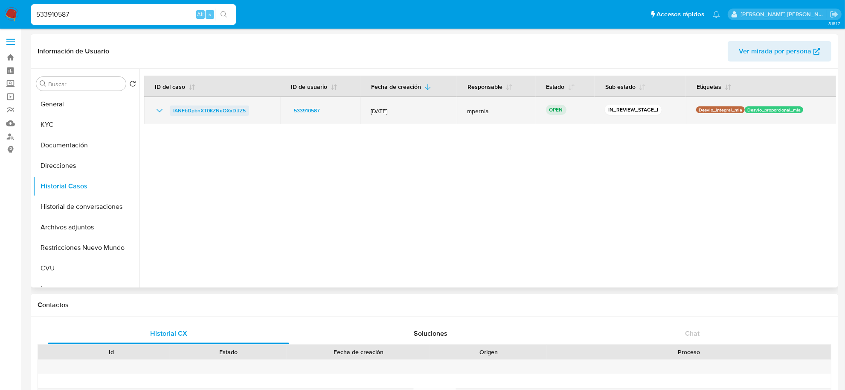
click at [218, 109] on span "IANFbDpbnXT0KZNeQXxDtfZ5" at bounding box center [209, 110] width 73 height 10
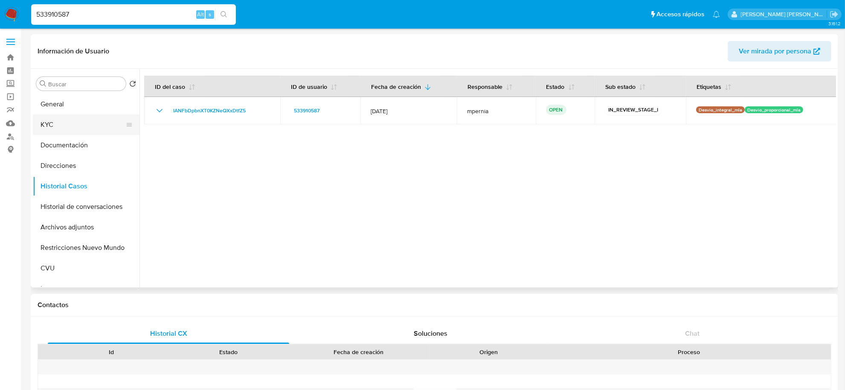
click at [67, 121] on button "KYC" at bounding box center [83, 124] width 100 height 20
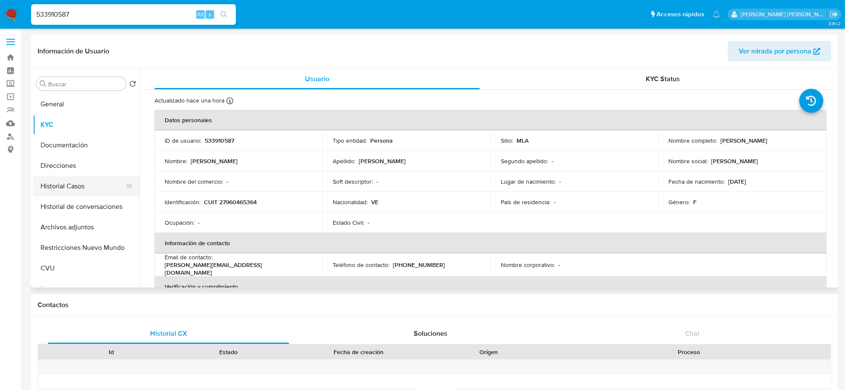
click at [58, 183] on button "Historial Casos" at bounding box center [83, 186] width 100 height 20
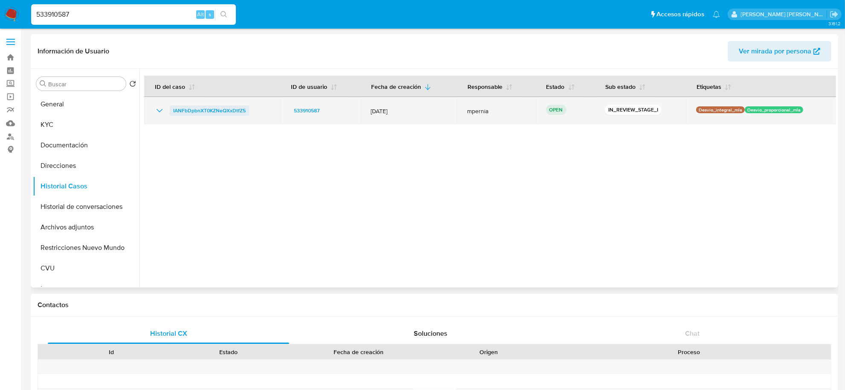
drag, startPoint x: 252, startPoint y: 111, endPoint x: 171, endPoint y: 112, distance: 80.6
click at [171, 112] on div "IANFbDpbnXT0KZNeQXxDtfZ5" at bounding box center [212, 110] width 116 height 10
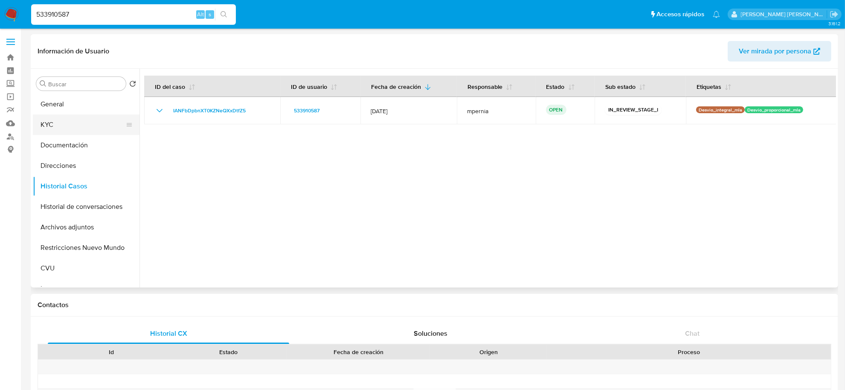
click at [67, 122] on button "KYC" at bounding box center [83, 124] width 100 height 20
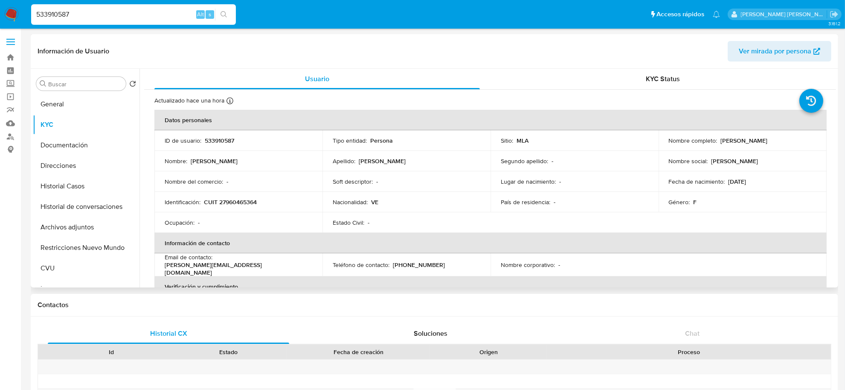
drag, startPoint x: 717, startPoint y: 141, endPoint x: 758, endPoint y: 143, distance: 41.0
click at [758, 143] on div "Nombre completo : Charly Carolina Guevara Marquez" at bounding box center [743, 141] width 148 height 8
copy div "Charly Carolina"
drag, startPoint x: 54, startPoint y: 189, endPoint x: 32, endPoint y: 188, distance: 21.8
click at [53, 189] on button "Historial Casos" at bounding box center [86, 186] width 107 height 20
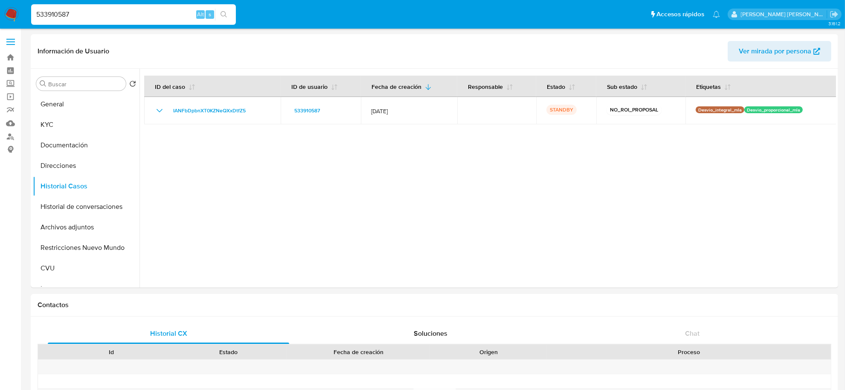
click at [56, 12] on input "533910587" at bounding box center [133, 14] width 205 height 11
paste input "1837151515"
type input "1837151515"
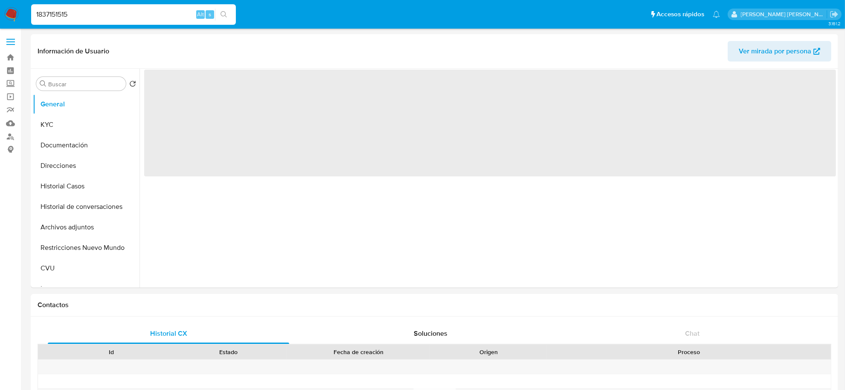
select select "10"
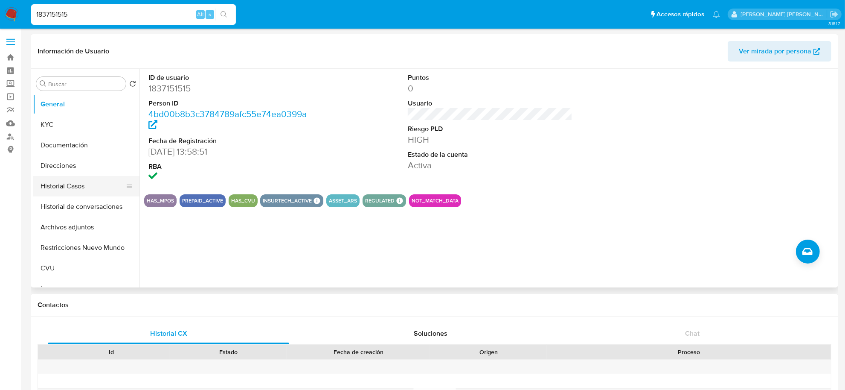
click at [67, 186] on button "Historial Casos" at bounding box center [83, 186] width 100 height 20
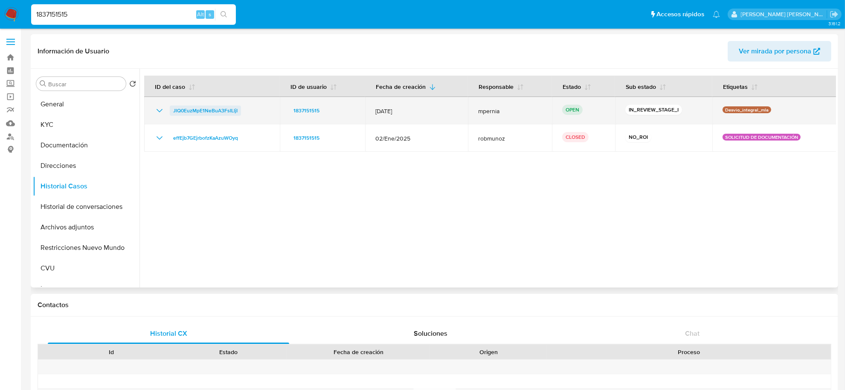
click at [218, 107] on span "JlQ0EuzMpE1NeBuA3FsILljI" at bounding box center [205, 110] width 64 height 10
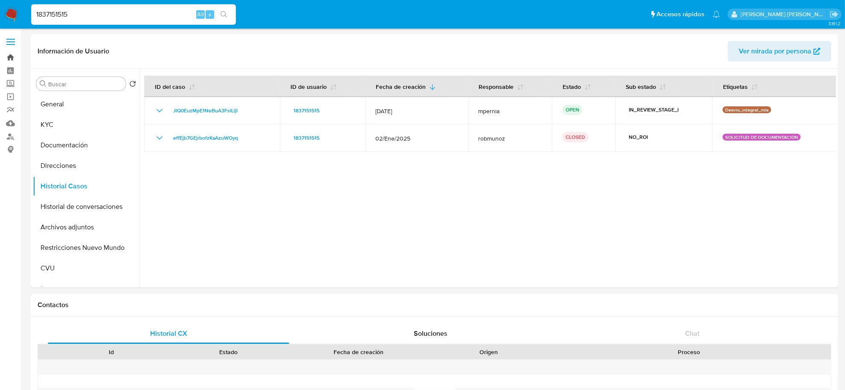
click at [14, 53] on link "Bandeja" at bounding box center [51, 57] width 102 height 13
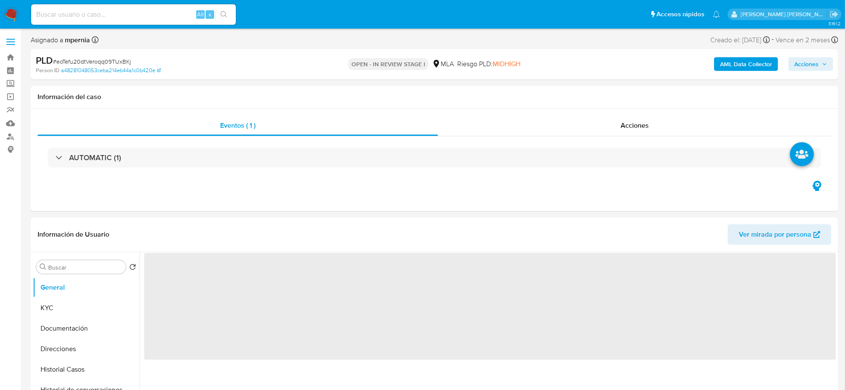
select select "10"
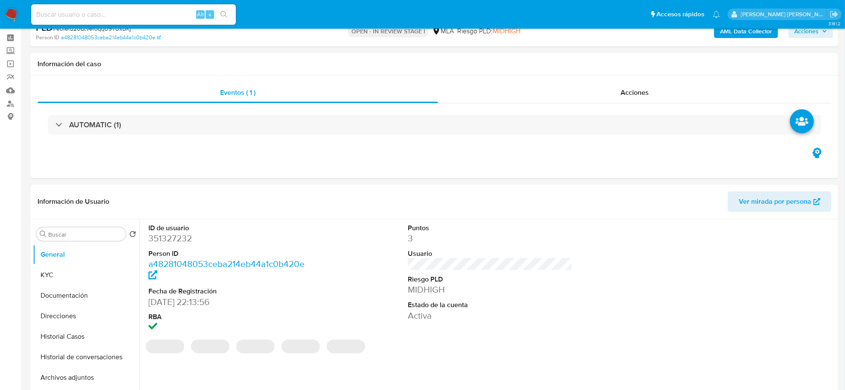
scroll to position [213, 0]
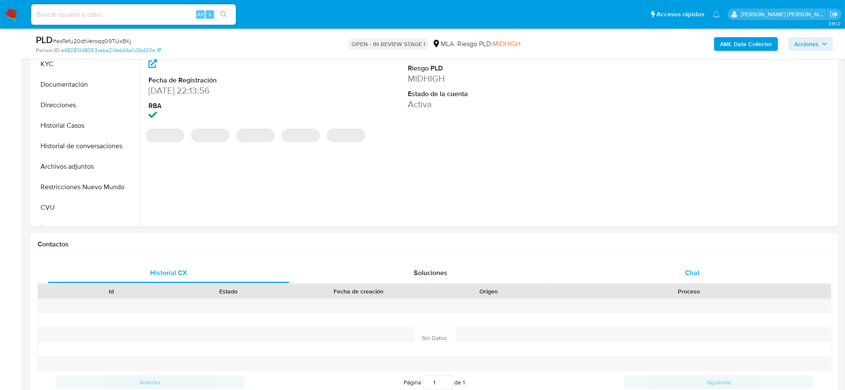
click at [671, 267] on div "Chat" at bounding box center [692, 272] width 241 height 20
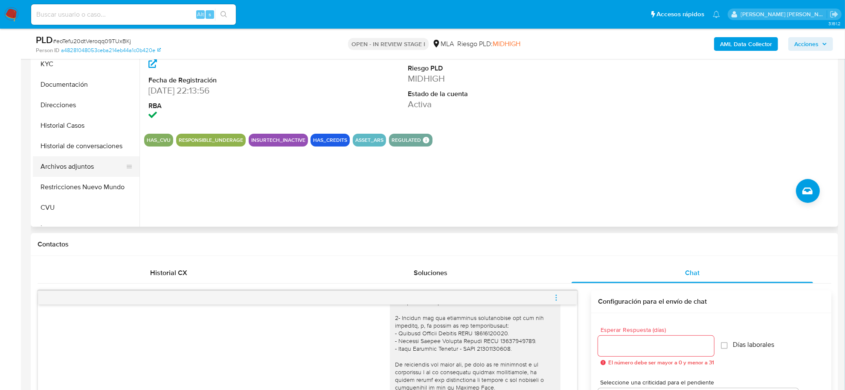
click at [73, 169] on button "Archivos adjuntos" at bounding box center [83, 166] width 100 height 20
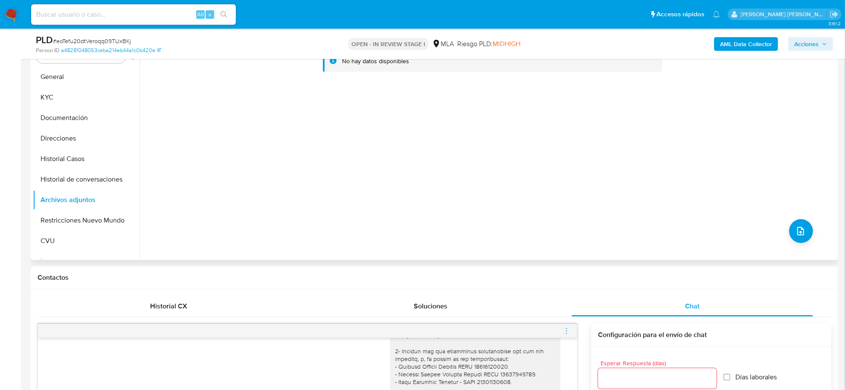
scroll to position [107, 0]
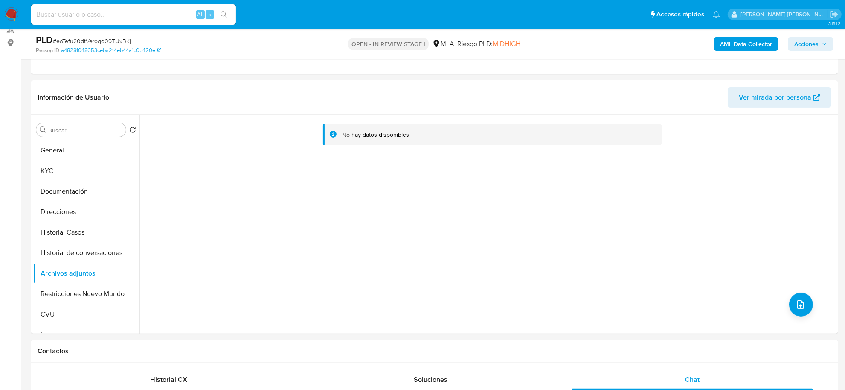
click at [732, 41] on b "AML Data Collector" at bounding box center [746, 44] width 52 height 14
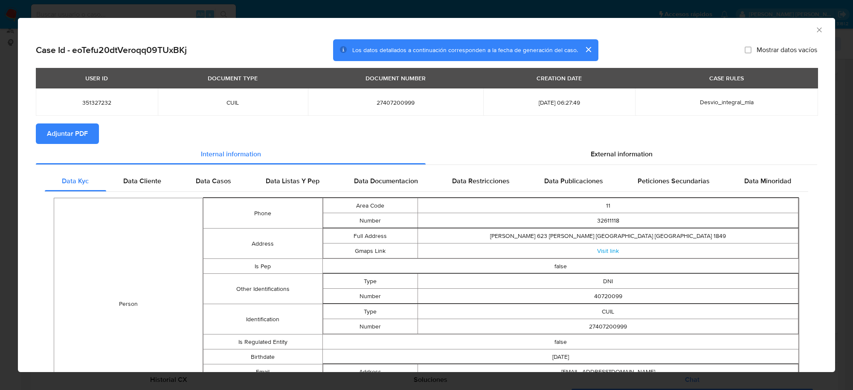
click at [78, 130] on span "Adjuntar PDF" at bounding box center [67, 133] width 41 height 19
click at [815, 29] on icon "Cerrar ventana" at bounding box center [819, 30] width 9 height 9
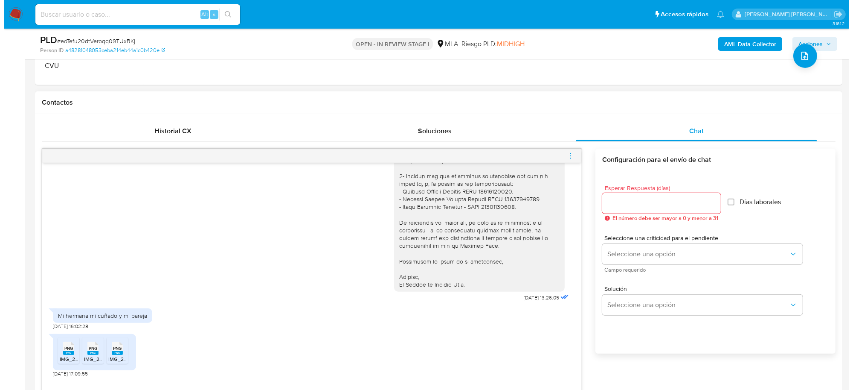
scroll to position [373, 0]
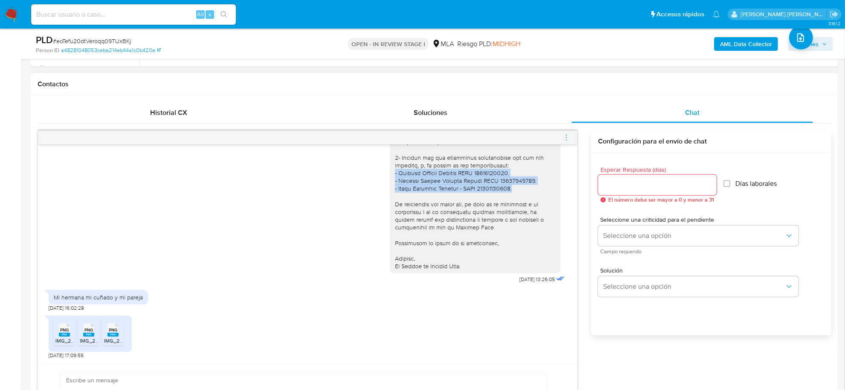
drag, startPoint x: 386, startPoint y: 176, endPoint x: 513, endPoint y: 189, distance: 127.8
click at [513, 189] on div at bounding box center [475, 145] width 171 height 255
copy div "- [PERSON_NAME] CUIT 20393445255. - [PERSON_NAME] Naimid [PERSON_NAME] CUIT 274…"
drag, startPoint x: 50, startPoint y: 295, endPoint x: 154, endPoint y: 291, distance: 103.8
click at [154, 291] on div "Mi hermana mi cuñado y mi pareja [DATE] 16:02:28" at bounding box center [308, 298] width 518 height 26
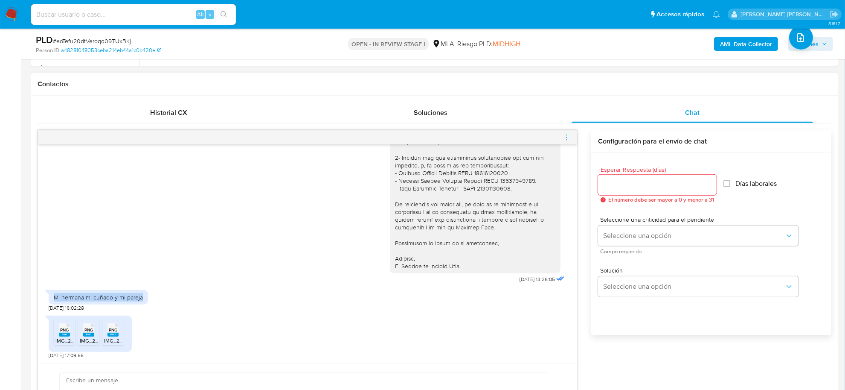
copy div "Mi hermana mi cuñado y mi pareja"
click at [564, 136] on icon "menu-action" at bounding box center [567, 138] width 8 height 8
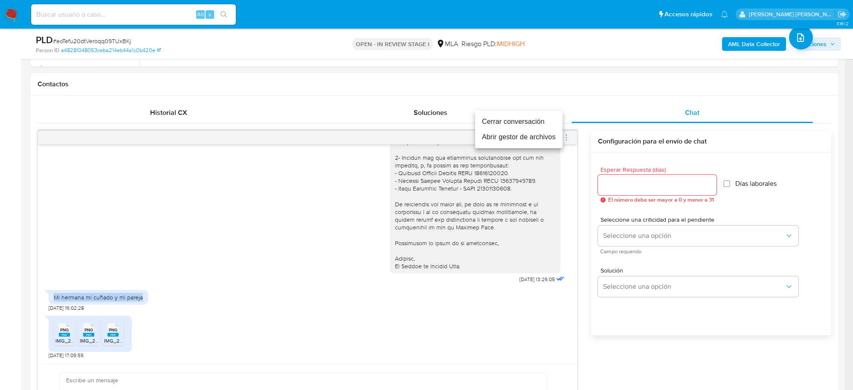
click at [496, 134] on li "Abrir gestor de archivos" at bounding box center [518, 136] width 87 height 15
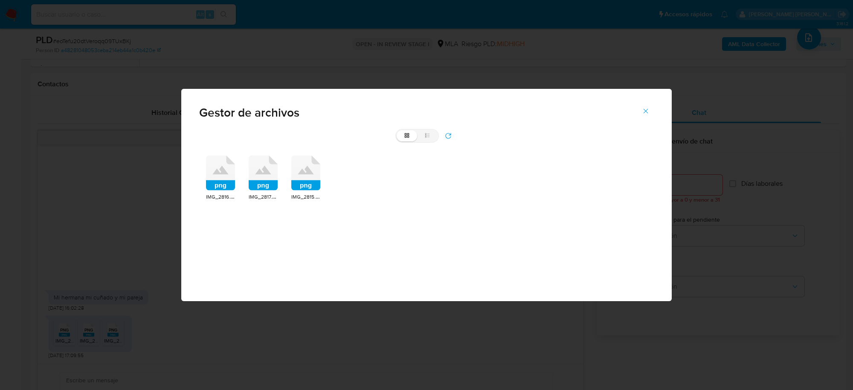
click at [227, 183] on rect at bounding box center [220, 185] width 29 height 10
click at [227, 183] on div "png" at bounding box center [220, 173] width 29 height 37
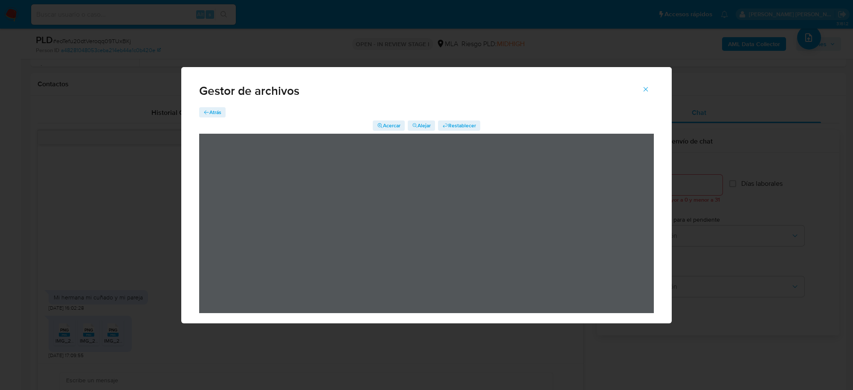
click at [418, 128] on span "Alejar" at bounding box center [424, 125] width 13 height 10
click at [214, 112] on span "Atrás" at bounding box center [215, 112] width 12 height 10
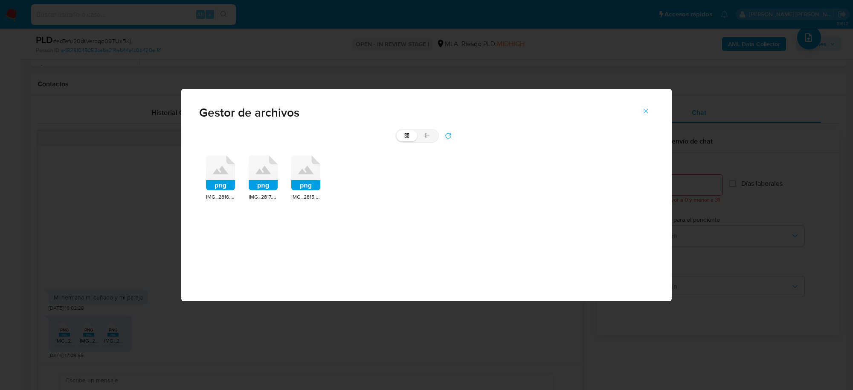
click at [257, 188] on rect at bounding box center [263, 185] width 29 height 10
click at [257, 192] on span "IMG_2817.png" at bounding box center [265, 196] width 32 height 9
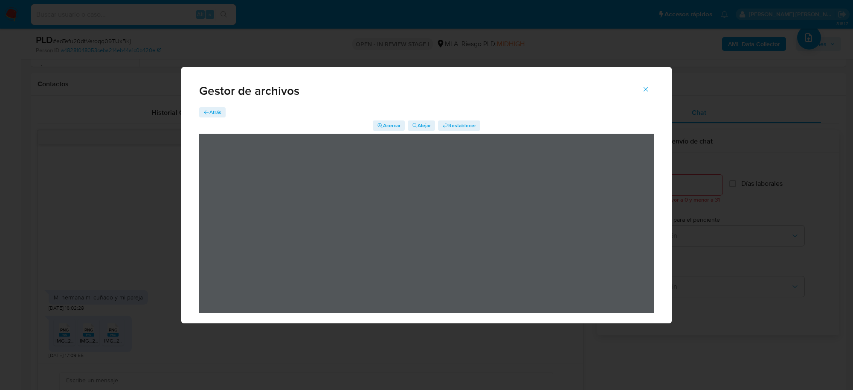
click at [418, 122] on span "Alejar" at bounding box center [424, 125] width 13 height 10
click at [213, 113] on span "Atrás" at bounding box center [215, 112] width 12 height 10
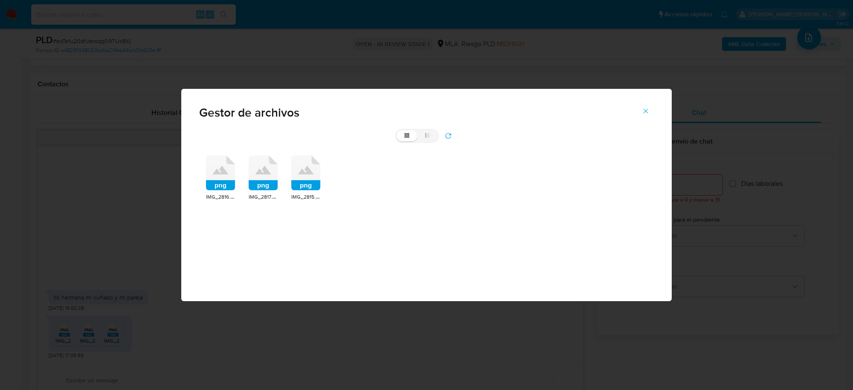
click at [318, 175] on icon at bounding box center [305, 172] width 29 height 35
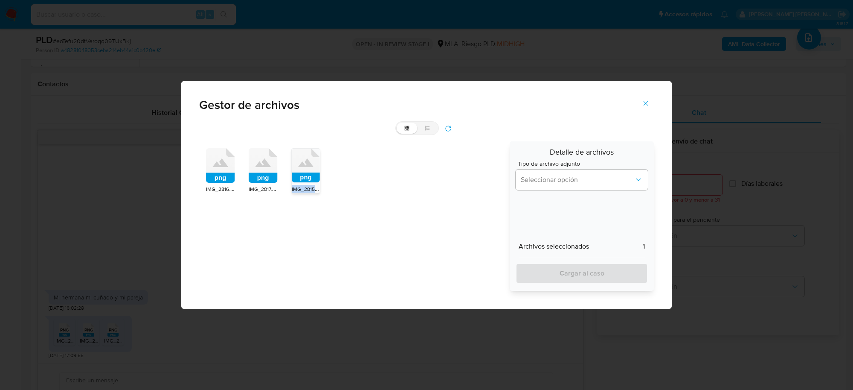
click at [318, 175] on rect at bounding box center [306, 177] width 28 height 10
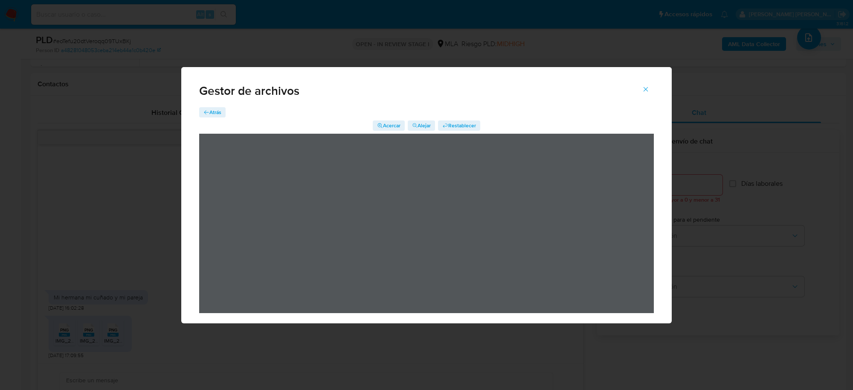
click at [210, 111] on span "Atrás" at bounding box center [215, 112] width 12 height 10
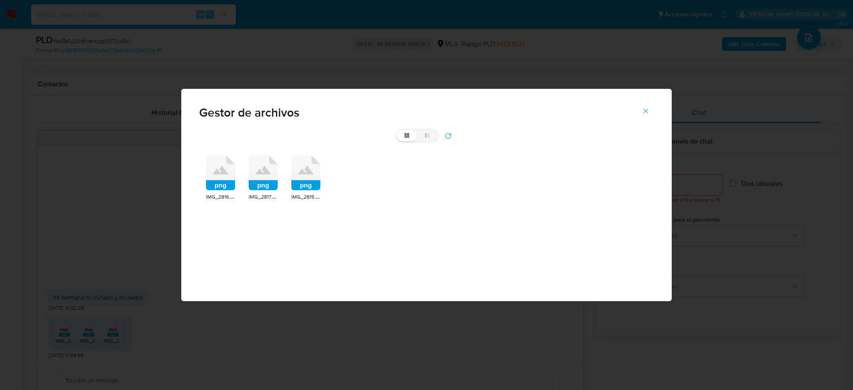
click at [222, 183] on rect at bounding box center [220, 185] width 29 height 10
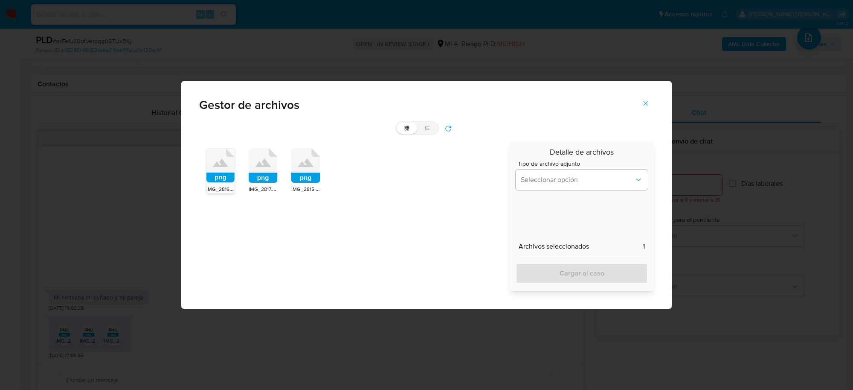
click at [259, 176] on rect at bounding box center [263, 178] width 29 height 10
drag, startPoint x: 308, startPoint y: 177, endPoint x: 364, endPoint y: 171, distance: 56.3
click at [310, 176] on rect at bounding box center [305, 178] width 29 height 10
click at [567, 178] on span "Seleccionar opción" at bounding box center [577, 179] width 113 height 9
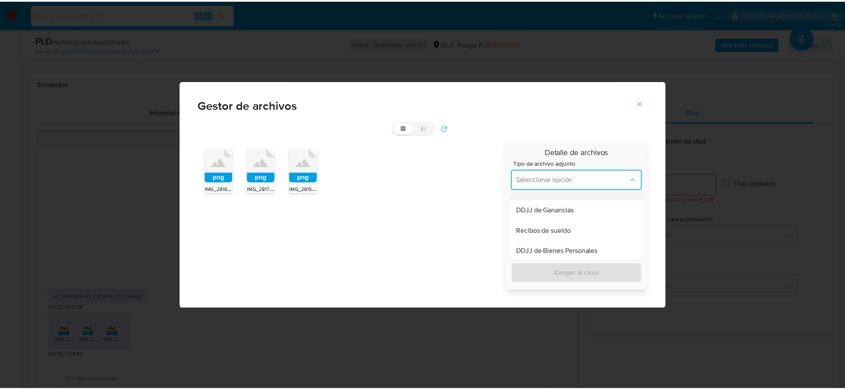
scroll to position [213, 0]
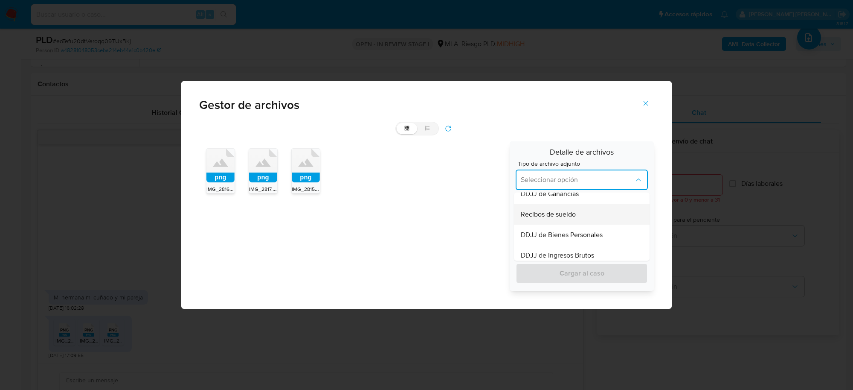
click at [557, 212] on span "Recibos de sueldo" at bounding box center [548, 214] width 55 height 9
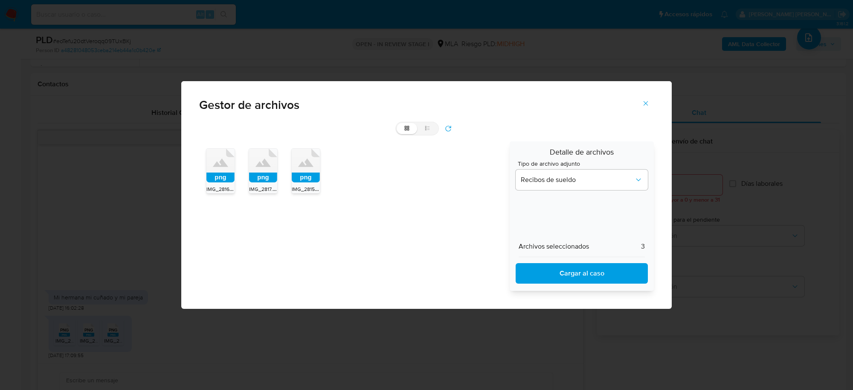
click at [561, 271] on span "Cargar al caso" at bounding box center [582, 273] width 110 height 19
click at [643, 107] on icon "Cerrar" at bounding box center [646, 103] width 8 height 8
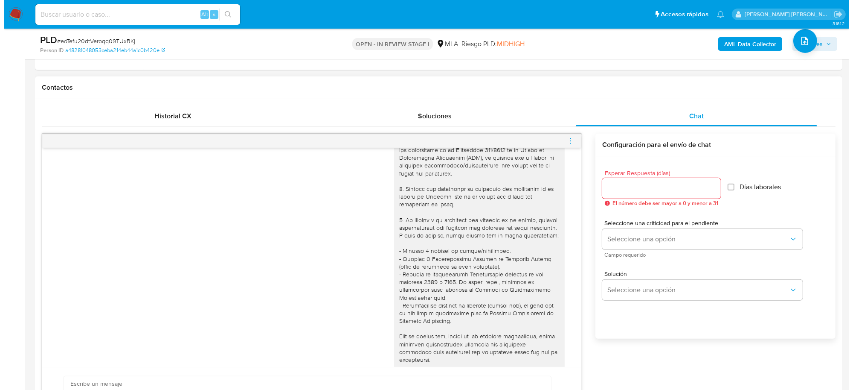
scroll to position [160, 0]
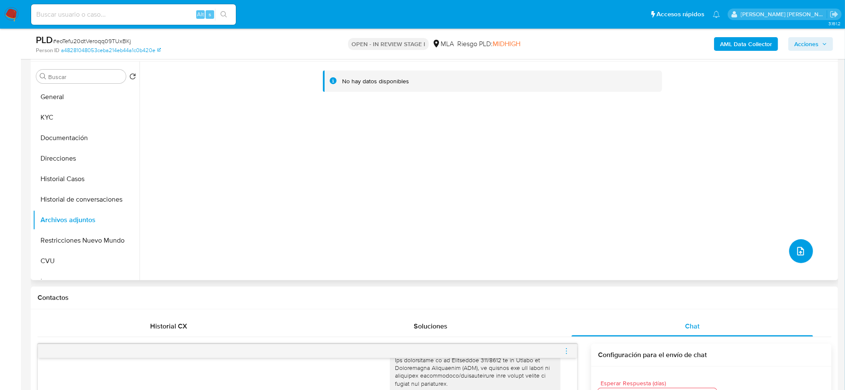
click at [804, 248] on button "upload-file" at bounding box center [801, 251] width 24 height 24
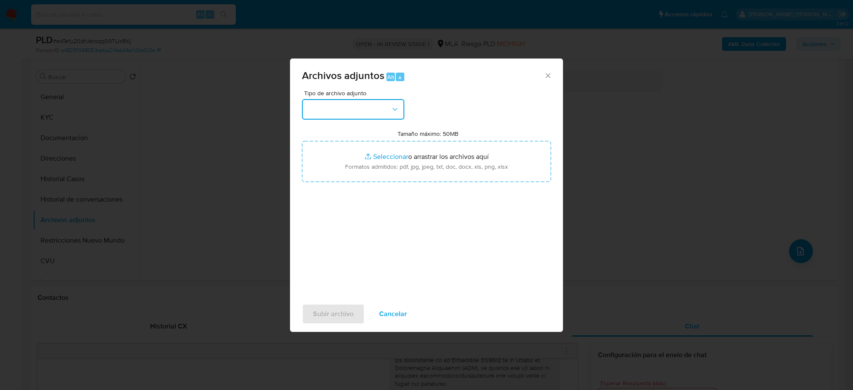
drag, startPoint x: 379, startPoint y: 103, endPoint x: 381, endPoint y: 109, distance: 6.2
click at [379, 103] on button "button" at bounding box center [353, 109] width 102 height 20
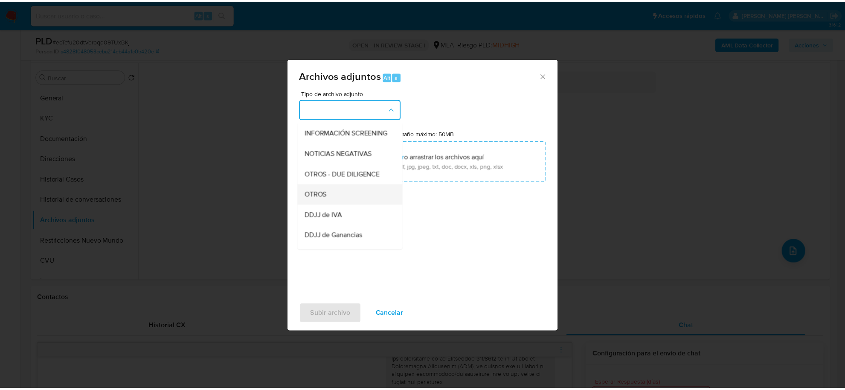
scroll to position [107, 0]
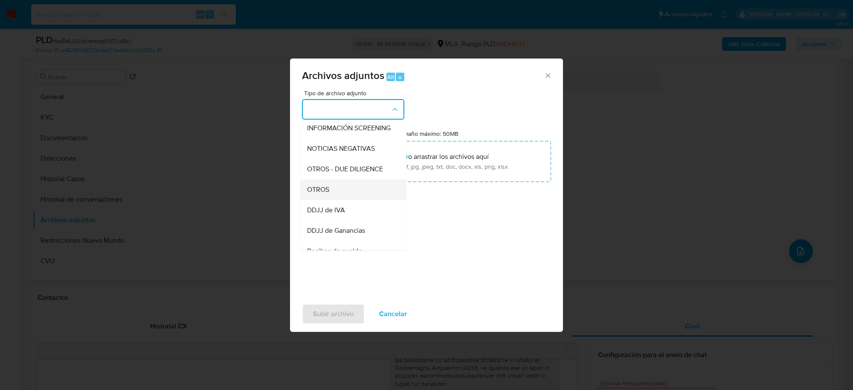
click at [329, 194] on span "OTROS" at bounding box center [318, 189] width 22 height 9
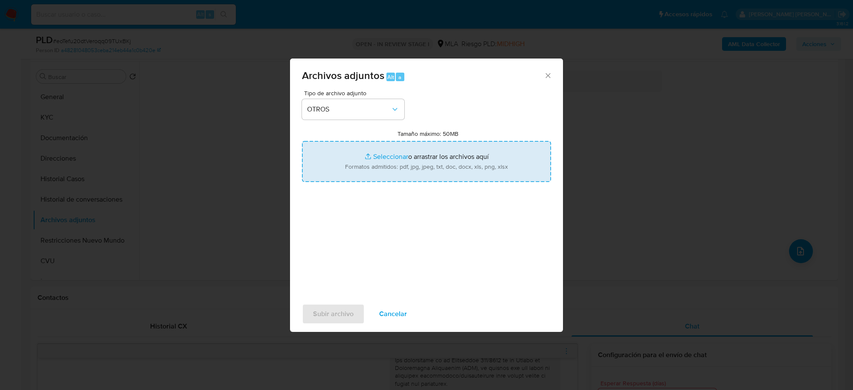
type input "C:\fakepath\Movimientos-Aladdin-351327232.xlsx"
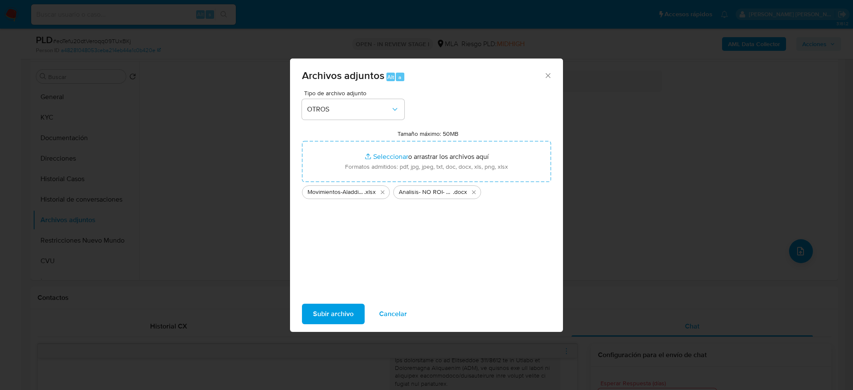
click at [331, 311] on span "Subir archivo" at bounding box center [333, 313] width 41 height 19
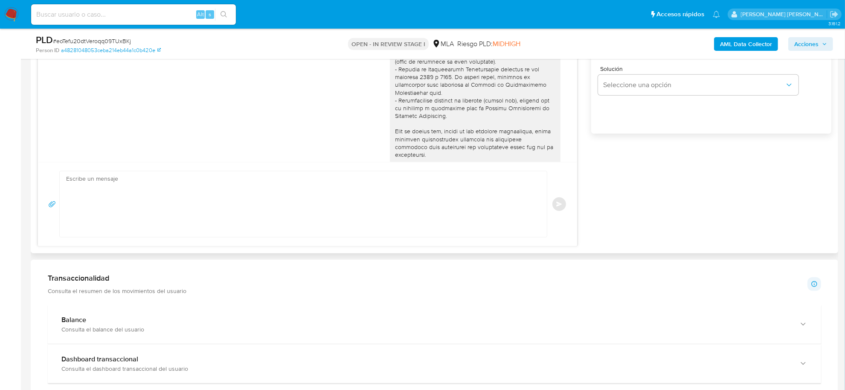
scroll to position [587, 0]
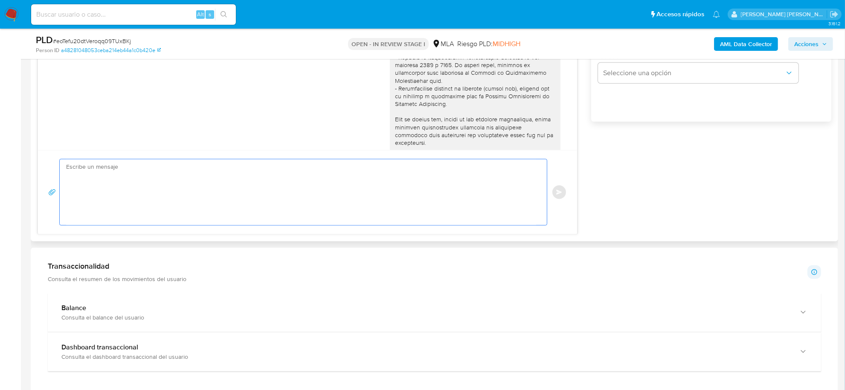
click at [183, 175] on textarea at bounding box center [301, 192] width 470 height 66
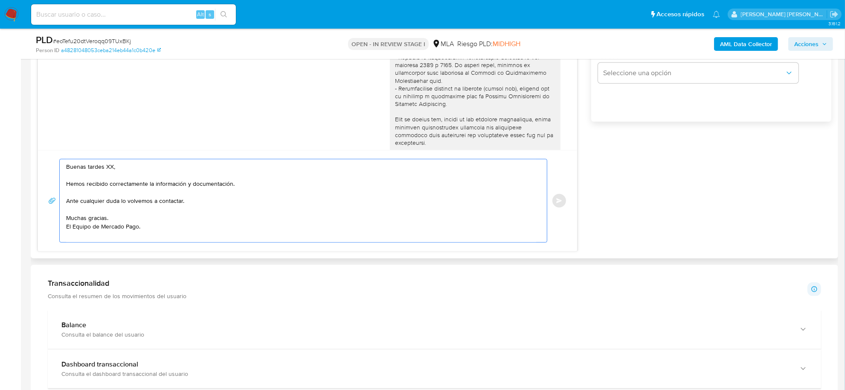
click at [110, 171] on textarea "Buenas tardes XX, Hemos recibido correctamente la información y documentación. …" at bounding box center [301, 200] width 470 height 83
paste textarea "[PERSON_NAME] de [GEOGRAPHIC_DATA]"
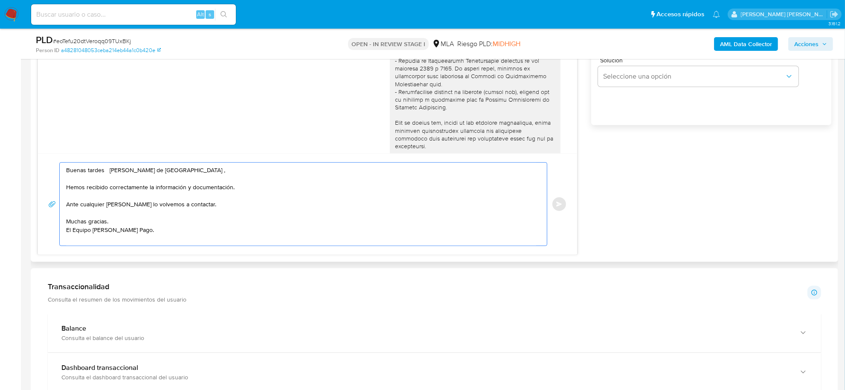
scroll to position [427, 0]
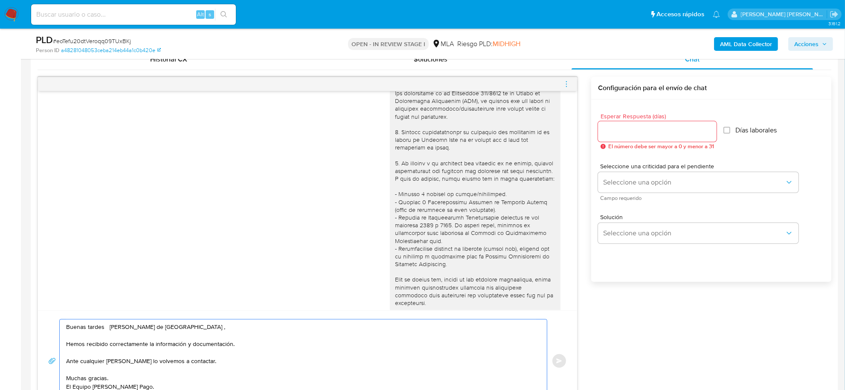
type textarea "Buenas tardes [PERSON_NAME] de [GEOGRAPHIC_DATA] , Hemos recibido correctamente…"
click at [651, 131] on input "Esperar Respuesta (días)" at bounding box center [657, 131] width 119 height 11
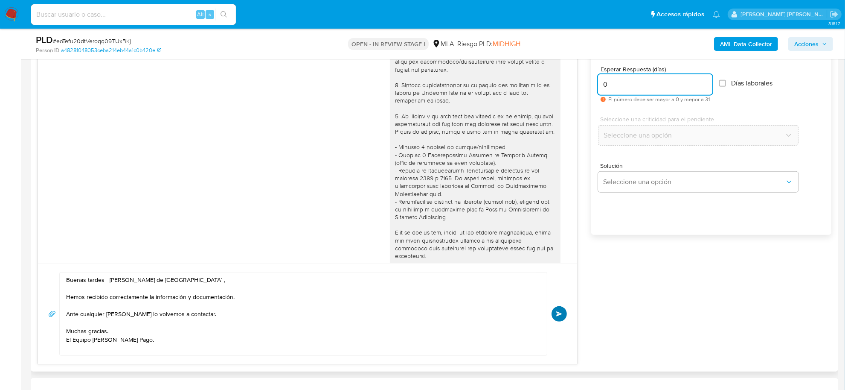
scroll to position [533, 0]
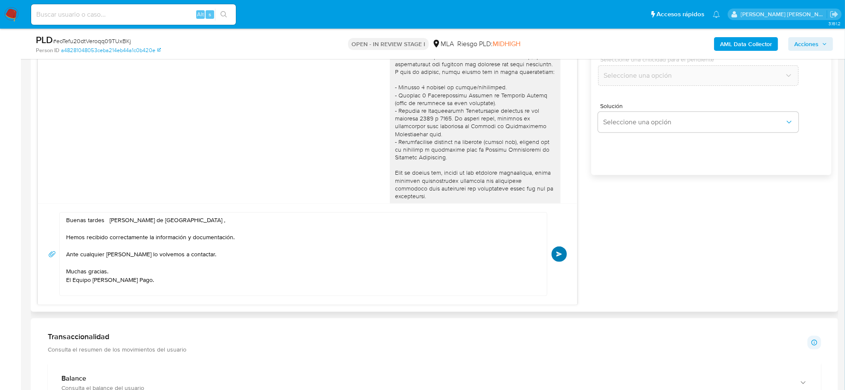
type input "0"
click at [556, 253] on span "Enviar" at bounding box center [559, 253] width 6 height 5
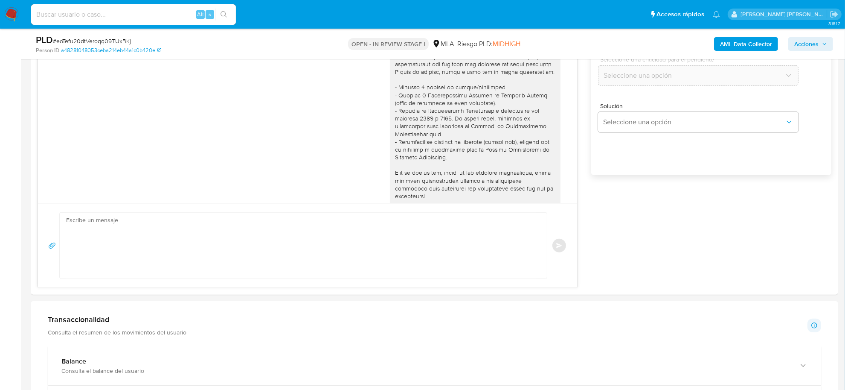
scroll to position [766, 0]
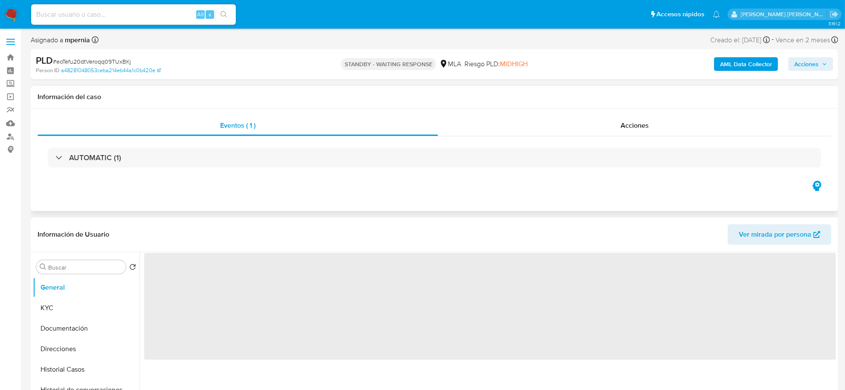
select select "10"
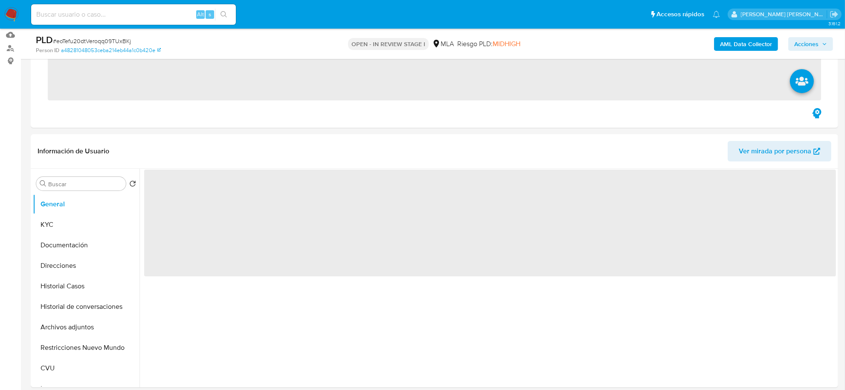
scroll to position [160, 0]
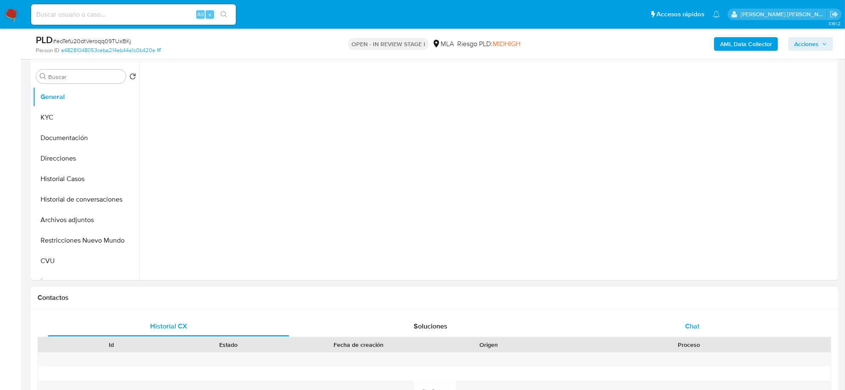
click at [698, 326] on span "Chat" at bounding box center [692, 326] width 15 height 10
select select "10"
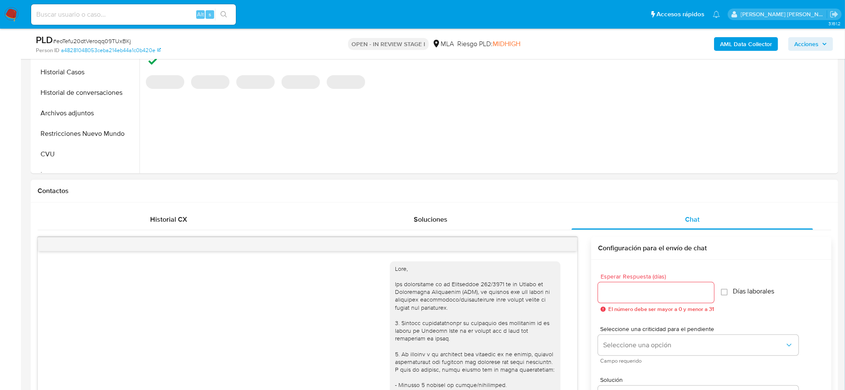
scroll to position [766, 0]
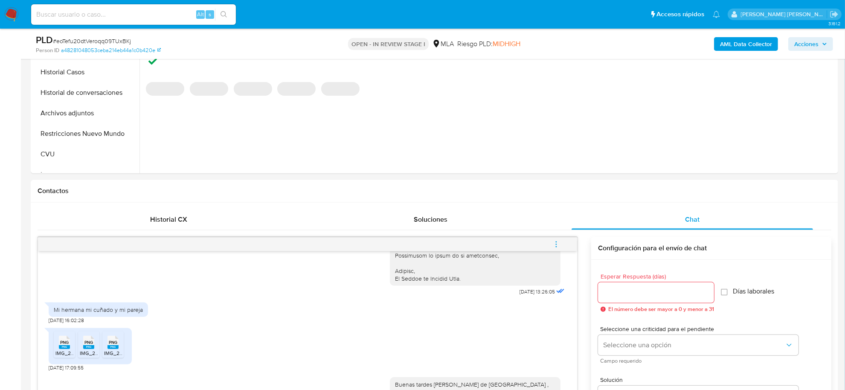
click at [557, 242] on icon "menu-action" at bounding box center [556, 244] width 8 height 8
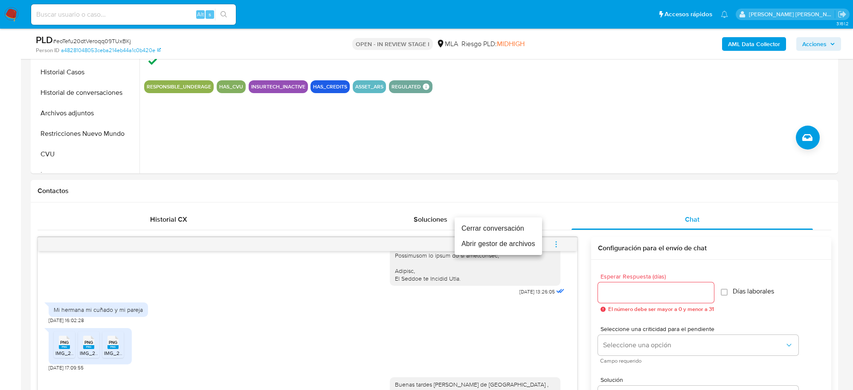
click at [502, 227] on li "Cerrar conversación" at bounding box center [498, 228] width 87 height 15
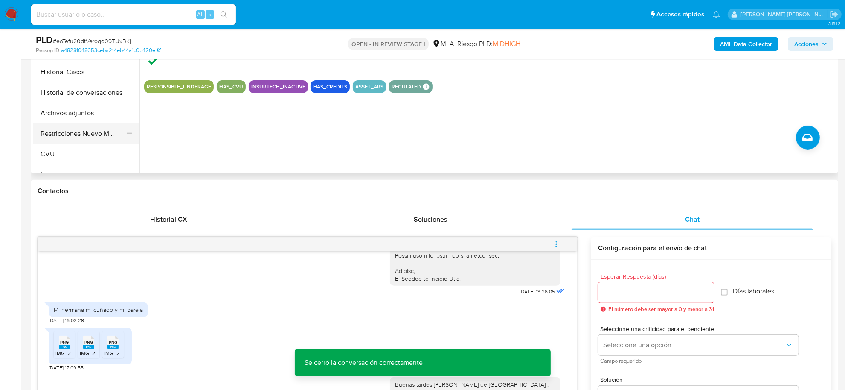
click at [76, 135] on button "Restricciones Nuevo Mundo" at bounding box center [83, 133] width 100 height 20
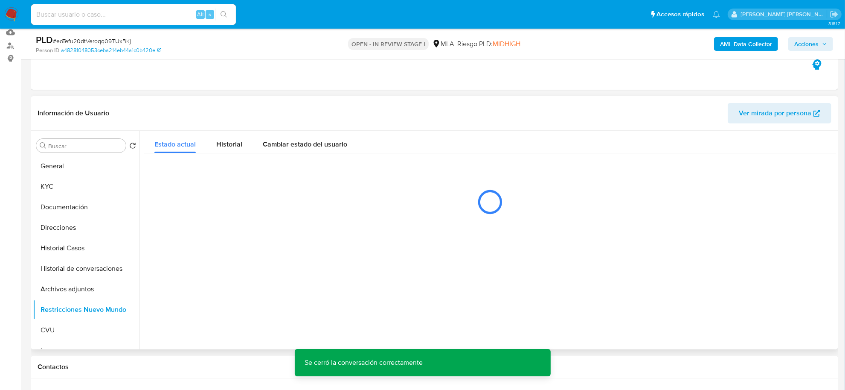
scroll to position [53, 0]
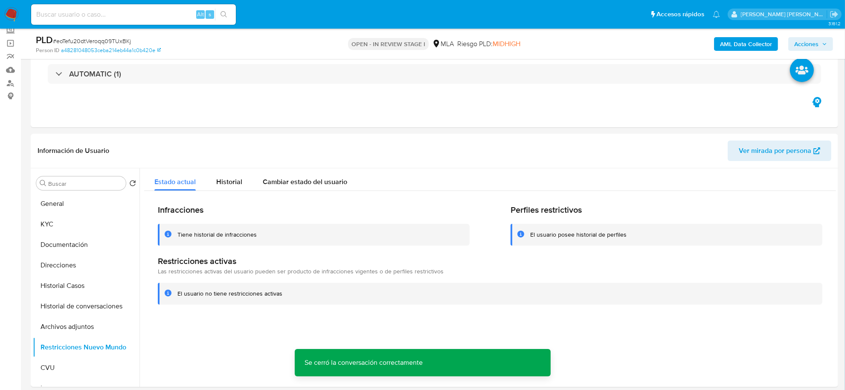
click at [817, 48] on span "Acciones" at bounding box center [806, 44] width 24 height 14
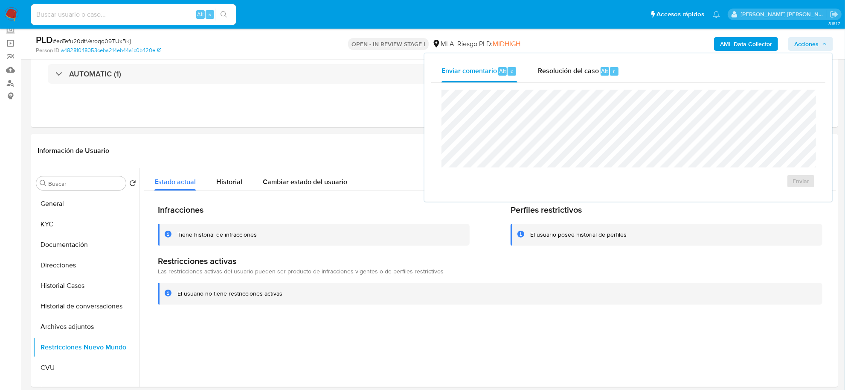
drag, startPoint x: 596, startPoint y: 73, endPoint x: 597, endPoint y: 88, distance: 15.0
click at [596, 74] on span "Resolución del caso" at bounding box center [568, 71] width 61 height 10
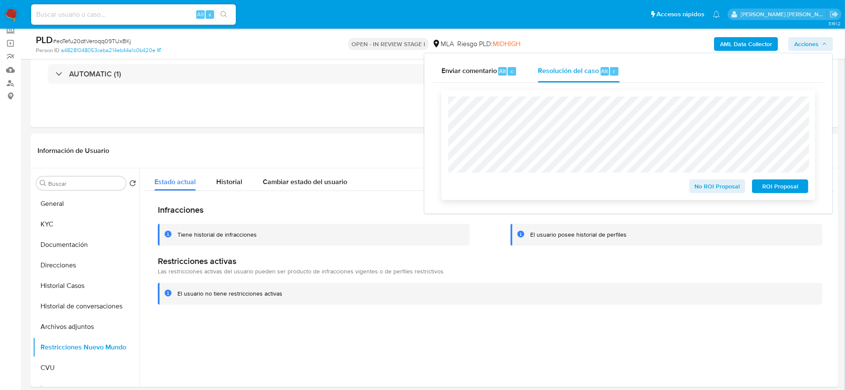
click at [727, 189] on span "No ROI Proposal" at bounding box center [717, 186] width 44 height 12
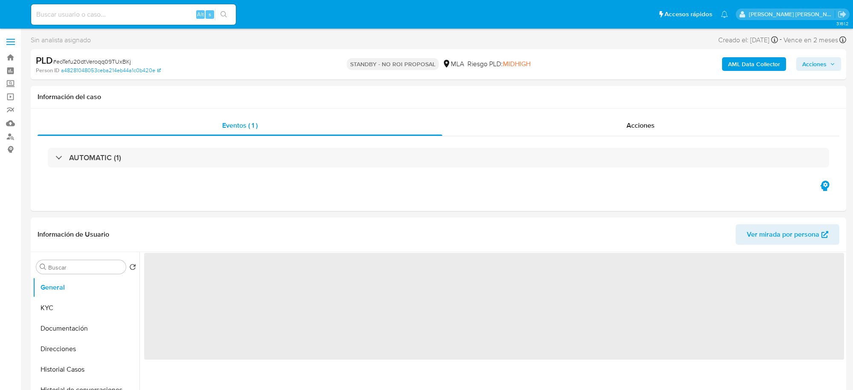
select select "10"
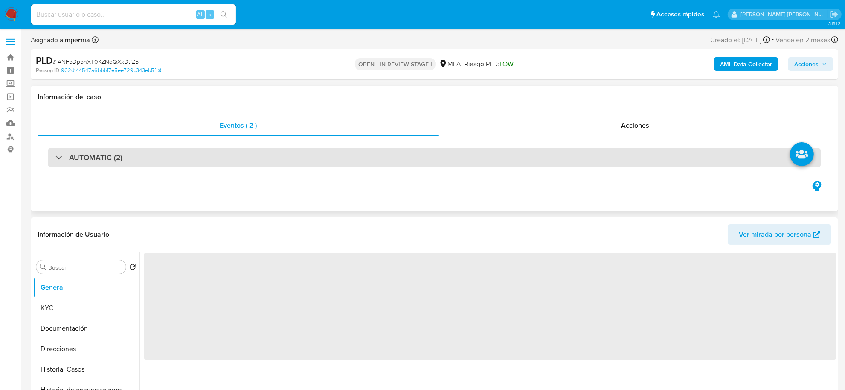
select select "10"
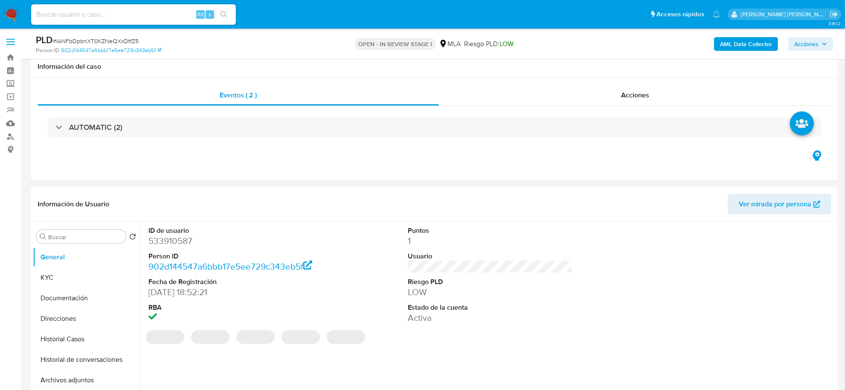
scroll to position [160, 0]
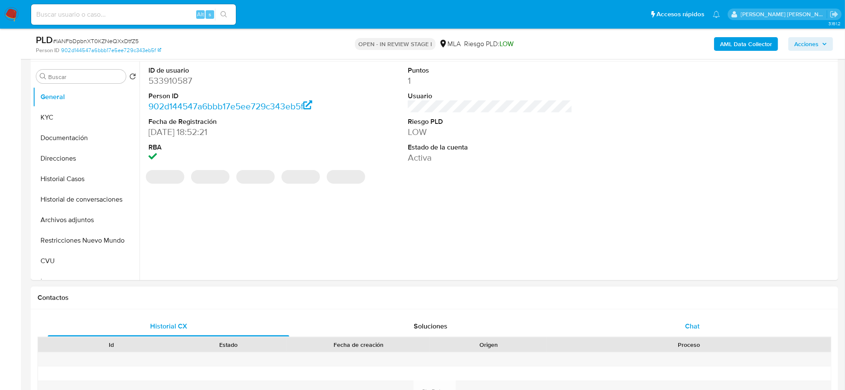
click at [715, 317] on div "Chat" at bounding box center [692, 326] width 241 height 20
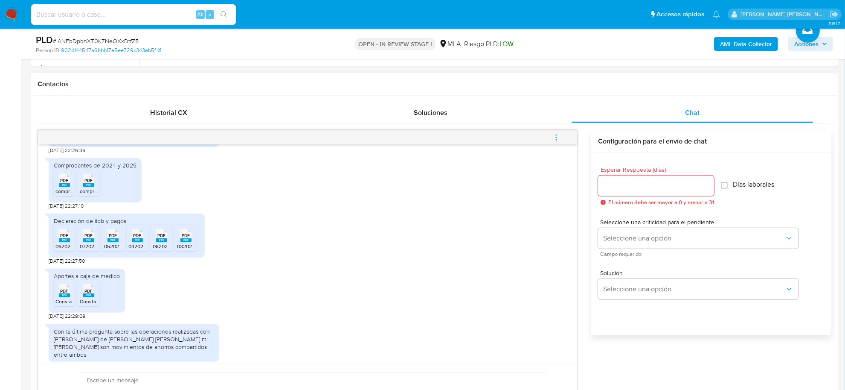
scroll to position [815, 0]
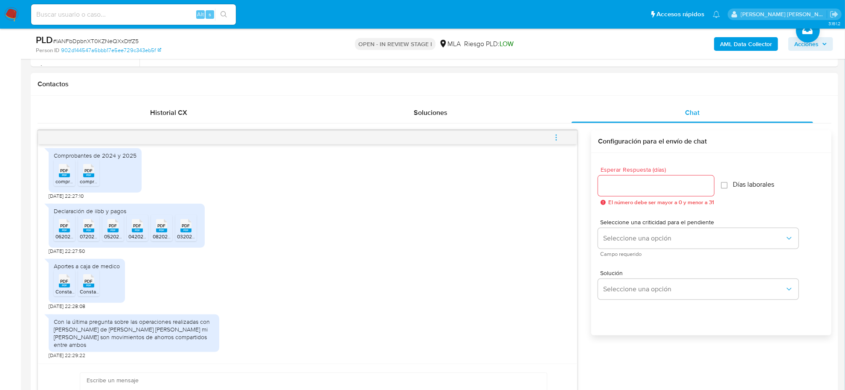
click at [205, 265] on div "Aportes a caja de medico PDF PDF ConstanciaPagosAportes-2024.pdf PDF PDF Consta…" at bounding box center [308, 281] width 518 height 55
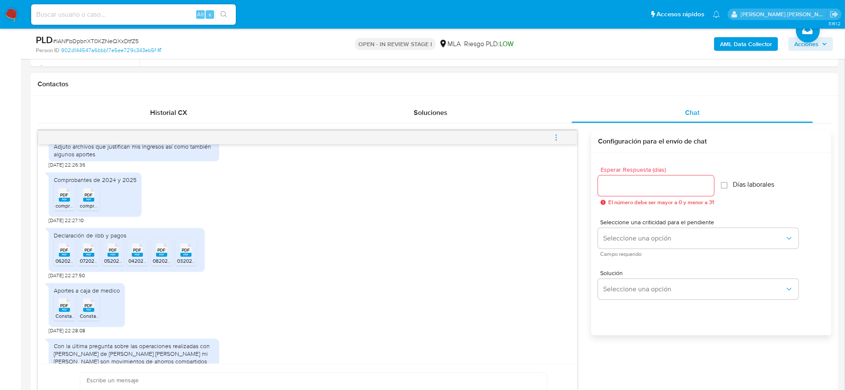
scroll to position [708, 0]
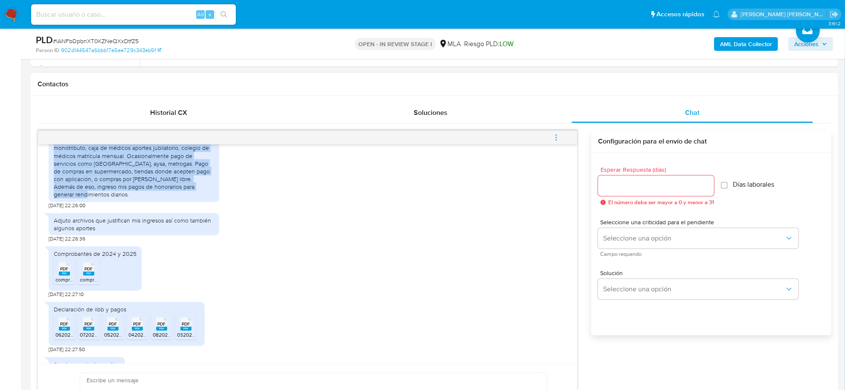
drag, startPoint x: 53, startPoint y: 165, endPoint x: 201, endPoint y: 208, distance: 153.5
click at [201, 198] on div "La cuenta la uso para pago de algunos inouestos, ejemplo monotributo, caja de m…" at bounding box center [134, 167] width 160 height 62
copy div "La cuenta la uso para pago de algunos inouestos, ejemplo monotributo, caja de m…"
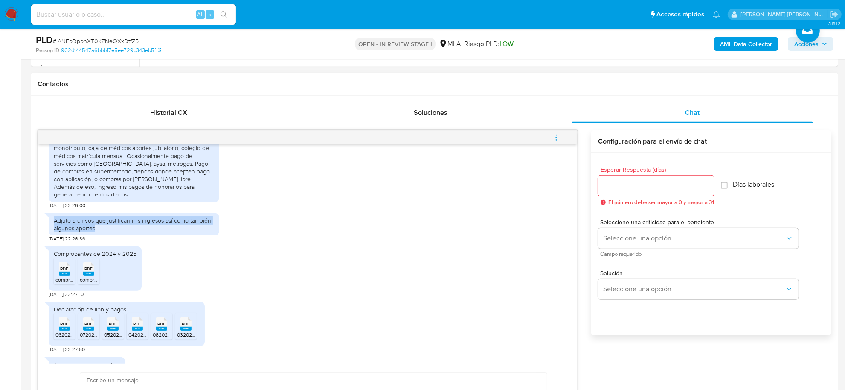
drag, startPoint x: 52, startPoint y: 236, endPoint x: 101, endPoint y: 244, distance: 49.0
click at [101, 235] on div "Adjuto archivos que justifican mis ingresos así como también algunos aportes" at bounding box center [134, 224] width 171 height 22
copy div "Adjuto archivos que justifican mis ingresos así como también algunos aportes"
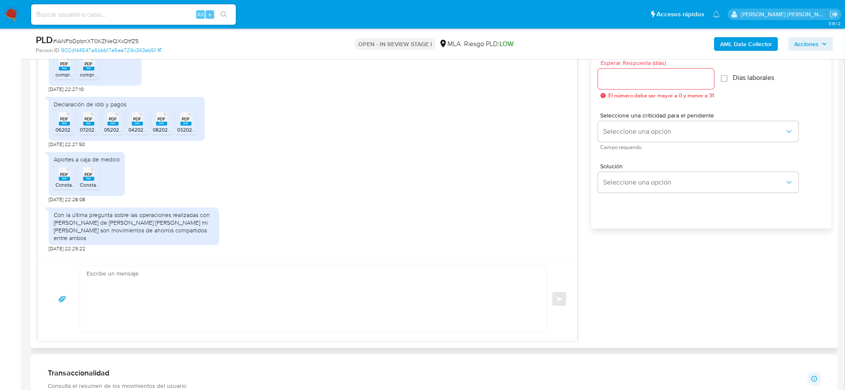
scroll to position [815, 0]
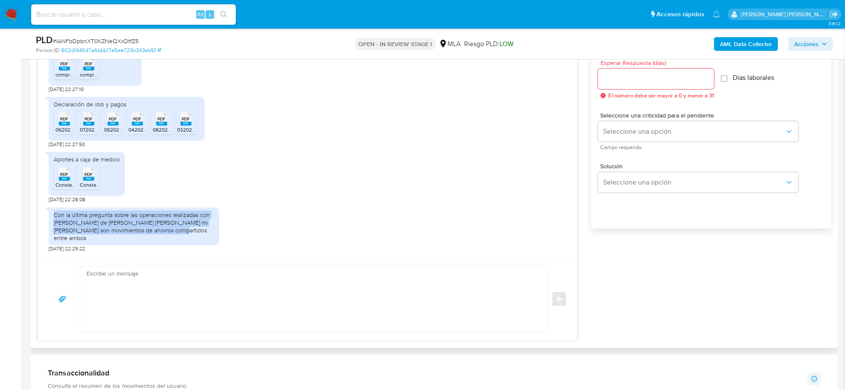
drag, startPoint x: 53, startPoint y: 222, endPoint x: 160, endPoint y: 239, distance: 108.4
click at [160, 239] on div "Con la última pregunta sobre las operaciones realizadas con [PERSON_NAME] de [P…" at bounding box center [134, 226] width 160 height 31
copy div "Con la última pregunta sobre las operaciones realizadas con [PERSON_NAME] de [P…"
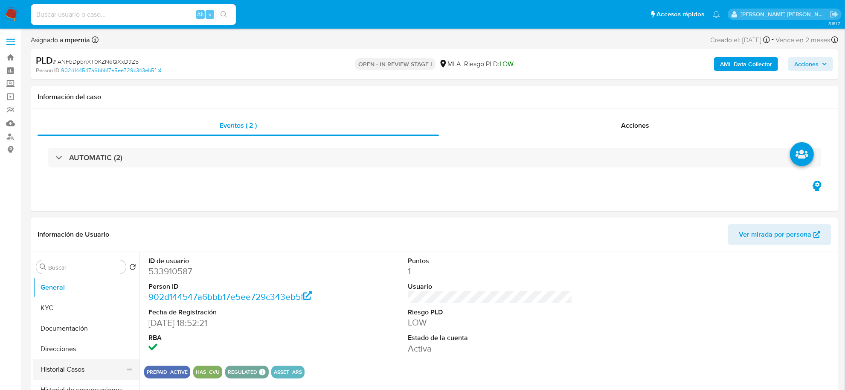
scroll to position [53, 0]
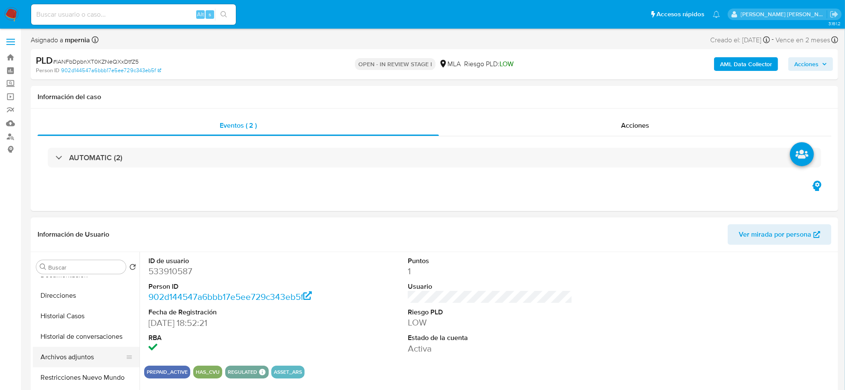
click at [76, 358] on button "Archivos adjuntos" at bounding box center [83, 356] width 100 height 20
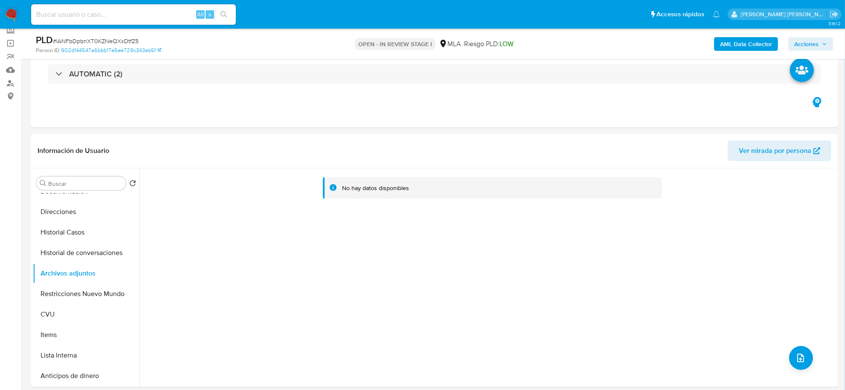
click at [739, 47] on b "AML Data Collector" at bounding box center [746, 44] width 52 height 14
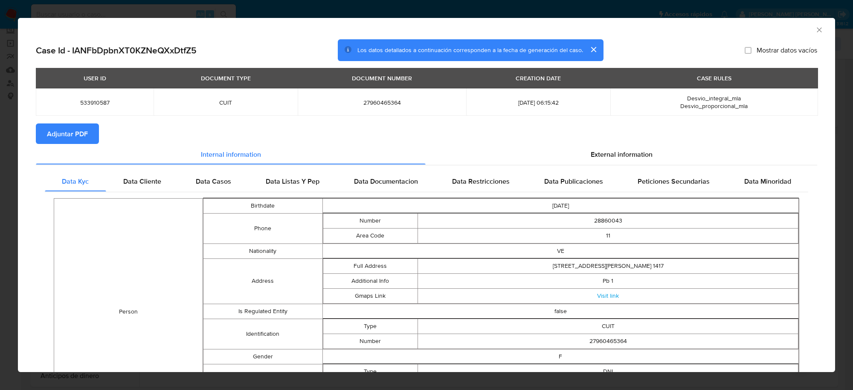
click at [73, 135] on span "Adjuntar PDF" at bounding box center [67, 133] width 41 height 19
click at [817, 31] on icon "Cerrar ventana" at bounding box center [819, 29] width 5 height 5
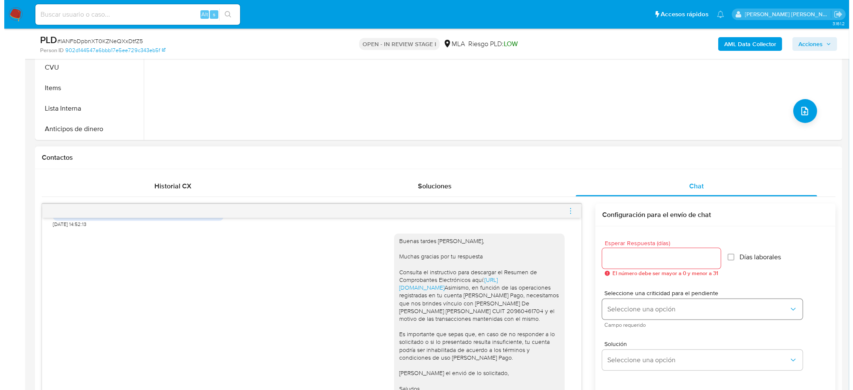
scroll to position [320, 0]
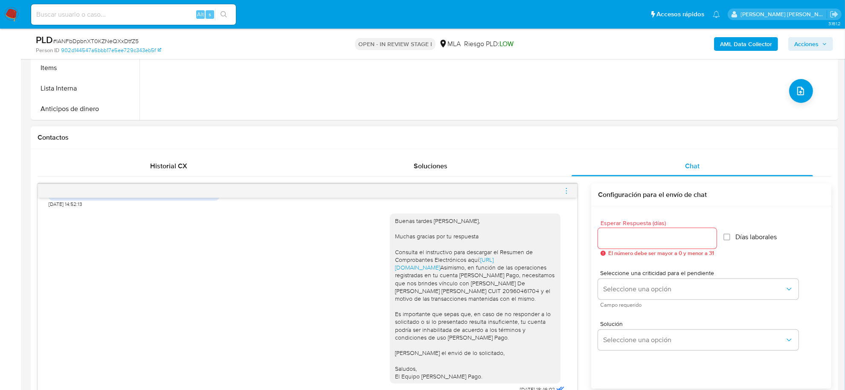
drag, startPoint x: 562, startPoint y: 191, endPoint x: 567, endPoint y: 190, distance: 5.6
click at [566, 191] on div at bounding box center [307, 191] width 539 height 14
click at [567, 190] on icon "menu-action" at bounding box center [567, 191] width 8 height 8
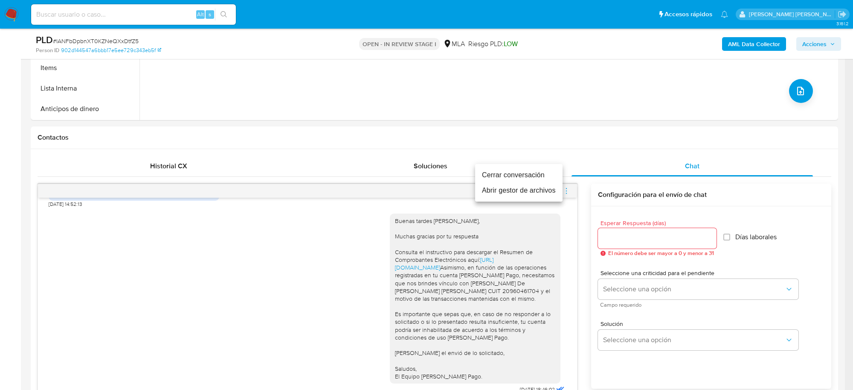
click at [520, 191] on li "Abrir gestor de archivos" at bounding box center [518, 190] width 87 height 15
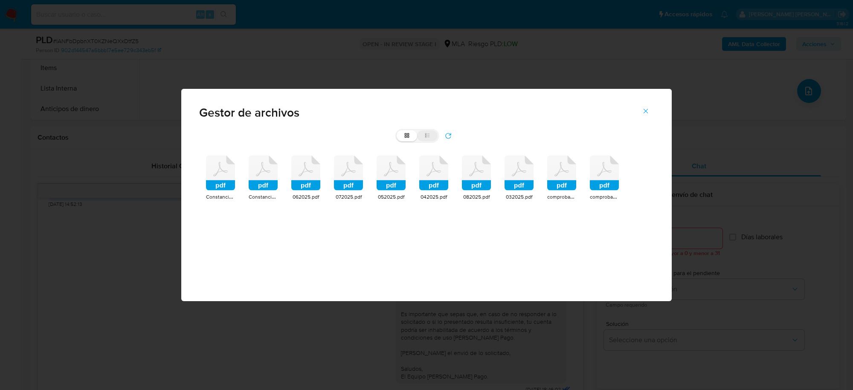
click at [429, 141] on label "list" at bounding box center [427, 135] width 20 height 11
click at [397, 131] on input "list" at bounding box center [397, 130] width 0 height 0
radio input "true"
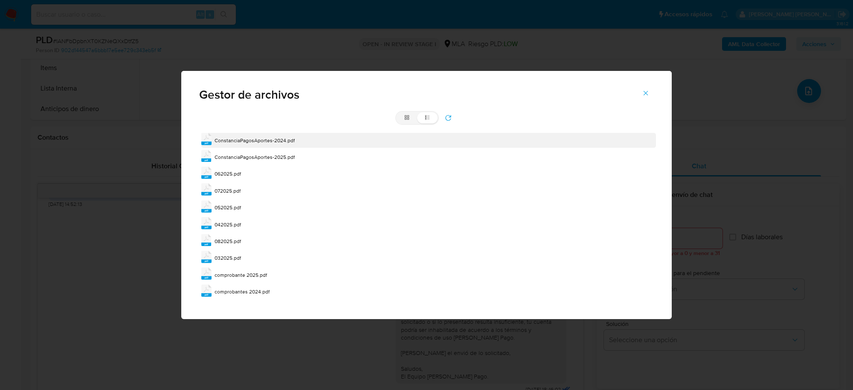
click at [258, 139] on span "ConstanciaPagosAportes-2024.pdf" at bounding box center [255, 140] width 80 height 7
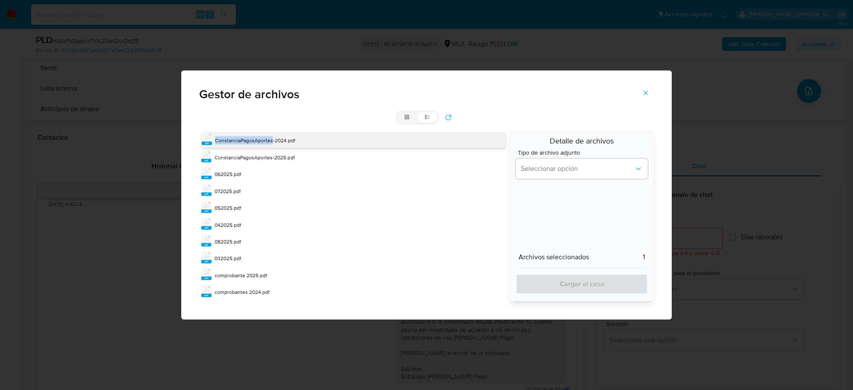
click at [258, 139] on span "ConstanciaPagosAportes-2024.pdf" at bounding box center [255, 140] width 80 height 7
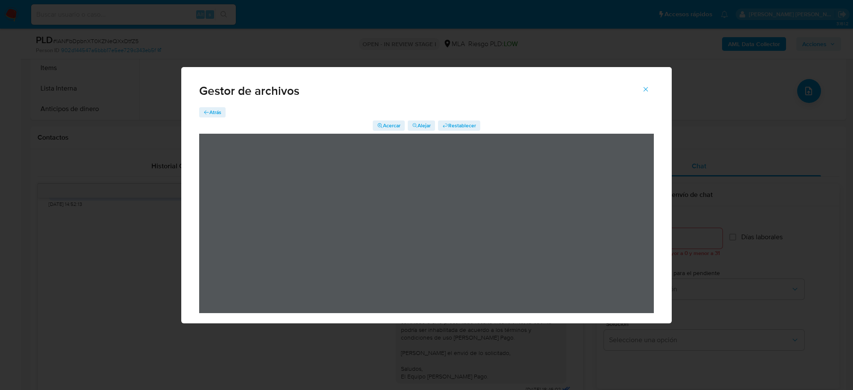
click at [221, 111] on button "Atrás" at bounding box center [212, 112] width 26 height 10
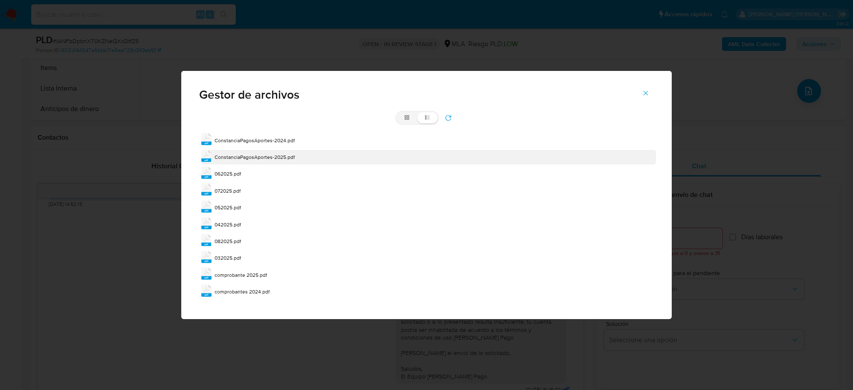
click at [235, 157] on span "ConstanciaPagosAportes-2025.pdf" at bounding box center [255, 156] width 80 height 7
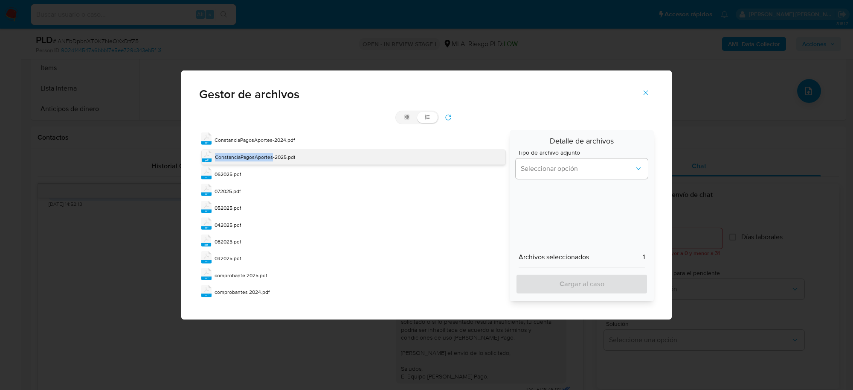
click at [235, 157] on span "ConstanciaPagosAportes-2025.pdf" at bounding box center [255, 156] width 80 height 7
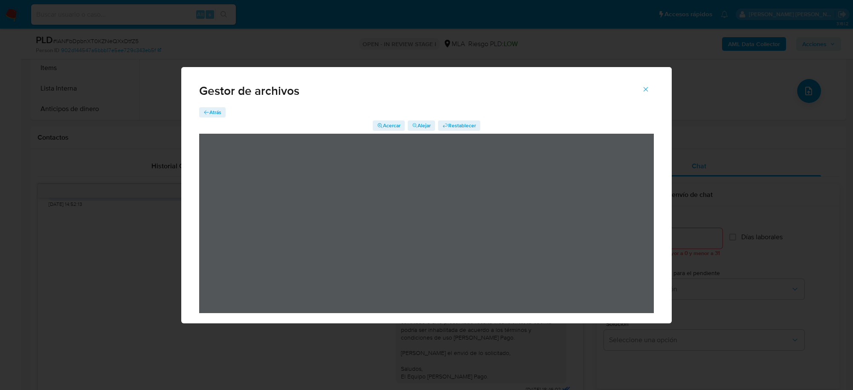
click at [215, 114] on span "Atrás" at bounding box center [215, 112] width 12 height 10
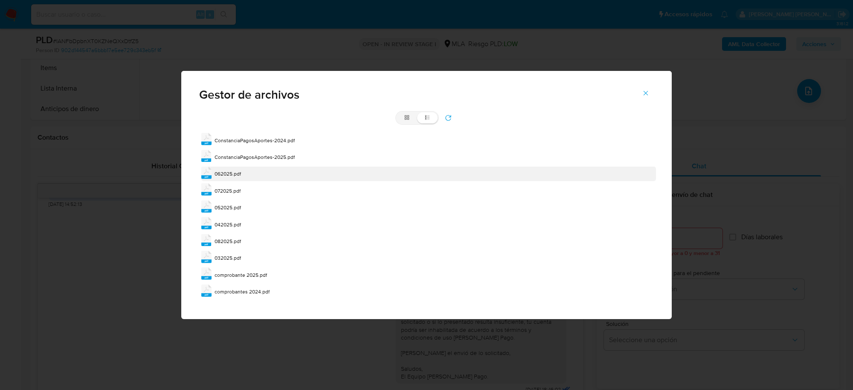
click at [227, 175] on span "062025.pdf" at bounding box center [228, 173] width 26 height 7
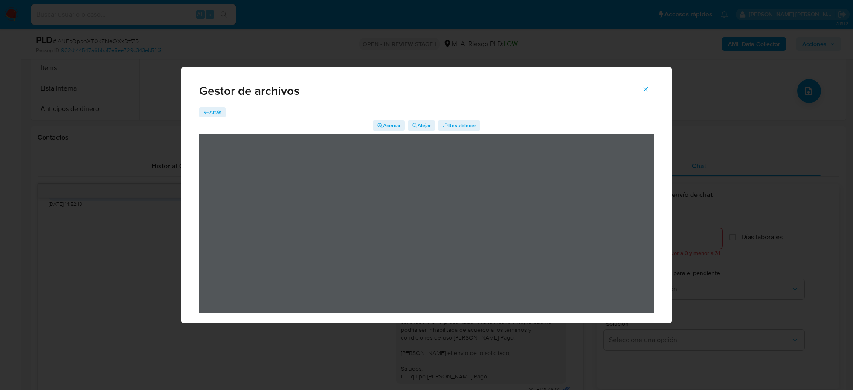
click at [223, 114] on button "Atrás" at bounding box center [212, 112] width 26 height 10
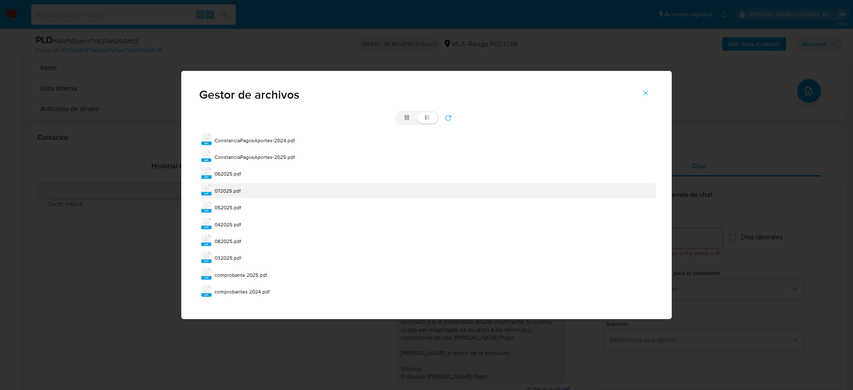
click at [231, 189] on span "072025.pdf" at bounding box center [228, 190] width 26 height 7
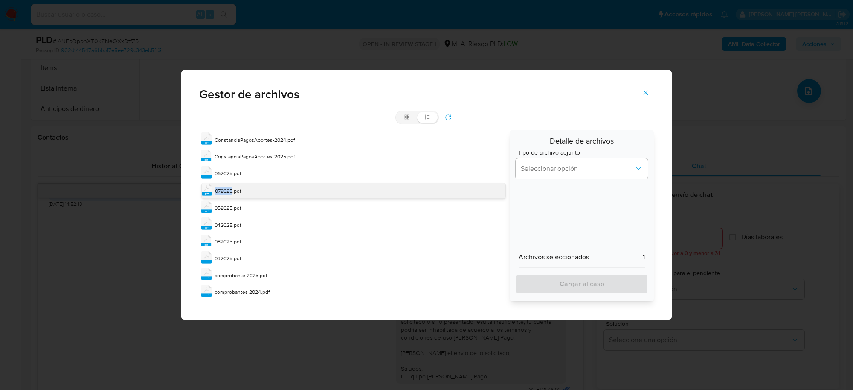
click at [231, 189] on span "072025.pdf" at bounding box center [228, 190] width 26 height 7
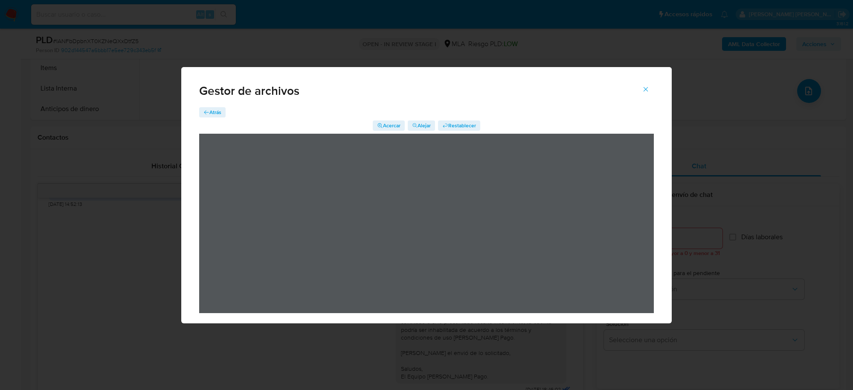
click at [213, 109] on span "Atrás" at bounding box center [215, 112] width 12 height 10
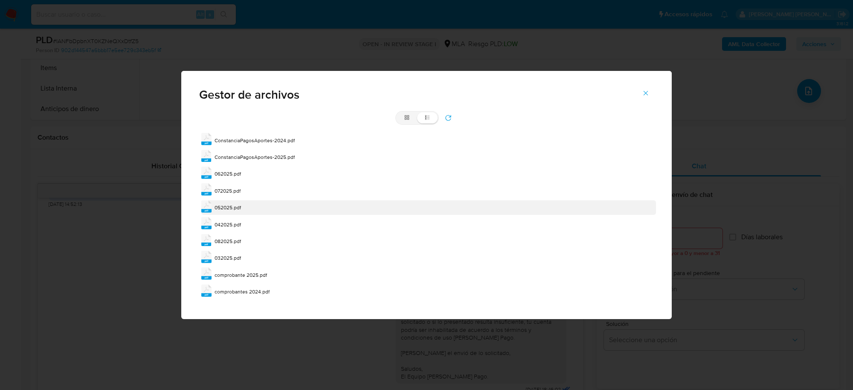
click at [227, 204] on span "052025.pdf" at bounding box center [228, 207] width 26 height 7
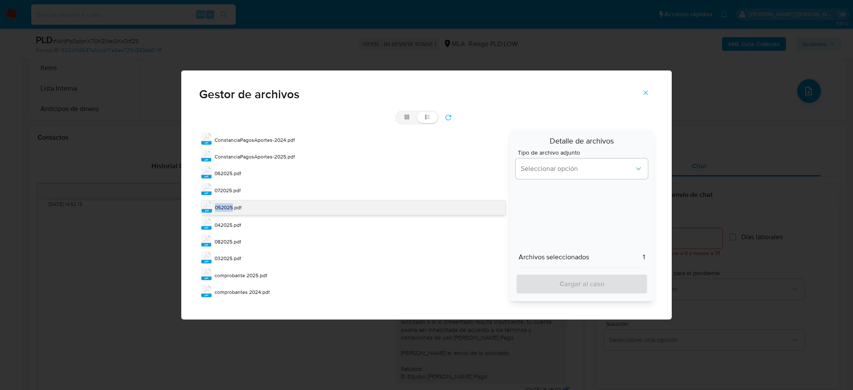
click at [227, 204] on span "052025.pdf" at bounding box center [228, 207] width 26 height 7
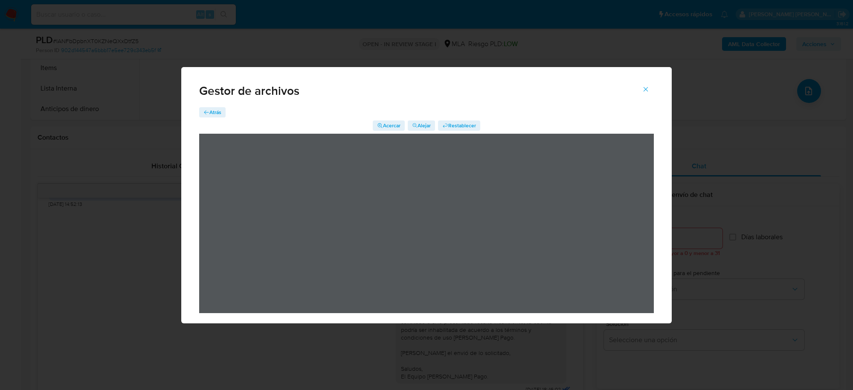
click at [216, 110] on span "Atrás" at bounding box center [215, 112] width 12 height 10
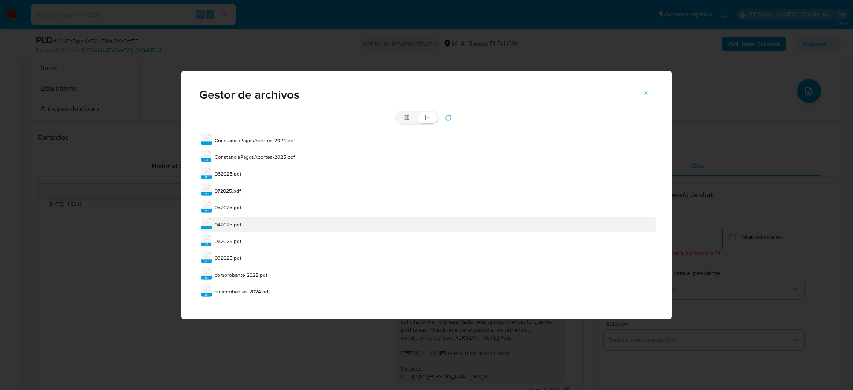
click at [234, 221] on span "042025.pdf" at bounding box center [228, 224] width 26 height 7
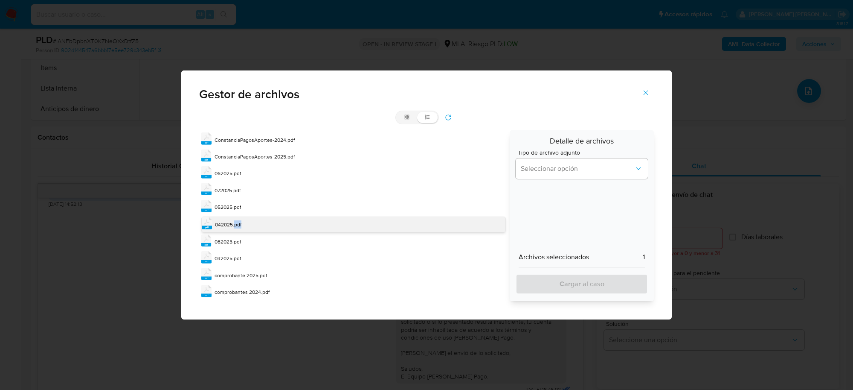
click at [234, 221] on span "042025.pdf" at bounding box center [228, 224] width 26 height 7
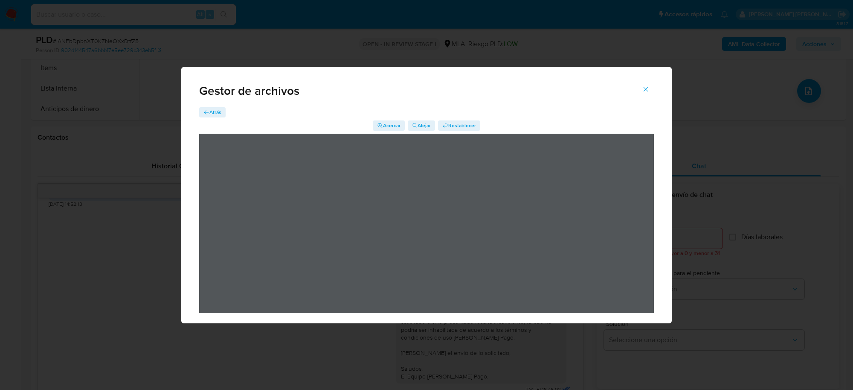
click at [214, 116] on span "Atrás" at bounding box center [215, 112] width 12 height 10
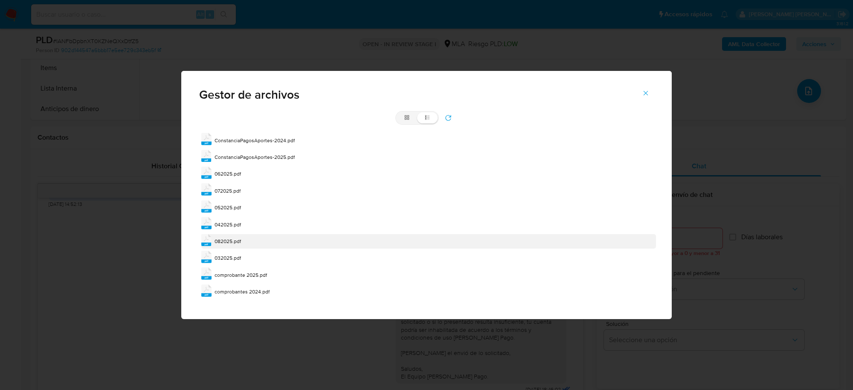
click at [235, 242] on span "082025.pdf" at bounding box center [228, 240] width 26 height 7
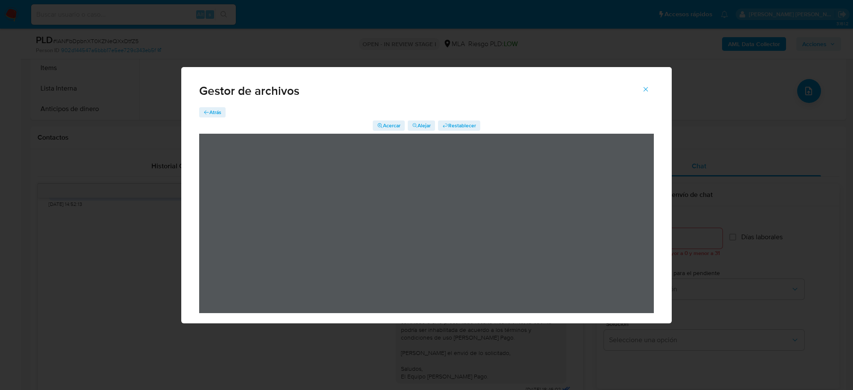
click at [215, 112] on span "Atrás" at bounding box center [215, 112] width 12 height 10
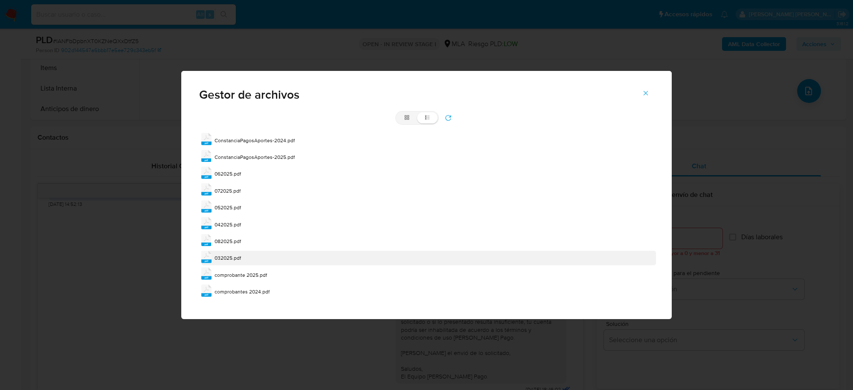
click at [233, 257] on span "032025.pdf" at bounding box center [228, 257] width 26 height 7
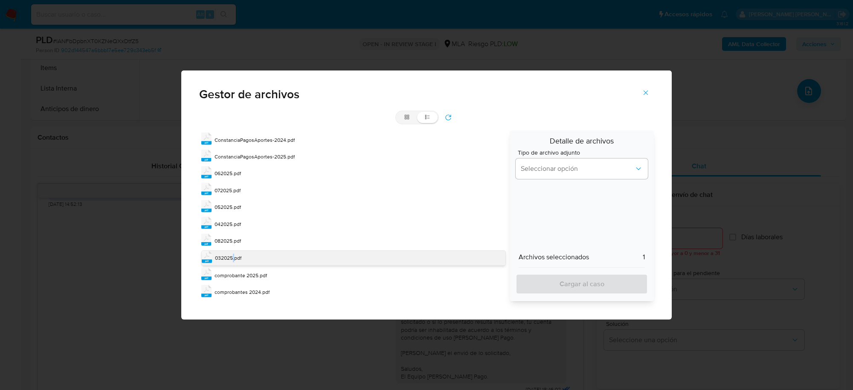
click at [233, 257] on span "032025.pdf" at bounding box center [228, 257] width 26 height 7
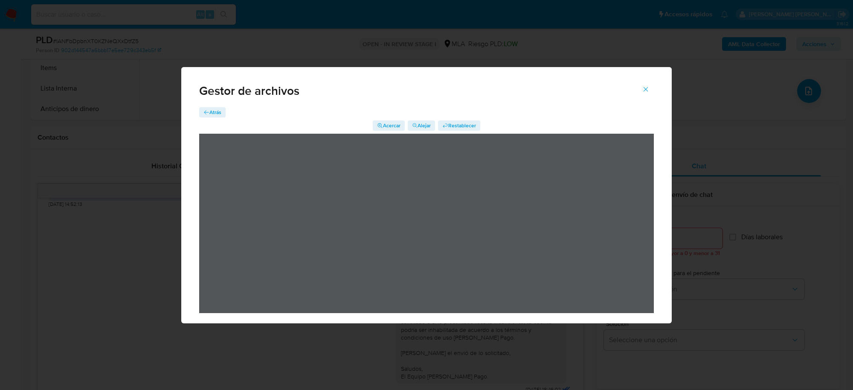
click at [207, 109] on icon "button" at bounding box center [207, 112] width 6 height 6
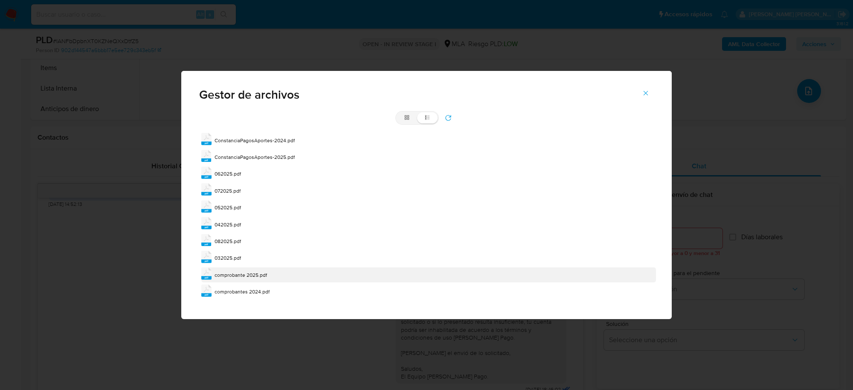
click at [231, 273] on span "comprobante 2025.pdf" at bounding box center [241, 274] width 52 height 7
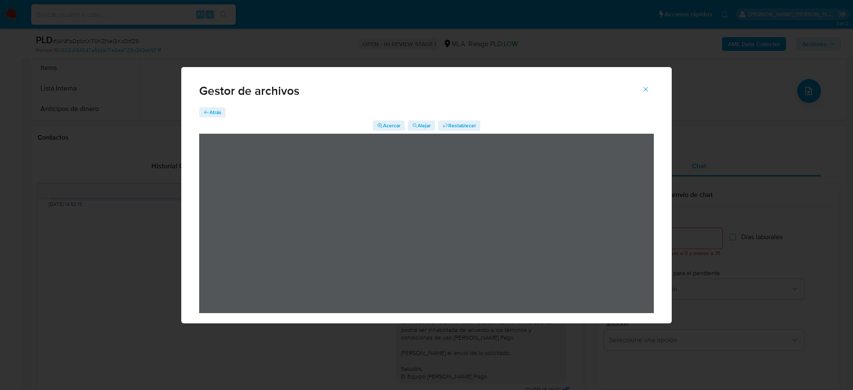
click at [216, 111] on span "Atrás" at bounding box center [215, 112] width 12 height 10
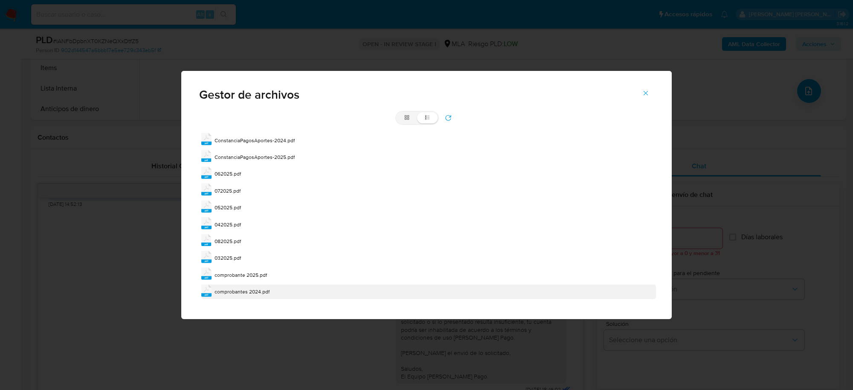
click at [237, 293] on span "comprobantes 2024.pdf" at bounding box center [242, 291] width 55 height 7
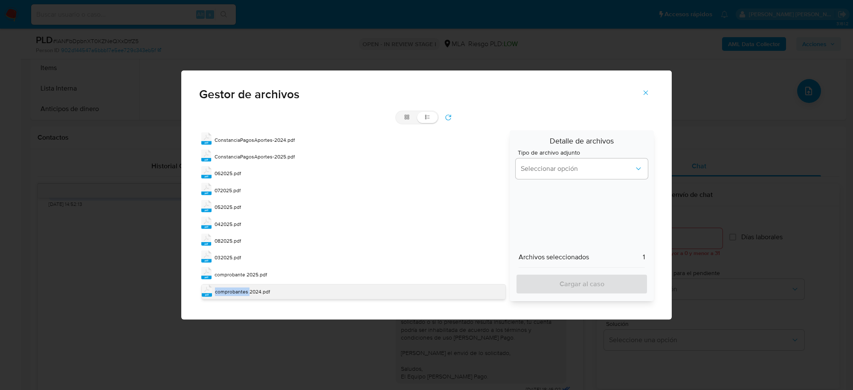
click at [237, 293] on span "comprobantes 2024.pdf" at bounding box center [242, 291] width 55 height 7
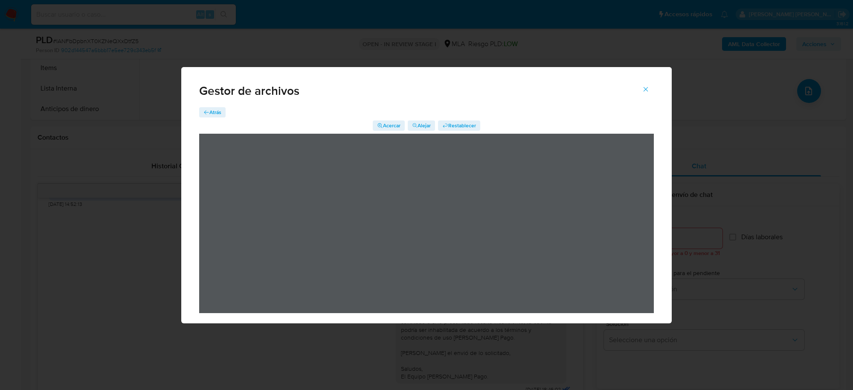
click at [648, 92] on icon "Cerrar" at bounding box center [646, 89] width 8 height 8
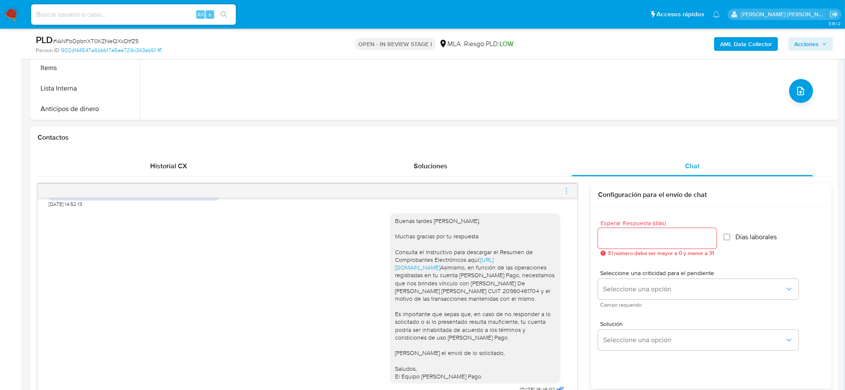
click at [564, 191] on icon "menu-action" at bounding box center [567, 191] width 8 height 8
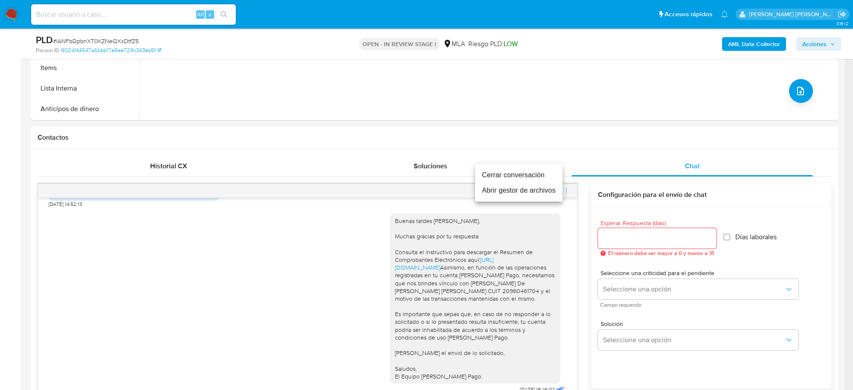
click at [499, 188] on li "Abrir gestor de archivos" at bounding box center [518, 190] width 87 height 15
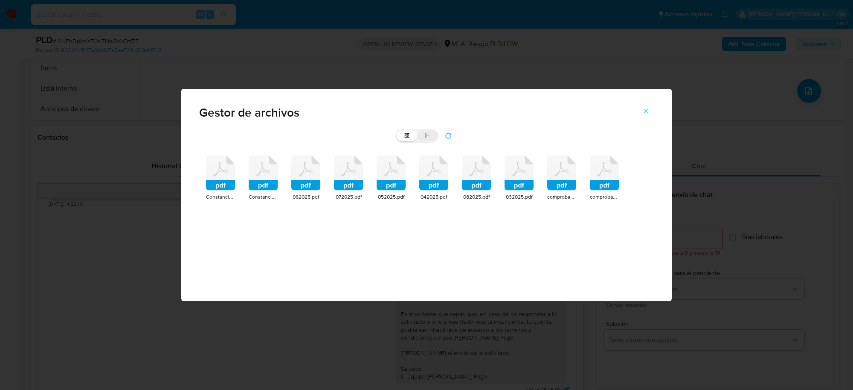
click at [431, 138] on label "list" at bounding box center [427, 135] width 20 height 11
click at [397, 131] on input "list" at bounding box center [397, 130] width 0 height 0
radio input "true"
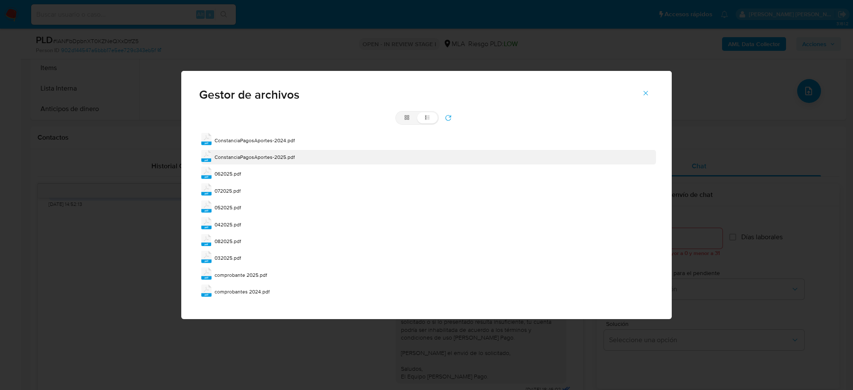
click at [241, 160] on span "ConstanciaPagosAportes-2025.pdf" at bounding box center [255, 156] width 80 height 7
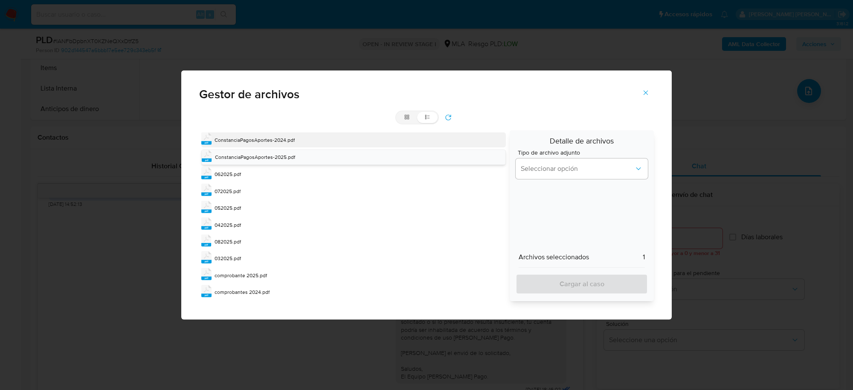
click at [248, 139] on span "ConstanciaPagosAportes-2024.pdf" at bounding box center [255, 139] width 80 height 7
click at [574, 175] on button "Seleccionar opción" at bounding box center [582, 168] width 132 height 20
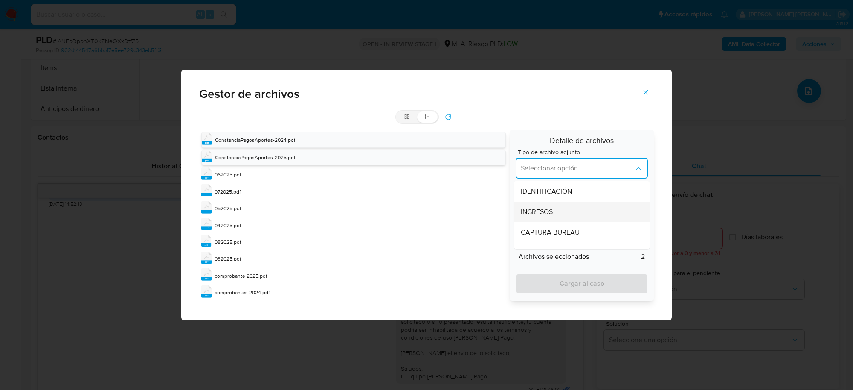
click at [559, 208] on div "INGRESOS" at bounding box center [579, 211] width 117 height 20
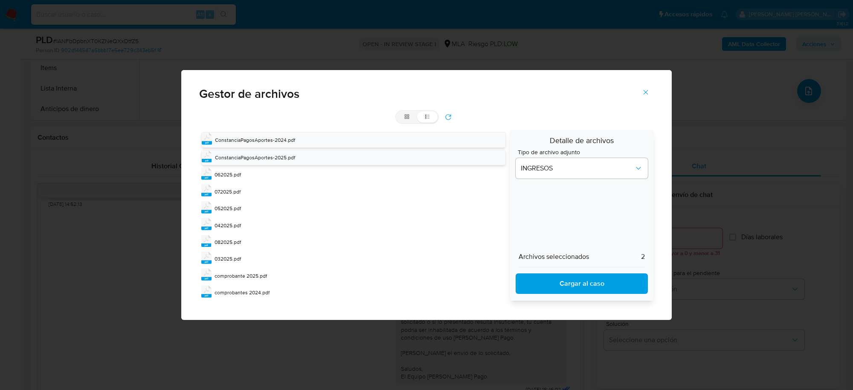
click at [581, 284] on span "Cargar al caso" at bounding box center [582, 283] width 110 height 19
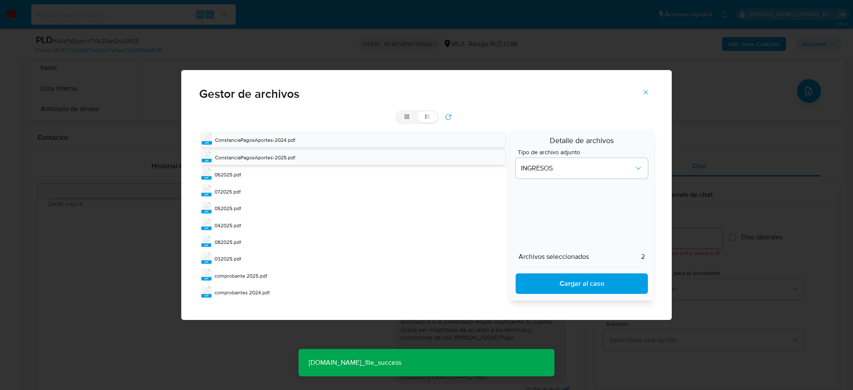
click at [449, 113] on icon "refresh" at bounding box center [448, 116] width 7 height 7
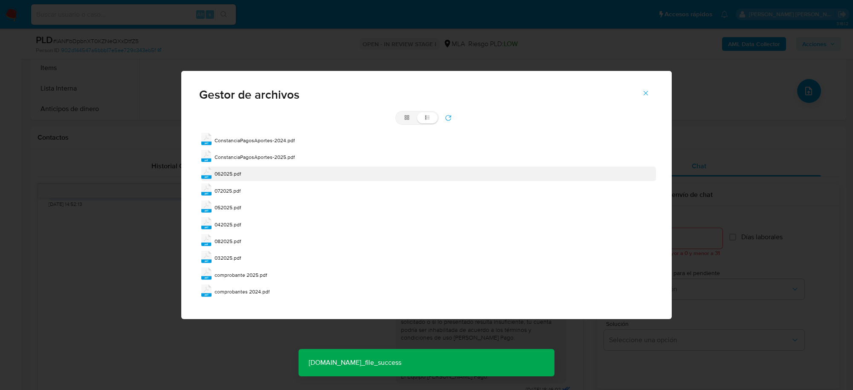
click at [248, 170] on div "pdf 062025.pdf" at bounding box center [428, 173] width 455 height 15
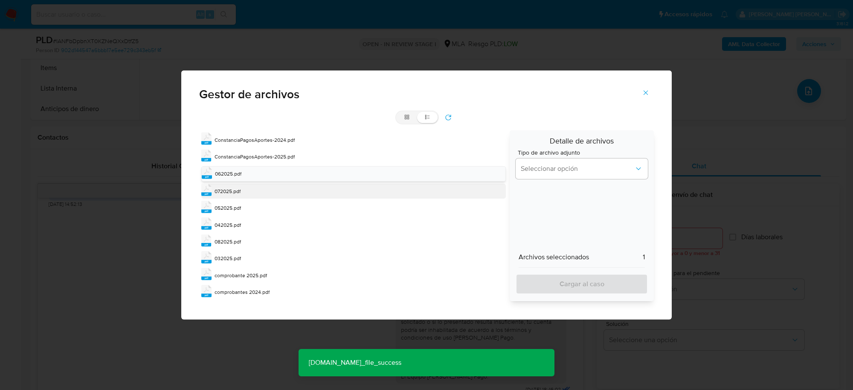
click at [236, 191] on span "072025.pdf" at bounding box center [228, 190] width 26 height 7
click at [235, 209] on span "052025.pdf" at bounding box center [228, 207] width 26 height 7
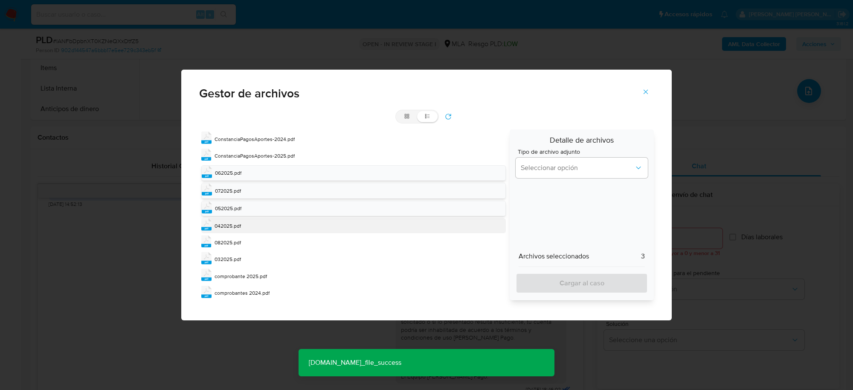
click at [240, 223] on span "042025.pdf" at bounding box center [228, 225] width 26 height 7
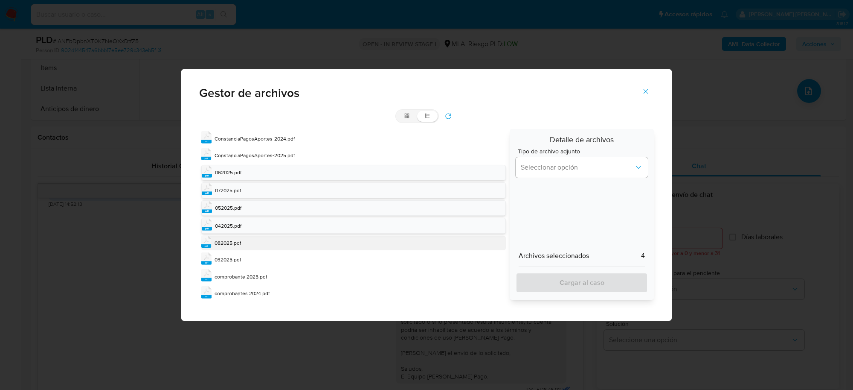
click at [236, 240] on span "082025.pdf" at bounding box center [228, 242] width 26 height 7
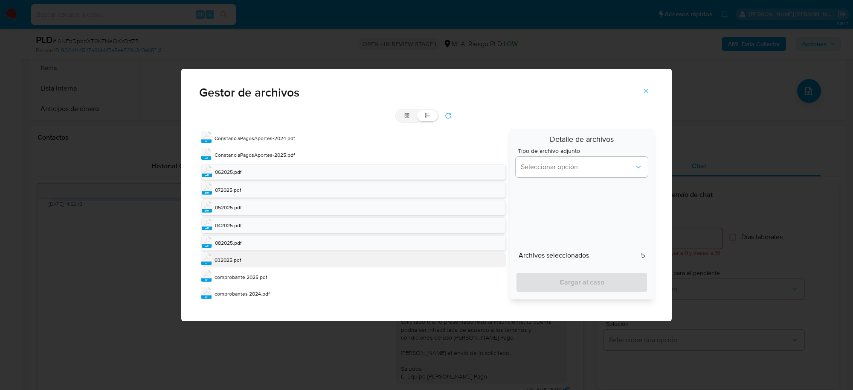
click at [236, 259] on span "032025.pdf" at bounding box center [228, 259] width 26 height 7
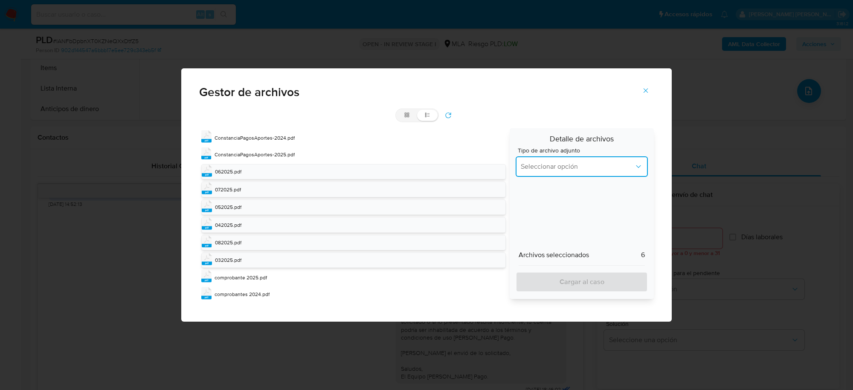
click at [543, 170] on button "Seleccionar opción" at bounding box center [582, 166] width 132 height 20
click at [581, 239] on span "DDJJ de Ingresos Brutos" at bounding box center [557, 242] width 73 height 9
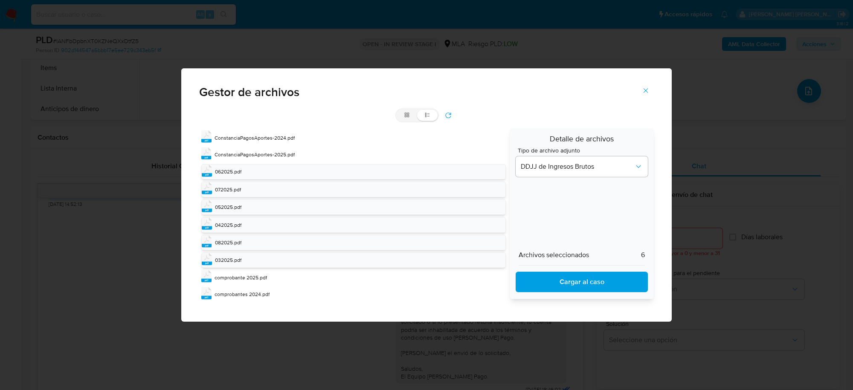
click at [583, 276] on span "Cargar al caso" at bounding box center [582, 281] width 110 height 19
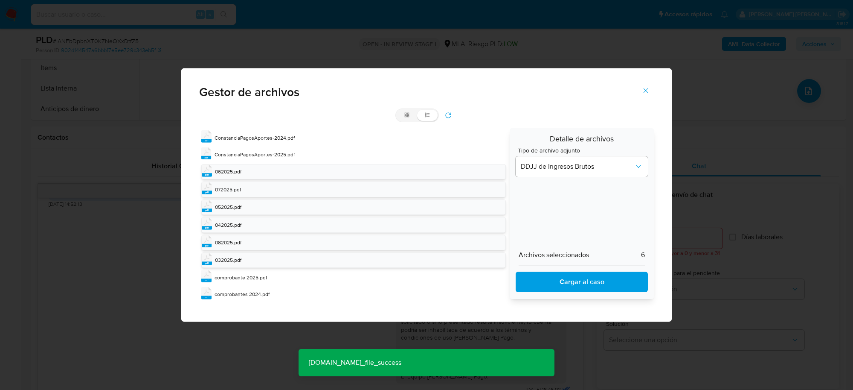
click at [454, 112] on button "refresh" at bounding box center [448, 115] width 19 height 14
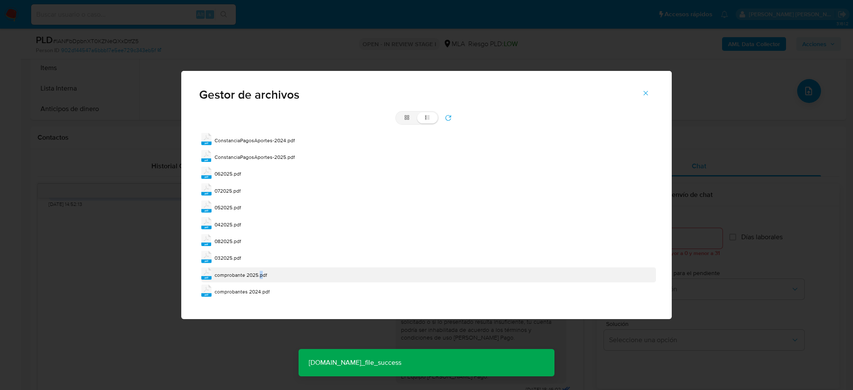
click at [261, 277] on span "comprobante 2025.pdf" at bounding box center [241, 274] width 52 height 7
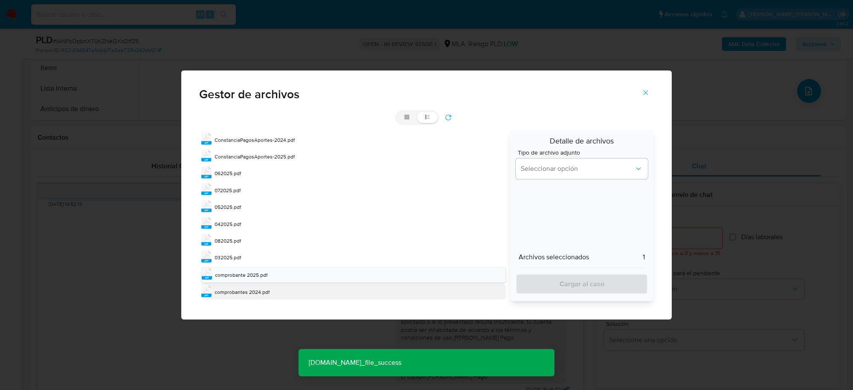
click at [255, 291] on span "comprobantes 2024.pdf" at bounding box center [242, 291] width 55 height 7
click at [588, 172] on span "Seleccionar opción" at bounding box center [577, 168] width 113 height 9
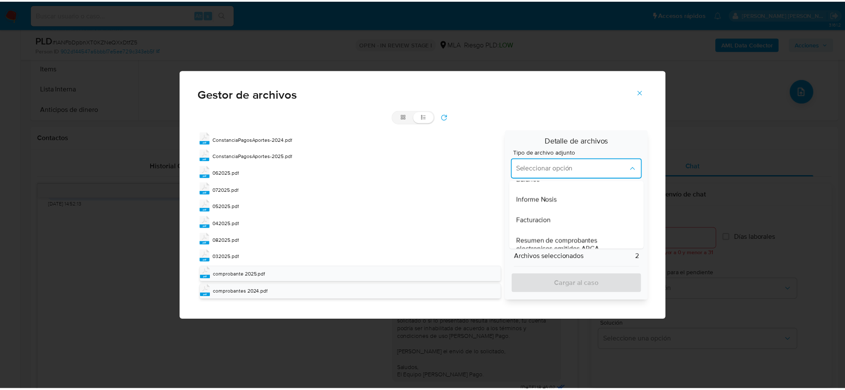
scroll to position [320, 0]
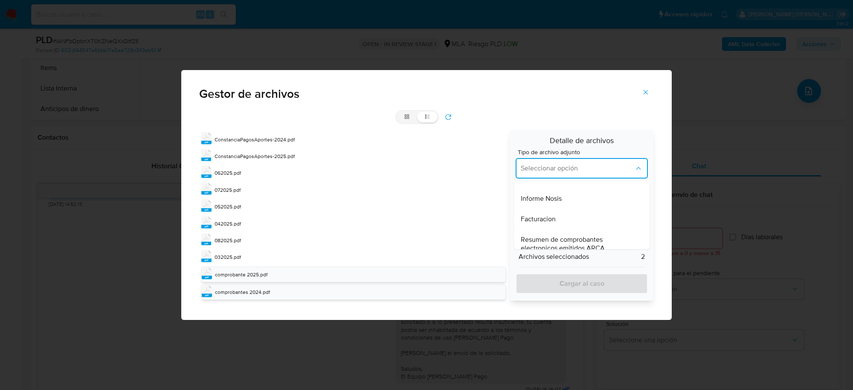
click at [582, 238] on span "Resumen de comprobantes electronicos emitidos ARCA" at bounding box center [579, 244] width 117 height 17
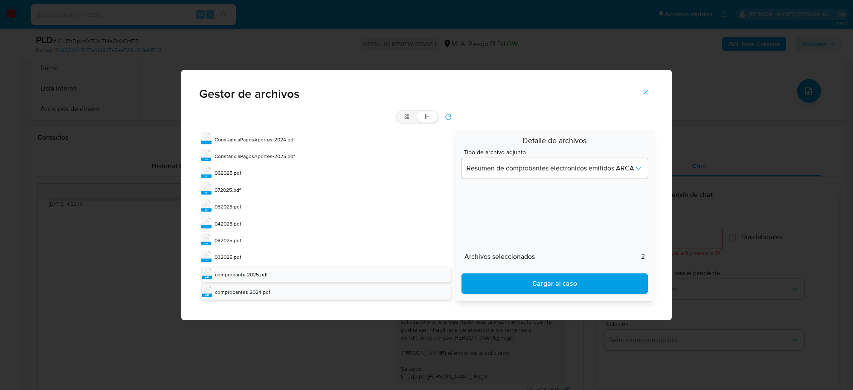
click at [585, 281] on span "Cargar al caso" at bounding box center [555, 283] width 164 height 19
click at [645, 88] on icon "Cerrar" at bounding box center [646, 92] width 8 height 8
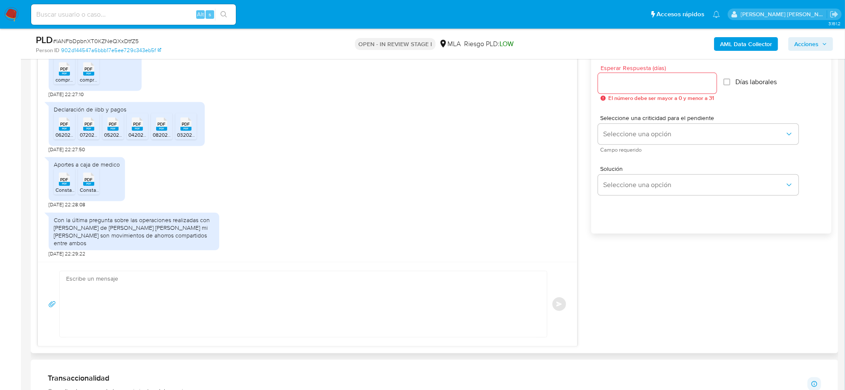
scroll to position [480, 0]
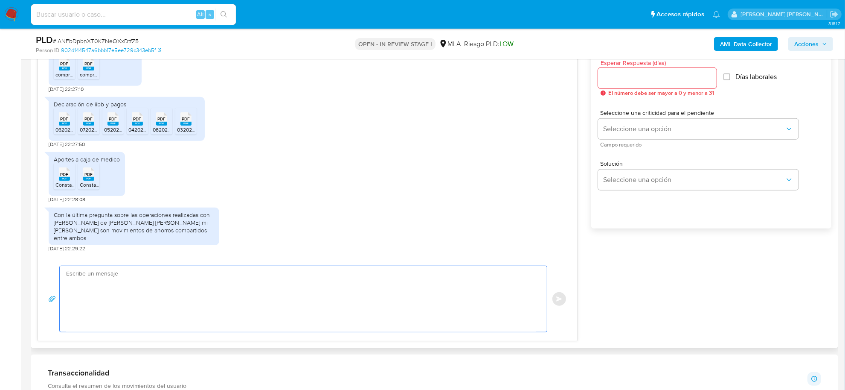
click at [206, 284] on textarea at bounding box center [301, 299] width 470 height 66
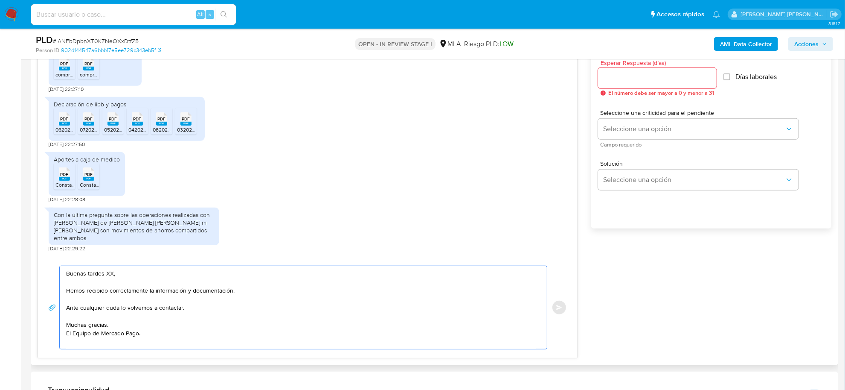
click at [111, 274] on textarea "Buenas tardes XX, Hemos recibido correctamente la información y documentación. …" at bounding box center [301, 307] width 470 height 83
paste textarea "Charly Carolina"
type textarea "Buenas tardes Charly Carolina, Hemos recibido correctamente la información y do…"
click at [640, 79] on input "Esperar Respuesta (días)" at bounding box center [657, 78] width 119 height 11
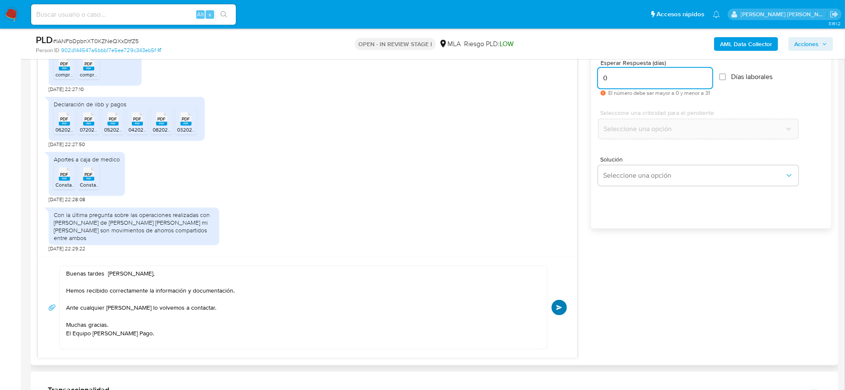
type input "0"
click at [560, 310] on span "Enviar" at bounding box center [559, 307] width 6 height 5
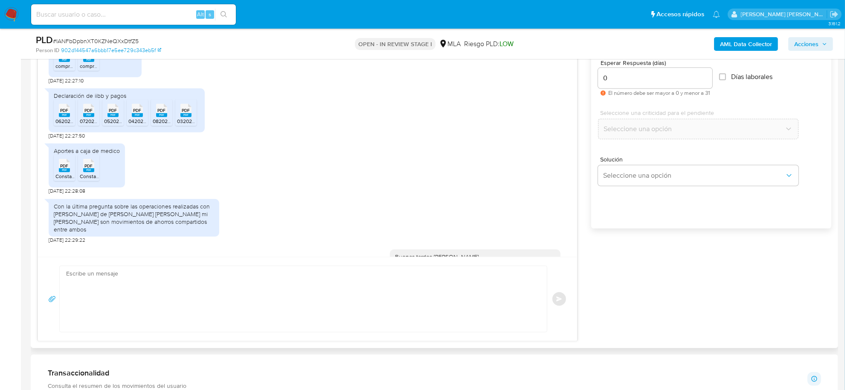
scroll to position [910, 0]
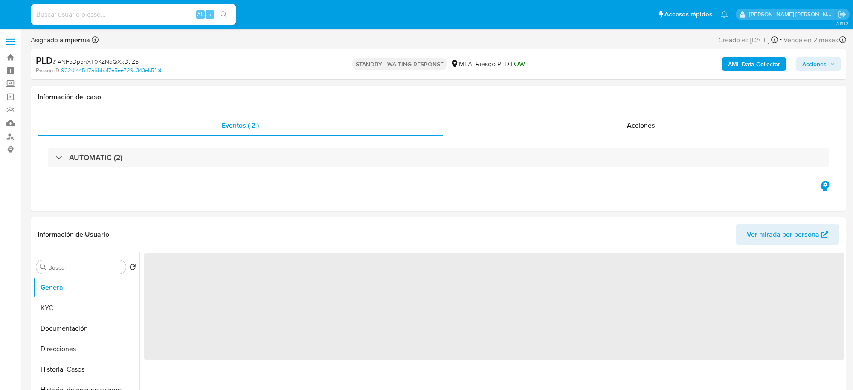
select select "10"
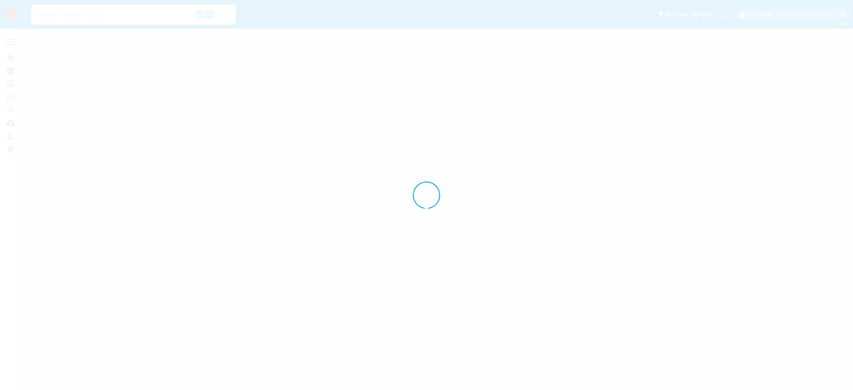
click at [307, 203] on div at bounding box center [426, 195] width 853 height 390
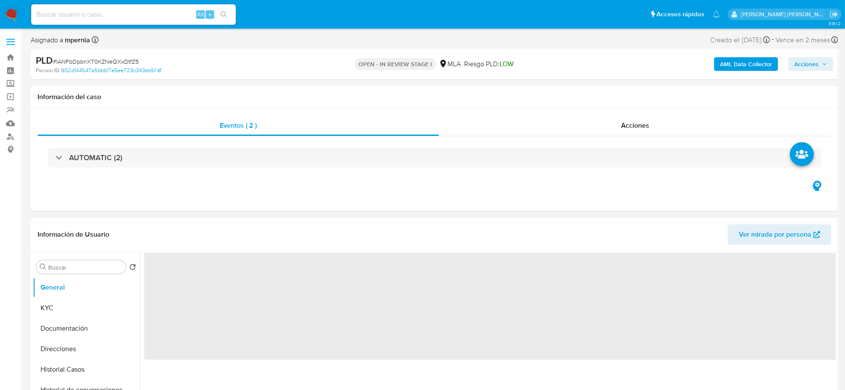
select select "10"
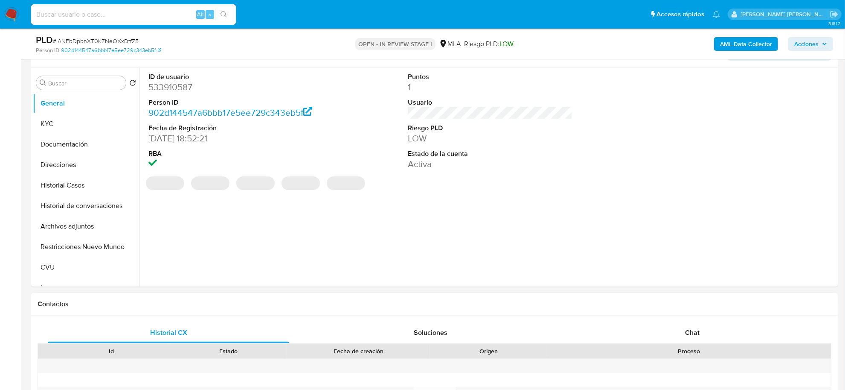
scroll to position [213, 0]
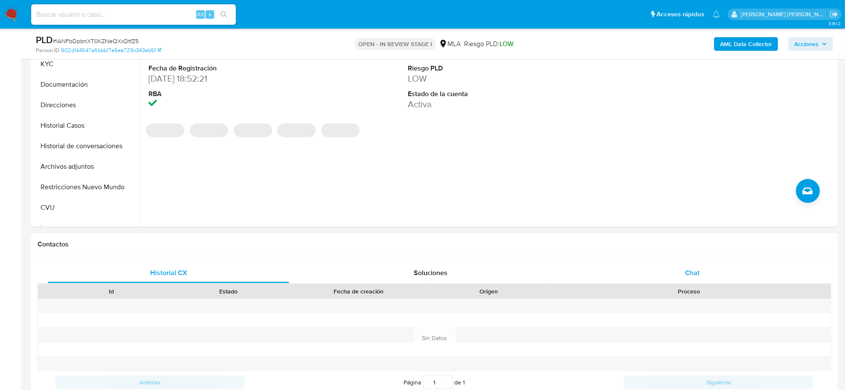
click at [700, 276] on div "Chat" at bounding box center [692, 272] width 241 height 20
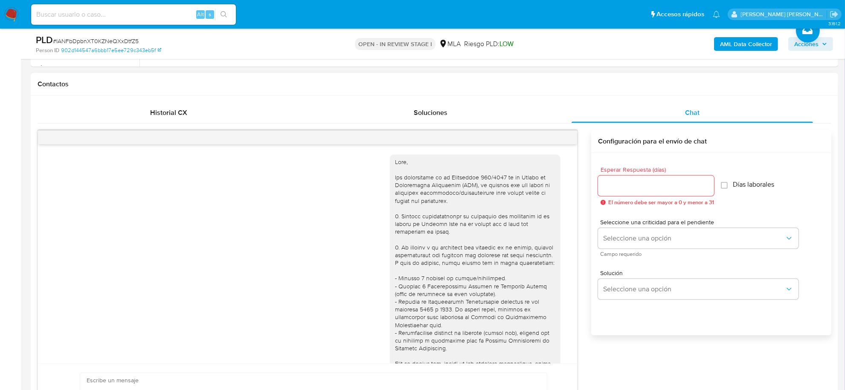
scroll to position [910, 0]
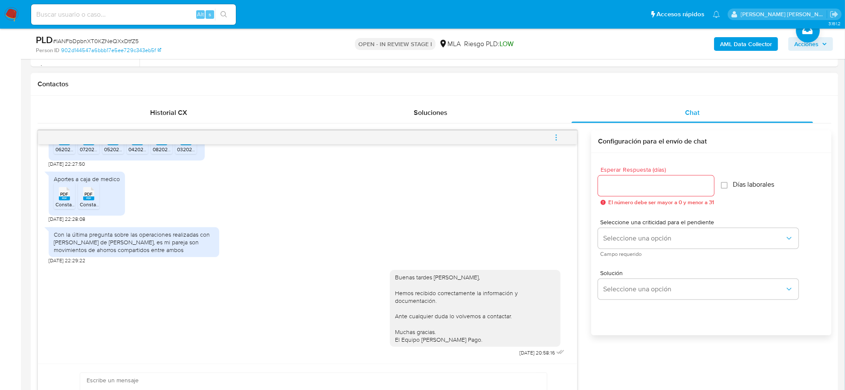
click at [557, 137] on icon "menu-action" at bounding box center [556, 138] width 8 height 8
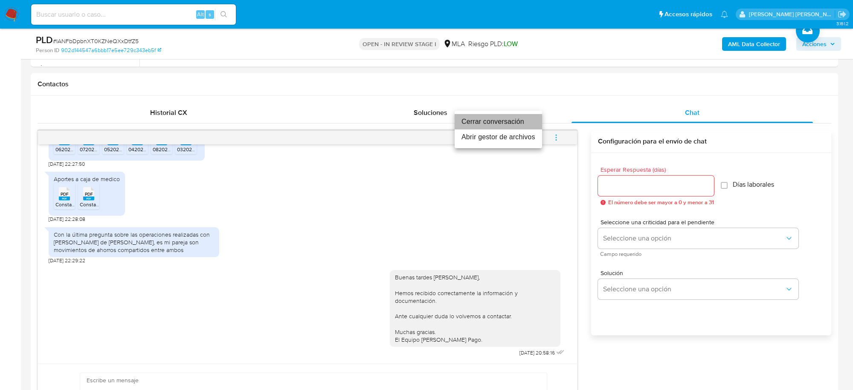
click at [496, 120] on li "Cerrar conversación" at bounding box center [498, 121] width 87 height 15
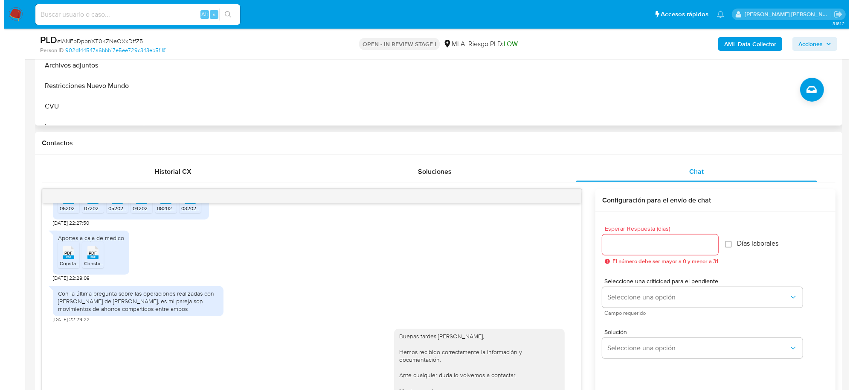
scroll to position [160, 0]
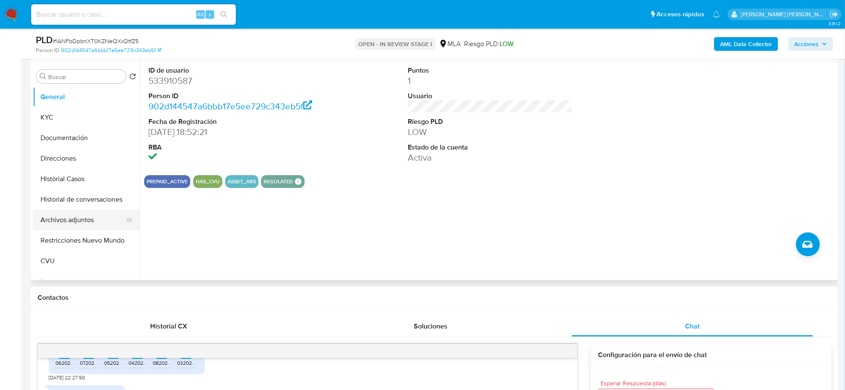
click at [73, 221] on button "Archivos adjuntos" at bounding box center [83, 219] width 100 height 20
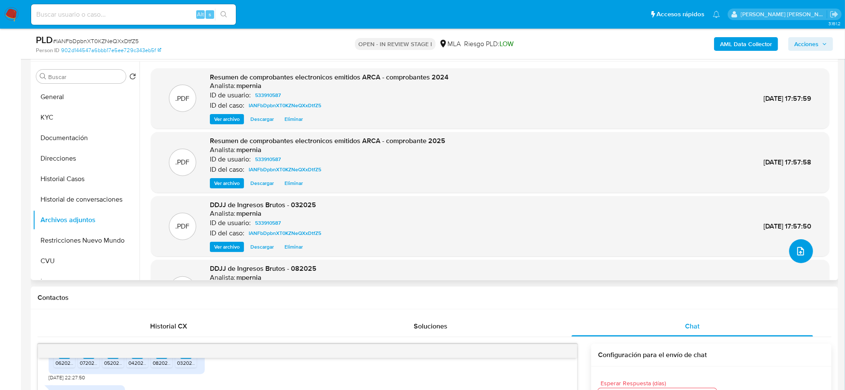
click at [796, 247] on icon "upload-file" at bounding box center [801, 251] width 10 height 10
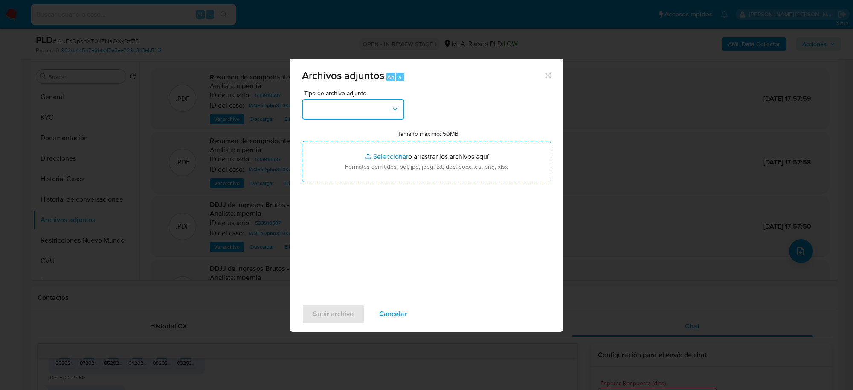
click at [384, 104] on button "button" at bounding box center [353, 109] width 102 height 20
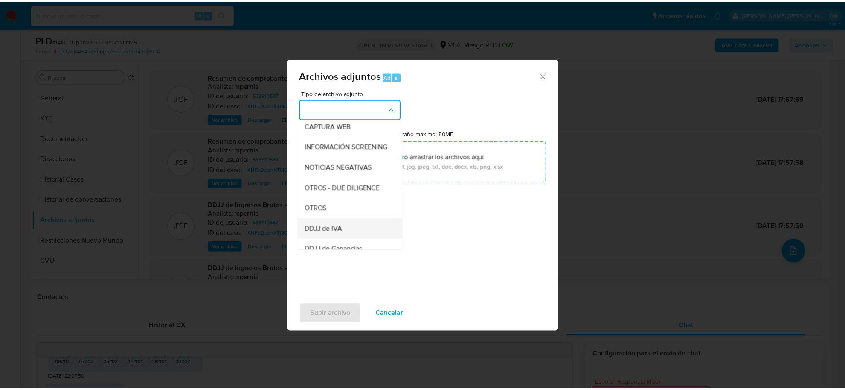
scroll to position [107, 0]
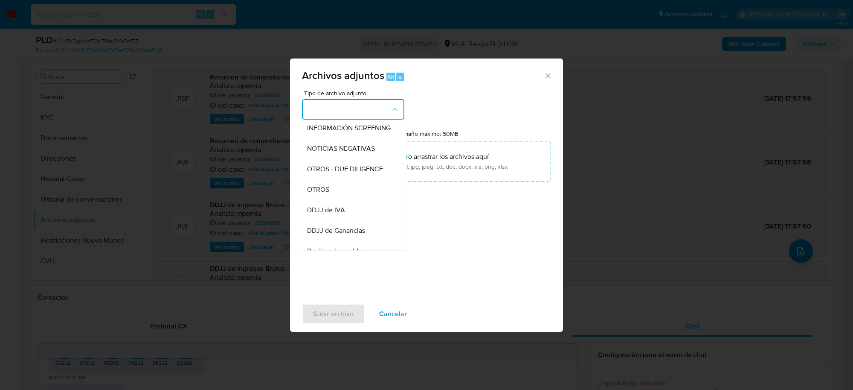
drag, startPoint x: 323, startPoint y: 197, endPoint x: 344, endPoint y: 210, distance: 25.3
click at [323, 194] on span "OTROS" at bounding box center [318, 189] width 22 height 9
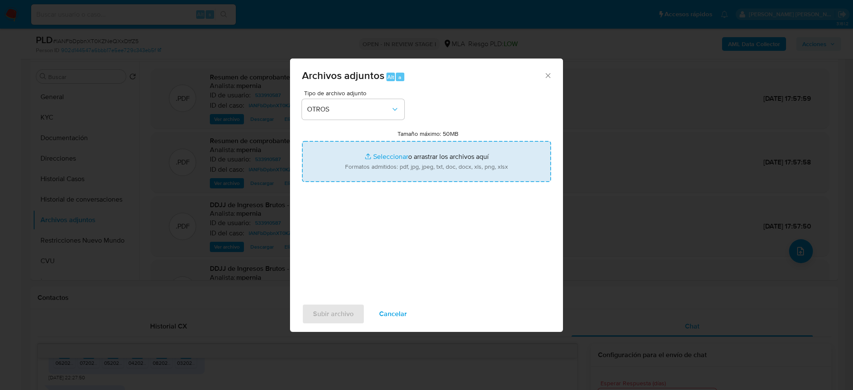
type input "C:\fakepath\Movimientos-Aladdin-533910587.xlsx"
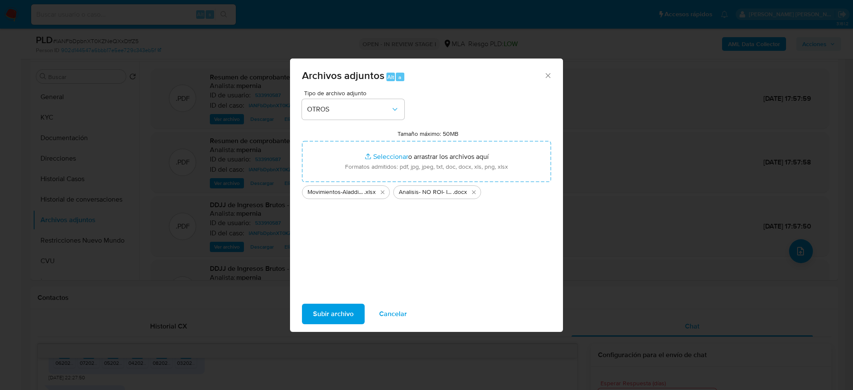
click at [316, 314] on span "Subir archivo" at bounding box center [333, 313] width 41 height 19
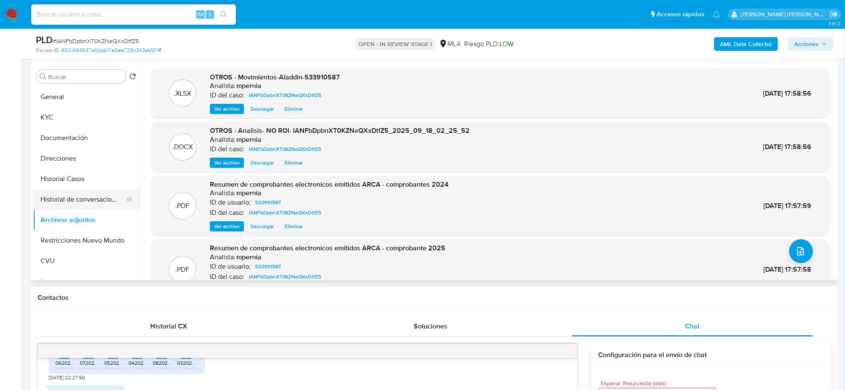
click at [101, 203] on button "Historial de conversaciones" at bounding box center [83, 199] width 100 height 20
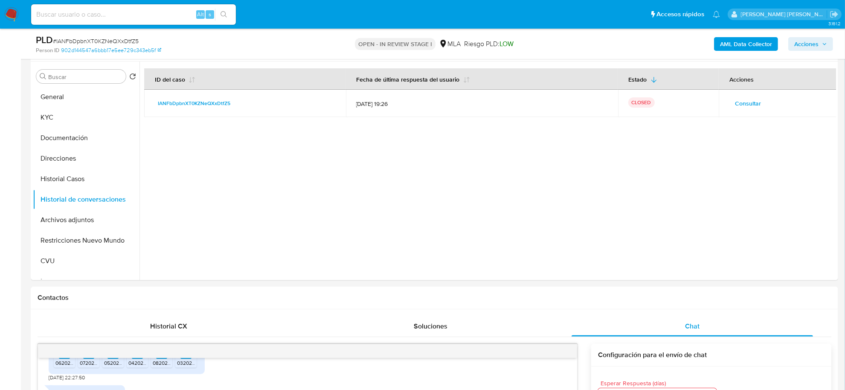
click at [816, 41] on span "Acciones" at bounding box center [806, 44] width 24 height 14
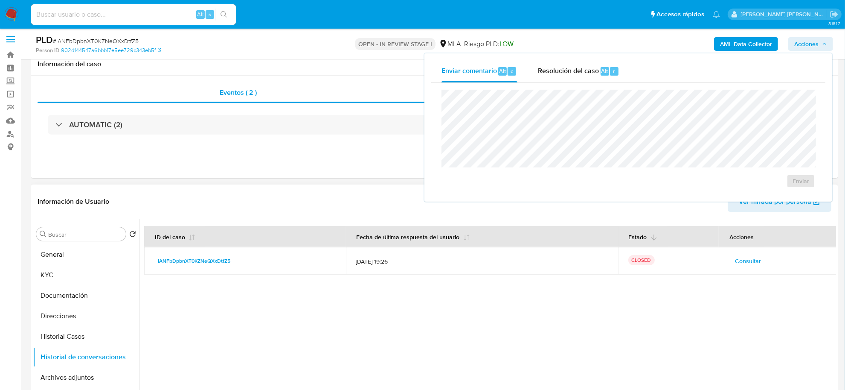
scroll to position [0, 0]
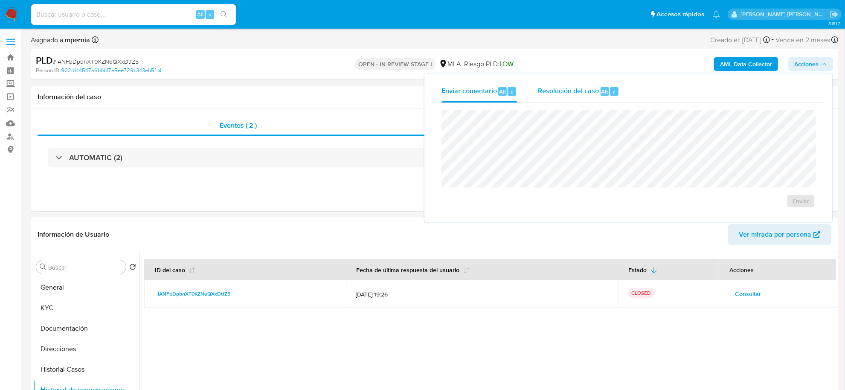
click at [574, 90] on span "Resolución del caso" at bounding box center [568, 91] width 61 height 10
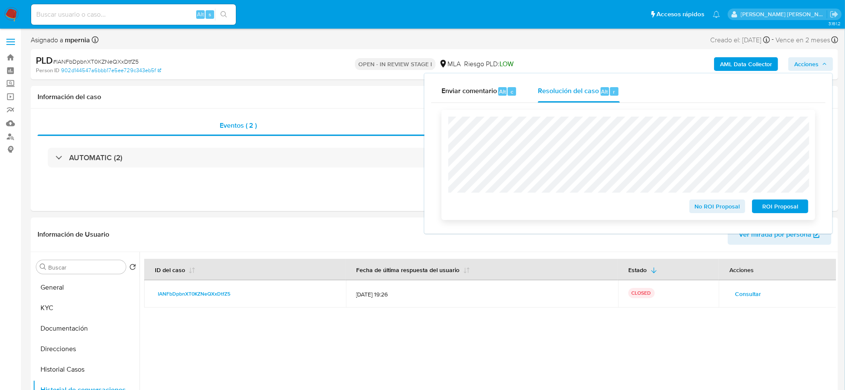
click at [715, 206] on span "No ROI Proposal" at bounding box center [717, 206] width 44 height 12
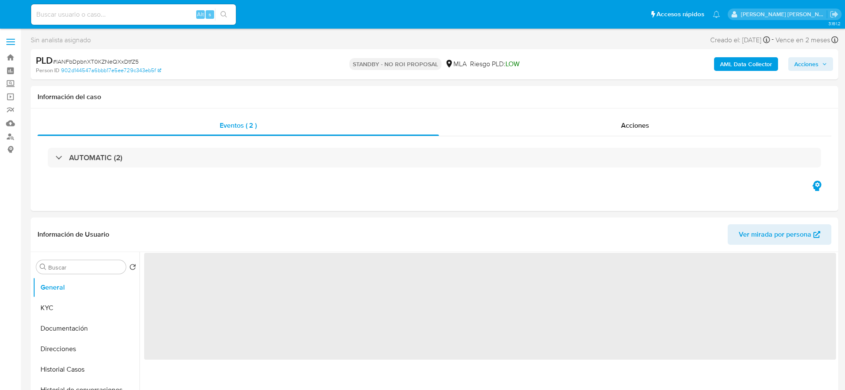
select select "10"
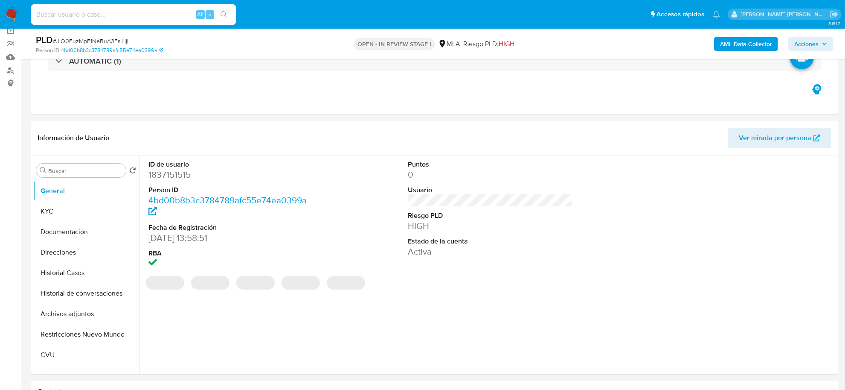
scroll to position [213, 0]
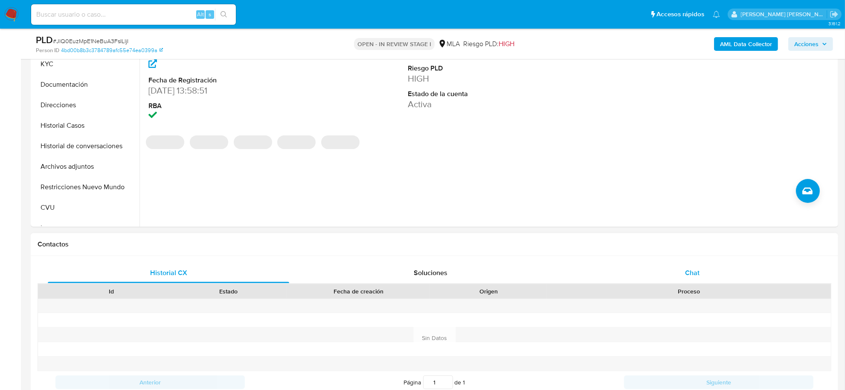
click at [684, 280] on div "Chat" at bounding box center [692, 272] width 241 height 20
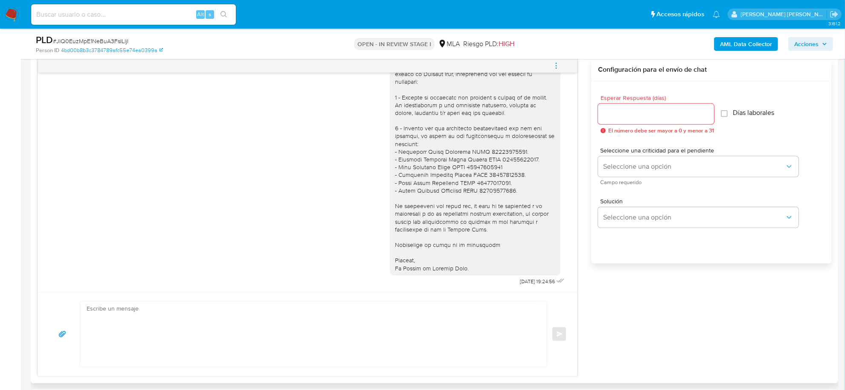
scroll to position [427, 0]
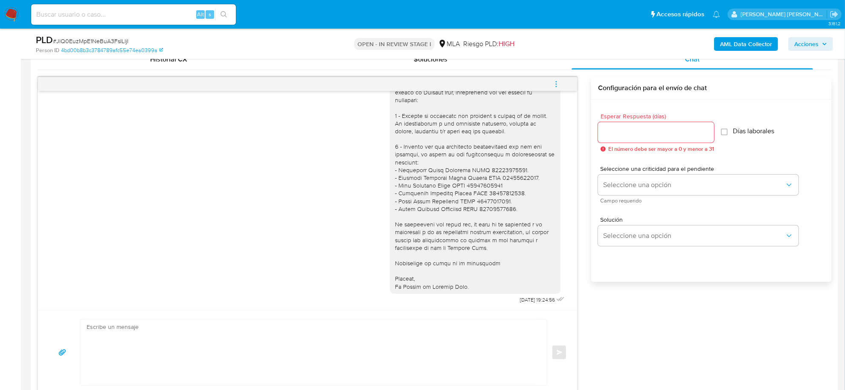
click at [555, 81] on icon "menu-action" at bounding box center [556, 84] width 8 height 8
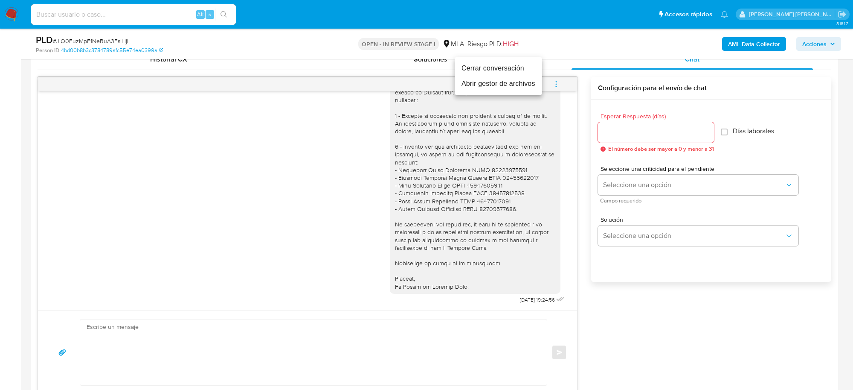
click at [493, 67] on li "Cerrar conversación" at bounding box center [498, 68] width 87 height 15
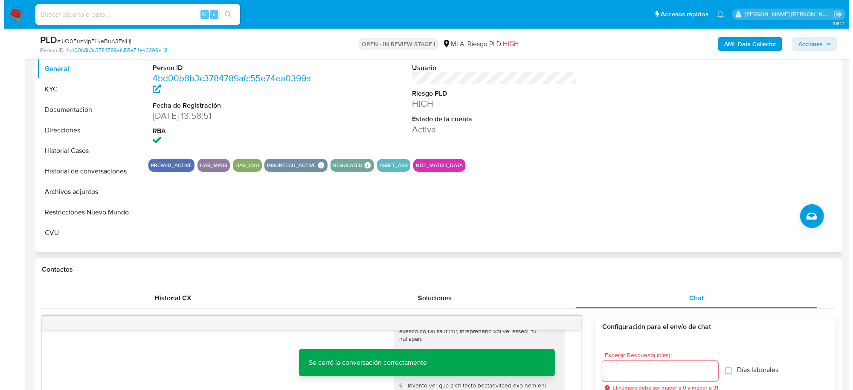
scroll to position [160, 0]
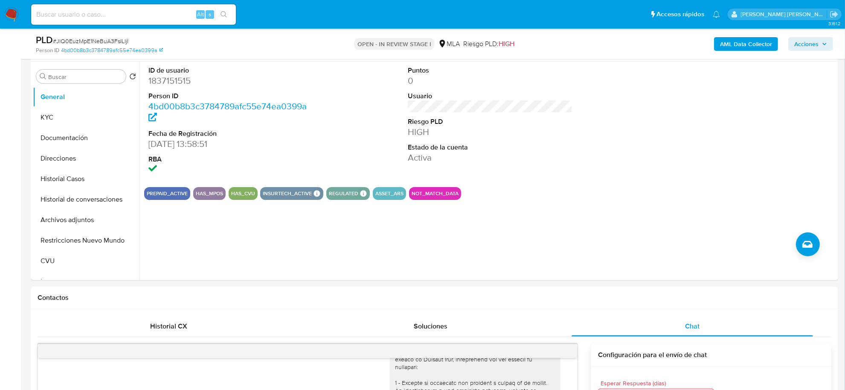
click at [755, 47] on b "AML Data Collector" at bounding box center [746, 44] width 52 height 14
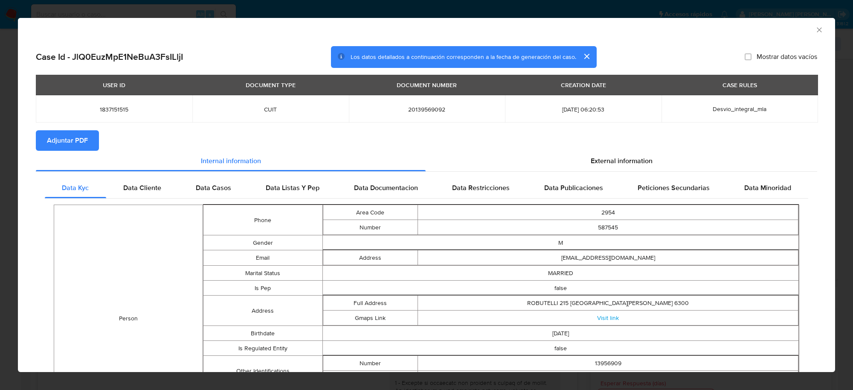
click at [87, 143] on span "Adjuntar PDF" at bounding box center [67, 140] width 41 height 19
click at [815, 32] on icon "Cerrar ventana" at bounding box center [819, 30] width 9 height 9
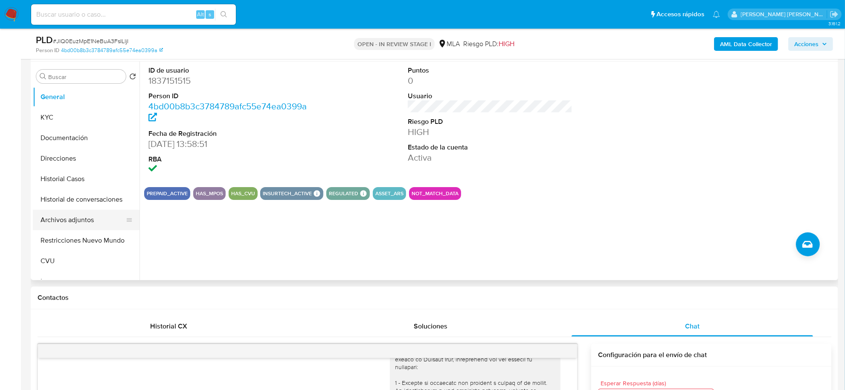
click at [68, 224] on button "Archivos adjuntos" at bounding box center [83, 219] width 100 height 20
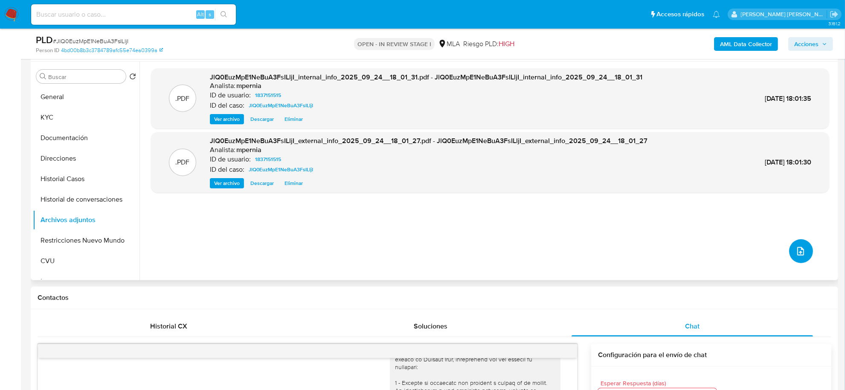
click at [799, 249] on icon "upload-file" at bounding box center [801, 251] width 10 height 10
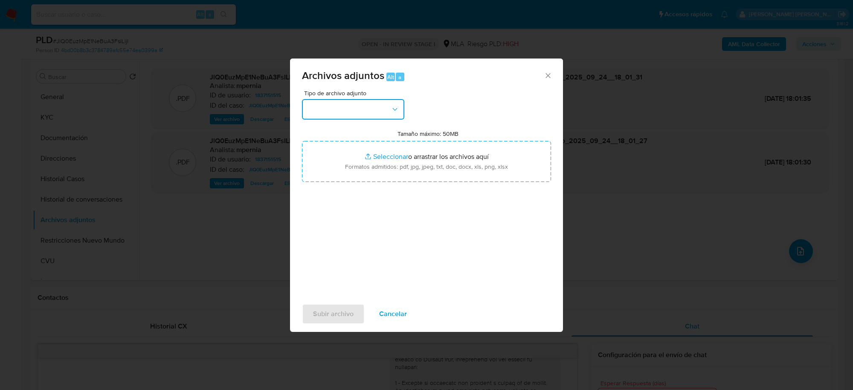
click at [373, 117] on button "button" at bounding box center [353, 109] width 102 height 20
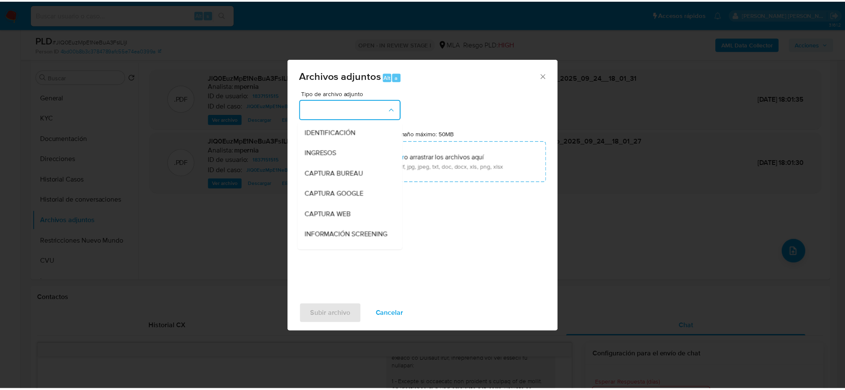
scroll to position [107, 0]
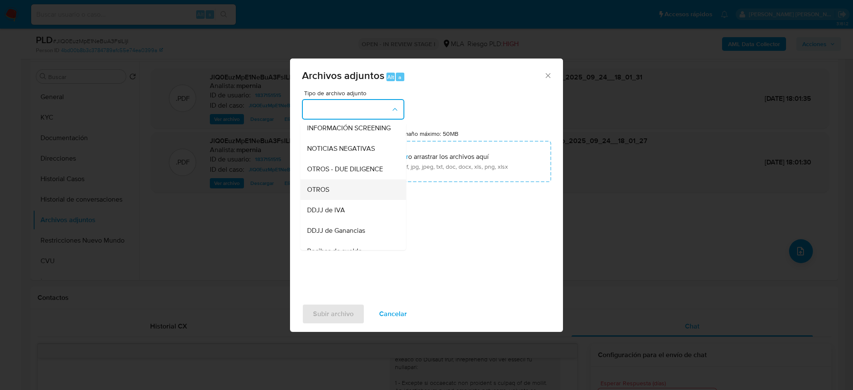
click at [347, 200] on div "OTROS" at bounding box center [350, 189] width 87 height 20
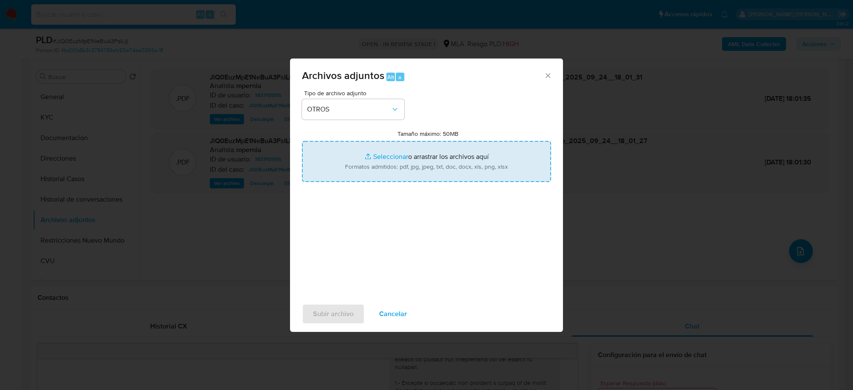
type input "C:\fakepath\Movimientos-Aladdin-1837151515.xlsx"
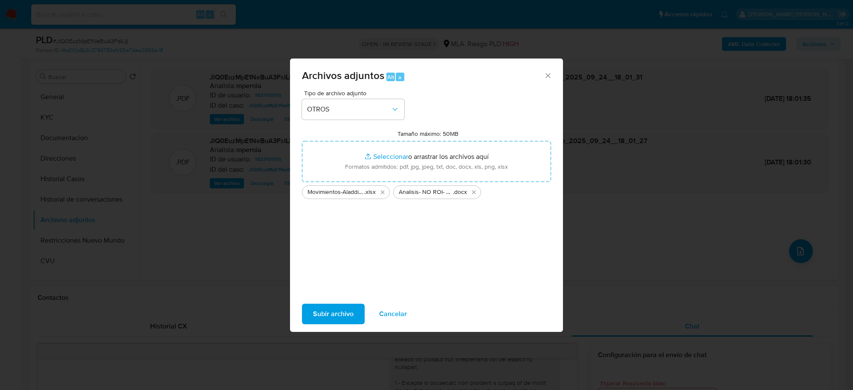
click at [326, 306] on span "Subir archivo" at bounding box center [333, 313] width 41 height 19
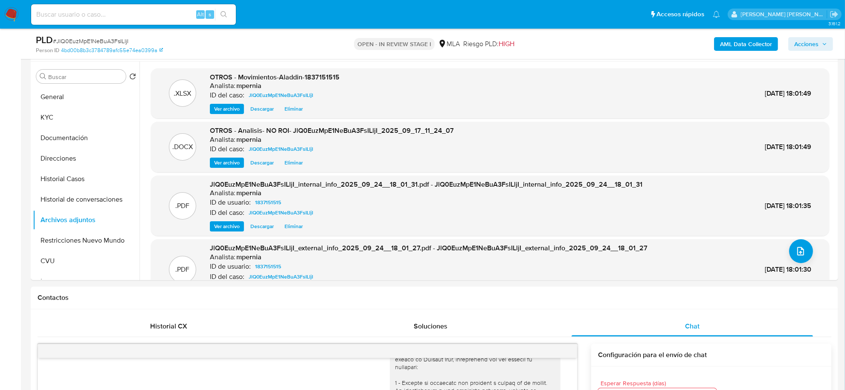
click at [827, 44] on icon "button" at bounding box center [824, 43] width 5 height 5
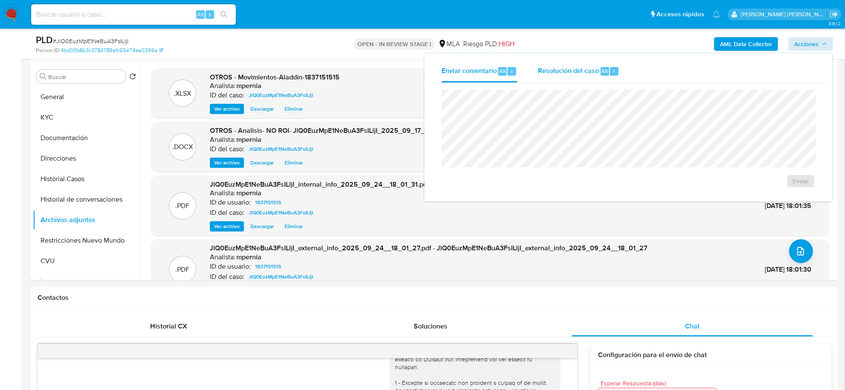
click at [585, 76] on div "Resolución del caso Alt r" at bounding box center [578, 71] width 81 height 22
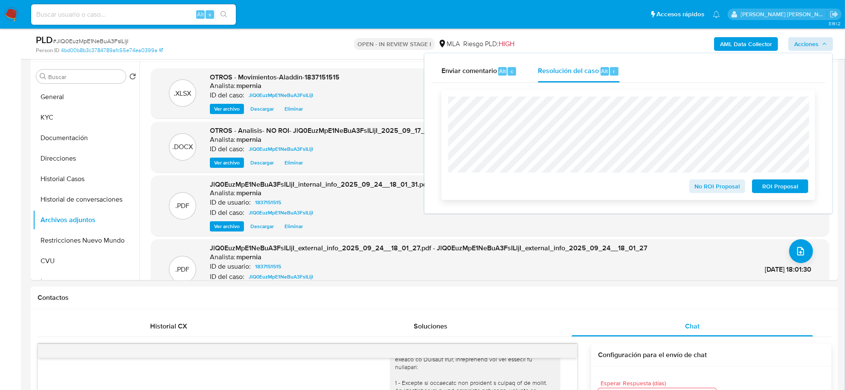
click at [704, 190] on span "No ROI Proposal" at bounding box center [717, 186] width 44 height 12
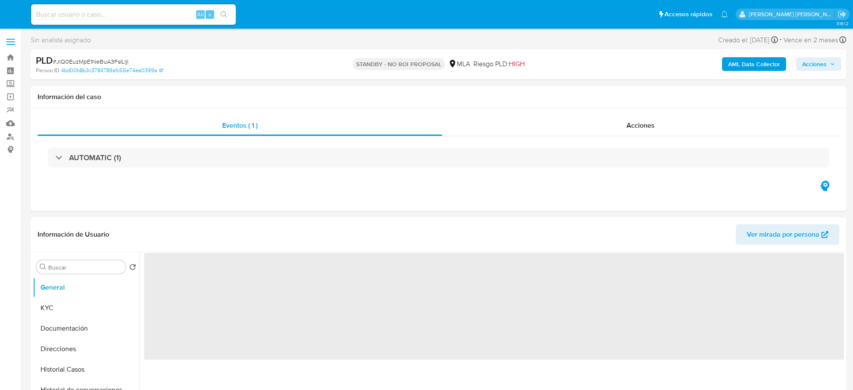
select select "10"
